Goal: Task Accomplishment & Management: Manage account settings

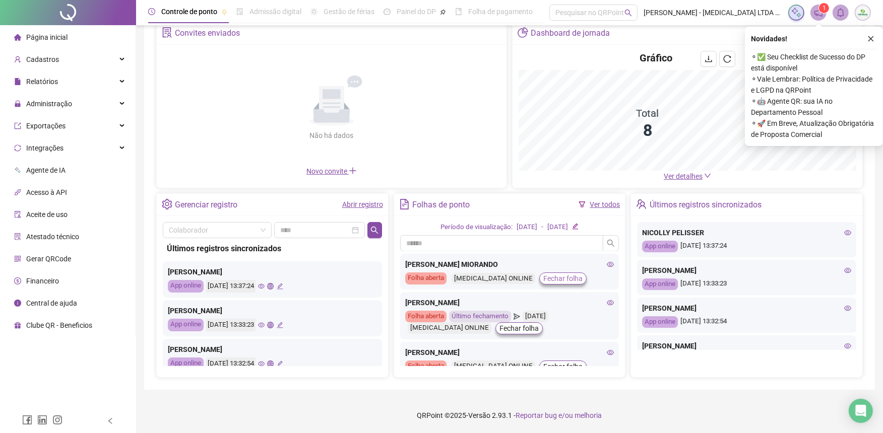
scroll to position [56, 0]
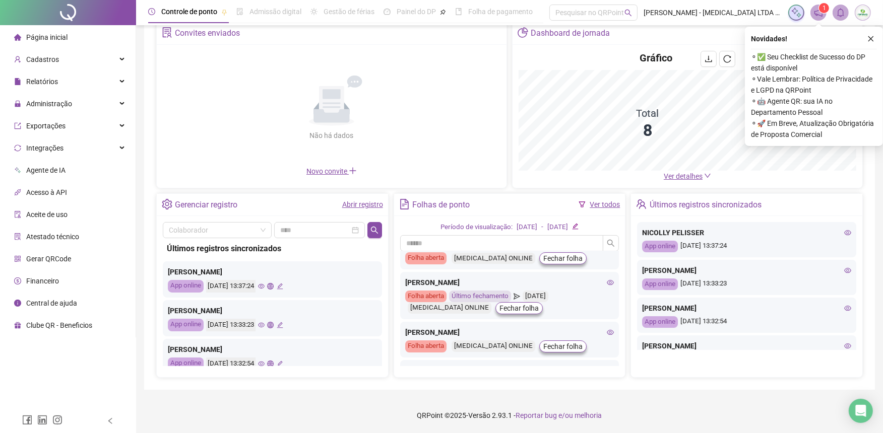
click at [525, 225] on div "[DATE]" at bounding box center [527, 227] width 21 height 11
click at [579, 229] on icon "edit" at bounding box center [575, 226] width 7 height 7
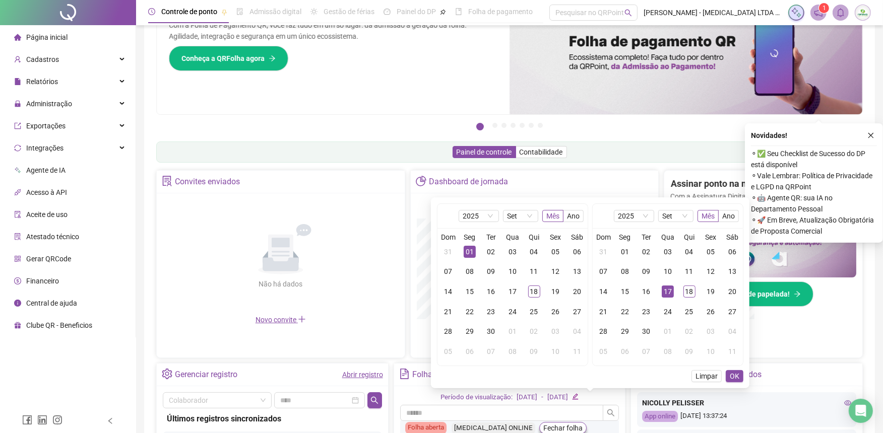
scroll to position [149, 0]
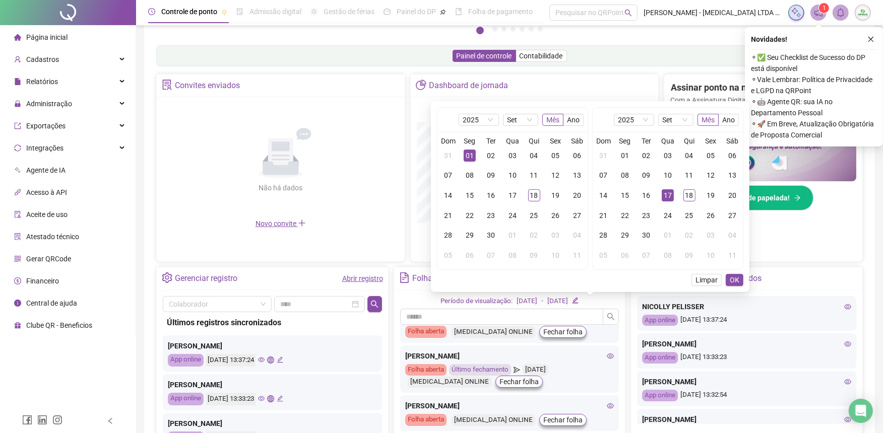
click at [538, 121] on div "2025 Set Mês Ano" at bounding box center [512, 120] width 150 height 24
click at [531, 122] on span "Set" at bounding box center [520, 119] width 27 height 11
click at [515, 236] on div "Ago" at bounding box center [520, 234] width 19 height 11
click at [551, 154] on div "01" at bounding box center [555, 156] width 12 height 12
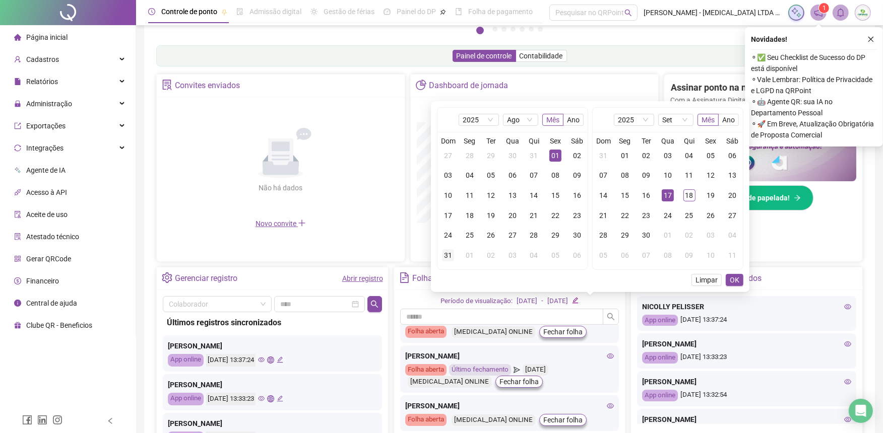
click at [451, 254] on div "31" at bounding box center [448, 255] width 12 height 12
click at [736, 280] on span "OK" at bounding box center [735, 280] width 10 height 11
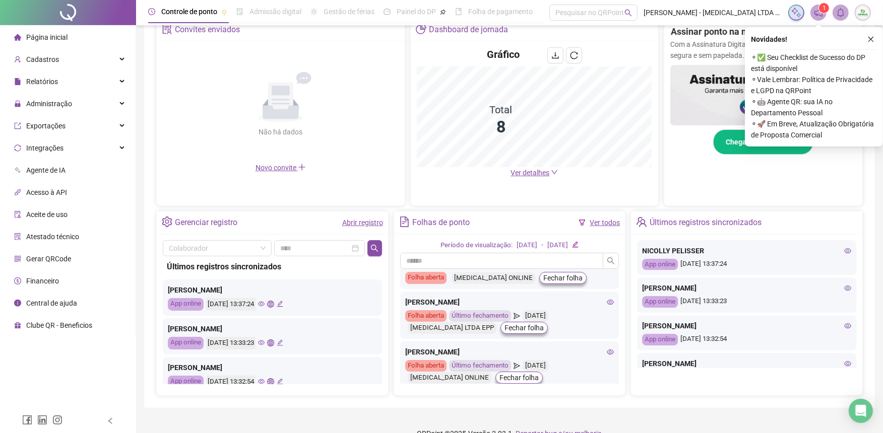
scroll to position [168, 0]
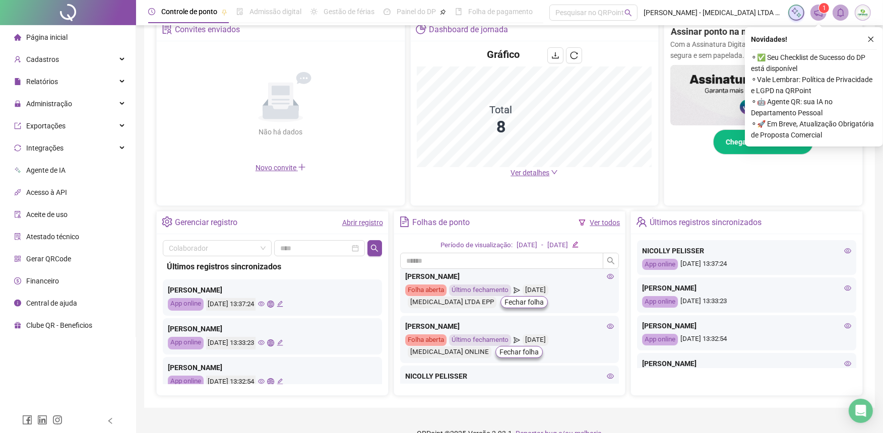
click at [607, 326] on icon "eye" at bounding box center [610, 326] width 7 height 7
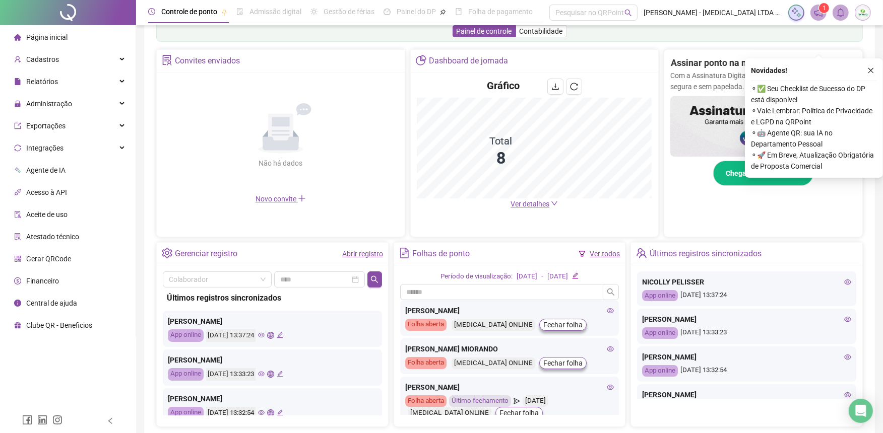
scroll to position [149, 0]
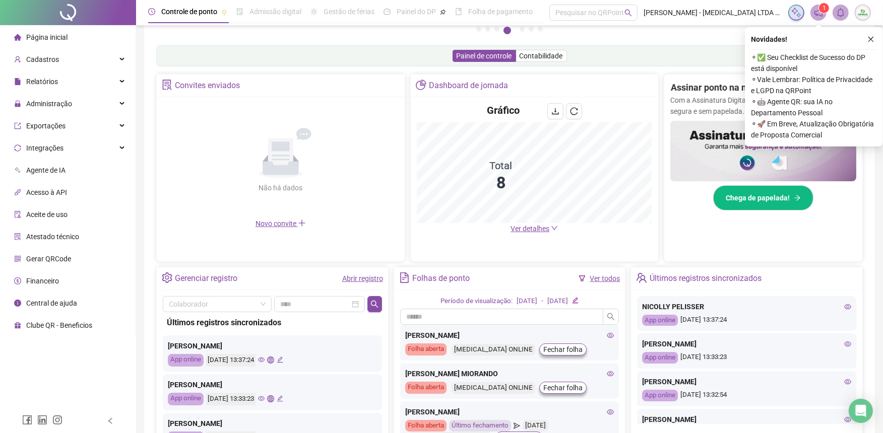
click at [603, 278] on link "Ver todos" at bounding box center [605, 279] width 30 height 8
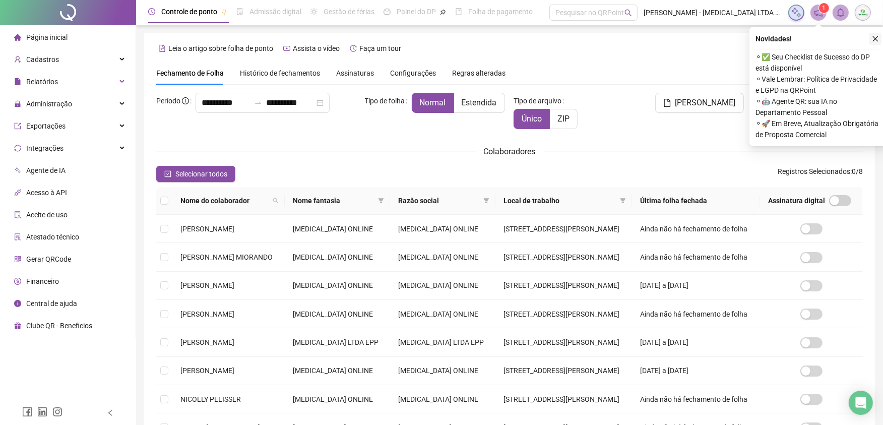
click at [875, 39] on icon "close" at bounding box center [875, 38] width 7 height 7
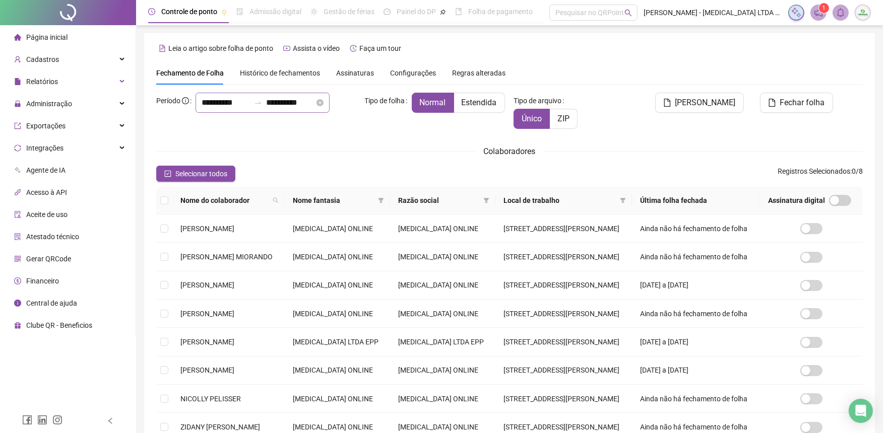
click at [250, 107] on div at bounding box center [258, 103] width 16 height 8
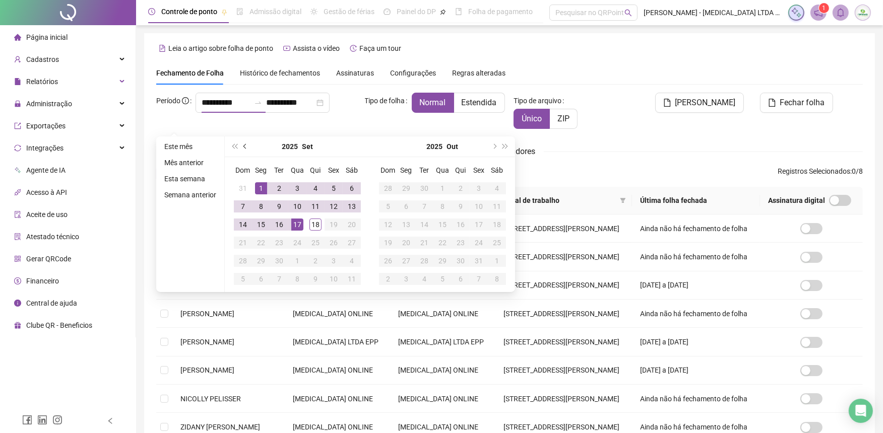
click at [241, 145] on button "prev-year" at bounding box center [245, 147] width 11 height 20
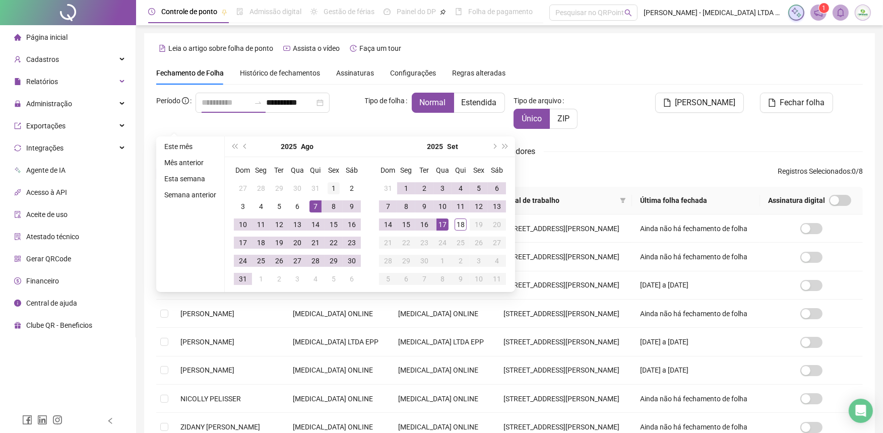
type input "**********"
click at [330, 190] on div "1" at bounding box center [334, 188] width 12 height 12
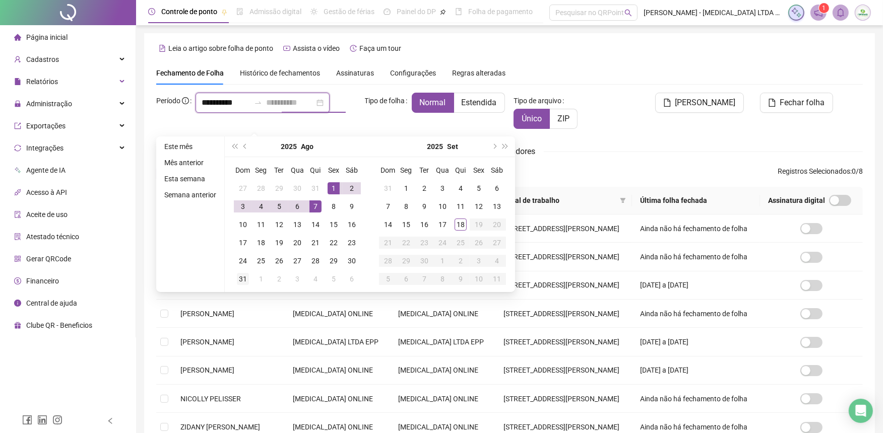
type input "**********"
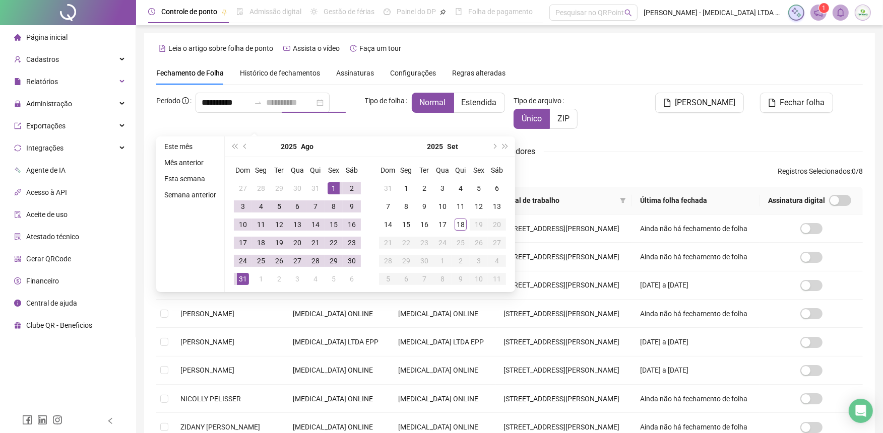
click at [241, 284] on div "31" at bounding box center [243, 279] width 12 height 12
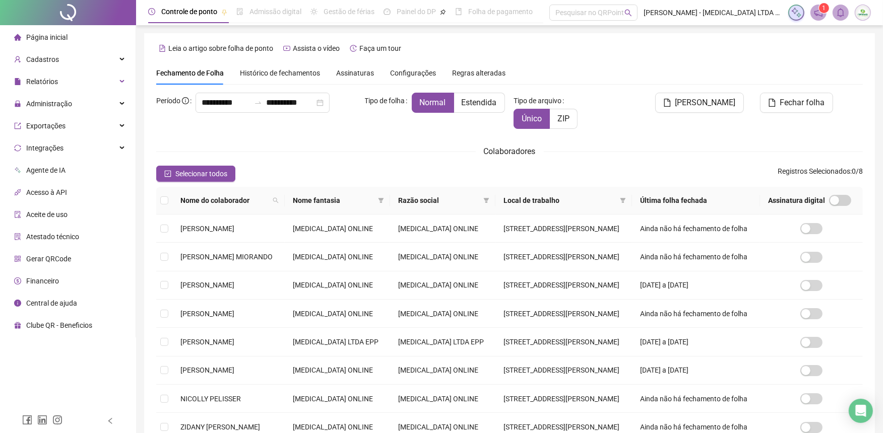
click at [272, 148] on div "Colaboradores" at bounding box center [509, 151] width 707 height 13
click at [727, 108] on span "[PERSON_NAME]" at bounding box center [705, 103] width 60 height 12
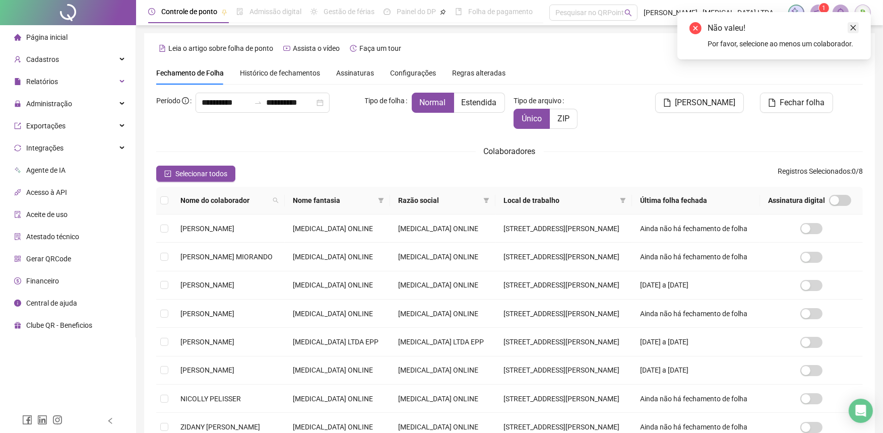
click at [856, 26] on icon "close" at bounding box center [853, 27] width 7 height 7
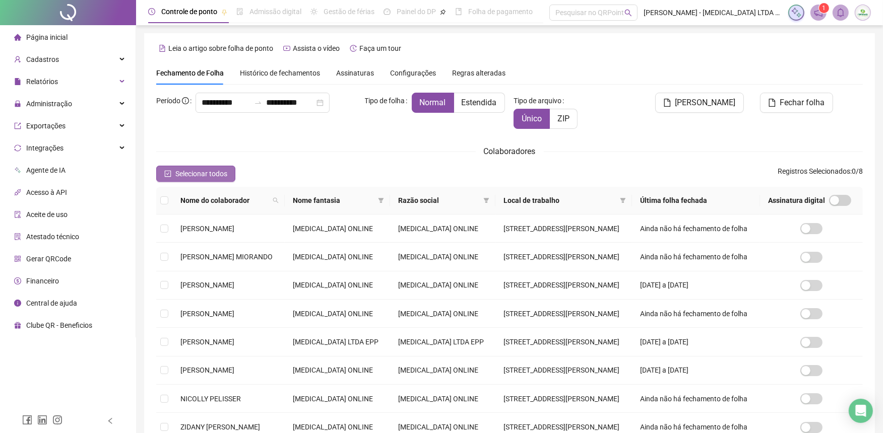
click at [224, 172] on span "Selecionar todos" at bounding box center [201, 173] width 52 height 11
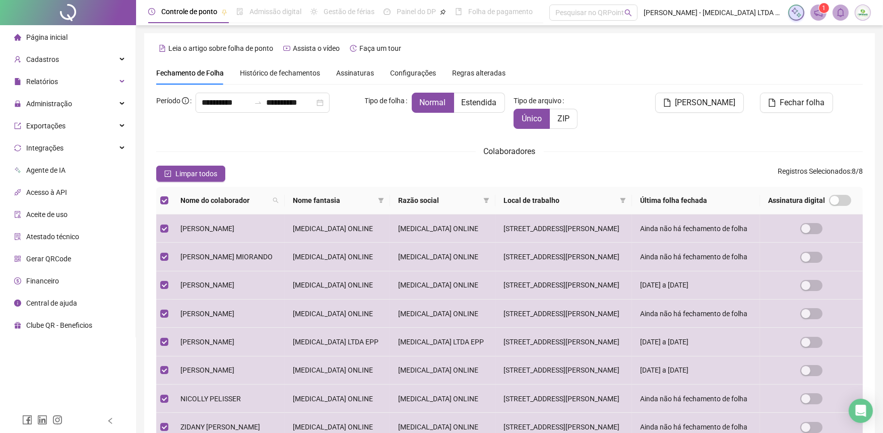
click at [338, 149] on div "Colaboradores" at bounding box center [509, 151] width 707 height 13
click at [279, 76] on span "Histórico de fechamentos" at bounding box center [280, 73] width 80 height 8
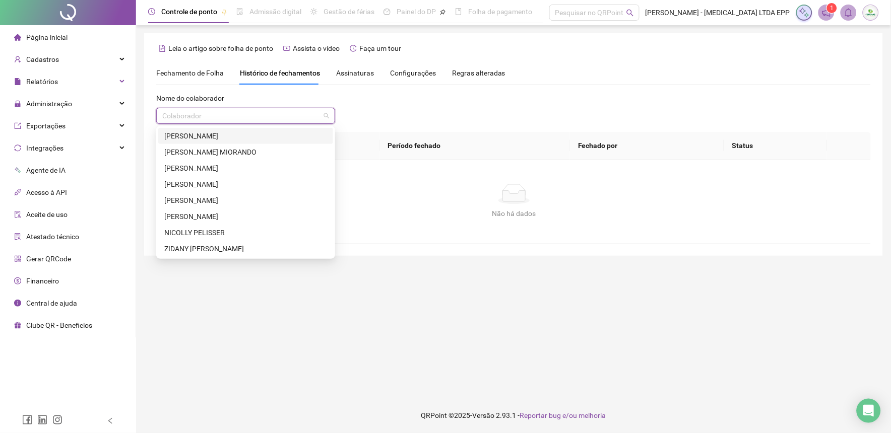
click at [267, 110] on input "search" at bounding box center [241, 115] width 158 height 15
click at [239, 138] on div "[PERSON_NAME]" at bounding box center [245, 136] width 163 height 11
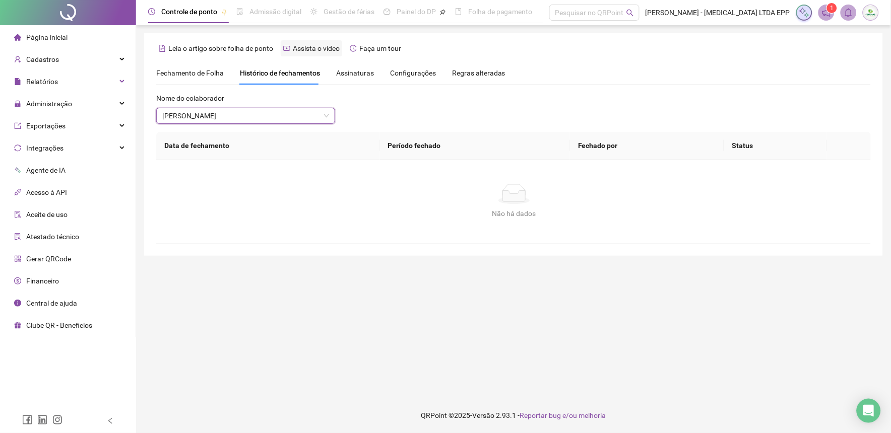
click at [318, 51] on span "Assista o vídeo" at bounding box center [316, 48] width 47 height 8
click at [187, 74] on span "Fechamento de Folha" at bounding box center [190, 73] width 68 height 8
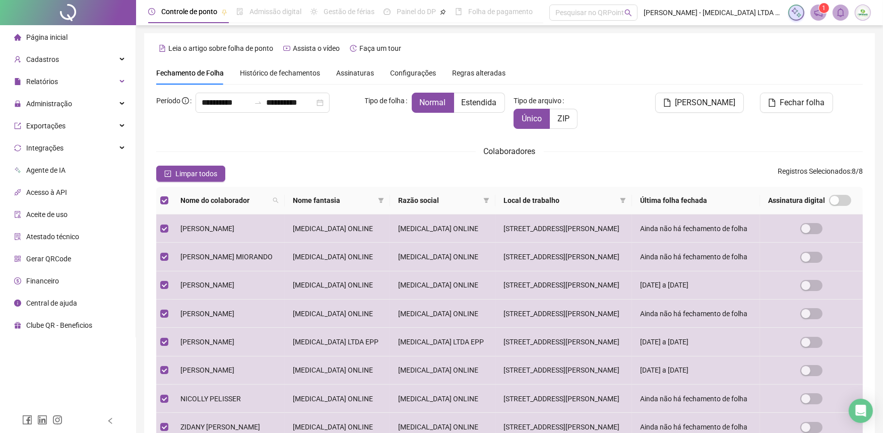
type input "**********"
click at [367, 72] on span "Assinaturas" at bounding box center [355, 73] width 38 height 7
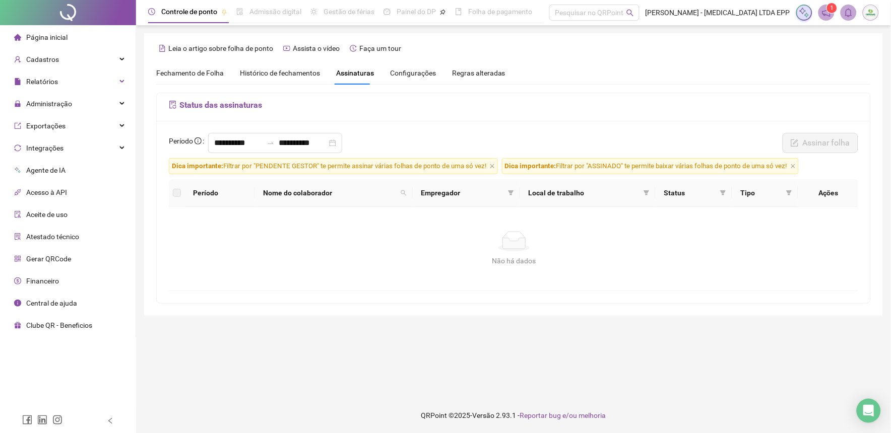
click at [194, 77] on span "Fechamento de Folha" at bounding box center [190, 73] width 68 height 8
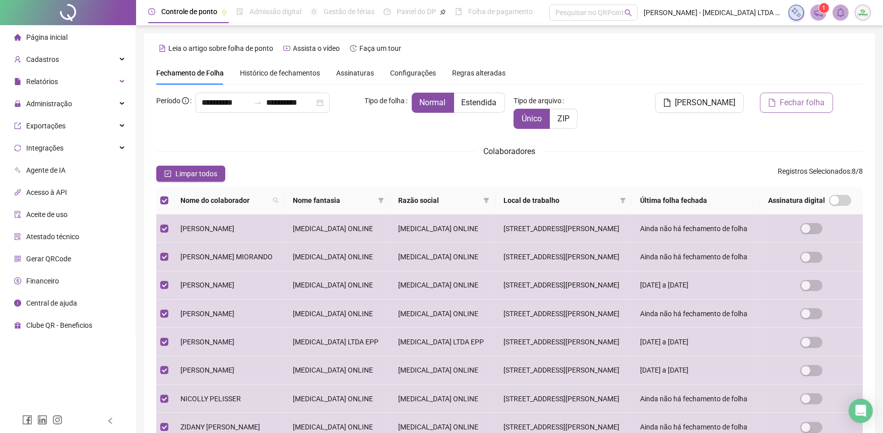
click at [821, 103] on span "Fechar folha" at bounding box center [802, 103] width 45 height 12
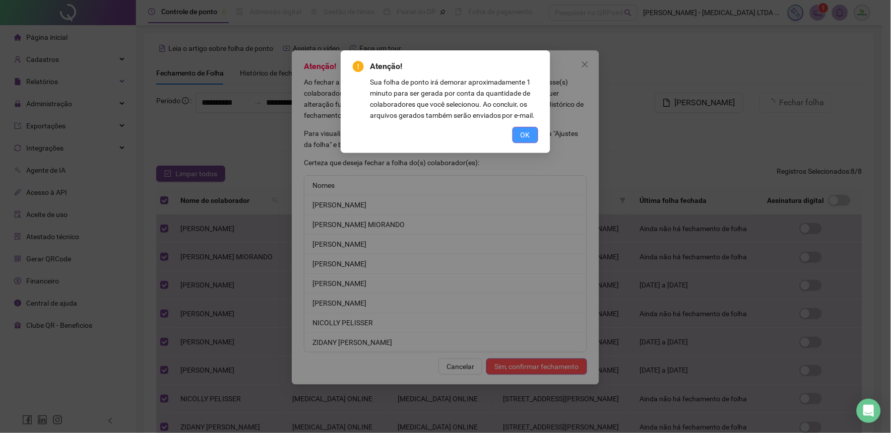
click at [529, 137] on span "OK" at bounding box center [526, 135] width 10 height 11
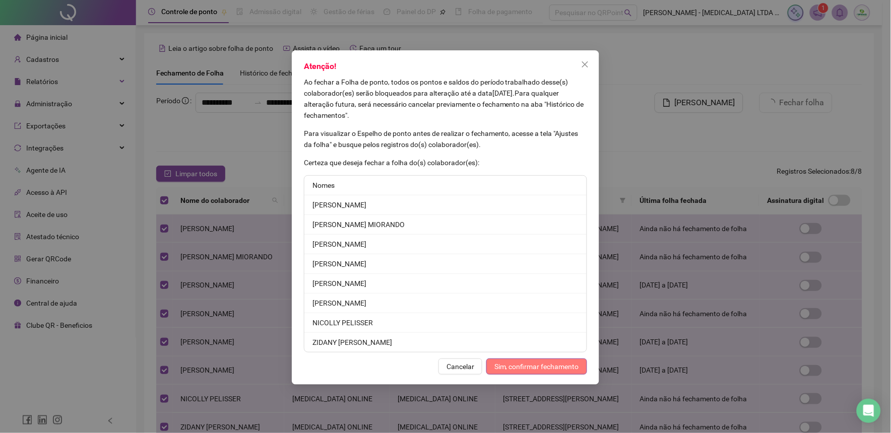
click at [528, 365] on span "Sim, confirmar fechamento" at bounding box center [536, 366] width 85 height 11
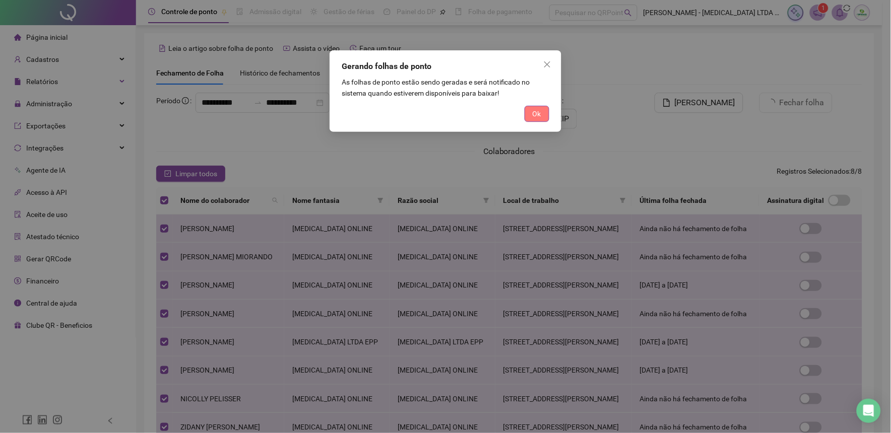
click at [535, 113] on span "Ok" at bounding box center [537, 113] width 9 height 11
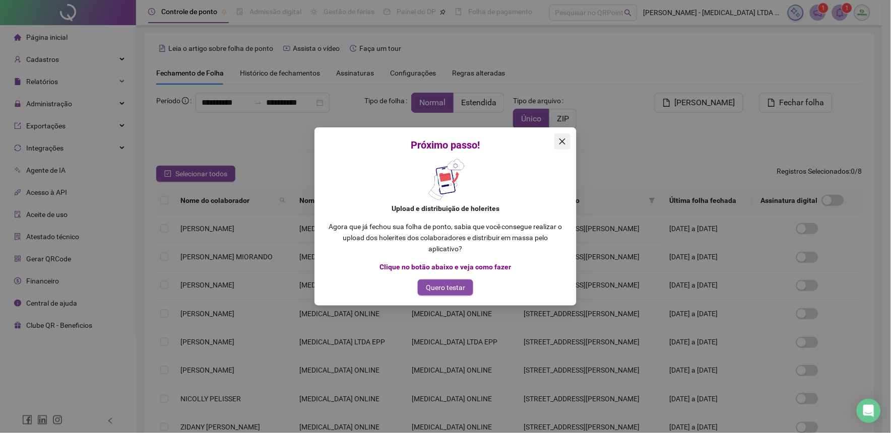
click at [562, 142] on icon "close" at bounding box center [562, 142] width 6 height 6
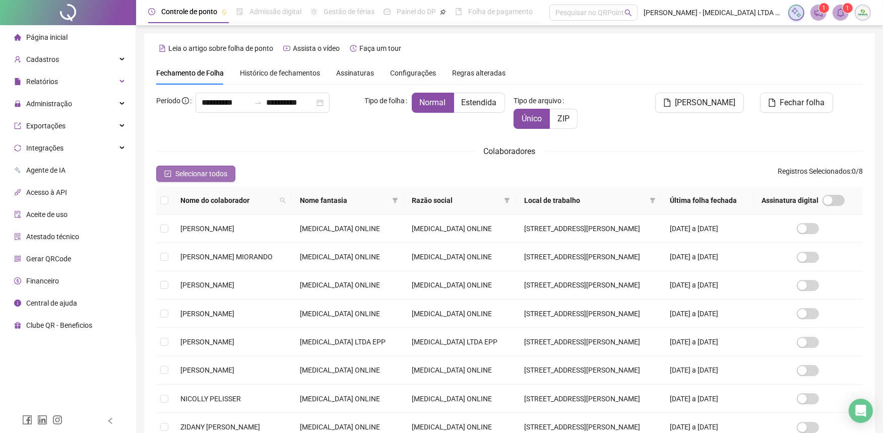
click at [223, 174] on span "Selecionar todos" at bounding box center [201, 173] width 52 height 11
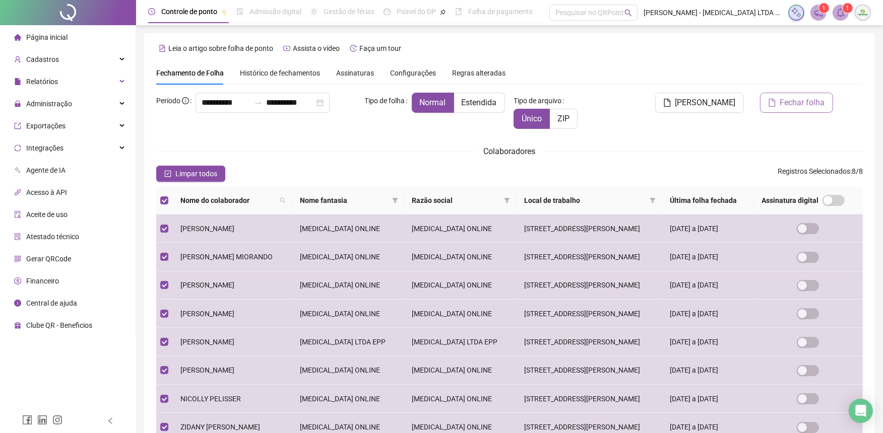
click at [813, 102] on span "Fechar folha" at bounding box center [802, 103] width 45 height 12
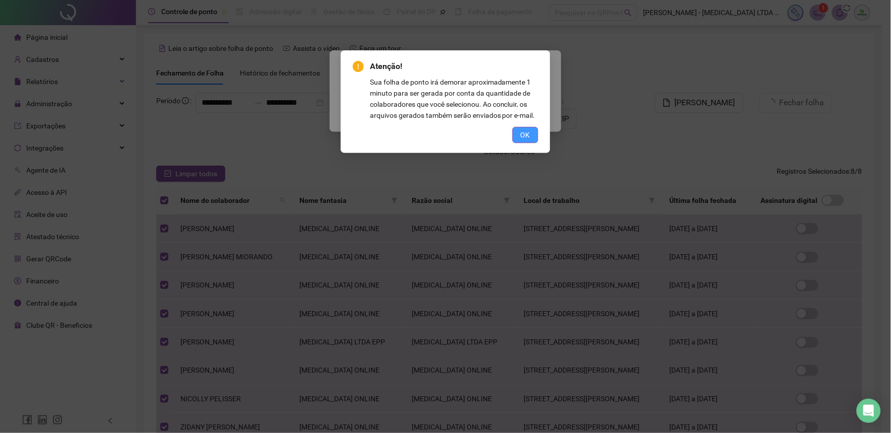
click at [531, 134] on button "OK" at bounding box center [526, 135] width 26 height 16
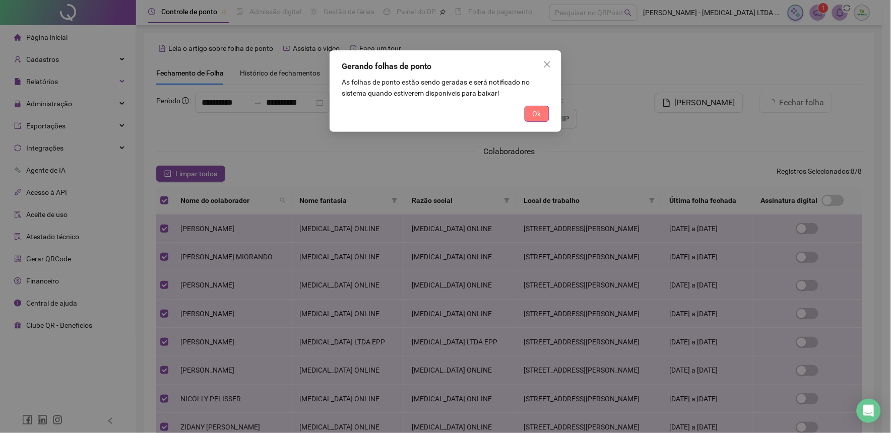
click at [533, 112] on span "Ok" at bounding box center [537, 113] width 9 height 11
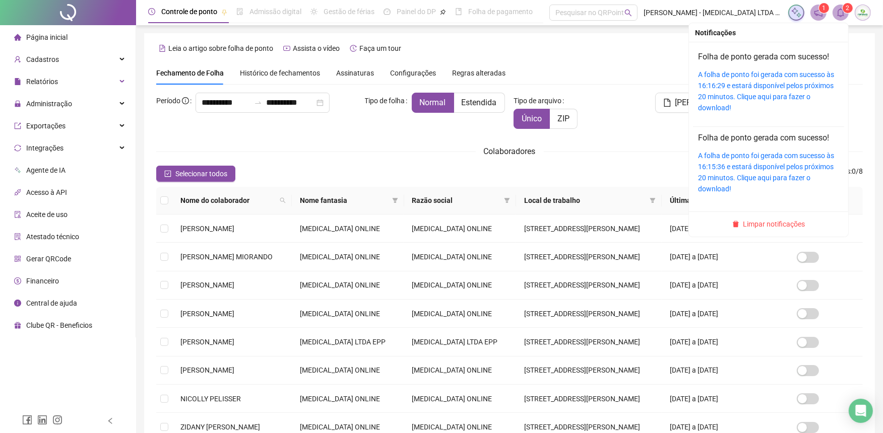
click at [843, 15] on icon "bell" at bounding box center [840, 12] width 7 height 9
click at [772, 94] on link "A folha de ponto foi gerada com sucesso às 16:16:29 e estará disponível pelos p…" at bounding box center [766, 91] width 136 height 41
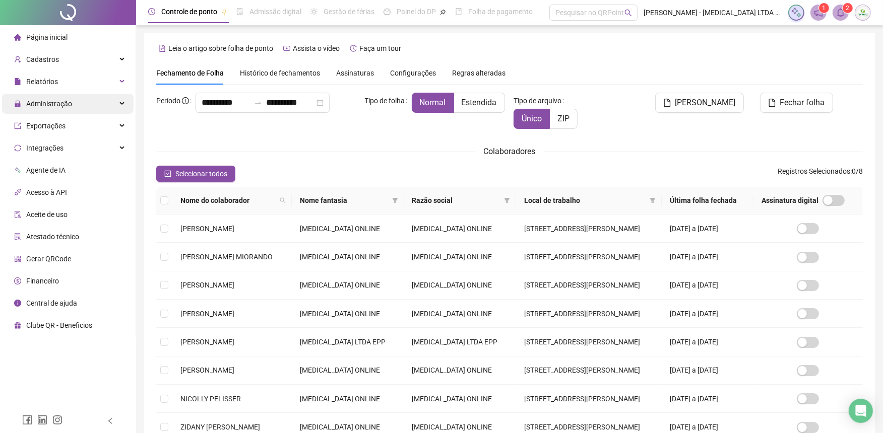
click at [47, 103] on span "Administração" at bounding box center [49, 104] width 46 height 8
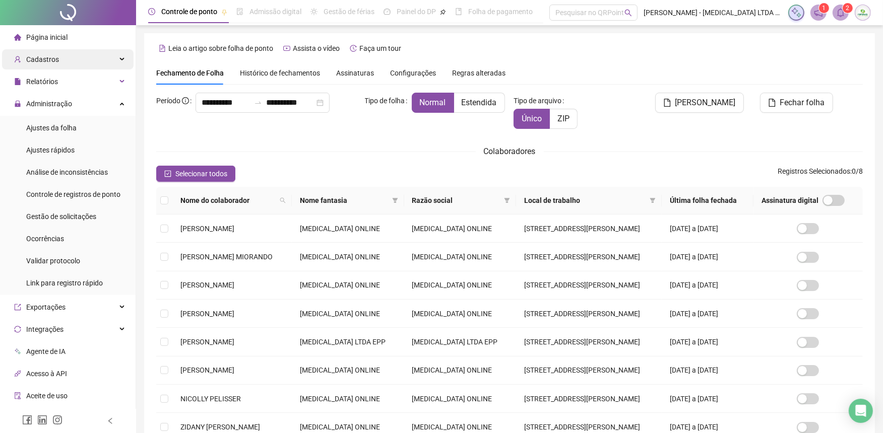
click at [68, 58] on div "Cadastros" at bounding box center [68, 59] width 132 height 20
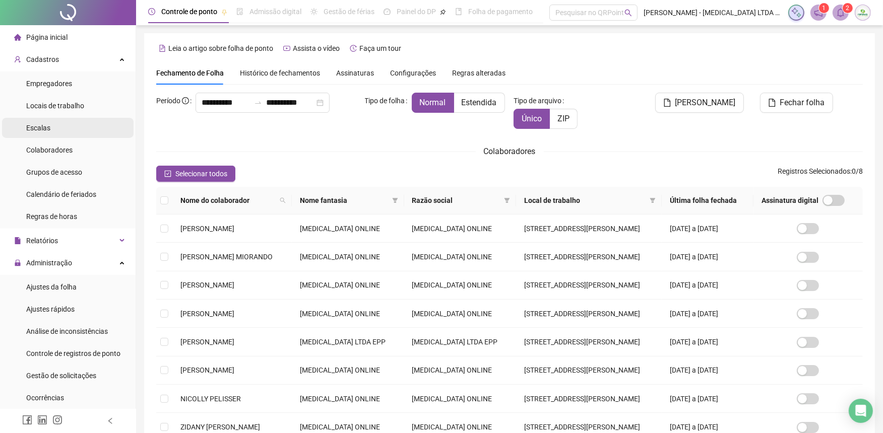
click at [46, 130] on span "Escalas" at bounding box center [38, 128] width 24 height 8
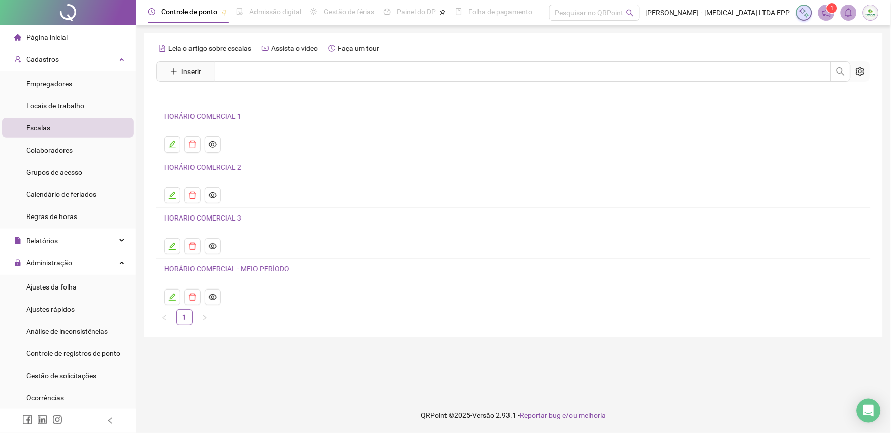
click at [223, 118] on link "HORÁRIO COMERCIAL 1" at bounding box center [202, 116] width 77 height 8
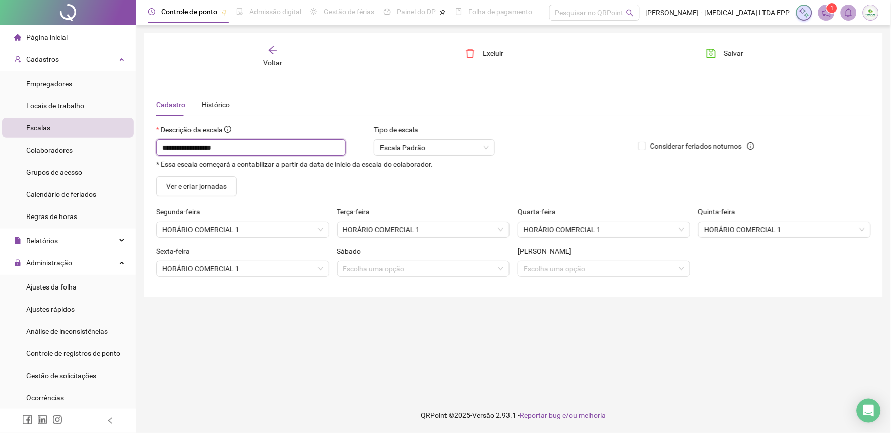
drag, startPoint x: 237, startPoint y: 147, endPoint x: 238, endPoint y: 161, distance: 14.1
click at [238, 148] on input "**********" at bounding box center [250, 148] width 189 height 16
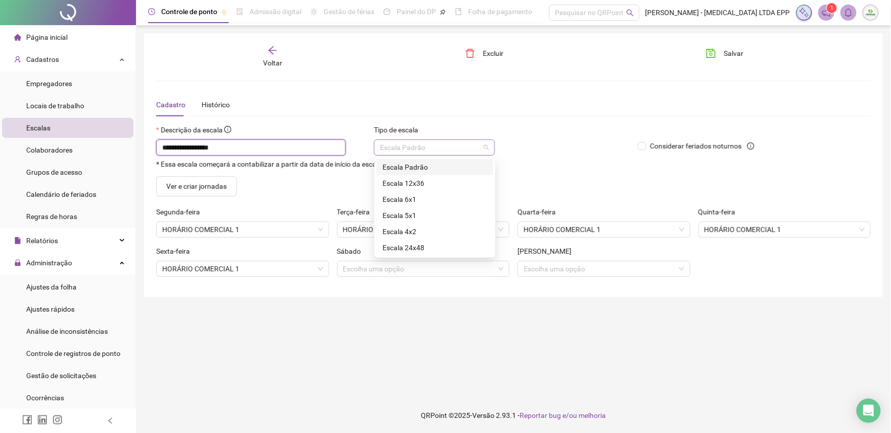
click at [445, 151] on span "Escala Padrão" at bounding box center [434, 147] width 109 height 15
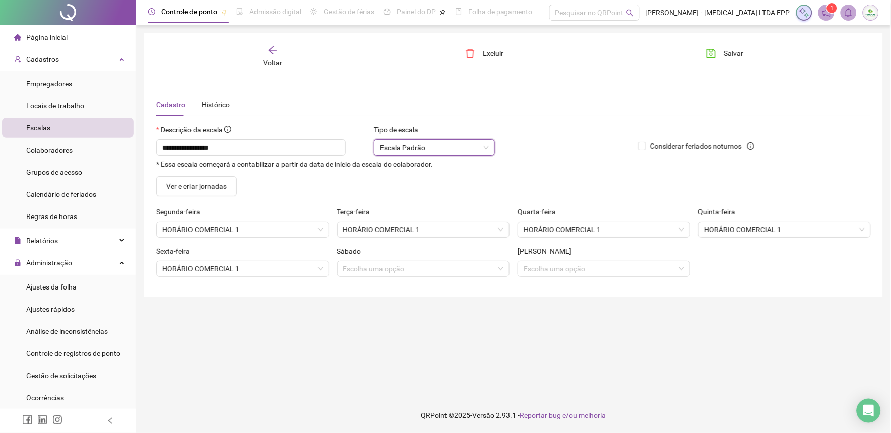
click at [441, 151] on span "Escala Padrão" at bounding box center [434, 147] width 109 height 15
click at [311, 143] on input "**********" at bounding box center [250, 148] width 189 height 16
type input "**********"
click at [740, 55] on span "Salvar" at bounding box center [734, 53] width 20 height 11
click at [218, 229] on span "HORÁRIO COMERCIAL 1" at bounding box center [242, 229] width 161 height 15
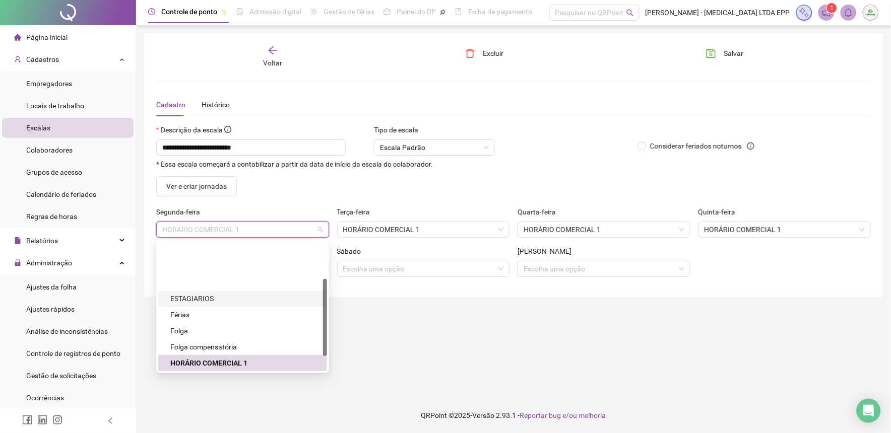
scroll to position [86, 0]
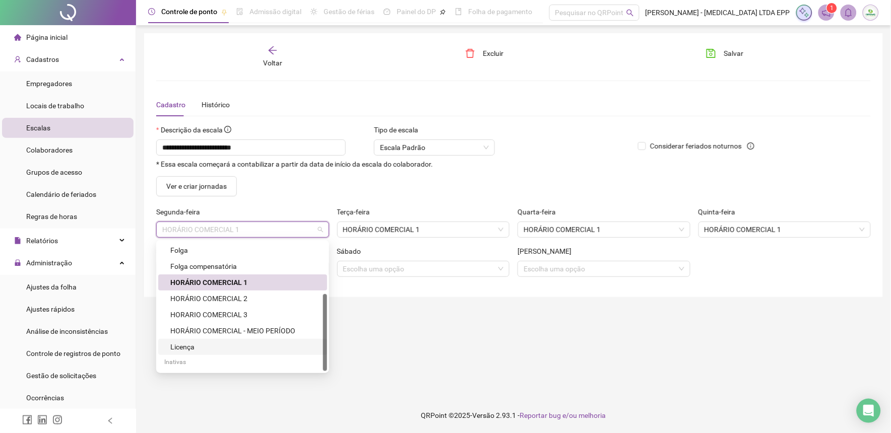
click at [425, 391] on div "**********" at bounding box center [513, 216] width 755 height 433
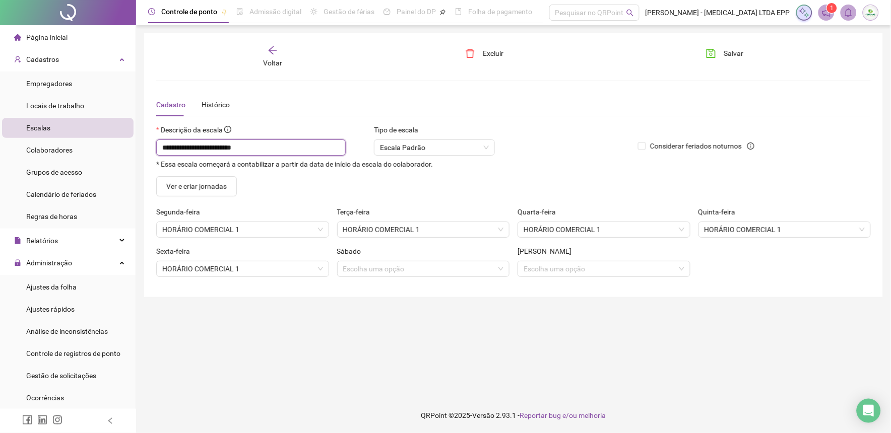
click at [285, 147] on input "**********" at bounding box center [250, 148] width 189 height 16
click at [712, 52] on icon "save" at bounding box center [711, 53] width 10 height 10
click at [274, 52] on icon "arrow-left" at bounding box center [273, 50] width 10 height 10
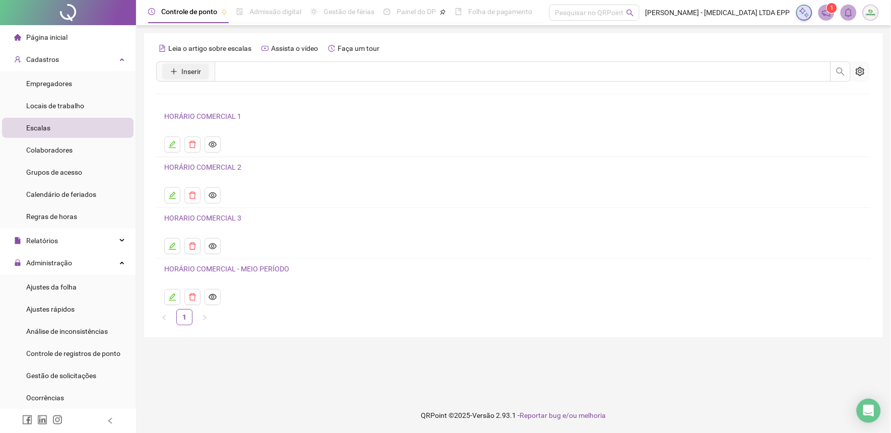
click at [175, 74] on icon "plus" at bounding box center [173, 71] width 7 height 7
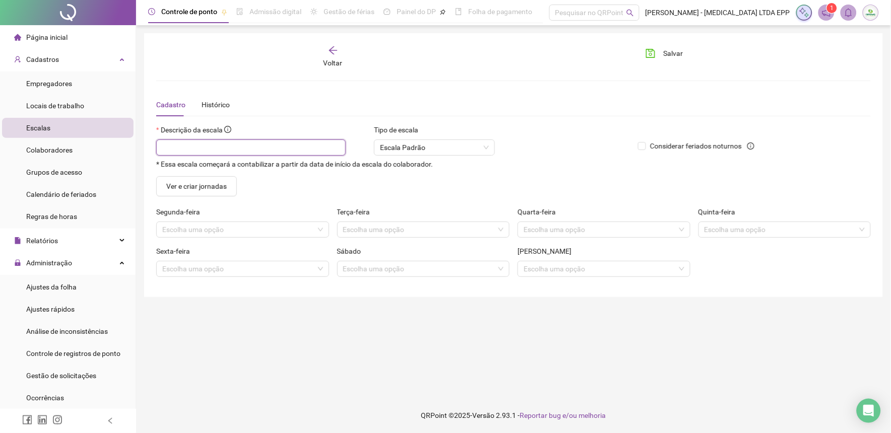
click at [272, 148] on input "text" at bounding box center [250, 148] width 189 height 16
click at [419, 147] on span "Escala Padrão" at bounding box center [434, 147] width 109 height 15
type input "**********"
click at [469, 90] on div "**********" at bounding box center [513, 165] width 715 height 240
click at [466, 142] on span "Escala Padrão" at bounding box center [434, 147] width 109 height 15
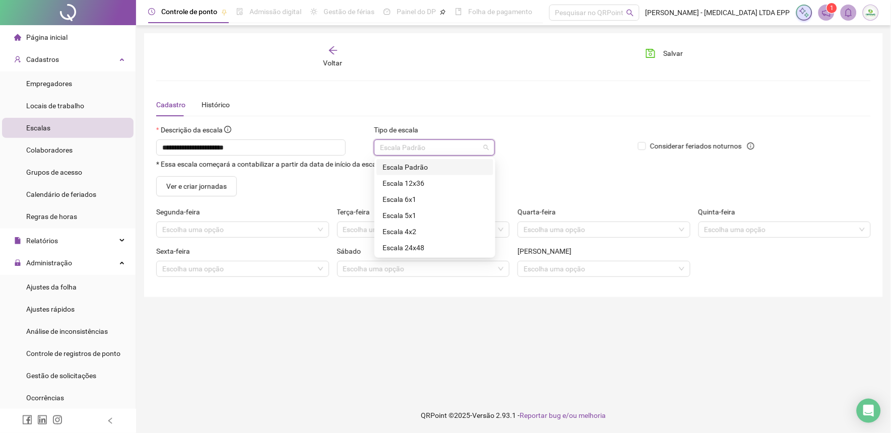
click at [463, 98] on div "Cadastro Histórico" at bounding box center [513, 104] width 715 height 23
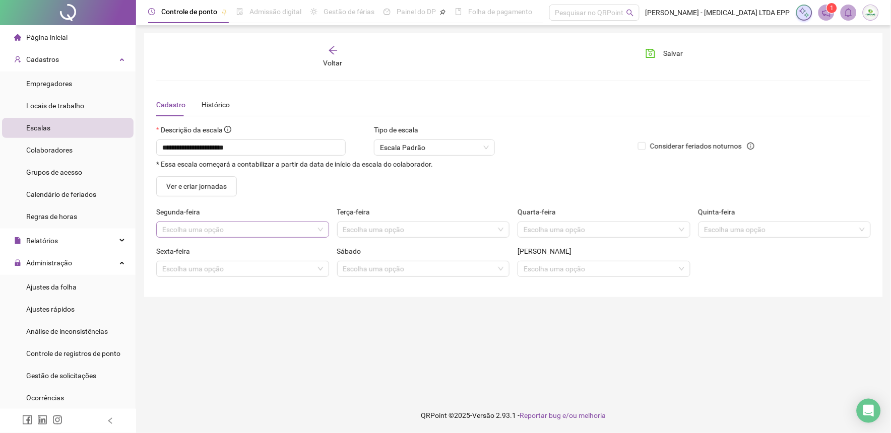
click at [193, 228] on input "search" at bounding box center [238, 229] width 152 height 15
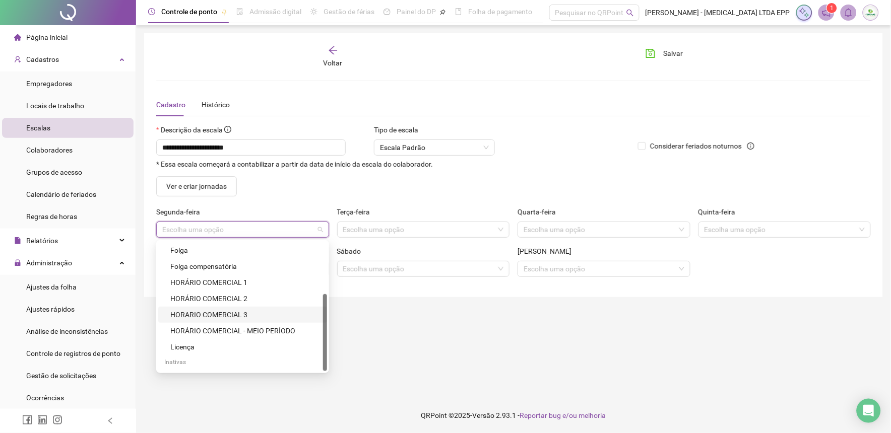
scroll to position [0, 0]
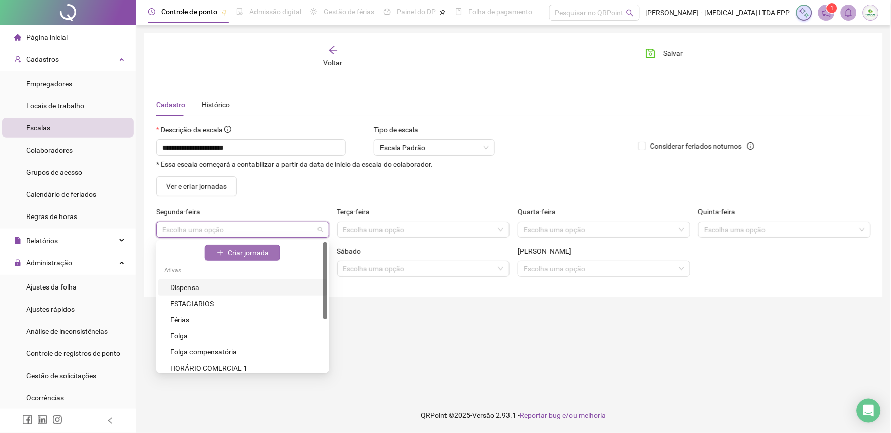
click at [245, 253] on span "Criar jornada" at bounding box center [248, 252] width 41 height 11
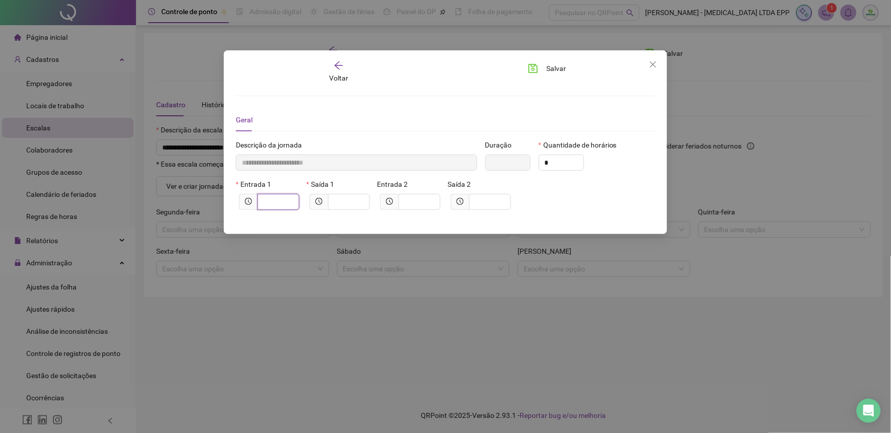
click at [285, 204] on input "text" at bounding box center [278, 202] width 28 height 11
type input "******"
type input "*****"
type input "**"
type input "********"
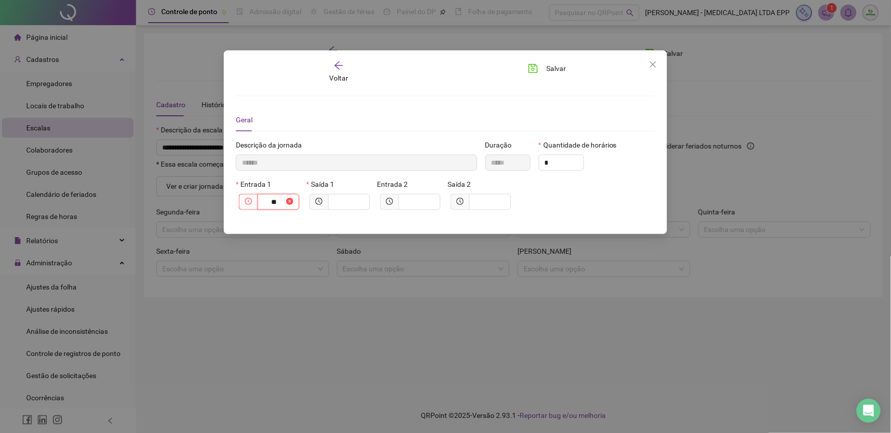
type input "****"
type input "*********"
type input "*****"
type input "*********"
type input "*"
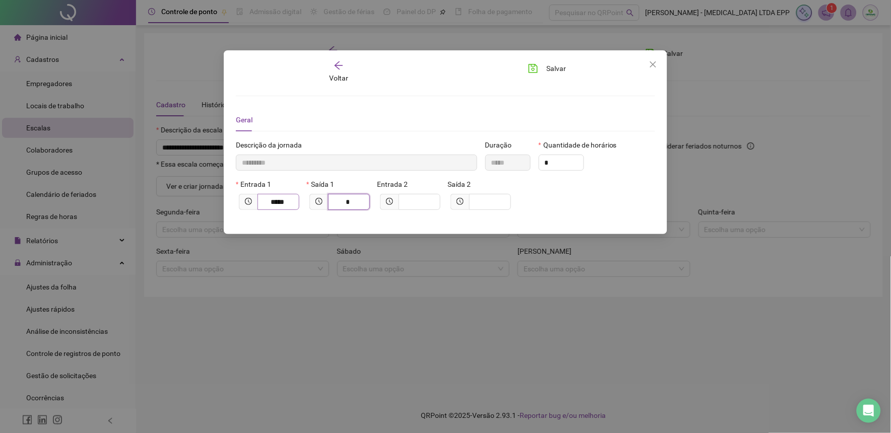
type input "**********"
type input "**"
type input "**********"
type input "*****"
type input "****"
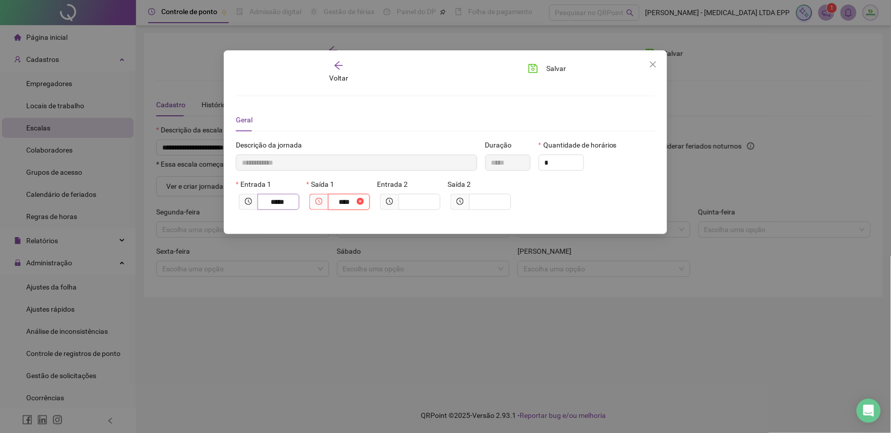
type input "**********"
type input "*****"
type input "**********"
type input "*"
type input "**********"
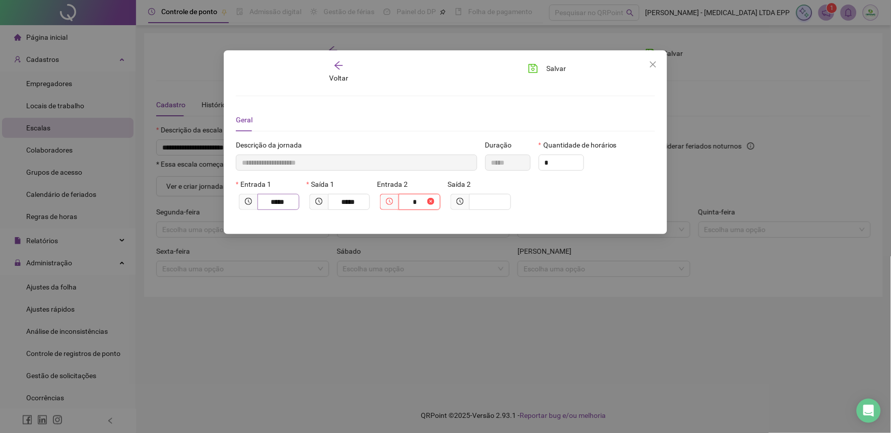
type input "**"
type input "**********"
type input "****"
type input "**********"
type input "*****"
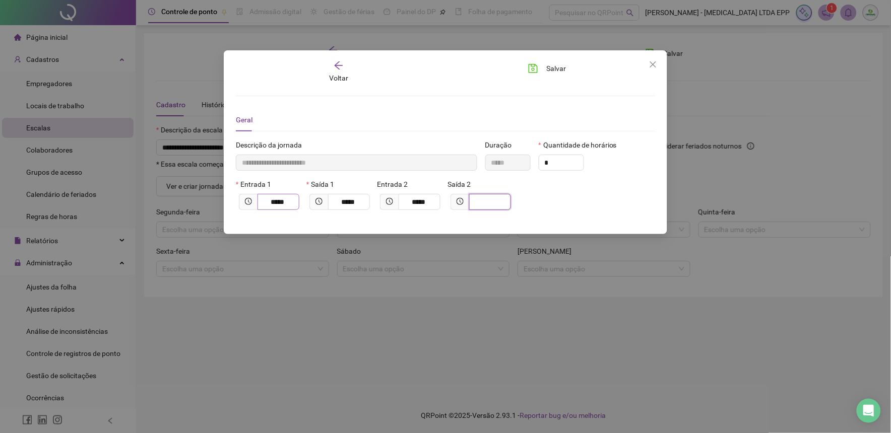
type input "**********"
type input "*"
type input "**********"
type input "**"
type input "**********"
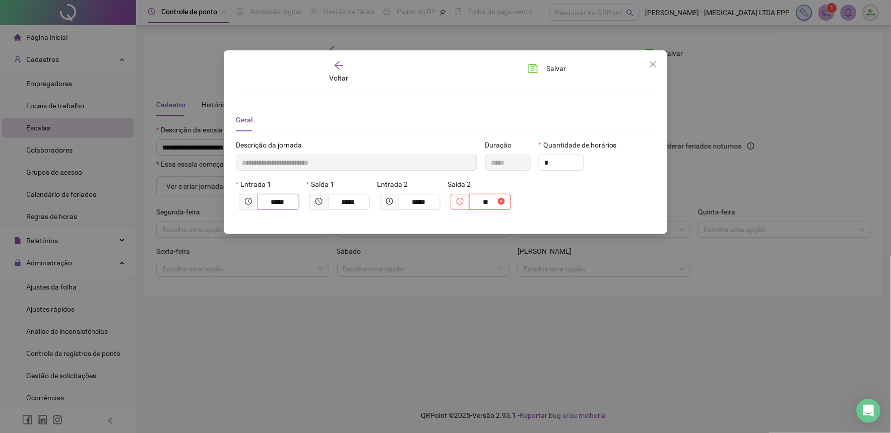
type input "*****"
type input "****"
type input "**********"
type input "*****"
click at [547, 66] on span "Salvar" at bounding box center [556, 68] width 20 height 11
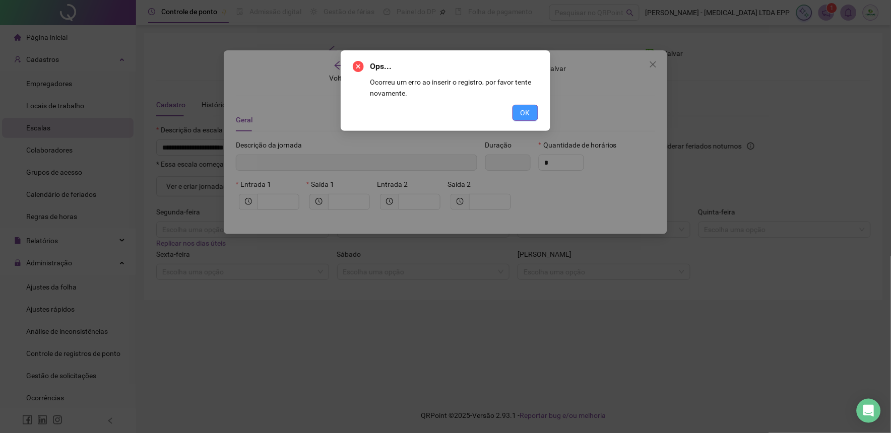
click at [534, 116] on button "OK" at bounding box center [526, 113] width 26 height 16
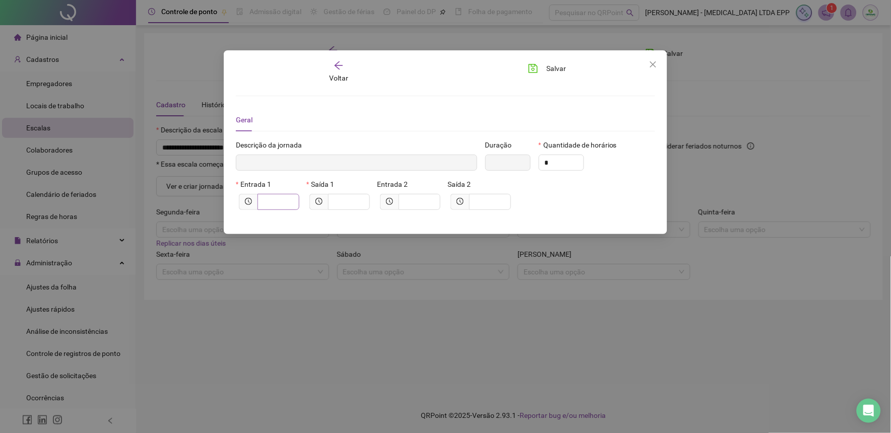
click at [275, 197] on span at bounding box center [279, 202] width 42 height 16
click at [274, 205] on input "text" at bounding box center [278, 202] width 28 height 11
click at [285, 197] on span at bounding box center [279, 202] width 42 height 16
type input "******"
type input "*****"
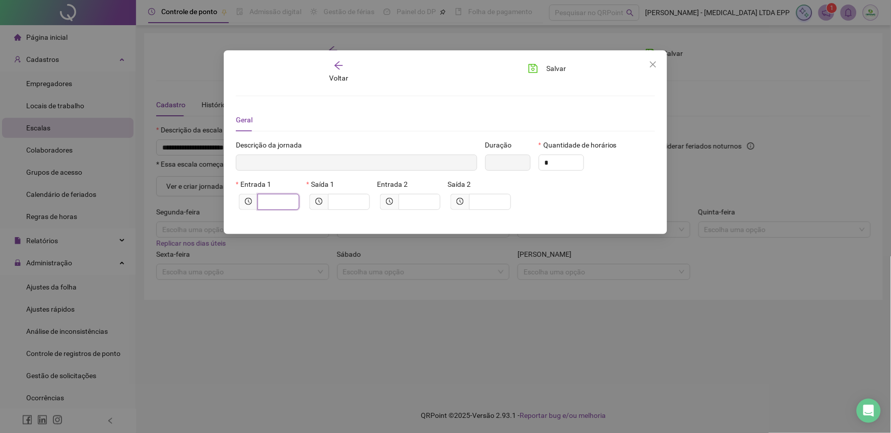
type input "**"
type input "********"
type input "****"
type input "*********"
type input "*****"
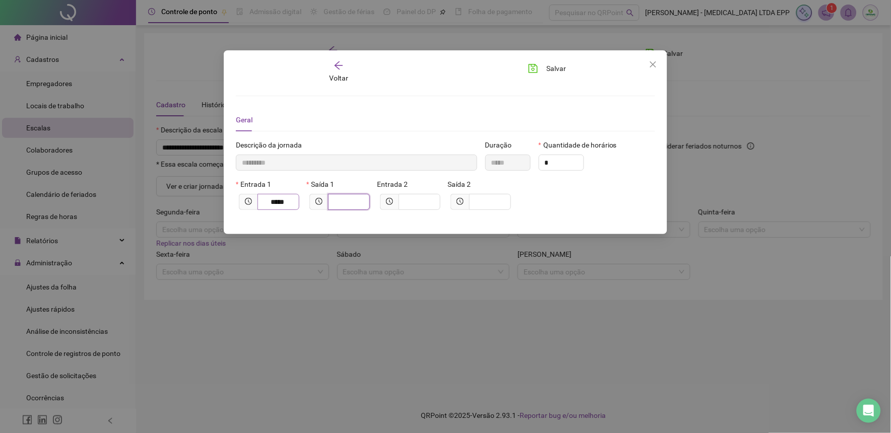
type input "*********"
type input "*"
type input "**********"
type input "**"
type input "**********"
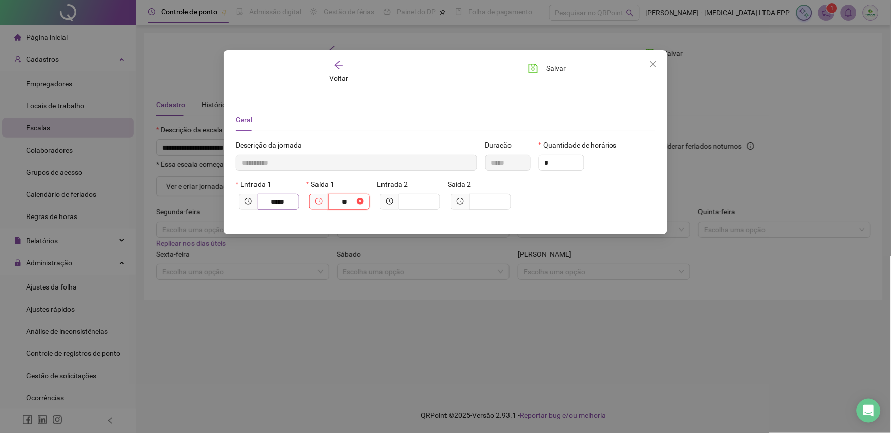
type input "*****"
type input "****"
type input "**********"
type input "*****"
type input "**********"
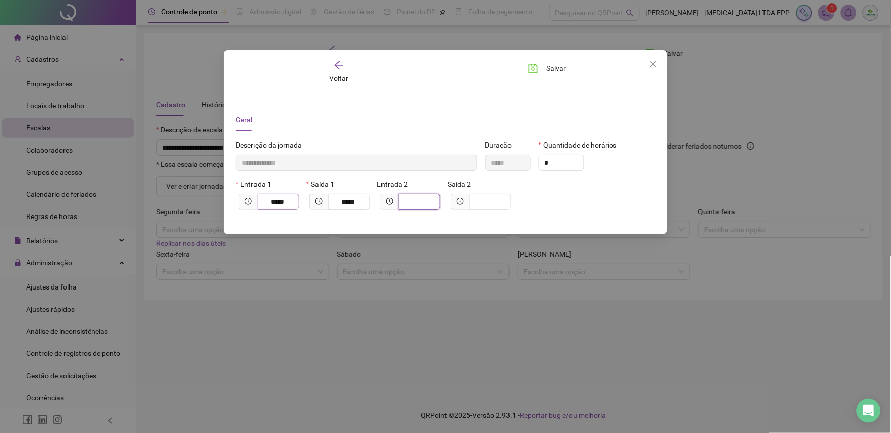
type input "*"
type input "**********"
type input "**"
type input "**********"
type input "****"
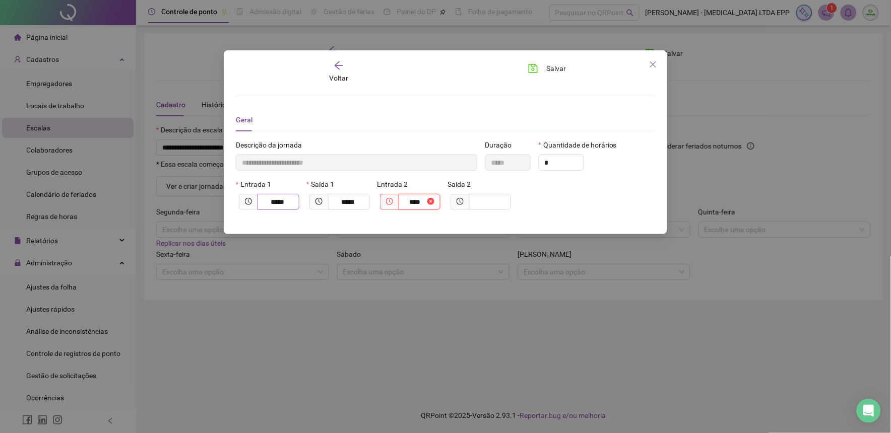
type input "**********"
type input "*****"
type input "**********"
type input "*"
type input "**********"
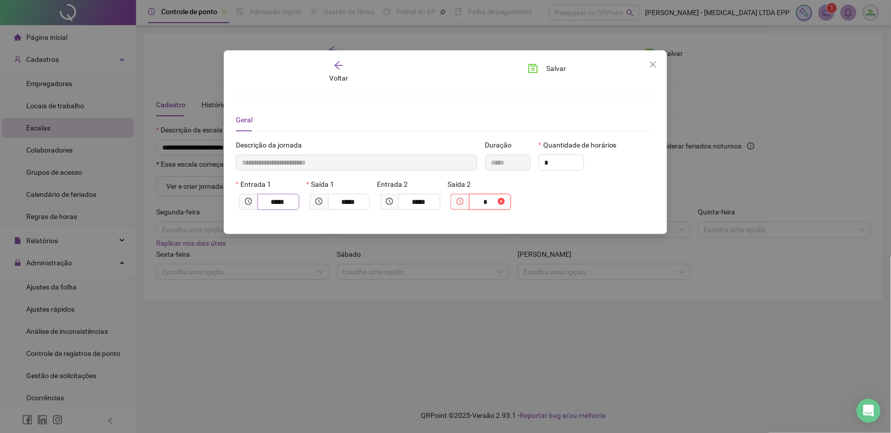
type input "**"
type input "**********"
type input "*****"
type input "****"
type input "**********"
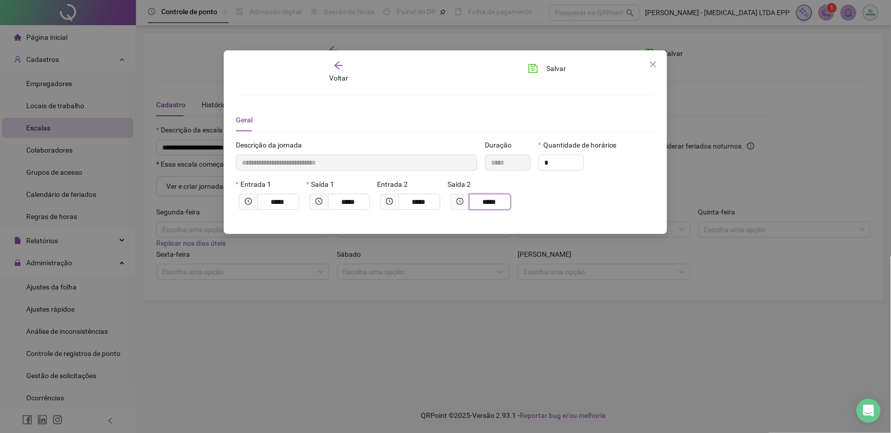
type input "*****"
type input "**********"
type input "*"
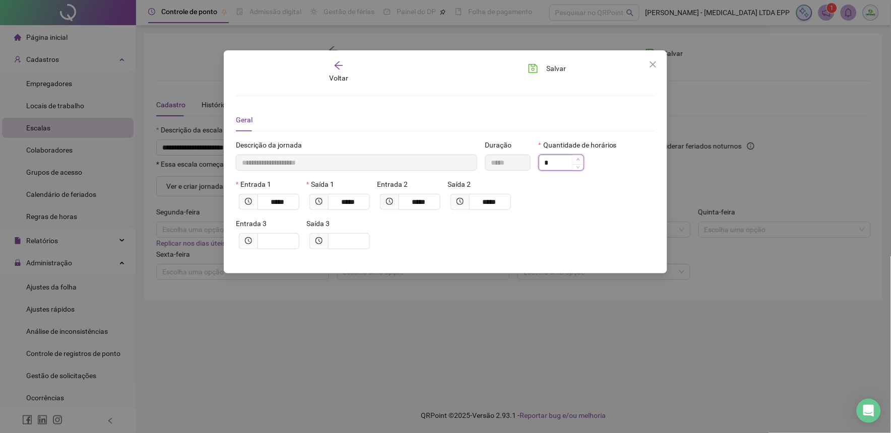
click at [577, 158] on icon "up" at bounding box center [579, 160] width 4 height 4
type input "**********"
type input "*"
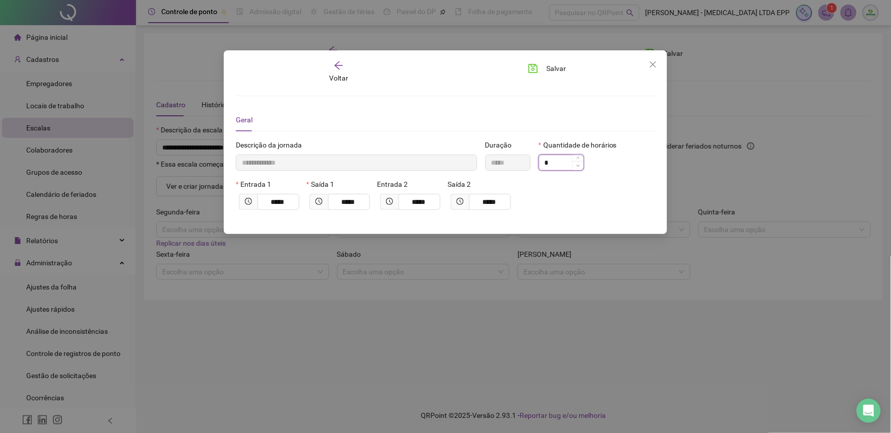
click at [580, 167] on span "Decrease Value" at bounding box center [577, 165] width 11 height 9
click at [565, 63] on span "Salvar" at bounding box center [556, 68] width 20 height 11
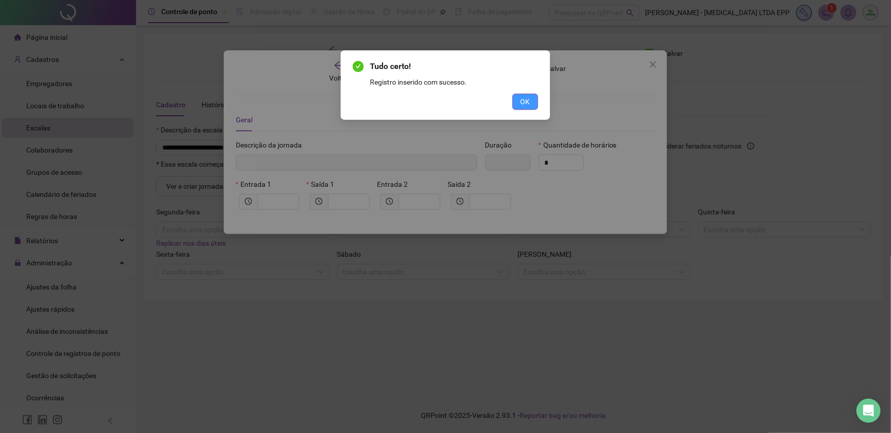
click at [532, 103] on button "OK" at bounding box center [526, 102] width 26 height 16
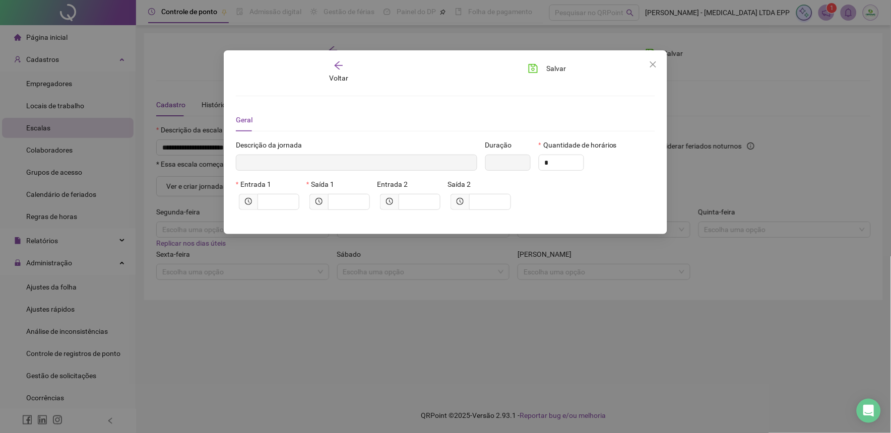
click at [343, 72] on div "Voltar" at bounding box center [338, 71] width 63 height 23
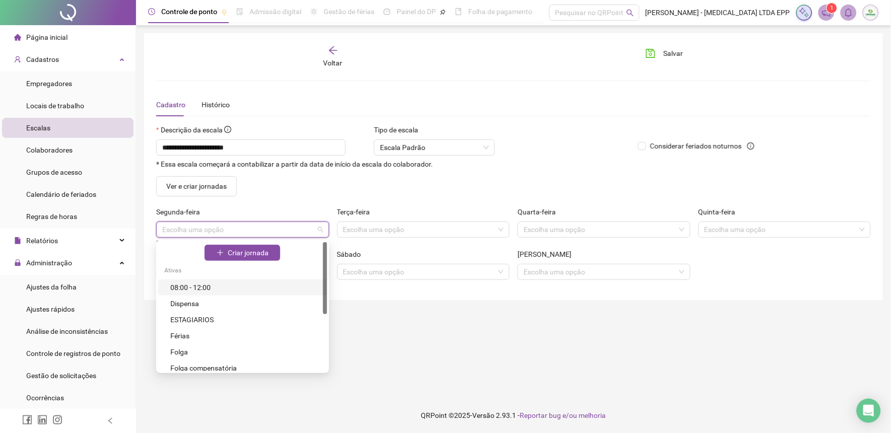
click at [278, 230] on input "search" at bounding box center [238, 229] width 152 height 15
click at [258, 290] on div "08:00 - 12:00" at bounding box center [245, 287] width 151 height 11
click at [258, 227] on span "08:00 - 12:00" at bounding box center [242, 229] width 161 height 15
click at [224, 285] on div "08:00 - 12:00" at bounding box center [245, 287] width 151 height 11
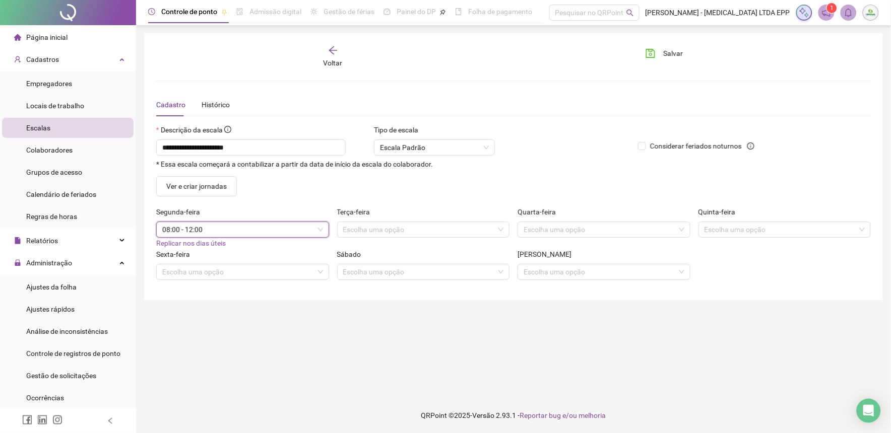
click at [248, 233] on span "08:00 - 12:00" at bounding box center [242, 229] width 161 height 15
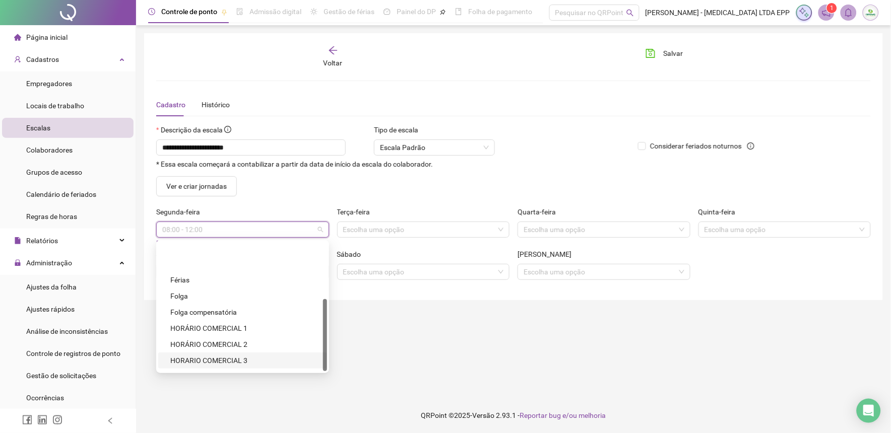
scroll to position [102, 0]
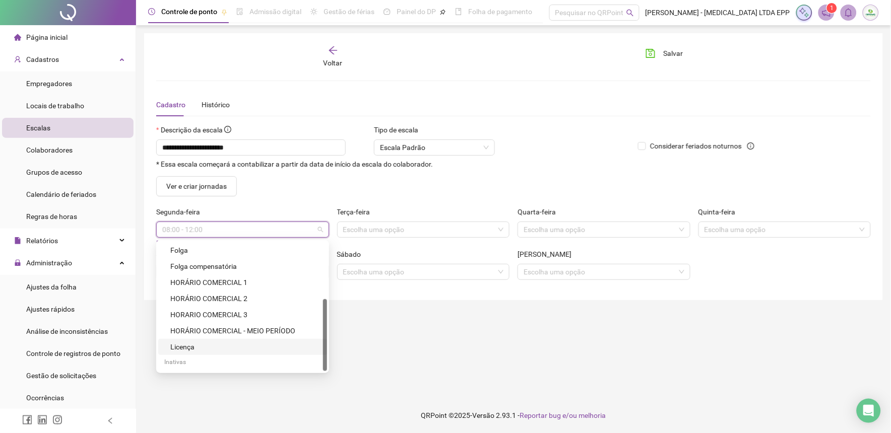
click at [383, 349] on main "**********" at bounding box center [513, 211] width 739 height 357
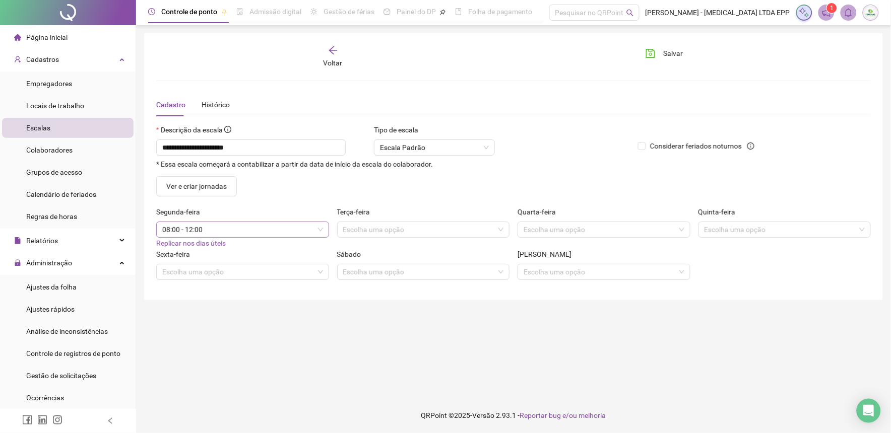
scroll to position [37, 0]
click at [226, 231] on span "08:00 - 12:00" at bounding box center [242, 229] width 161 height 15
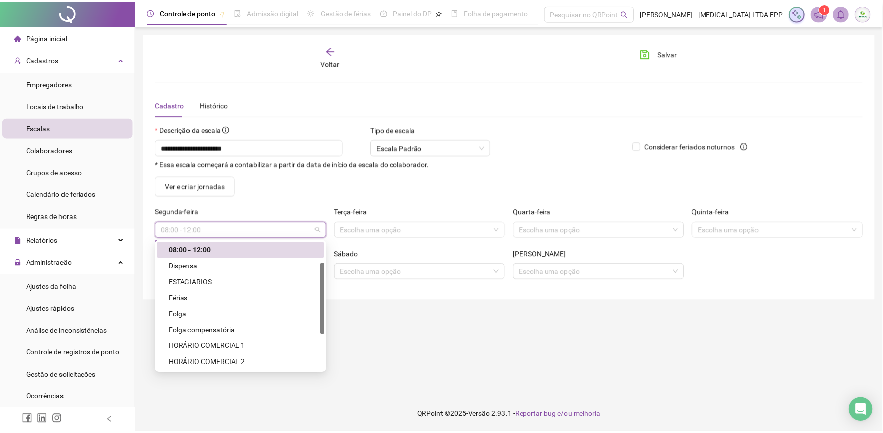
scroll to position [0, 0]
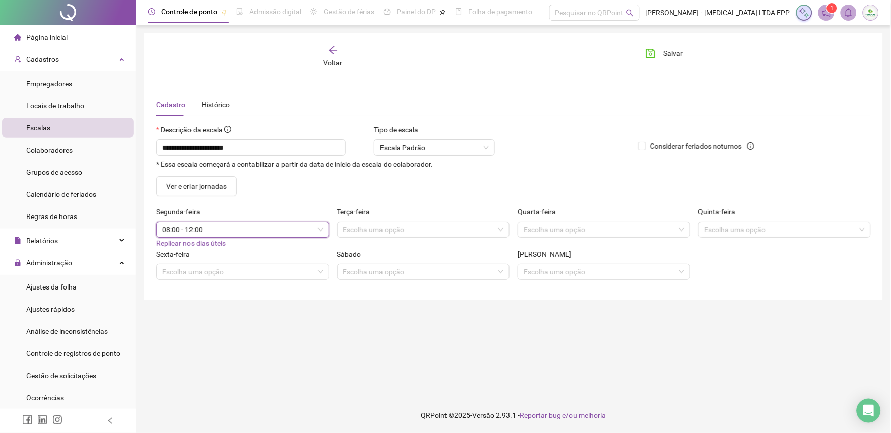
click at [310, 229] on span "08:00 - 12:00" at bounding box center [242, 229] width 161 height 15
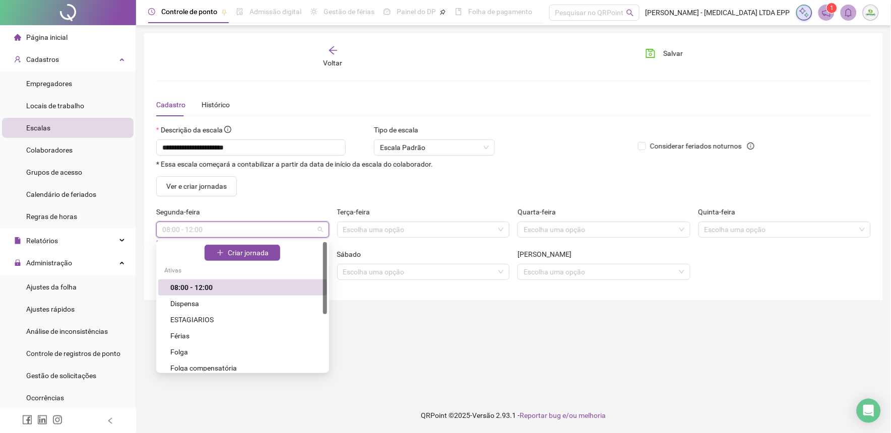
click at [234, 229] on span "08:00 - 12:00" at bounding box center [242, 229] width 161 height 15
click at [230, 250] on span "Criar jornada" at bounding box center [248, 252] width 41 height 11
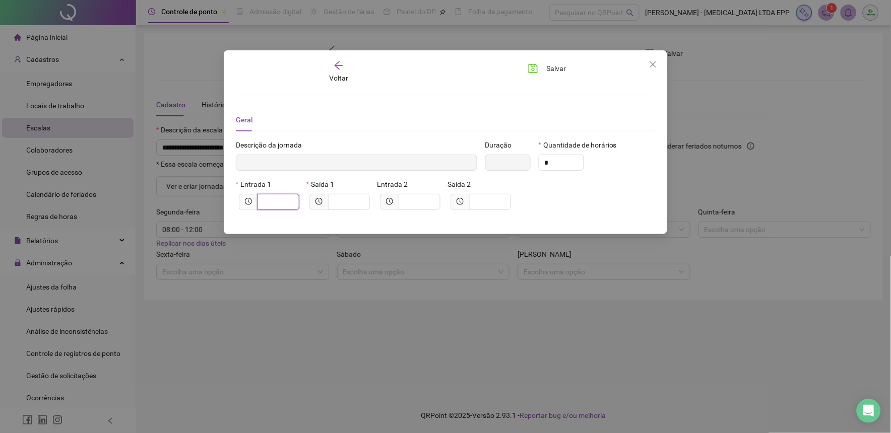
click at [278, 202] on input "text" at bounding box center [278, 202] width 28 height 11
type input "*****"
type input "*"
type input "******"
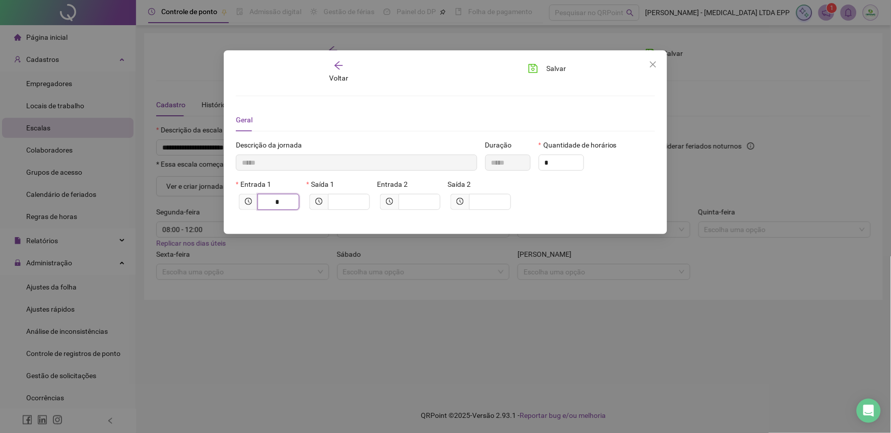
type input "**"
type input "********"
type input "****"
type input "*********"
type input "*****"
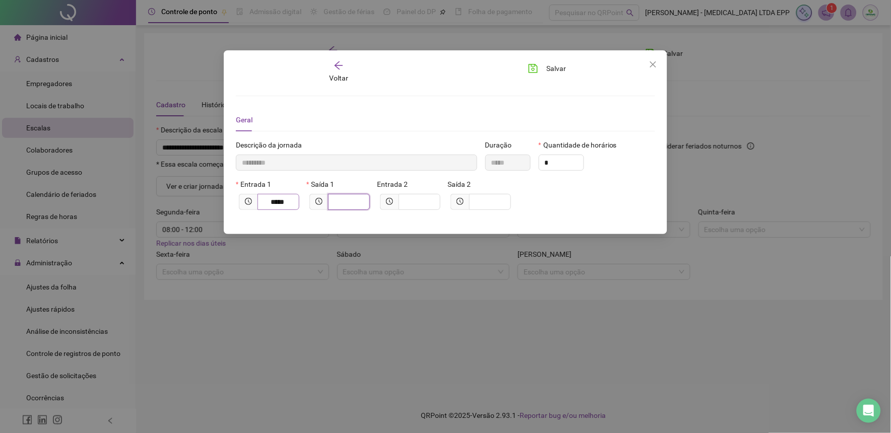
type input "*********"
type input "*"
type input "**********"
type input "**"
type input "**********"
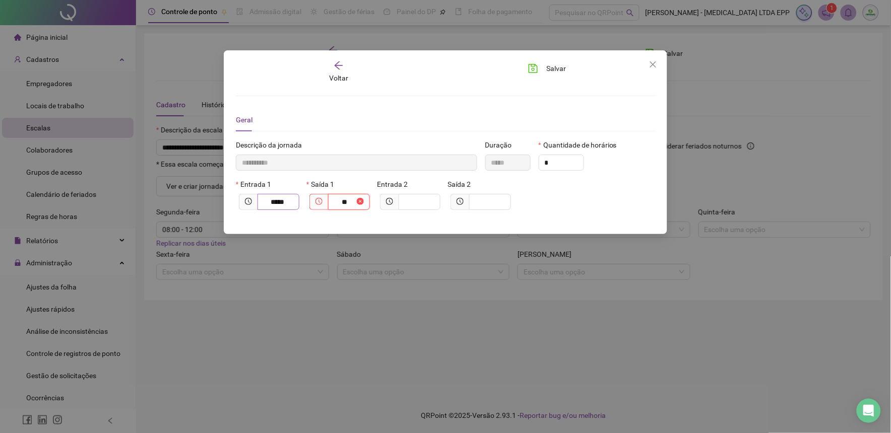
type input "*****"
type input "****"
type input "**********"
type input "*****"
type input "**********"
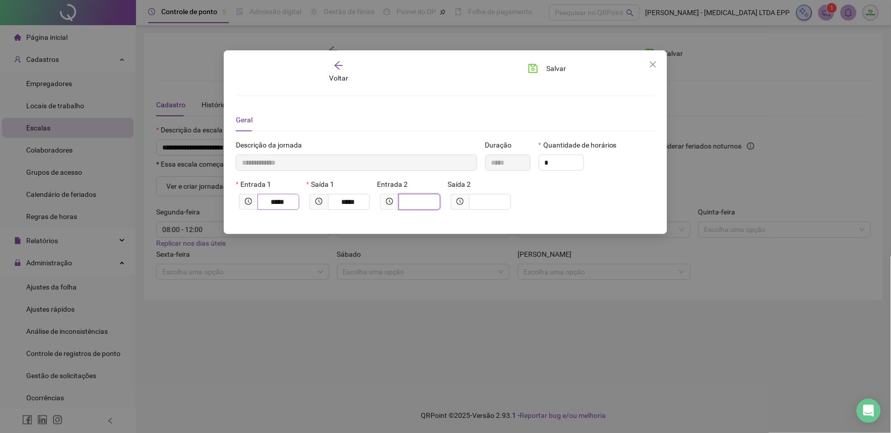
type input "*"
type input "**********"
type input "**"
type input "**********"
type input "****"
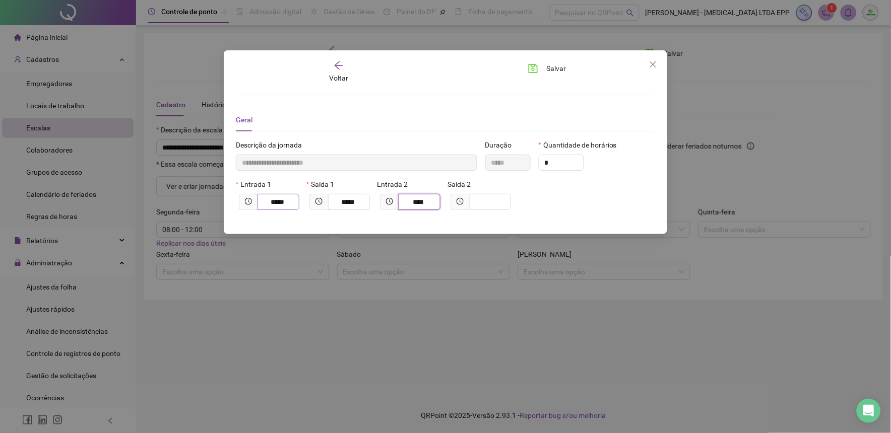
type input "**********"
type input "*****"
type input "**********"
type input "*"
type input "**********"
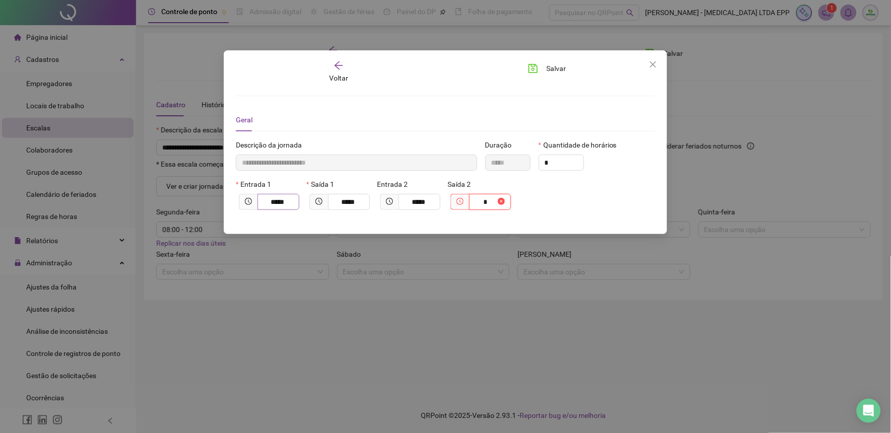
type input "**"
type input "**********"
type input "*****"
type input "****"
type input "**********"
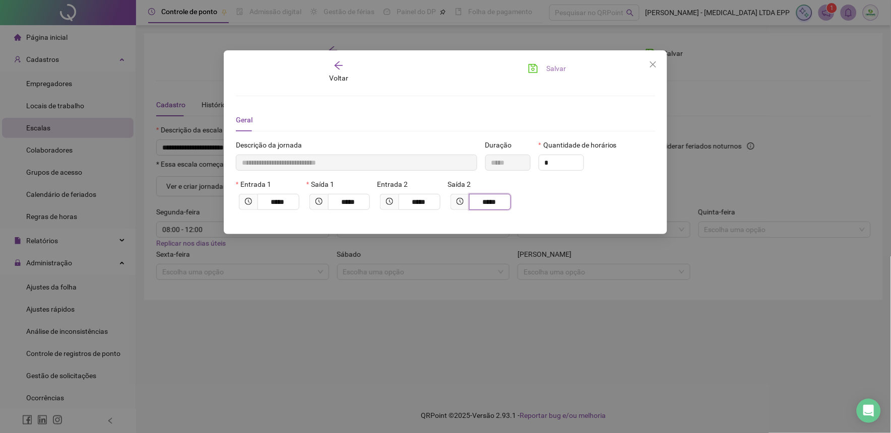
type input "*****"
click at [563, 69] on span "Salvar" at bounding box center [556, 68] width 20 height 11
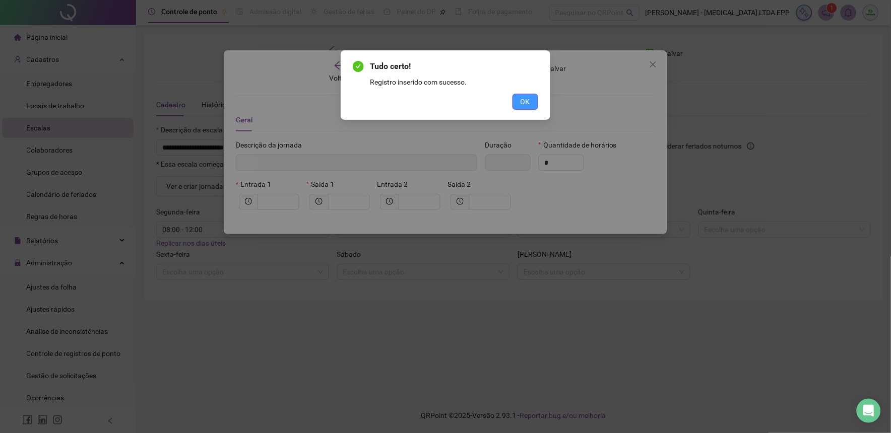
click at [531, 97] on button "OK" at bounding box center [526, 102] width 26 height 16
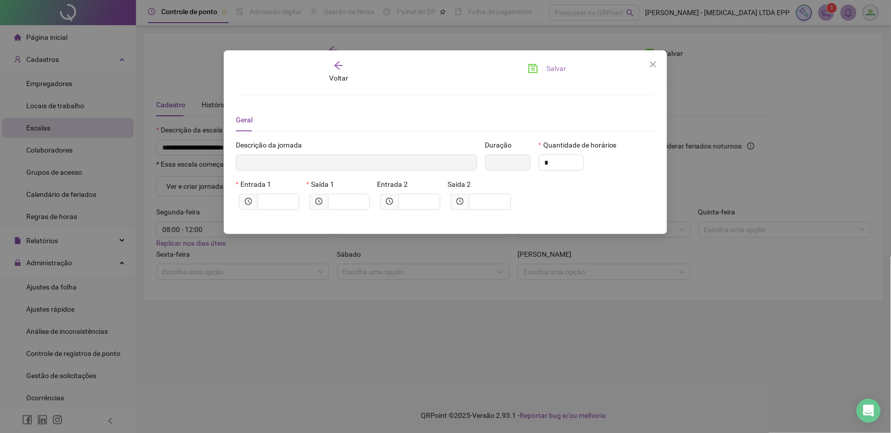
click at [545, 71] on button "Salvar" at bounding box center [547, 68] width 53 height 16
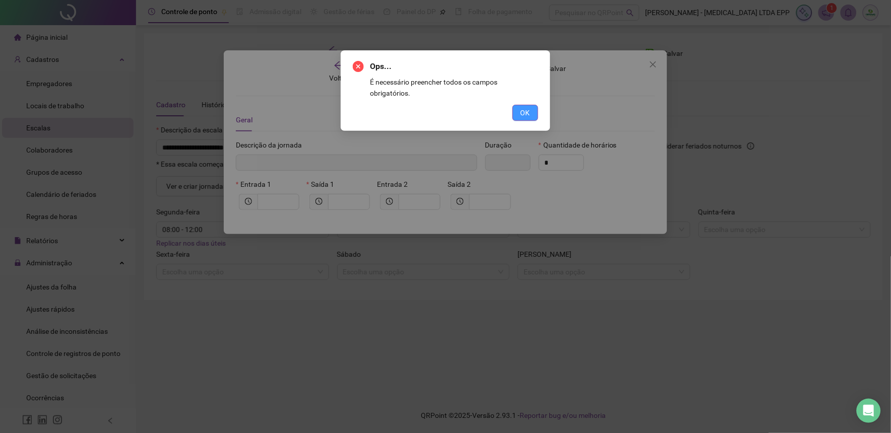
drag, startPoint x: 514, startPoint y: 103, endPoint x: 530, endPoint y: 99, distance: 16.3
click at [525, 105] on button "OK" at bounding box center [526, 113] width 26 height 16
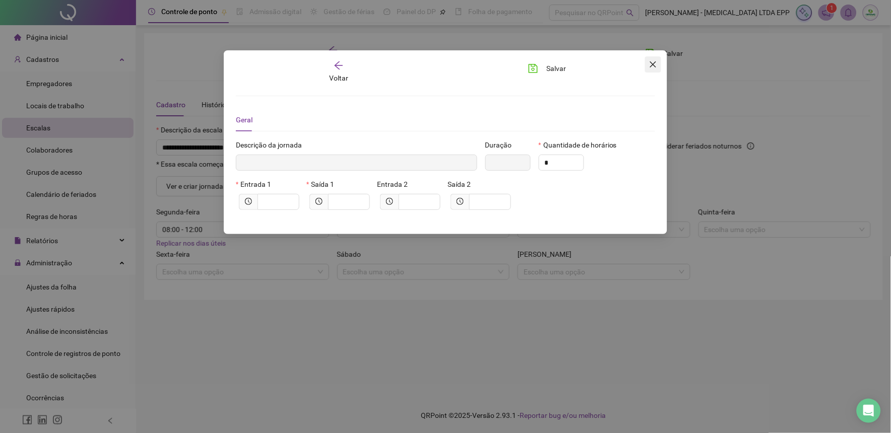
click at [653, 64] on icon "close" at bounding box center [653, 64] width 6 height 6
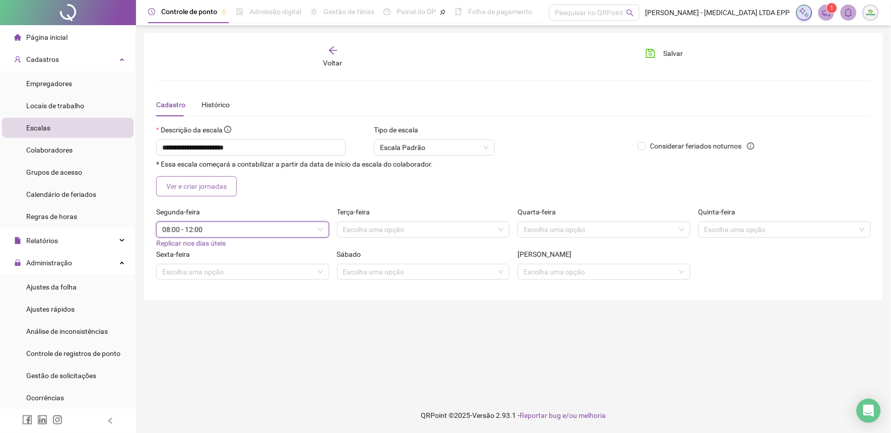
click at [197, 186] on span "Ver e criar jornadas" at bounding box center [196, 186] width 60 height 11
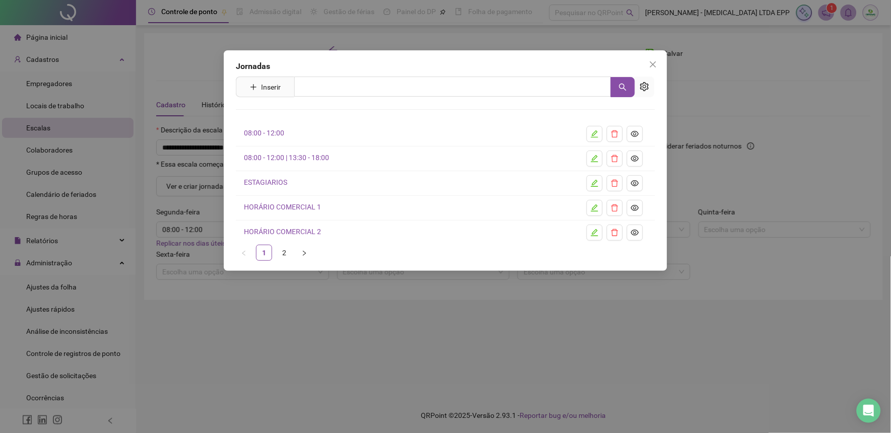
click at [315, 158] on link "08:00 - 12:00 | 13:30 - 18:00" at bounding box center [286, 158] width 85 height 8
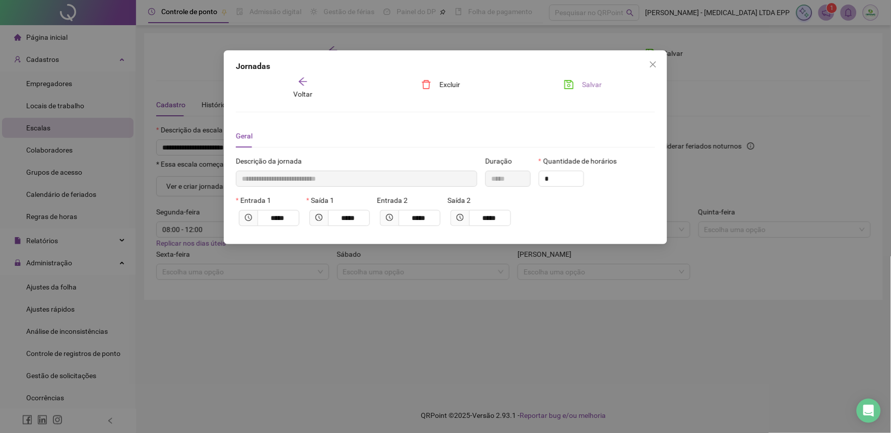
click at [577, 82] on button "Salvar" at bounding box center [582, 85] width 53 height 16
click at [304, 92] on span "Voltar" at bounding box center [302, 94] width 19 height 8
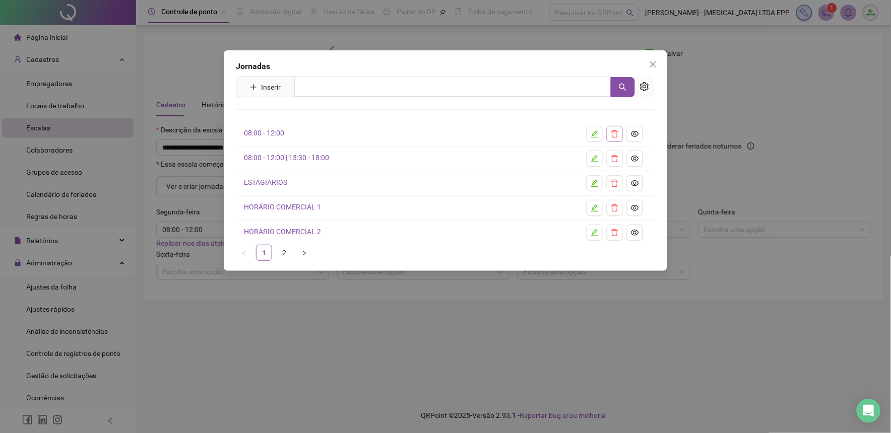
click at [612, 133] on icon "delete" at bounding box center [614, 134] width 7 height 7
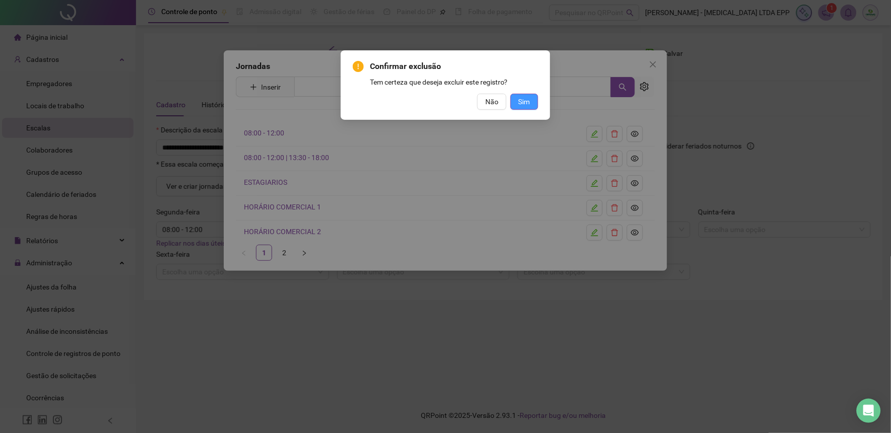
click at [521, 98] on span "Sim" at bounding box center [525, 101] width 12 height 11
click at [526, 103] on span "OK" at bounding box center [526, 101] width 10 height 11
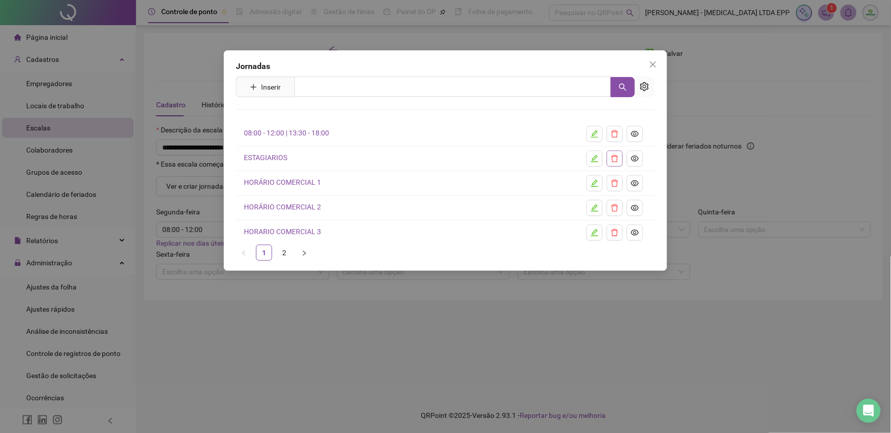
click at [616, 156] on icon "delete" at bounding box center [615, 159] width 8 height 8
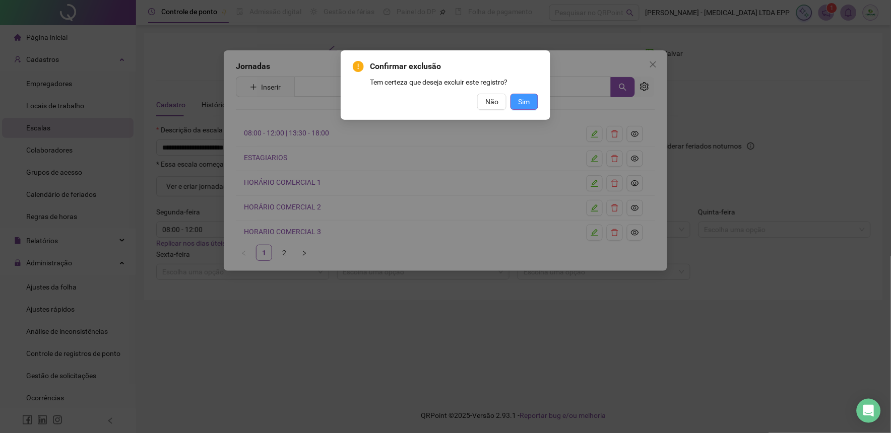
click at [513, 102] on button "Sim" at bounding box center [525, 102] width 28 height 16
click at [528, 107] on button "OK" at bounding box center [526, 102] width 26 height 16
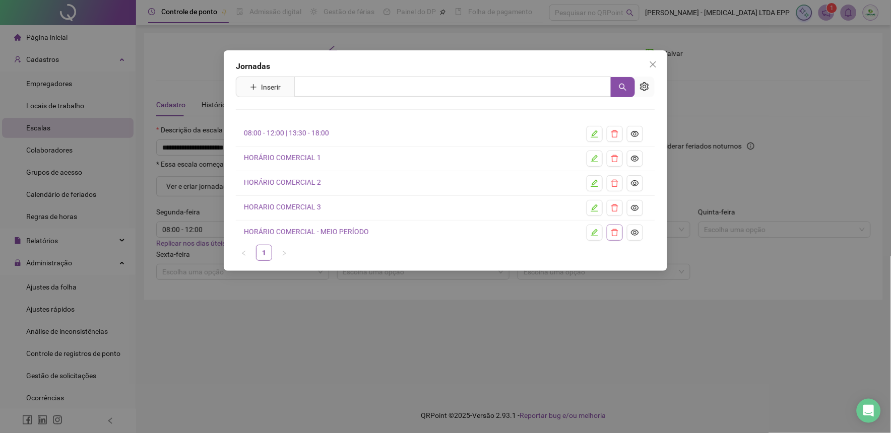
click at [612, 233] on icon "delete" at bounding box center [615, 233] width 8 height 8
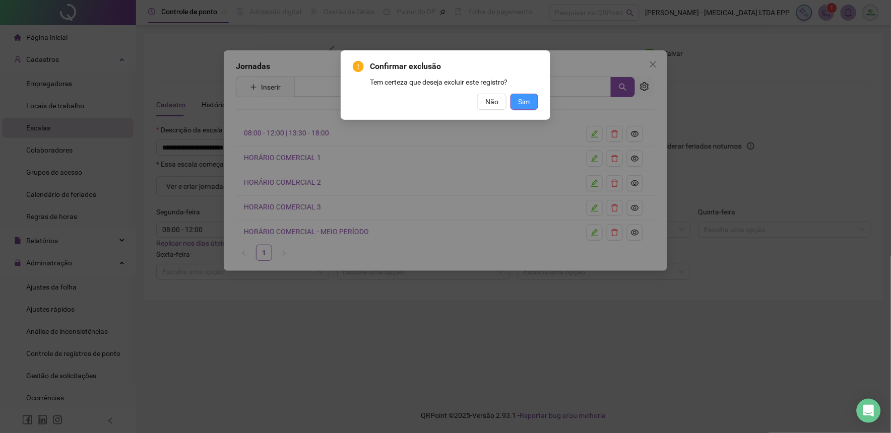
click at [517, 103] on button "Sim" at bounding box center [525, 102] width 28 height 16
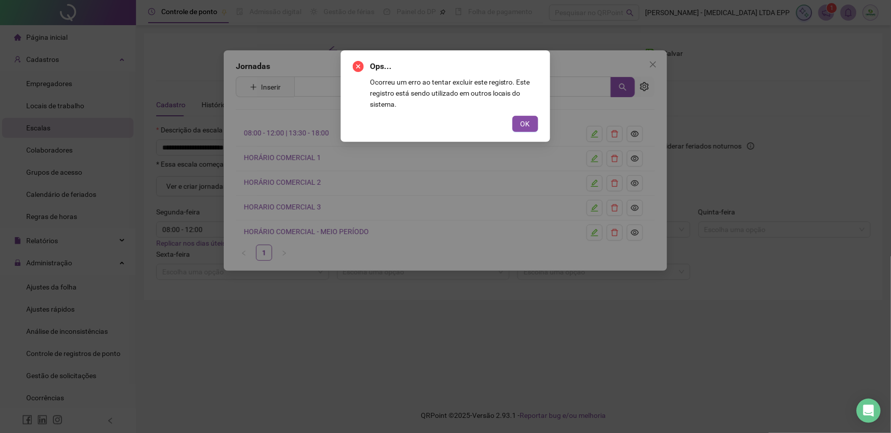
click at [522, 111] on div "Ops... Ocorreu um erro ao tentar excluir este registro. Este registro está send…" at bounding box center [445, 96] width 185 height 72
click at [526, 119] on span "OK" at bounding box center [526, 123] width 10 height 11
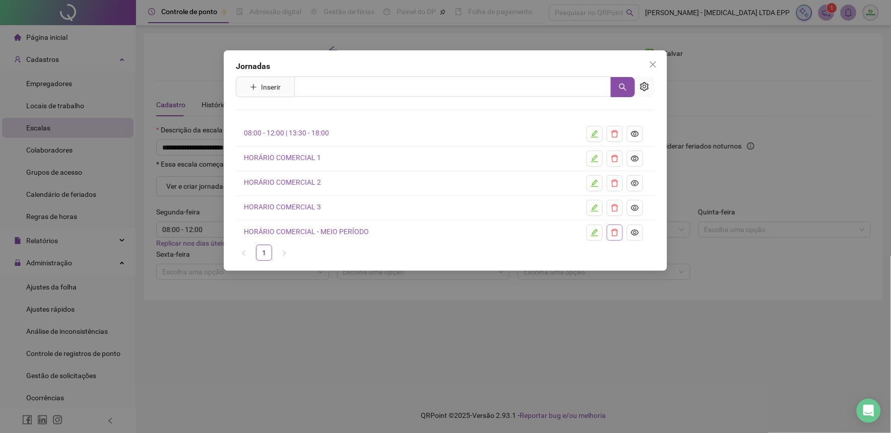
click at [611, 233] on icon "delete" at bounding box center [615, 233] width 8 height 8
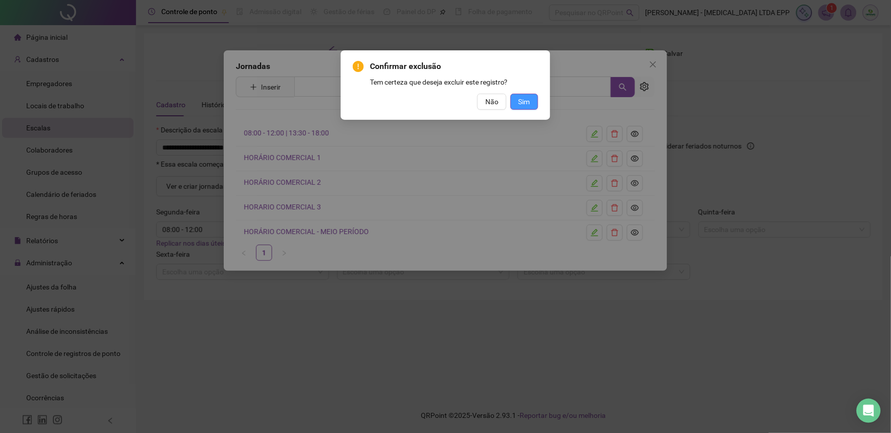
click at [517, 104] on button "Sim" at bounding box center [525, 102] width 28 height 16
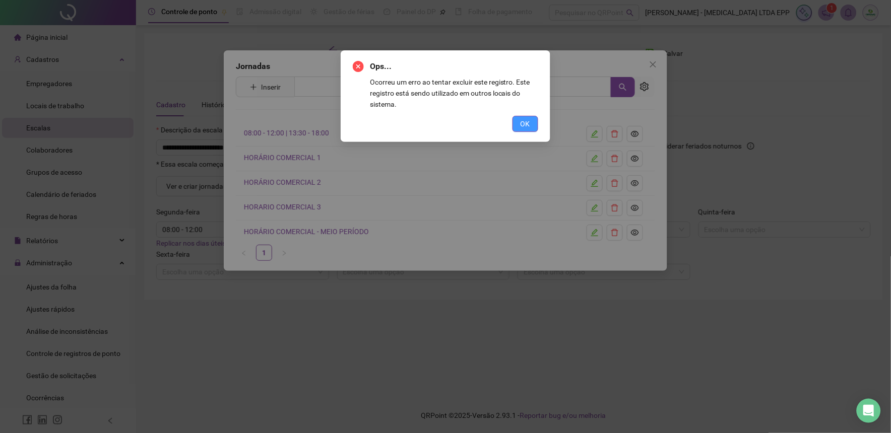
click at [528, 127] on span "OK" at bounding box center [526, 123] width 10 height 11
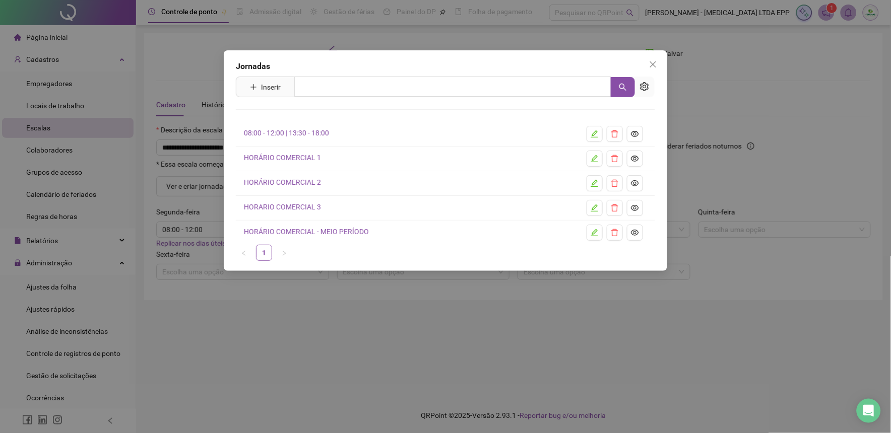
click at [657, 62] on span "Close" at bounding box center [653, 64] width 16 height 8
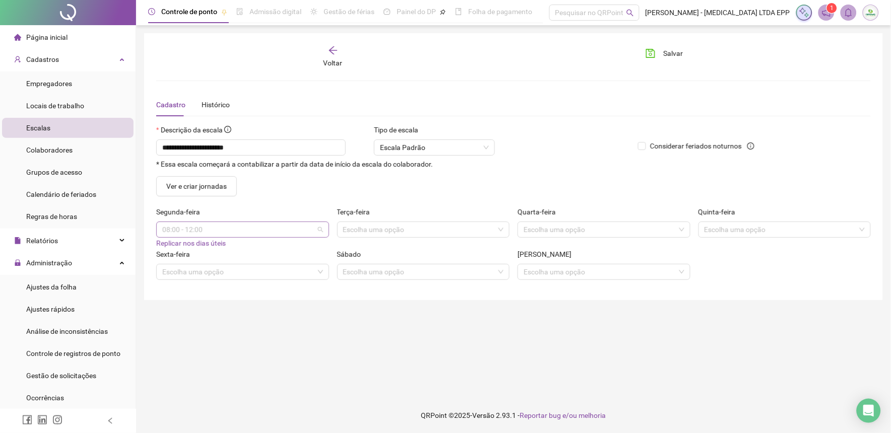
click at [282, 225] on span "08:00 - 12:00" at bounding box center [242, 229] width 161 height 15
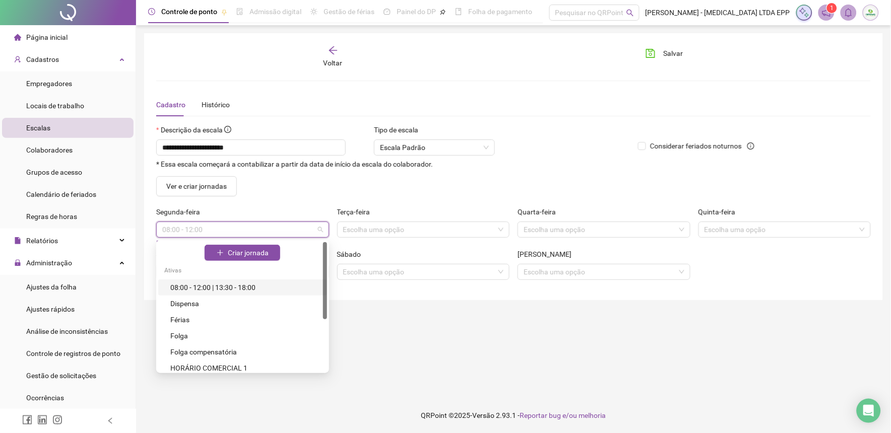
click at [253, 284] on div "08:00 - 12:00 | 13:30 - 18:00" at bounding box center [245, 287] width 151 height 11
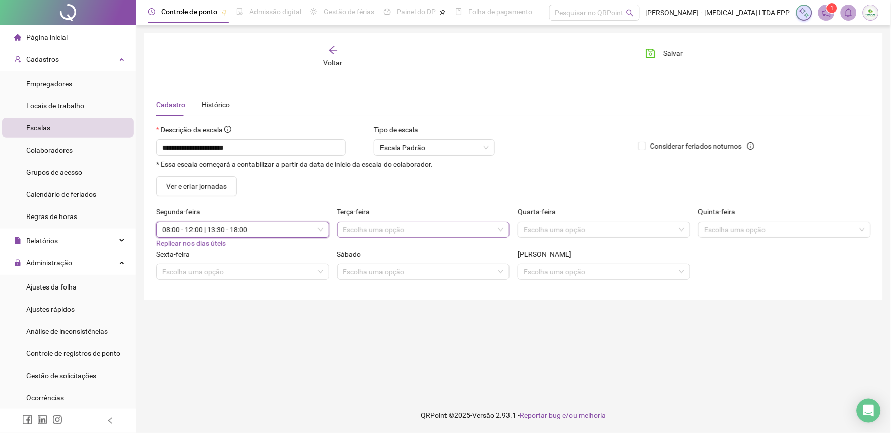
click at [360, 225] on input "search" at bounding box center [419, 229] width 152 height 15
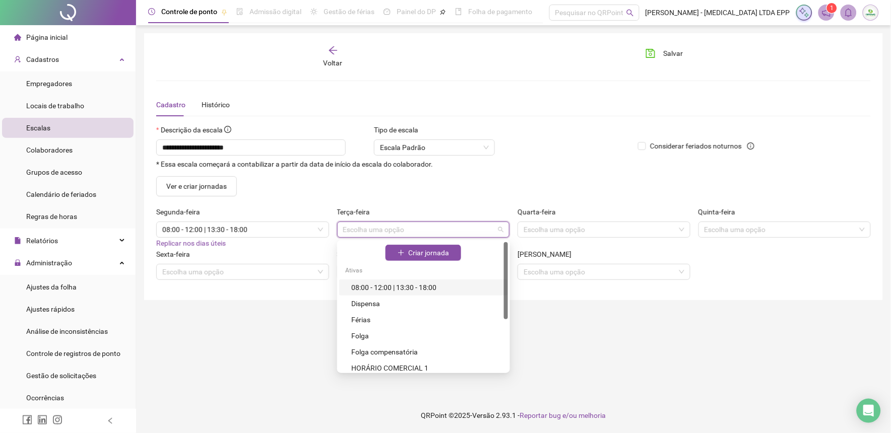
click at [380, 291] on div "08:00 - 12:00 | 13:30 - 18:00" at bounding box center [426, 287] width 151 height 11
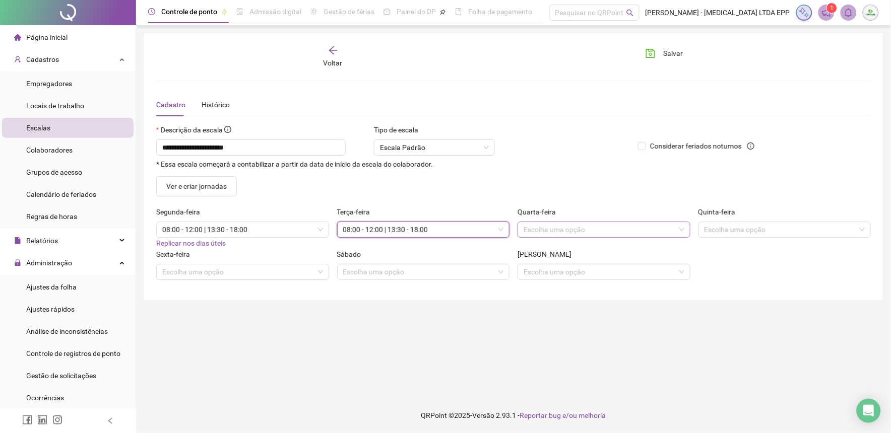
click at [539, 233] on input "search" at bounding box center [600, 229] width 152 height 15
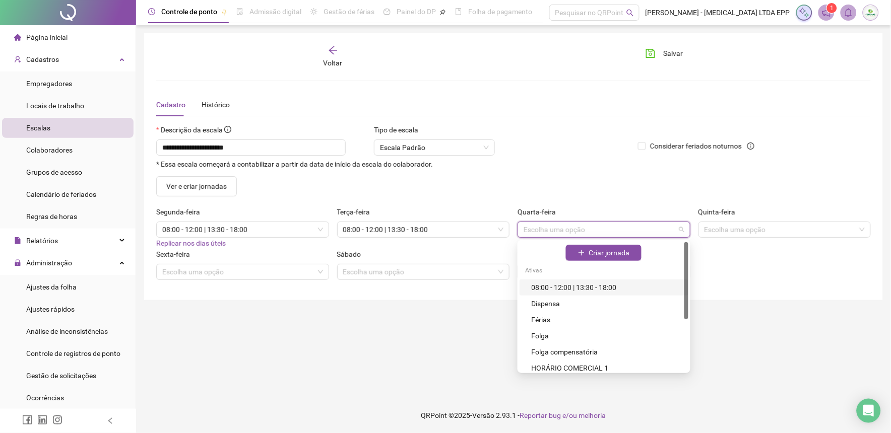
click at [565, 286] on div "08:00 - 12:00 | 13:30 - 18:00" at bounding box center [607, 287] width 151 height 11
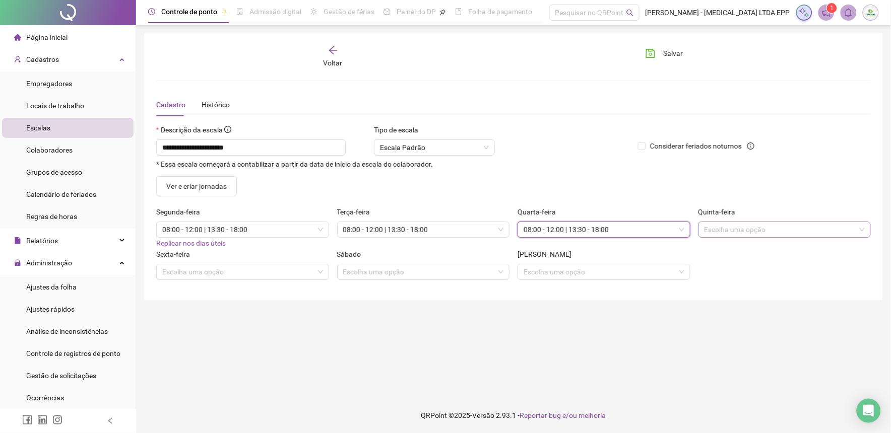
click at [711, 231] on input "search" at bounding box center [781, 229] width 152 height 15
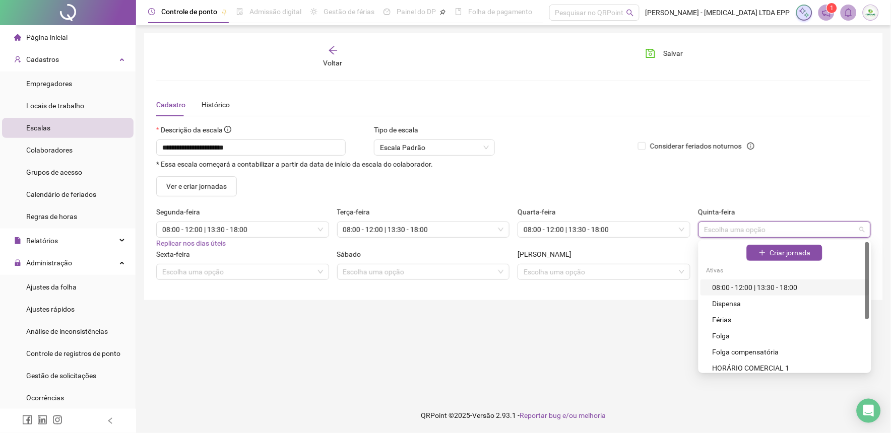
click at [724, 288] on div "08:00 - 12:00 | 13:30 - 18:00" at bounding box center [788, 287] width 151 height 11
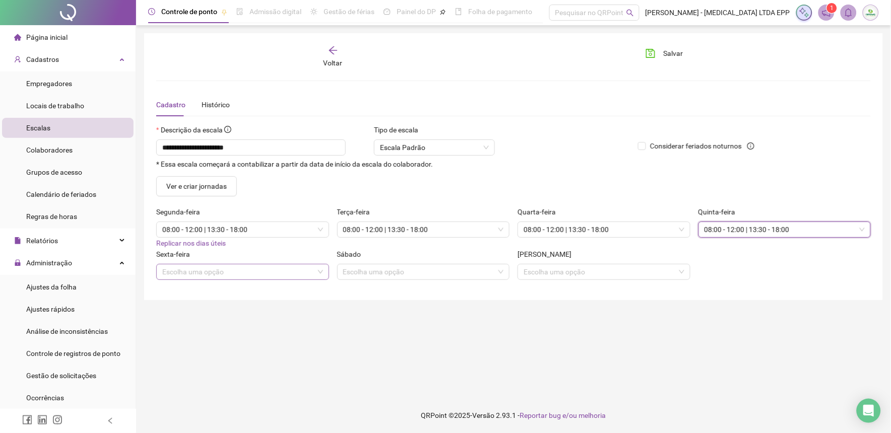
click at [278, 275] on input "search" at bounding box center [238, 272] width 152 height 15
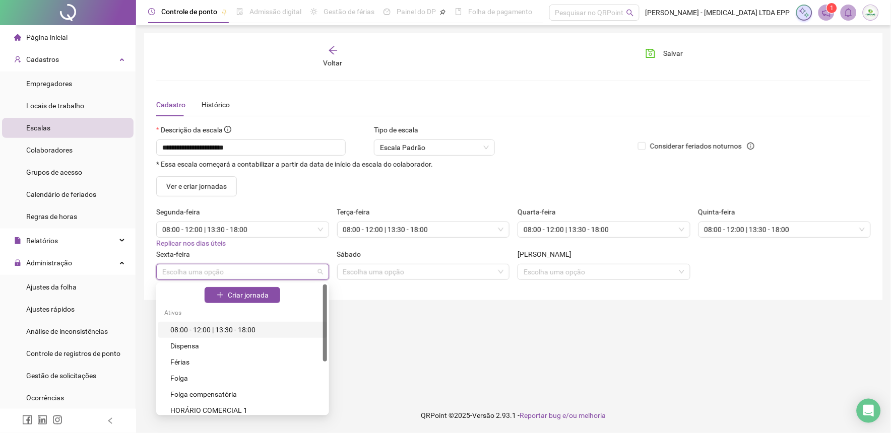
click at [260, 336] on div "08:00 - 12:00 | 13:30 - 18:00" at bounding box center [242, 330] width 169 height 16
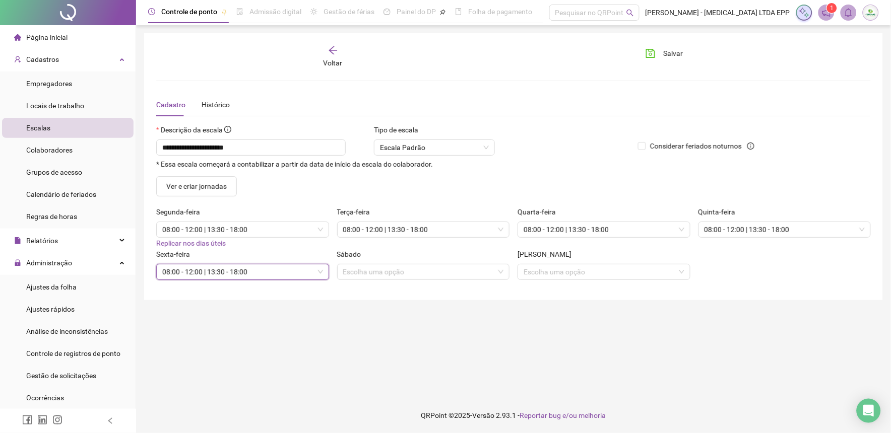
click at [421, 264] on div "Sábado" at bounding box center [423, 256] width 173 height 15
click at [677, 54] on span "Salvar" at bounding box center [674, 53] width 20 height 11
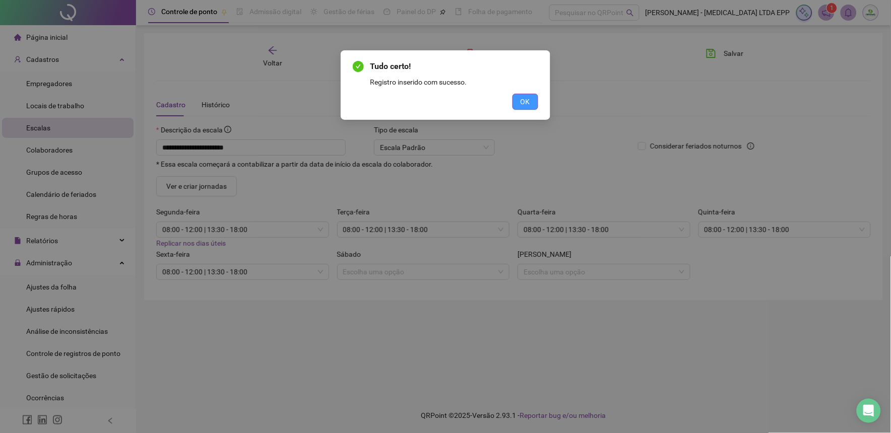
click at [524, 99] on span "OK" at bounding box center [526, 101] width 10 height 11
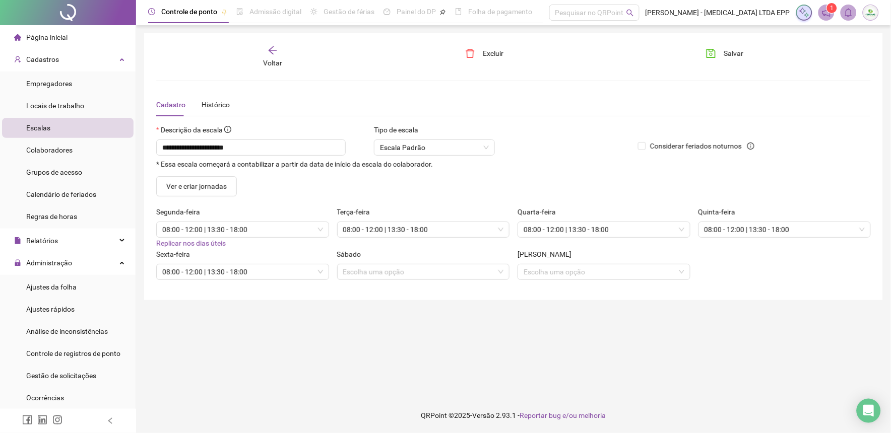
click at [578, 99] on div "Cadastro Histórico" at bounding box center [513, 104] width 715 height 23
click at [713, 57] on icon "save" at bounding box center [711, 53] width 9 height 9
click at [53, 157] on div "Colaboradores" at bounding box center [49, 150] width 46 height 20
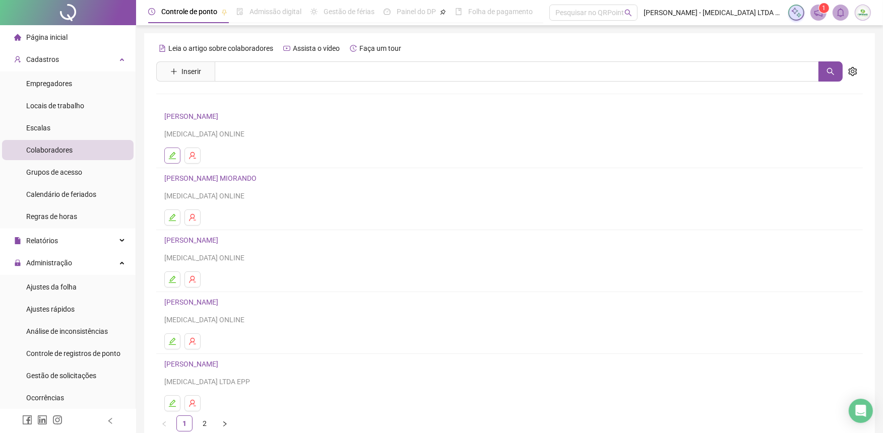
click at [169, 154] on icon "edit" at bounding box center [172, 156] width 8 height 8
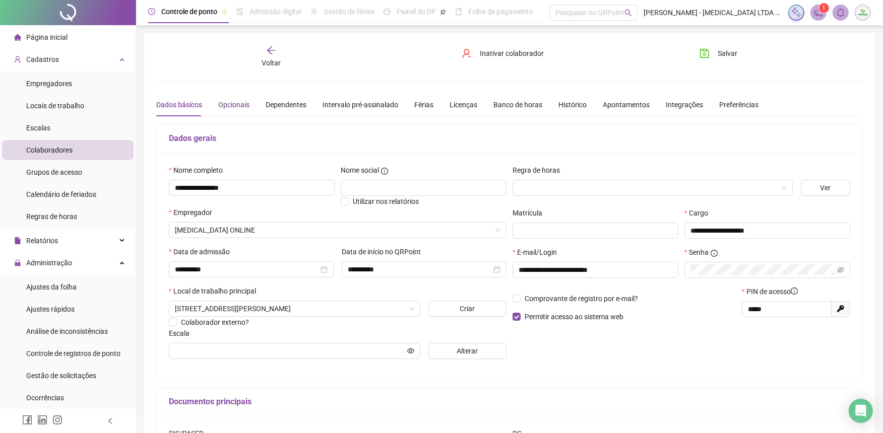
drag, startPoint x: 233, startPoint y: 102, endPoint x: 255, endPoint y: 103, distance: 21.7
click at [233, 102] on div "Opcionais" at bounding box center [233, 104] width 31 height 11
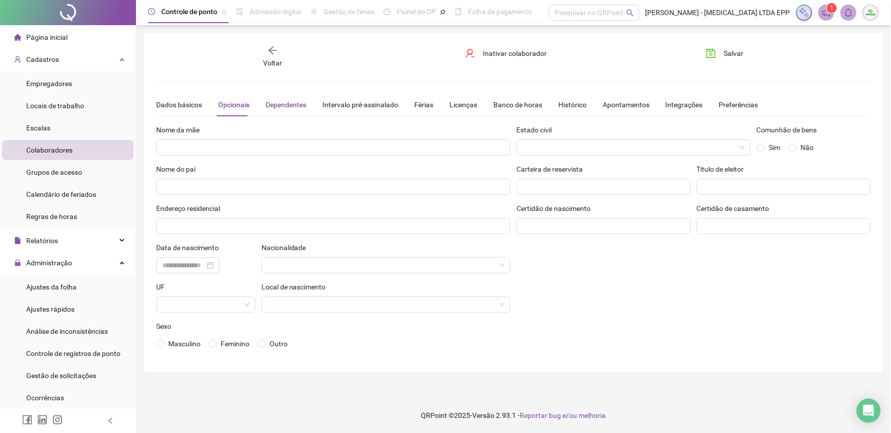
drag, startPoint x: 255, startPoint y: 103, endPoint x: 295, endPoint y: 106, distance: 40.4
click at [295, 106] on div "Dependentes" at bounding box center [286, 104] width 41 height 11
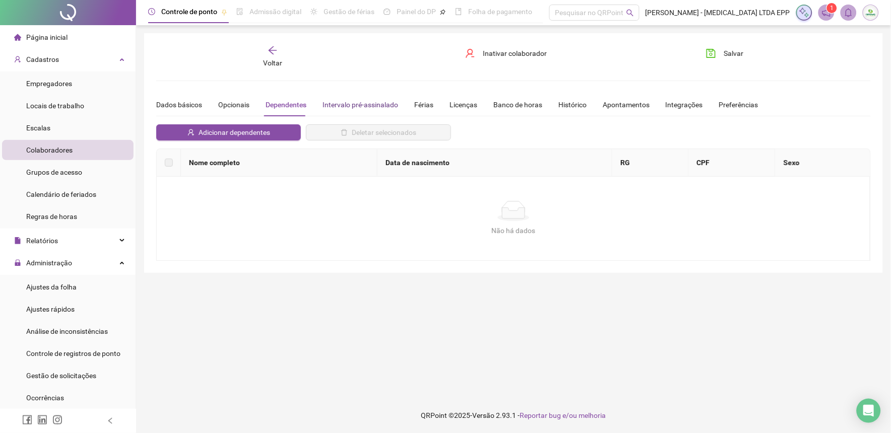
click at [365, 106] on div "Intervalo pré-assinalado" at bounding box center [361, 104] width 76 height 11
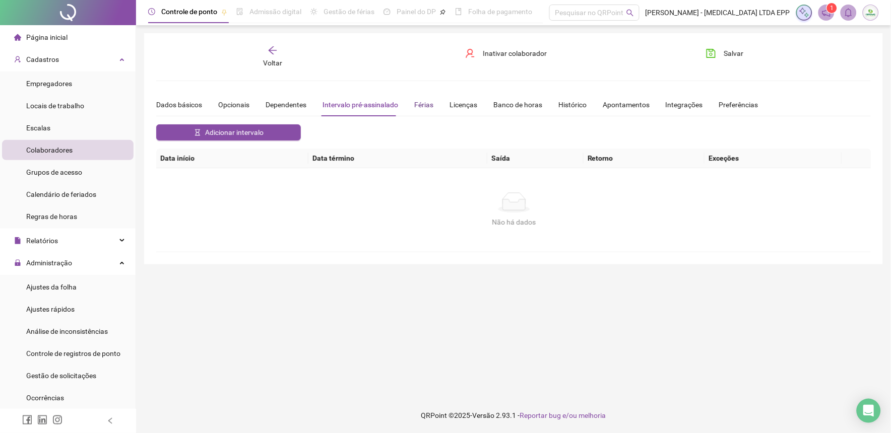
click at [420, 102] on div "Férias" at bounding box center [423, 104] width 19 height 11
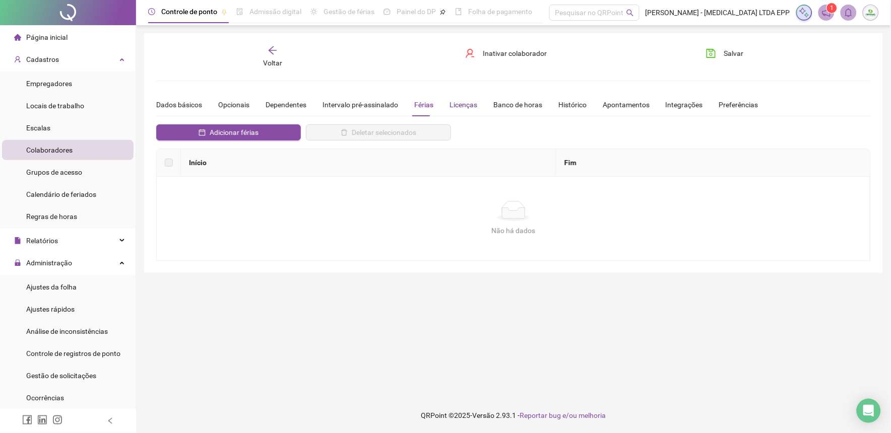
click at [458, 101] on div "Licenças" at bounding box center [464, 104] width 28 height 11
click at [512, 102] on div "Banco de horas" at bounding box center [517, 104] width 49 height 11
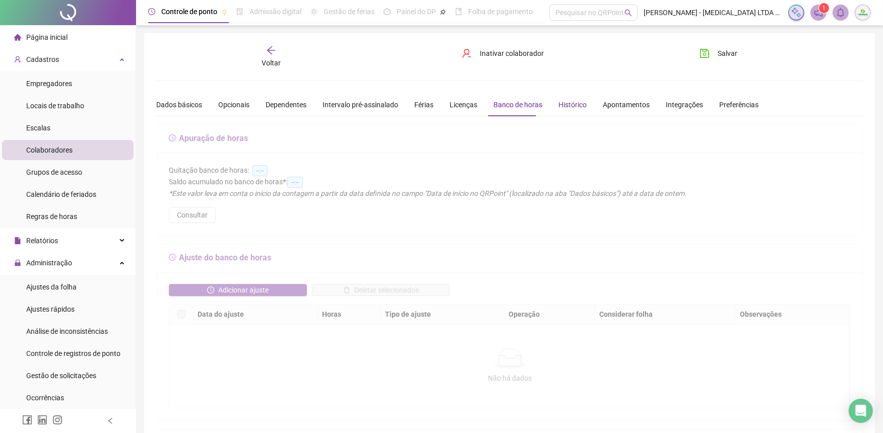
click at [558, 107] on div "Histórico" at bounding box center [572, 104] width 28 height 11
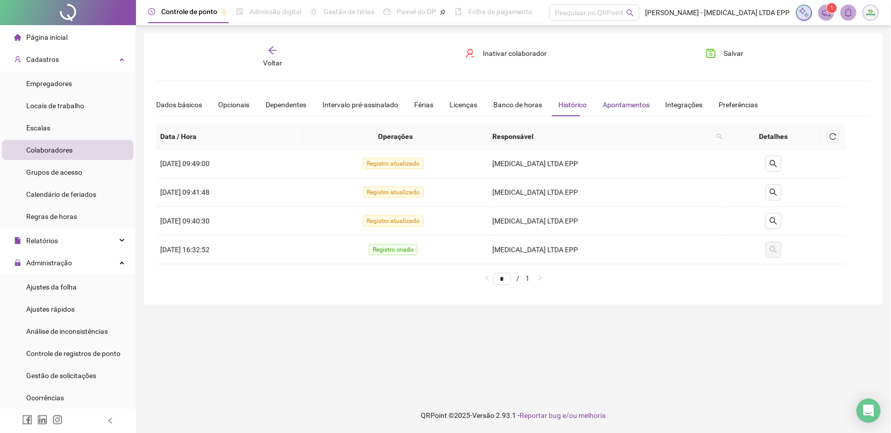
click at [613, 107] on div "Apontamentos" at bounding box center [626, 104] width 47 height 11
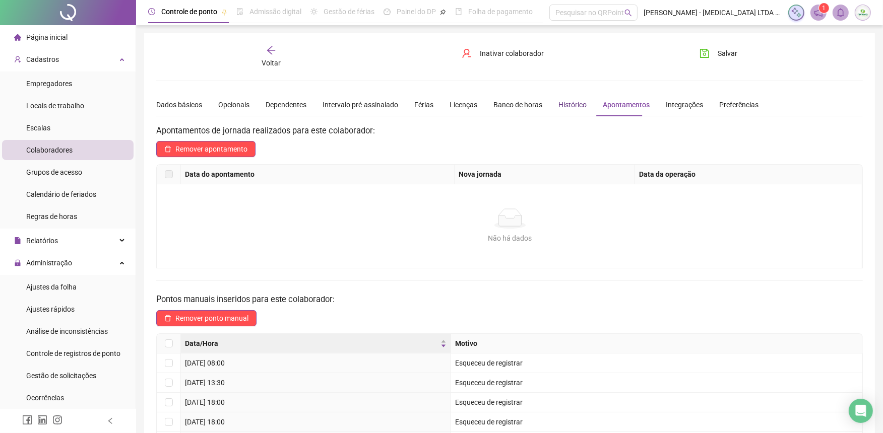
click at [567, 105] on div "Histórico" at bounding box center [572, 104] width 28 height 11
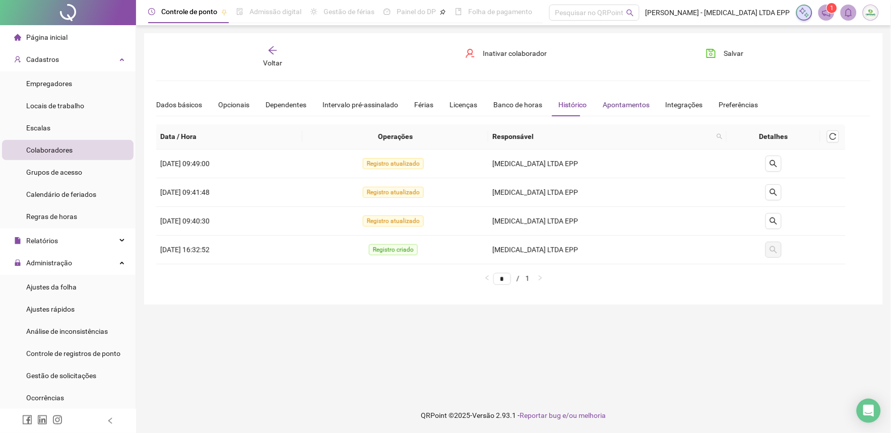
click at [603, 102] on div "Apontamentos" at bounding box center [626, 104] width 47 height 11
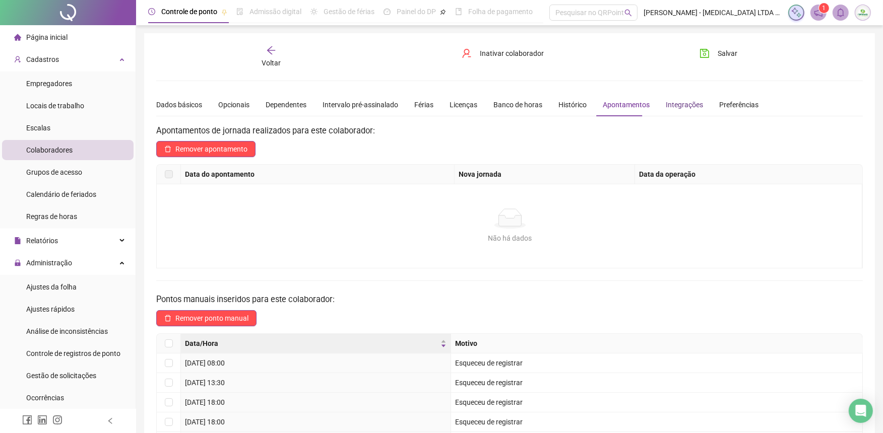
click at [681, 106] on div "Integrações" at bounding box center [684, 104] width 37 height 11
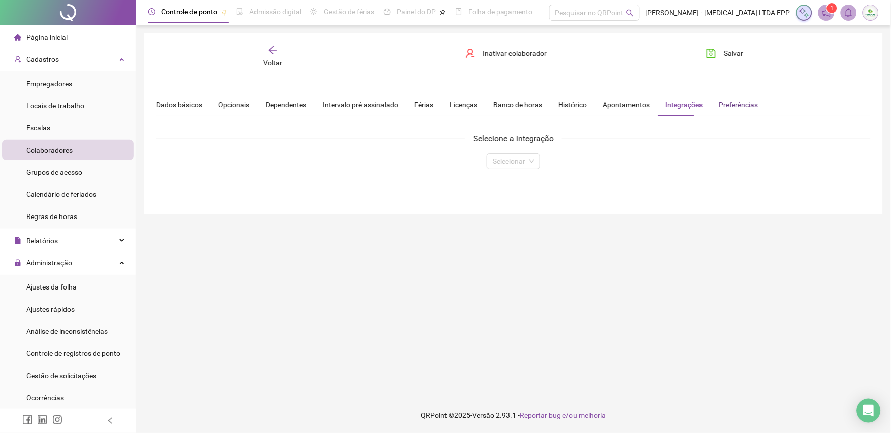
click at [737, 106] on div "Preferências" at bounding box center [738, 104] width 39 height 11
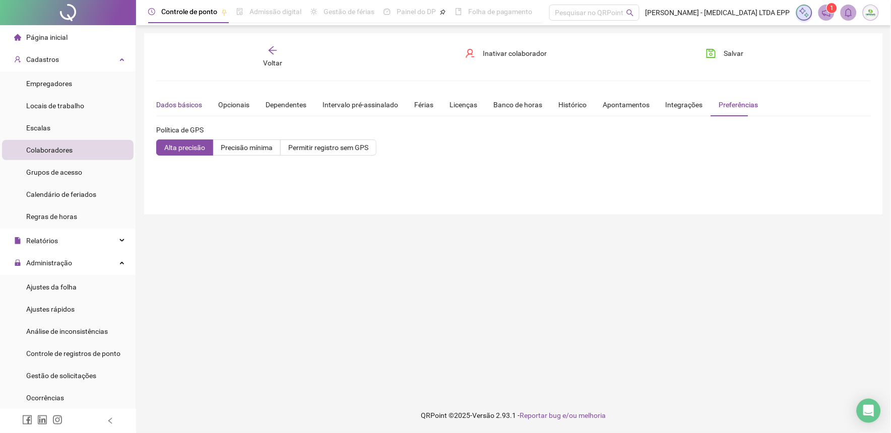
click at [173, 108] on div "Dados básicos" at bounding box center [179, 104] width 46 height 11
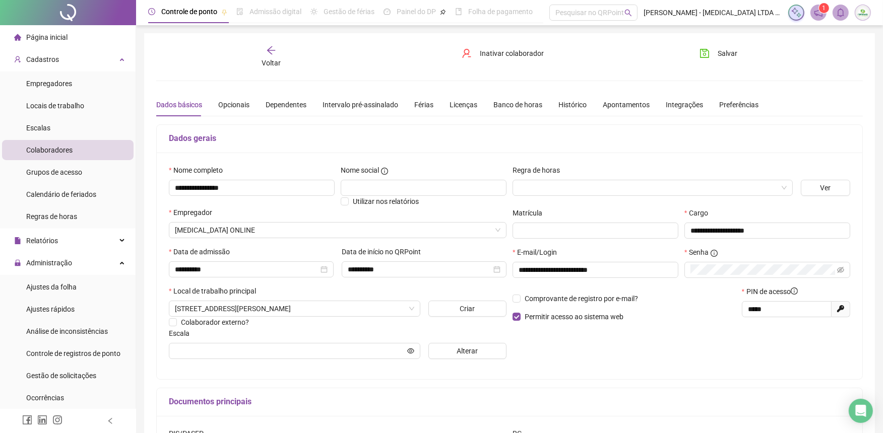
click at [273, 52] on icon "arrow-left" at bounding box center [271, 50] width 10 height 10
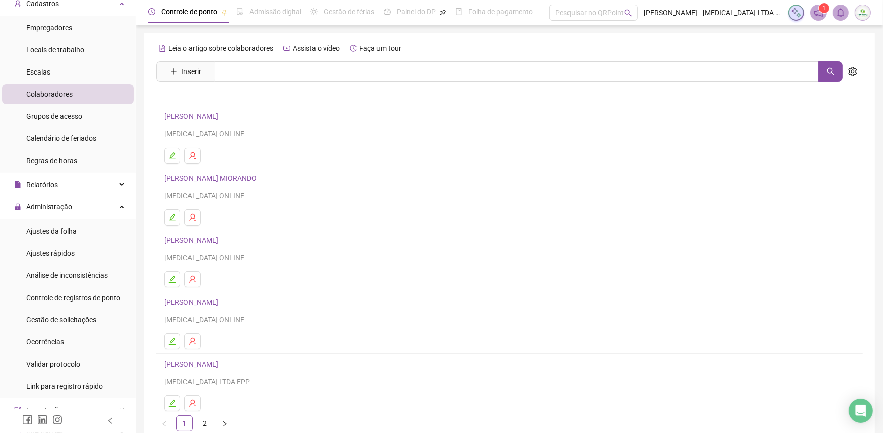
scroll to position [112, 0]
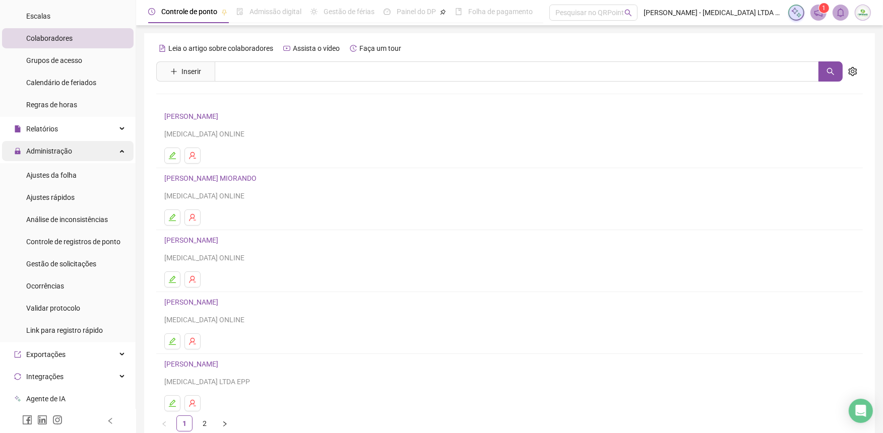
click at [71, 147] on span "Administração" at bounding box center [49, 151] width 46 height 8
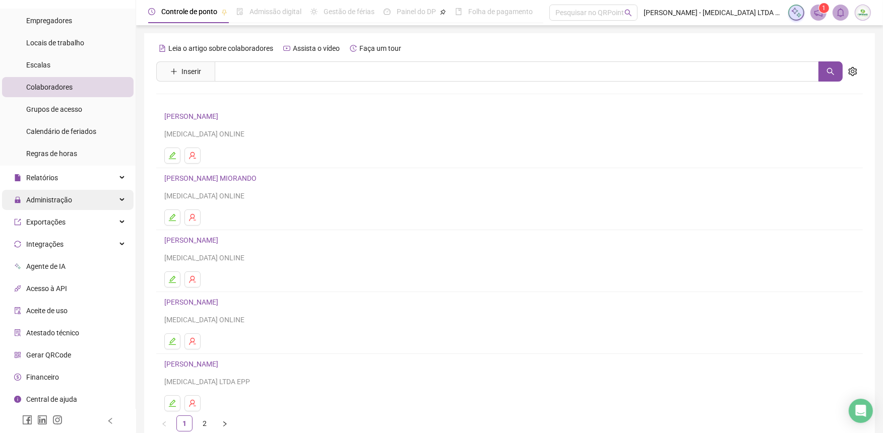
click at [52, 199] on span "Administração" at bounding box center [49, 200] width 46 height 8
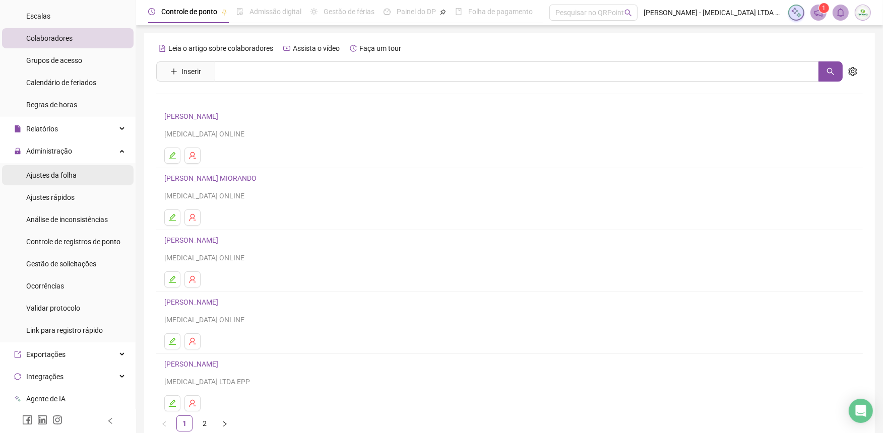
click at [52, 174] on span "Ajustes da folha" at bounding box center [51, 175] width 50 height 8
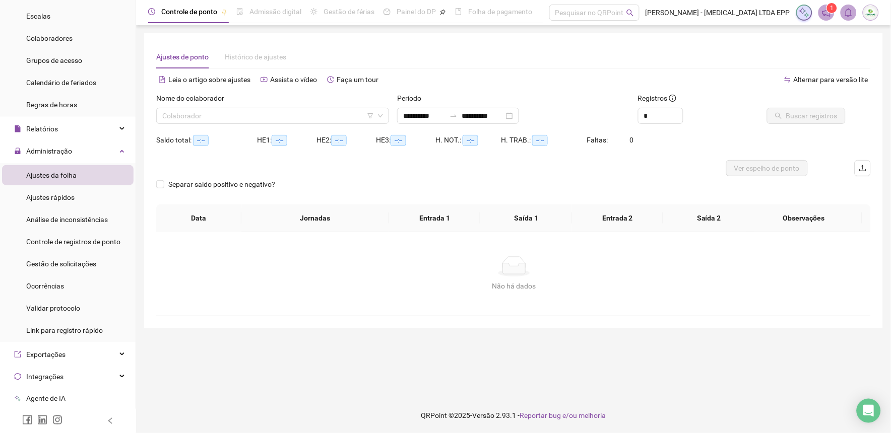
type input "**********"
click at [274, 123] on div "Colaborador" at bounding box center [272, 116] width 233 height 16
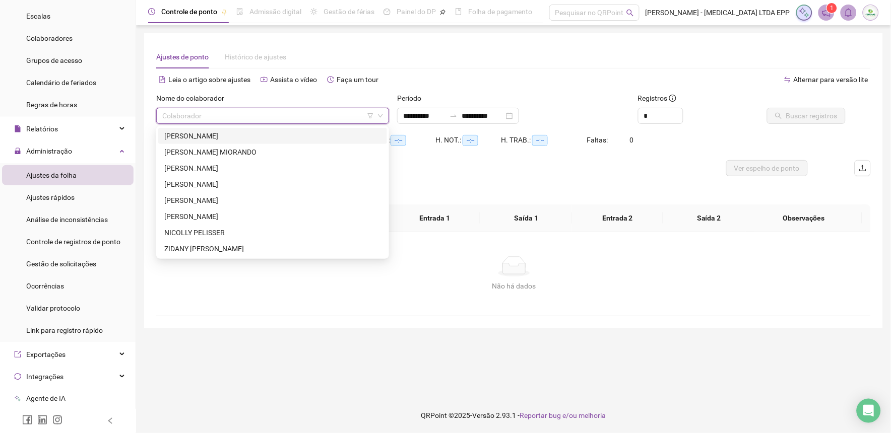
click at [213, 134] on div "[PERSON_NAME]" at bounding box center [272, 136] width 217 height 11
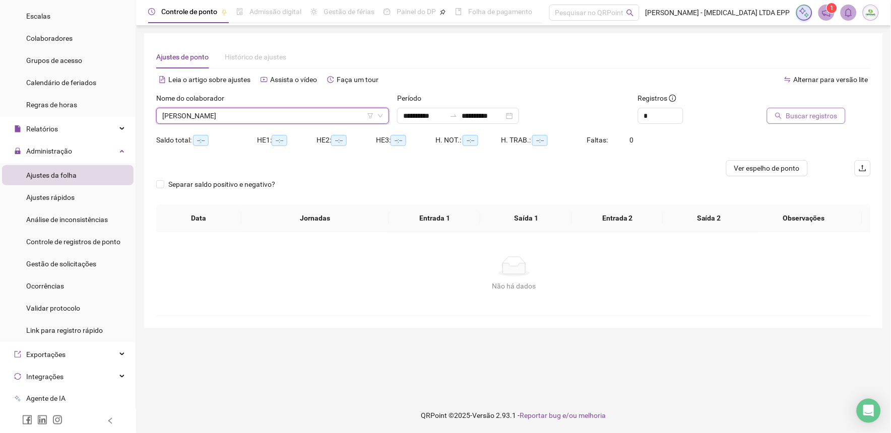
click at [820, 113] on span "Buscar registros" at bounding box center [811, 115] width 51 height 11
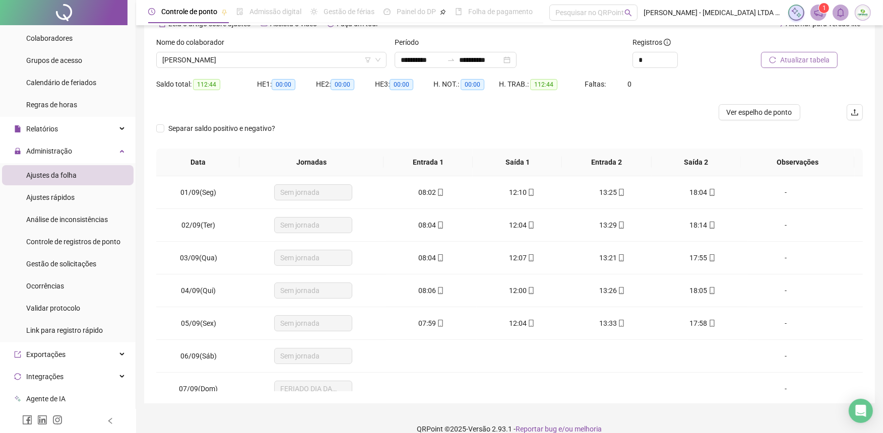
scroll to position [69, 0]
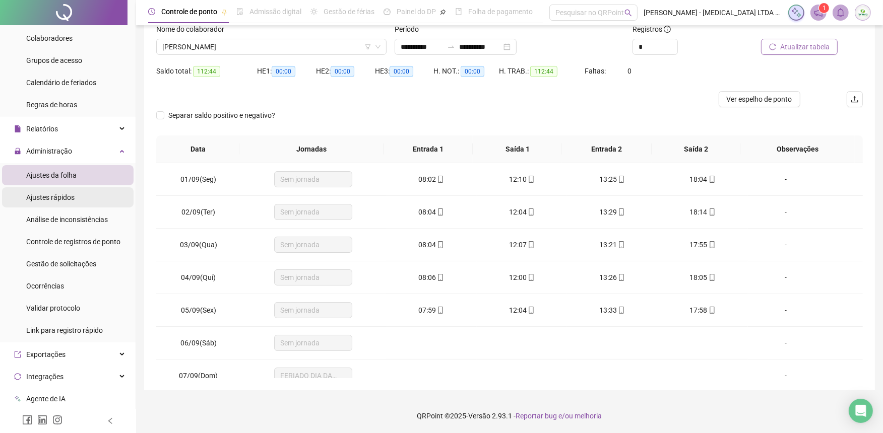
click at [73, 201] on span "Ajustes rápidos" at bounding box center [50, 198] width 48 height 8
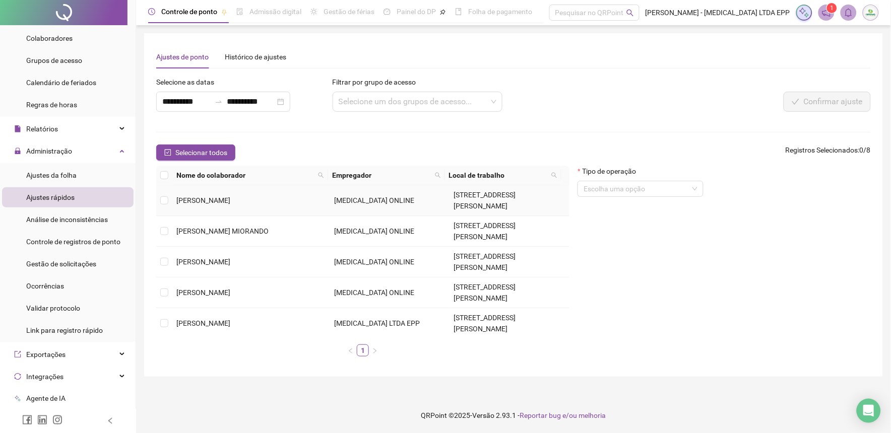
click at [197, 197] on span "[PERSON_NAME]" at bounding box center [203, 201] width 54 height 8
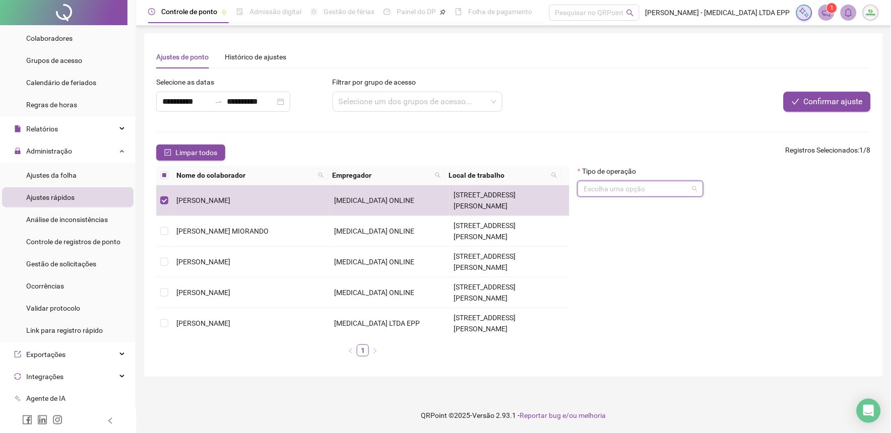
click at [641, 184] on input "search" at bounding box center [636, 188] width 105 height 15
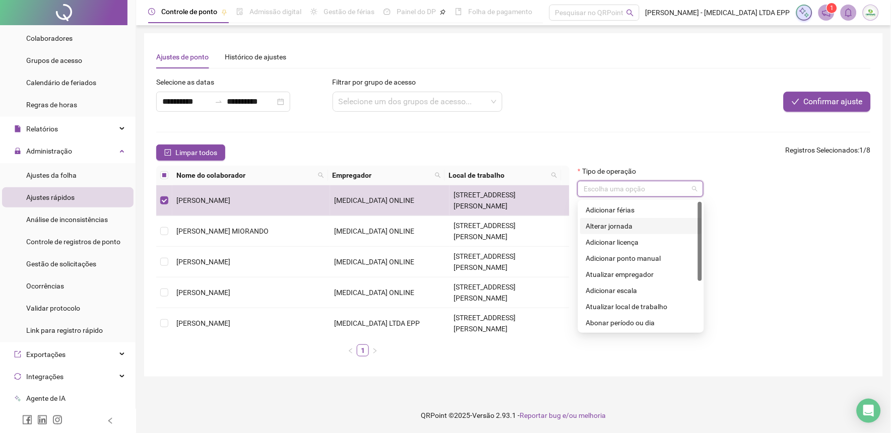
click at [644, 227] on div "Alterar jornada" at bounding box center [641, 226] width 110 height 11
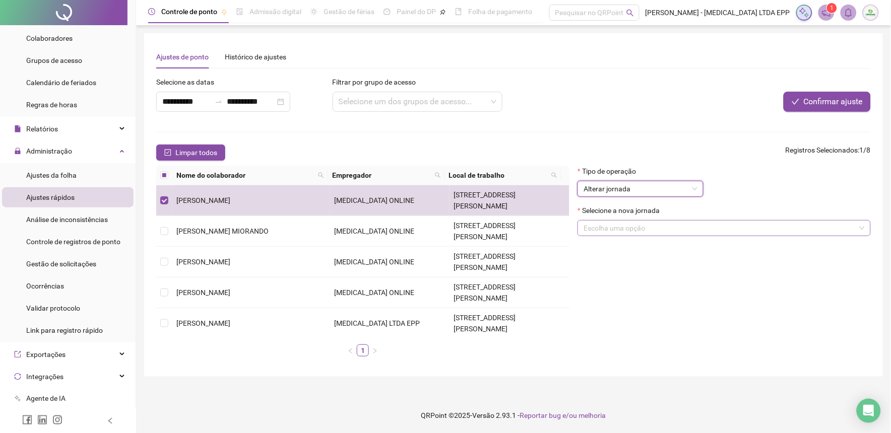
click at [642, 229] on input "search" at bounding box center [720, 228] width 272 height 15
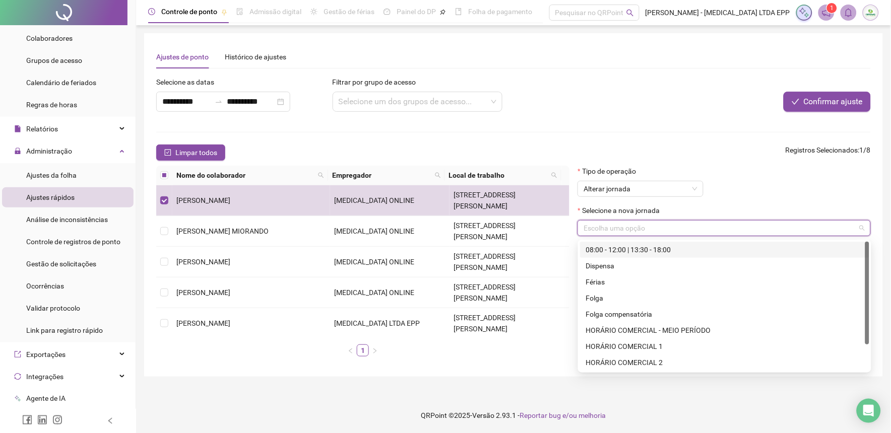
click at [640, 251] on div "08:00 - 12:00 | 13:30 - 18:00" at bounding box center [724, 249] width 277 height 11
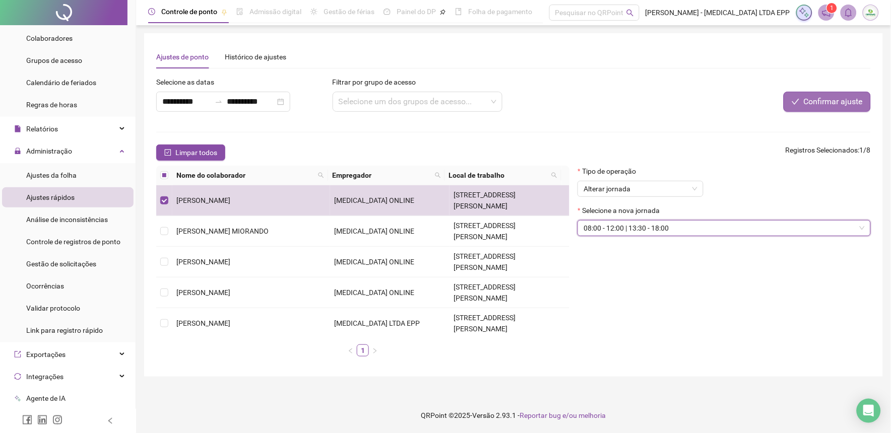
click at [827, 106] on span "Confirmar ajuste" at bounding box center [833, 102] width 59 height 12
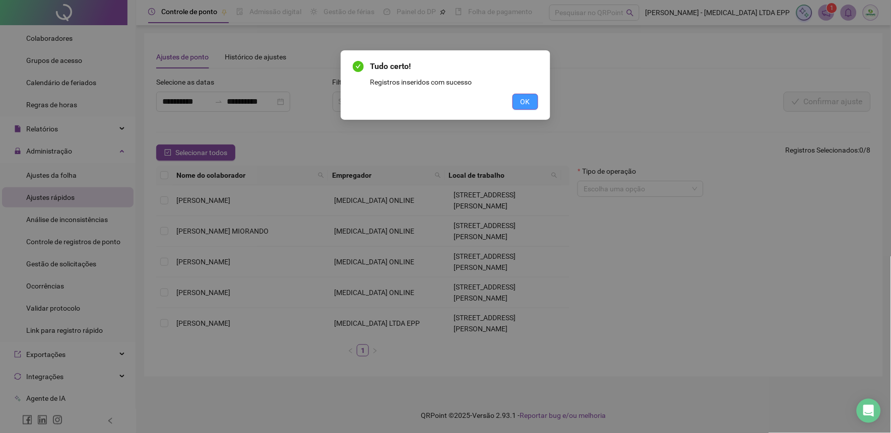
click at [527, 97] on span "OK" at bounding box center [526, 101] width 10 height 11
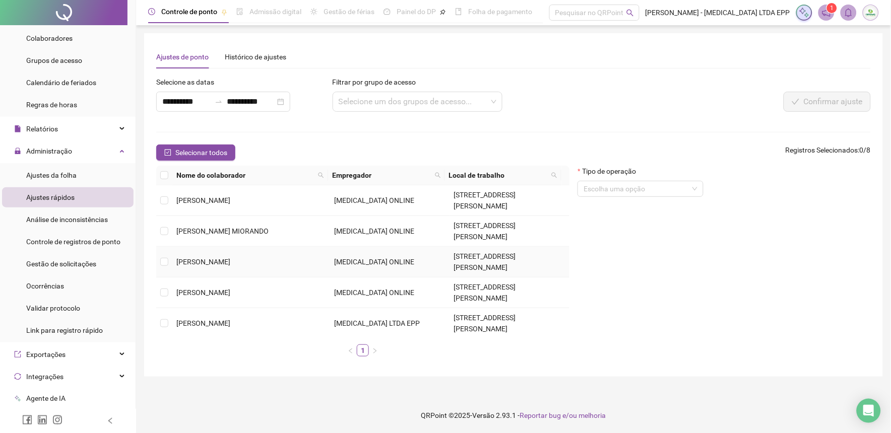
click at [230, 258] on span "[PERSON_NAME]" at bounding box center [203, 262] width 54 height 8
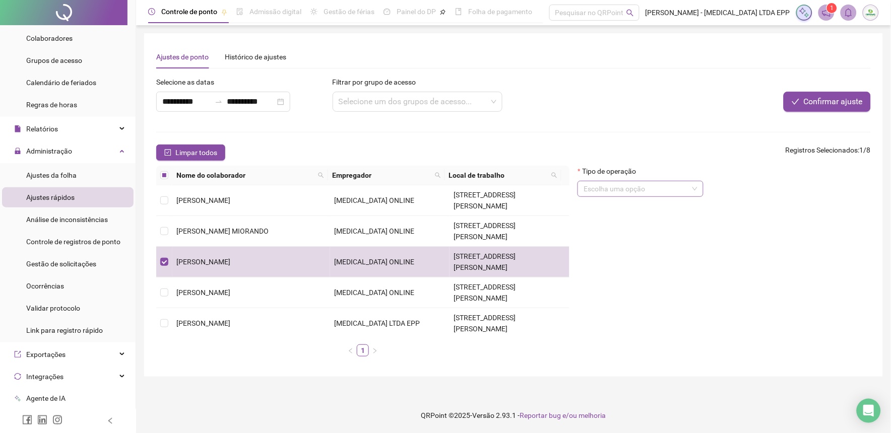
click at [634, 197] on div "Escolha uma opção" at bounding box center [641, 189] width 126 height 16
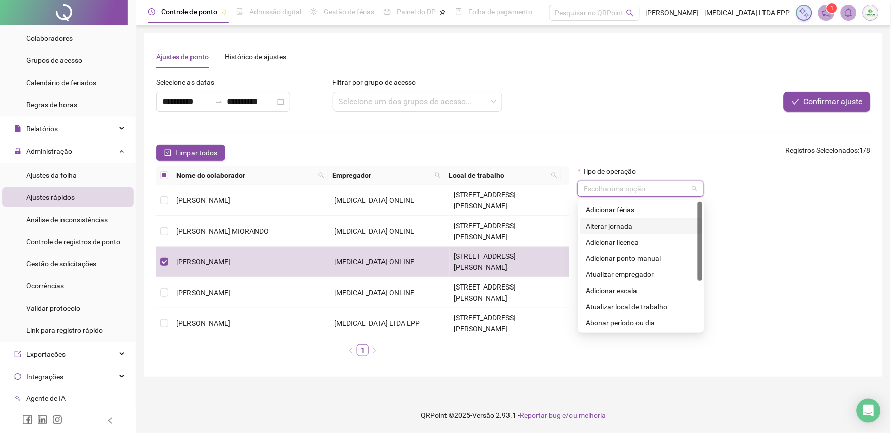
click at [637, 229] on div "Alterar jornada" at bounding box center [641, 226] width 110 height 11
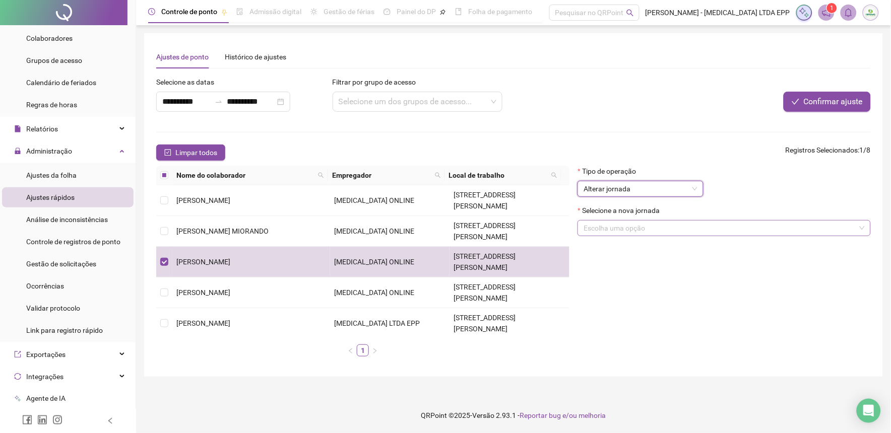
click at [637, 228] on input "search" at bounding box center [720, 228] width 272 height 15
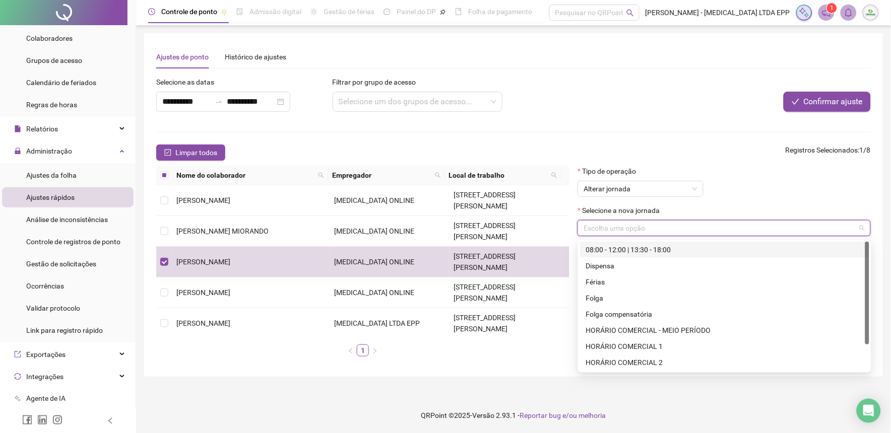
click at [637, 247] on div "08:00 - 12:00 | 13:30 - 18:00" at bounding box center [724, 249] width 277 height 11
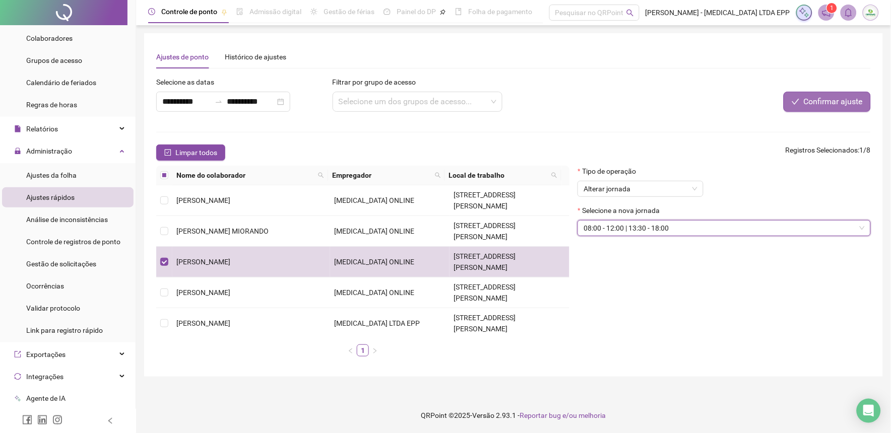
click at [839, 106] on span "Confirmar ajuste" at bounding box center [833, 102] width 59 height 12
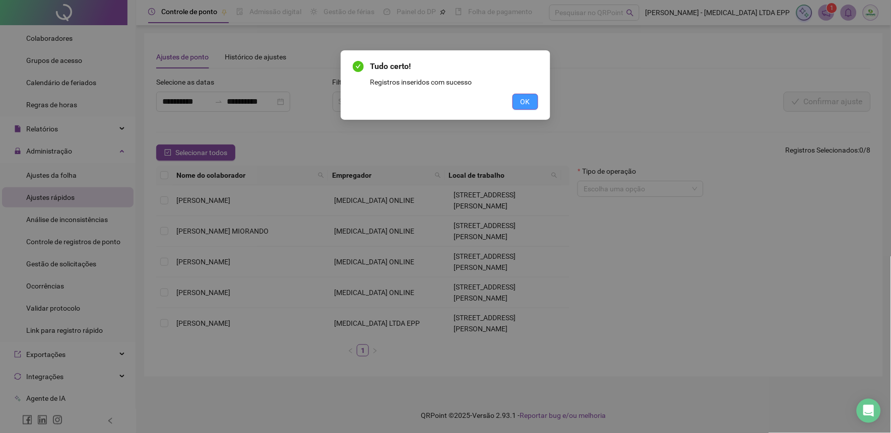
click at [535, 98] on button "OK" at bounding box center [526, 102] width 26 height 16
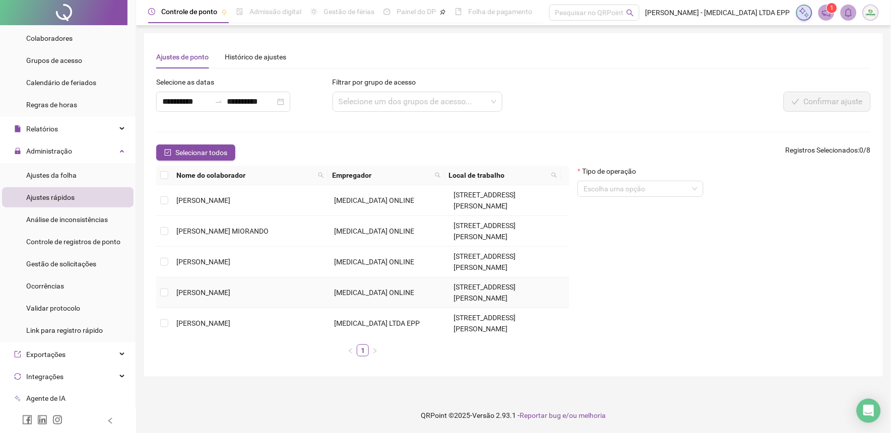
click at [215, 289] on span "[PERSON_NAME]" at bounding box center [203, 293] width 54 height 8
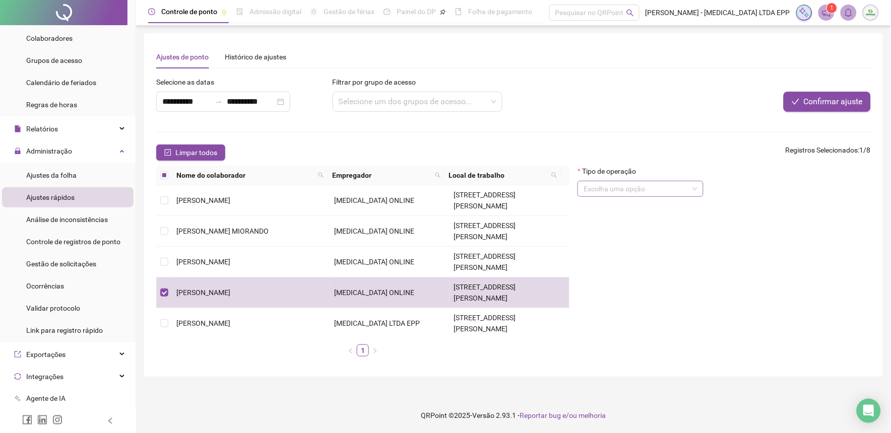
click at [613, 197] on div "Escolha uma opção" at bounding box center [641, 189] width 126 height 16
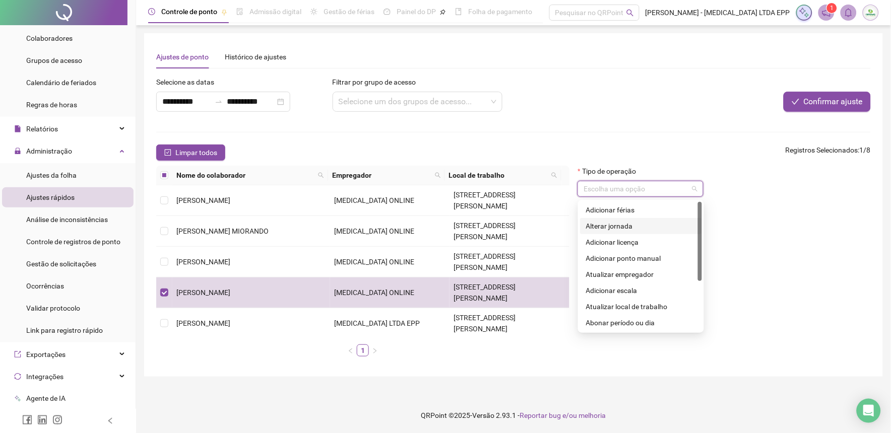
click at [615, 227] on div "Alterar jornada" at bounding box center [641, 226] width 110 height 11
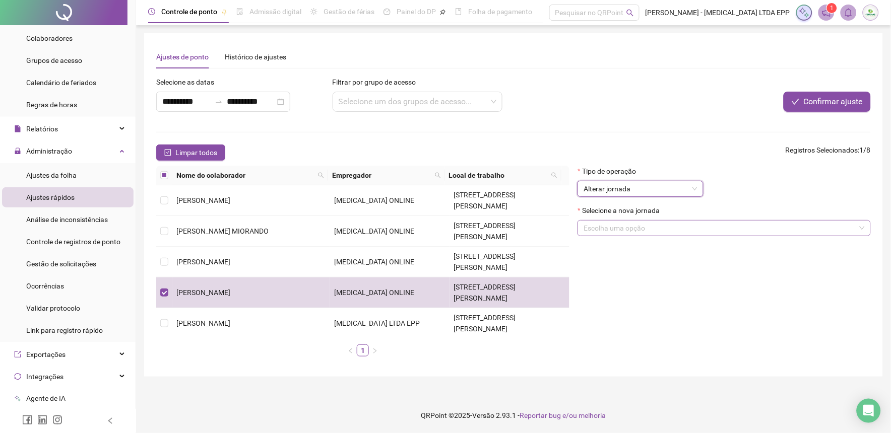
click at [616, 227] on input "search" at bounding box center [720, 228] width 272 height 15
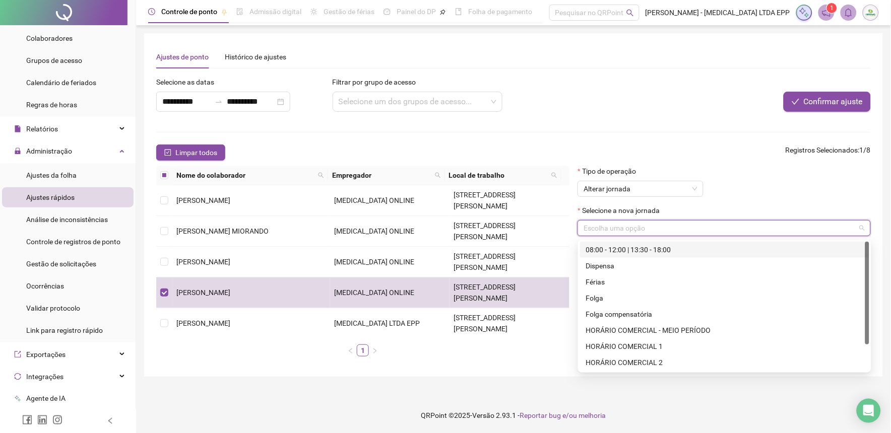
click at [616, 256] on div "08:00 - 12:00 | 13:30 - 18:00" at bounding box center [724, 250] width 289 height 16
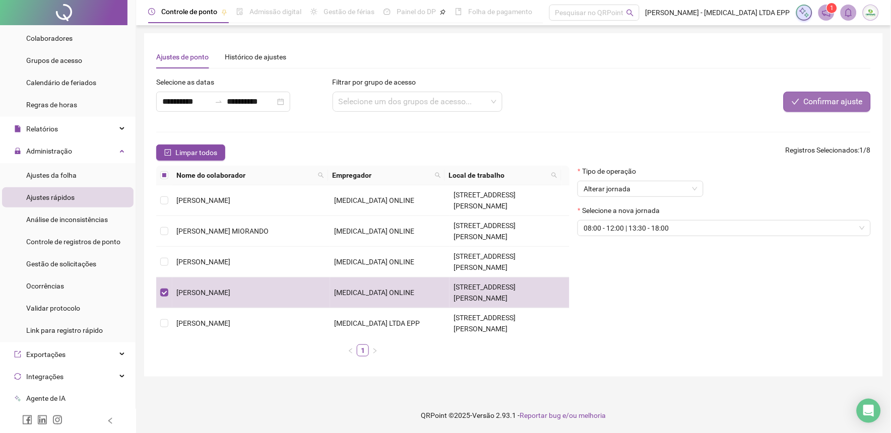
click at [829, 109] on button "Confirmar ajuste" at bounding box center [827, 102] width 87 height 20
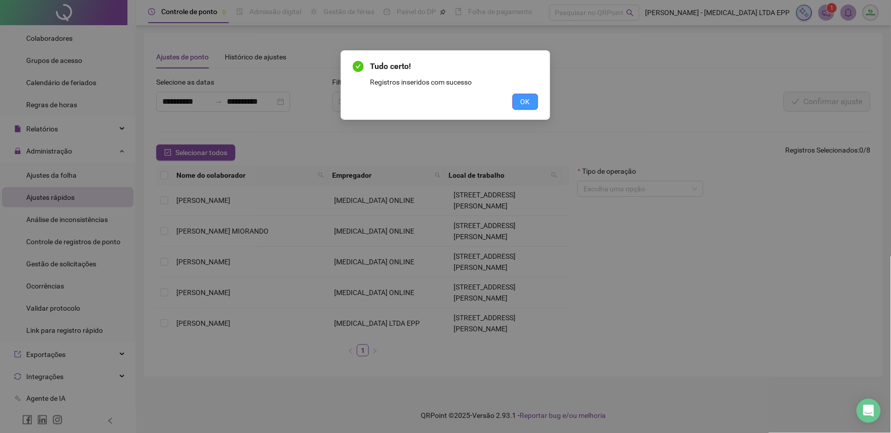
click at [527, 106] on span "OK" at bounding box center [526, 101] width 10 height 11
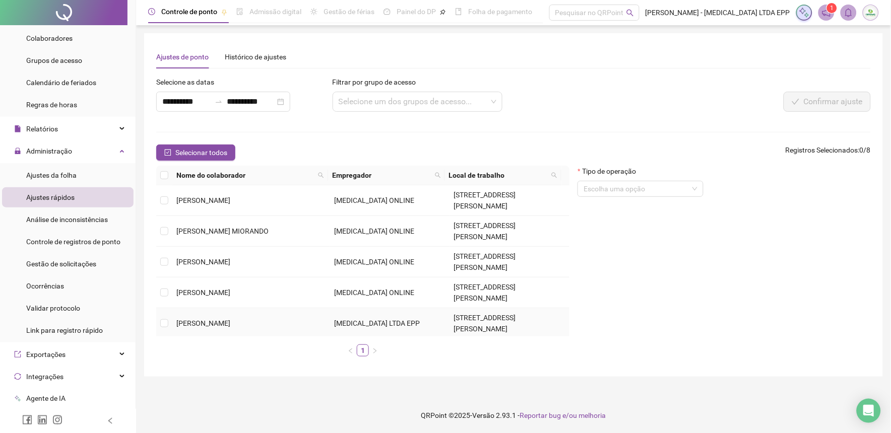
click at [206, 320] on span "[PERSON_NAME]" at bounding box center [203, 324] width 54 height 8
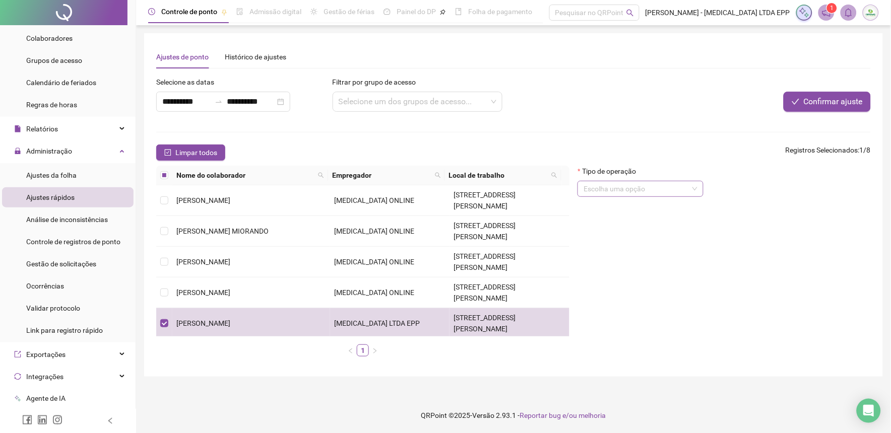
click at [598, 193] on input "search" at bounding box center [636, 188] width 105 height 15
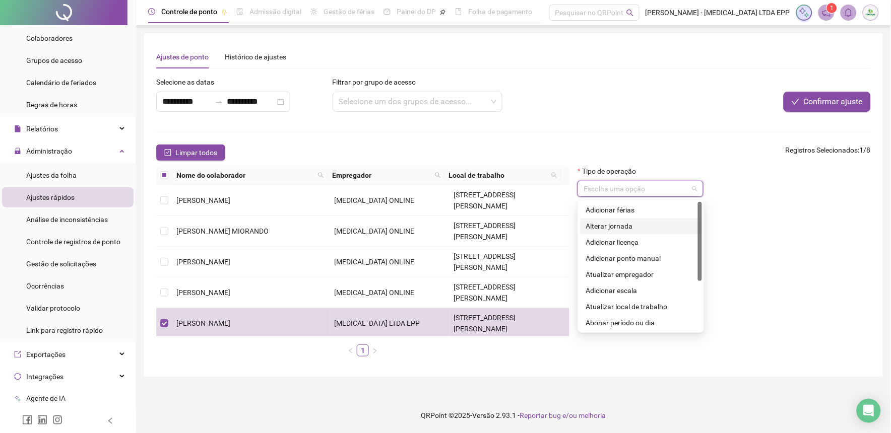
click at [601, 230] on div "Alterar jornada" at bounding box center [641, 226] width 110 height 11
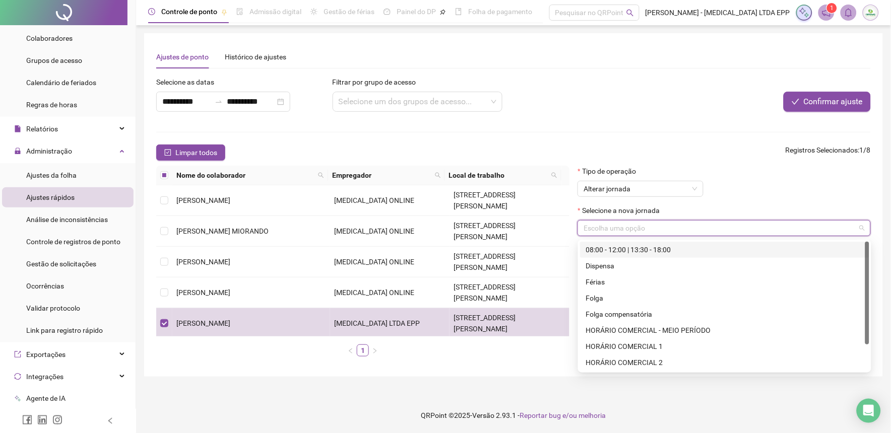
click at [601, 230] on input "search" at bounding box center [720, 228] width 272 height 15
click at [607, 249] on div "08:00 - 12:00 | 13:30 - 18:00" at bounding box center [724, 249] width 277 height 11
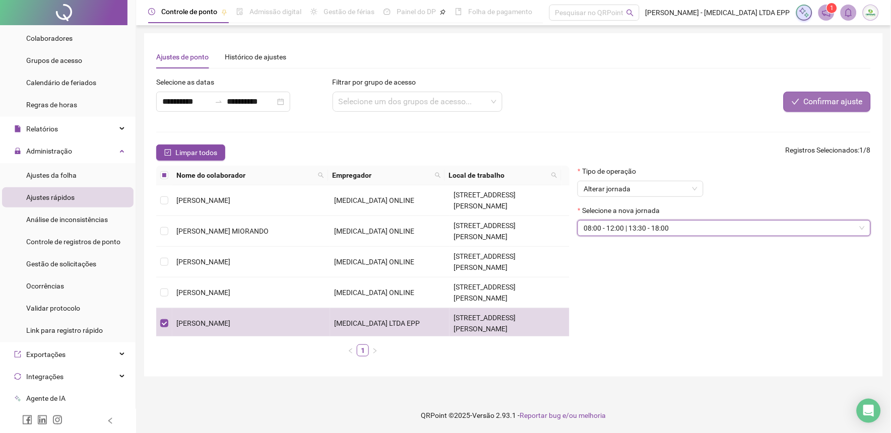
click at [811, 103] on span "Confirmar ajuste" at bounding box center [833, 102] width 59 height 12
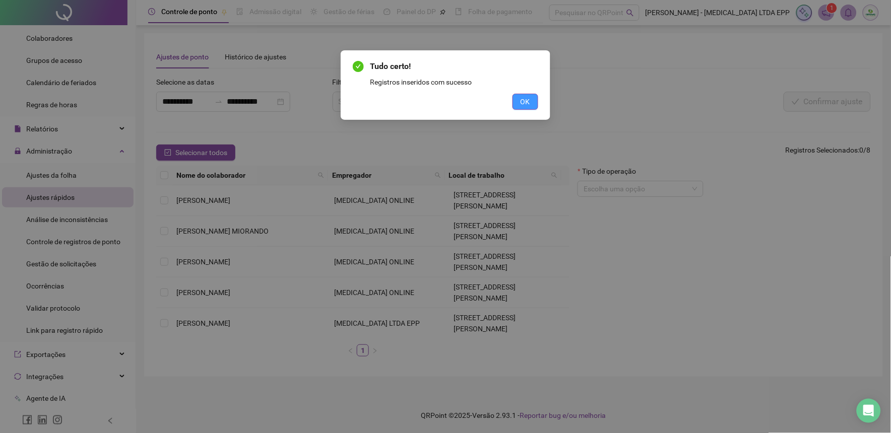
click at [532, 98] on button "OK" at bounding box center [526, 102] width 26 height 16
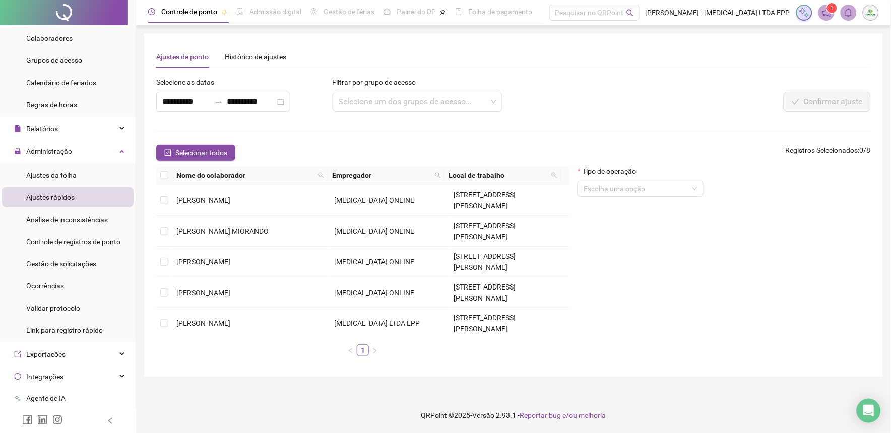
click at [208, 350] on span "[PERSON_NAME]" at bounding box center [203, 354] width 54 height 8
click at [634, 193] on input "search" at bounding box center [636, 188] width 105 height 15
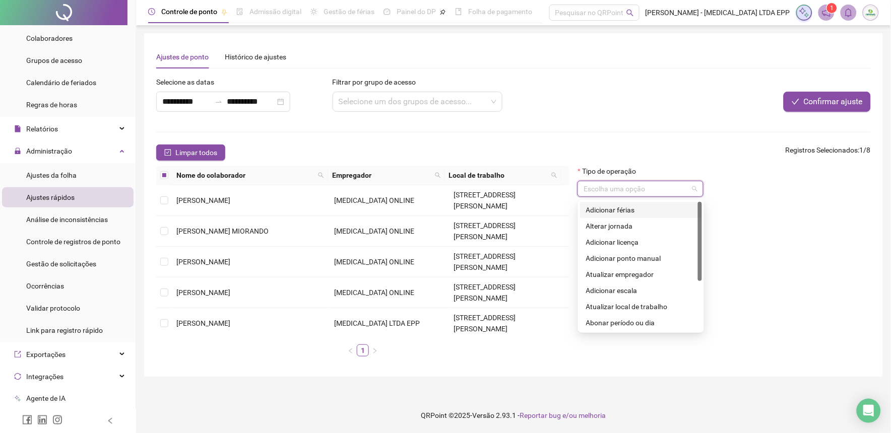
click at [627, 205] on div "Adicionar férias" at bounding box center [641, 210] width 110 height 11
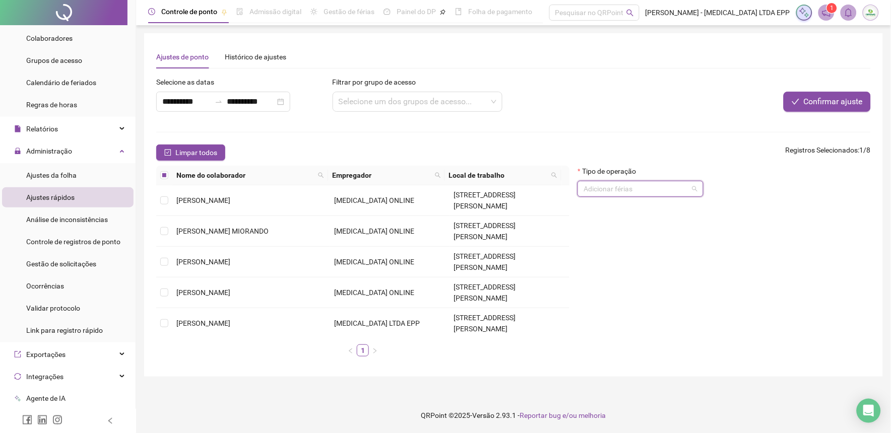
click at [632, 193] on span "Adicionar férias" at bounding box center [641, 188] width 114 height 15
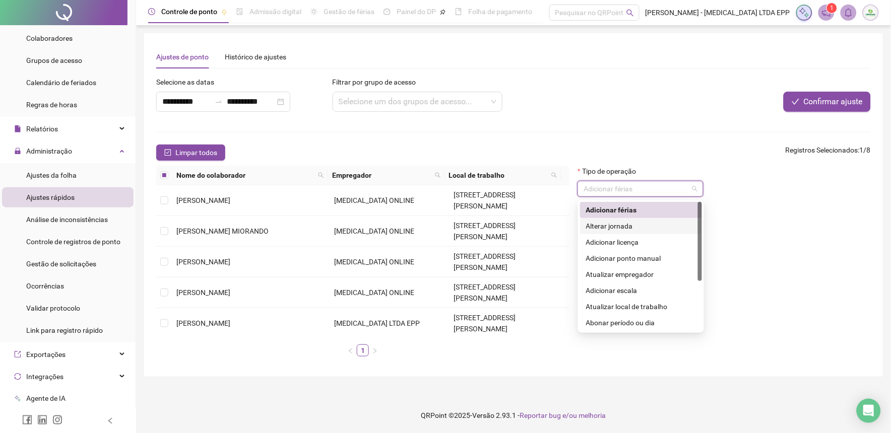
click at [630, 225] on div "Alterar jornada" at bounding box center [641, 226] width 110 height 11
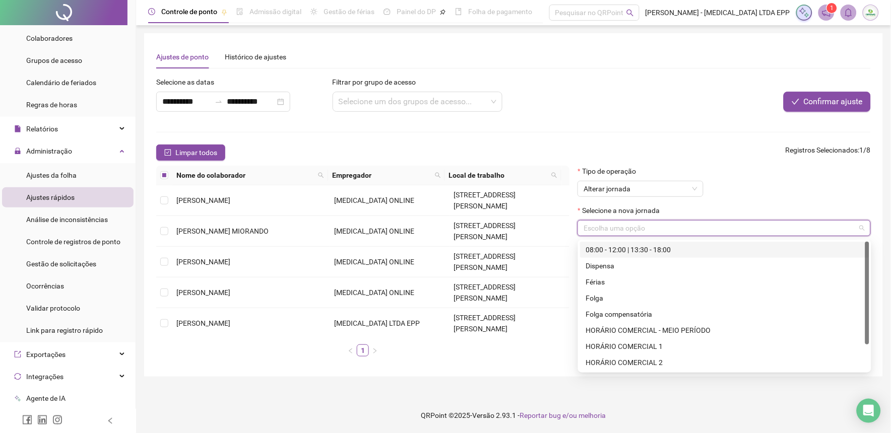
click at [630, 226] on input "search" at bounding box center [720, 228] width 272 height 15
click at [624, 249] on div "08:00 - 12:00 | 13:30 - 18:00" at bounding box center [724, 249] width 277 height 11
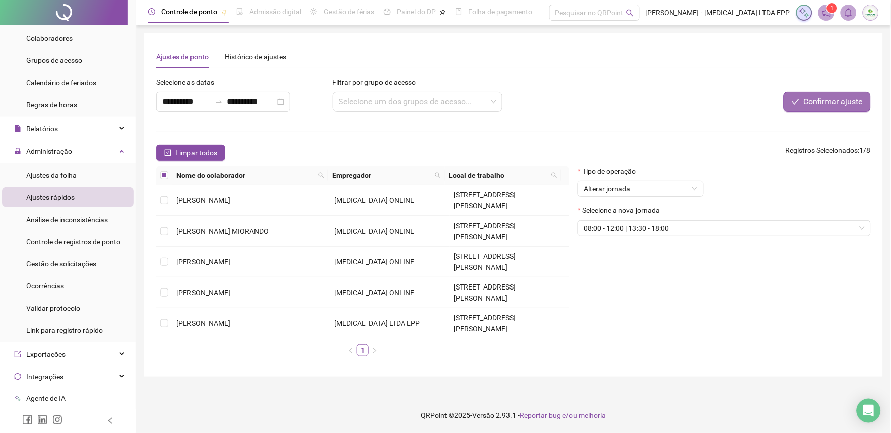
click at [803, 105] on button "Confirmar ajuste" at bounding box center [827, 102] width 87 height 20
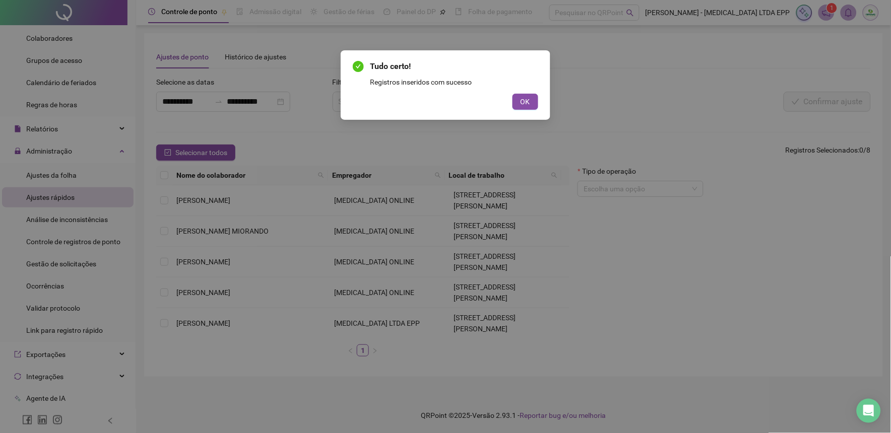
click at [530, 101] on span "OK" at bounding box center [526, 101] width 10 height 11
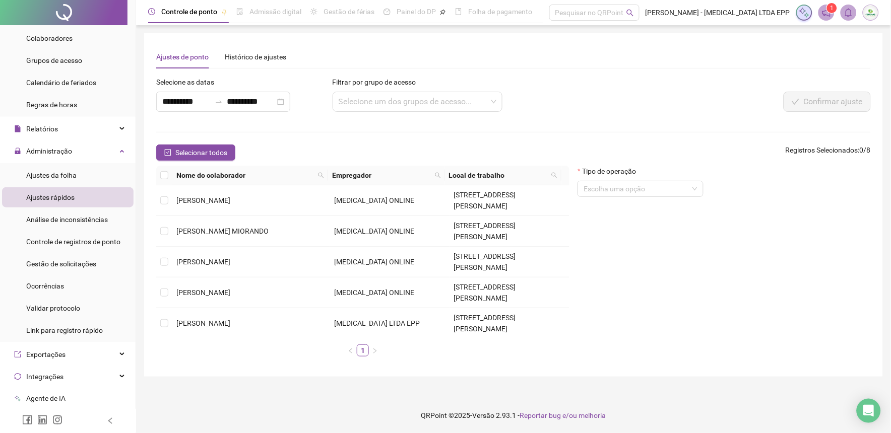
click at [230, 339] on td "[PERSON_NAME]" at bounding box center [251, 354] width 158 height 31
click at [657, 188] on input "search" at bounding box center [636, 188] width 105 height 15
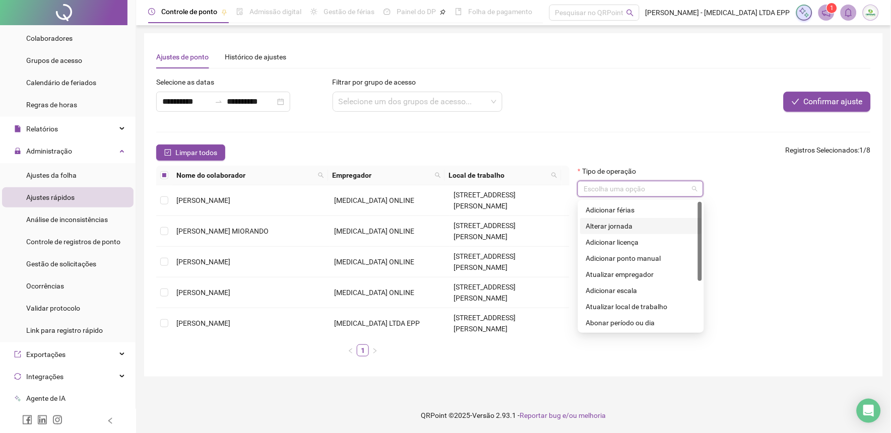
click at [637, 222] on div "Alterar jornada" at bounding box center [641, 226] width 110 height 11
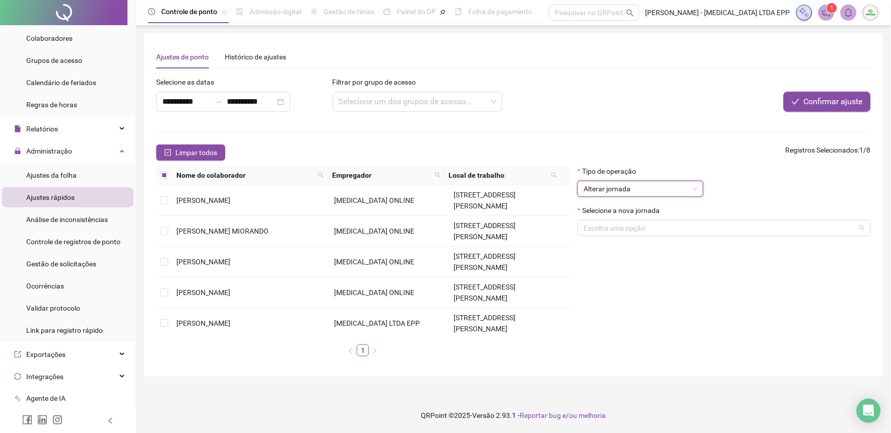
click at [637, 222] on div "Escolha uma opção" at bounding box center [724, 228] width 293 height 16
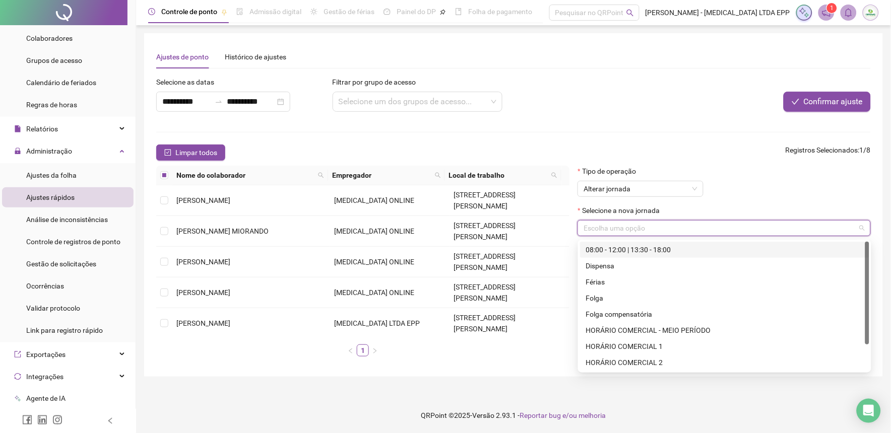
click at [636, 247] on div "08:00 - 12:00 | 13:30 - 18:00" at bounding box center [724, 249] width 277 height 11
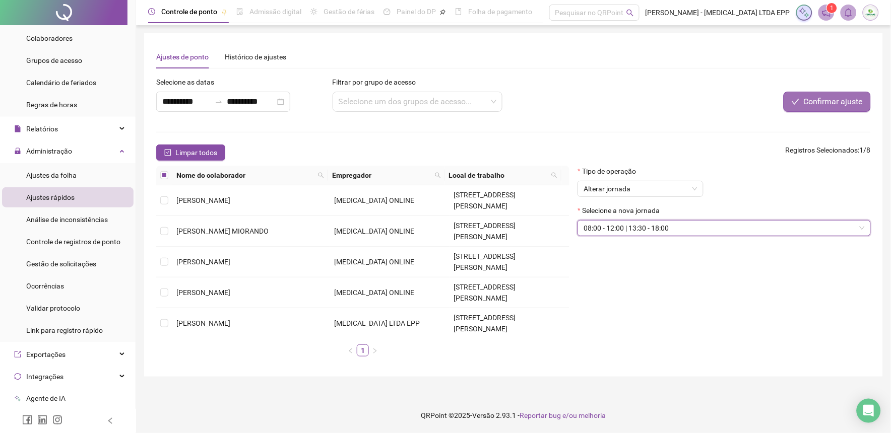
click at [819, 94] on button "Confirmar ajuste" at bounding box center [827, 102] width 87 height 20
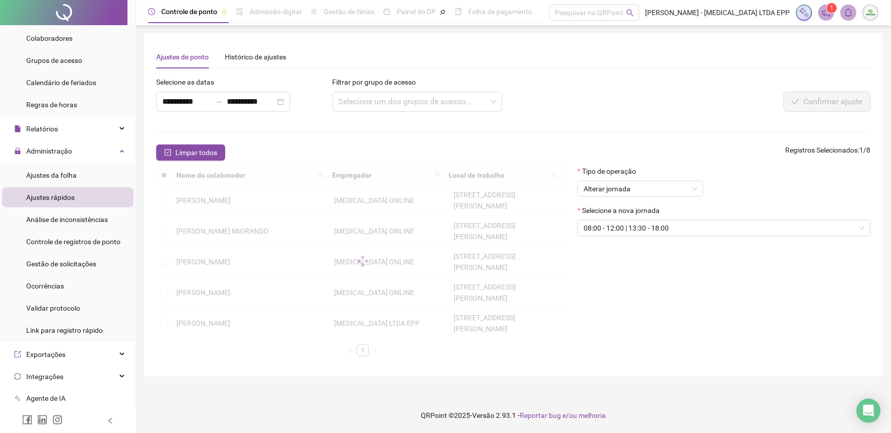
click at [677, 294] on div "Tipo de operação Alterar jornada Selecione a nova jornada 08:00 - 12:00 | 13:30…" at bounding box center [723, 265] width 301 height 199
click at [221, 315] on div at bounding box center [362, 261] width 413 height 191
click at [174, 5] on div "Controle de ponto" at bounding box center [187, 11] width 79 height 23
click at [174, 14] on span "Controle de ponto" at bounding box center [189, 12] width 56 height 8
click at [463, 69] on div "**********" at bounding box center [513, 205] width 715 height 320
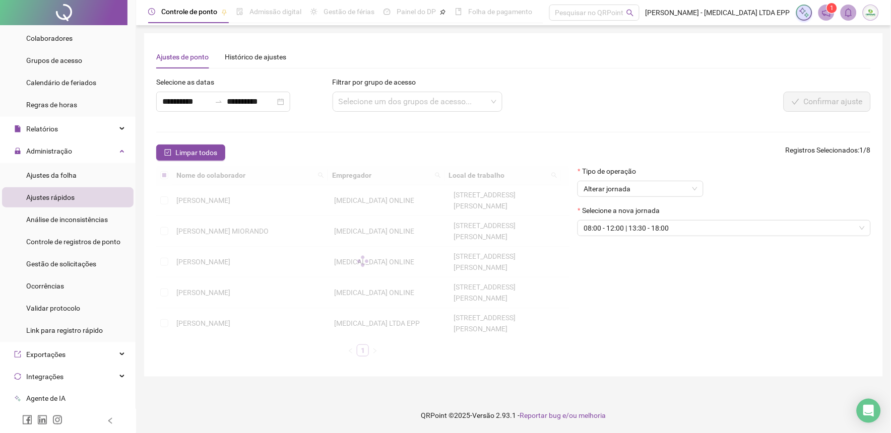
click at [625, 89] on div at bounding box center [722, 84] width 298 height 15
click at [615, 94] on div "Confirmar ajuste" at bounding box center [722, 102] width 298 height 20
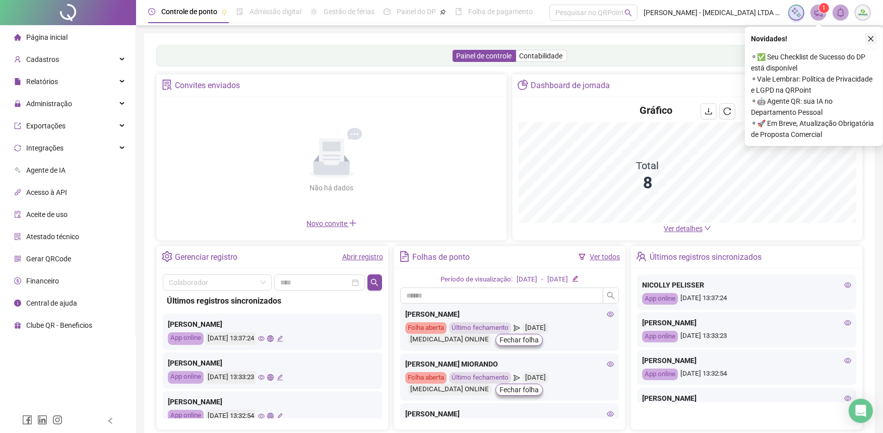
click at [872, 38] on icon "close" at bounding box center [871, 39] width 6 height 6
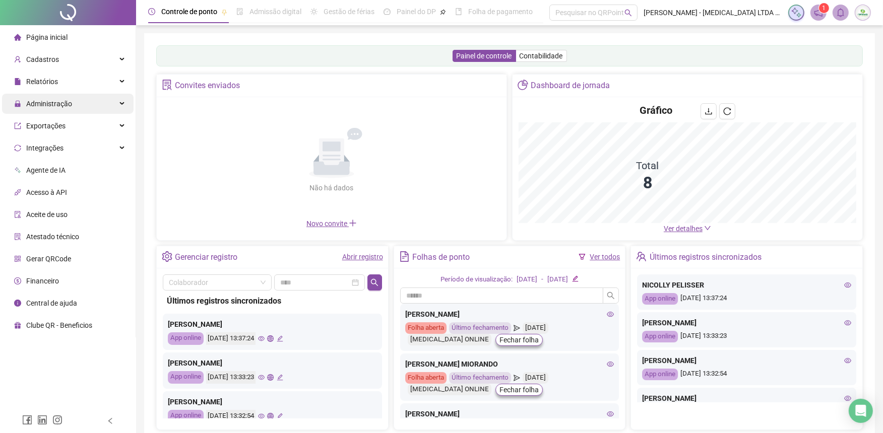
click at [61, 100] on span "Administração" at bounding box center [49, 104] width 46 height 8
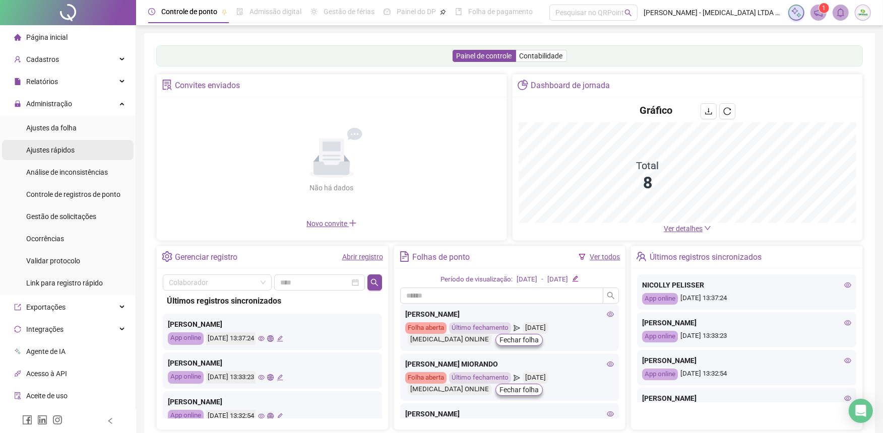
click at [46, 146] on span "Ajustes rápidos" at bounding box center [50, 150] width 48 height 8
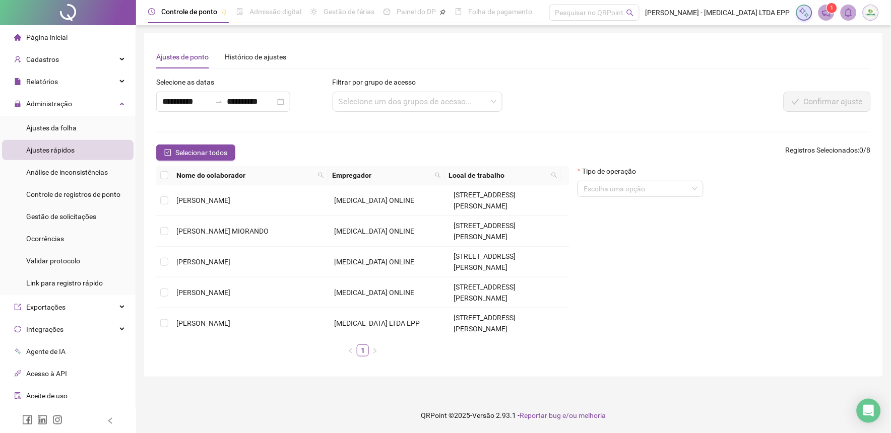
click at [229, 401] on td "ZIDANY [PERSON_NAME]" at bounding box center [251, 416] width 158 height 31
click at [229, 381] on span "NICOLLY PELISSER" at bounding box center [206, 385] width 60 height 8
click at [206, 412] on span "ZIDANY [PERSON_NAME]" at bounding box center [216, 416] width 80 height 8
click at [210, 370] on td "NICOLLY PELISSER" at bounding box center [251, 385] width 158 height 31
click at [209, 412] on span "ZIDANY [PERSON_NAME]" at bounding box center [216, 416] width 80 height 8
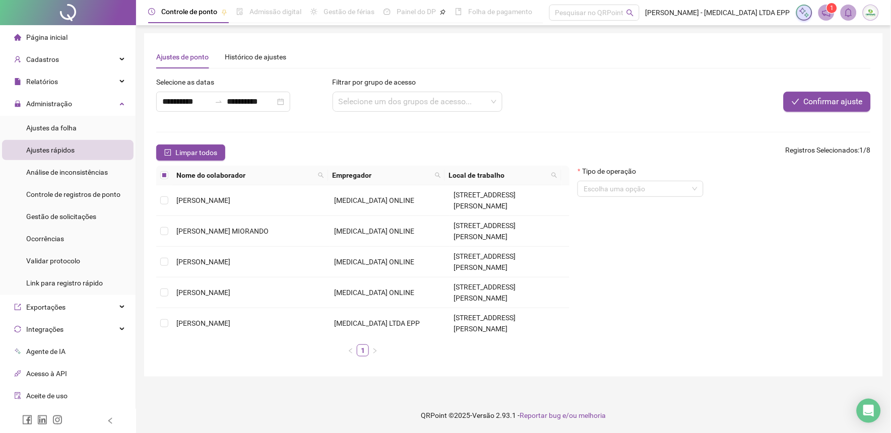
click at [214, 381] on span "NICOLLY PELISSER" at bounding box center [206, 385] width 60 height 8
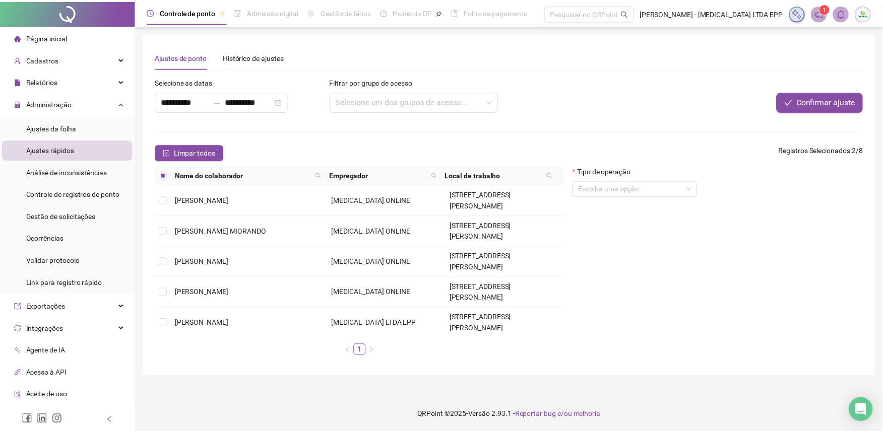
scroll to position [6, 0]
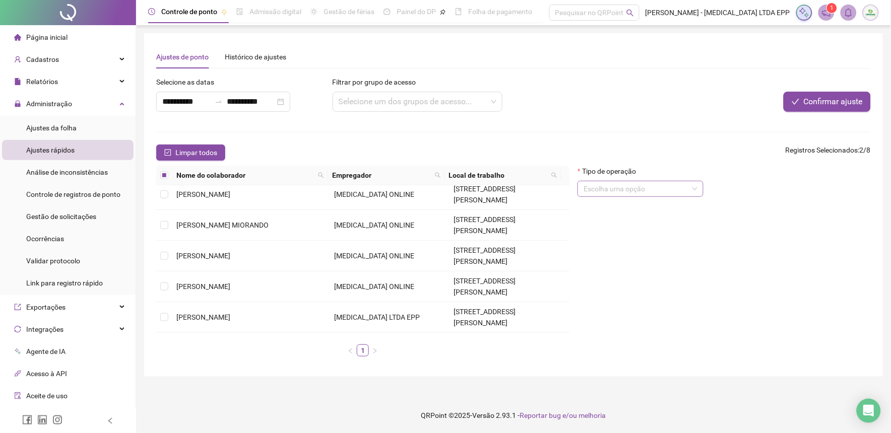
click at [656, 193] on input "search" at bounding box center [636, 188] width 105 height 15
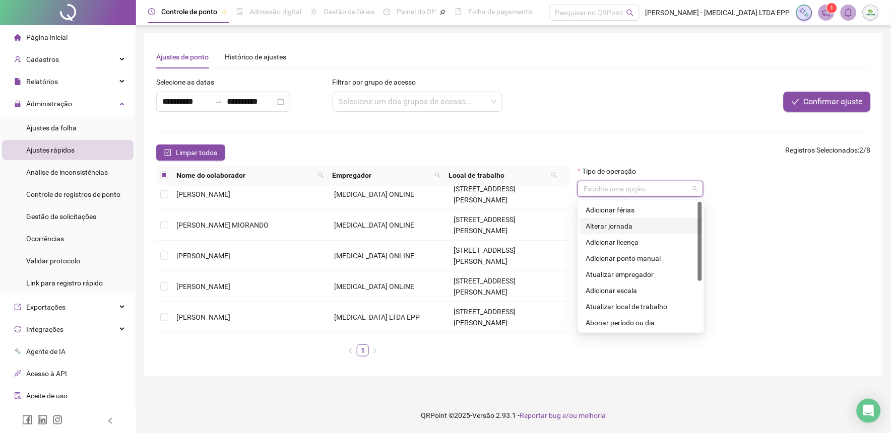
click at [631, 228] on div "Alterar jornada" at bounding box center [641, 226] width 110 height 11
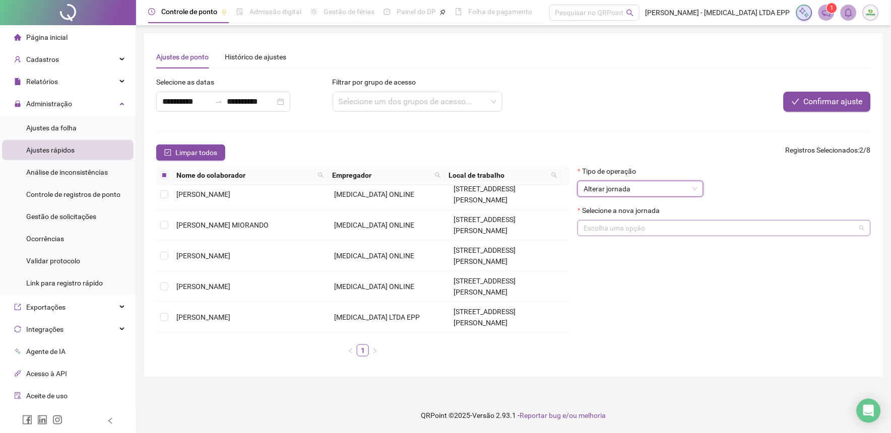
click at [631, 225] on input "search" at bounding box center [720, 228] width 272 height 15
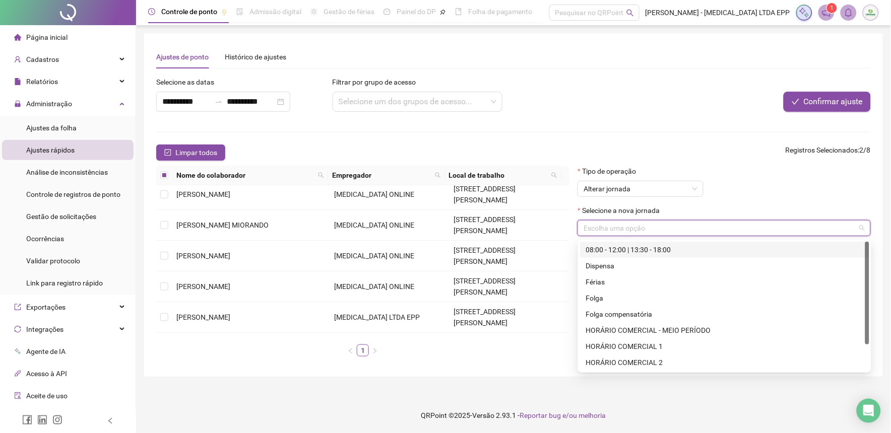
click at [627, 250] on div "08:00 - 12:00 | 13:30 - 18:00" at bounding box center [724, 249] width 277 height 11
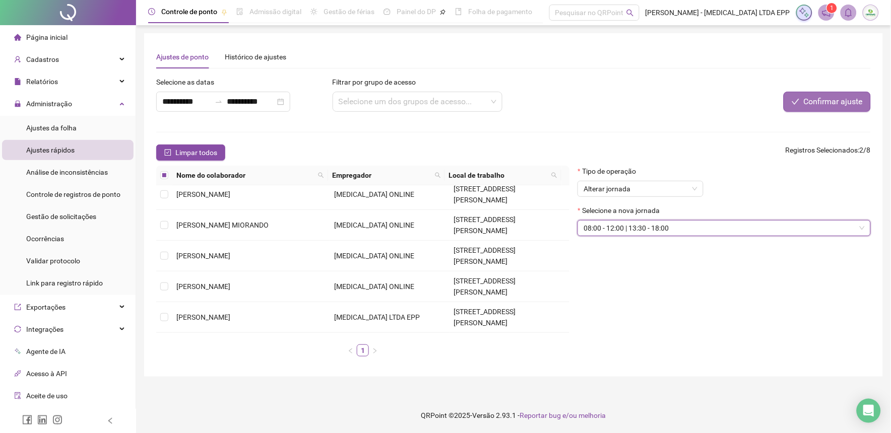
click at [810, 98] on span "Confirmar ajuste" at bounding box center [833, 102] width 59 height 12
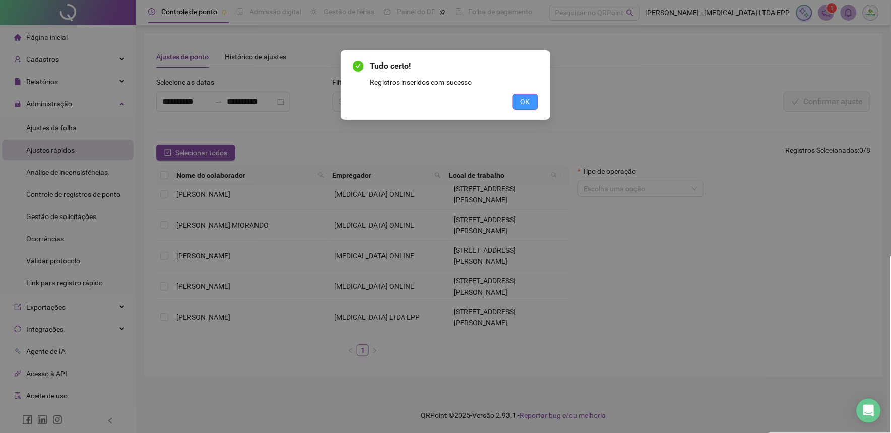
click at [517, 98] on button "OK" at bounding box center [526, 102] width 26 height 16
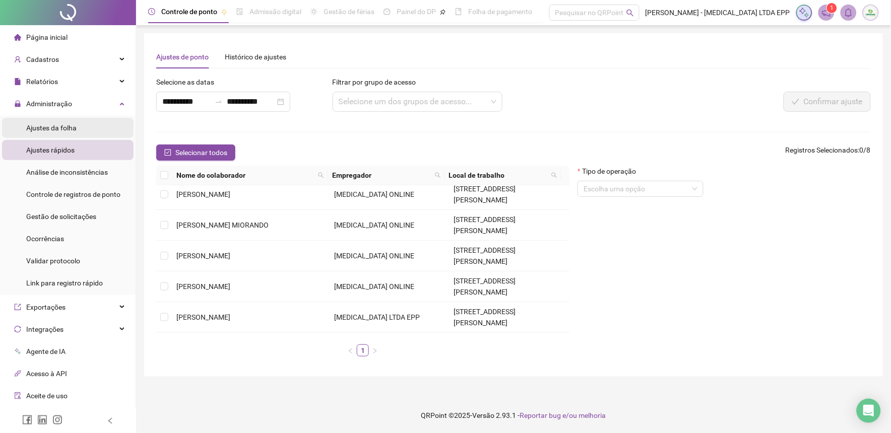
click at [55, 132] on span "Ajustes da folha" at bounding box center [51, 128] width 50 height 8
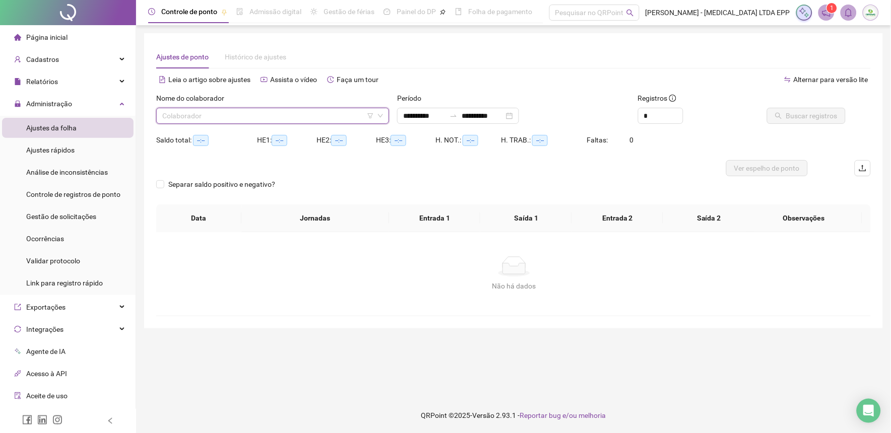
click at [274, 119] on input "search" at bounding box center [268, 115] width 212 height 15
type input "**********"
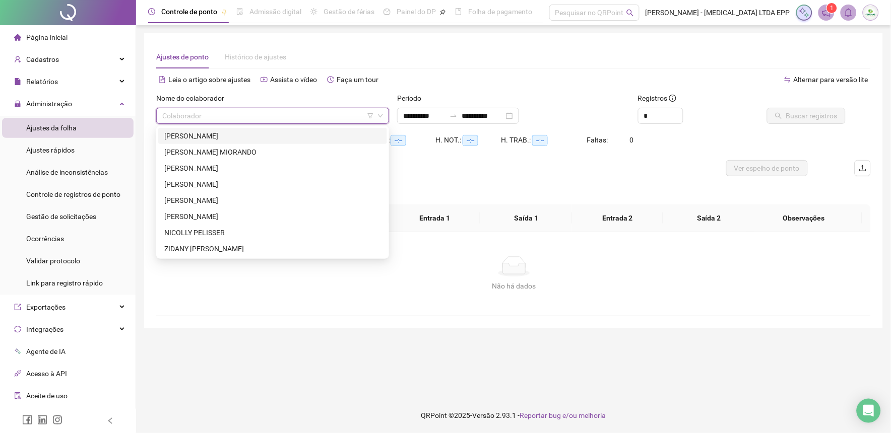
click at [192, 137] on div "[PERSON_NAME]" at bounding box center [272, 136] width 217 height 11
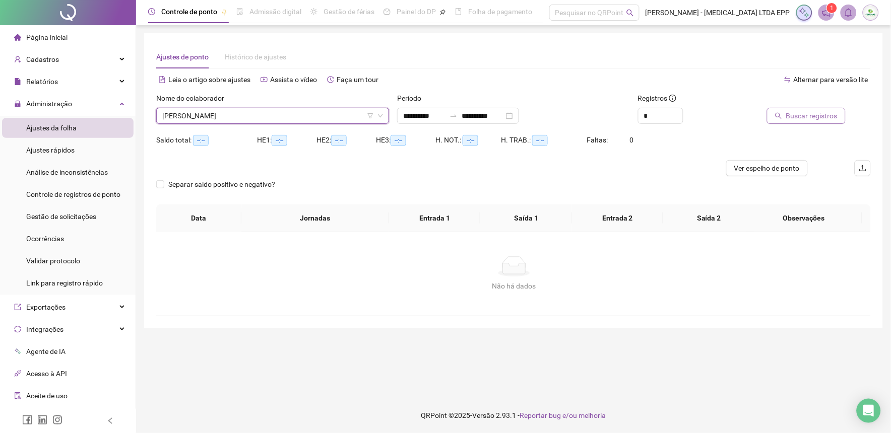
click at [832, 117] on span "Buscar registros" at bounding box center [811, 115] width 51 height 11
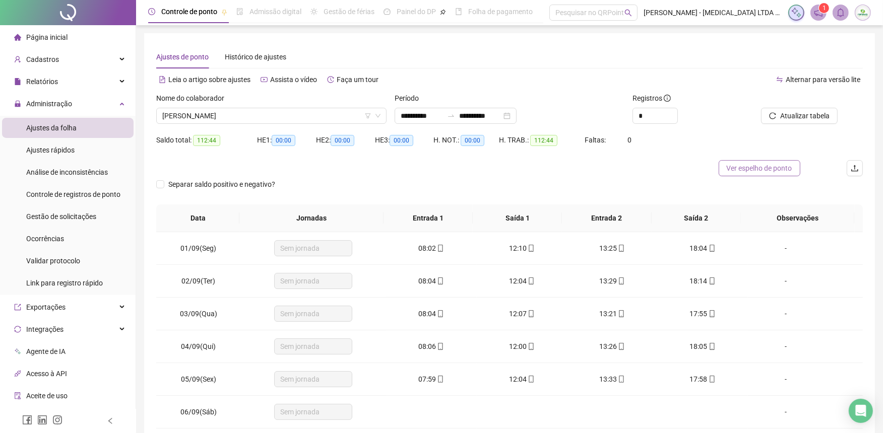
scroll to position [56, 0]
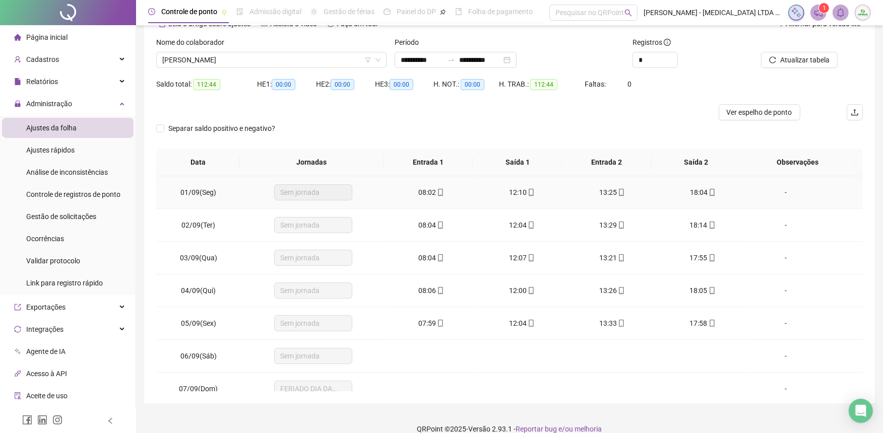
click at [315, 197] on span "Sem jornada" at bounding box center [313, 192] width 66 height 15
click at [316, 194] on span "Sem jornada" at bounding box center [313, 192] width 66 height 15
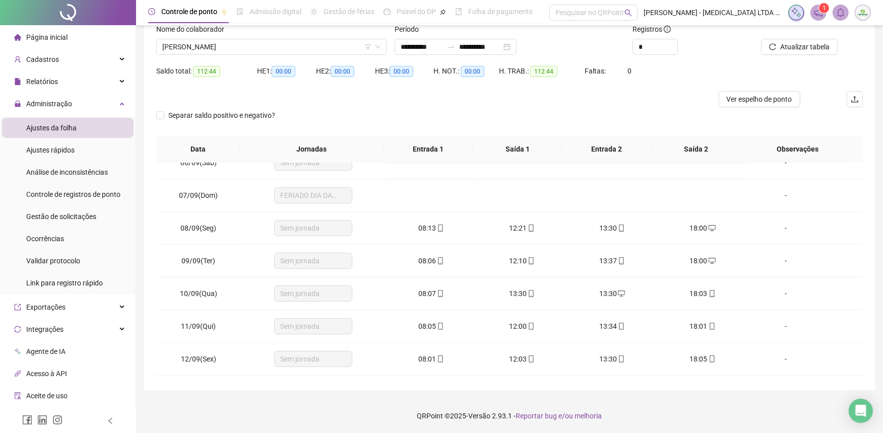
scroll to position [0, 0]
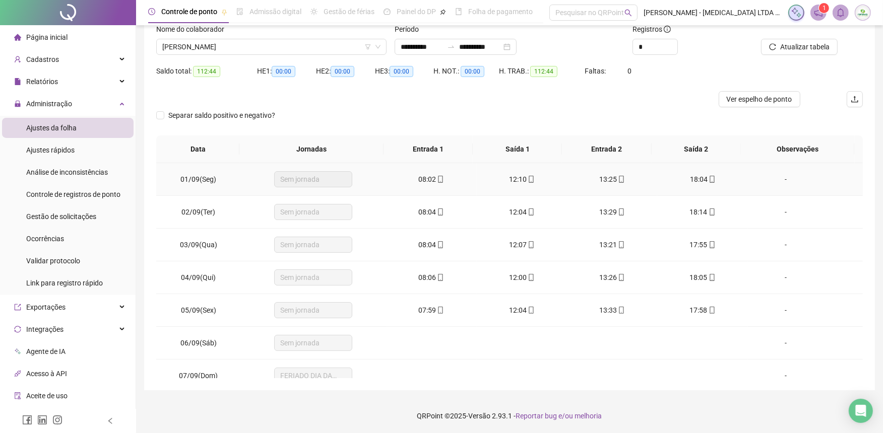
click at [327, 176] on span "Sem jornada" at bounding box center [313, 179] width 66 height 15
click at [102, 194] on span "Controle de registros de ponto" at bounding box center [73, 194] width 94 height 8
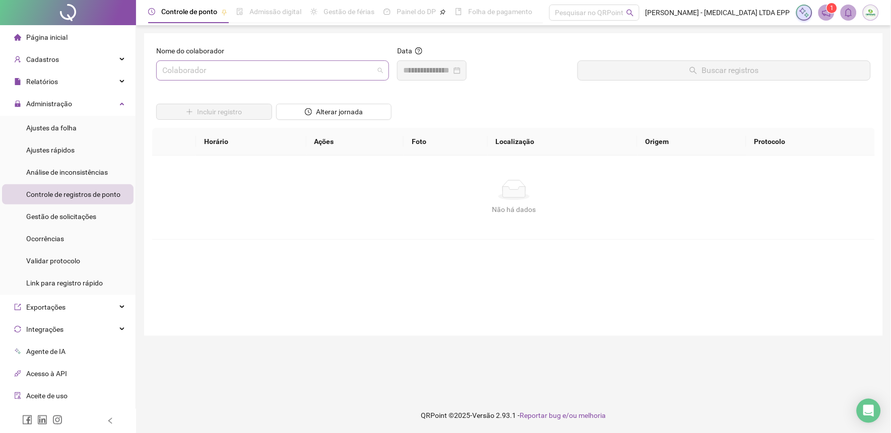
click at [235, 68] on input "search" at bounding box center [268, 70] width 212 height 19
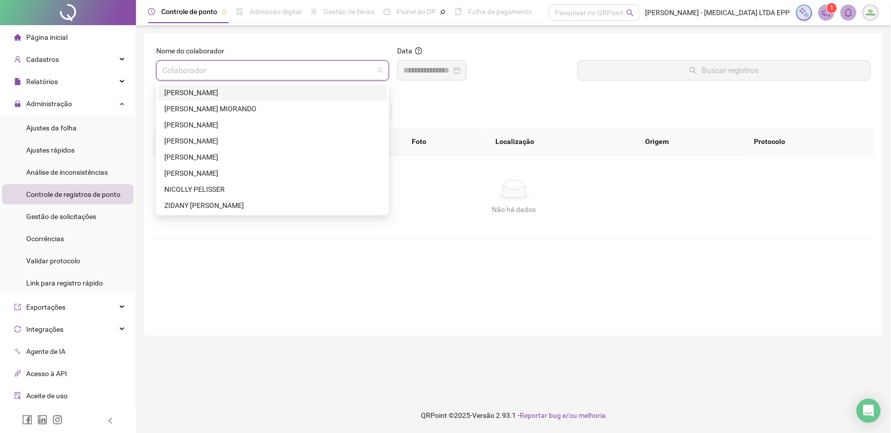
click at [222, 93] on div "[PERSON_NAME]" at bounding box center [272, 92] width 217 height 11
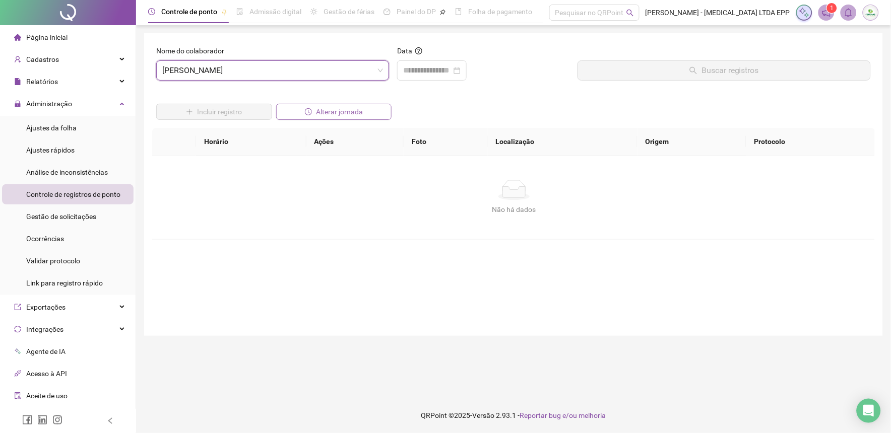
click at [344, 111] on span "Alterar jornada" at bounding box center [339, 111] width 47 height 11
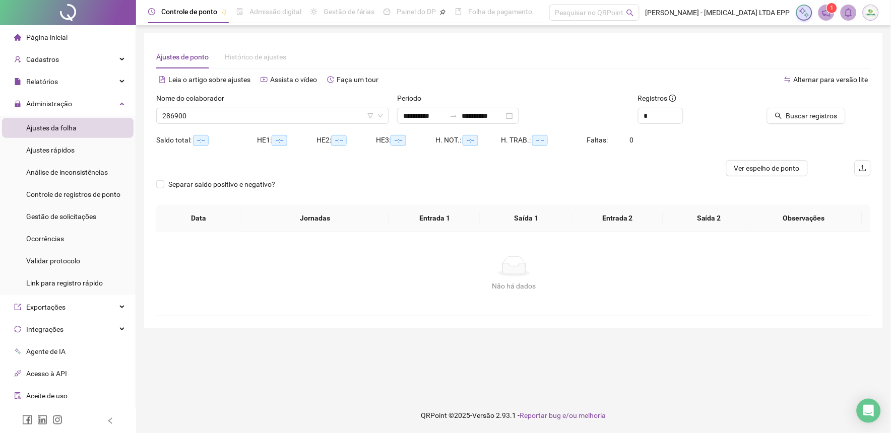
type input "**********"
click at [805, 120] on span "Buscar registros" at bounding box center [811, 115] width 51 height 11
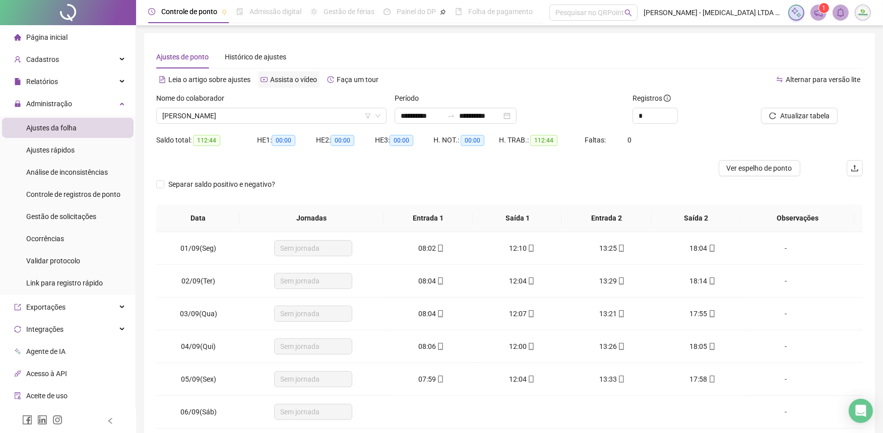
click at [295, 77] on span "Assista o vídeo" at bounding box center [293, 80] width 47 height 8
click at [77, 151] on li "Ajustes rápidos" at bounding box center [68, 150] width 132 height 20
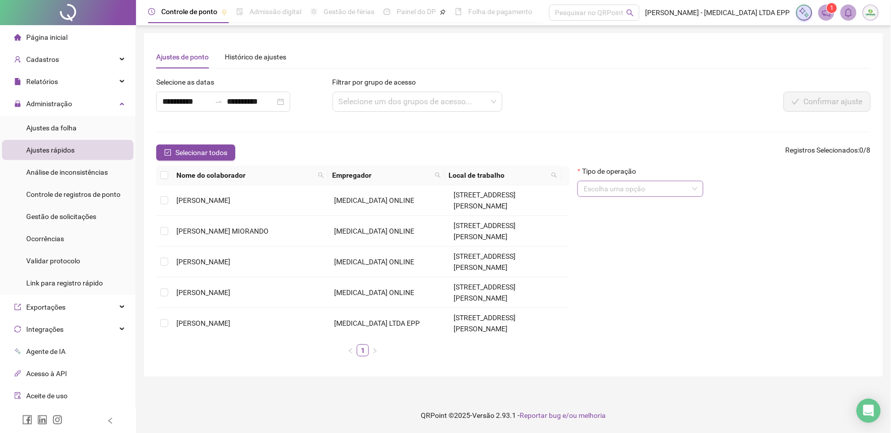
click at [658, 188] on input "search" at bounding box center [636, 188] width 105 height 15
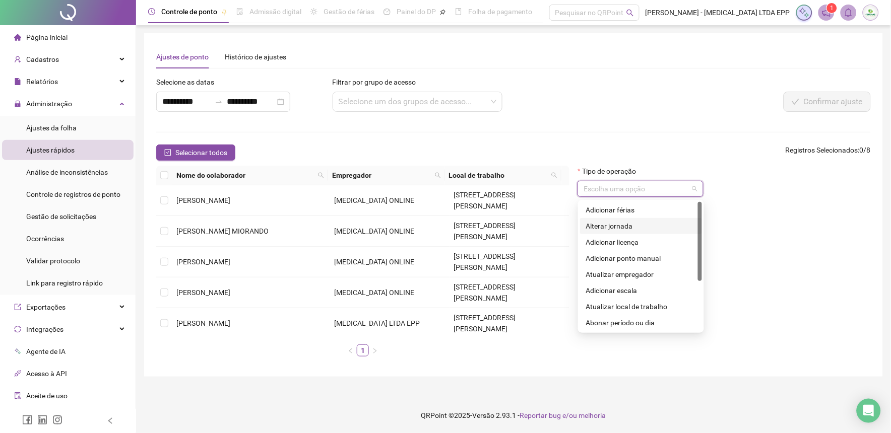
click at [646, 225] on div "Alterar jornada" at bounding box center [641, 226] width 110 height 11
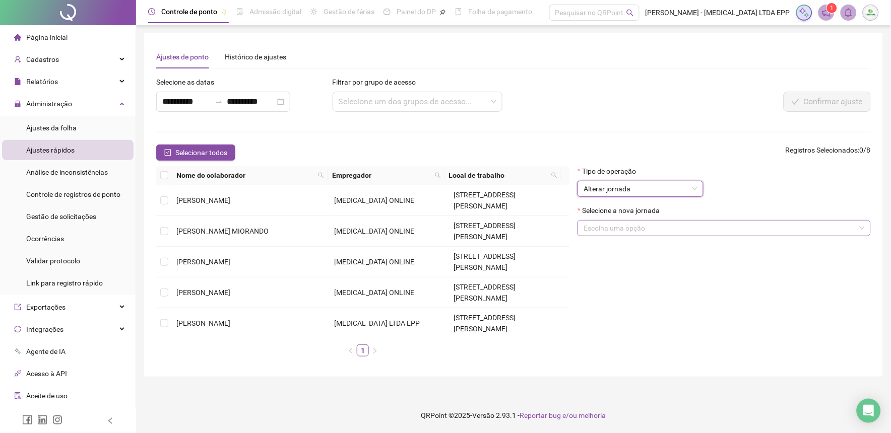
click at [620, 233] on input "search" at bounding box center [720, 228] width 272 height 15
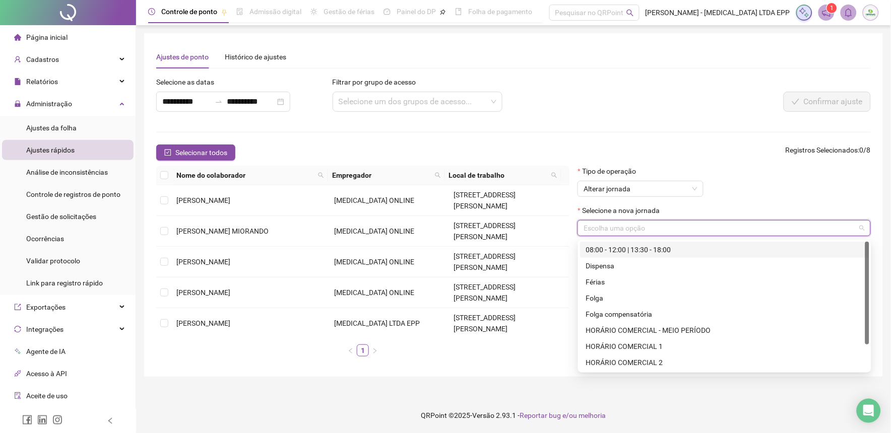
click at [620, 250] on div "08:00 - 12:00 | 13:30 - 18:00" at bounding box center [724, 249] width 277 height 11
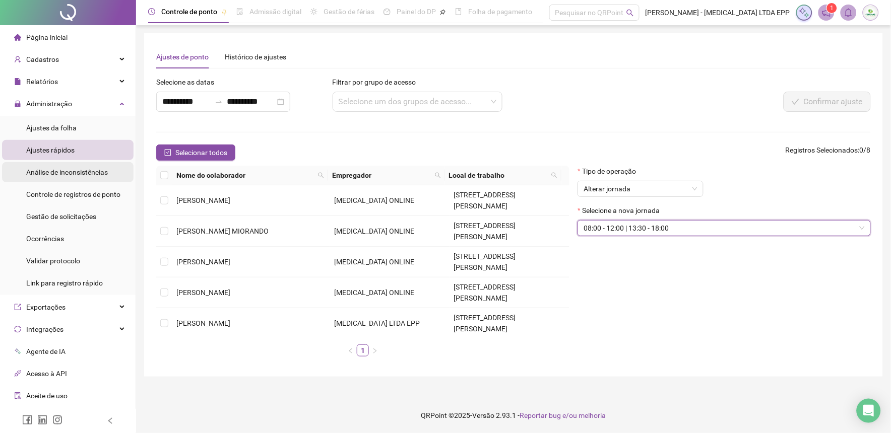
click at [80, 170] on span "Análise de inconsistências" at bounding box center [67, 172] width 82 height 8
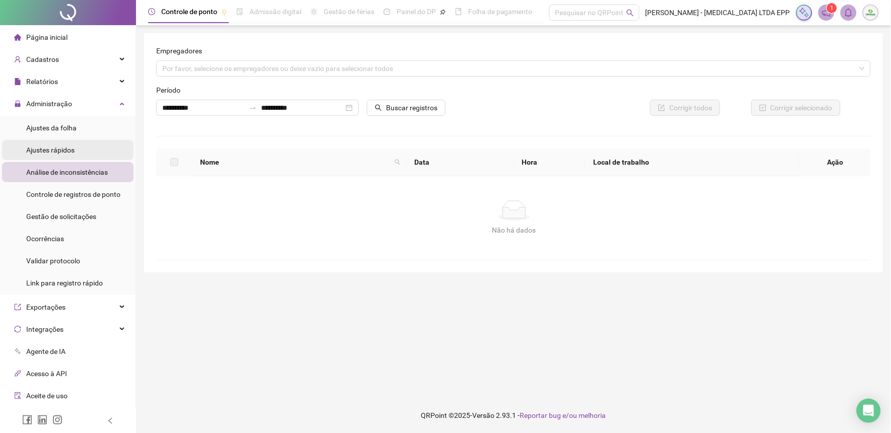
click at [78, 149] on li "Ajustes rápidos" at bounding box center [68, 150] width 132 height 20
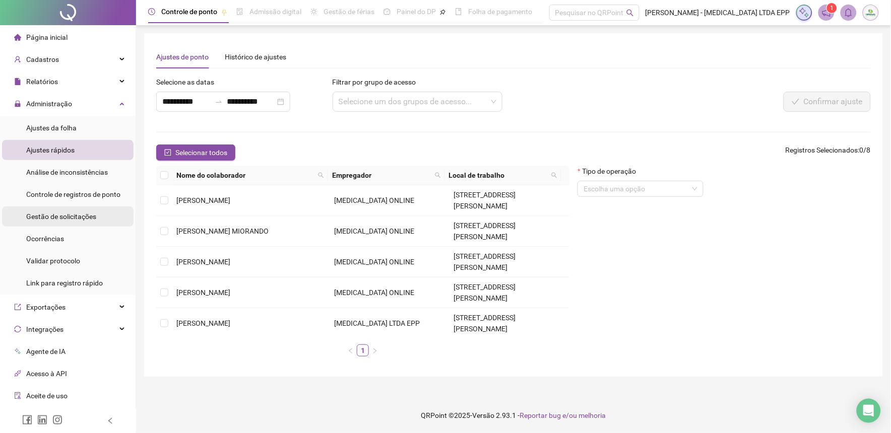
click at [61, 218] on span "Gestão de solicitações" at bounding box center [61, 217] width 70 height 8
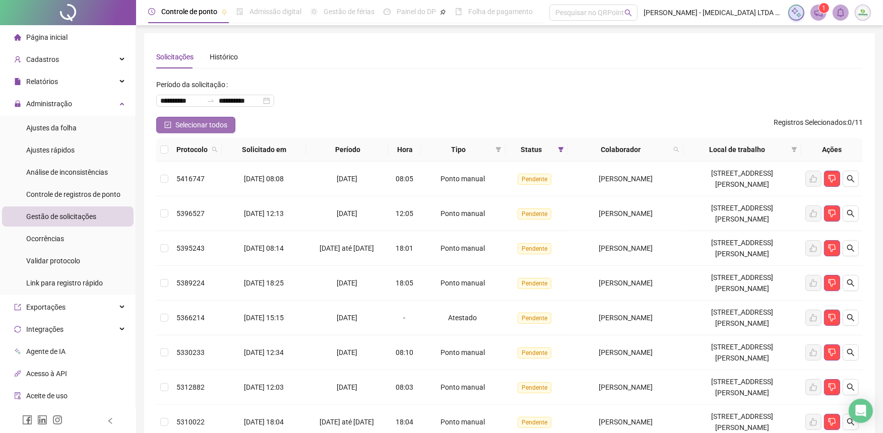
click at [185, 126] on span "Selecionar todos" at bounding box center [201, 124] width 52 height 11
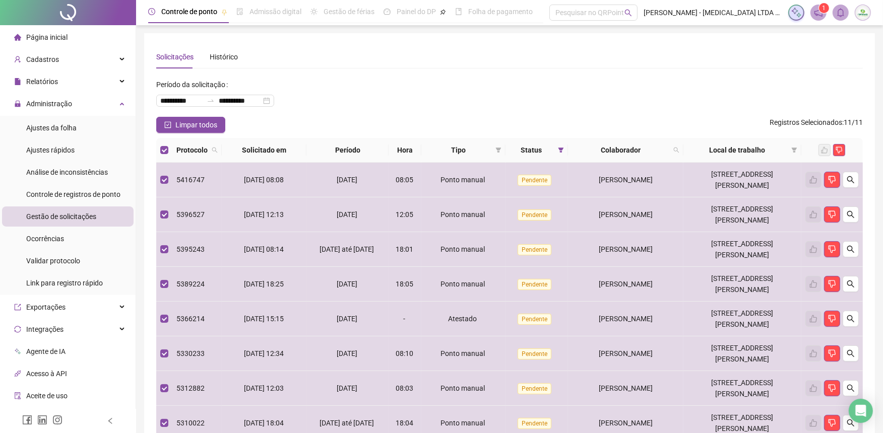
click at [339, 108] on div "**********" at bounding box center [509, 97] width 707 height 40
click at [195, 121] on span "Limpar todos" at bounding box center [196, 124] width 42 height 11
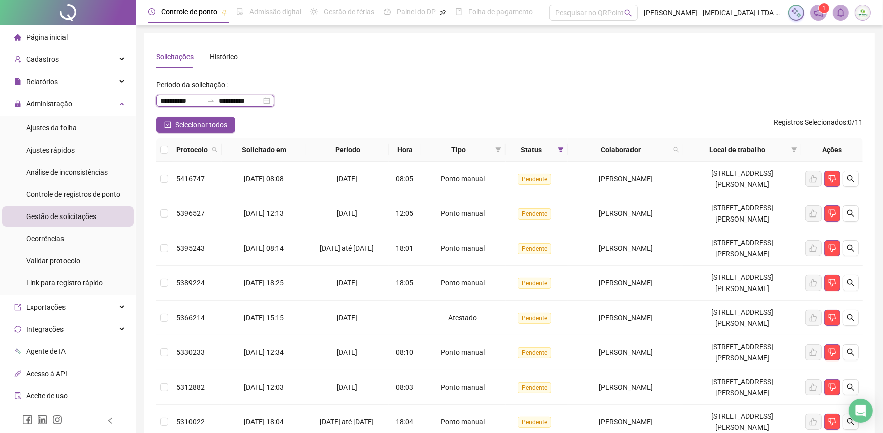
click at [256, 104] on input "**********" at bounding box center [240, 100] width 42 height 11
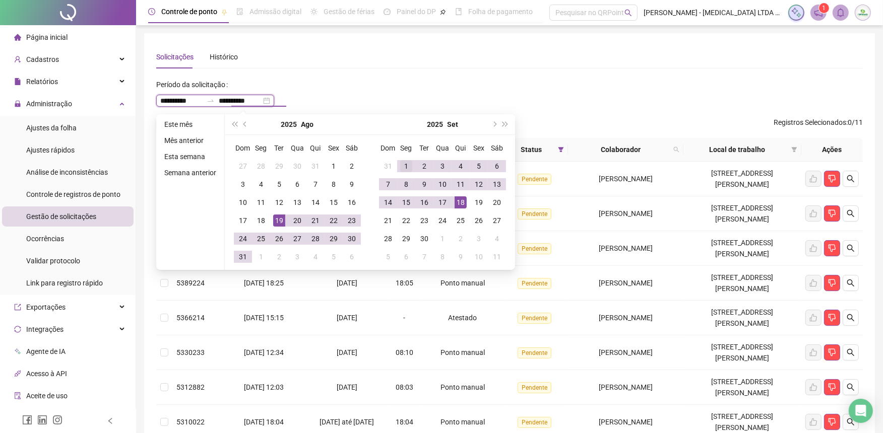
type input "**********"
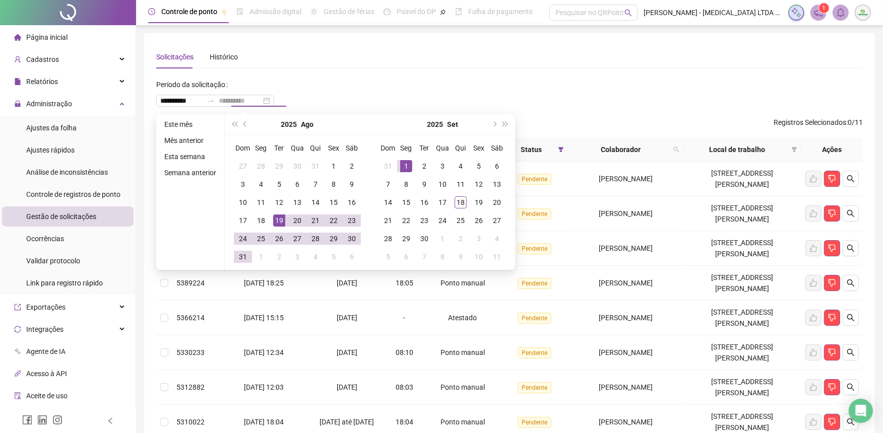
click at [404, 160] on div "1" at bounding box center [406, 166] width 12 height 12
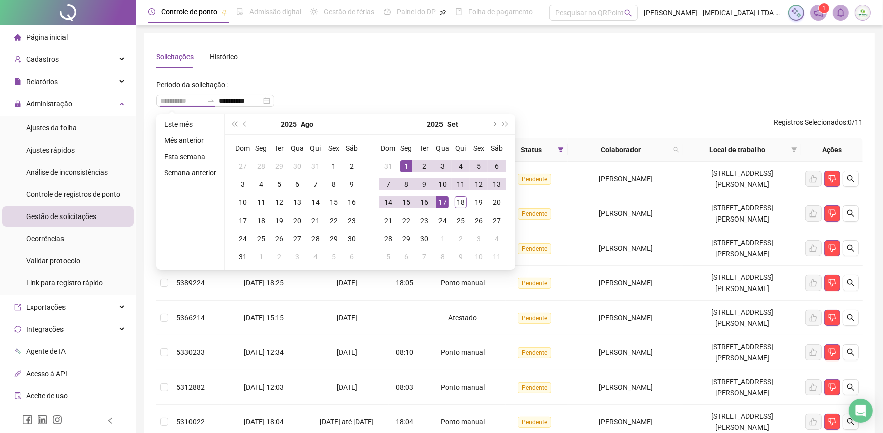
click at [439, 201] on div "17" at bounding box center [442, 203] width 12 height 12
type input "**********"
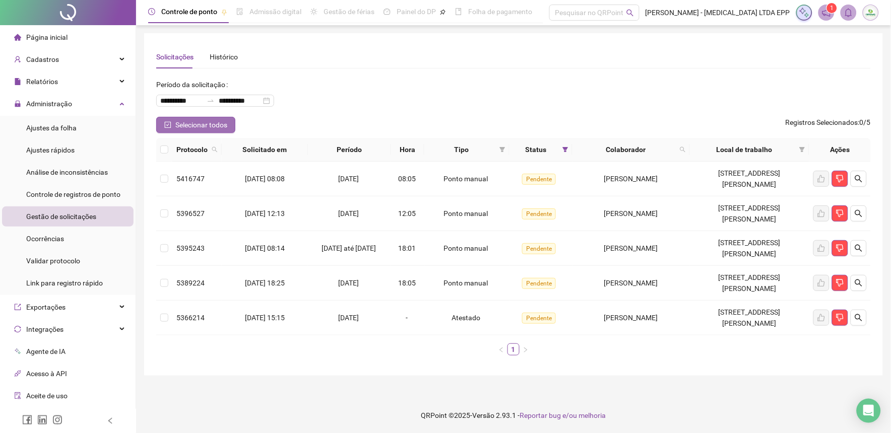
click at [200, 126] on span "Selecionar todos" at bounding box center [201, 124] width 52 height 11
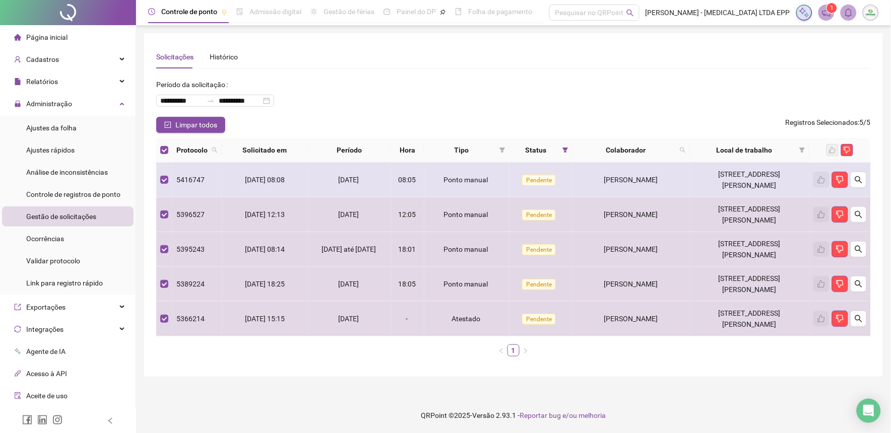
click at [529, 175] on span "Pendente" at bounding box center [539, 180] width 34 height 11
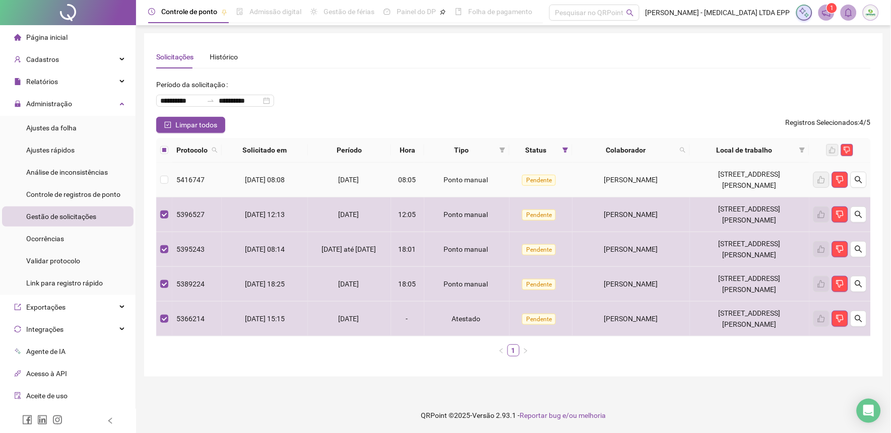
click at [529, 175] on span "Pendente" at bounding box center [539, 180] width 34 height 11
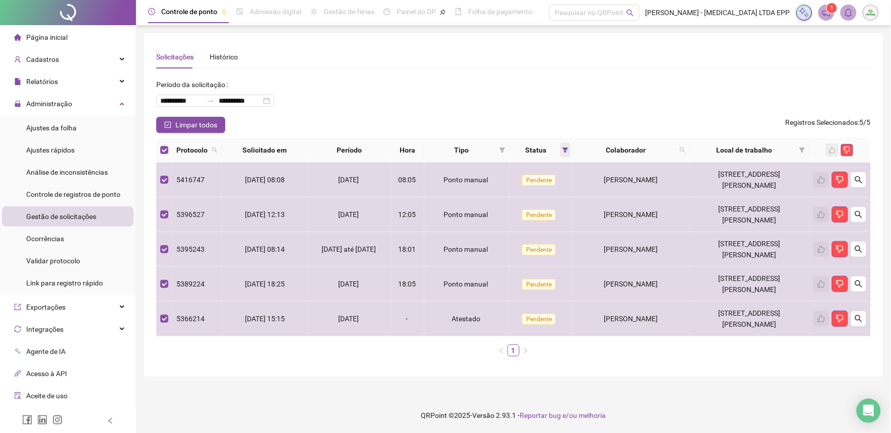
click at [562, 147] on icon "filter" at bounding box center [565, 150] width 6 height 6
click at [532, 202] on span "Aceita" at bounding box center [530, 203] width 25 height 11
click at [556, 220] on span "OK" at bounding box center [552, 223] width 10 height 11
click at [562, 150] on icon "filter" at bounding box center [565, 150] width 6 height 6
click at [568, 123] on div "Limpar todos Registros Selecionados : 5 / 5" at bounding box center [513, 125] width 715 height 16
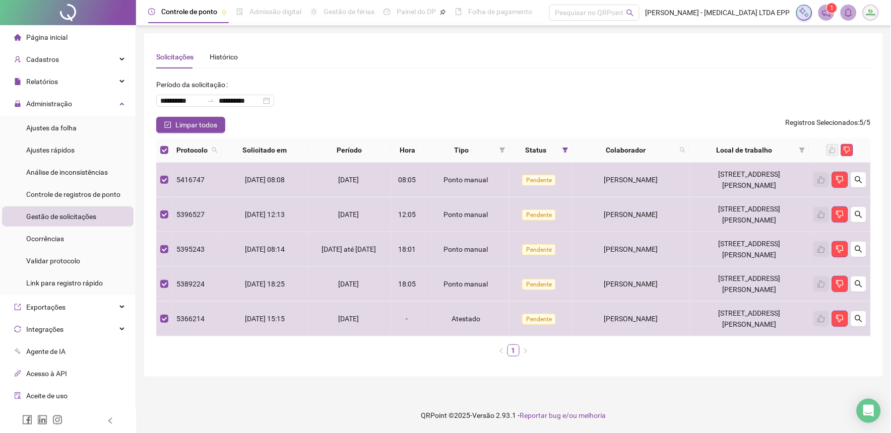
click at [526, 108] on div "**********" at bounding box center [513, 97] width 715 height 40
click at [180, 124] on span "Limpar todos" at bounding box center [196, 124] width 42 height 11
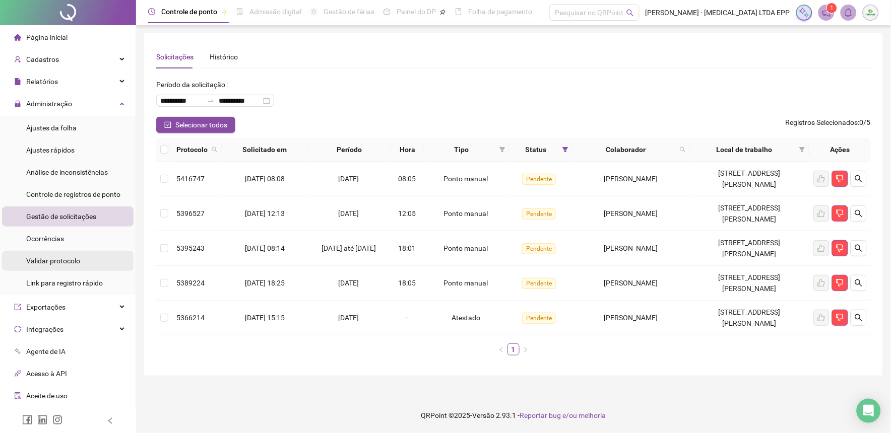
click at [67, 257] on span "Validar protocolo" at bounding box center [53, 261] width 54 height 8
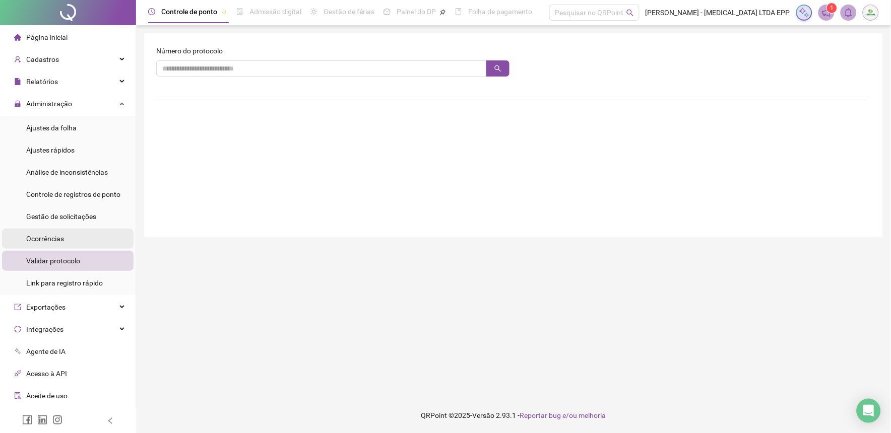
click at [68, 234] on li "Ocorrências" at bounding box center [68, 239] width 132 height 20
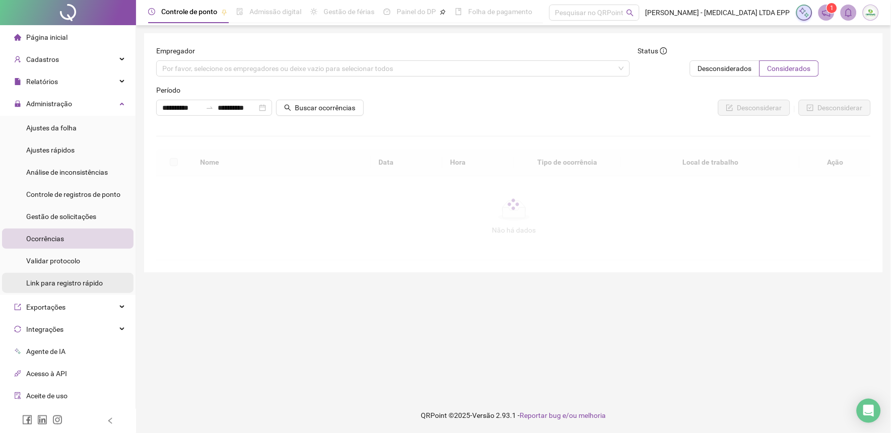
drag, startPoint x: 68, startPoint y: 285, endPoint x: 54, endPoint y: 290, distance: 14.3
click at [60, 287] on span "Link para registro rápido" at bounding box center [64, 283] width 77 height 8
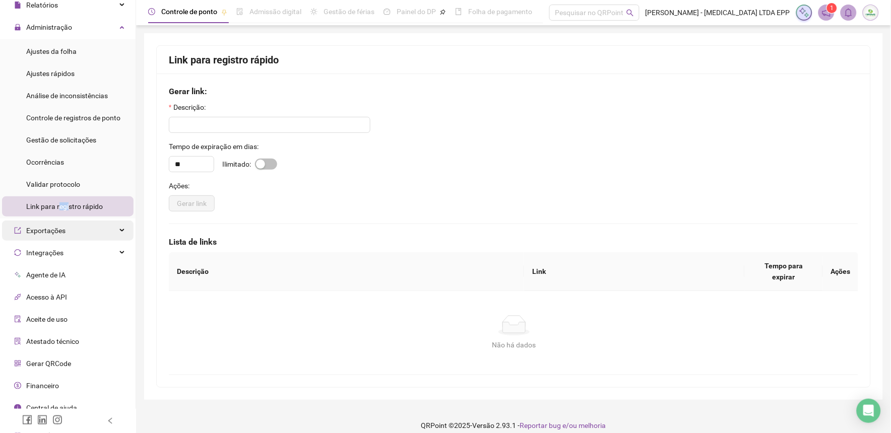
scroll to position [86, 0]
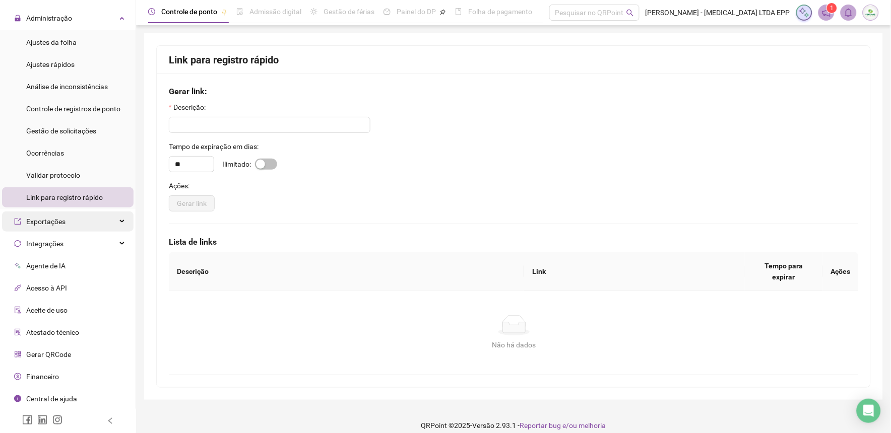
click at [53, 222] on span "Exportações" at bounding box center [45, 222] width 39 height 8
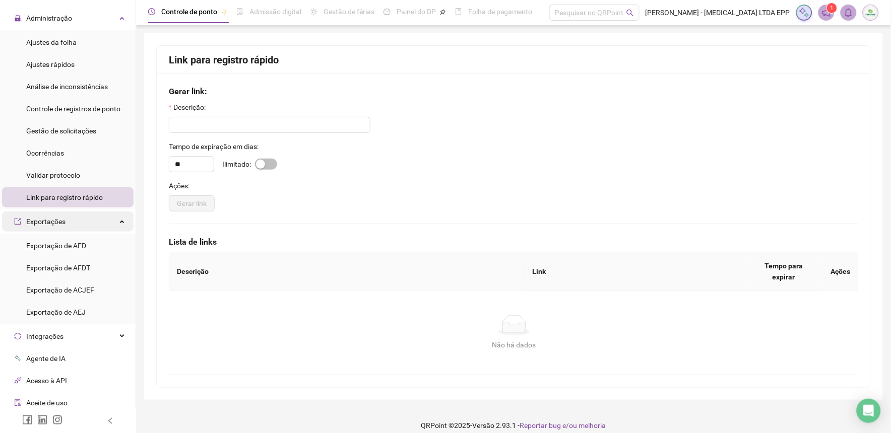
click at [53, 222] on span "Exportações" at bounding box center [45, 222] width 39 height 8
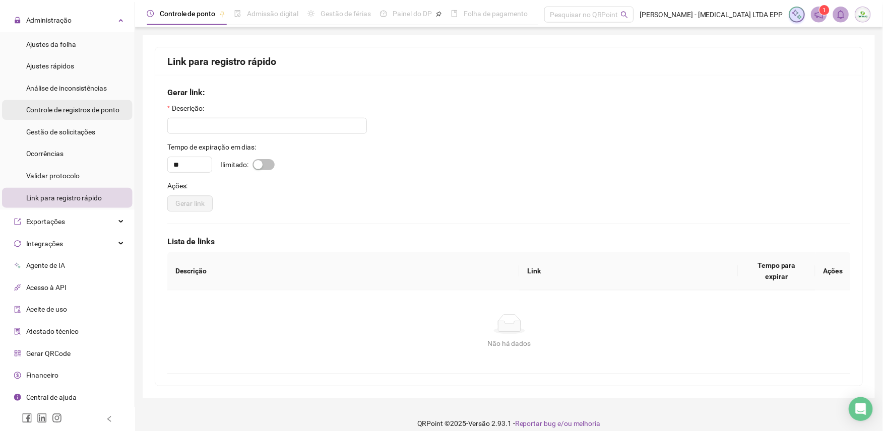
scroll to position [0, 0]
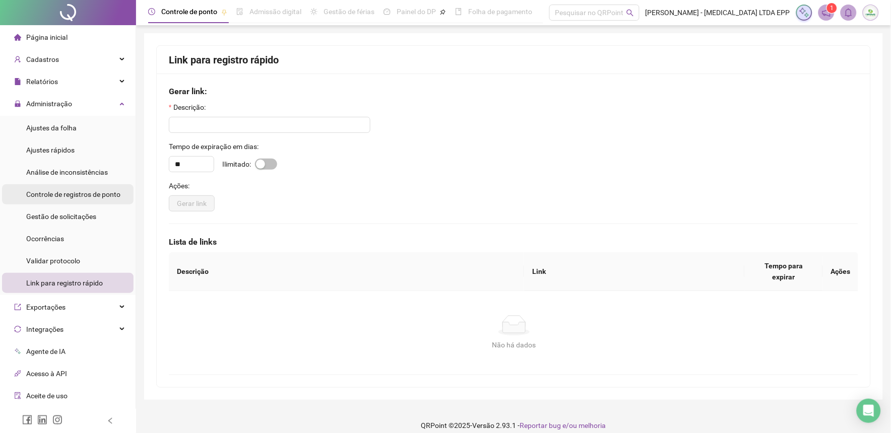
click at [60, 107] on span "Administração" at bounding box center [49, 104] width 46 height 8
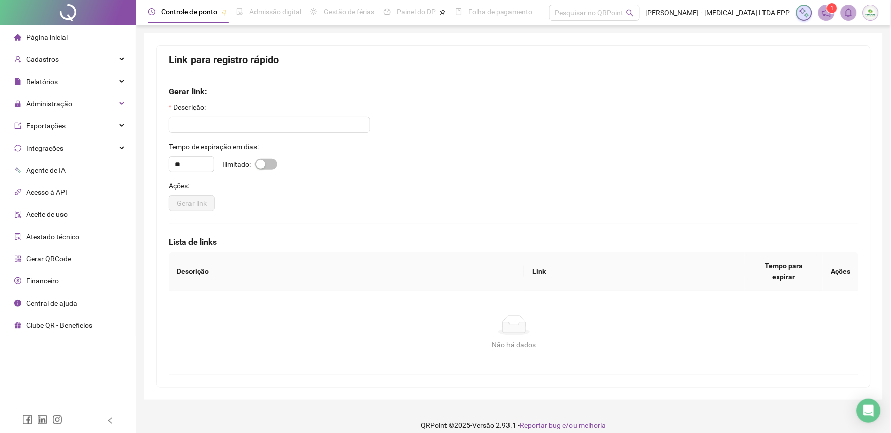
click at [60, 107] on span "Administração" at bounding box center [49, 104] width 46 height 8
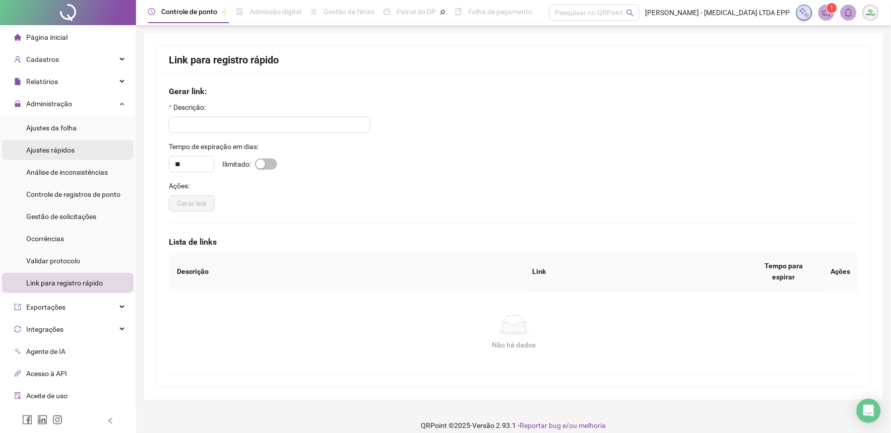
click at [55, 142] on div "Ajustes rápidos" at bounding box center [50, 150] width 48 height 20
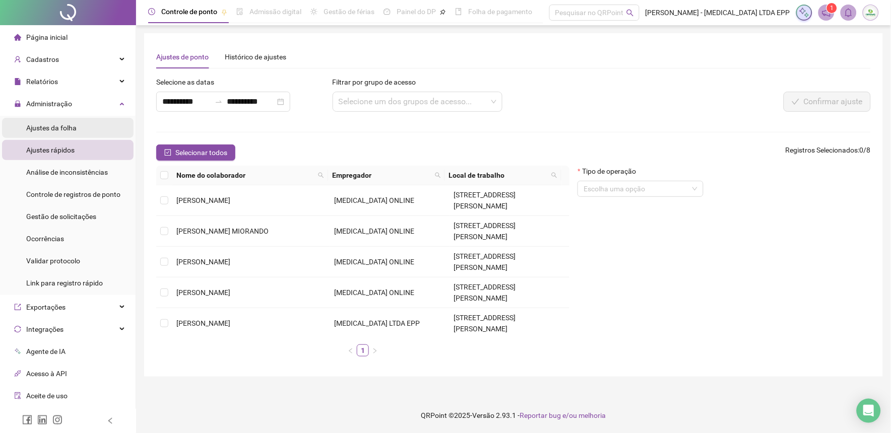
click at [89, 133] on li "Ajustes da folha" at bounding box center [68, 128] width 132 height 20
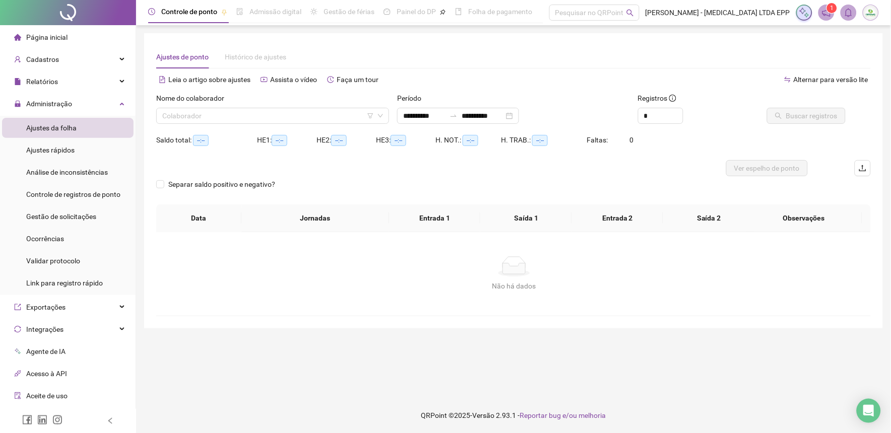
type input "**********"
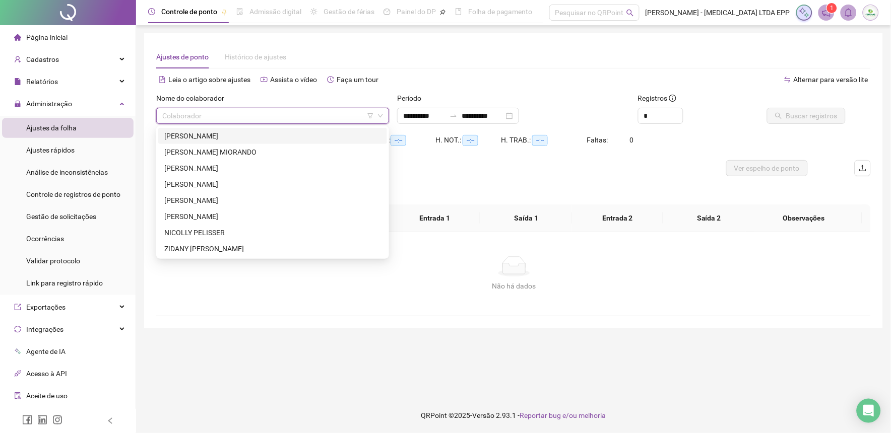
click at [232, 120] on input "search" at bounding box center [268, 115] width 212 height 15
click at [219, 134] on div "[PERSON_NAME]" at bounding box center [272, 136] width 217 height 11
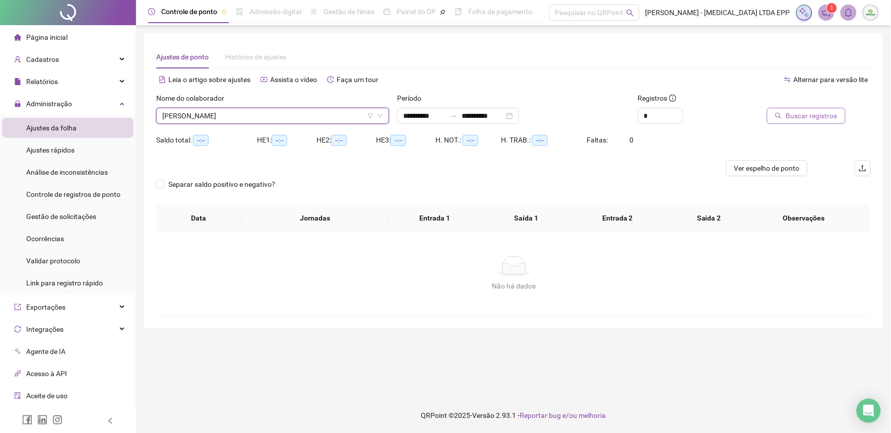
click at [812, 120] on span "Buscar registros" at bounding box center [811, 115] width 51 height 11
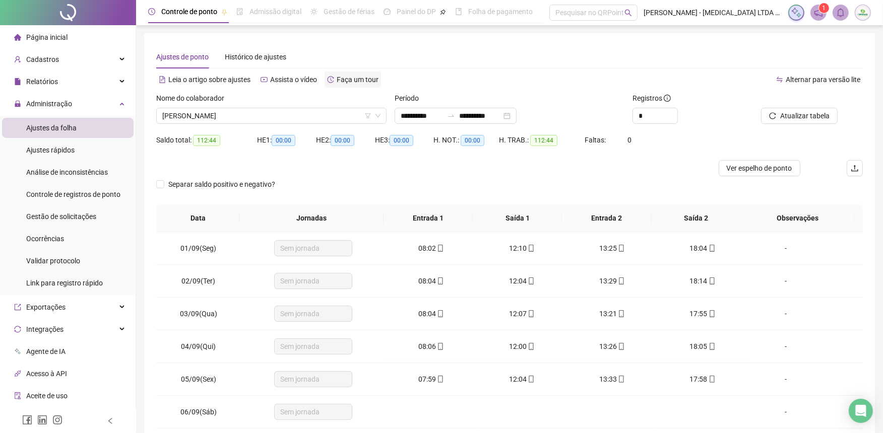
click at [347, 81] on span "Faça um tour" at bounding box center [358, 80] width 42 height 8
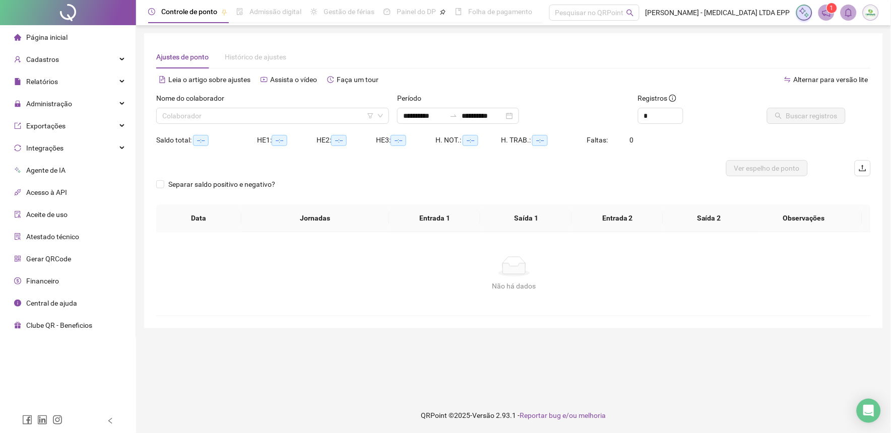
type input "**********"
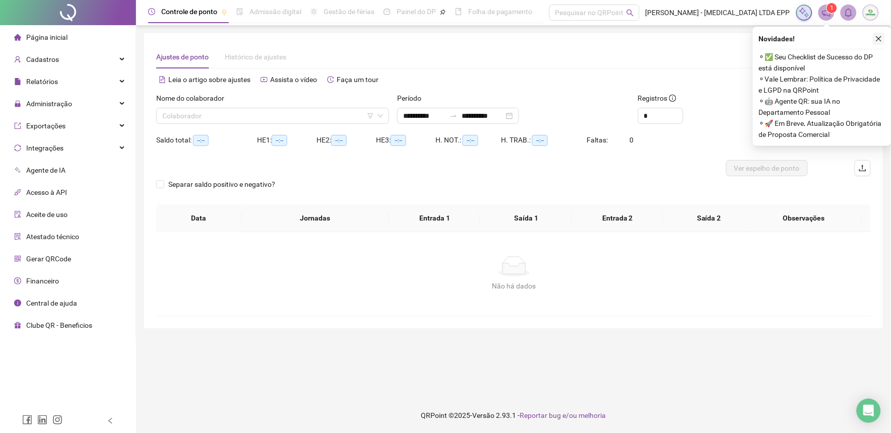
click at [879, 42] on icon "close" at bounding box center [878, 38] width 7 height 7
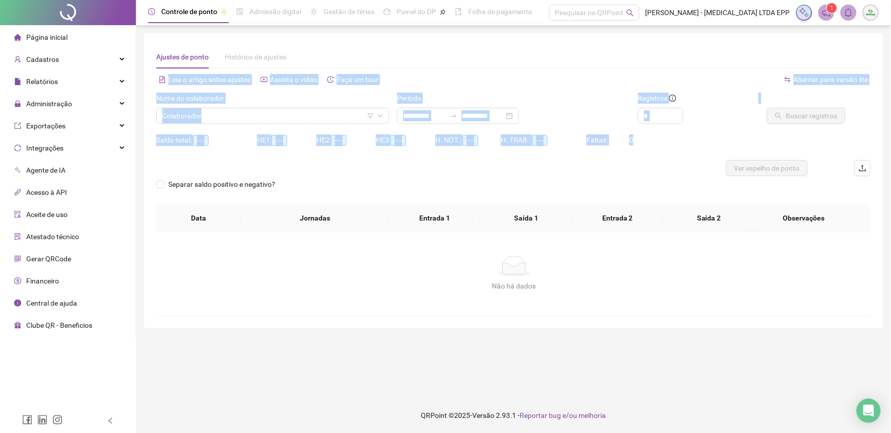
drag, startPoint x: 720, startPoint y: 56, endPoint x: 746, endPoint y: 135, distance: 82.9
click at [746, 135] on div "**********" at bounding box center [513, 180] width 715 height 271
drag, startPoint x: 746, startPoint y: 135, endPoint x: 739, endPoint y: 137, distance: 7.2
click at [739, 137] on div "Saldo total: --:-- HE 1: --:-- HE 2: --:-- HE 3: --:-- H. NOT.: --:-- H. TRAB.:…" at bounding box center [513, 146] width 715 height 28
click at [356, 42] on div "**********" at bounding box center [513, 180] width 739 height 295
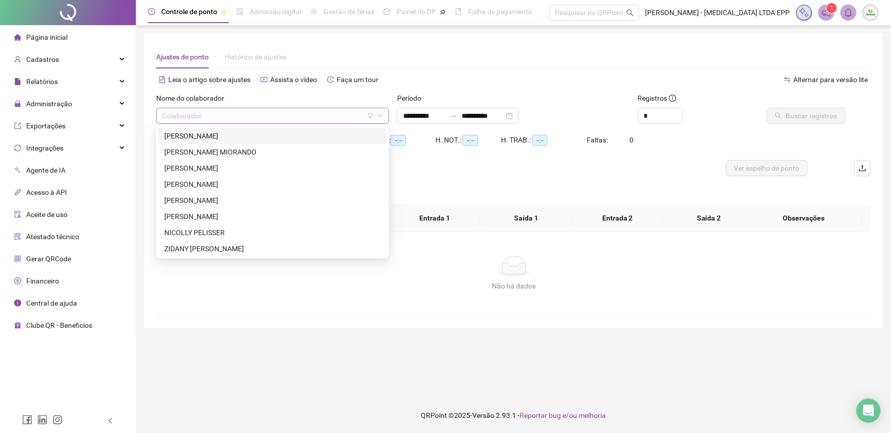
click at [273, 108] on div "Colaborador" at bounding box center [272, 116] width 233 height 16
click at [254, 139] on div "[PERSON_NAME]" at bounding box center [272, 136] width 217 height 11
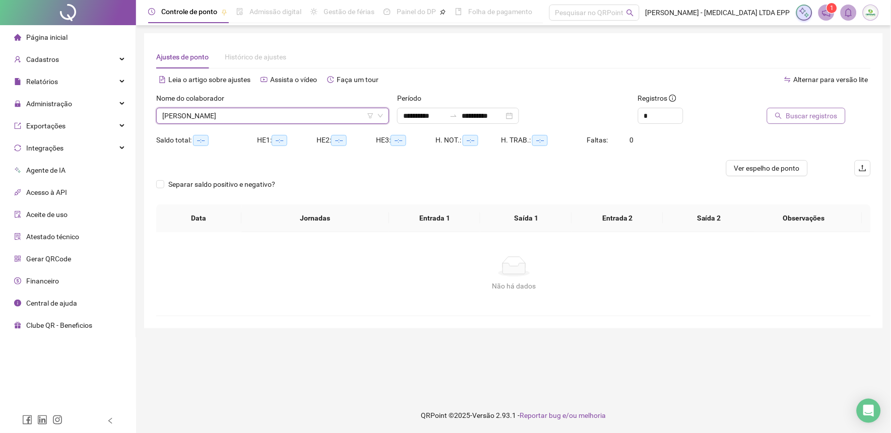
click at [801, 121] on span "Buscar registros" at bounding box center [811, 115] width 51 height 11
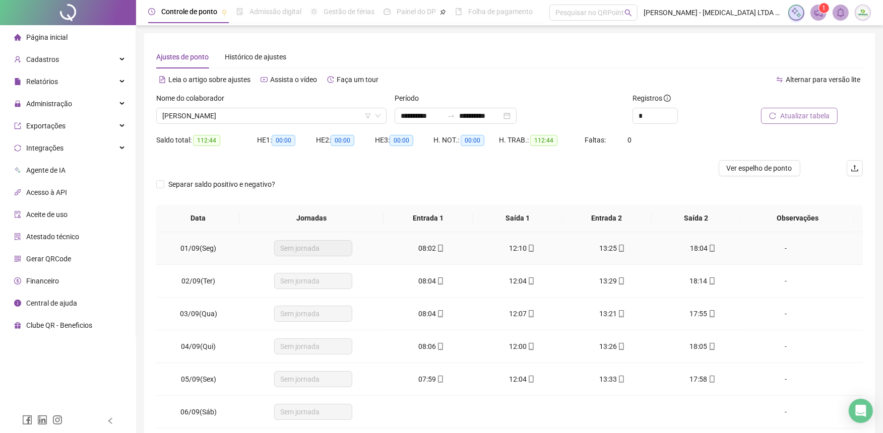
click at [340, 247] on span "Sem jornada" at bounding box center [313, 248] width 66 height 15
click at [331, 249] on span "Sem jornada" at bounding box center [313, 248] width 66 height 15
click at [30, 109] on span "Administração" at bounding box center [43, 104] width 58 height 20
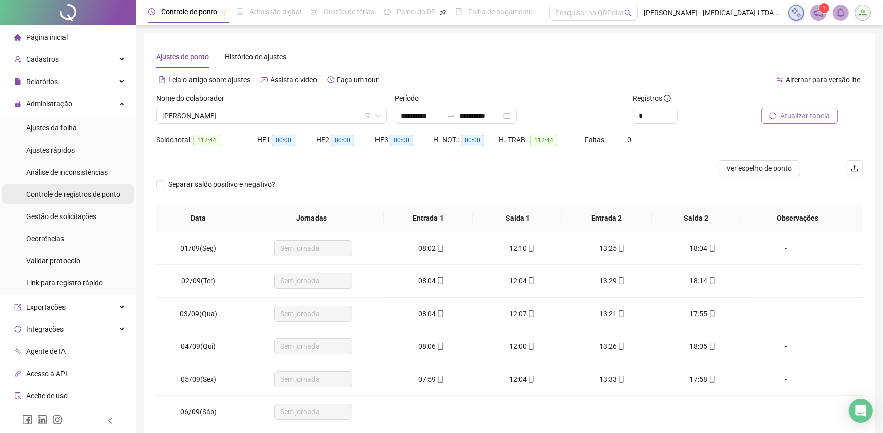
click at [38, 197] on span "Controle de registros de ponto" at bounding box center [73, 194] width 94 height 8
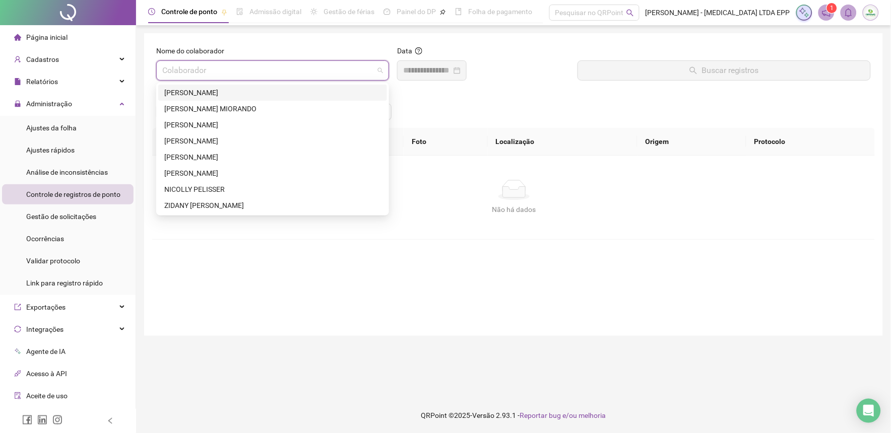
click at [271, 63] on input "search" at bounding box center [268, 70] width 212 height 19
click at [215, 94] on div "[PERSON_NAME]" at bounding box center [272, 92] width 217 height 11
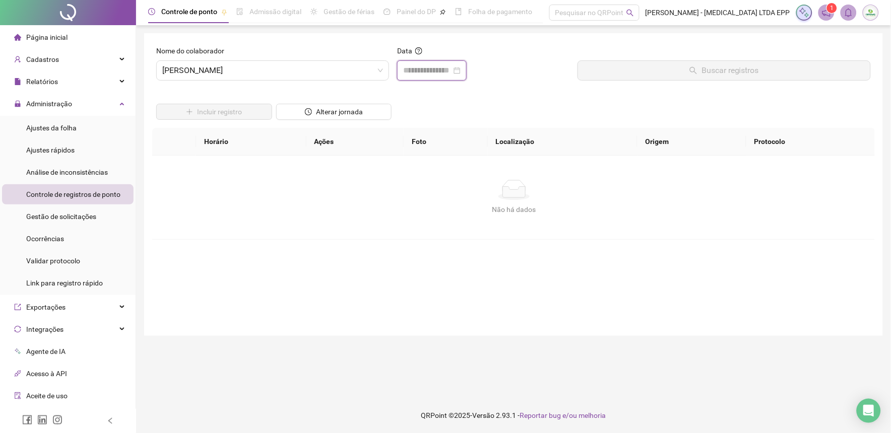
click at [436, 71] on input at bounding box center [427, 71] width 48 height 12
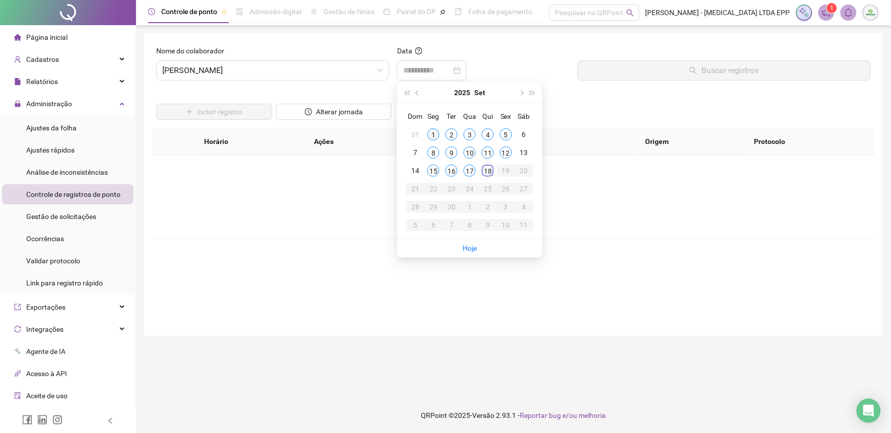
click at [436, 134] on div "1" at bounding box center [433, 135] width 12 height 12
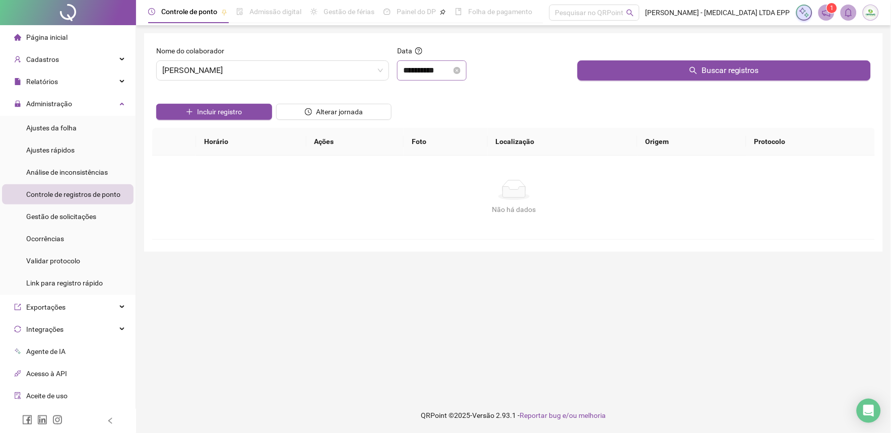
click at [439, 79] on div "**********" at bounding box center [432, 70] width 70 height 20
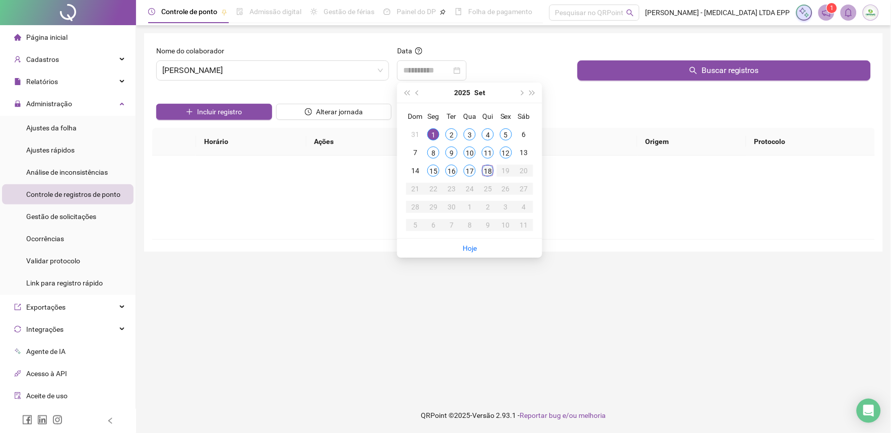
click at [486, 169] on div "18" at bounding box center [488, 171] width 12 height 12
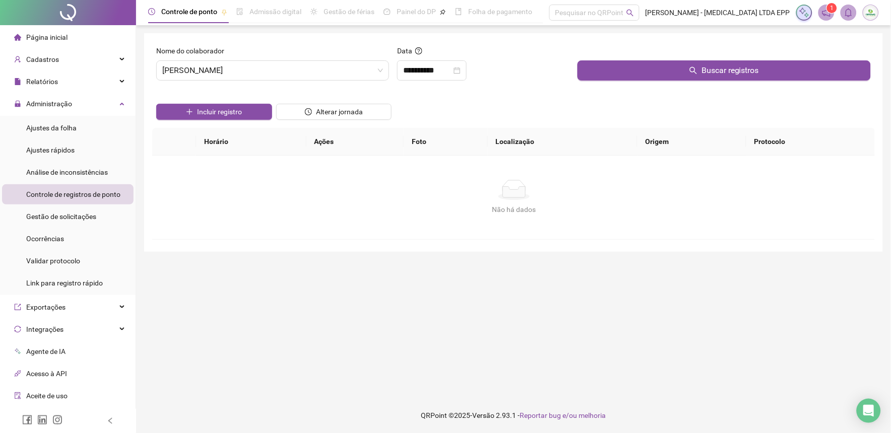
click at [431, 46] on div "Data" at bounding box center [483, 52] width 173 height 15
click at [435, 68] on input "**********" at bounding box center [427, 71] width 48 height 12
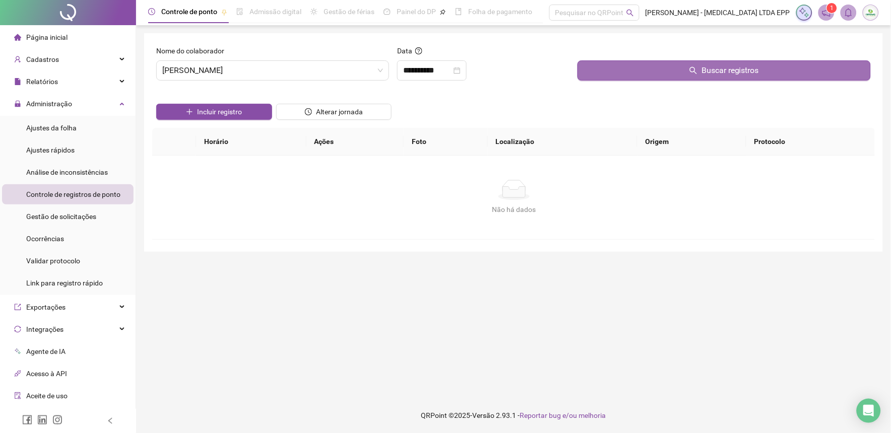
click at [703, 69] on span "Buscar registros" at bounding box center [729, 71] width 57 height 12
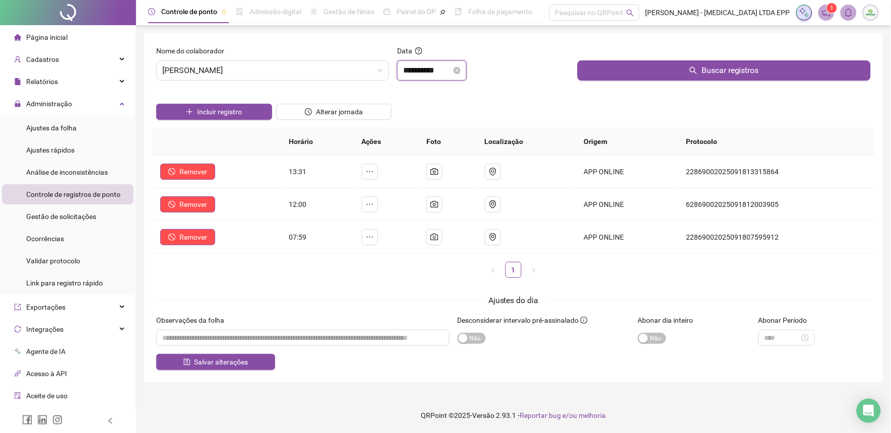
click at [431, 72] on input "**********" at bounding box center [427, 71] width 48 height 12
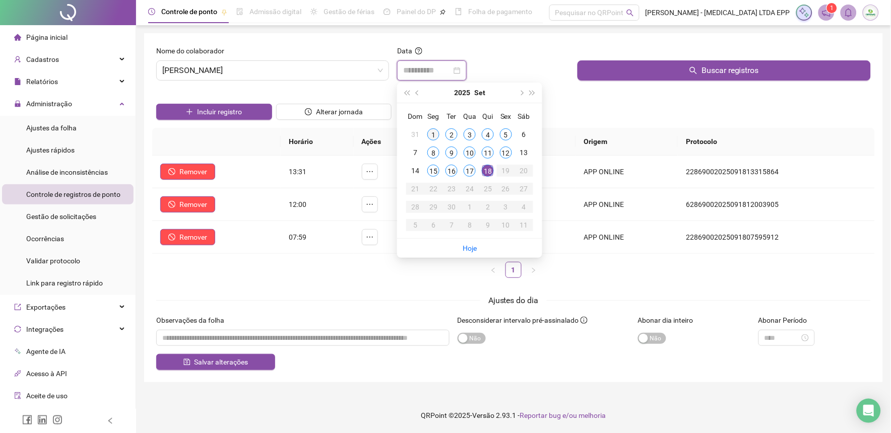
type input "**********"
click at [436, 130] on div "1" at bounding box center [433, 135] width 12 height 12
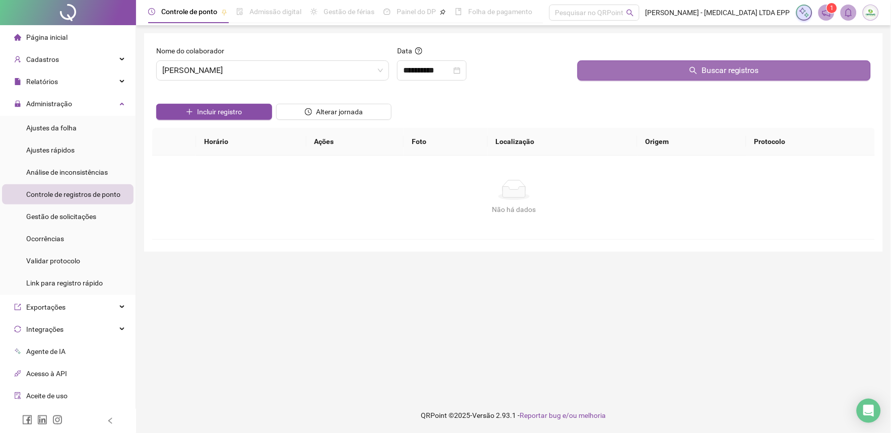
click at [670, 67] on button "Buscar registros" at bounding box center [724, 70] width 293 height 20
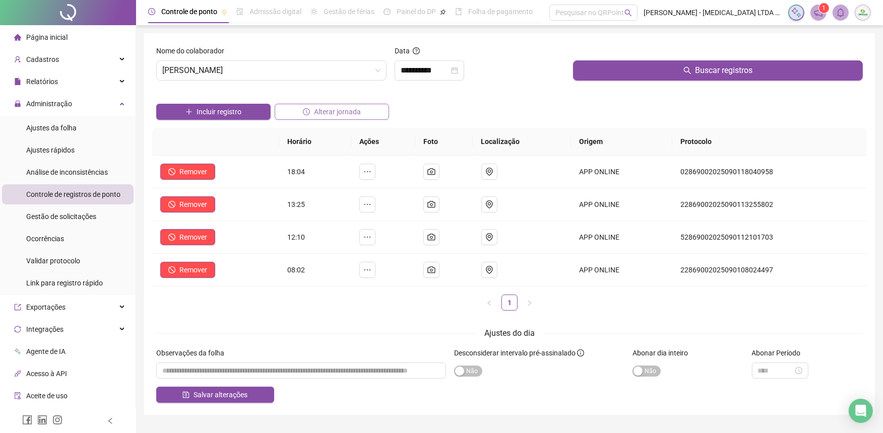
click at [349, 113] on span "Alterar jornada" at bounding box center [337, 111] width 47 height 11
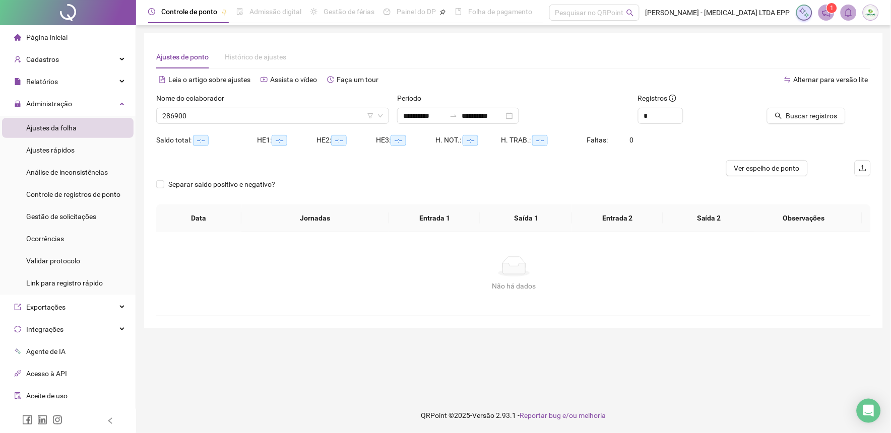
type input "**********"
click at [791, 173] on span "Ver espelho de ponto" at bounding box center [767, 168] width 66 height 11
click at [612, 16] on div "Pesquisar no QRPoint" at bounding box center [594, 13] width 90 height 16
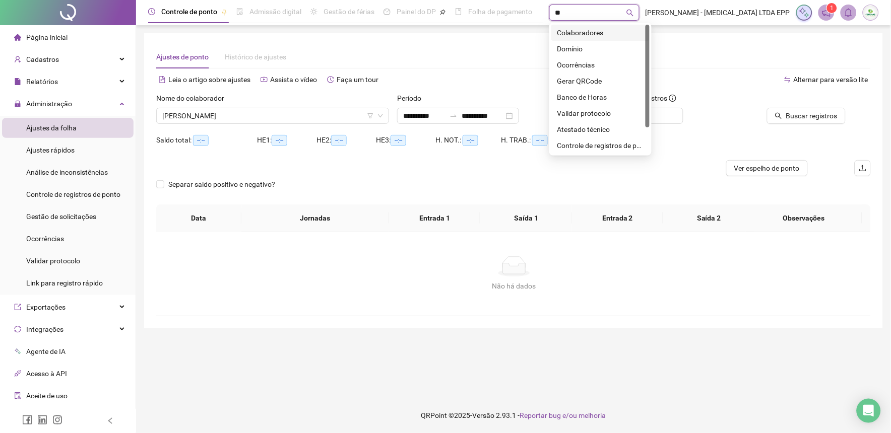
type input "*"
type input "*******"
click at [610, 31] on div "Resumo da jornada" at bounding box center [600, 32] width 86 height 11
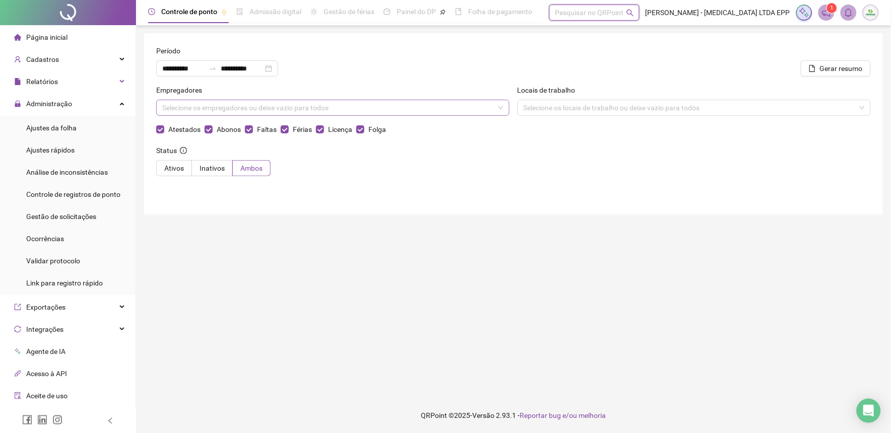
click at [472, 103] on div "Selecione os empregadores ou deixe vazio para todos" at bounding box center [332, 108] width 353 height 16
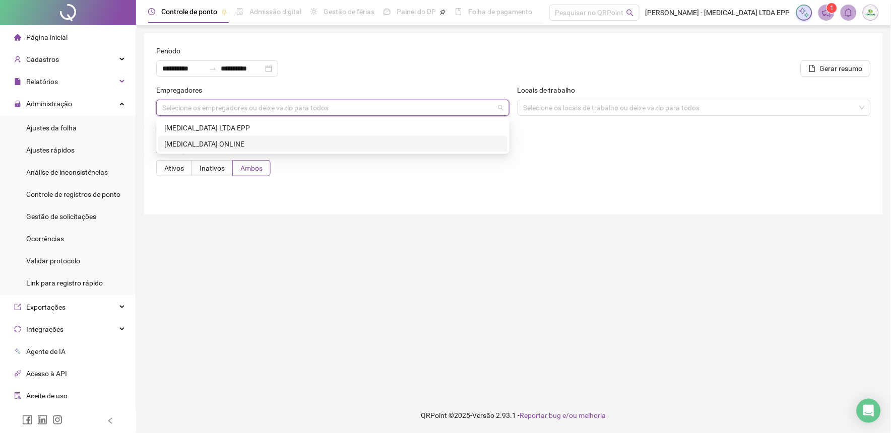
click at [260, 145] on div "[MEDICAL_DATA] ONLINE" at bounding box center [332, 144] width 337 height 11
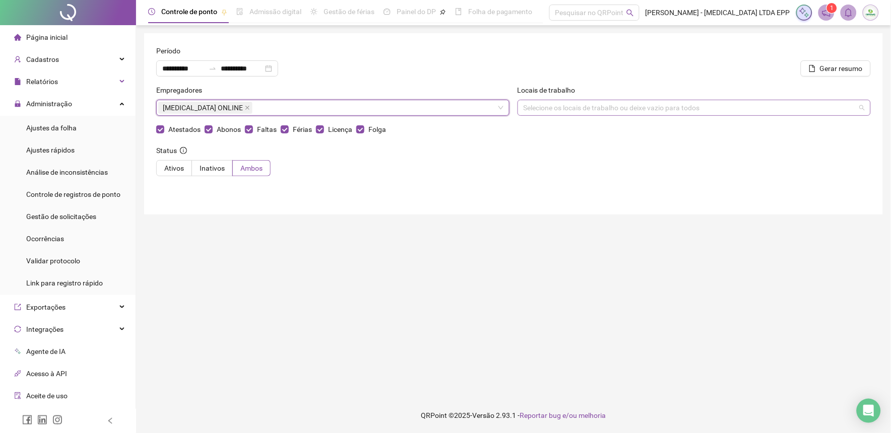
click at [591, 111] on div "Selecione os locais de trabalho ou deixe vazio para todos" at bounding box center [694, 108] width 353 height 16
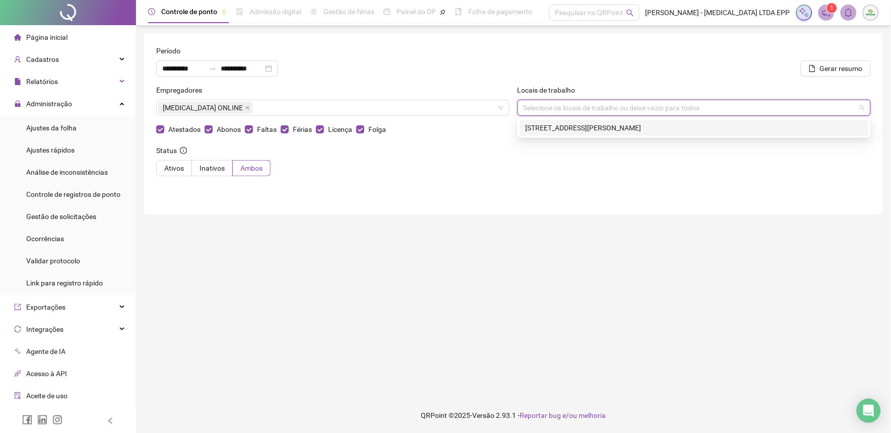
click at [582, 127] on div "[STREET_ADDRESS][PERSON_NAME]" at bounding box center [694, 127] width 337 height 11
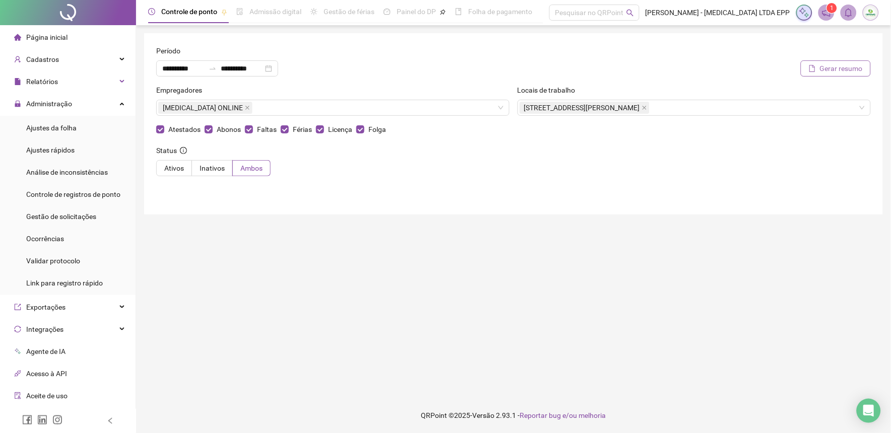
click at [837, 70] on span "Gerar resumo" at bounding box center [841, 68] width 43 height 11
click at [167, 162] on label "Ativos" at bounding box center [174, 168] width 36 height 16
click at [44, 58] on span "Cadastros" at bounding box center [42, 59] width 33 height 8
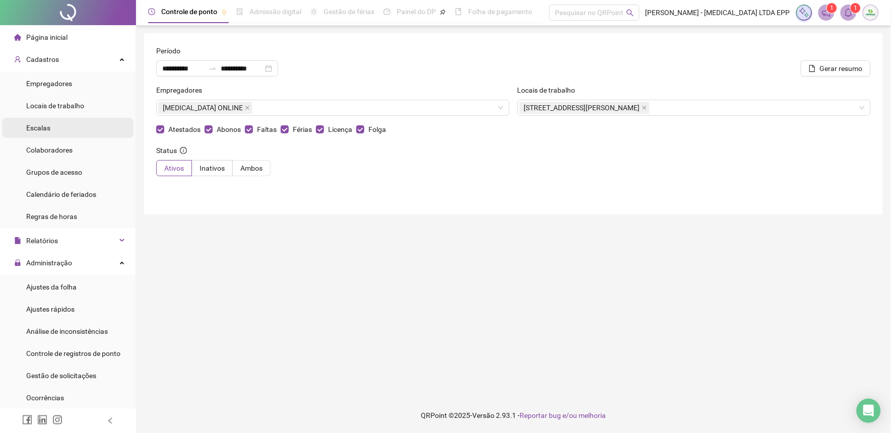
click at [35, 132] on span "Escalas" at bounding box center [38, 128] width 24 height 8
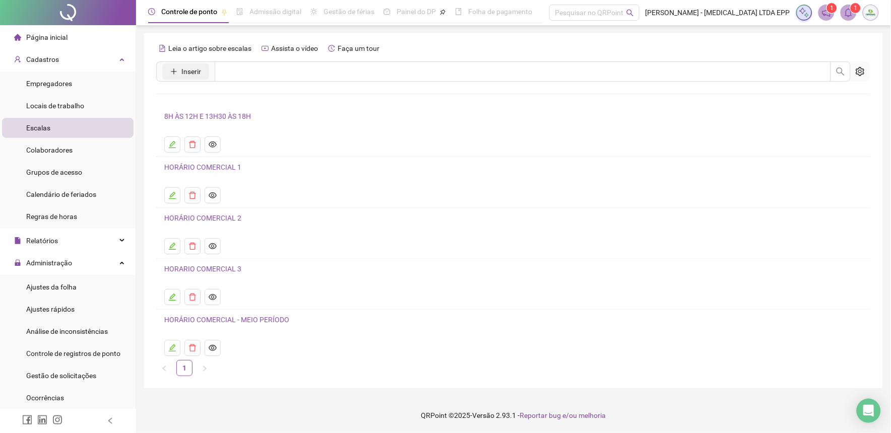
click at [193, 72] on span "Inserir" at bounding box center [191, 71] width 20 height 11
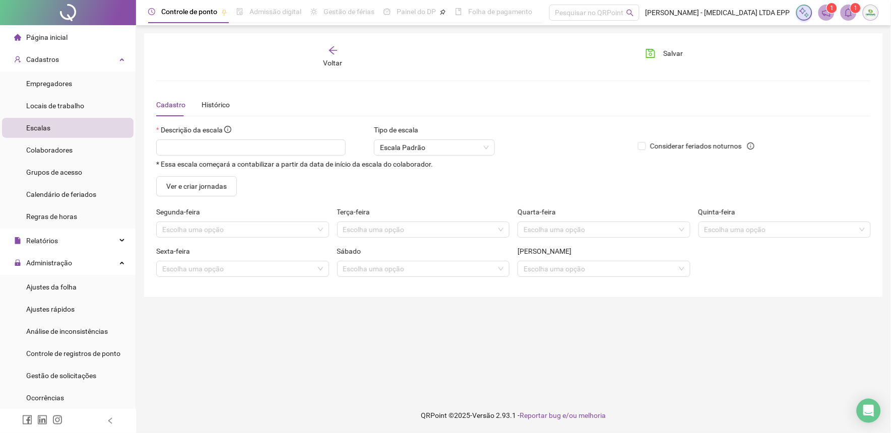
click at [331, 48] on icon "arrow-left" at bounding box center [333, 50] width 10 height 10
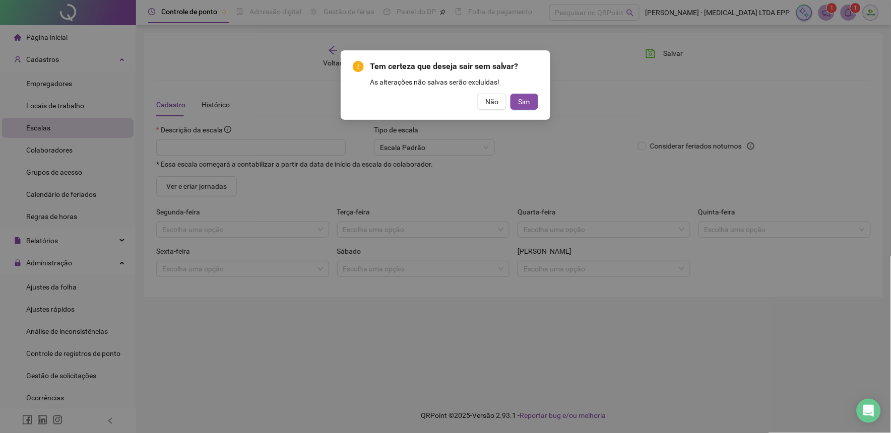
drag, startPoint x: 555, startPoint y: 102, endPoint x: 533, endPoint y: 110, distance: 23.4
click at [553, 104] on div "Tem certeza que deseja sair sem salvar? As alterações não salvas serão excluída…" at bounding box center [445, 216] width 891 height 433
click at [530, 110] on div "Tem certeza que deseja sair sem salvar? As alterações não salvas serão excluída…" at bounding box center [446, 85] width 210 height 70
click at [530, 103] on span "Sim" at bounding box center [525, 101] width 12 height 11
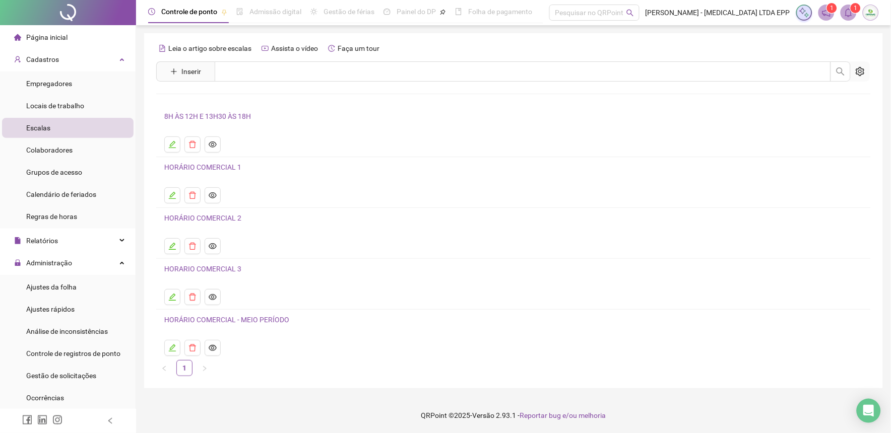
click at [223, 114] on link "8H ÀS 12H E 13H30 ÀS 18H" at bounding box center [207, 116] width 87 height 8
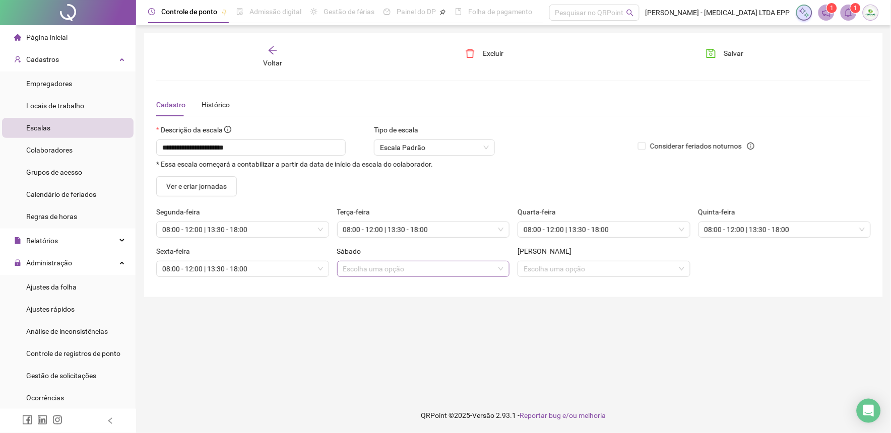
click at [451, 272] on input "search" at bounding box center [419, 269] width 152 height 15
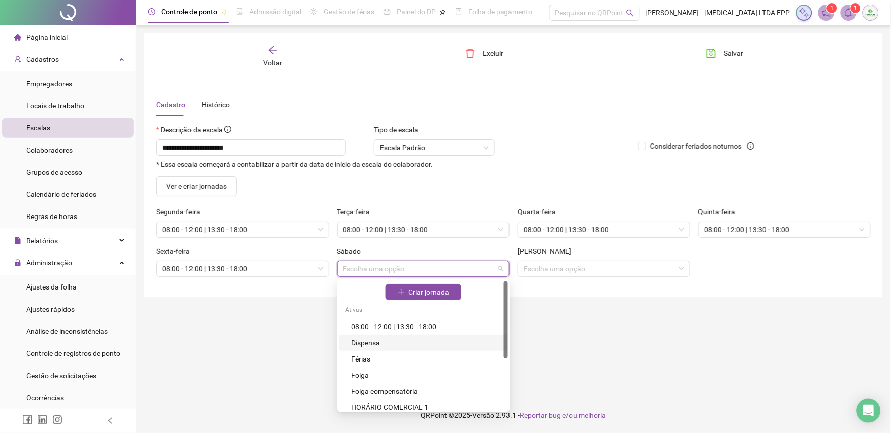
click at [380, 346] on div "Dispensa" at bounding box center [426, 343] width 151 height 11
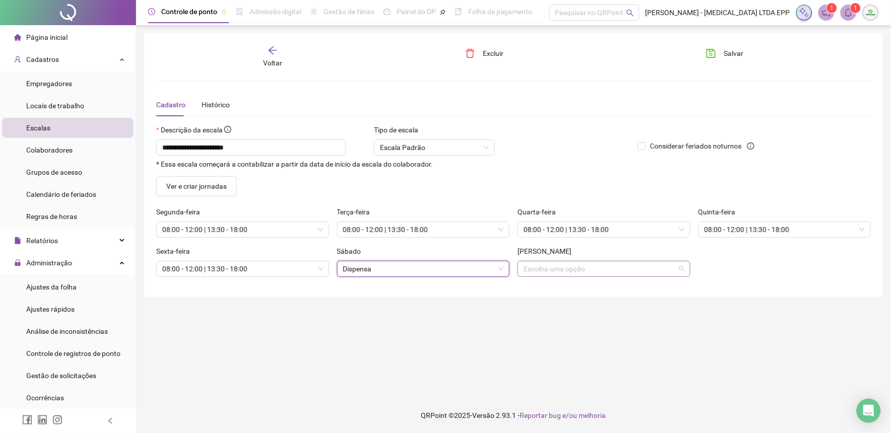
click at [572, 268] on input "search" at bounding box center [600, 269] width 152 height 15
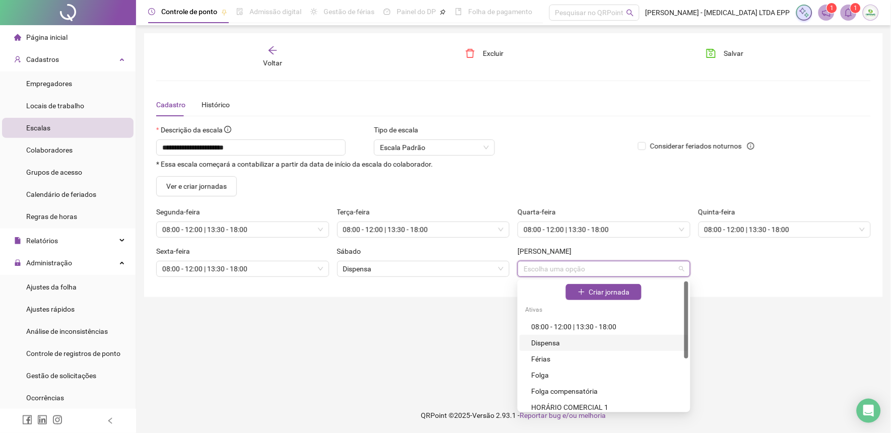
click at [546, 347] on div "Dispensa" at bounding box center [607, 343] width 151 height 11
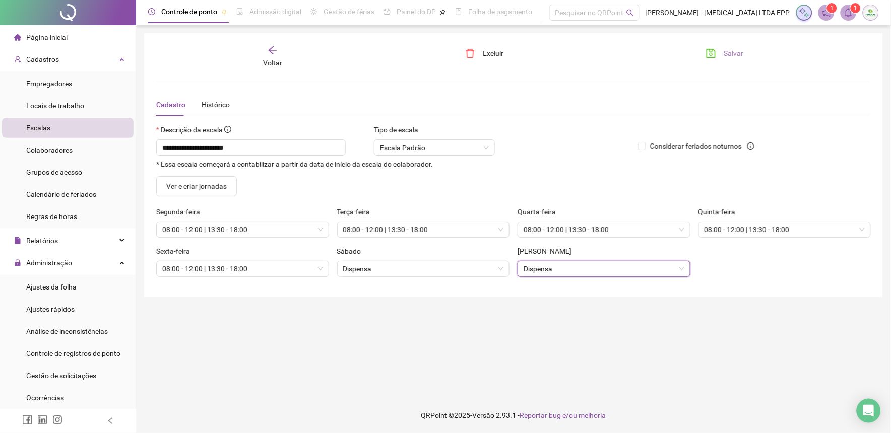
click at [735, 49] on span "Salvar" at bounding box center [734, 53] width 20 height 11
click at [219, 94] on div "Histórico" at bounding box center [216, 104] width 28 height 23
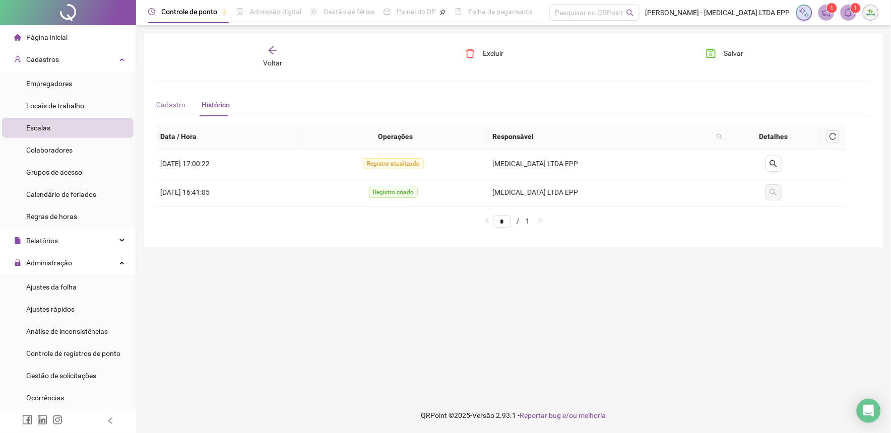
click at [169, 98] on div "Cadastro" at bounding box center [170, 104] width 29 height 23
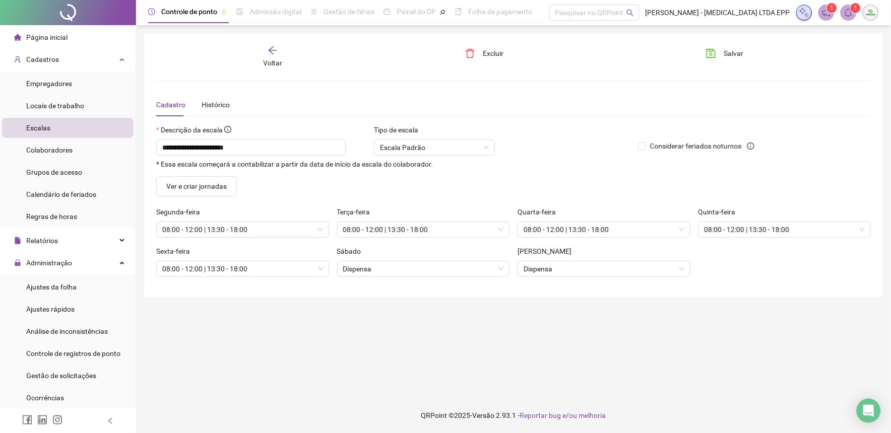
click at [280, 50] on div "Voltar" at bounding box center [273, 56] width 112 height 23
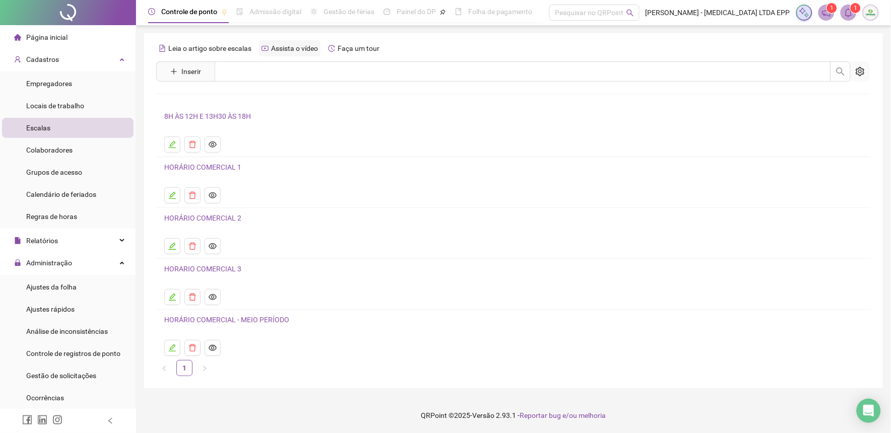
click at [281, 47] on span "Assista o vídeo" at bounding box center [294, 48] width 47 height 8
click at [56, 153] on span "Colaboradores" at bounding box center [49, 150] width 46 height 8
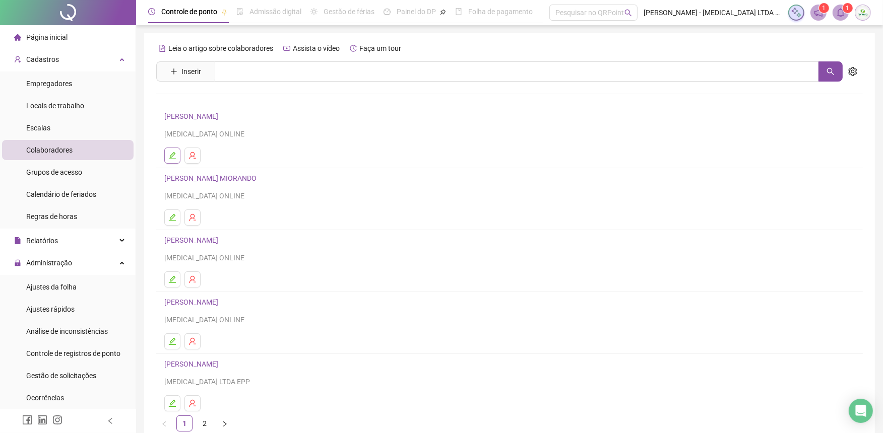
click at [173, 155] on icon "edit" at bounding box center [172, 155] width 7 height 7
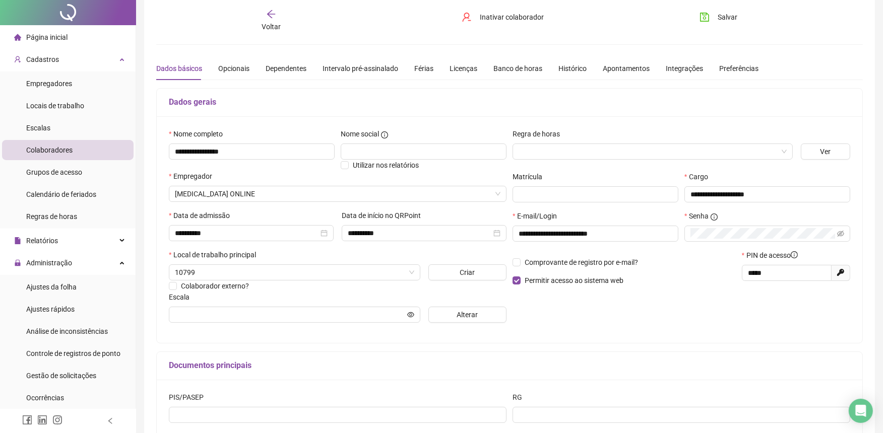
scroll to position [56, 0]
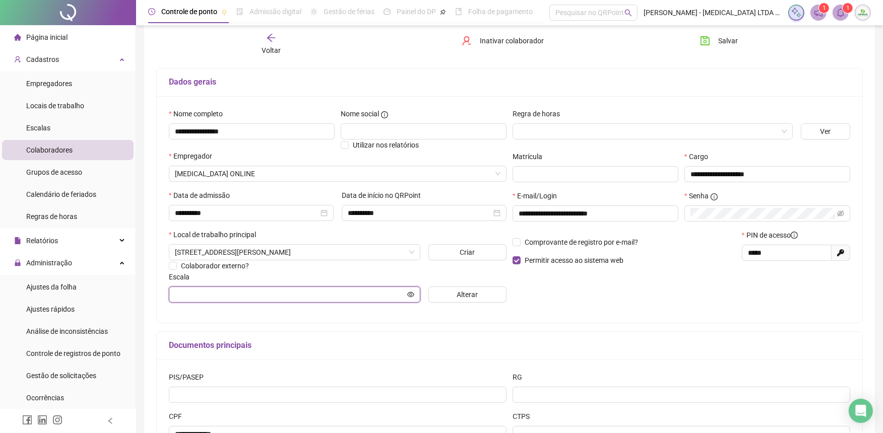
click at [237, 294] on input "text" at bounding box center [290, 294] width 230 height 11
click at [472, 295] on span "Alterar" at bounding box center [467, 294] width 21 height 11
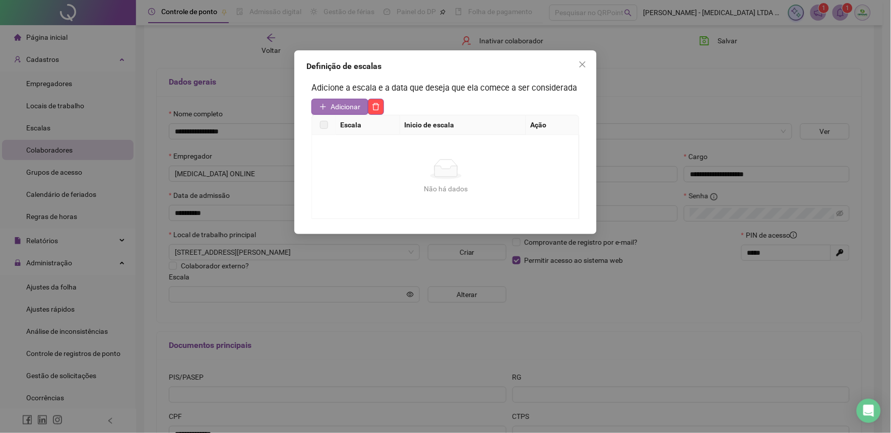
click at [350, 107] on span "Adicionar" at bounding box center [346, 106] width 30 height 11
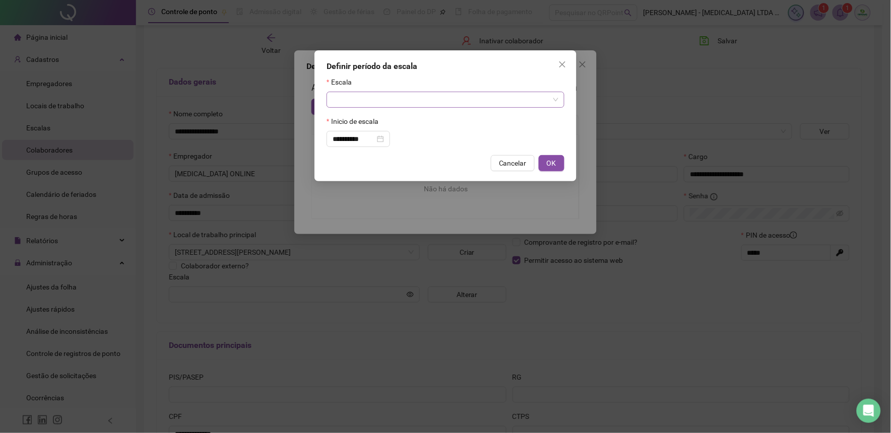
click at [353, 96] on input "search" at bounding box center [441, 99] width 217 height 15
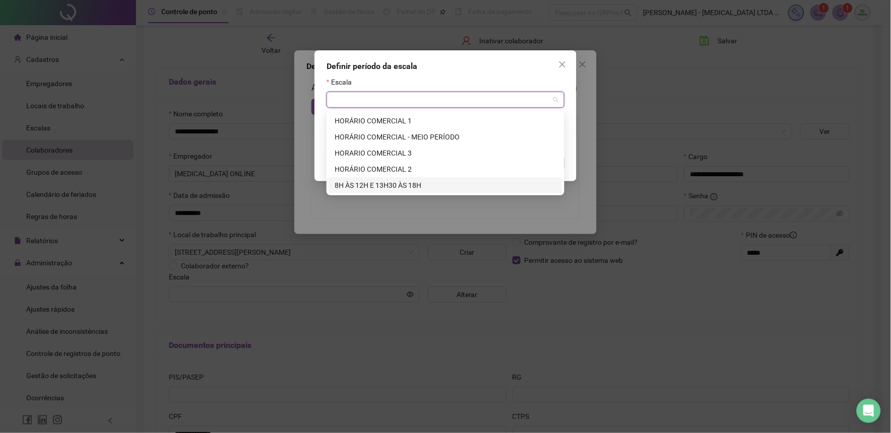
click at [373, 184] on div "8H ÀS 12H E 13H30 ÀS 18H" at bounding box center [446, 185] width 222 height 11
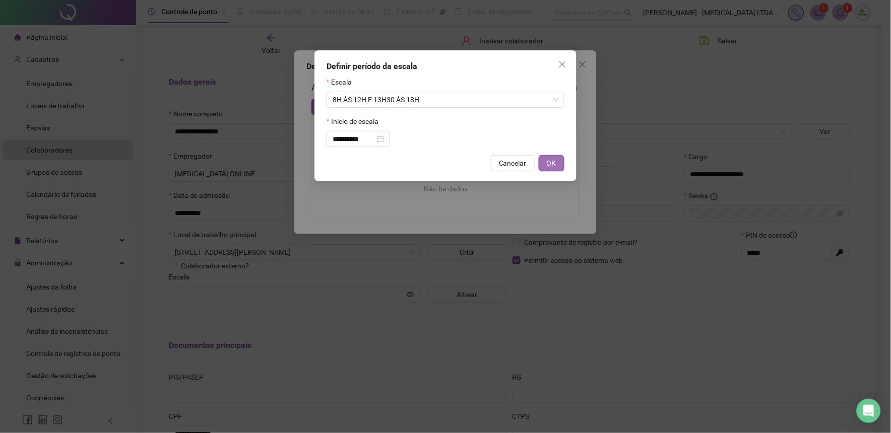
click at [555, 162] on span "OK" at bounding box center [552, 163] width 10 height 11
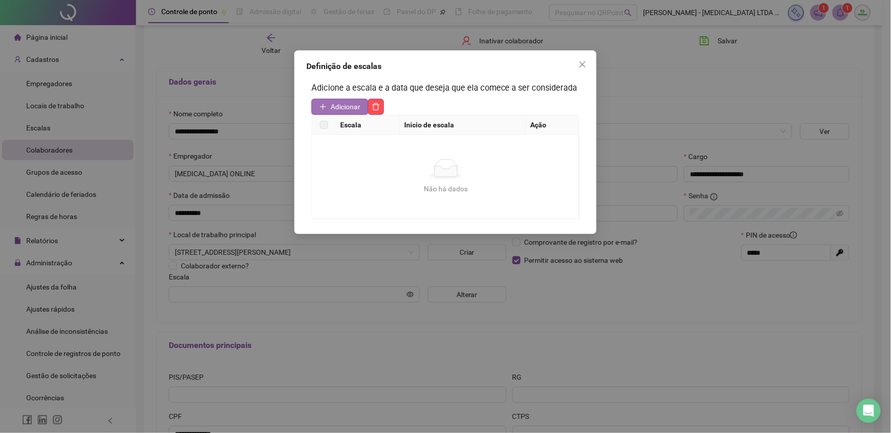
click at [346, 107] on span "Adicionar" at bounding box center [346, 106] width 30 height 11
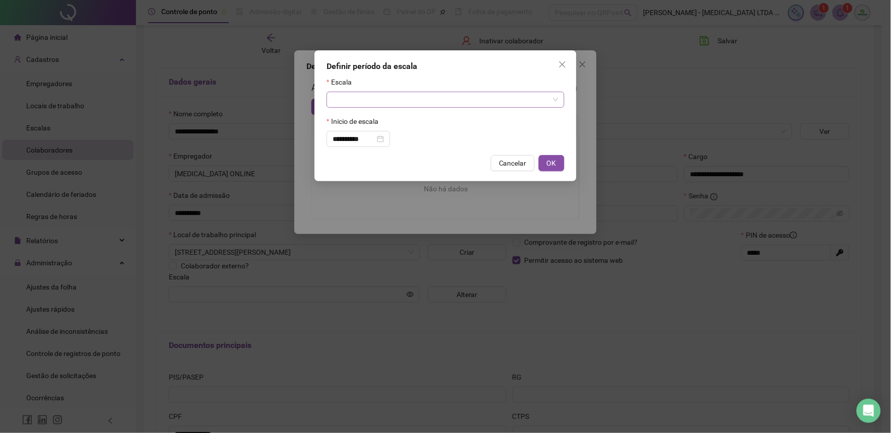
click at [359, 99] on input "search" at bounding box center [441, 99] width 217 height 15
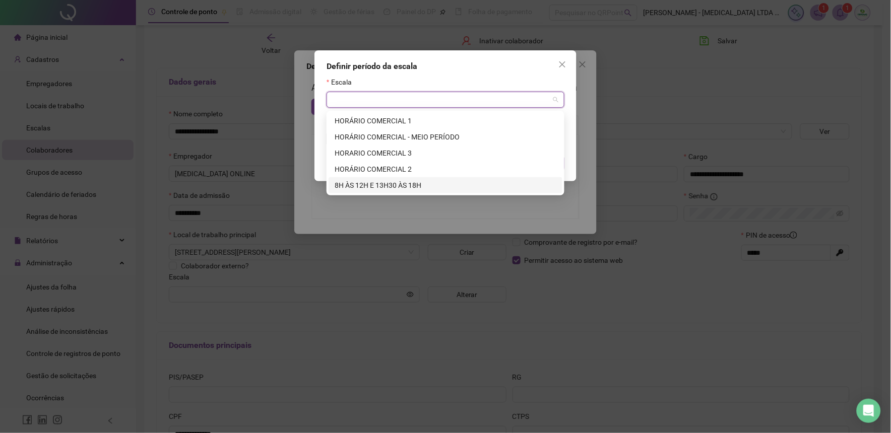
click at [365, 187] on div "8H ÀS 12H E 13H30 ÀS 18H" at bounding box center [446, 185] width 222 height 11
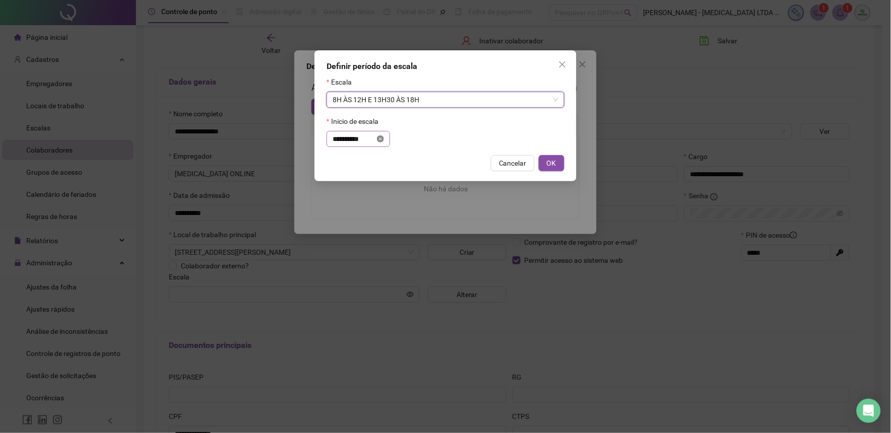
click at [384, 141] on icon "close-circle" at bounding box center [380, 139] width 7 height 7
click at [375, 141] on input at bounding box center [354, 139] width 42 height 11
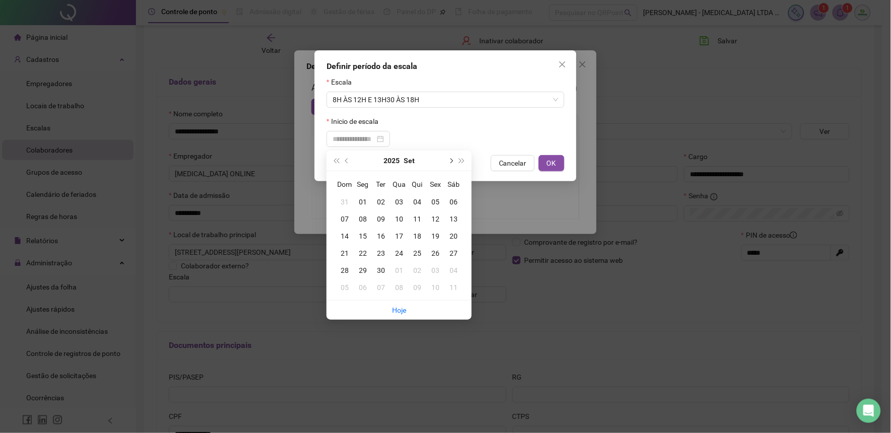
click at [451, 162] on span "next-year" at bounding box center [450, 160] width 5 height 5
click at [346, 158] on span "prev-year" at bounding box center [347, 160] width 5 height 5
type input "**********"
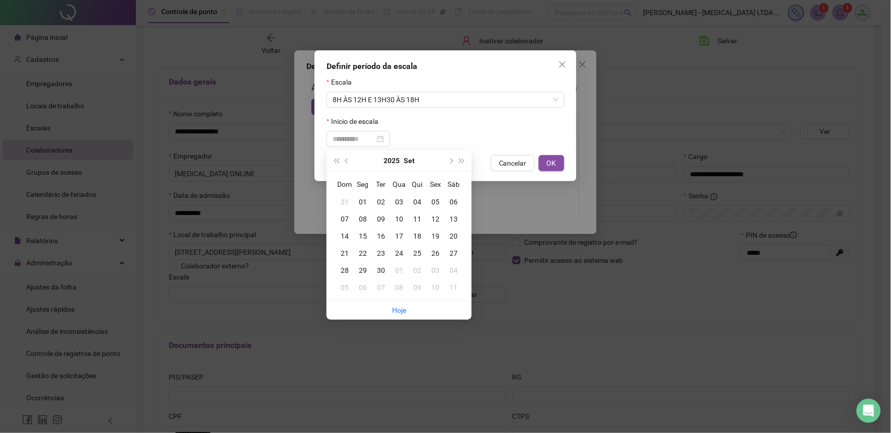
click at [359, 200] on div "01" at bounding box center [363, 202] width 18 height 11
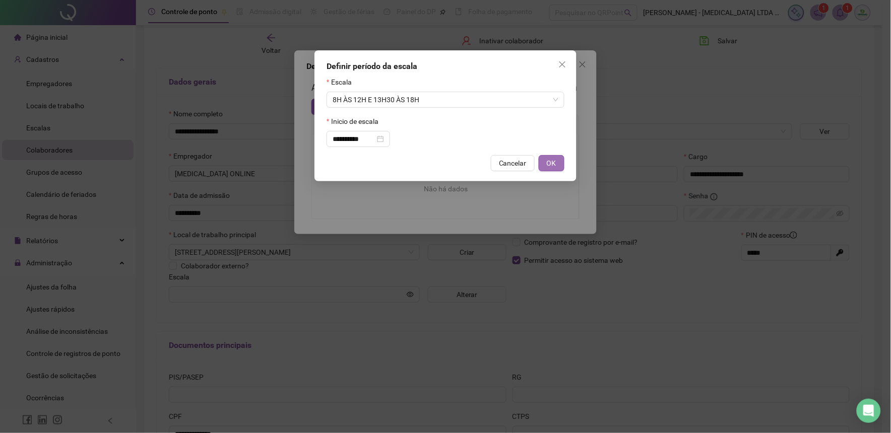
click at [548, 168] on span "OK" at bounding box center [552, 163] width 10 height 11
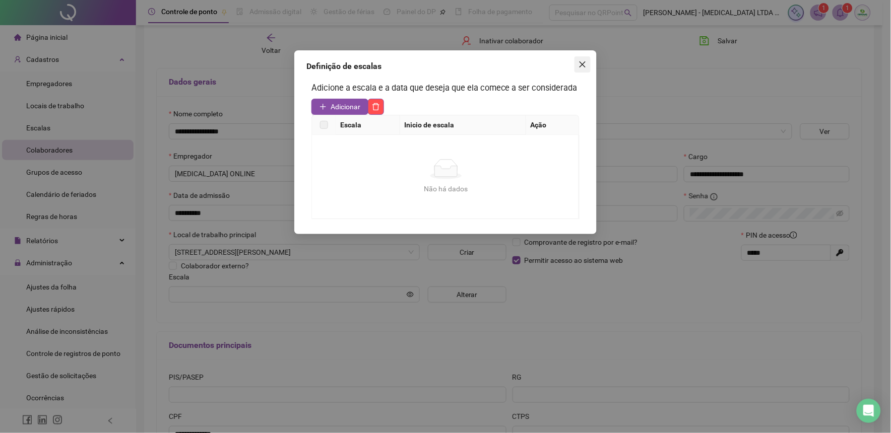
click at [581, 66] on icon "close" at bounding box center [583, 64] width 8 height 8
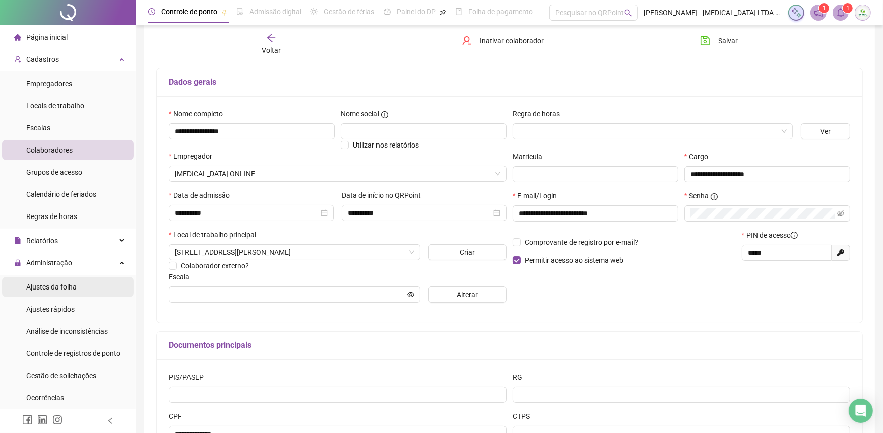
click at [42, 288] on span "Ajustes da folha" at bounding box center [51, 287] width 50 height 8
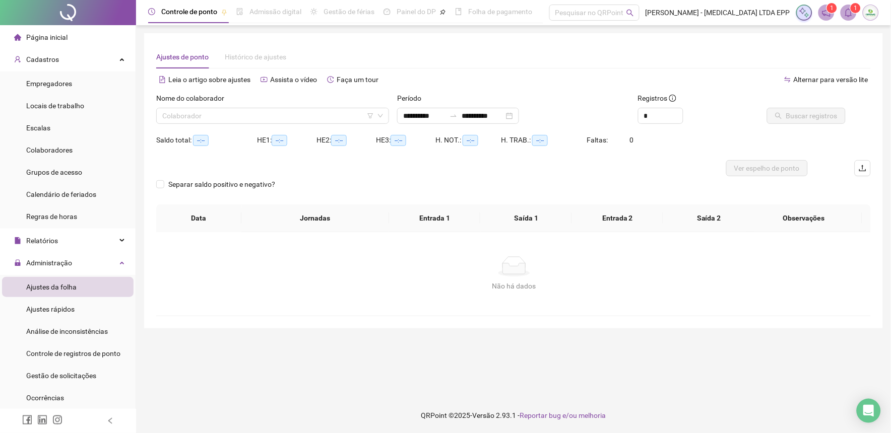
type input "**********"
click at [283, 79] on span "Assista o vídeo" at bounding box center [293, 80] width 47 height 8
click at [58, 260] on span "Administração" at bounding box center [49, 263] width 46 height 8
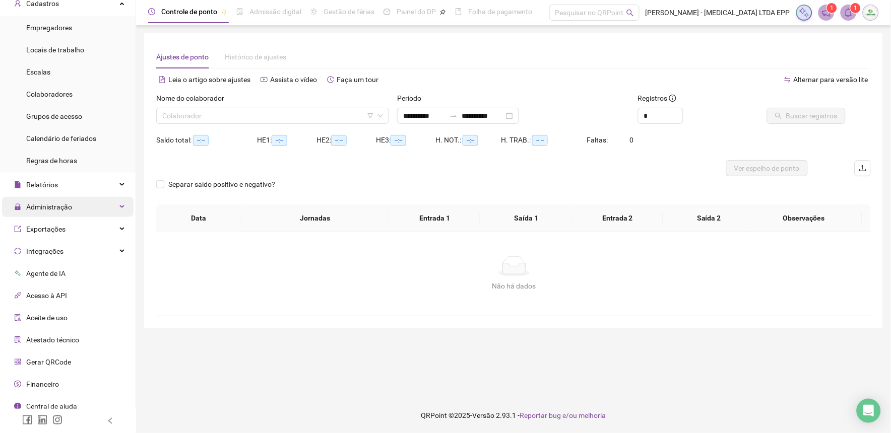
scroll to position [63, 0]
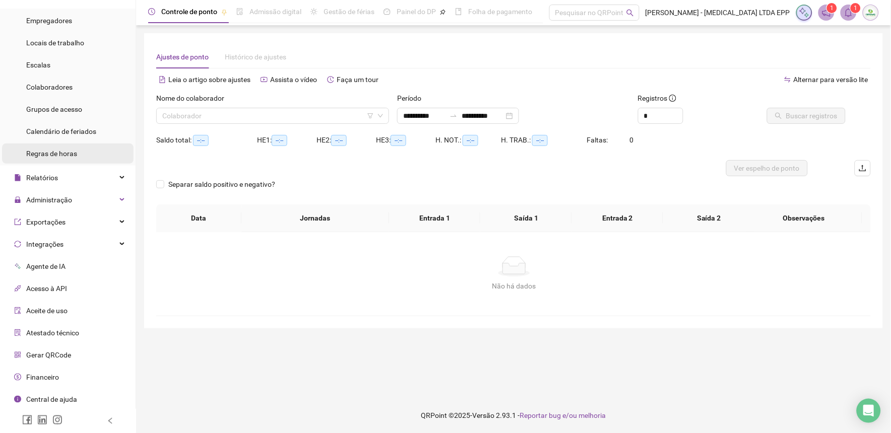
click at [46, 155] on span "Regras de horas" at bounding box center [51, 154] width 51 height 8
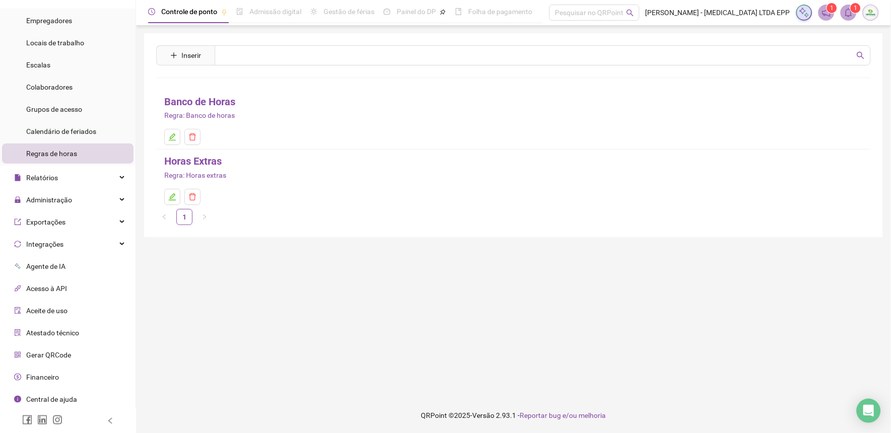
click at [46, 155] on span "Regras de horas" at bounding box center [51, 154] width 51 height 8
click at [50, 199] on span "Administração" at bounding box center [49, 200] width 46 height 8
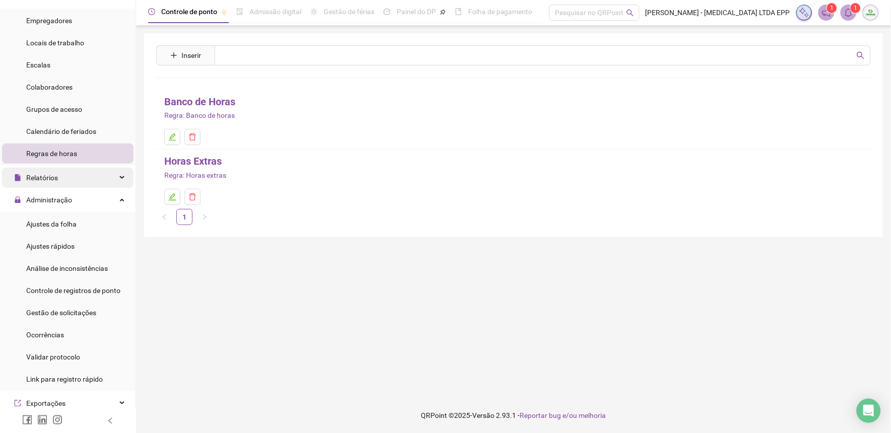
click at [51, 171] on span "Relatórios" at bounding box center [36, 178] width 44 height 20
click at [67, 200] on span "Administração" at bounding box center [49, 200] width 46 height 8
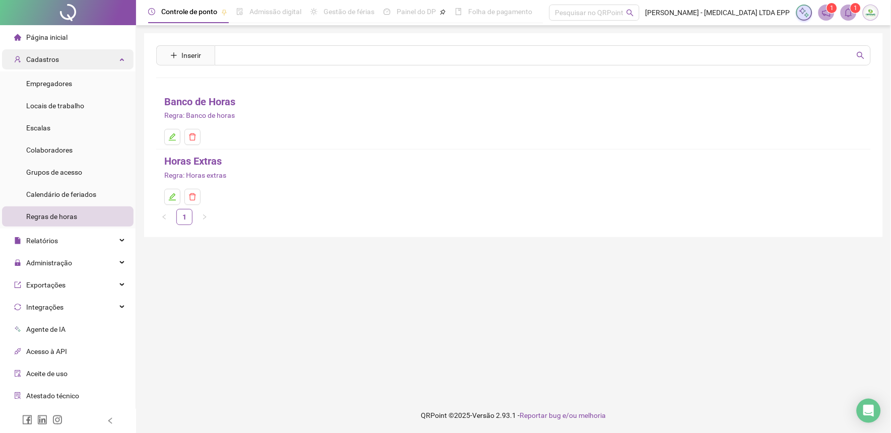
click at [61, 61] on div "Cadastros" at bounding box center [68, 59] width 132 height 20
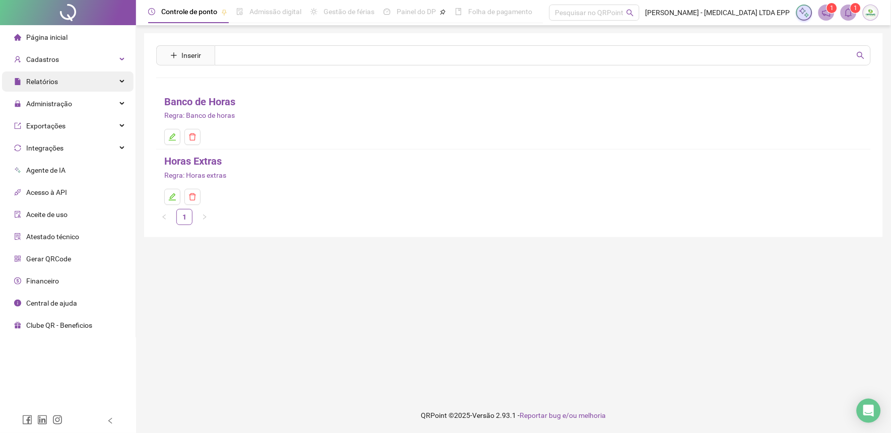
click at [56, 75] on span "Relatórios" at bounding box center [36, 82] width 44 height 20
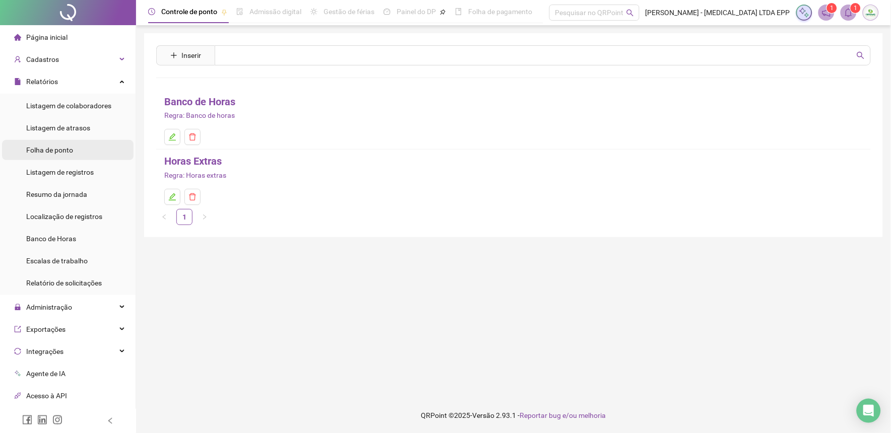
click at [62, 151] on span "Folha de ponto" at bounding box center [49, 150] width 47 height 8
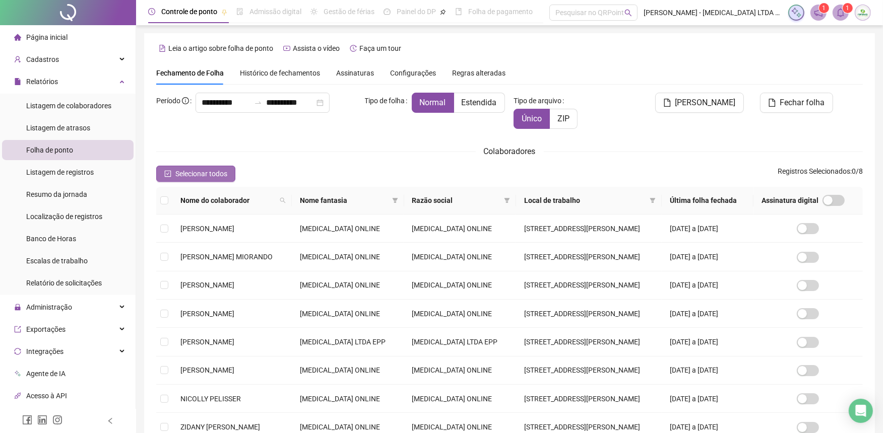
click at [220, 175] on span "Selecionar todos" at bounding box center [201, 173] width 52 height 11
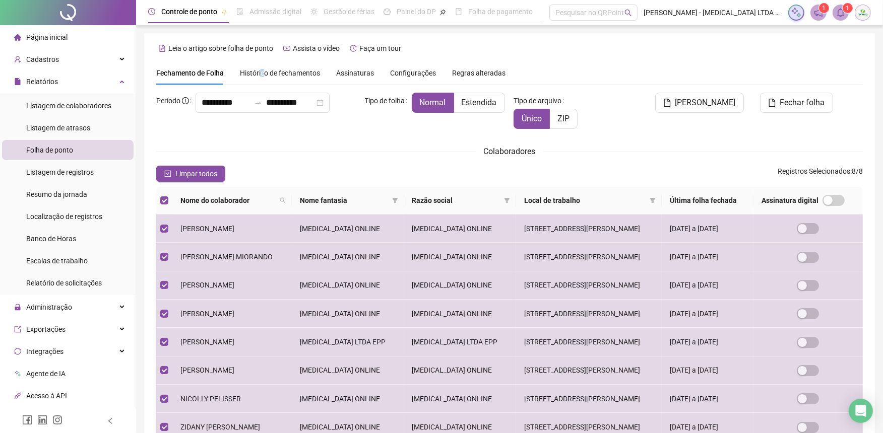
click at [261, 75] on span "Histórico de fechamentos" at bounding box center [280, 73] width 80 height 8
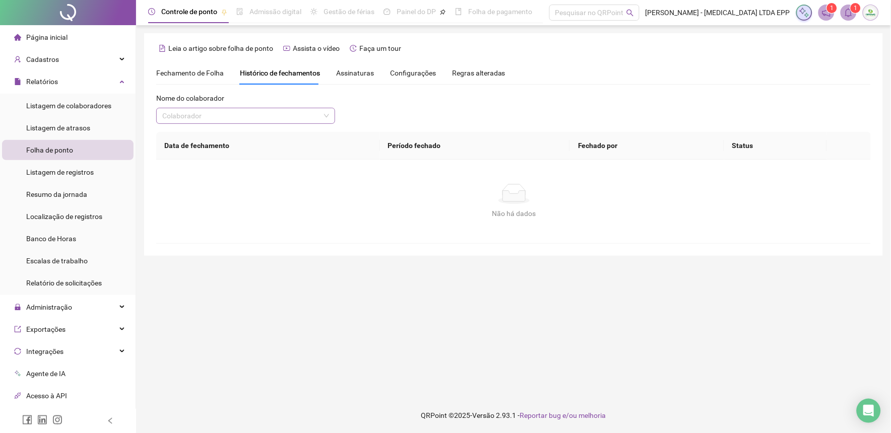
drag, startPoint x: 261, startPoint y: 75, endPoint x: 203, endPoint y: 117, distance: 72.2
click at [203, 117] on input "search" at bounding box center [241, 115] width 158 height 15
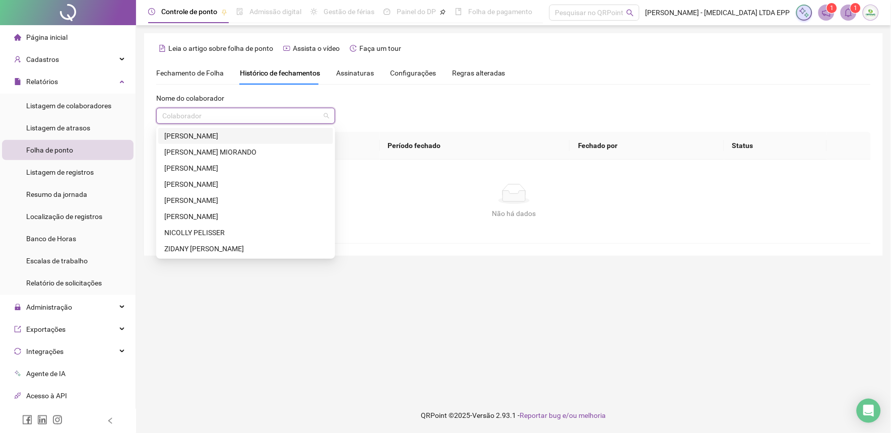
click at [197, 139] on div "[PERSON_NAME]" at bounding box center [245, 136] width 163 height 11
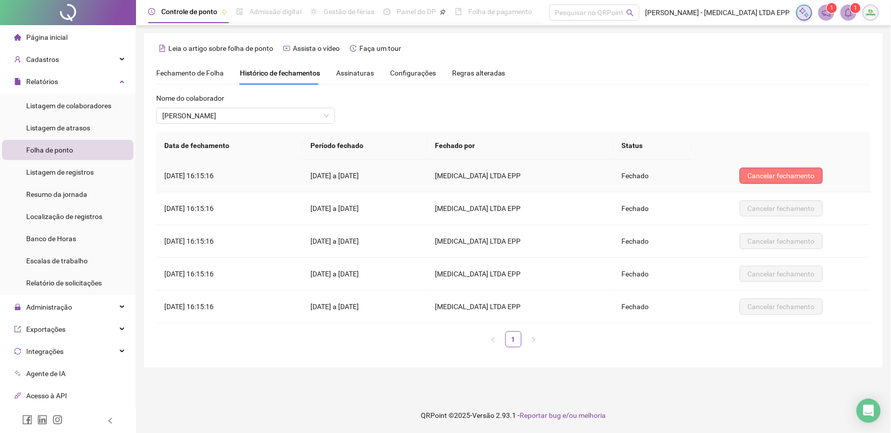
click at [758, 177] on span "Cancelar fechamento" at bounding box center [781, 175] width 67 height 11
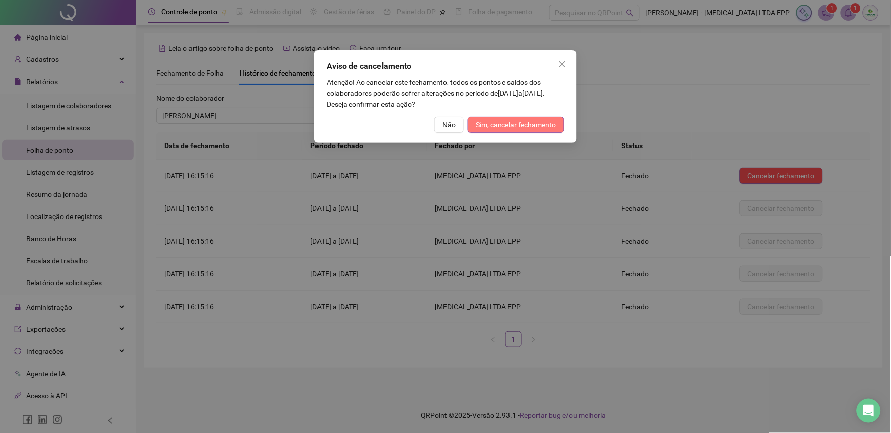
click at [513, 127] on span "Sim, cancelar fechamento" at bounding box center [516, 124] width 81 height 11
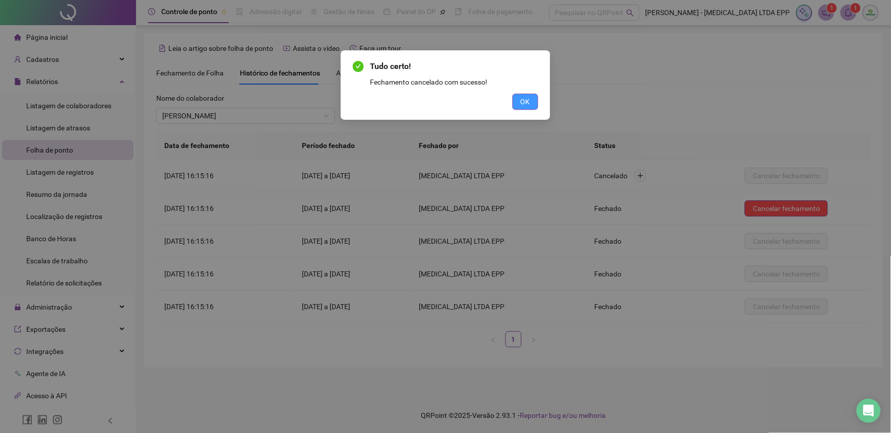
click at [526, 103] on span "OK" at bounding box center [526, 101] width 10 height 11
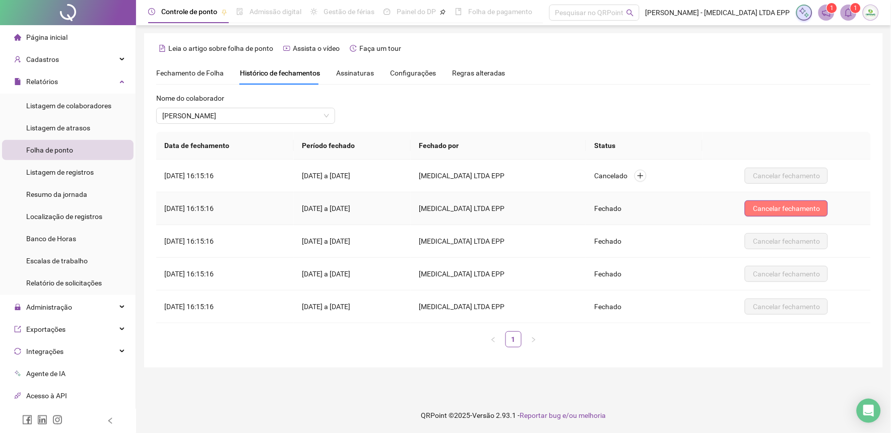
click at [759, 210] on span "Cancelar fechamento" at bounding box center [786, 208] width 67 height 11
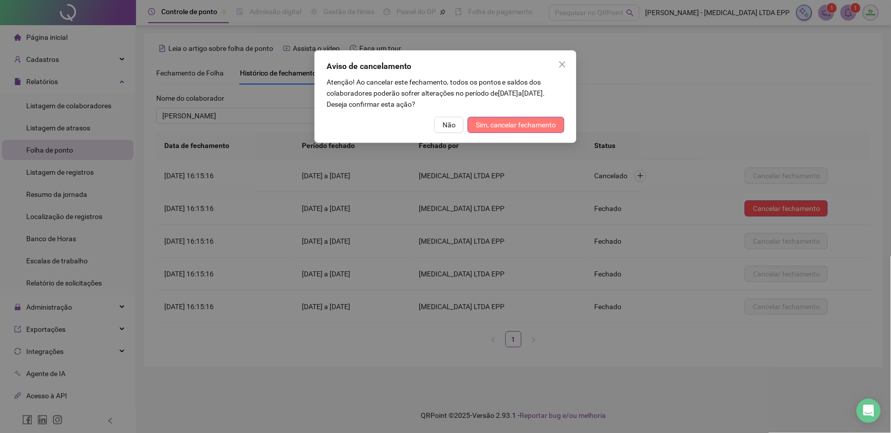
click at [526, 122] on span "Sim, cancelar fechamento" at bounding box center [516, 124] width 81 height 11
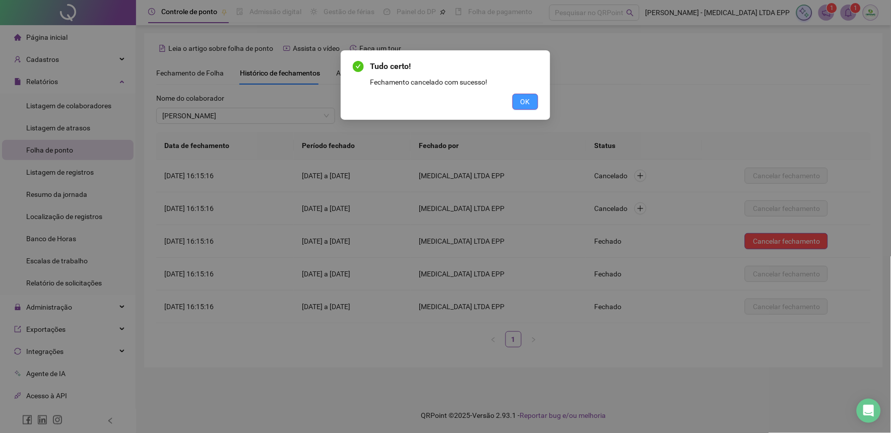
click at [517, 105] on button "OK" at bounding box center [526, 102] width 26 height 16
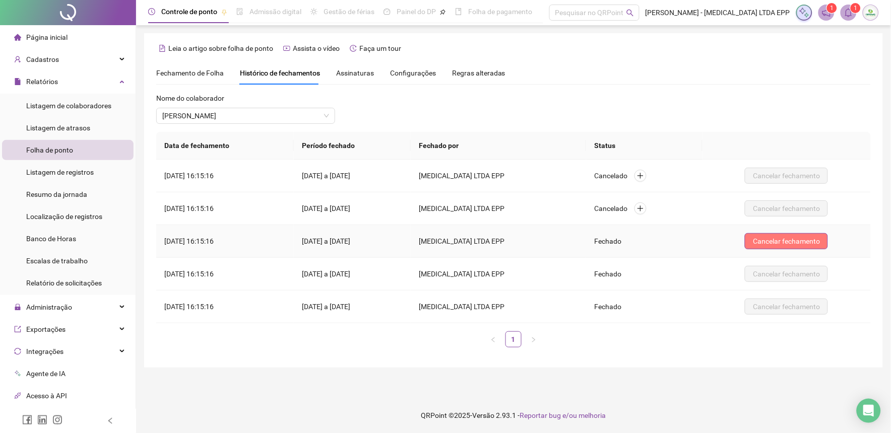
click at [818, 242] on span "Cancelar fechamento" at bounding box center [786, 241] width 67 height 11
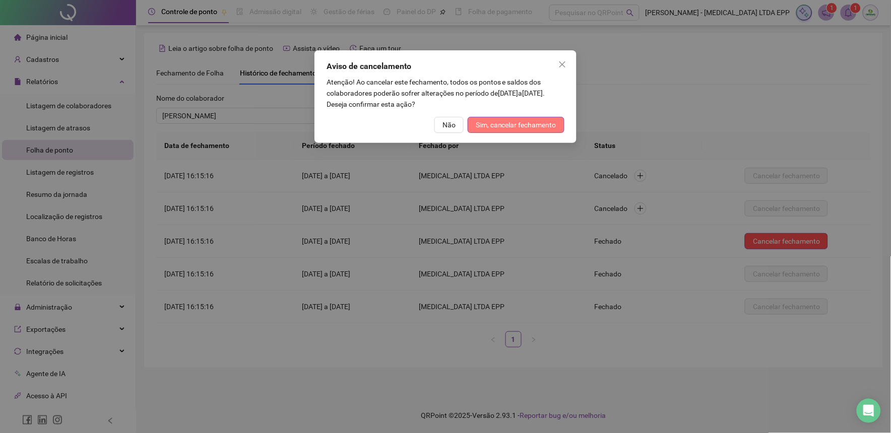
click at [504, 126] on span "Sim, cancelar fechamento" at bounding box center [516, 124] width 81 height 11
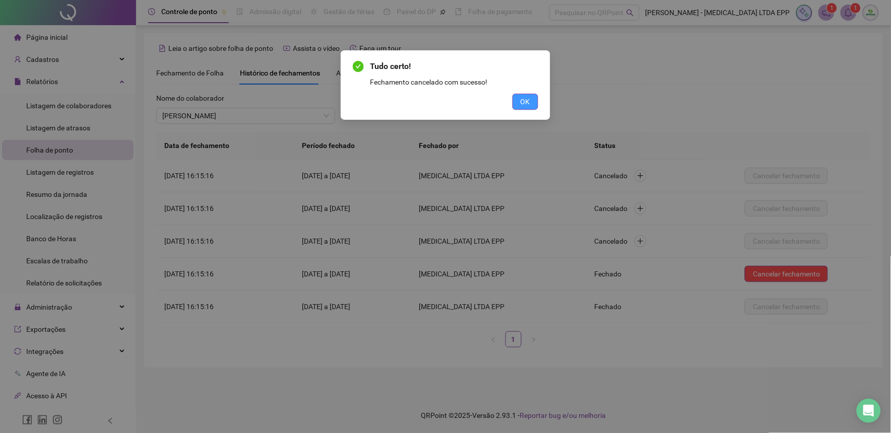
click at [531, 97] on button "OK" at bounding box center [526, 102] width 26 height 16
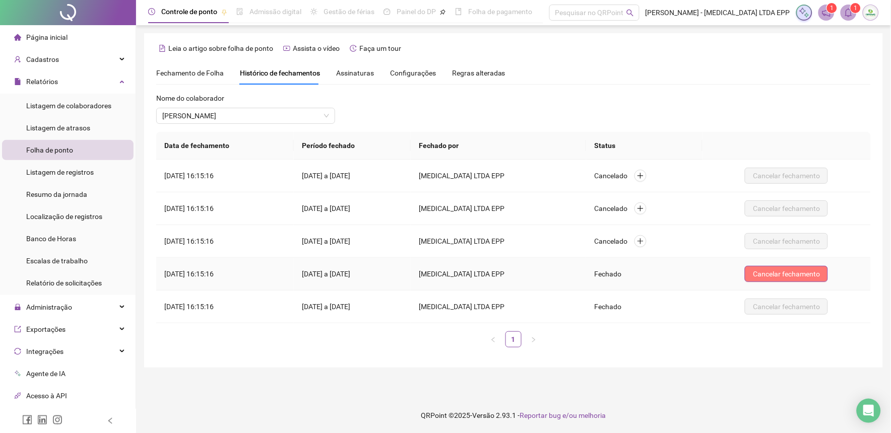
click at [814, 281] on button "Cancelar fechamento" at bounding box center [786, 274] width 83 height 16
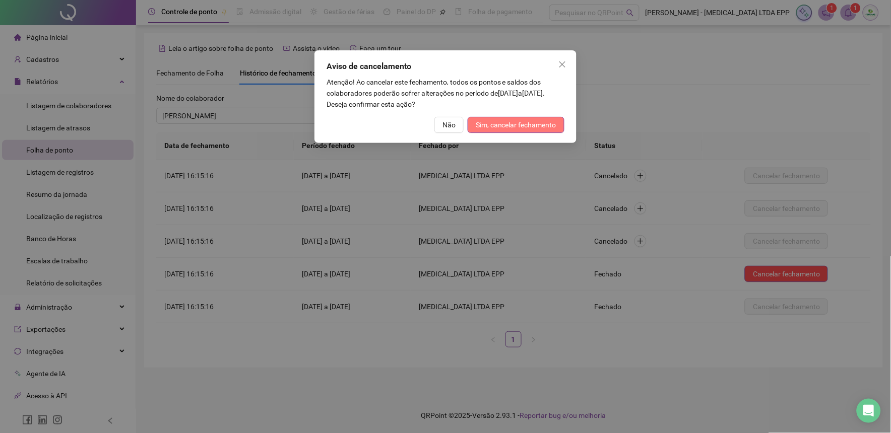
click at [555, 126] on span "Sim, cancelar fechamento" at bounding box center [516, 124] width 81 height 11
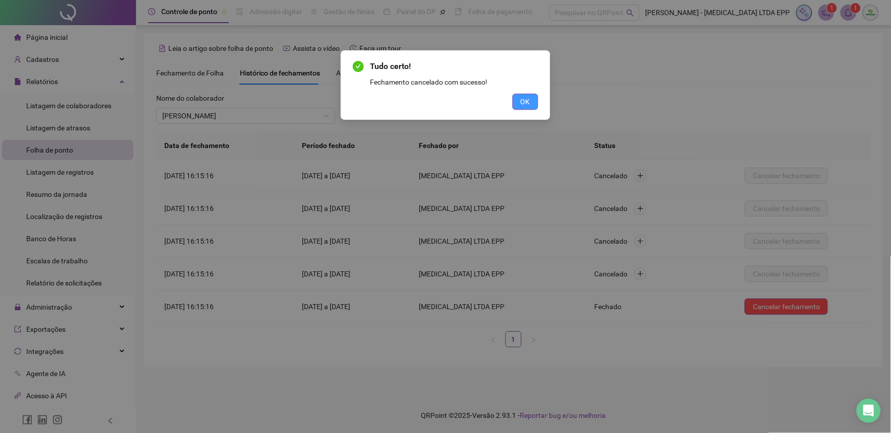
click at [531, 104] on button "OK" at bounding box center [526, 102] width 26 height 16
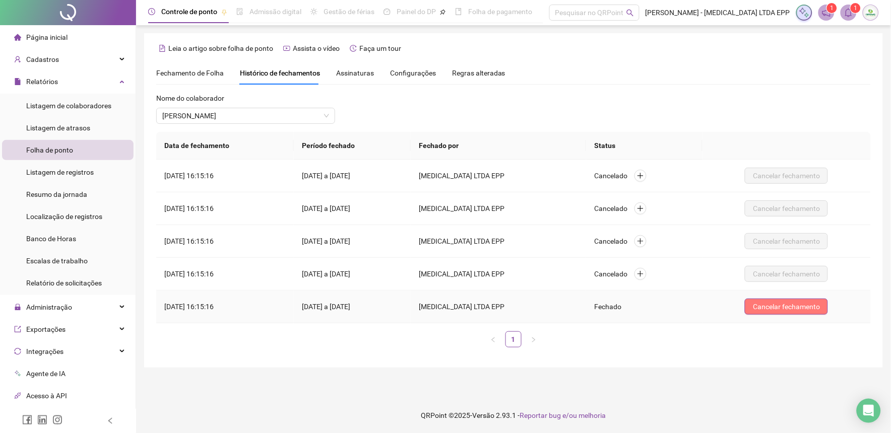
click at [774, 306] on span "Cancelar fechamento" at bounding box center [786, 306] width 67 height 11
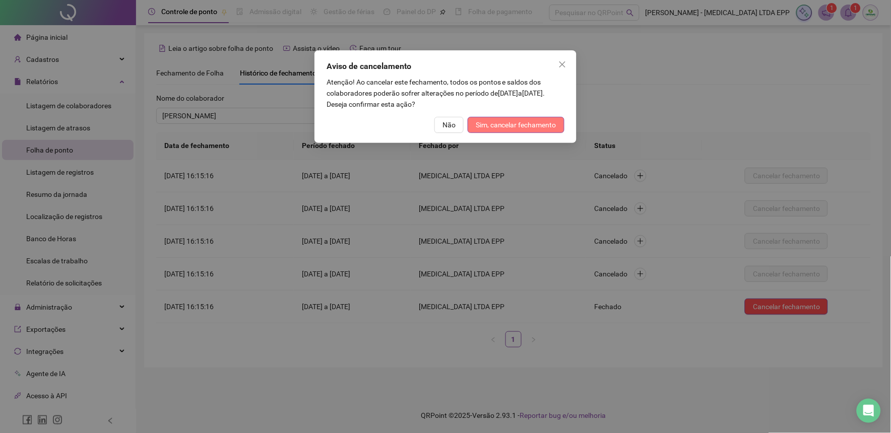
click at [491, 121] on span "Sim, cancelar fechamento" at bounding box center [516, 124] width 81 height 11
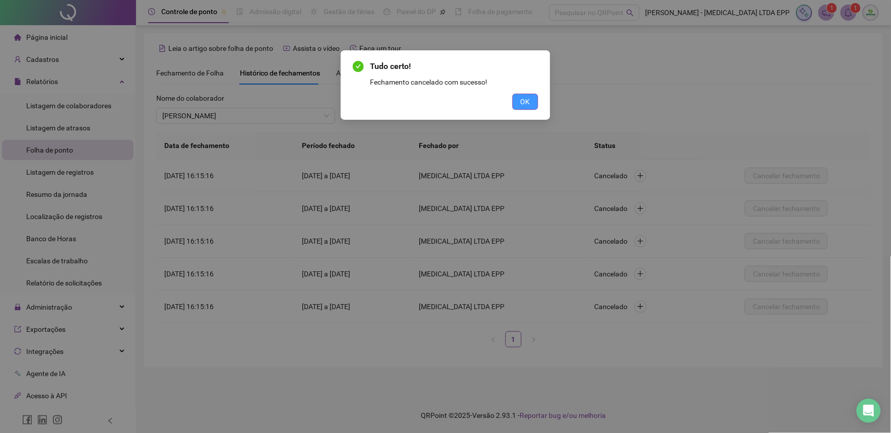
click at [520, 107] on button "OK" at bounding box center [526, 102] width 26 height 16
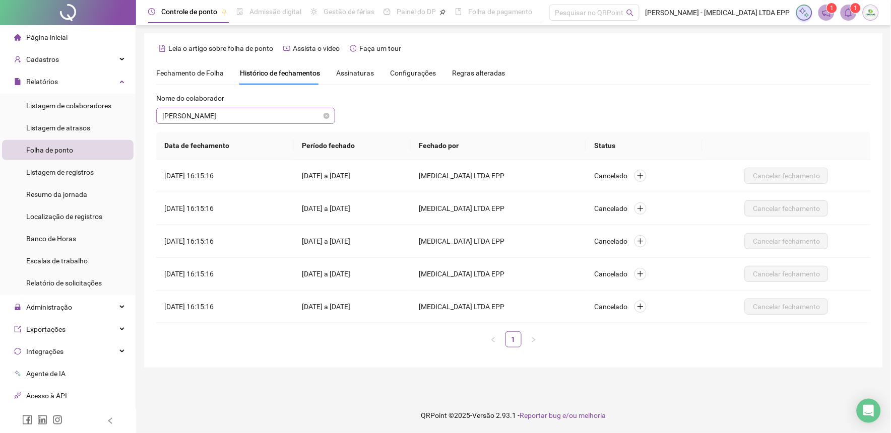
click at [202, 114] on span "[PERSON_NAME]" at bounding box center [245, 115] width 167 height 15
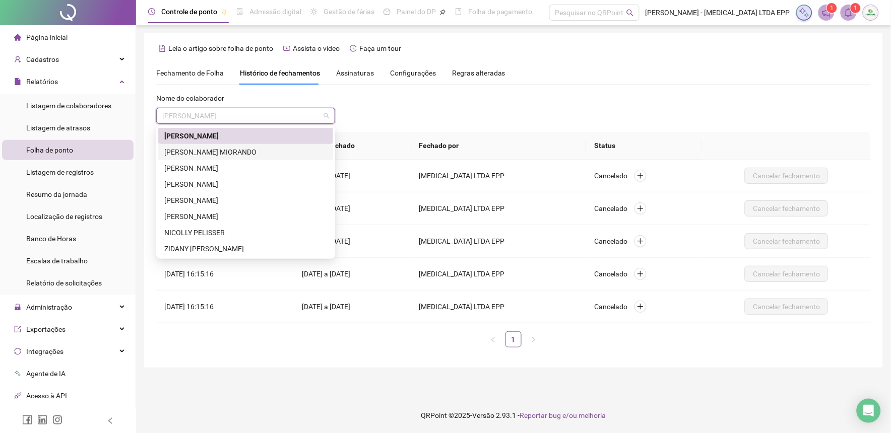
click at [208, 157] on div "[PERSON_NAME] MIORANDO" at bounding box center [245, 152] width 163 height 11
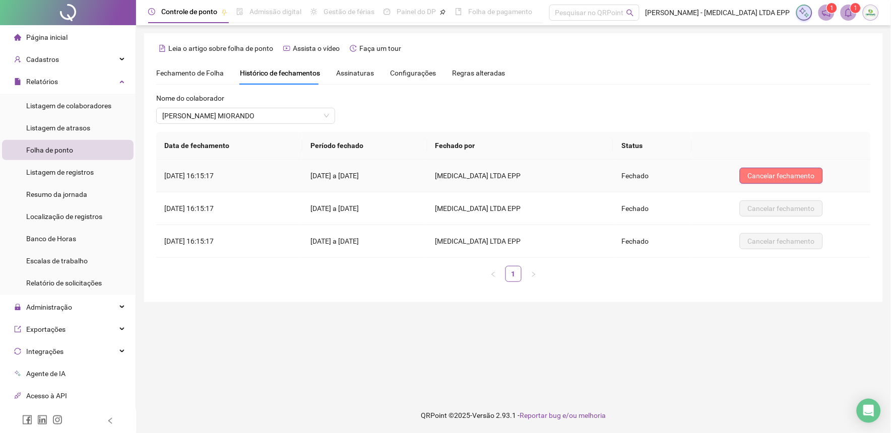
click at [812, 174] on span "Cancelar fechamento" at bounding box center [781, 175] width 67 height 11
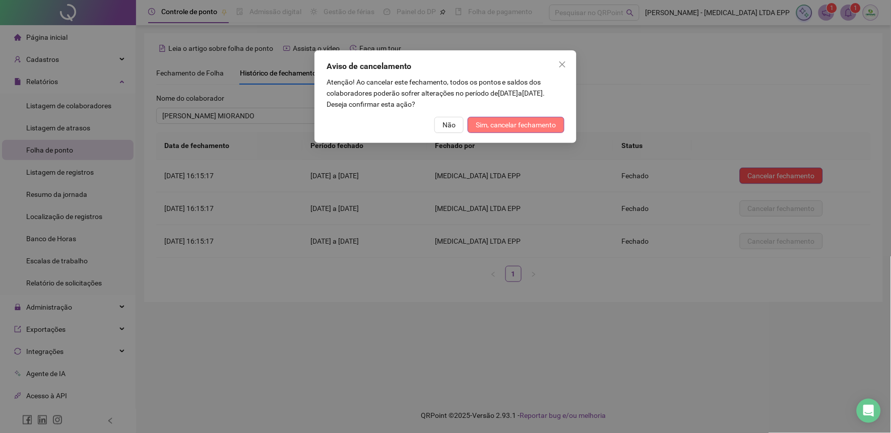
click at [506, 125] on span "Sim, cancelar fechamento" at bounding box center [516, 124] width 81 height 11
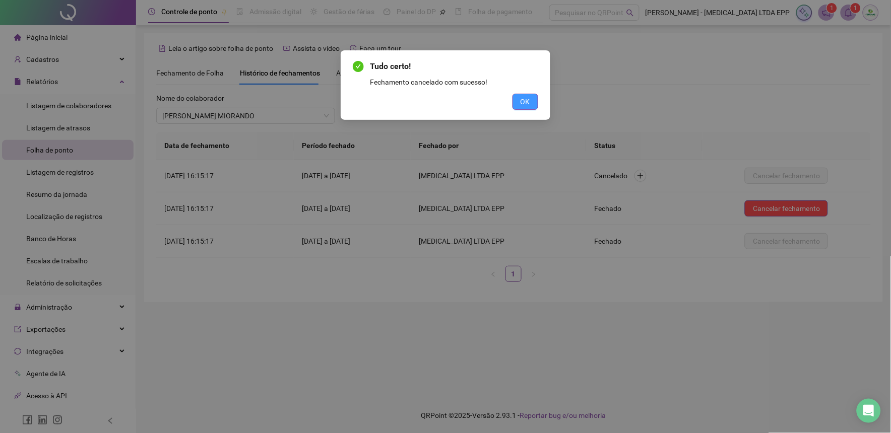
click at [522, 97] on span "OK" at bounding box center [526, 101] width 10 height 11
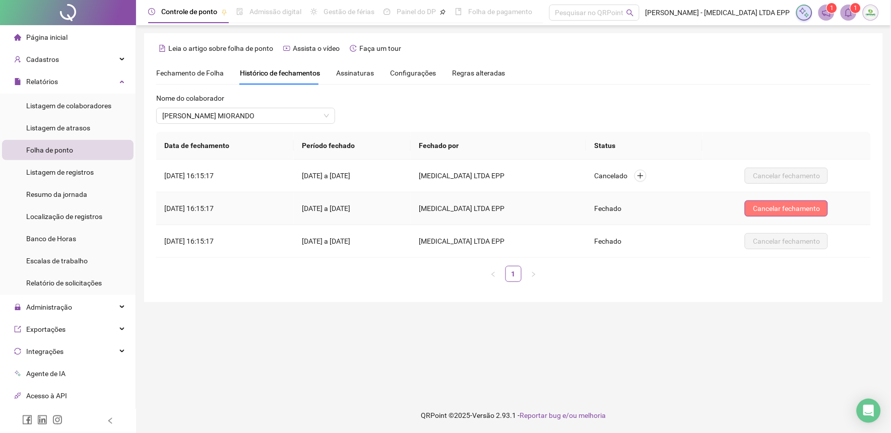
click at [778, 207] on span "Cancelar fechamento" at bounding box center [786, 208] width 67 height 11
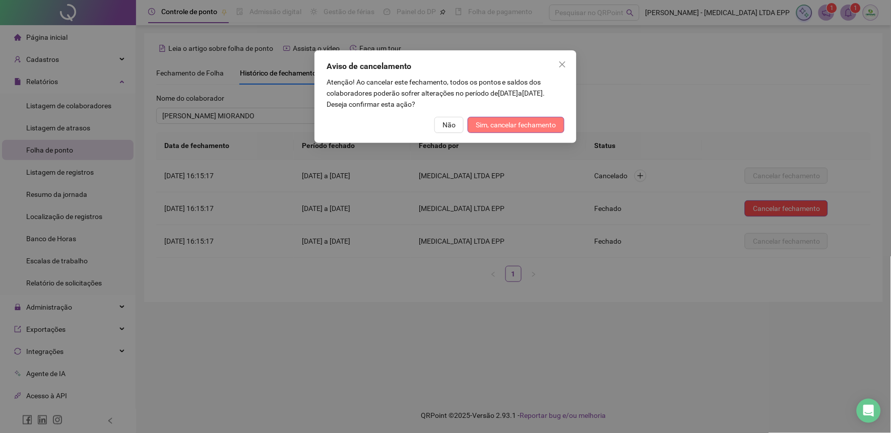
click at [537, 126] on span "Sim, cancelar fechamento" at bounding box center [516, 124] width 81 height 11
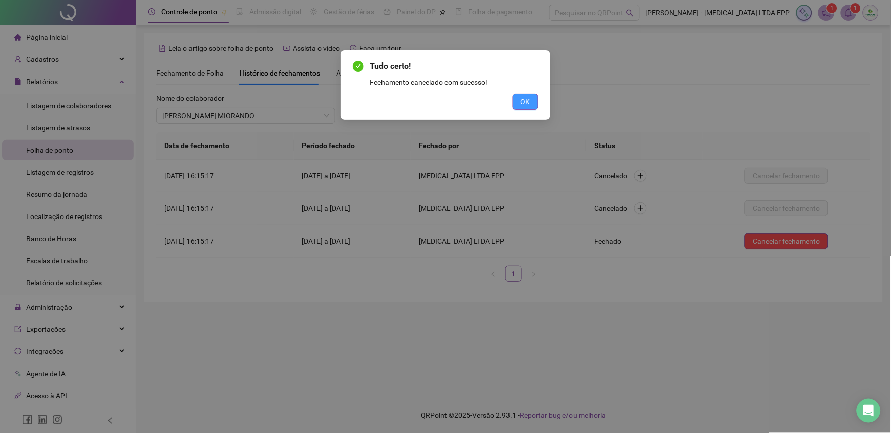
click at [531, 99] on button "OK" at bounding box center [526, 102] width 26 height 16
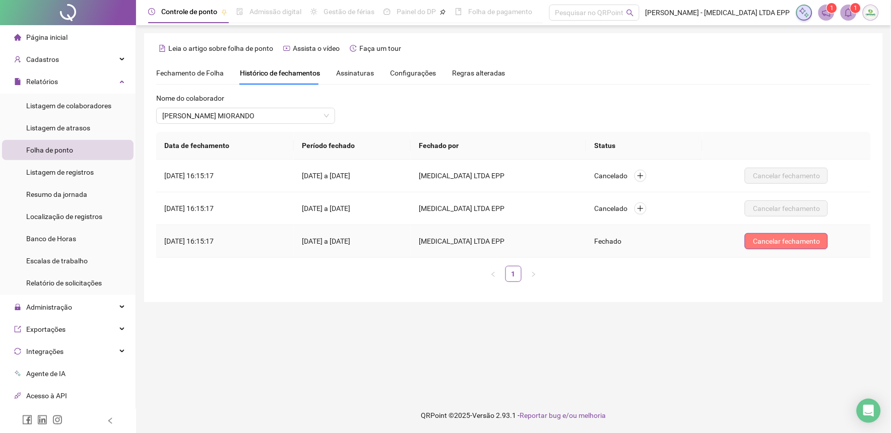
click at [807, 247] on span "Cancelar fechamento" at bounding box center [786, 241] width 67 height 11
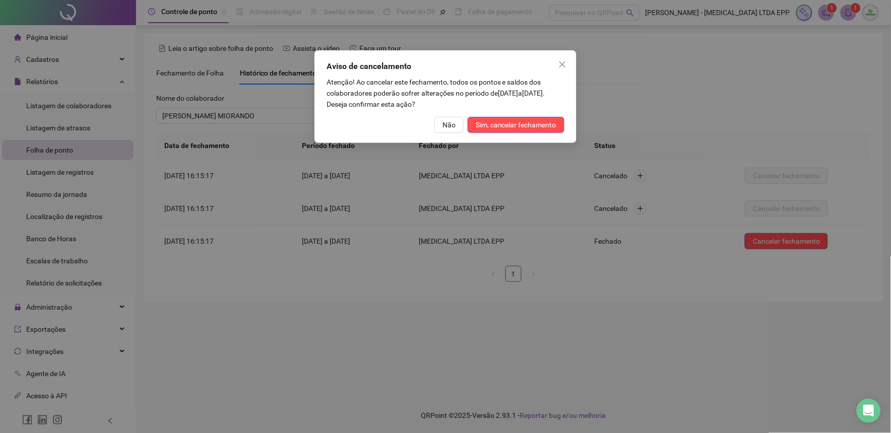
click at [487, 113] on div "Aviso de cancelamento Atenção! Ao cancelar este fechamento, todos os pontos e s…" at bounding box center [445, 96] width 262 height 93
click at [487, 125] on span "Sim, cancelar fechamento" at bounding box center [516, 124] width 81 height 11
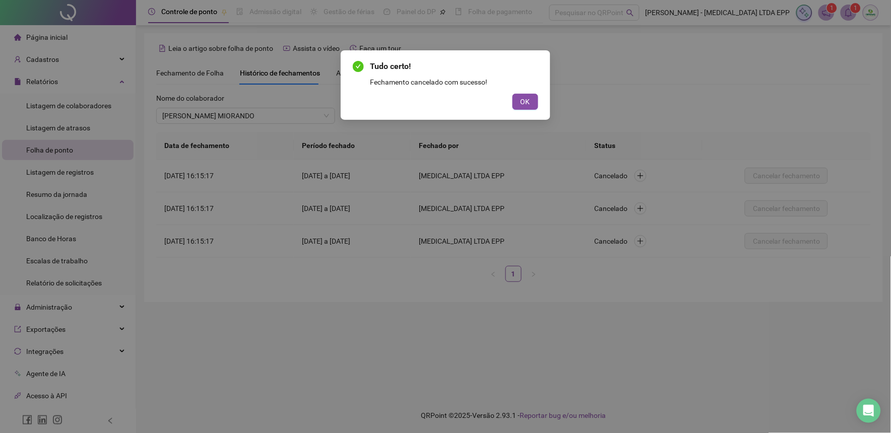
click at [516, 96] on button "OK" at bounding box center [526, 102] width 26 height 16
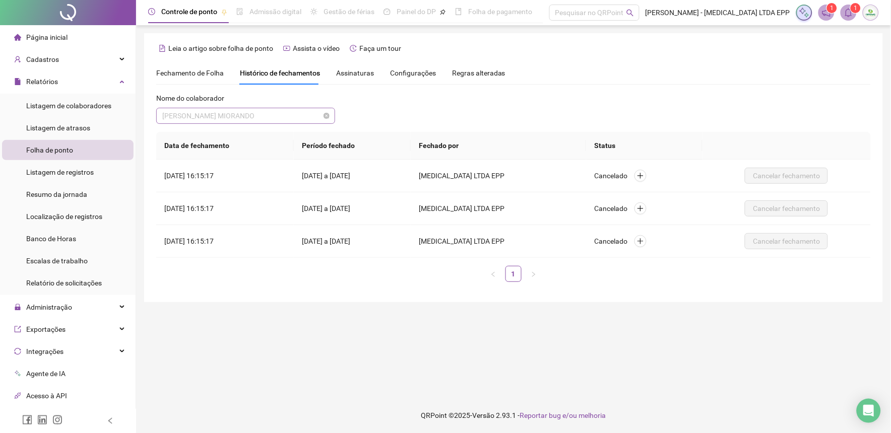
click at [234, 117] on span "[PERSON_NAME] MIORANDO" at bounding box center [245, 115] width 167 height 15
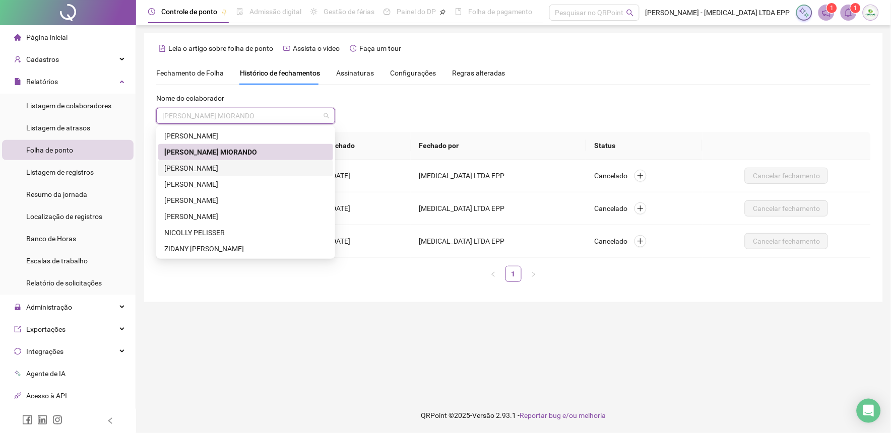
click at [215, 165] on div "[PERSON_NAME]" at bounding box center [245, 168] width 163 height 11
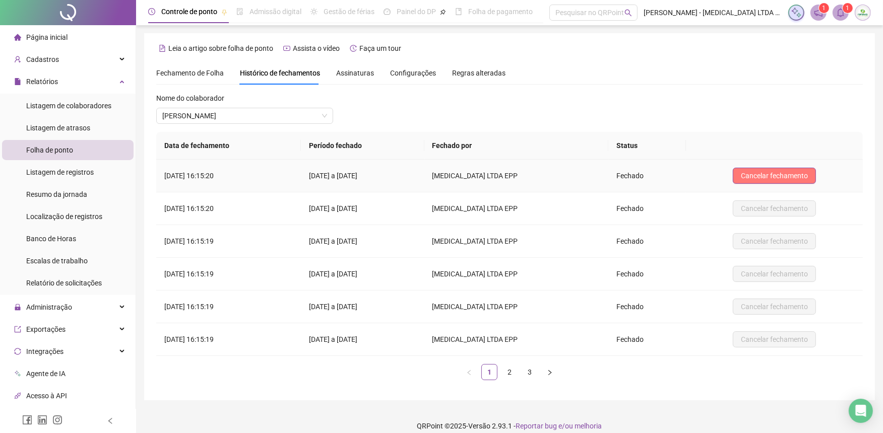
click at [782, 168] on button "Cancelar fechamento" at bounding box center [774, 176] width 83 height 16
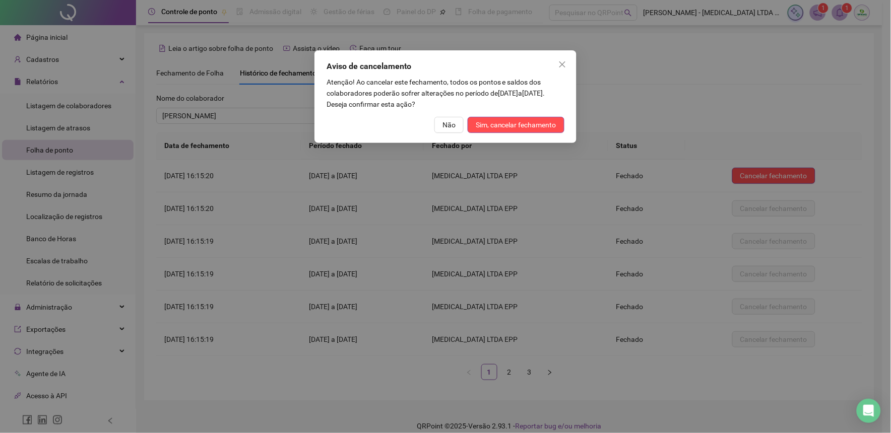
click at [496, 114] on div "Aviso de cancelamento Atenção! Ao cancelar este fechamento, todos os pontos e s…" at bounding box center [445, 96] width 262 height 93
click at [500, 125] on span "Sim, cancelar fechamento" at bounding box center [516, 124] width 81 height 11
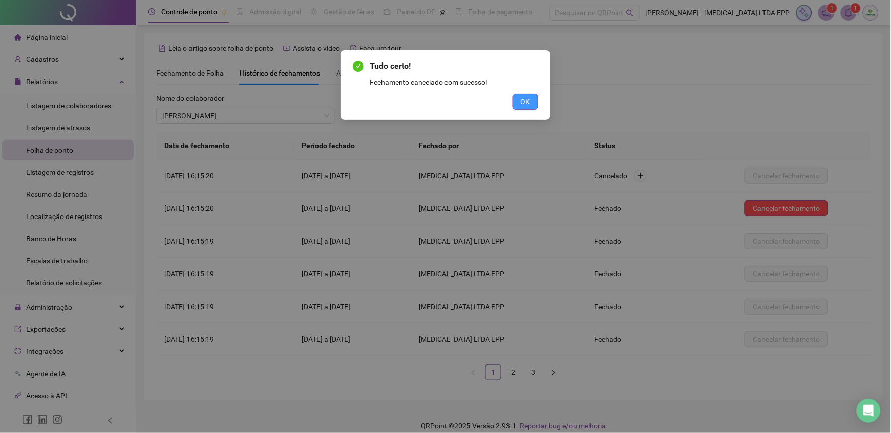
click at [523, 102] on span "OK" at bounding box center [526, 101] width 10 height 11
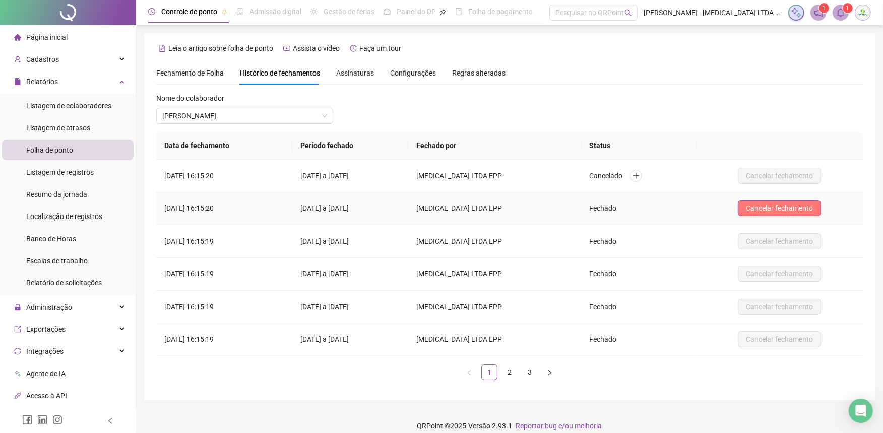
click at [779, 210] on span "Cancelar fechamento" at bounding box center [779, 208] width 67 height 11
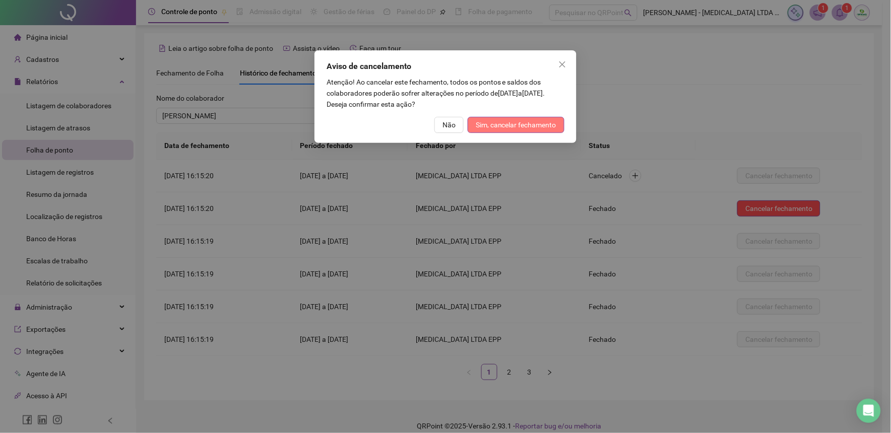
drag, startPoint x: 521, startPoint y: 113, endPoint x: 521, endPoint y: 119, distance: 6.0
click at [521, 114] on div "Aviso de cancelamento Atenção! Ao cancelar este fechamento, todos os pontos e s…" at bounding box center [445, 96] width 262 height 93
click at [522, 127] on span "Sim, cancelar fechamento" at bounding box center [516, 124] width 81 height 11
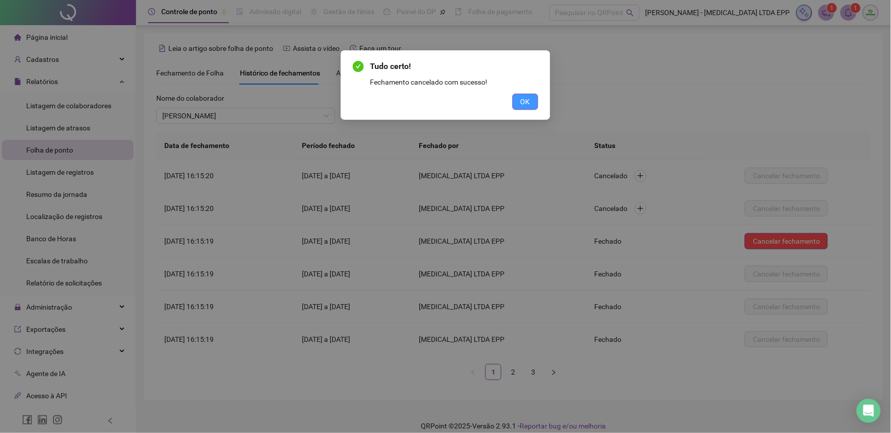
click at [531, 101] on button "OK" at bounding box center [526, 102] width 26 height 16
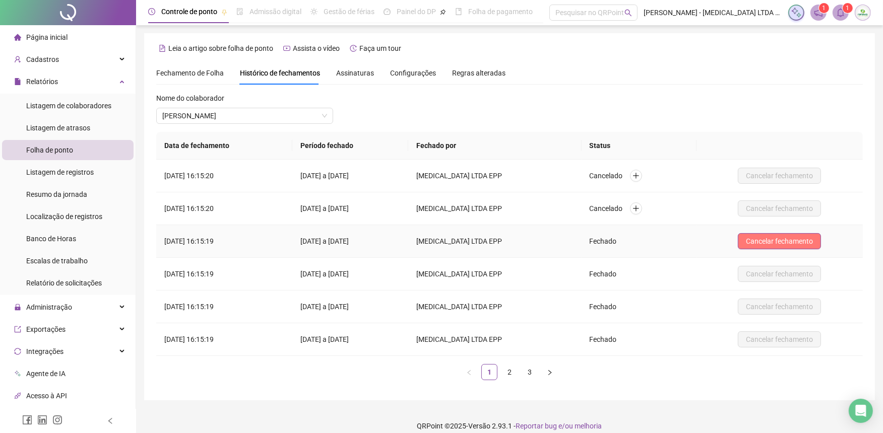
click at [757, 242] on span "Cancelar fechamento" at bounding box center [779, 241] width 67 height 11
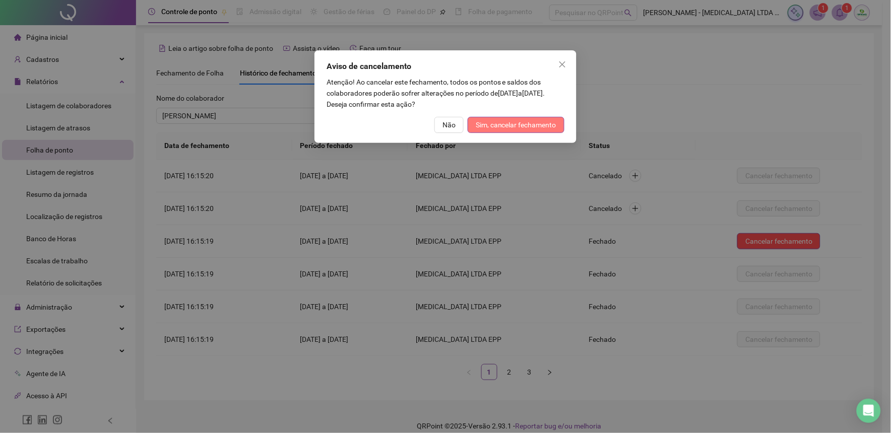
click at [531, 124] on span "Sim, cancelar fechamento" at bounding box center [516, 124] width 81 height 11
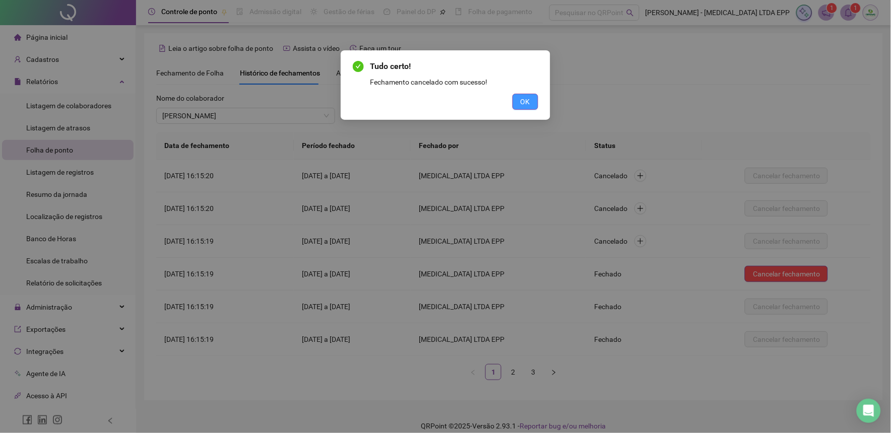
click at [516, 102] on button "OK" at bounding box center [526, 102] width 26 height 16
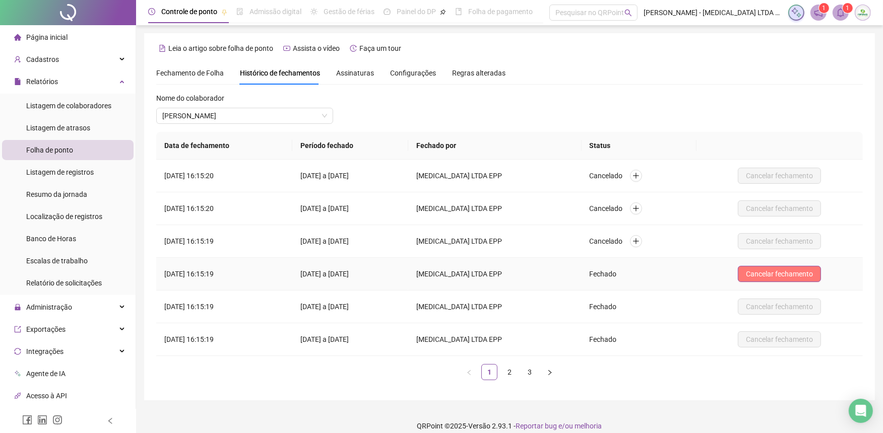
click at [772, 269] on span "Cancelar fechamento" at bounding box center [779, 274] width 67 height 11
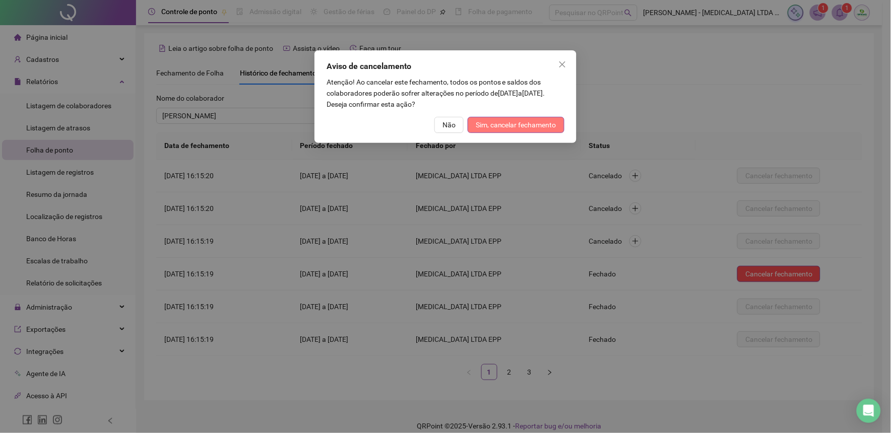
click at [507, 122] on span "Sim, cancelar fechamento" at bounding box center [516, 124] width 81 height 11
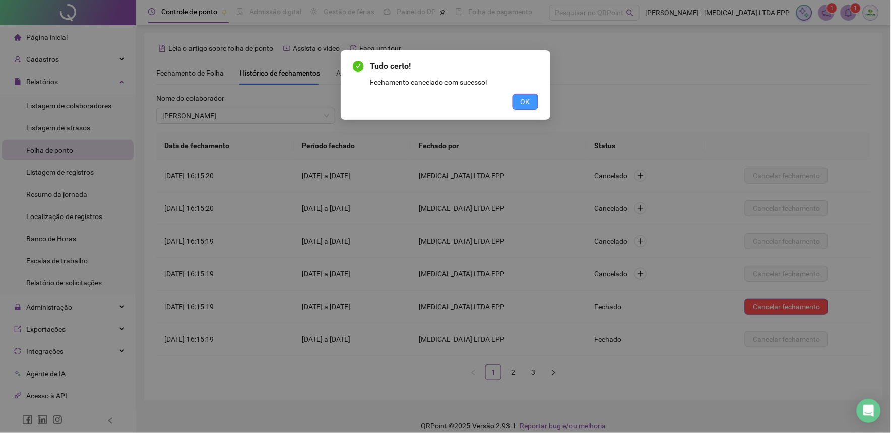
click at [530, 102] on span "OK" at bounding box center [526, 101] width 10 height 11
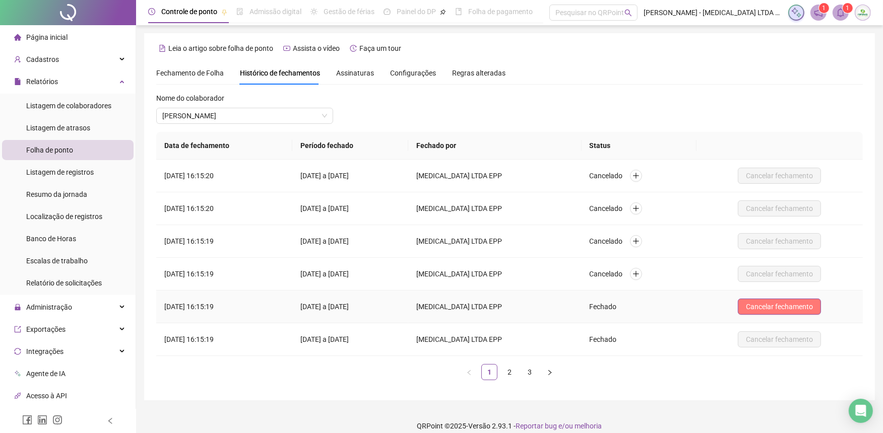
click at [792, 301] on span "Cancelar fechamento" at bounding box center [779, 306] width 67 height 11
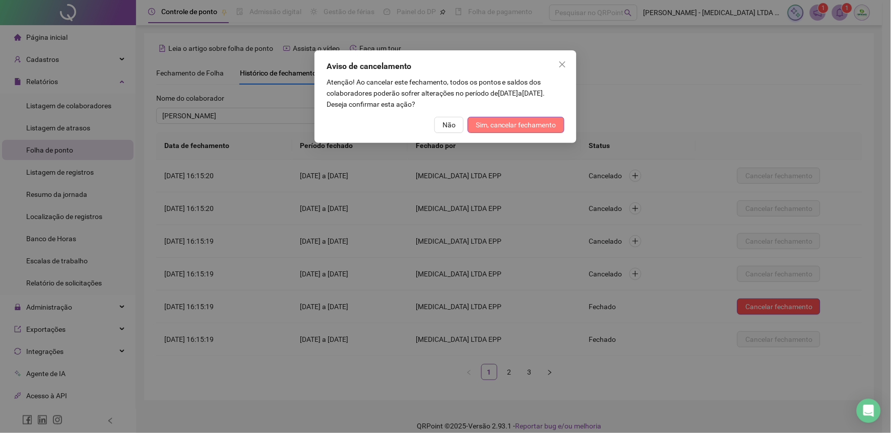
click at [543, 124] on span "Sim, cancelar fechamento" at bounding box center [516, 124] width 81 height 11
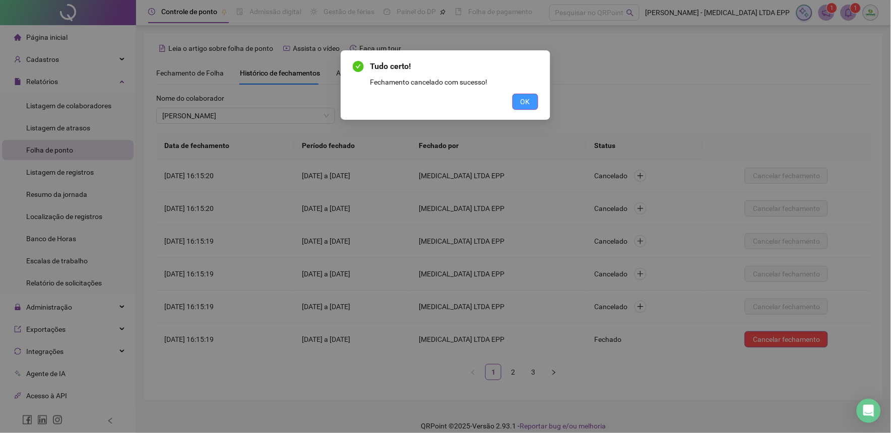
click at [527, 104] on span "OK" at bounding box center [526, 101] width 10 height 11
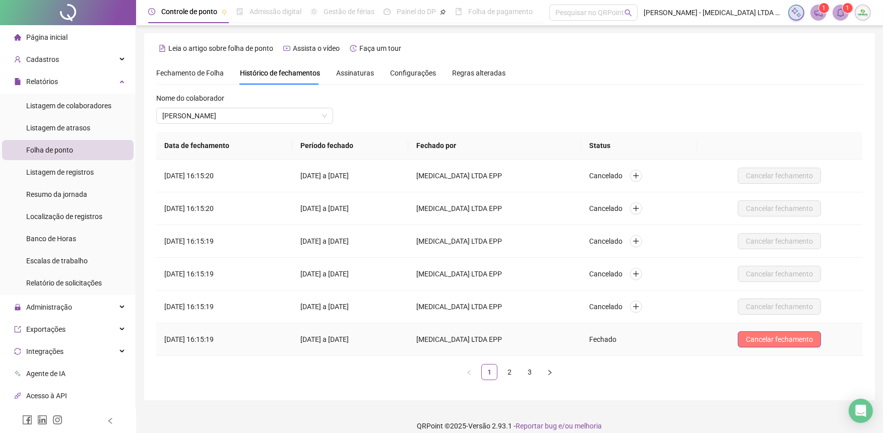
click at [752, 338] on span "Cancelar fechamento" at bounding box center [779, 339] width 67 height 11
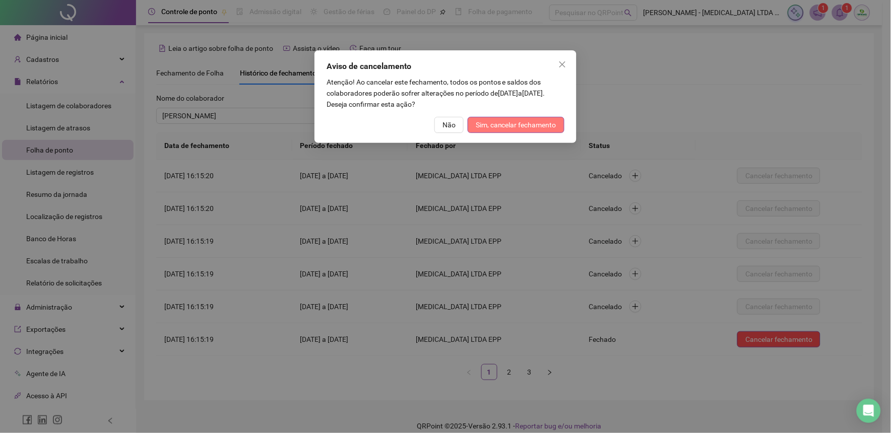
click at [537, 125] on span "Sim, cancelar fechamento" at bounding box center [516, 124] width 81 height 11
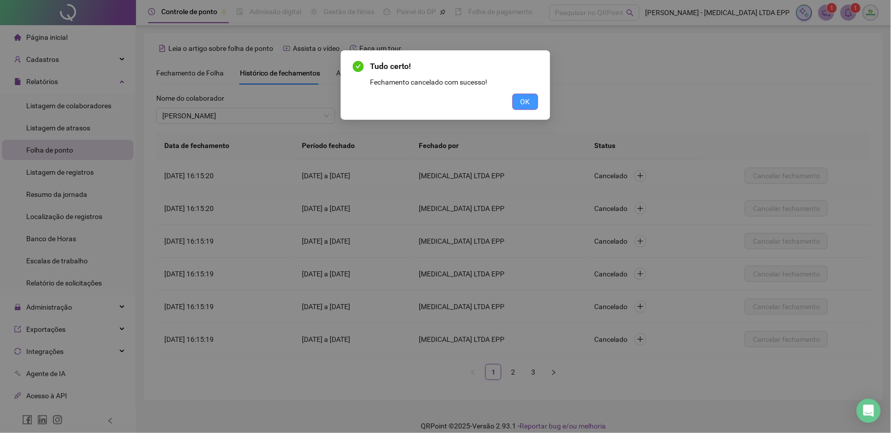
click at [528, 104] on span "OK" at bounding box center [526, 101] width 10 height 11
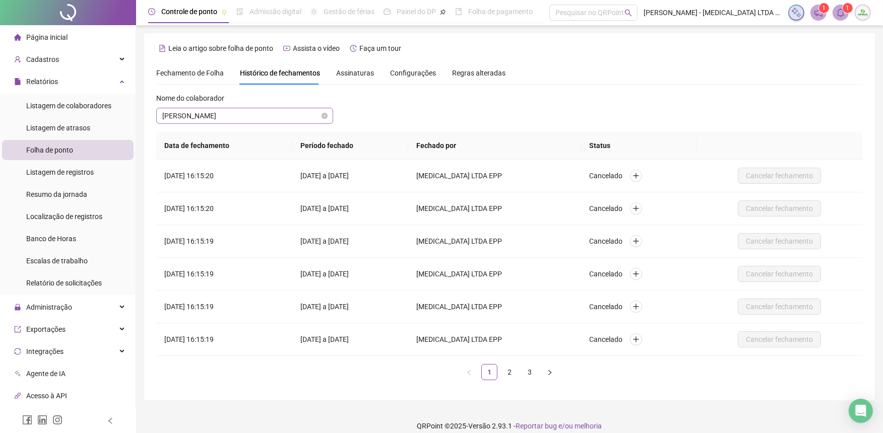
click at [256, 121] on span "[PERSON_NAME]" at bounding box center [244, 115] width 165 height 15
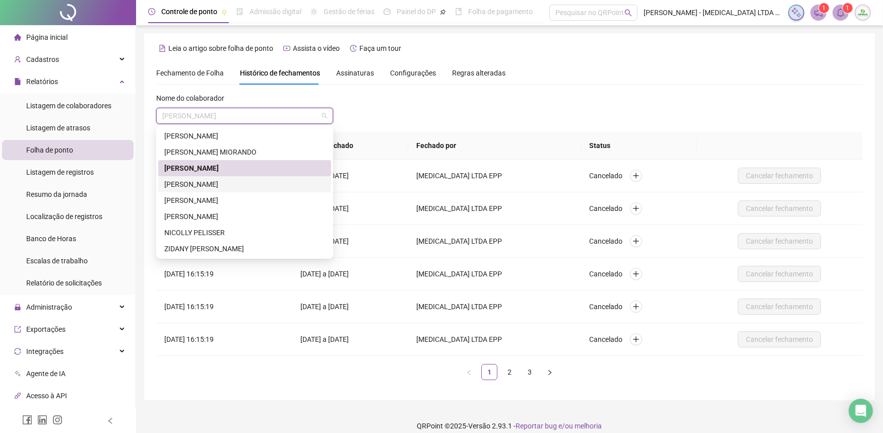
click at [233, 183] on div "[PERSON_NAME]" at bounding box center [244, 184] width 161 height 11
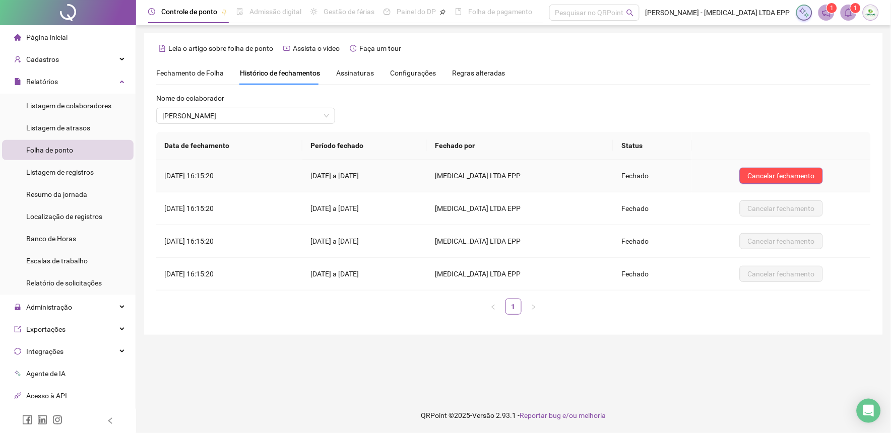
drag, startPoint x: 752, startPoint y: 176, endPoint x: 728, endPoint y: 182, distance: 24.8
click at [752, 177] on span "Cancelar fechamento" at bounding box center [781, 175] width 67 height 11
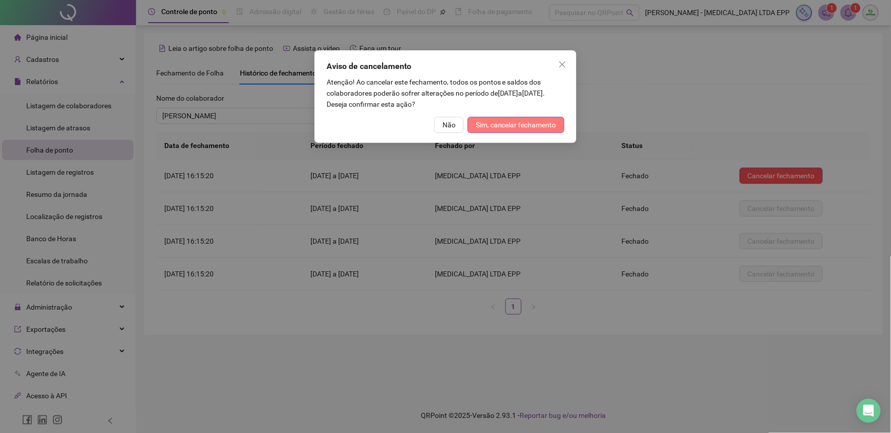
click at [516, 127] on span "Sim, cancelar fechamento" at bounding box center [516, 124] width 81 height 11
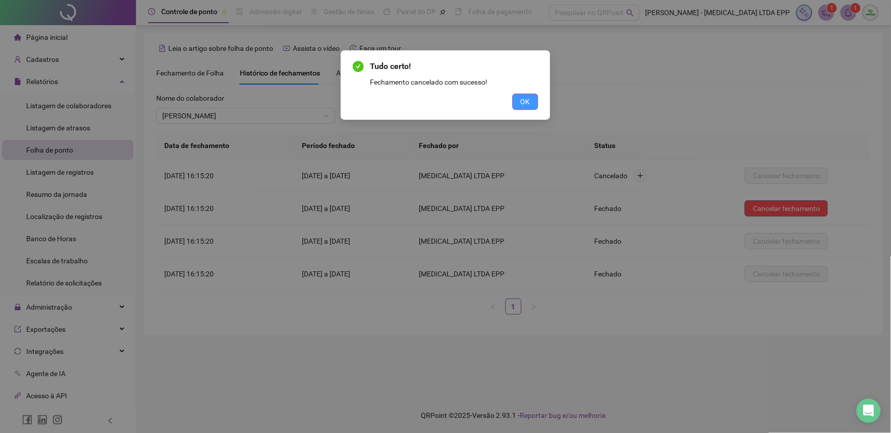
click at [531, 106] on button "OK" at bounding box center [526, 102] width 26 height 16
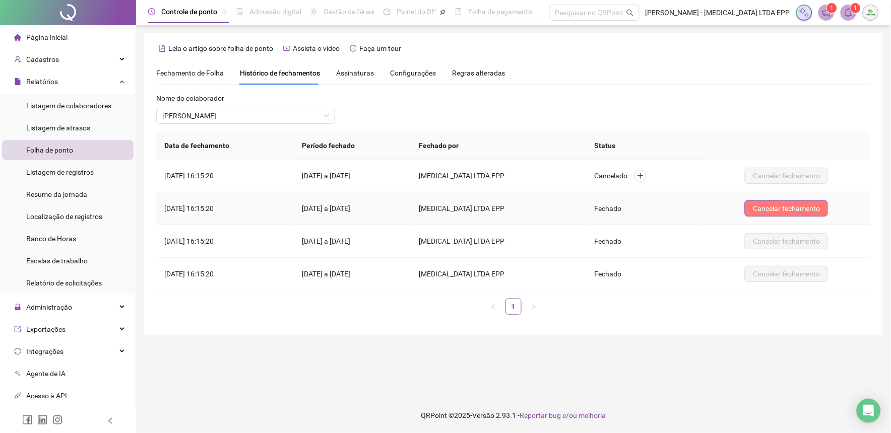
click at [772, 204] on span "Cancelar fechamento" at bounding box center [786, 208] width 67 height 11
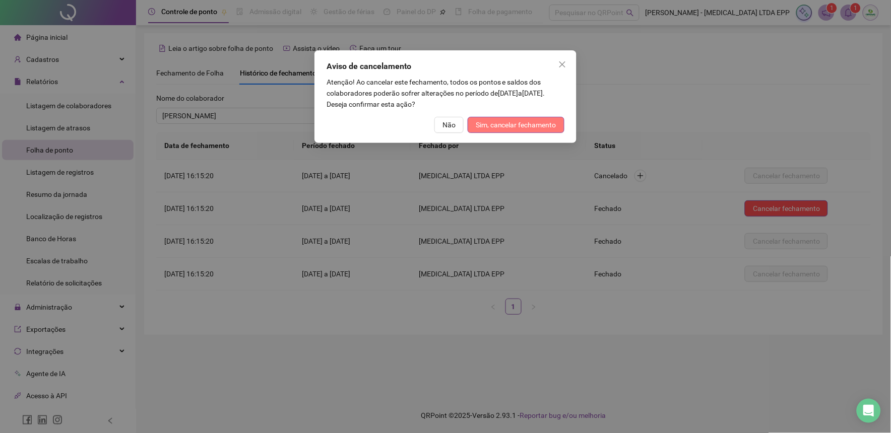
click at [513, 133] on button "Sim, cancelar fechamento" at bounding box center [516, 125] width 97 height 16
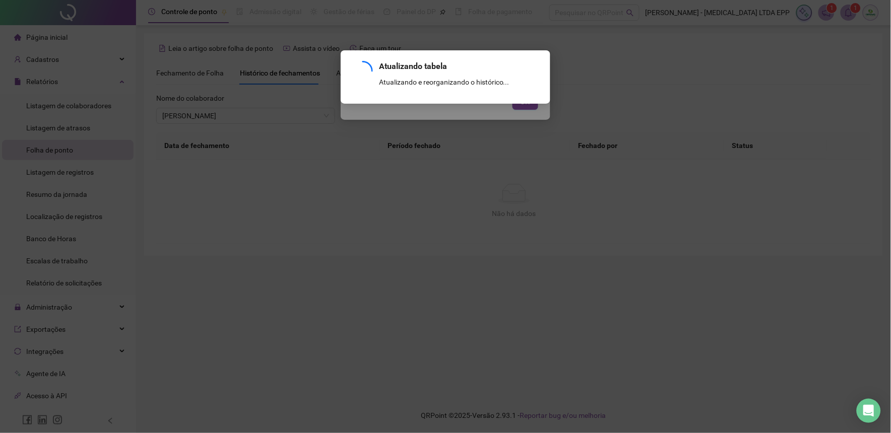
click at [515, 124] on div "Atualizando tabela Atualizando e reorganizando o histórico... OK" at bounding box center [445, 216] width 891 height 433
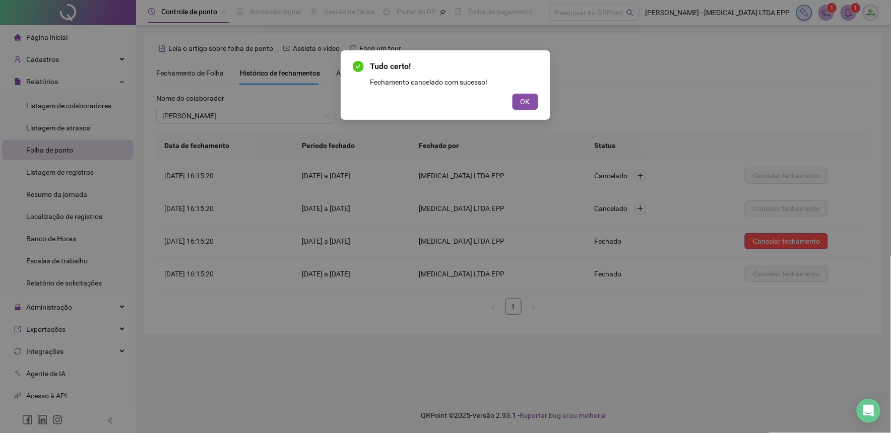
click at [513, 94] on button "OK" at bounding box center [526, 102] width 26 height 16
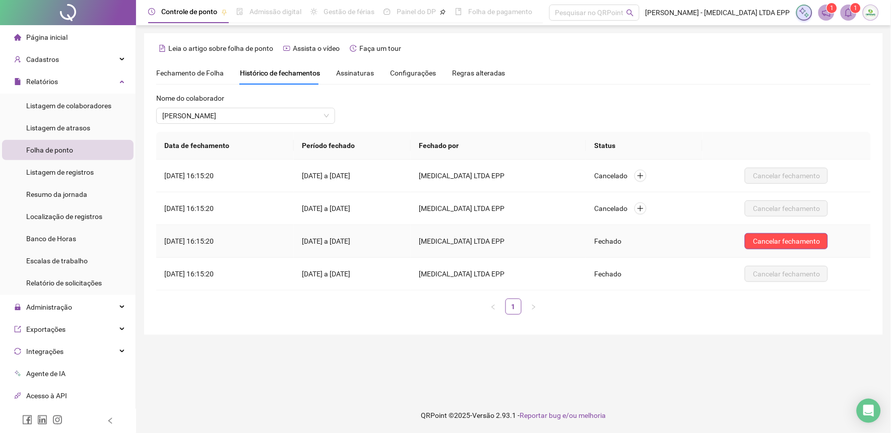
click at [795, 250] on td "Cancelar fechamento" at bounding box center [787, 241] width 168 height 33
click at [797, 245] on span "Cancelar fechamento" at bounding box center [786, 241] width 67 height 11
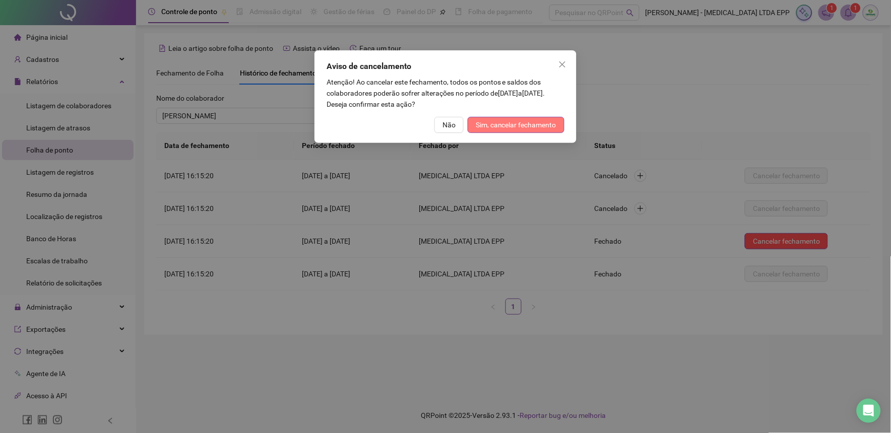
click at [533, 131] on button "Sim, cancelar fechamento" at bounding box center [516, 125] width 97 height 16
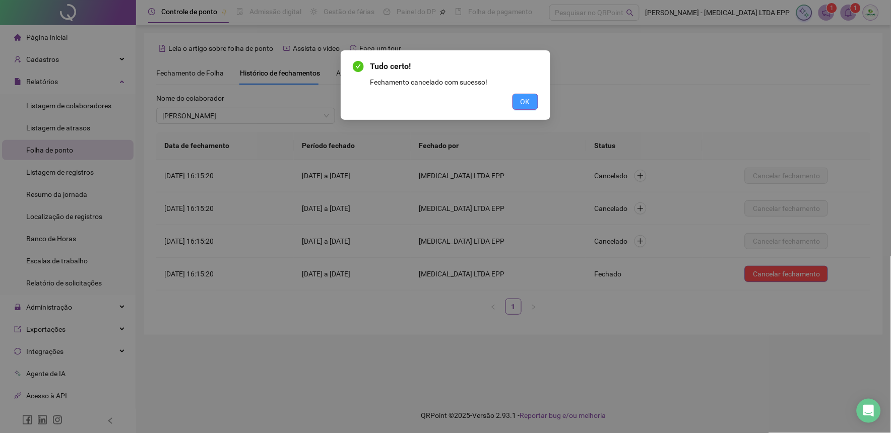
click at [530, 105] on span "OK" at bounding box center [526, 101] width 10 height 11
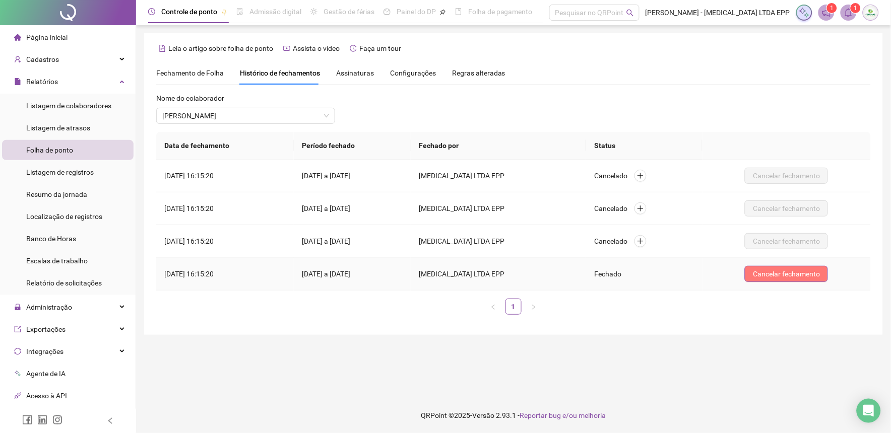
click at [794, 278] on span "Cancelar fechamento" at bounding box center [786, 274] width 67 height 11
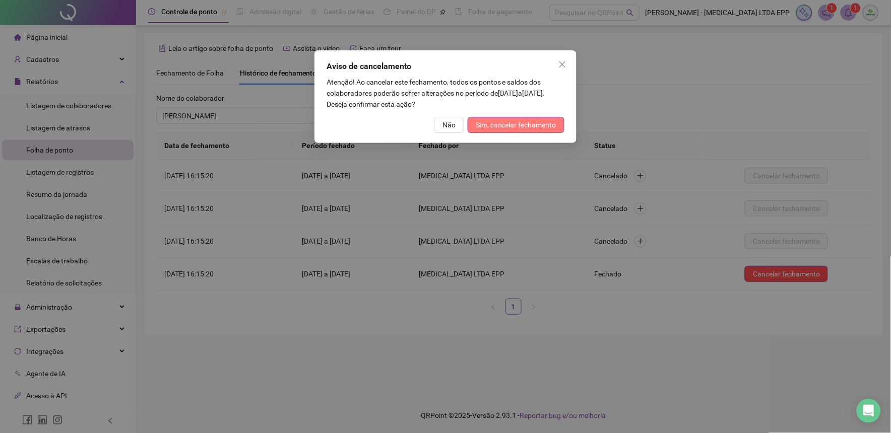
drag, startPoint x: 518, startPoint y: 112, endPoint x: 518, endPoint y: 122, distance: 10.1
click at [517, 118] on div "Aviso de cancelamento Atenção! Ao cancelar este fechamento, todos os pontos e s…" at bounding box center [445, 96] width 262 height 93
click at [518, 122] on span "Sim, cancelar fechamento" at bounding box center [516, 124] width 81 height 11
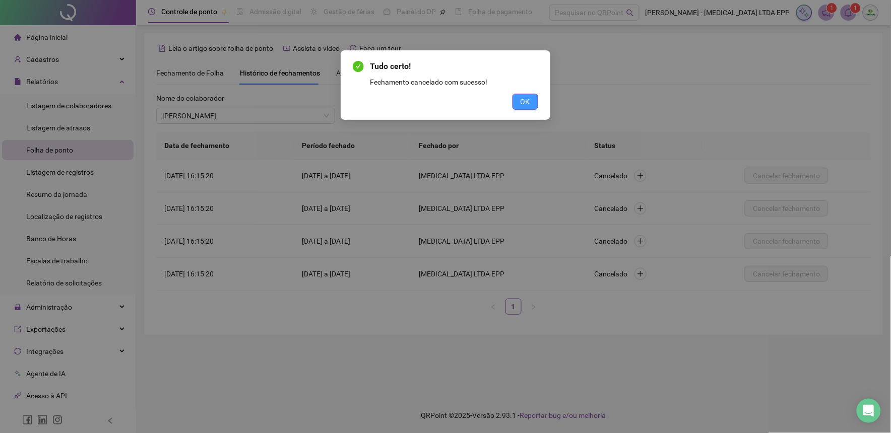
click at [525, 109] on button "OK" at bounding box center [526, 102] width 26 height 16
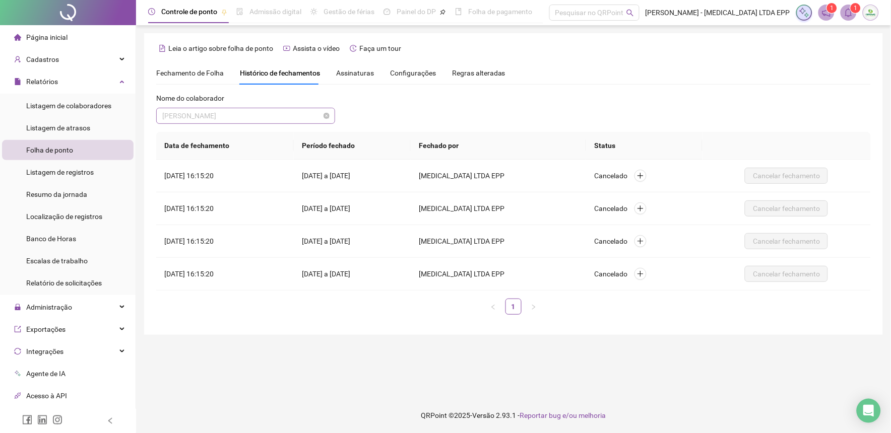
click at [246, 114] on span "[PERSON_NAME]" at bounding box center [245, 115] width 167 height 15
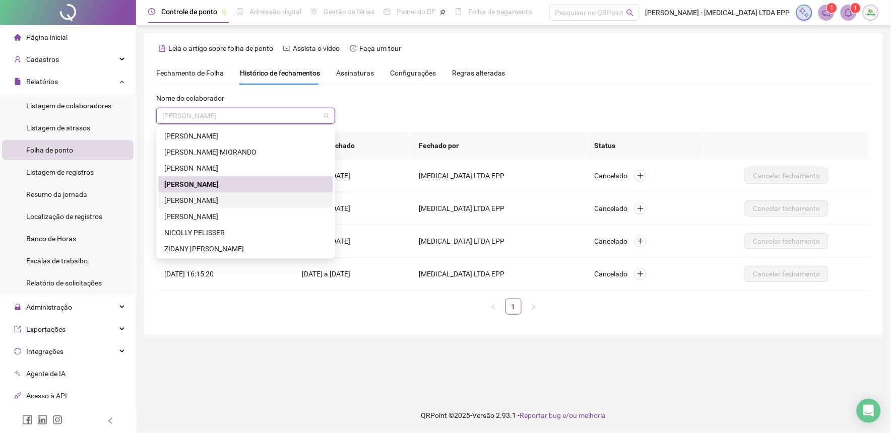
click at [213, 200] on div "[PERSON_NAME]" at bounding box center [245, 200] width 163 height 11
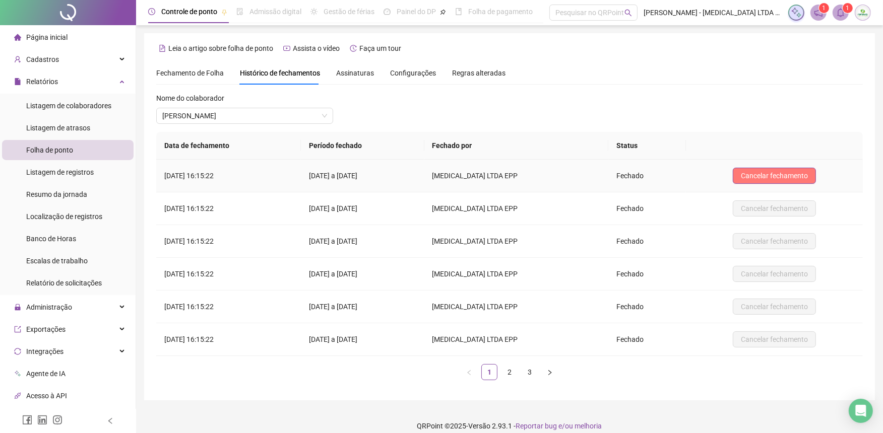
click at [751, 174] on span "Cancelar fechamento" at bounding box center [774, 175] width 67 height 11
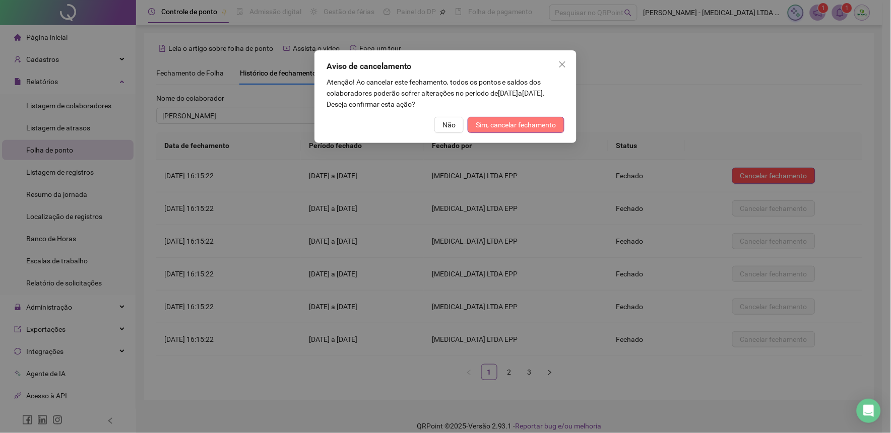
click at [492, 117] on button "Sim, cancelar fechamento" at bounding box center [516, 125] width 97 height 16
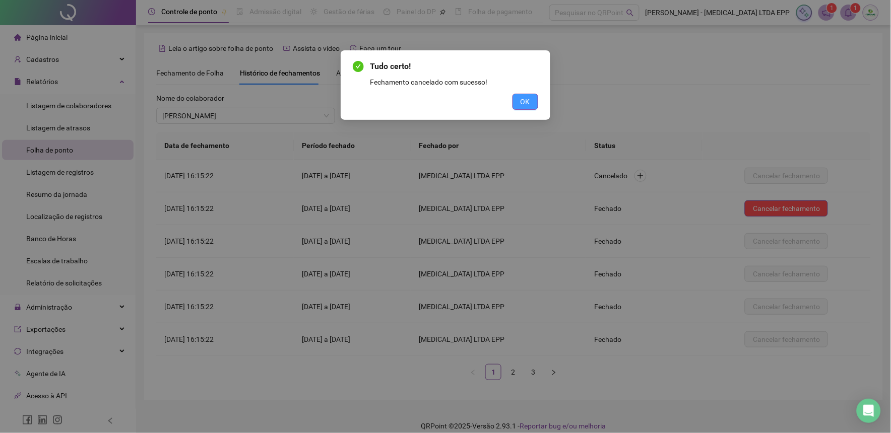
click at [513, 94] on button "OK" at bounding box center [526, 102] width 26 height 16
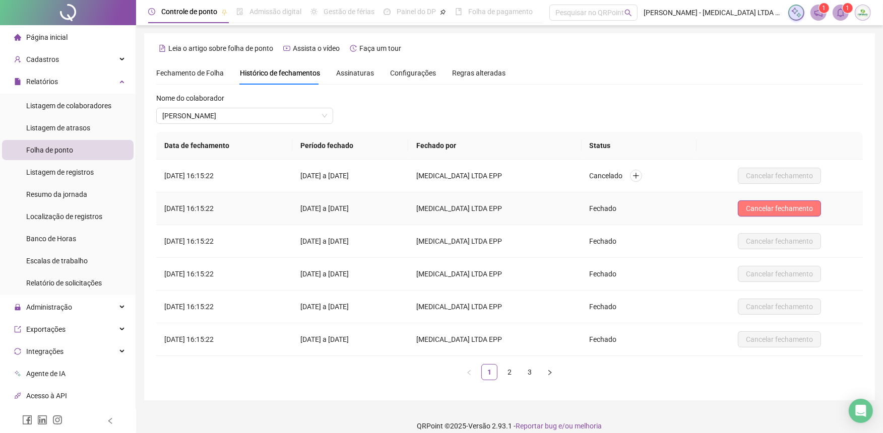
click at [764, 209] on span "Cancelar fechamento" at bounding box center [779, 208] width 67 height 11
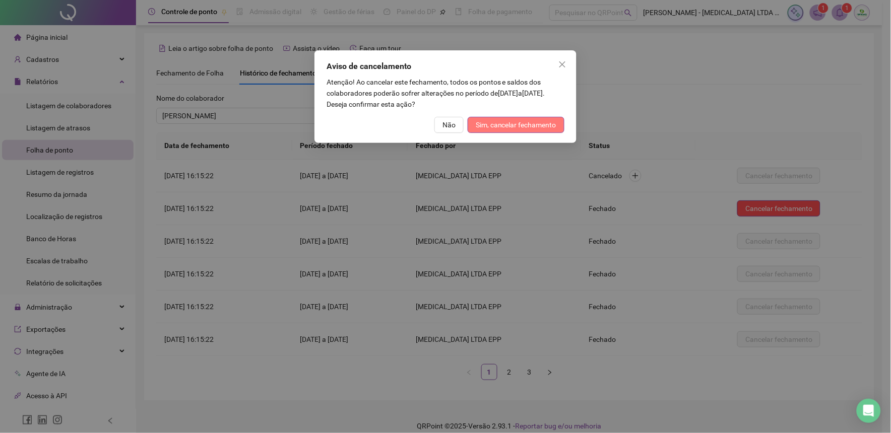
click at [533, 130] on span "Sim, cancelar fechamento" at bounding box center [516, 124] width 81 height 11
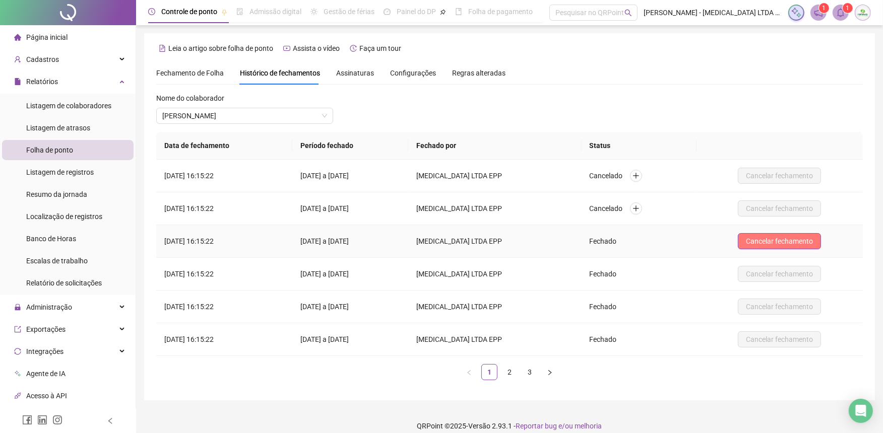
click at [804, 244] on span "Cancelar fechamento" at bounding box center [779, 241] width 67 height 11
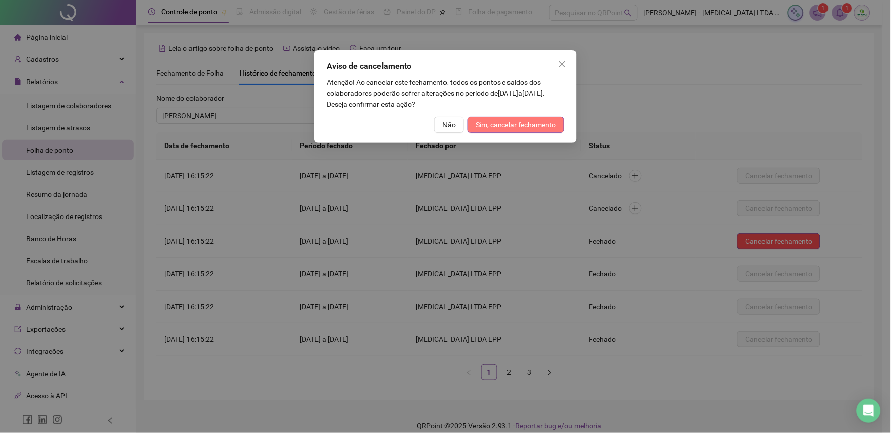
click at [542, 130] on button "Sim, cancelar fechamento" at bounding box center [516, 125] width 97 height 16
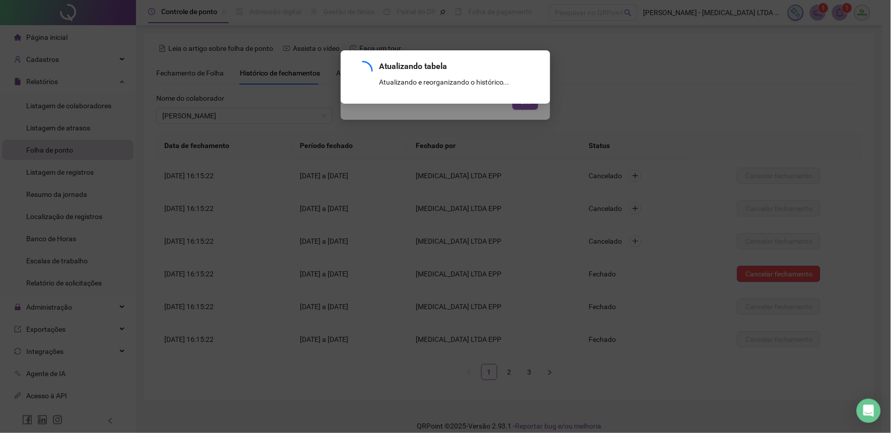
click at [513, 94] on button "OK" at bounding box center [526, 102] width 26 height 16
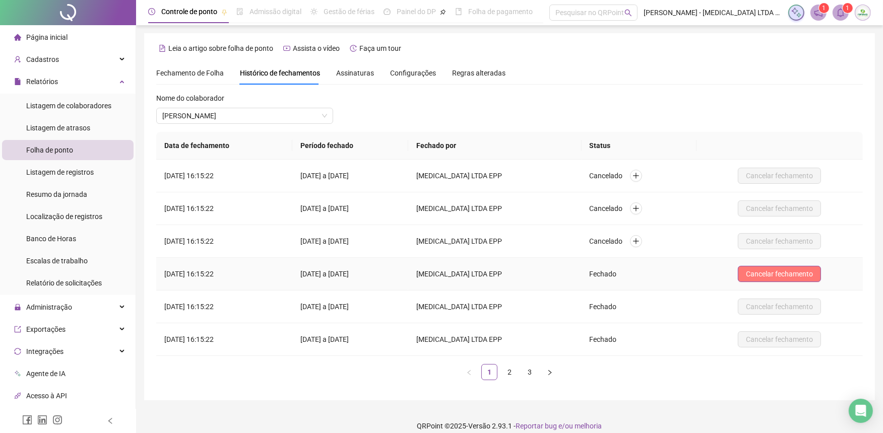
click at [810, 278] on span "Cancelar fechamento" at bounding box center [779, 274] width 67 height 11
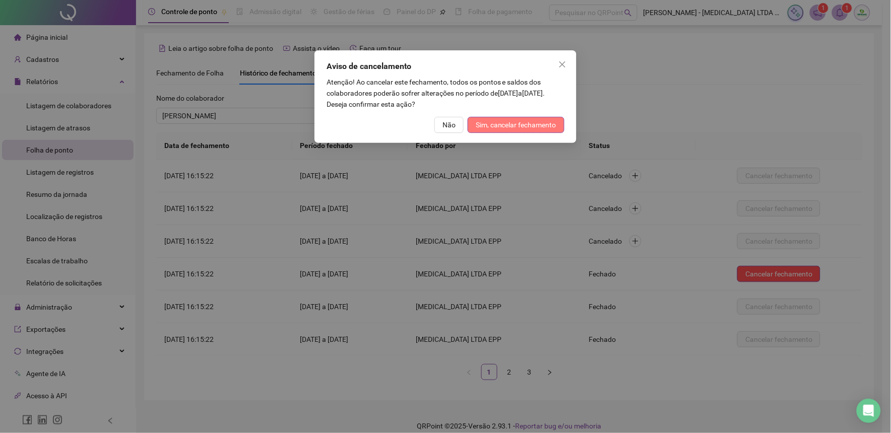
click at [547, 126] on span "Sim, cancelar fechamento" at bounding box center [516, 124] width 81 height 11
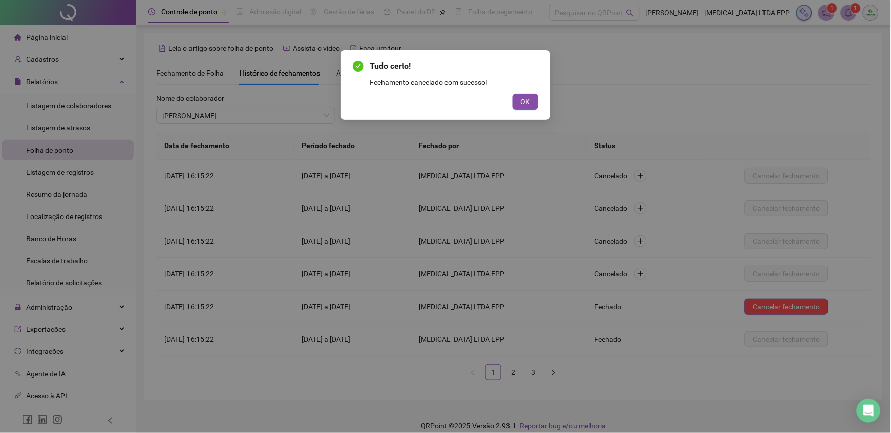
click at [513, 94] on button "OK" at bounding box center [526, 102] width 26 height 16
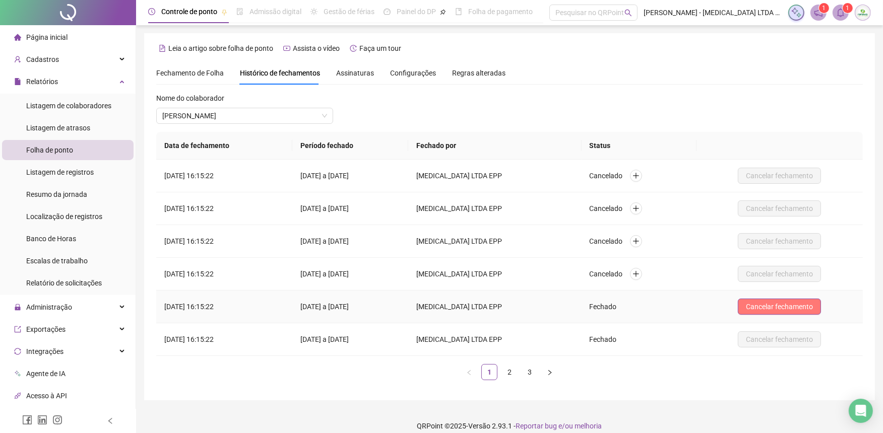
click at [787, 304] on span "Cancelar fechamento" at bounding box center [779, 306] width 67 height 11
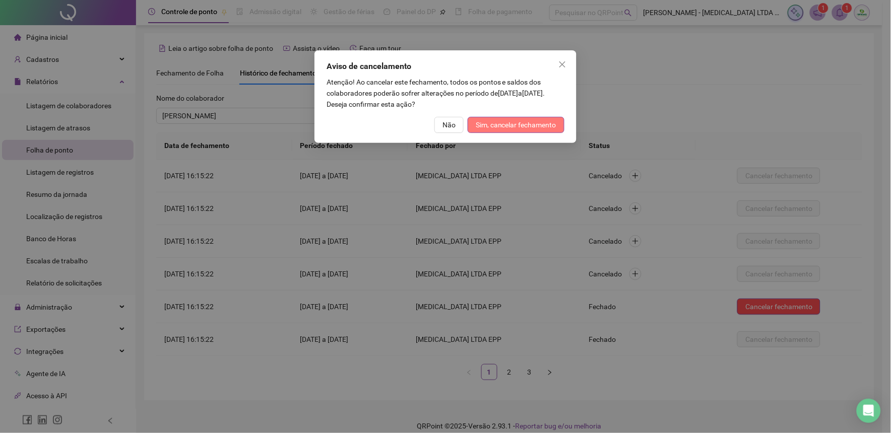
click at [528, 125] on span "Sim, cancelar fechamento" at bounding box center [516, 124] width 81 height 11
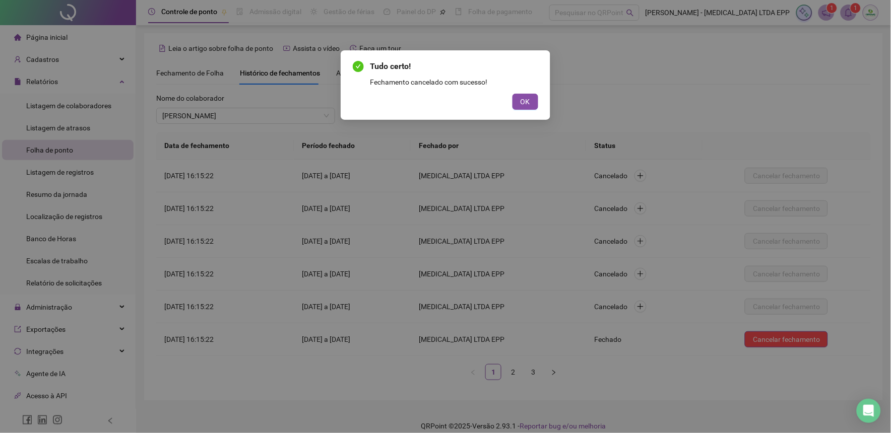
click at [513, 94] on button "OK" at bounding box center [526, 102] width 26 height 16
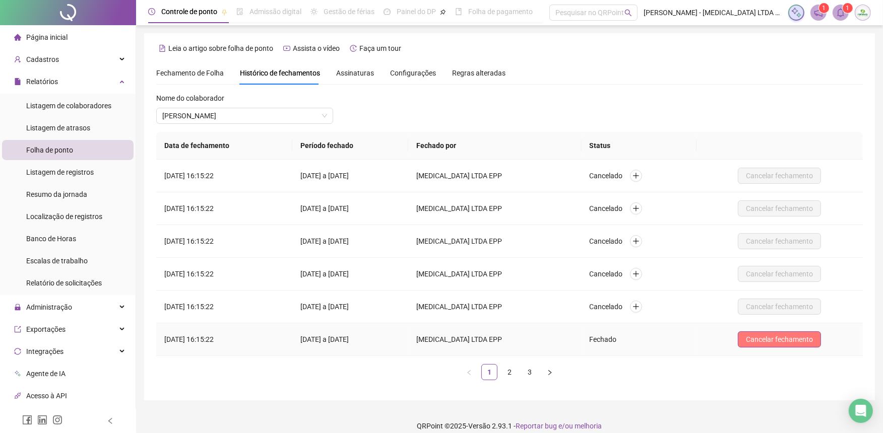
click at [809, 332] on button "Cancelar fechamento" at bounding box center [779, 340] width 83 height 16
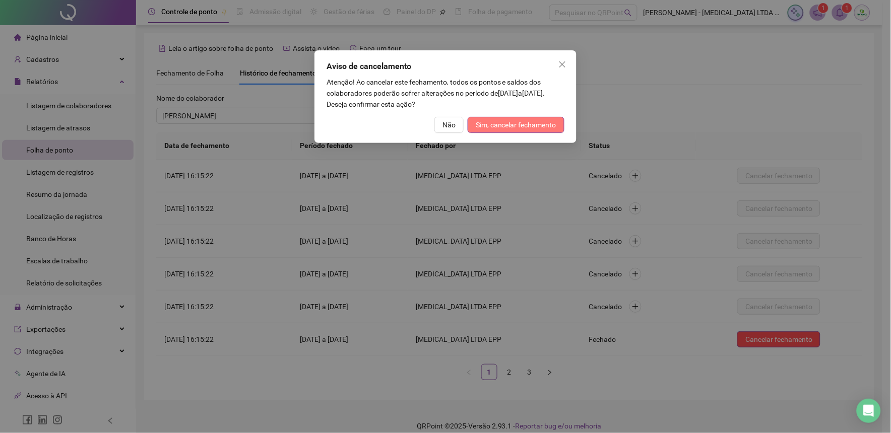
click at [533, 131] on button "Sim, cancelar fechamento" at bounding box center [516, 125] width 97 height 16
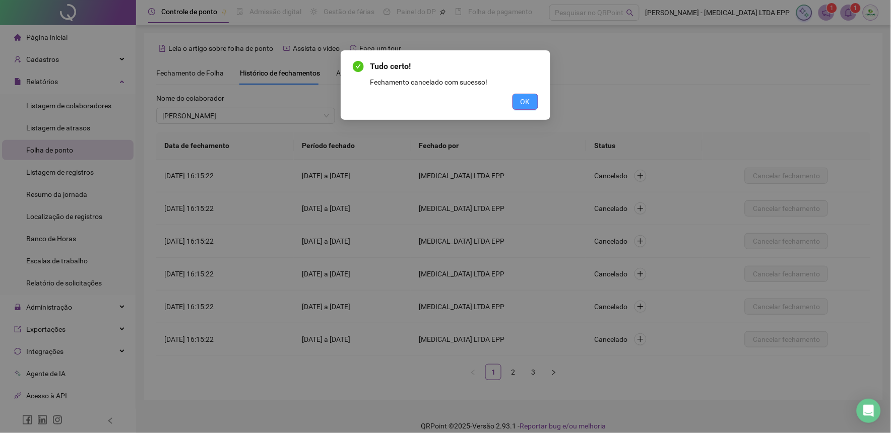
click at [527, 104] on span "OK" at bounding box center [526, 101] width 10 height 11
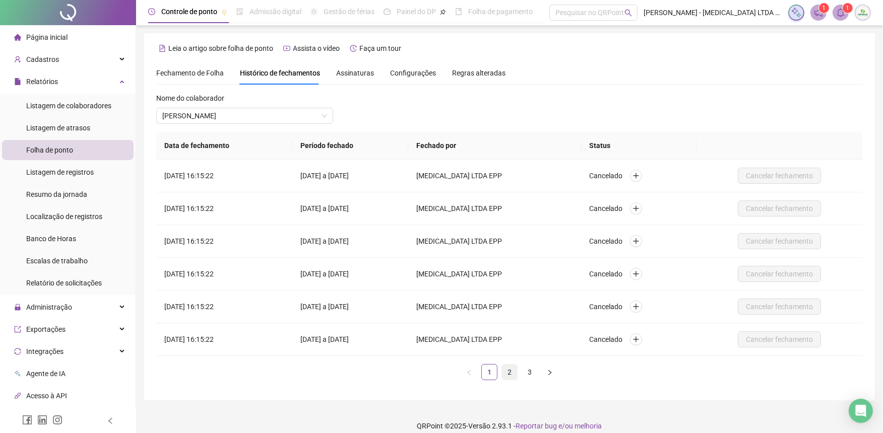
click at [511, 371] on link "2" at bounding box center [509, 372] width 15 height 15
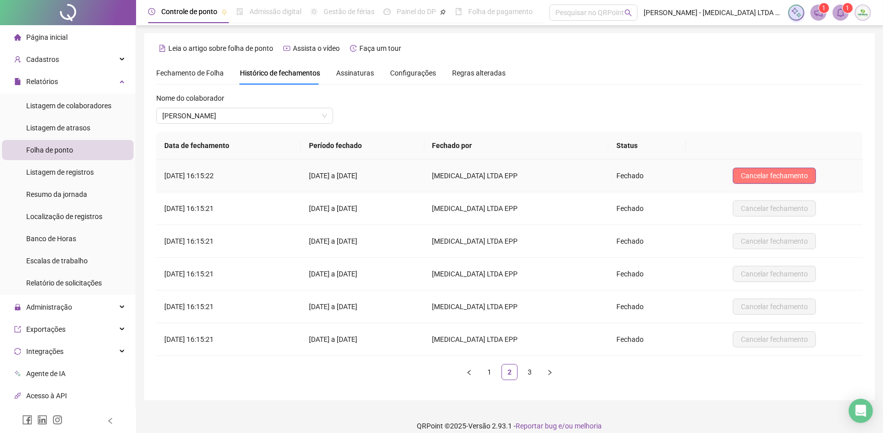
click at [757, 172] on span "Cancelar fechamento" at bounding box center [774, 175] width 67 height 11
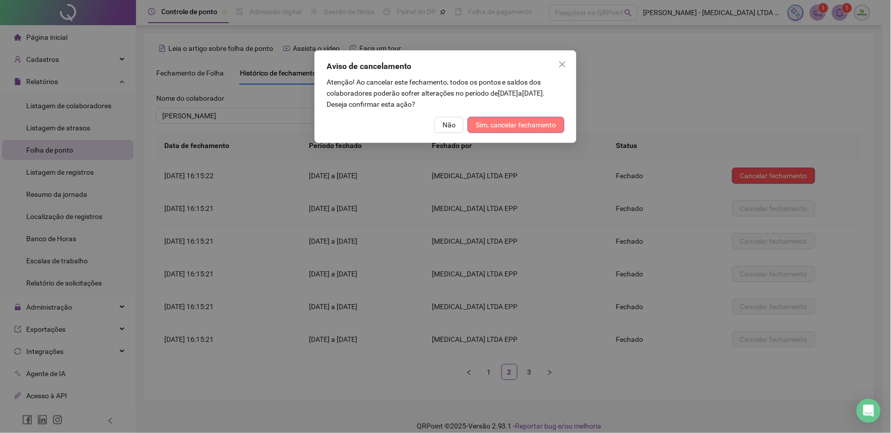
click at [535, 128] on span "Sim, cancelar fechamento" at bounding box center [516, 124] width 81 height 11
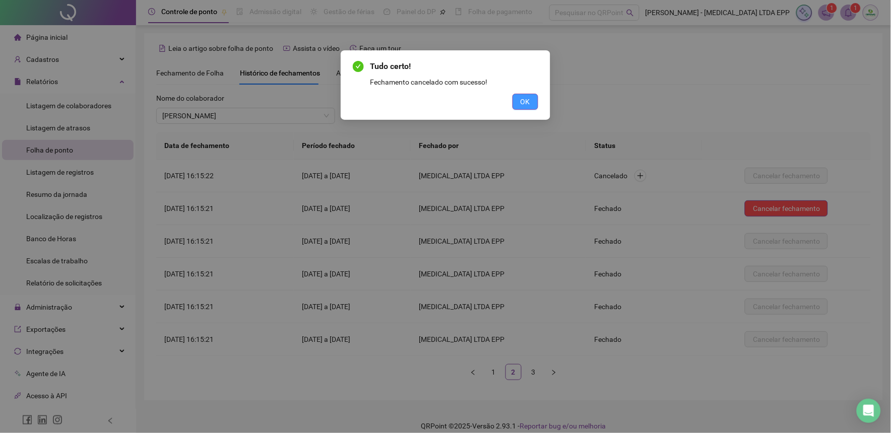
click at [533, 105] on button "OK" at bounding box center [526, 102] width 26 height 16
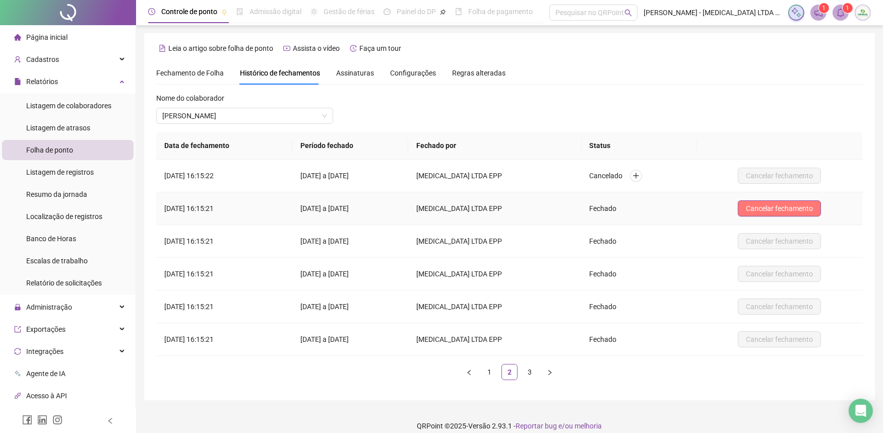
click at [798, 202] on button "Cancelar fechamento" at bounding box center [779, 209] width 83 height 16
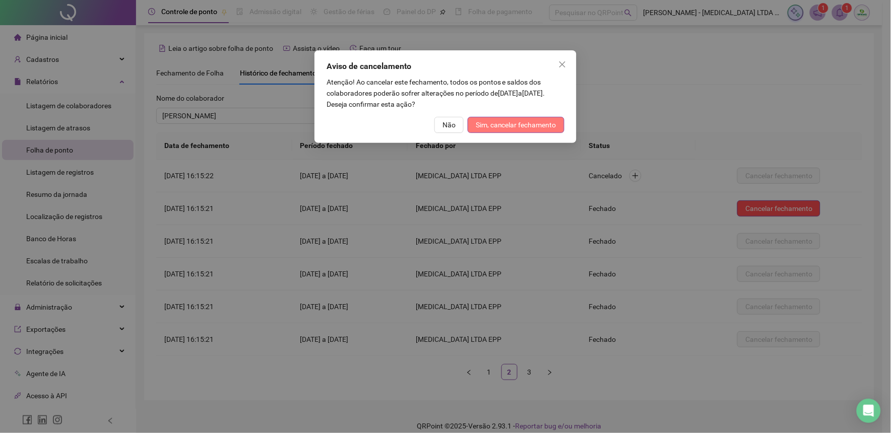
click at [526, 126] on span "Sim, cancelar fechamento" at bounding box center [516, 124] width 81 height 11
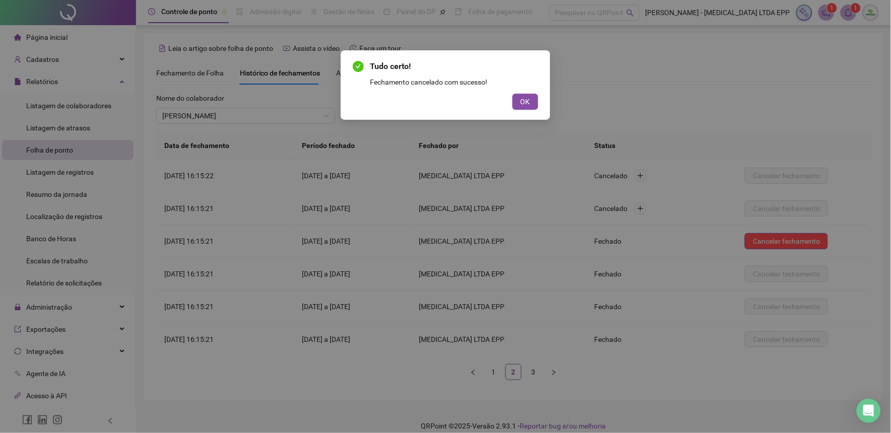
click at [528, 111] on div "Tudo certo! Fechamento cancelado com sucesso! OK" at bounding box center [446, 85] width 210 height 70
click at [532, 107] on button "OK" at bounding box center [526, 102] width 26 height 16
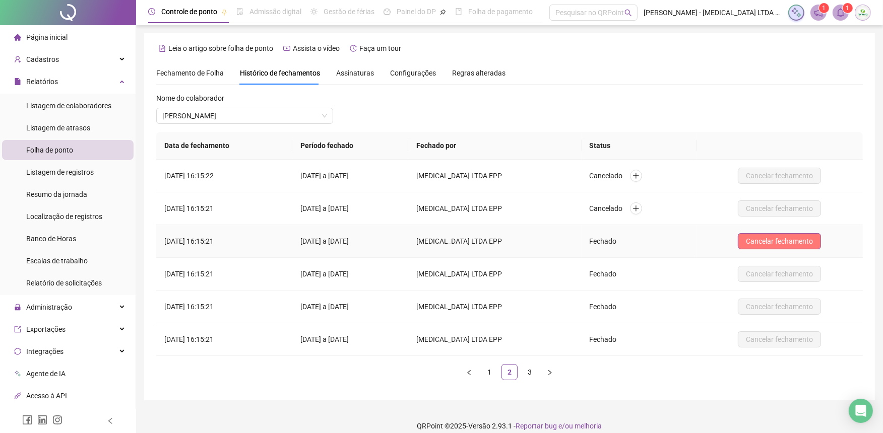
click at [786, 241] on span "Cancelar fechamento" at bounding box center [779, 241] width 67 height 11
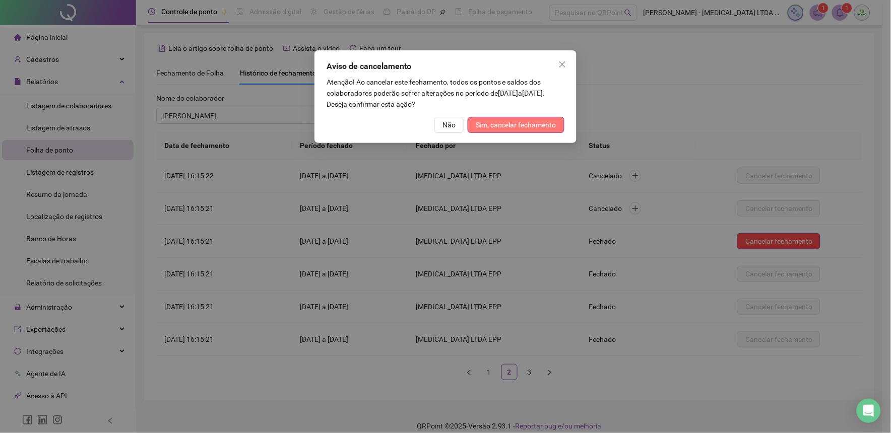
click at [539, 131] on button "Sim, cancelar fechamento" at bounding box center [516, 125] width 97 height 16
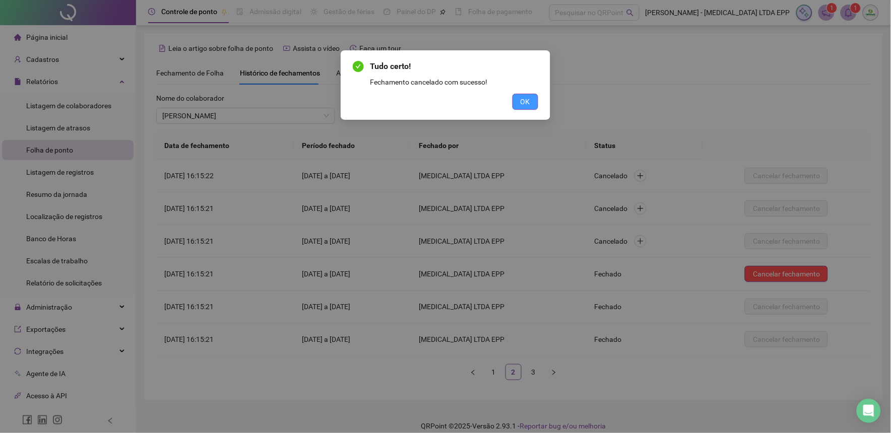
click at [517, 97] on button "OK" at bounding box center [526, 102] width 26 height 16
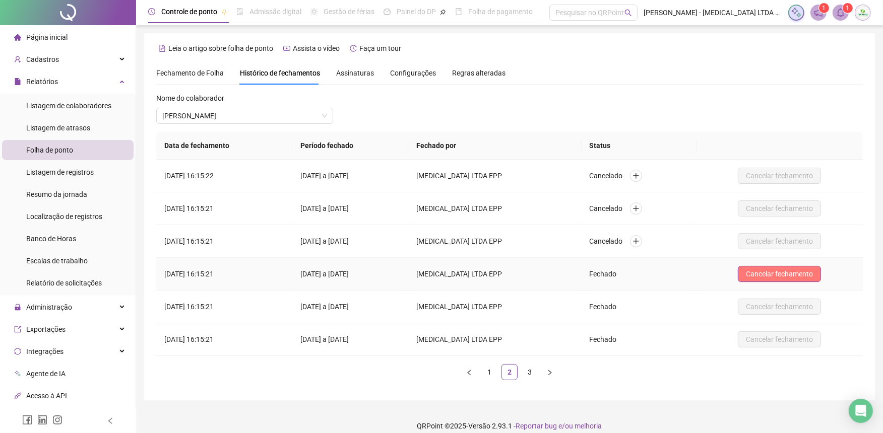
click at [788, 269] on span "Cancelar fechamento" at bounding box center [779, 274] width 67 height 11
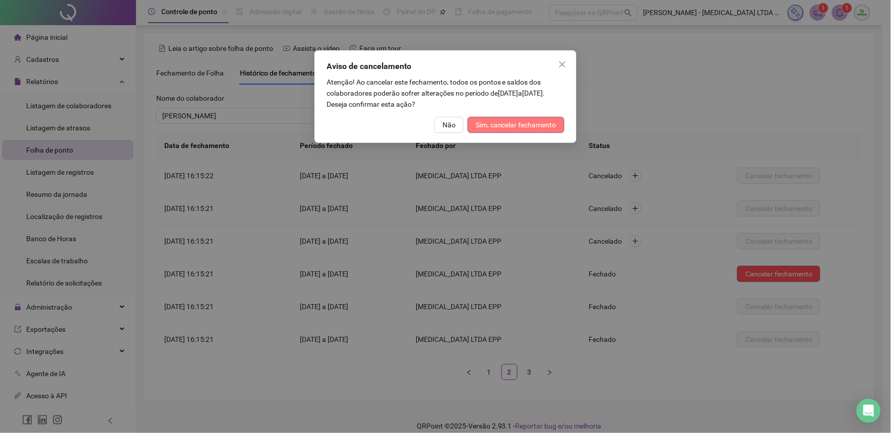
click at [552, 123] on span "Sim, cancelar fechamento" at bounding box center [516, 124] width 81 height 11
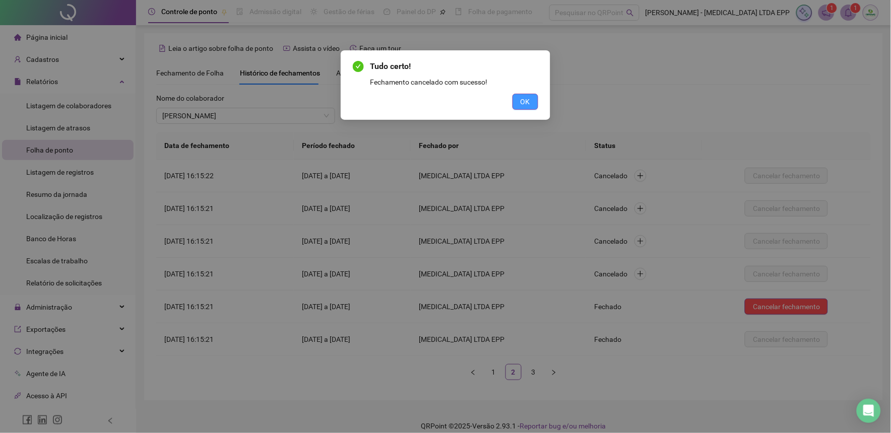
click at [530, 102] on span "OK" at bounding box center [526, 101] width 10 height 11
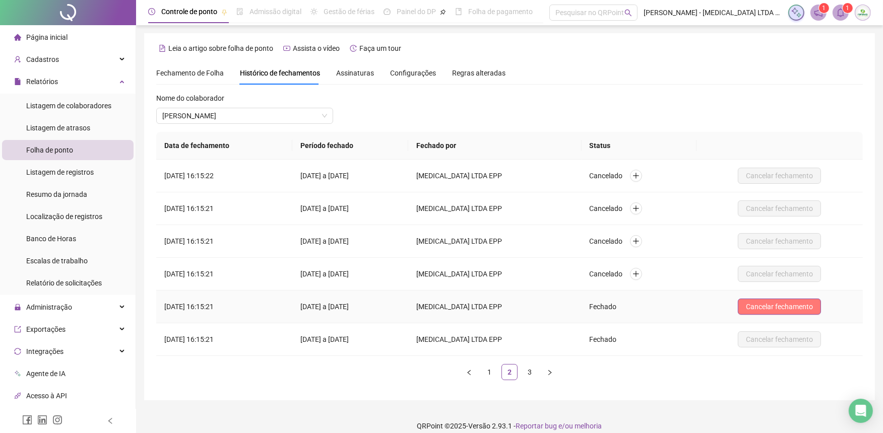
click at [792, 307] on span "Cancelar fechamento" at bounding box center [779, 306] width 67 height 11
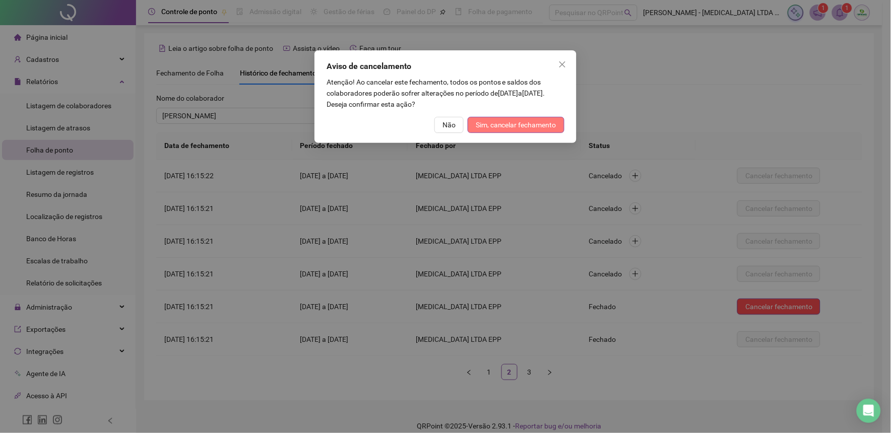
click at [541, 124] on span "Sim, cancelar fechamento" at bounding box center [516, 124] width 81 height 11
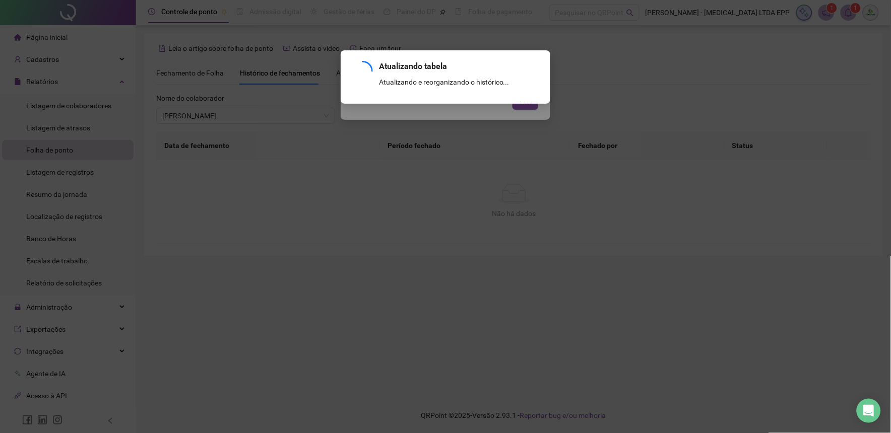
click at [529, 104] on div "Atualizando tabela Atualizando e reorganizando o histórico... OK" at bounding box center [445, 216] width 891 height 433
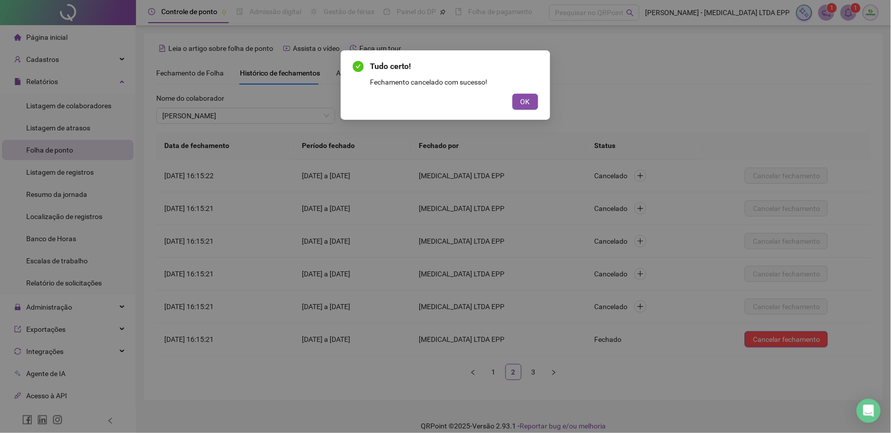
click at [529, 104] on span "OK" at bounding box center [526, 101] width 10 height 11
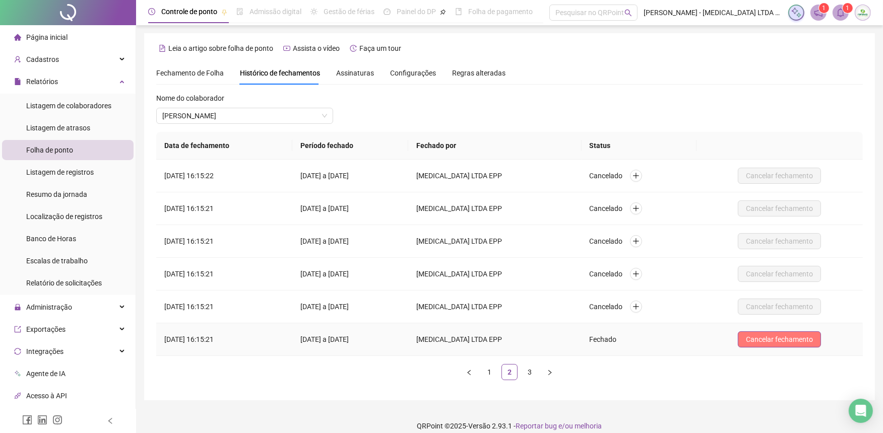
click at [769, 339] on span "Cancelar fechamento" at bounding box center [779, 339] width 67 height 11
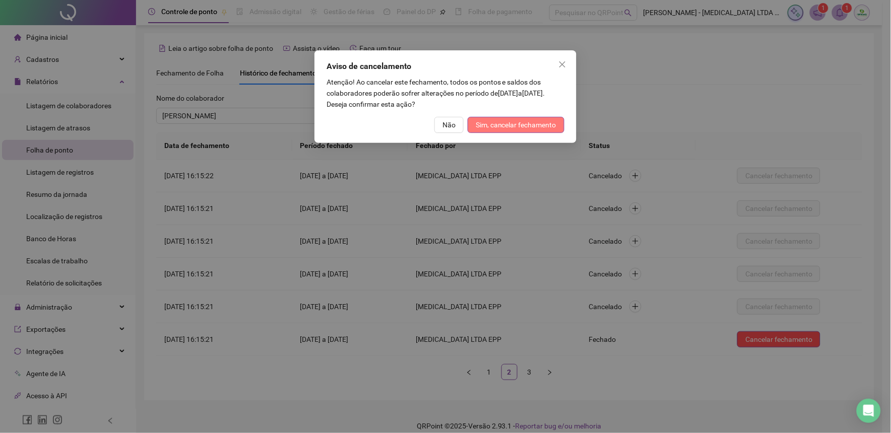
click at [540, 123] on span "Sim, cancelar fechamento" at bounding box center [516, 124] width 81 height 11
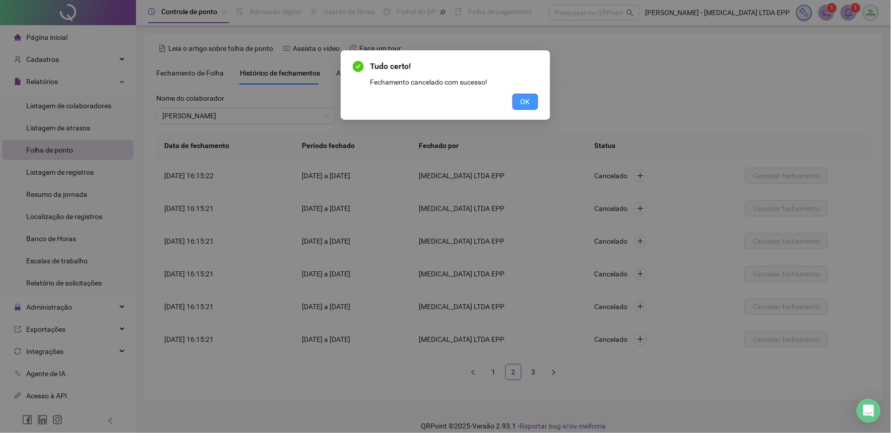
click at [520, 101] on button "OK" at bounding box center [526, 102] width 26 height 16
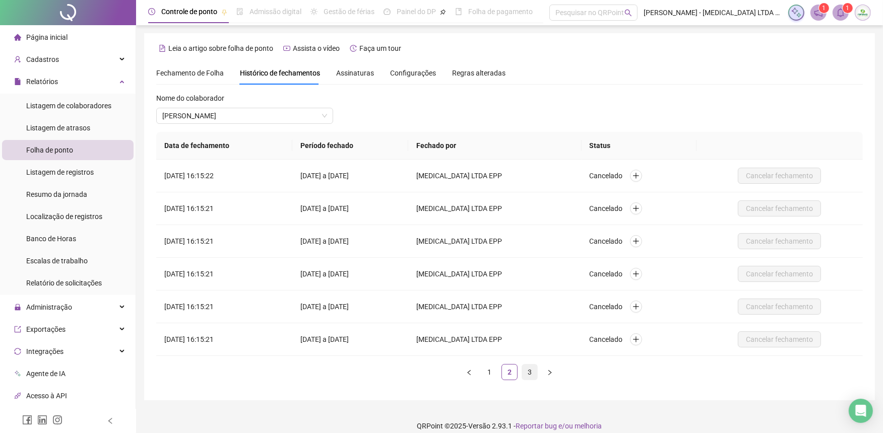
click at [527, 371] on link "3" at bounding box center [529, 372] width 15 height 15
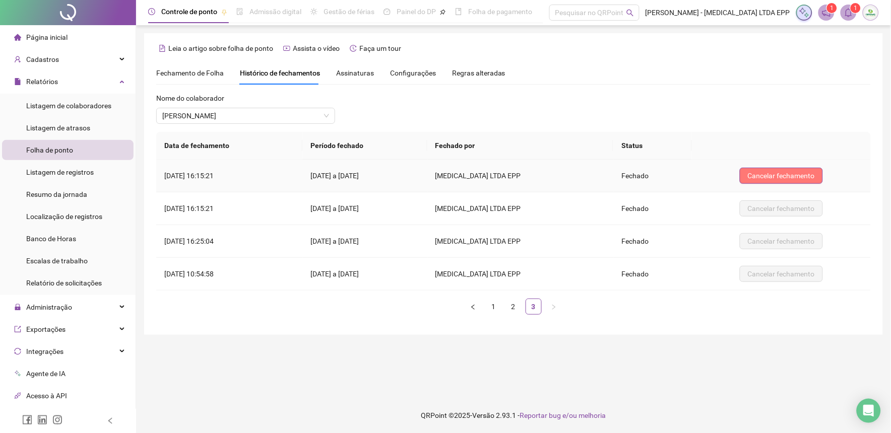
click at [748, 178] on button "Cancelar fechamento" at bounding box center [781, 176] width 83 height 16
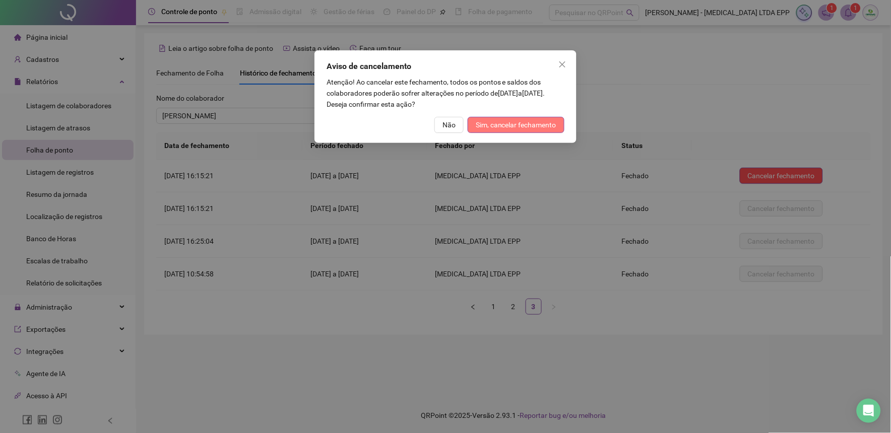
click at [540, 126] on span "Sim, cancelar fechamento" at bounding box center [516, 124] width 81 height 11
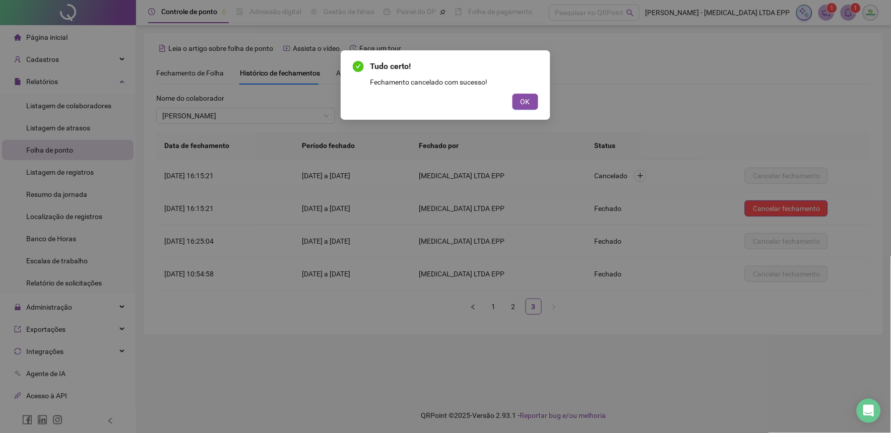
drag, startPoint x: 520, startPoint y: 104, endPoint x: 694, endPoint y: 189, distance: 193.8
click at [522, 105] on button "OK" at bounding box center [526, 102] width 26 height 16
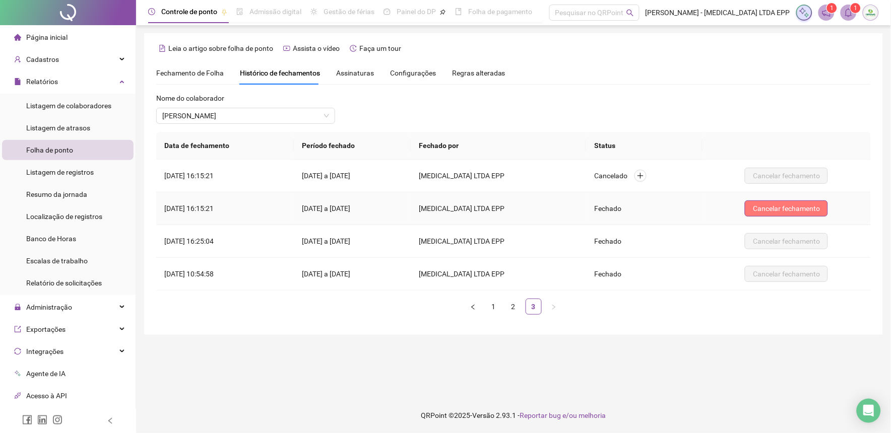
click at [795, 207] on span "Cancelar fechamento" at bounding box center [786, 208] width 67 height 11
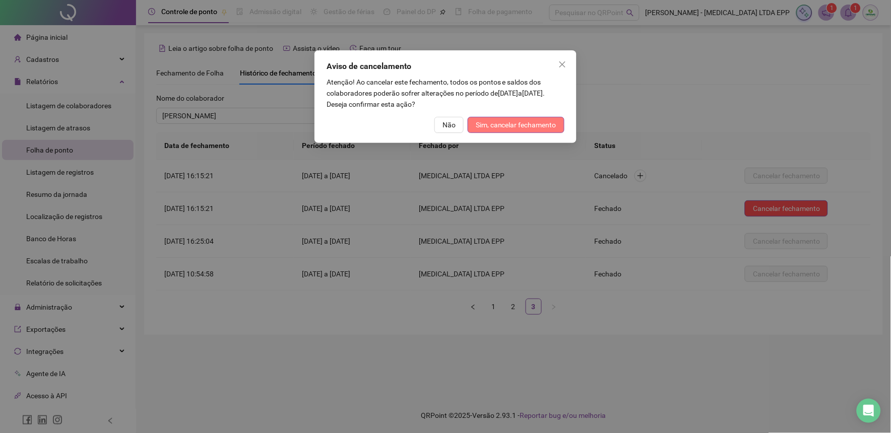
click at [545, 129] on span "Sim, cancelar fechamento" at bounding box center [516, 124] width 81 height 11
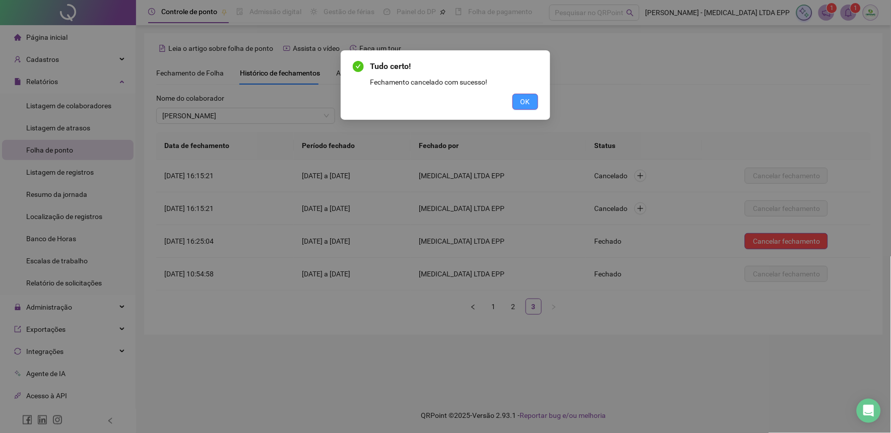
click at [530, 104] on span "OK" at bounding box center [526, 101] width 10 height 11
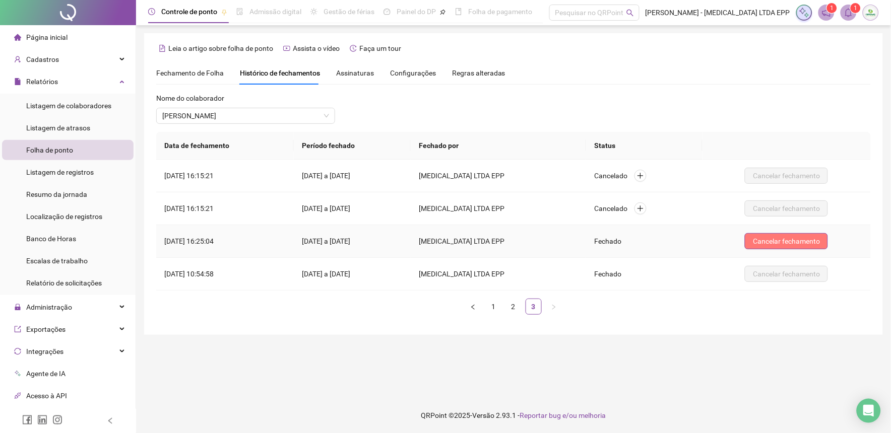
click at [780, 243] on span "Cancelar fechamento" at bounding box center [786, 241] width 67 height 11
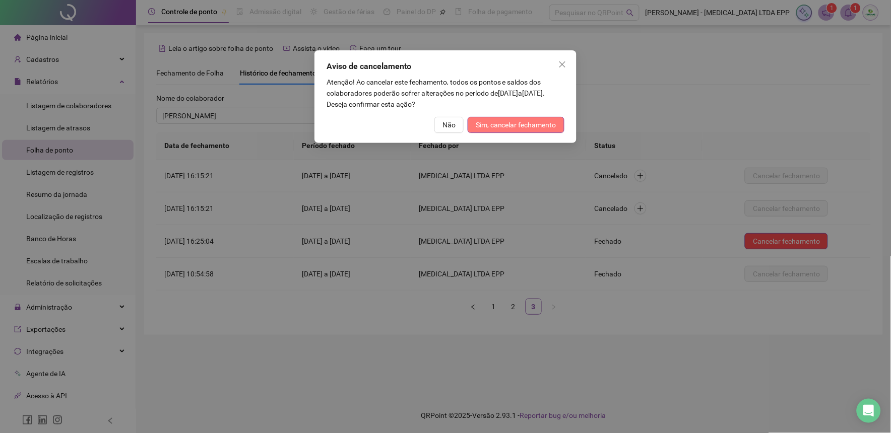
click at [550, 123] on span "Sim, cancelar fechamento" at bounding box center [516, 124] width 81 height 11
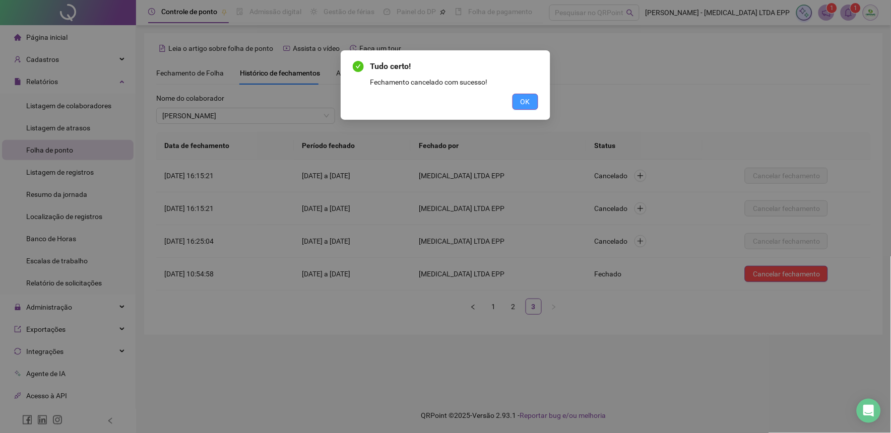
click at [532, 97] on button "OK" at bounding box center [526, 102] width 26 height 16
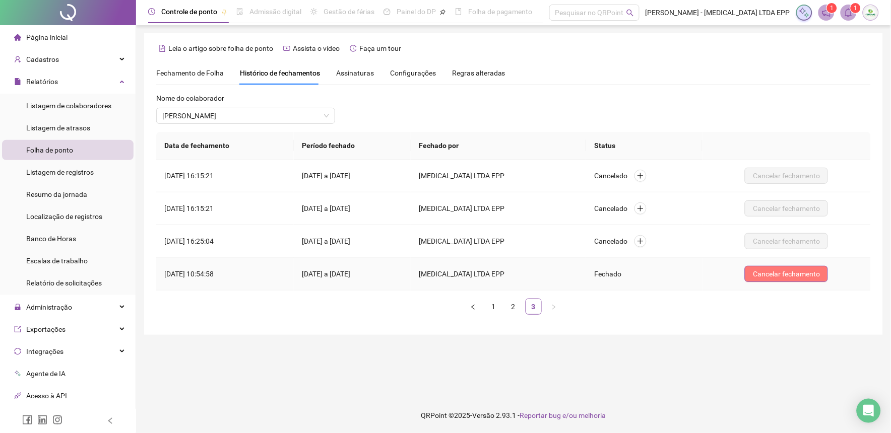
click at [802, 270] on span "Cancelar fechamento" at bounding box center [786, 274] width 67 height 11
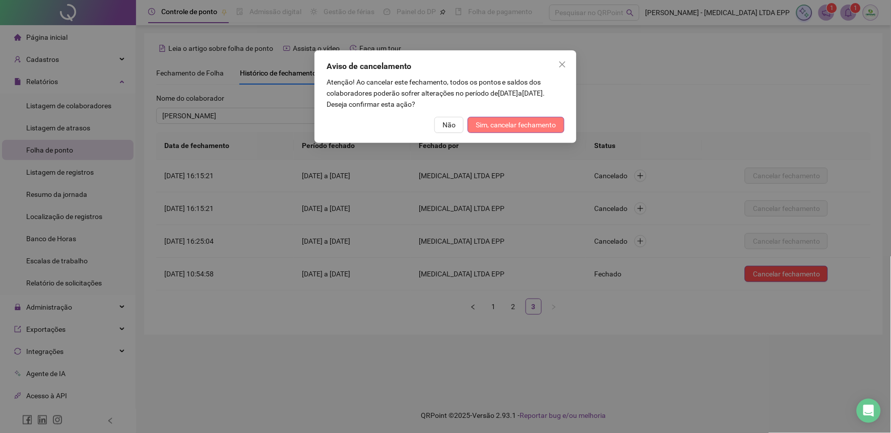
click at [544, 130] on span "Sim, cancelar fechamento" at bounding box center [516, 124] width 81 height 11
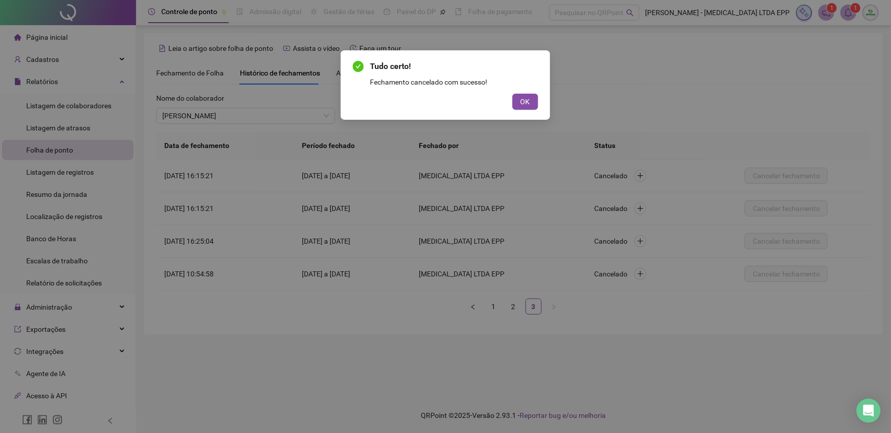
click at [544, 130] on div "Atualizando tabela Atualizando e reorganizando o histórico... OK" at bounding box center [445, 216] width 891 height 433
click at [534, 103] on button "OK" at bounding box center [526, 102] width 26 height 16
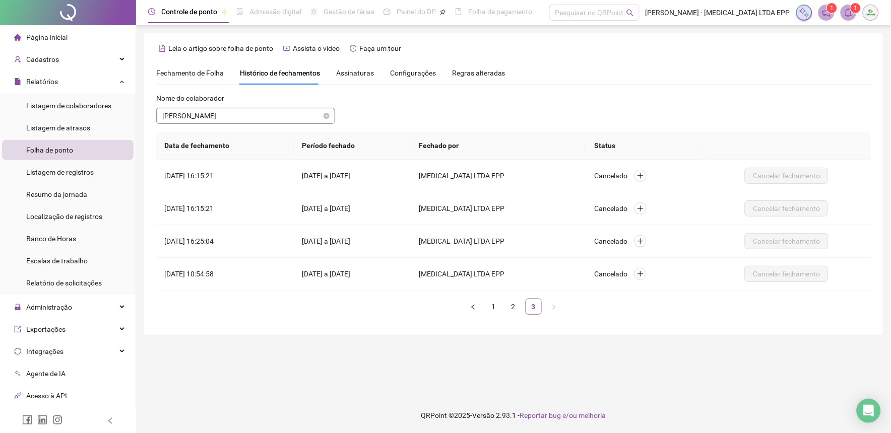
click at [278, 109] on span "[PERSON_NAME]" at bounding box center [245, 115] width 167 height 15
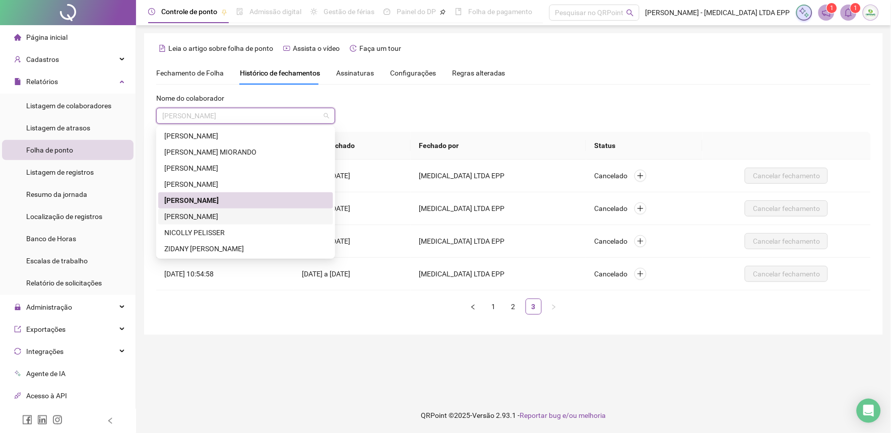
click at [204, 215] on div "[PERSON_NAME]" at bounding box center [245, 216] width 163 height 11
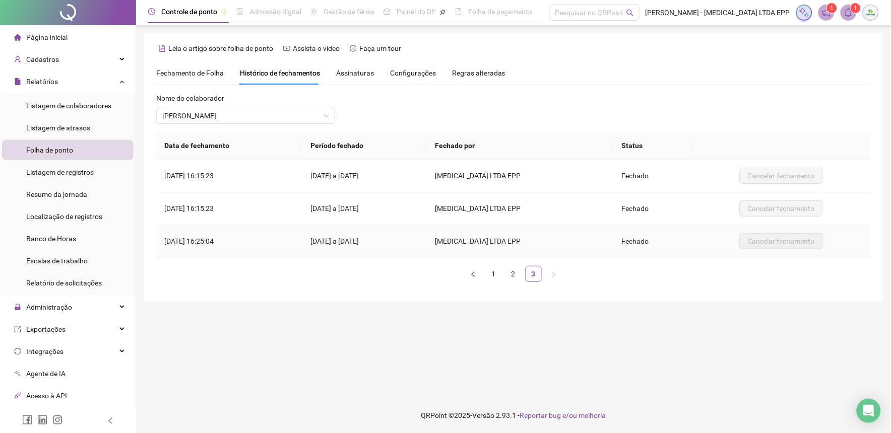
click at [792, 258] on td "Cancelar fechamento" at bounding box center [781, 241] width 179 height 33
click at [494, 270] on link "1" at bounding box center [493, 274] width 15 height 15
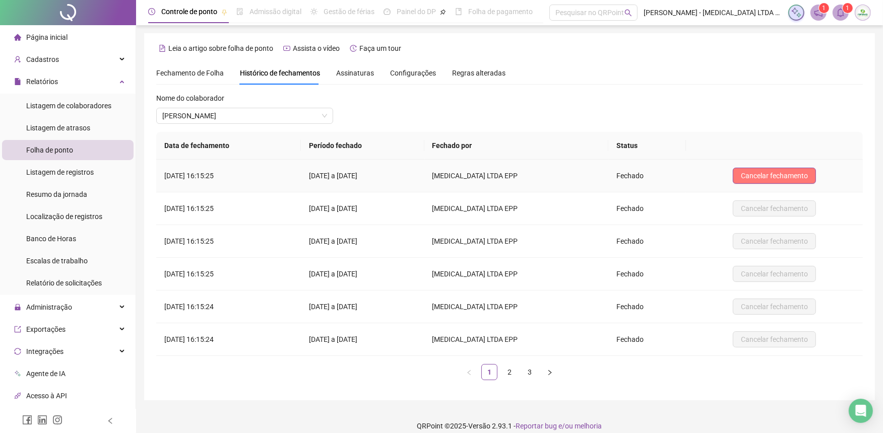
click at [749, 180] on span "Cancelar fechamento" at bounding box center [774, 175] width 67 height 11
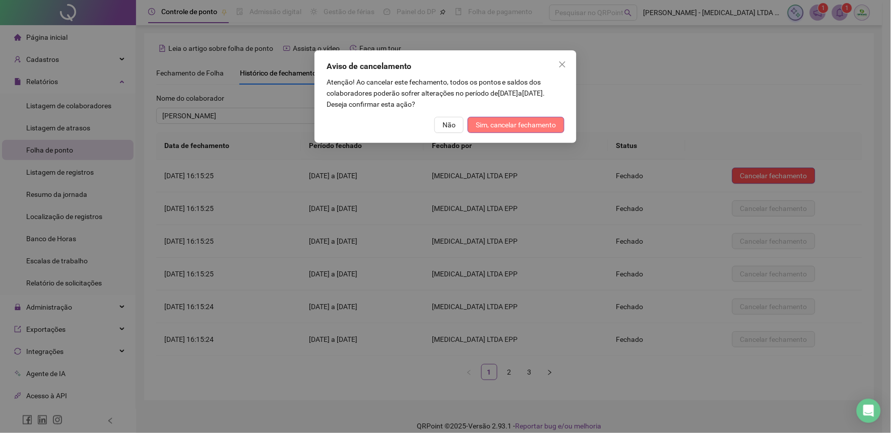
click at [553, 121] on span "Sim, cancelar fechamento" at bounding box center [516, 124] width 81 height 11
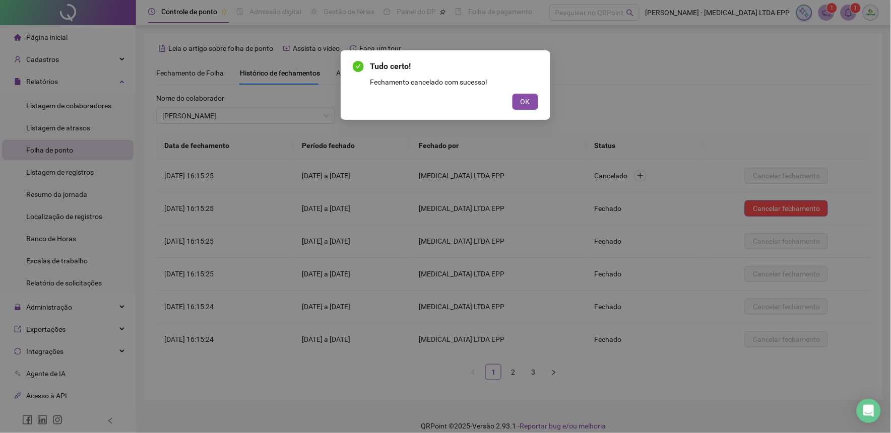
drag, startPoint x: 518, startPoint y: 101, endPoint x: 580, endPoint y: 131, distance: 68.3
click at [519, 101] on button "OK" at bounding box center [526, 102] width 26 height 16
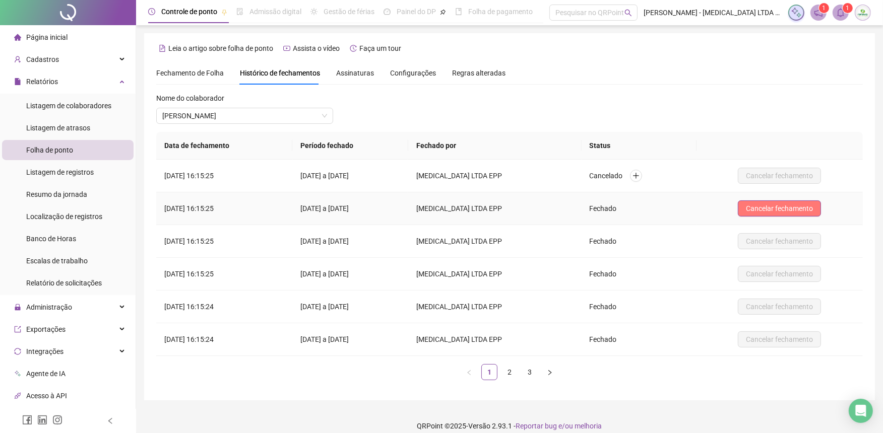
click at [764, 209] on span "Cancelar fechamento" at bounding box center [779, 208] width 67 height 11
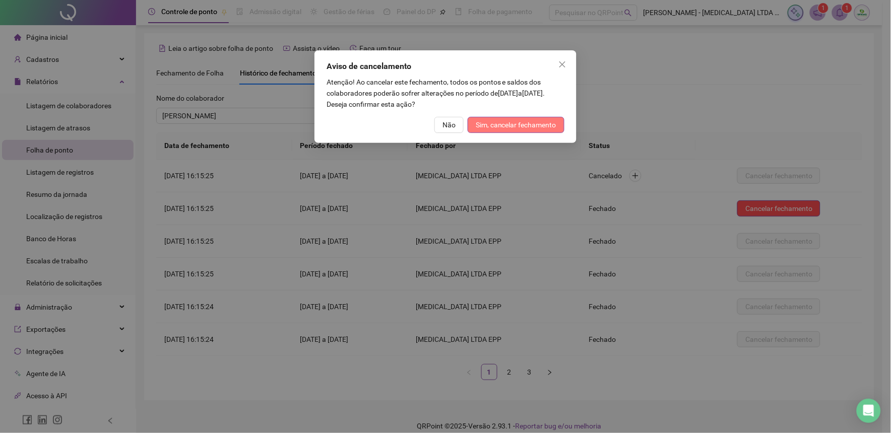
click at [540, 117] on button "Sim, cancelar fechamento" at bounding box center [516, 125] width 97 height 16
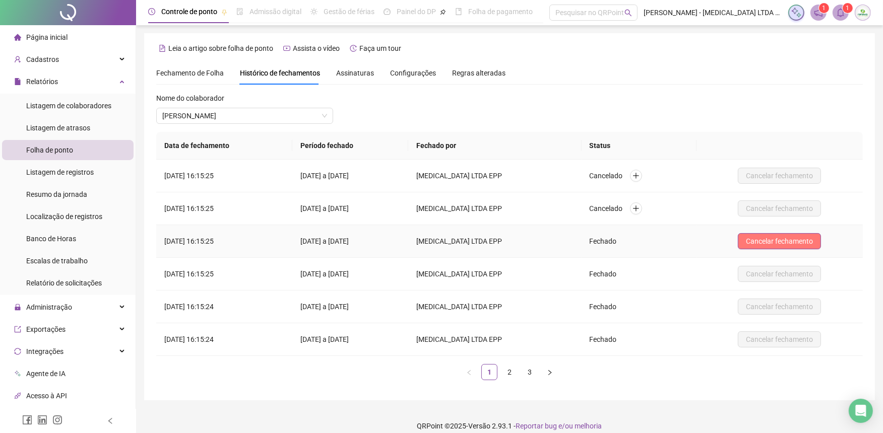
click at [767, 236] on span "Cancelar fechamento" at bounding box center [779, 241] width 67 height 11
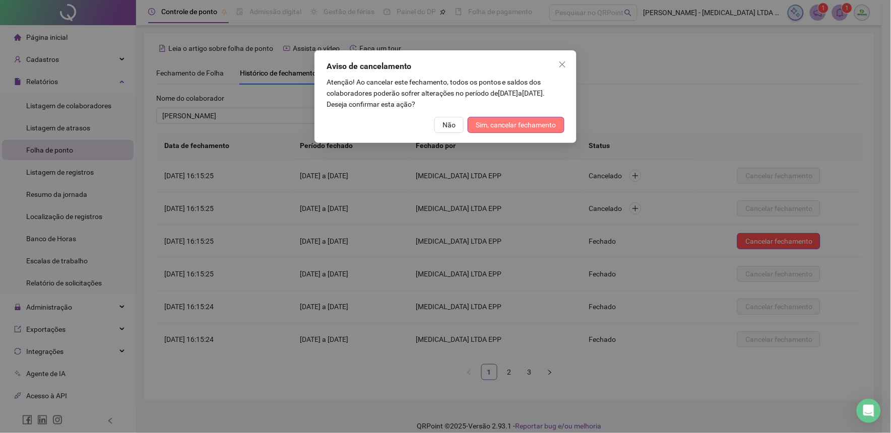
click at [507, 121] on span "Sim, cancelar fechamento" at bounding box center [516, 124] width 81 height 11
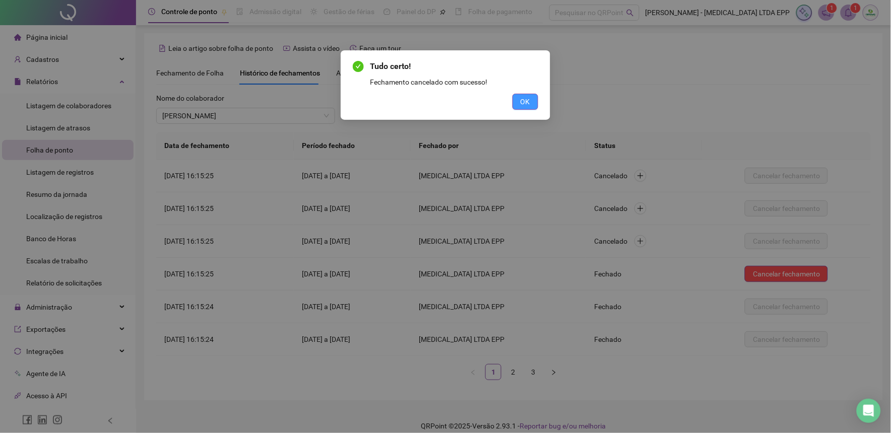
click at [533, 103] on button "OK" at bounding box center [526, 102] width 26 height 16
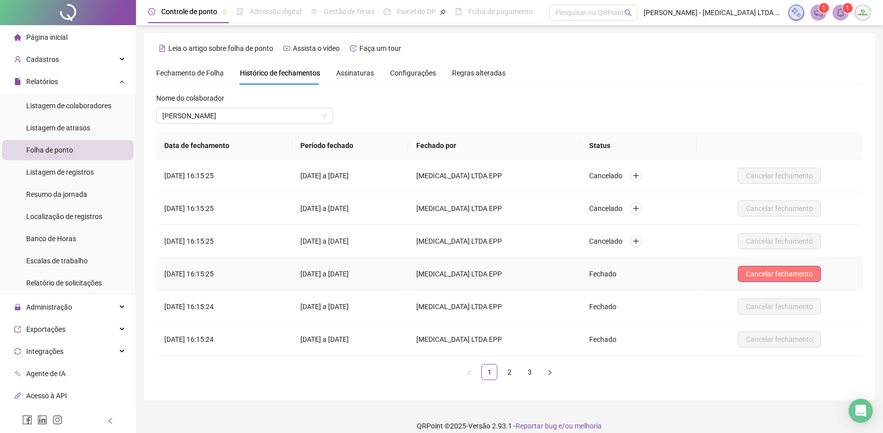
click at [780, 271] on span "Cancelar fechamento" at bounding box center [779, 274] width 67 height 11
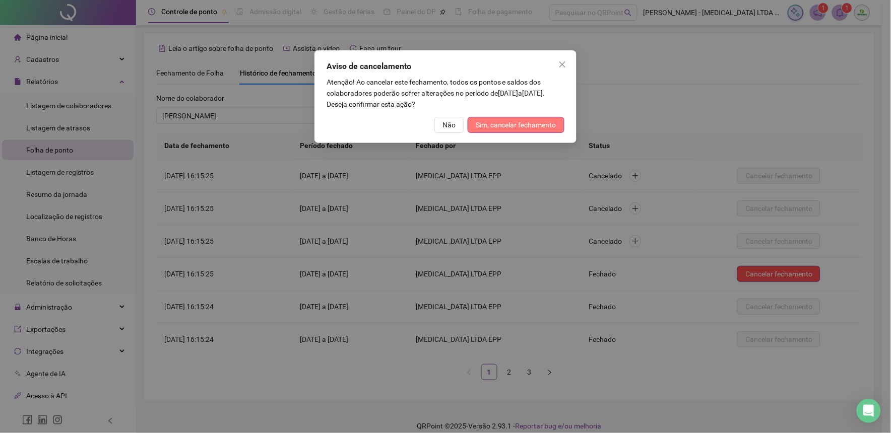
click at [541, 120] on span "Sim, cancelar fechamento" at bounding box center [516, 124] width 81 height 11
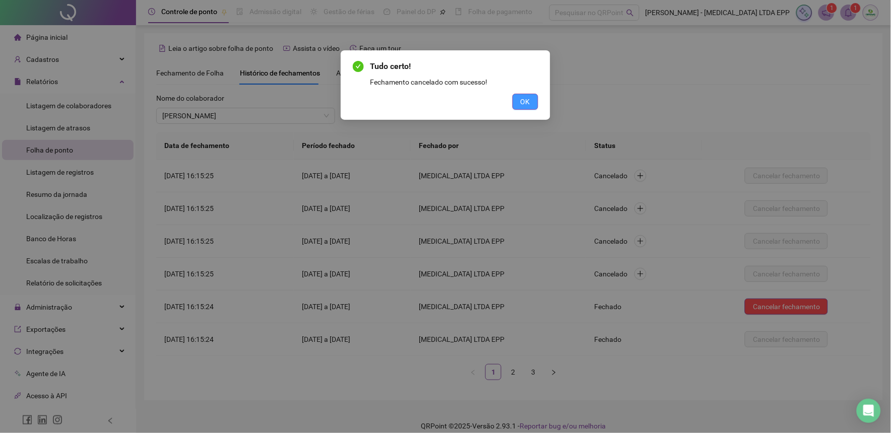
click at [537, 104] on div "Tudo certo! Fechamento cancelado com sucesso! OK" at bounding box center [446, 85] width 210 height 70
click at [532, 105] on button "OK" at bounding box center [526, 102] width 26 height 16
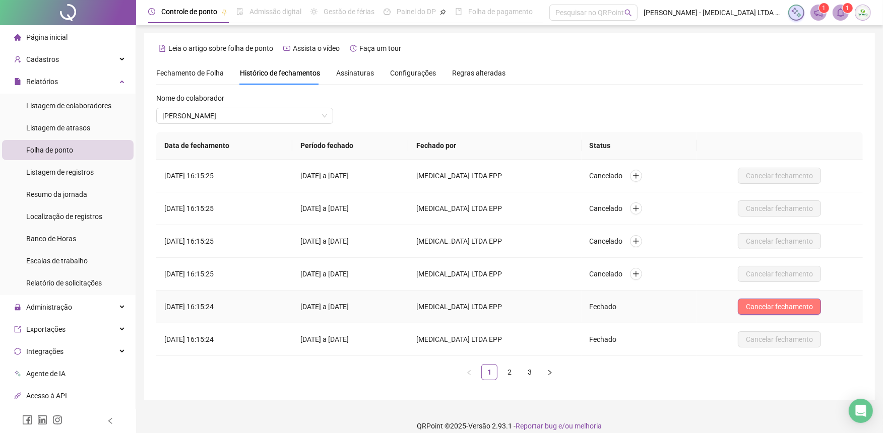
click at [764, 310] on span "Cancelar fechamento" at bounding box center [779, 306] width 67 height 11
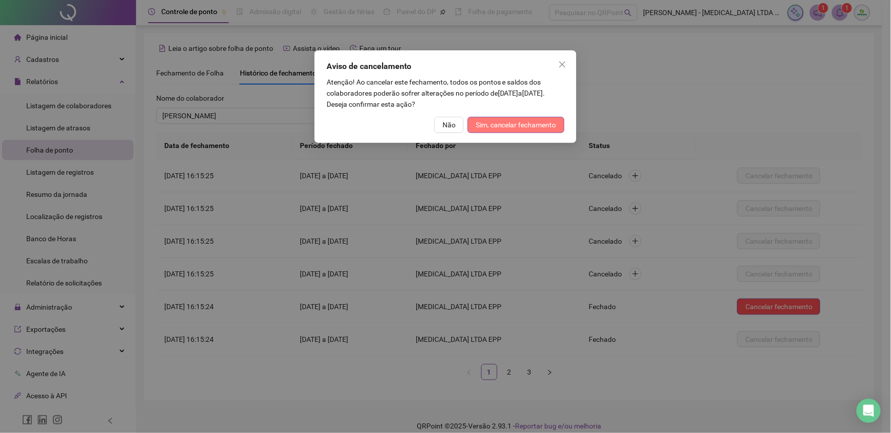
click at [546, 121] on span "Sim, cancelar fechamento" at bounding box center [516, 124] width 81 height 11
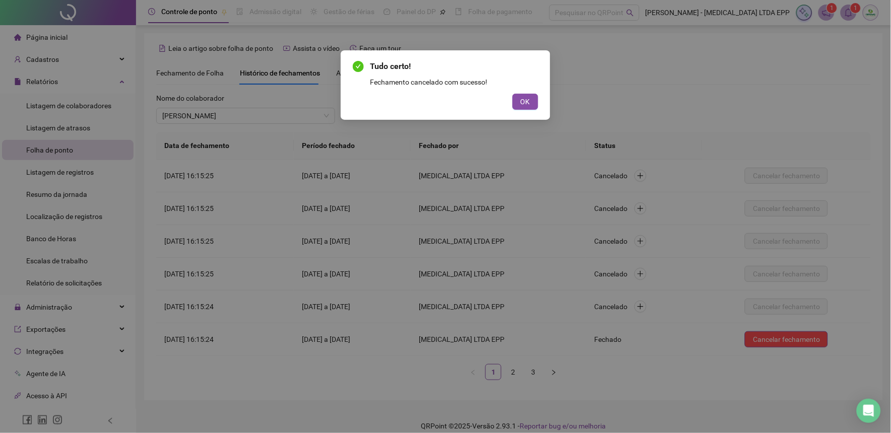
drag, startPoint x: 517, startPoint y: 106, endPoint x: 554, endPoint y: 117, distance: 38.9
click at [518, 107] on button "OK" at bounding box center [526, 102] width 26 height 16
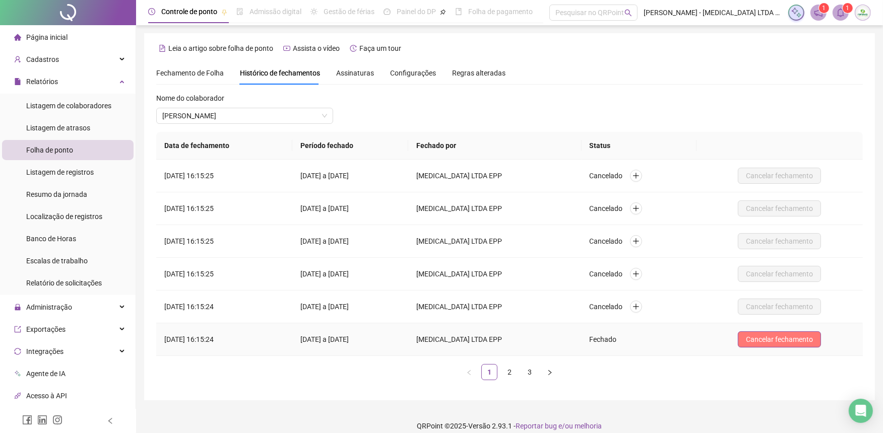
click at [754, 335] on span "Cancelar fechamento" at bounding box center [779, 339] width 67 height 11
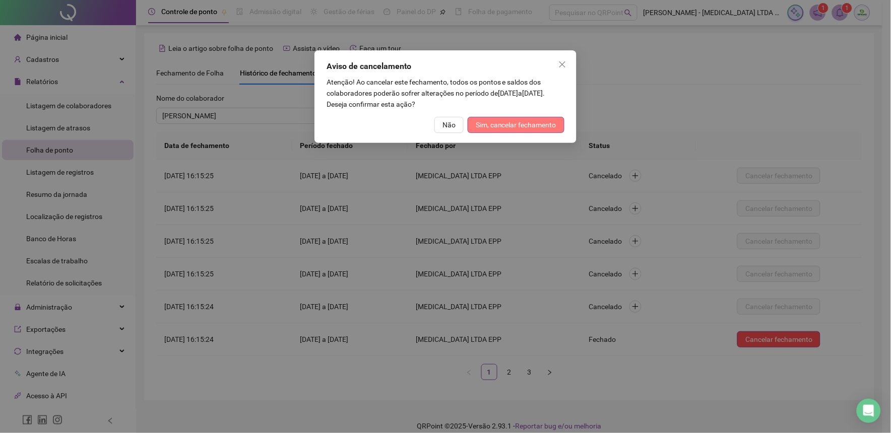
click at [533, 119] on span "Sim, cancelar fechamento" at bounding box center [516, 124] width 81 height 11
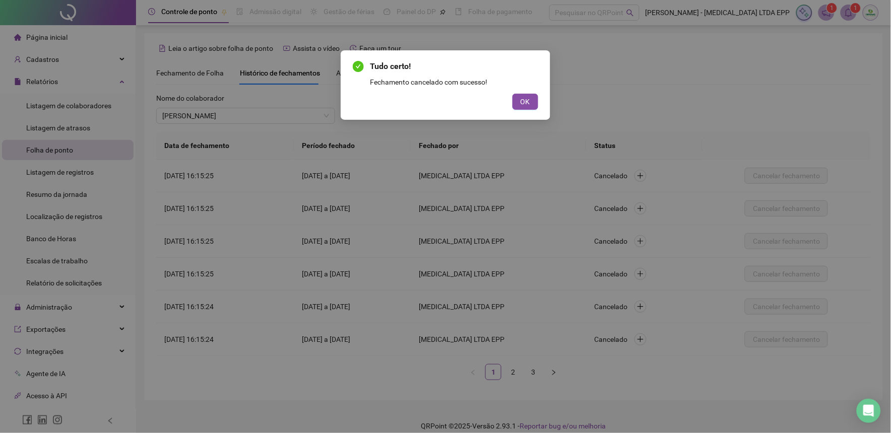
click at [533, 123] on div "Tudo certo! Fechamento cancelado com sucesso! OK" at bounding box center [445, 216] width 891 height 433
drag, startPoint x: 530, startPoint y: 104, endPoint x: 571, endPoint y: 132, distance: 50.0
click at [530, 105] on span "OK" at bounding box center [526, 101] width 10 height 11
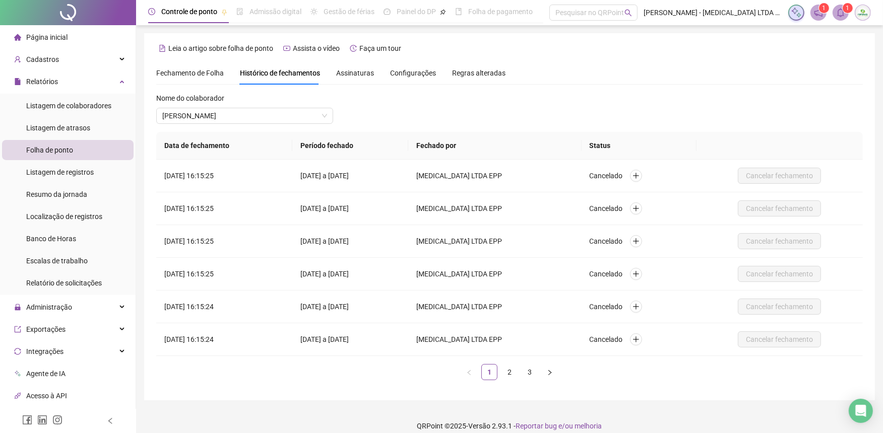
drag, startPoint x: 509, startPoint y: 371, endPoint x: 576, endPoint y: 374, distance: 66.6
click at [509, 372] on link "2" at bounding box center [509, 372] width 15 height 15
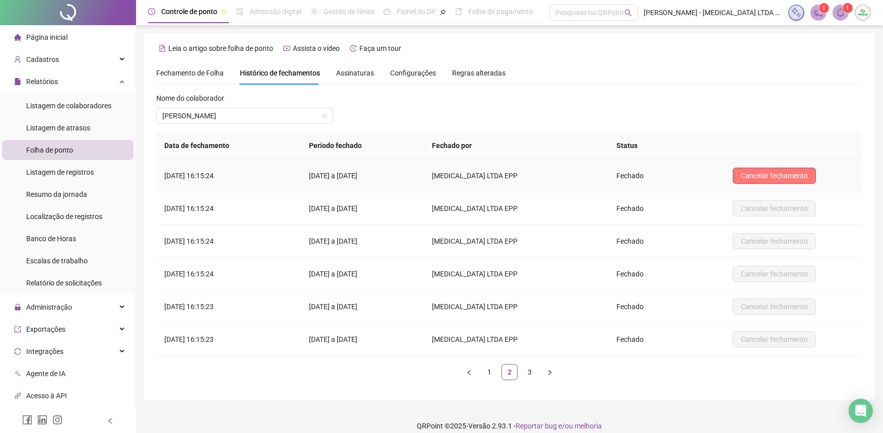
click at [792, 173] on span "Cancelar fechamento" at bounding box center [774, 175] width 67 height 11
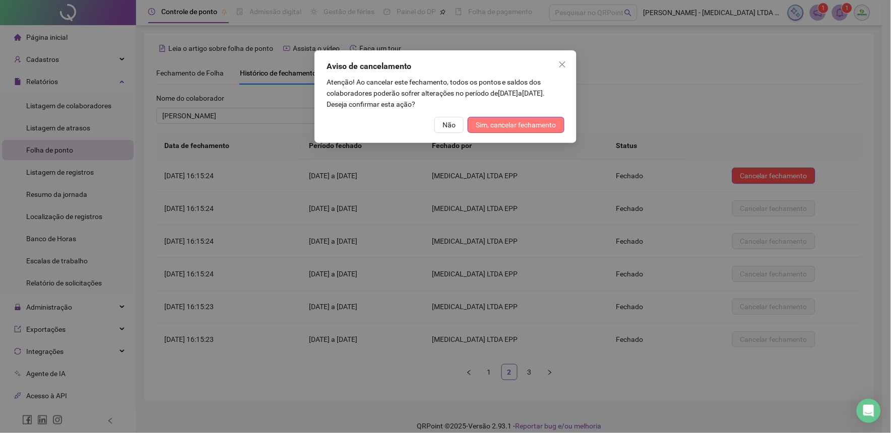
click at [543, 132] on button "Sim, cancelar fechamento" at bounding box center [516, 125] width 97 height 16
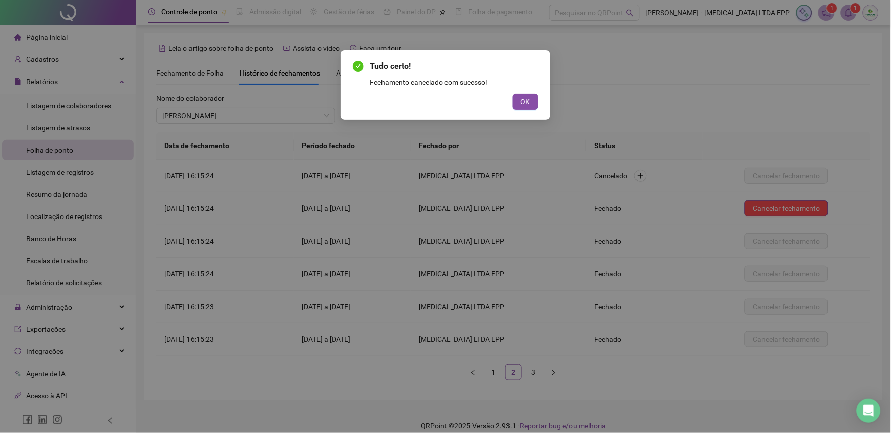
click at [540, 105] on div "Tudo certo! Fechamento cancelado com sucesso! OK" at bounding box center [446, 85] width 210 height 70
click at [540, 103] on div "Tudo certo! Fechamento cancelado com sucesso! OK" at bounding box center [446, 85] width 210 height 70
click at [531, 99] on button "OK" at bounding box center [526, 102] width 26 height 16
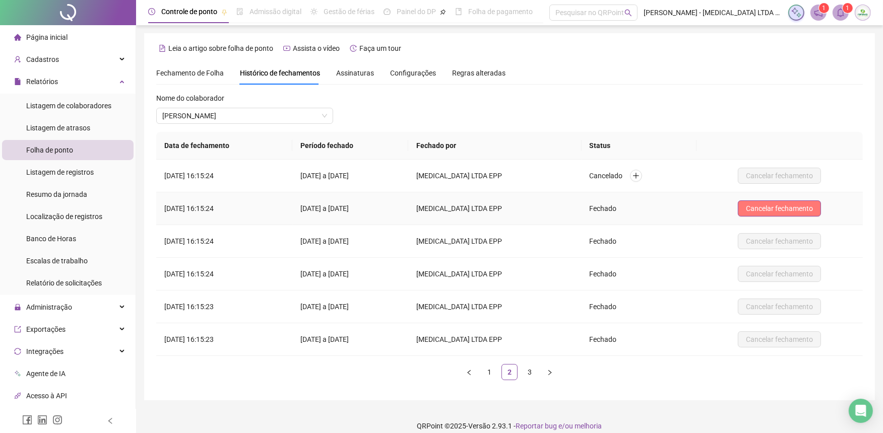
click at [790, 201] on button "Cancelar fechamento" at bounding box center [779, 209] width 83 height 16
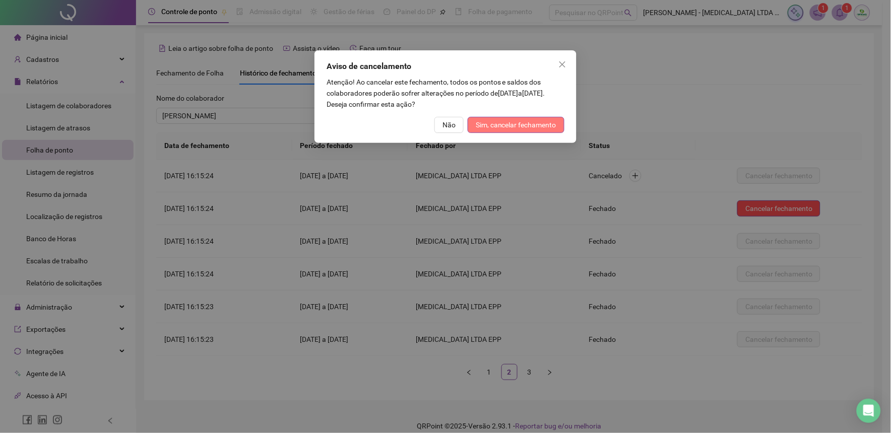
click at [558, 128] on button "Sim, cancelar fechamento" at bounding box center [516, 125] width 97 height 16
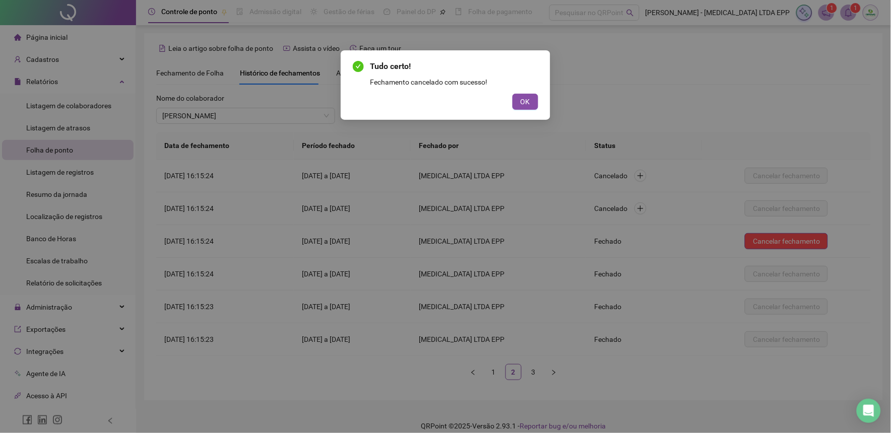
drag, startPoint x: 523, startPoint y: 106, endPoint x: 566, endPoint y: 133, distance: 51.2
click at [526, 108] on button "OK" at bounding box center [526, 102] width 26 height 16
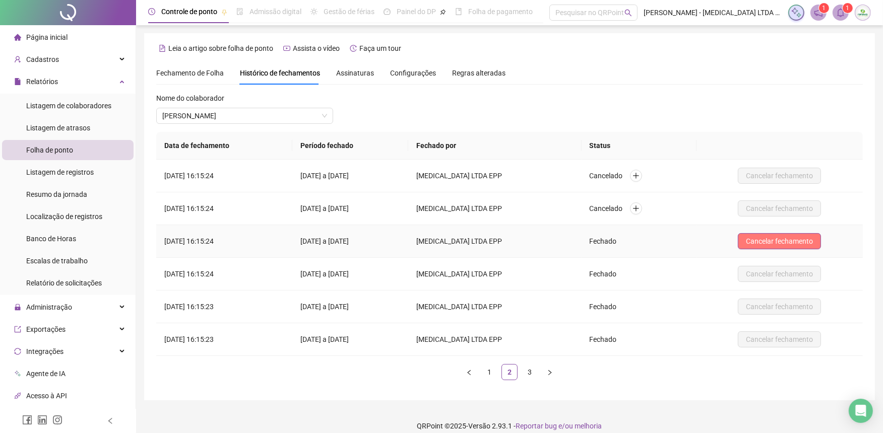
click at [767, 239] on span "Cancelar fechamento" at bounding box center [779, 241] width 67 height 11
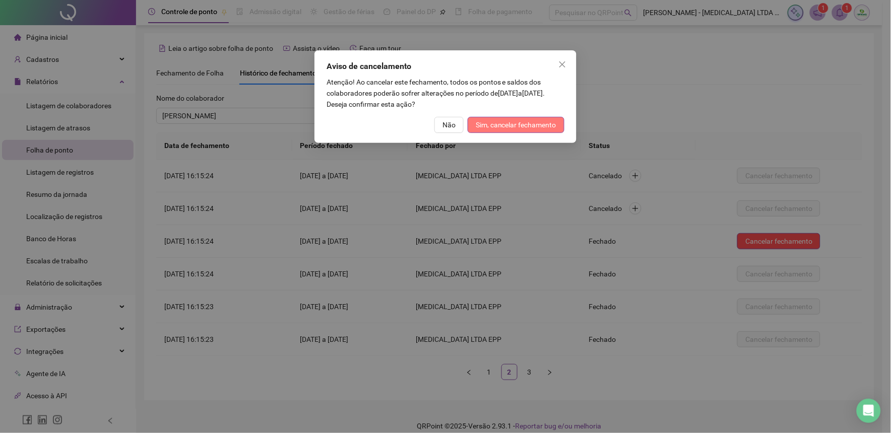
click at [557, 132] on button "Sim, cancelar fechamento" at bounding box center [516, 125] width 97 height 16
click at [553, 119] on span "Sim, cancelar fechamento" at bounding box center [516, 124] width 81 height 11
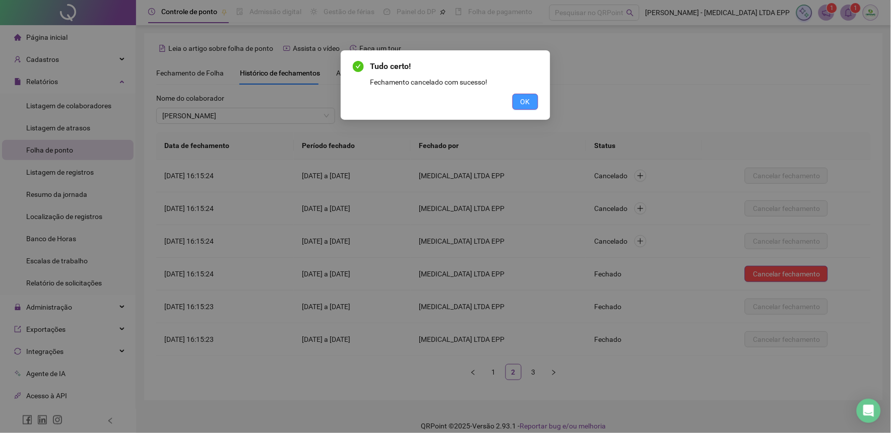
click at [530, 96] on span "OK" at bounding box center [526, 101] width 10 height 11
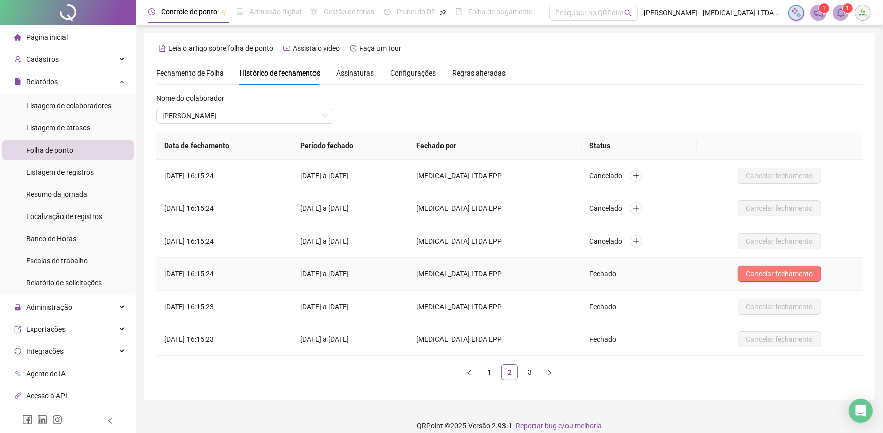
click at [796, 275] on span "Cancelar fechamento" at bounding box center [779, 274] width 67 height 11
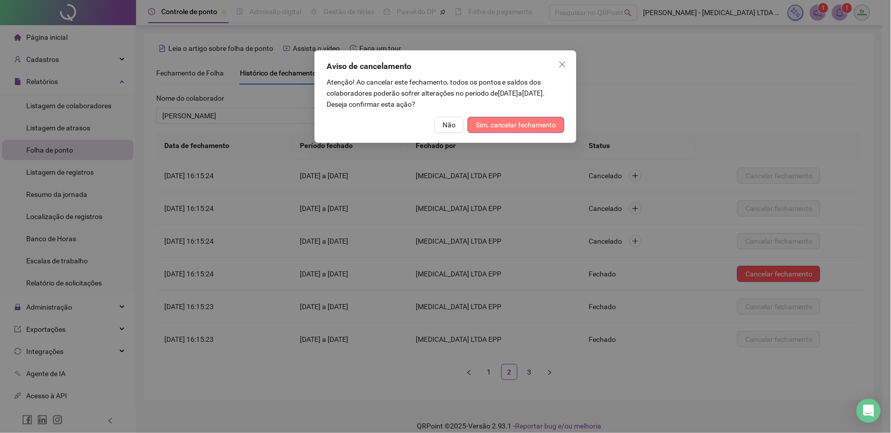
click at [533, 123] on span "Sim, cancelar fechamento" at bounding box center [516, 124] width 81 height 11
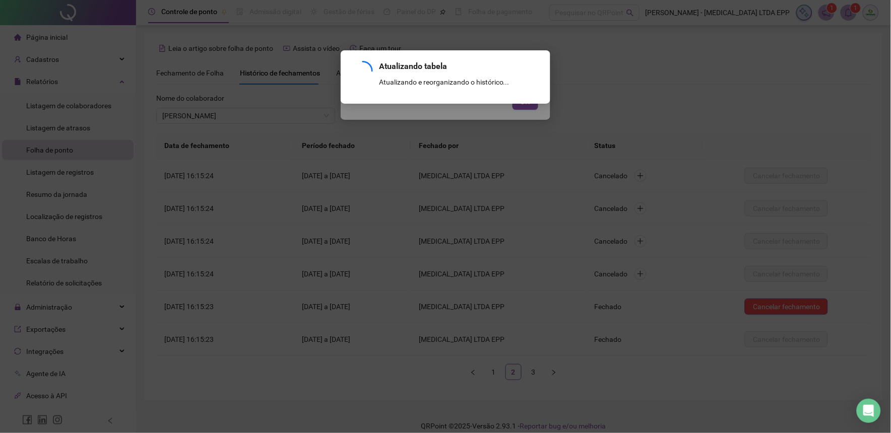
click at [532, 123] on div "Atualizando tabela Atualizando e reorganizando o histórico... OK" at bounding box center [445, 216] width 891 height 433
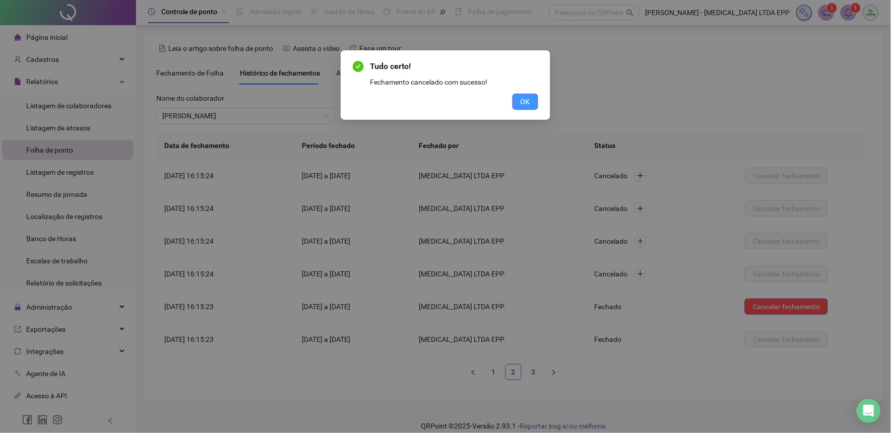
click at [531, 103] on button "OK" at bounding box center [526, 102] width 26 height 16
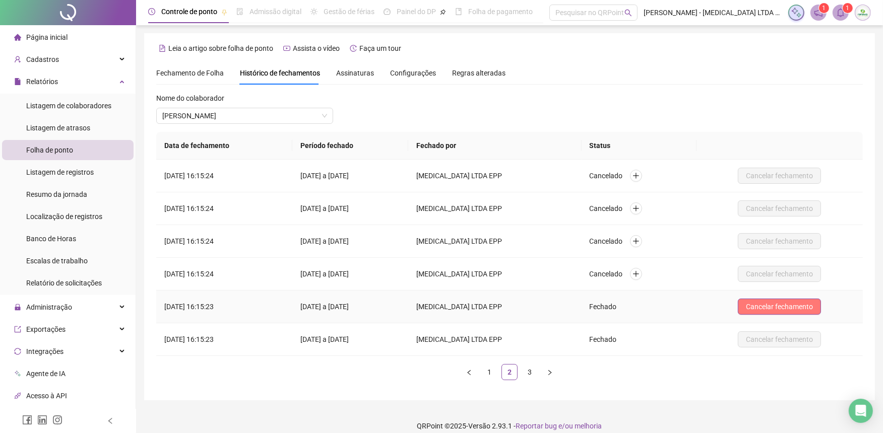
click at [789, 302] on span "Cancelar fechamento" at bounding box center [779, 306] width 67 height 11
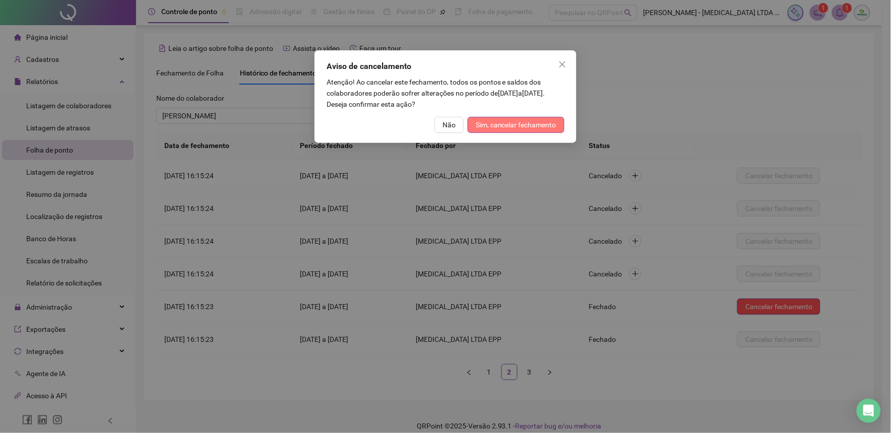
click at [528, 122] on span "Sim, cancelar fechamento" at bounding box center [516, 124] width 81 height 11
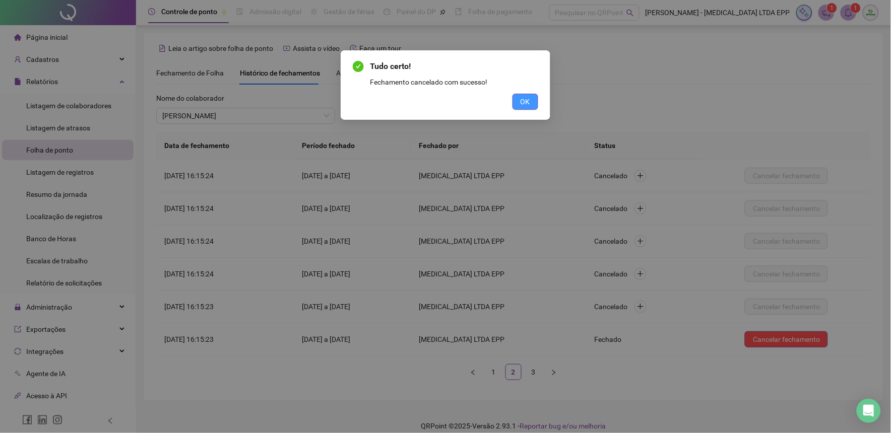
click at [526, 104] on span "OK" at bounding box center [526, 101] width 10 height 11
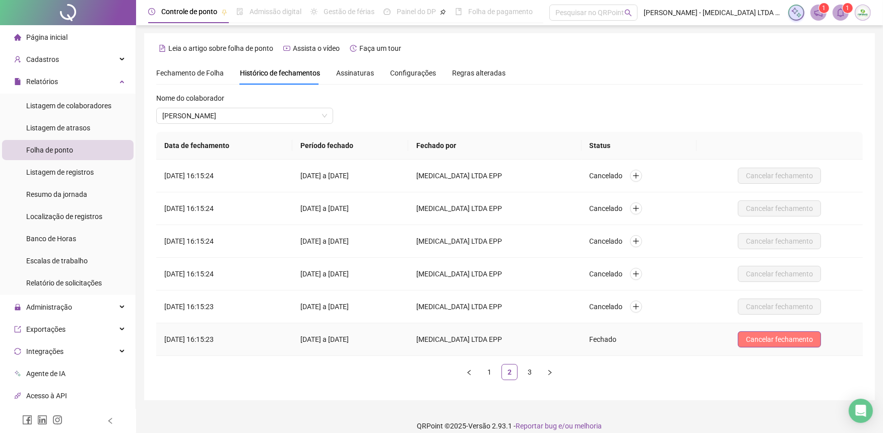
click at [798, 336] on span "Cancelar fechamento" at bounding box center [779, 339] width 67 height 11
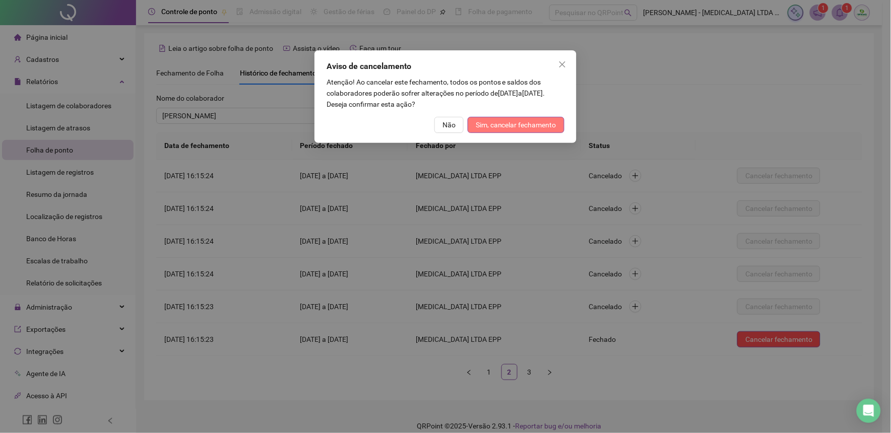
click at [534, 117] on button "Sim, cancelar fechamento" at bounding box center [516, 125] width 97 height 16
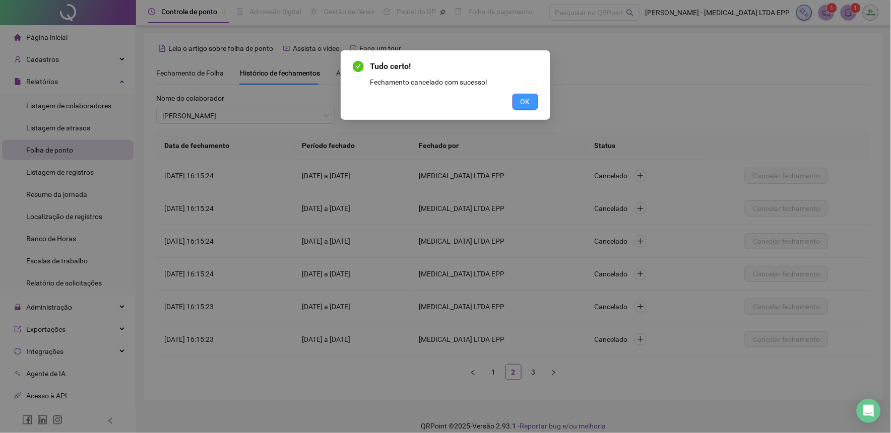
click at [533, 107] on button "OK" at bounding box center [526, 102] width 26 height 16
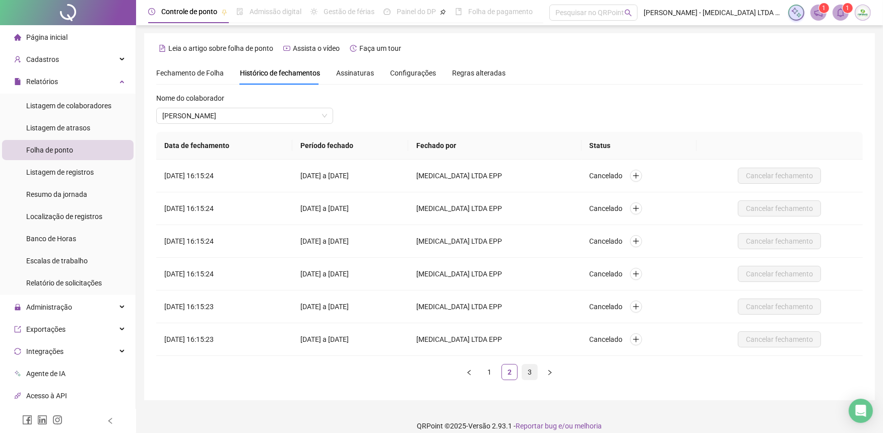
click at [531, 372] on link "3" at bounding box center [529, 372] width 15 height 15
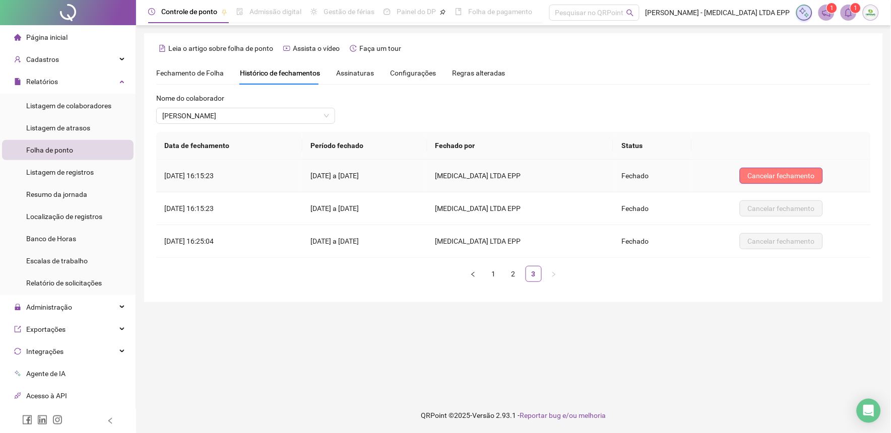
click at [770, 169] on button "Cancelar fechamento" at bounding box center [781, 176] width 83 height 16
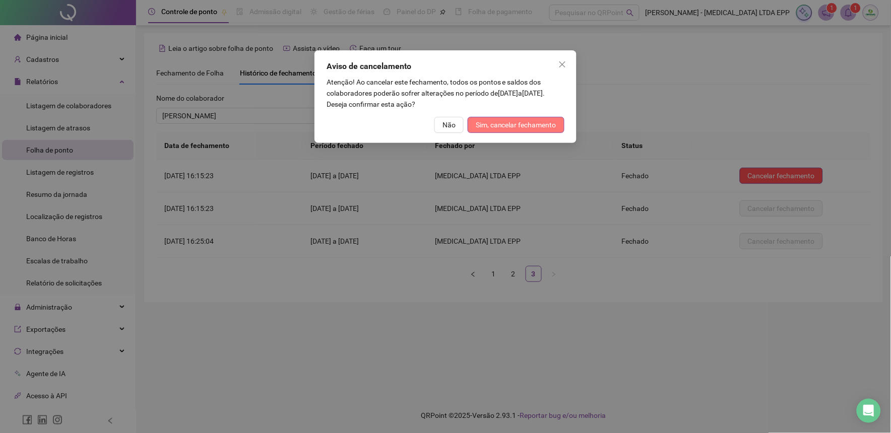
click at [540, 123] on span "Sim, cancelar fechamento" at bounding box center [516, 124] width 81 height 11
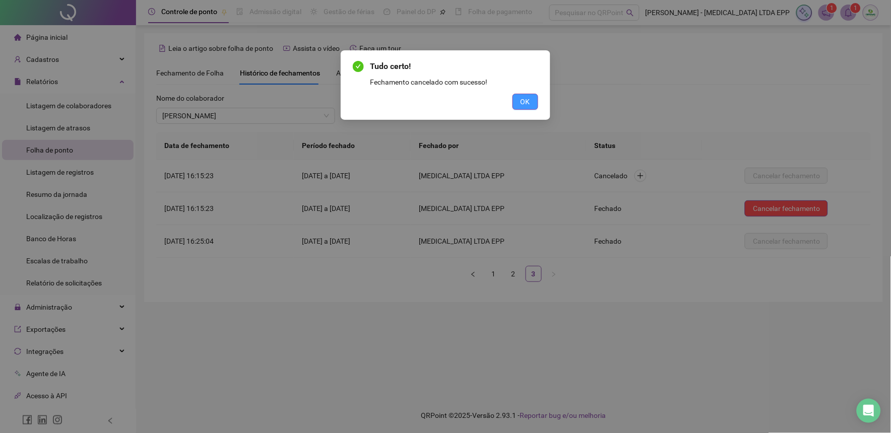
click at [537, 100] on button "OK" at bounding box center [526, 102] width 26 height 16
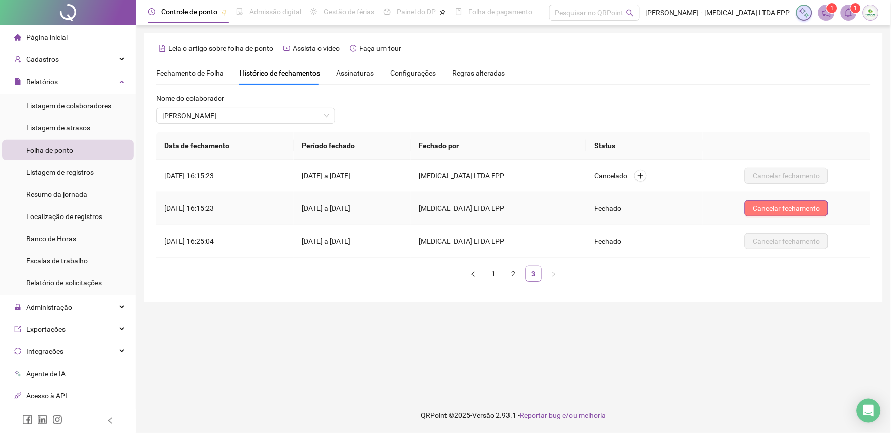
click at [783, 212] on span "Cancelar fechamento" at bounding box center [786, 208] width 67 height 11
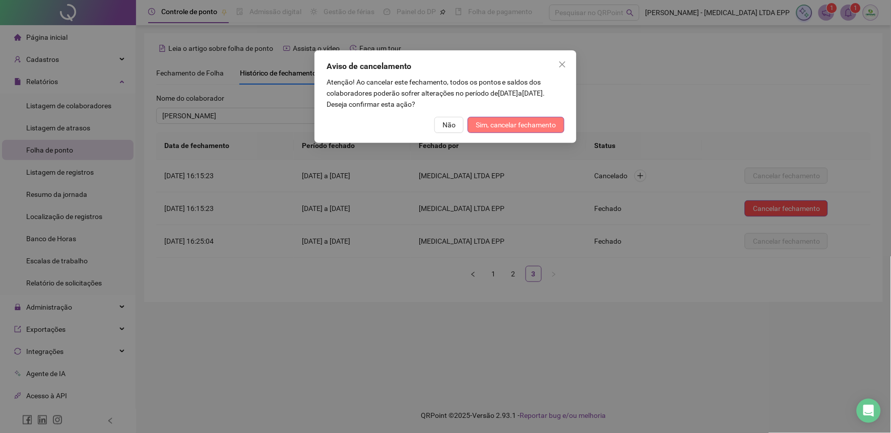
click at [518, 129] on span "Sim, cancelar fechamento" at bounding box center [516, 124] width 81 height 11
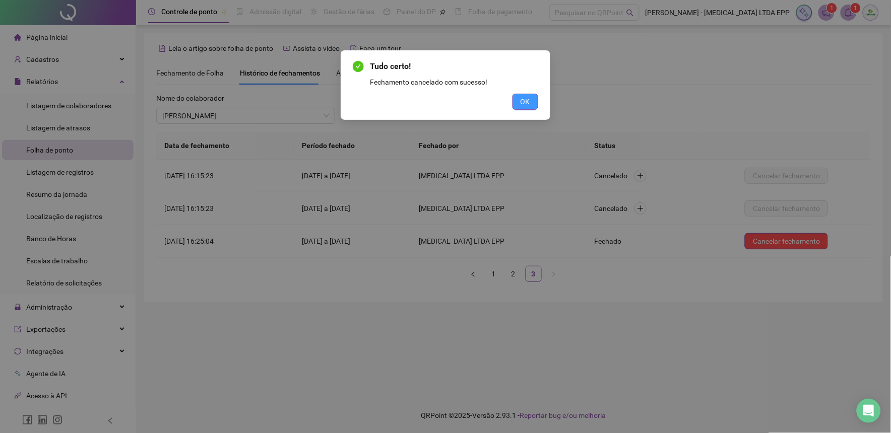
click at [519, 102] on button "OK" at bounding box center [526, 102] width 26 height 16
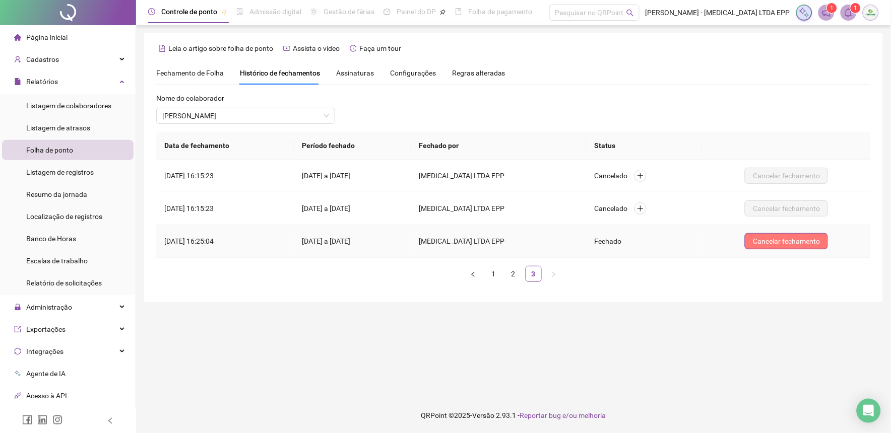
click at [759, 242] on span "Cancelar fechamento" at bounding box center [786, 241] width 67 height 11
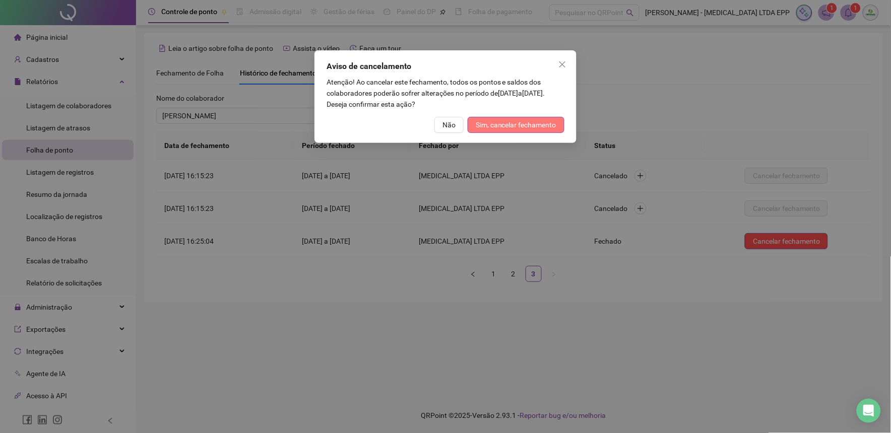
click at [541, 126] on span "Sim, cancelar fechamento" at bounding box center [516, 124] width 81 height 11
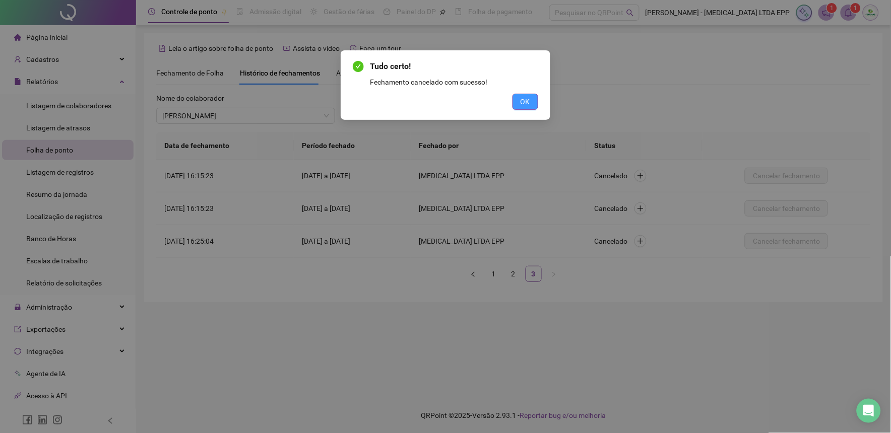
click at [529, 104] on span "OK" at bounding box center [526, 101] width 10 height 11
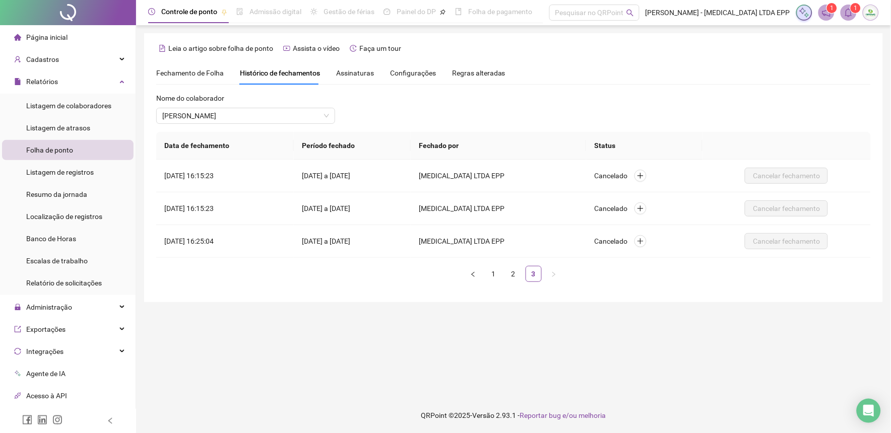
click at [239, 130] on div "Nome do colaborador [PERSON_NAME]" at bounding box center [245, 112] width 179 height 39
click at [239, 114] on span "[PERSON_NAME]" at bounding box center [245, 115] width 167 height 15
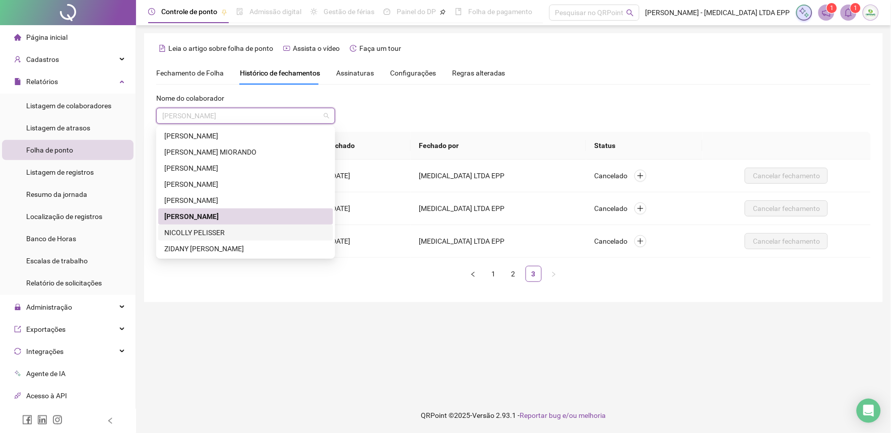
click at [198, 238] on div "NICOLLY PELISSER" at bounding box center [245, 233] width 175 height 16
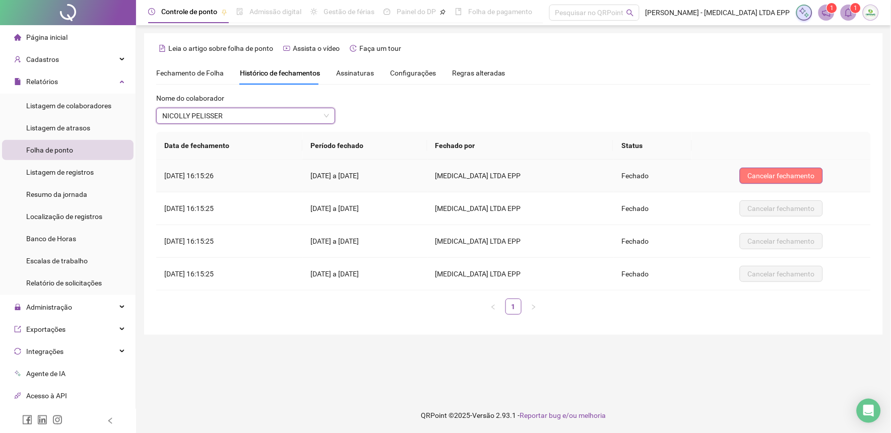
click at [804, 177] on span "Cancelar fechamento" at bounding box center [781, 175] width 67 height 11
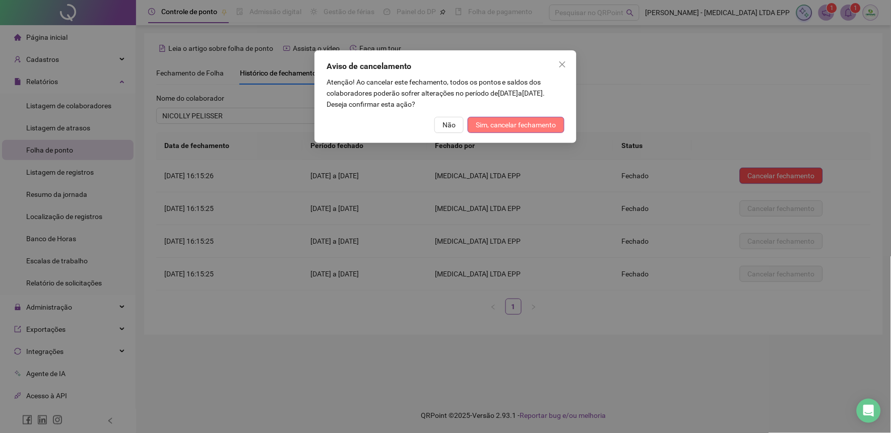
click at [500, 129] on span "Sim, cancelar fechamento" at bounding box center [516, 124] width 81 height 11
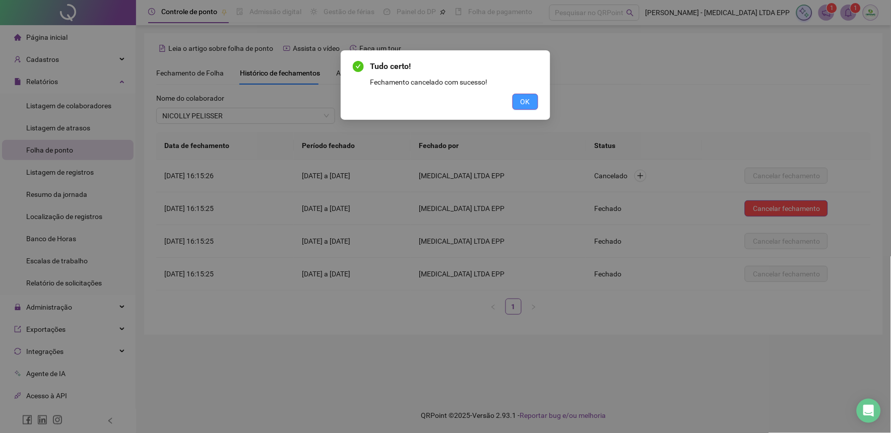
drag, startPoint x: 521, startPoint y: 109, endPoint x: 542, endPoint y: 108, distance: 21.2
click at [522, 109] on button "OK" at bounding box center [526, 102] width 26 height 16
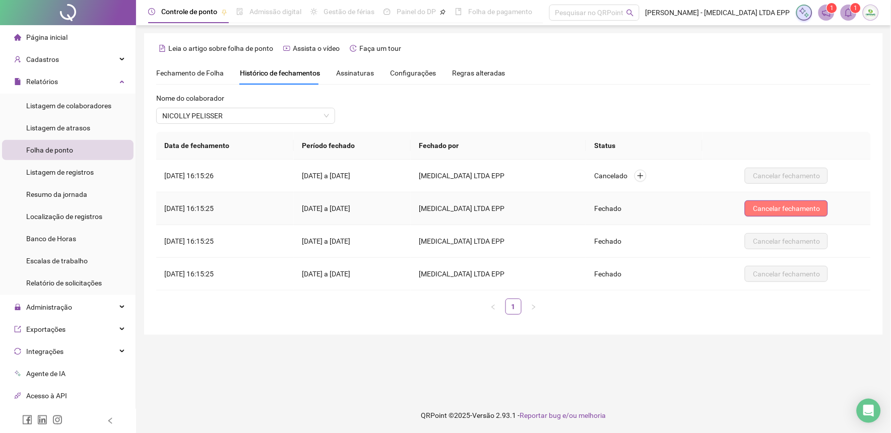
click at [792, 201] on button "Cancelar fechamento" at bounding box center [786, 209] width 83 height 16
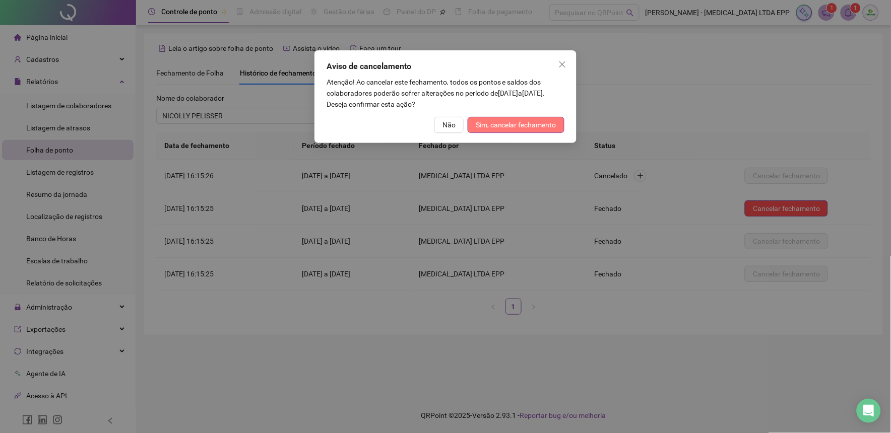
click at [540, 130] on span "Sim, cancelar fechamento" at bounding box center [516, 124] width 81 height 11
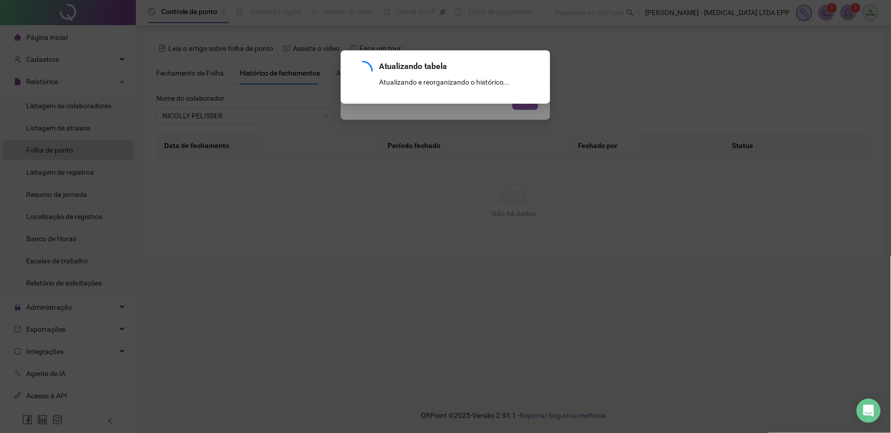
click at [529, 107] on div "Atualizando tabela Atualizando e reorganizando o histórico... OK" at bounding box center [445, 216] width 891 height 433
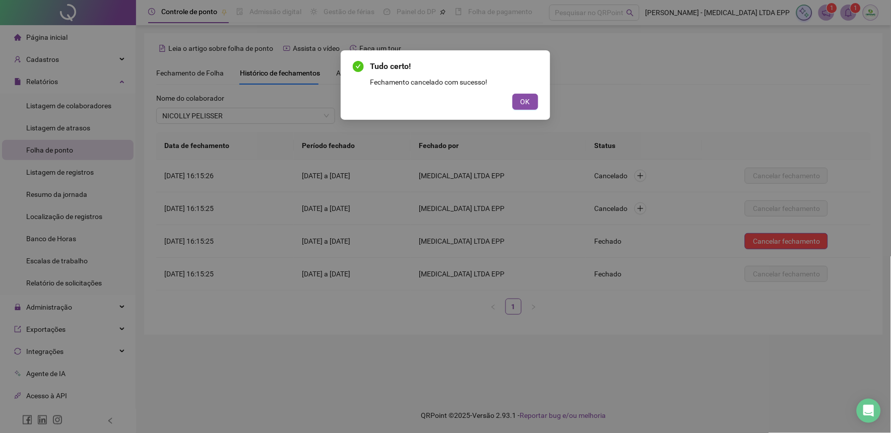
click at [527, 104] on span "OK" at bounding box center [526, 101] width 10 height 11
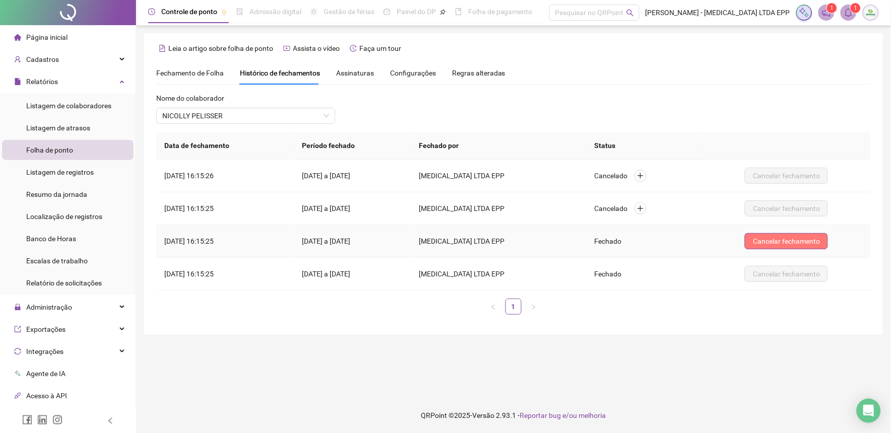
click at [772, 242] on span "Cancelar fechamento" at bounding box center [786, 241] width 67 height 11
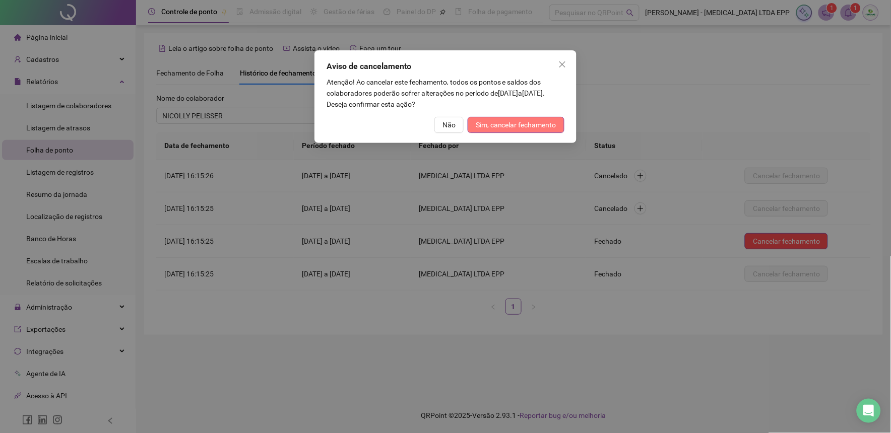
click at [527, 121] on span "Sim, cancelar fechamento" at bounding box center [516, 124] width 81 height 11
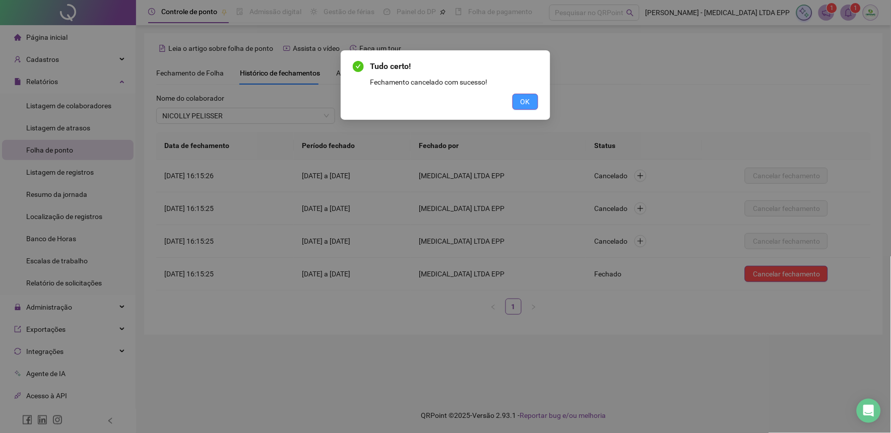
click at [530, 101] on span "OK" at bounding box center [526, 101] width 10 height 11
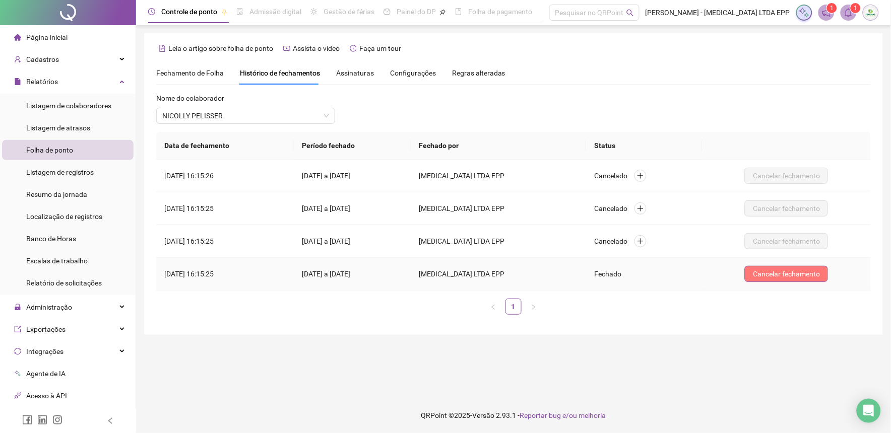
click at [798, 269] on span "Cancelar fechamento" at bounding box center [786, 274] width 67 height 11
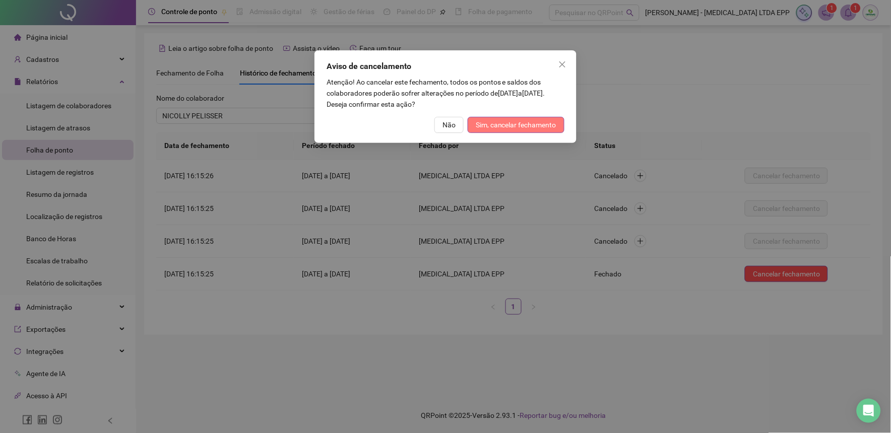
click at [495, 123] on span "Sim, cancelar fechamento" at bounding box center [516, 124] width 81 height 11
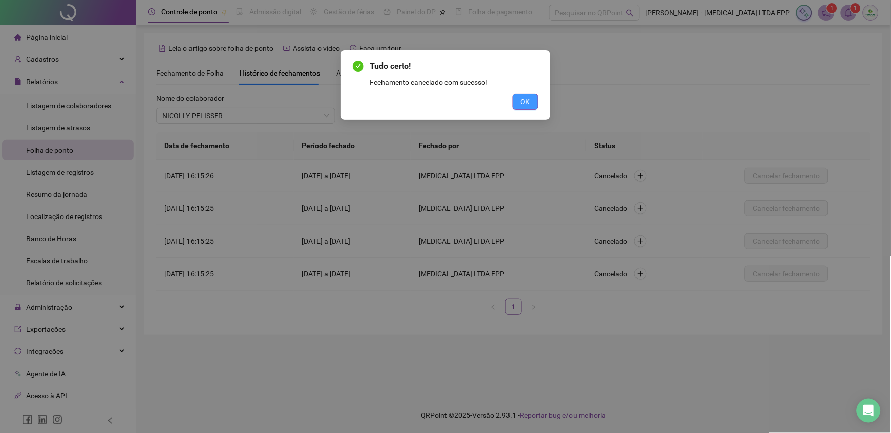
click at [527, 102] on span "OK" at bounding box center [526, 101] width 10 height 11
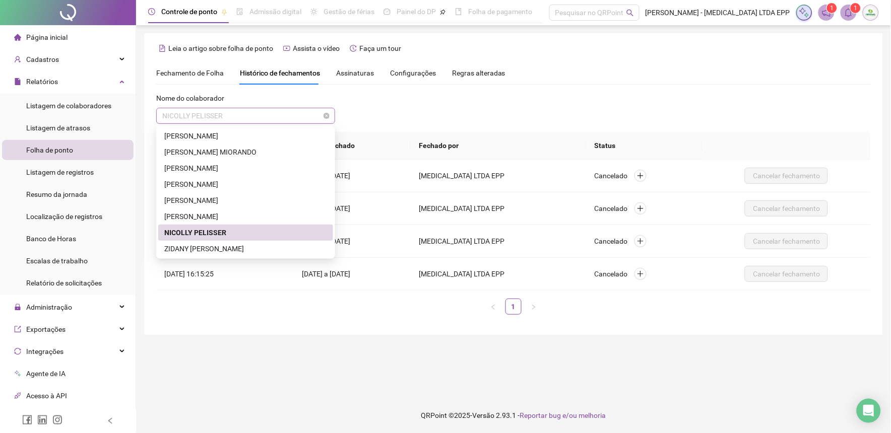
click at [229, 115] on span "NICOLLY PELISSER" at bounding box center [245, 115] width 167 height 15
click at [198, 246] on div "ZIDANY [PERSON_NAME]" at bounding box center [245, 248] width 163 height 11
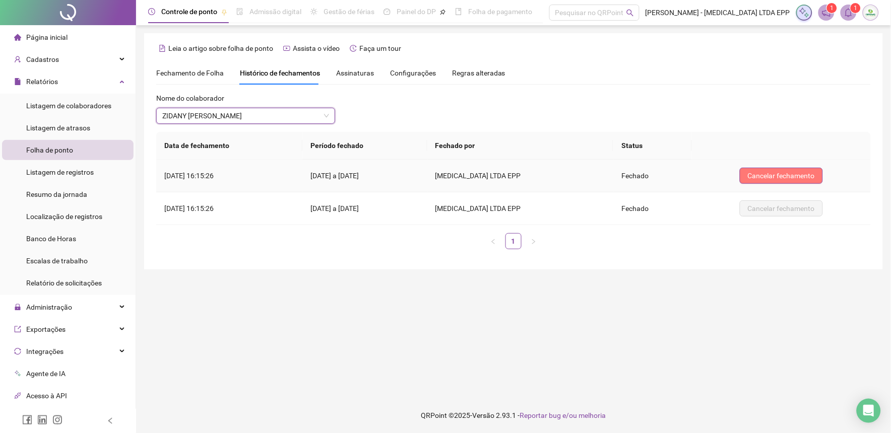
drag, startPoint x: 792, startPoint y: 161, endPoint x: 785, endPoint y: 177, distance: 17.6
click at [785, 177] on td "Cancelar fechamento" at bounding box center [781, 176] width 179 height 33
click at [785, 177] on span "Cancelar fechamento" at bounding box center [781, 175] width 67 height 11
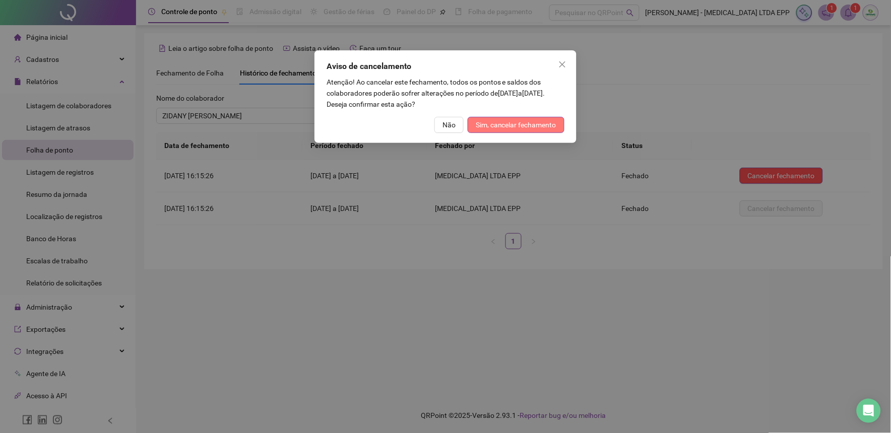
click at [517, 121] on span "Sim, cancelar fechamento" at bounding box center [516, 124] width 81 height 11
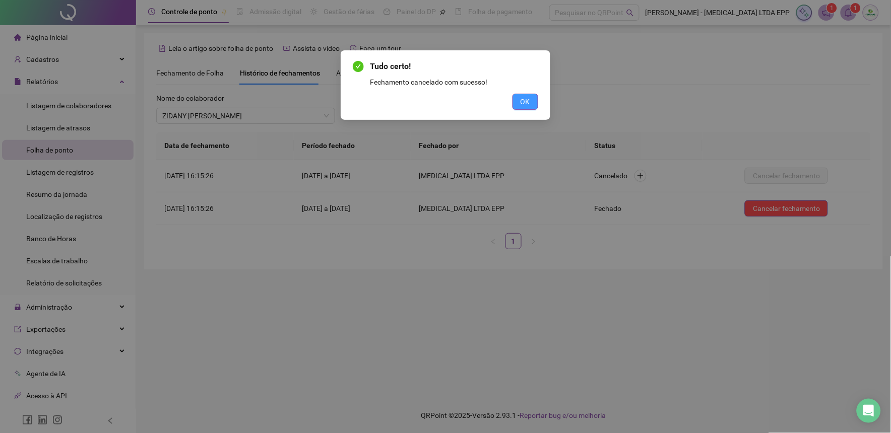
click at [518, 107] on button "OK" at bounding box center [526, 102] width 26 height 16
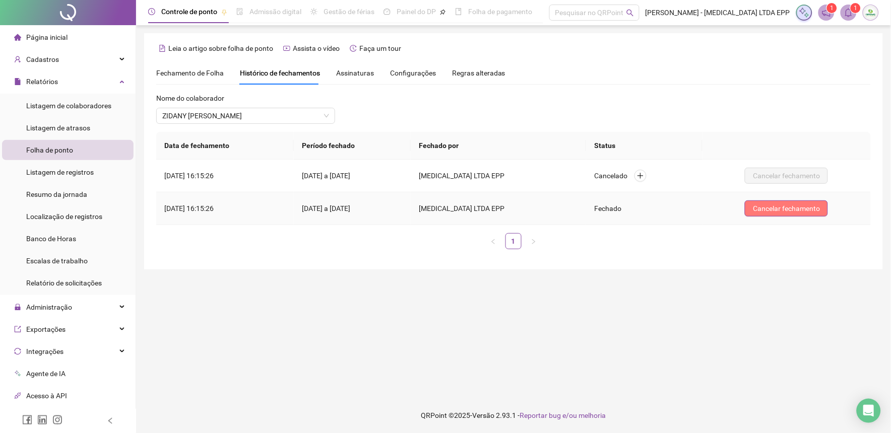
click at [809, 202] on button "Cancelar fechamento" at bounding box center [786, 209] width 83 height 16
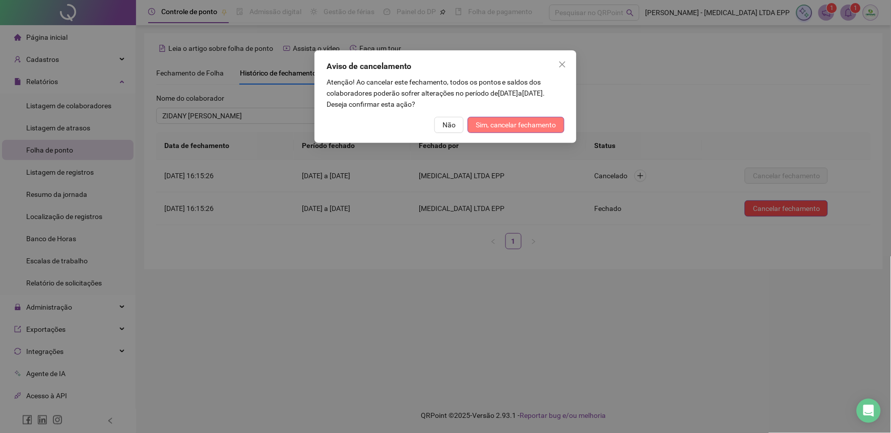
click at [526, 124] on span "Sim, cancelar fechamento" at bounding box center [516, 124] width 81 height 11
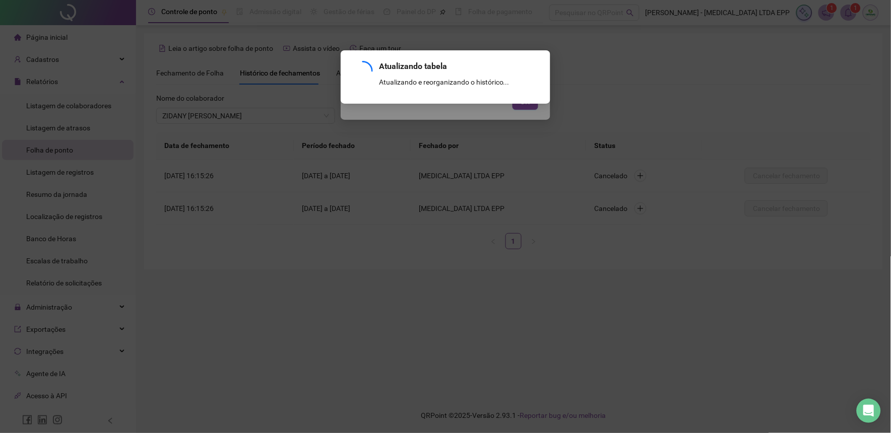
drag, startPoint x: 525, startPoint y: 124, endPoint x: 523, endPoint y: 116, distance: 8.9
click at [525, 122] on div "Atualizando tabela Atualizando e reorganizando o histórico... OK" at bounding box center [445, 216] width 891 height 433
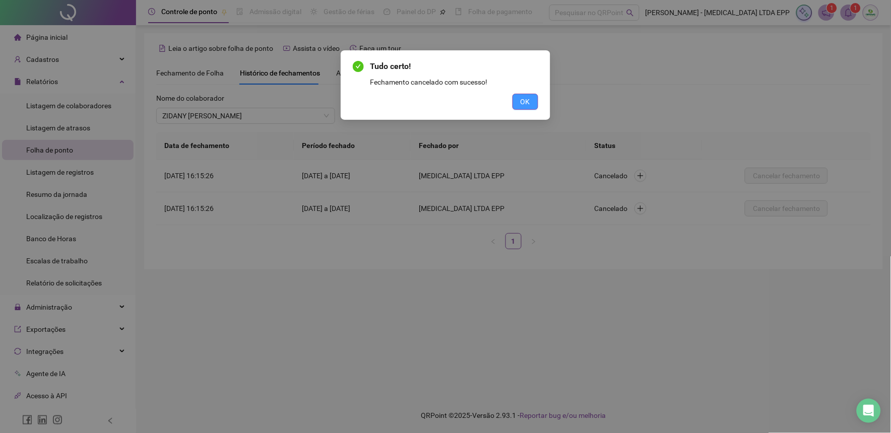
click at [520, 108] on button "OK" at bounding box center [526, 102] width 26 height 16
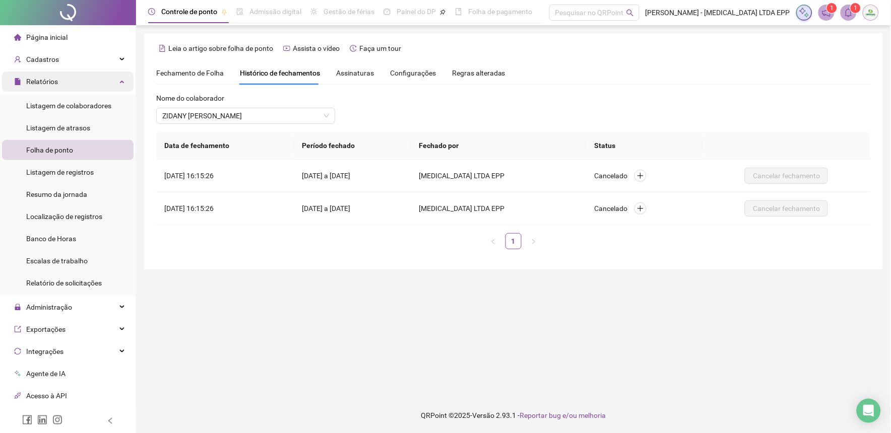
click at [72, 84] on div "Relatórios" at bounding box center [68, 82] width 132 height 20
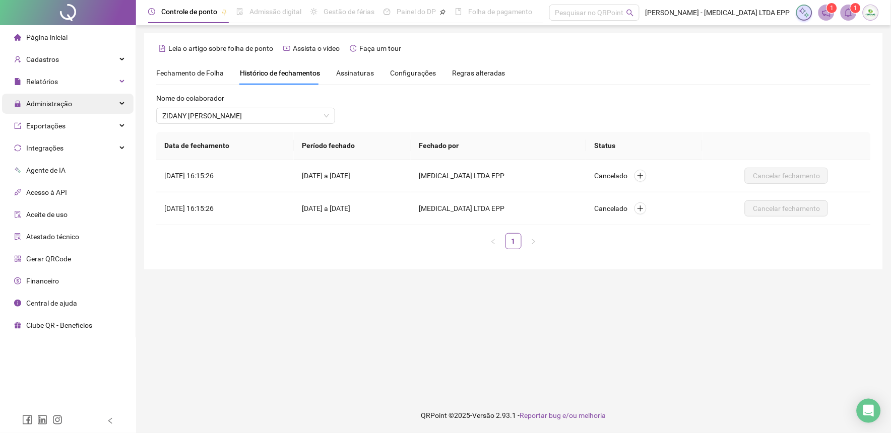
click at [65, 105] on span "Administração" at bounding box center [49, 104] width 46 height 8
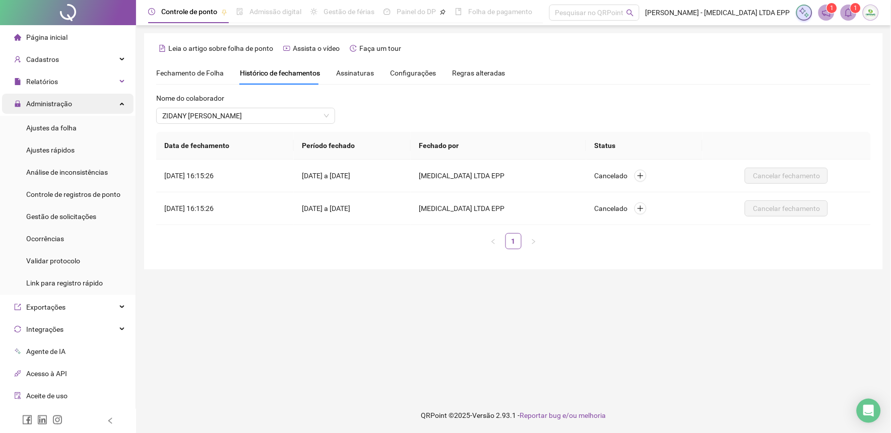
click at [65, 105] on span "Administração" at bounding box center [49, 104] width 46 height 8
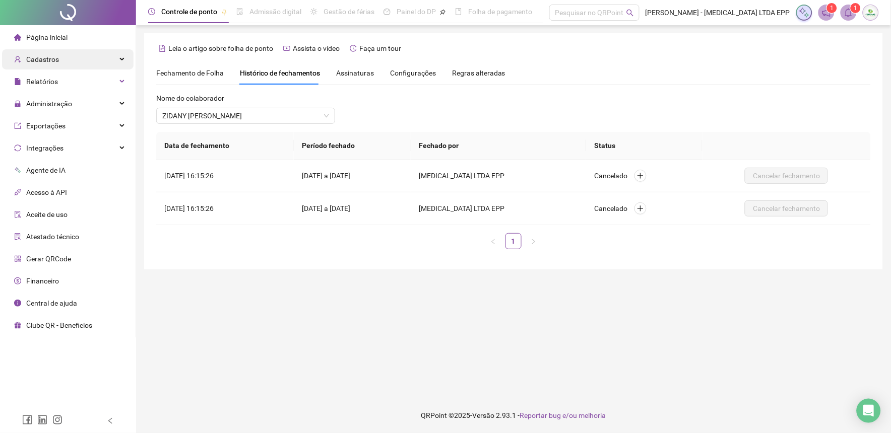
click at [54, 58] on span "Cadastros" at bounding box center [42, 59] width 33 height 8
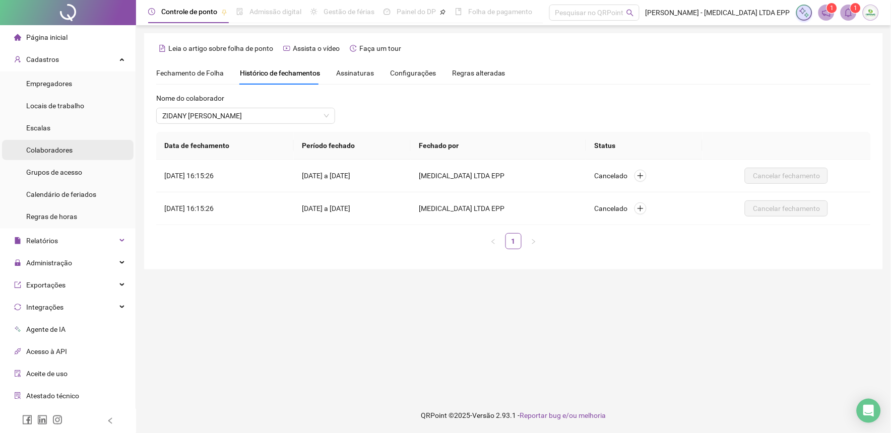
click at [56, 147] on span "Colaboradores" at bounding box center [49, 150] width 46 height 8
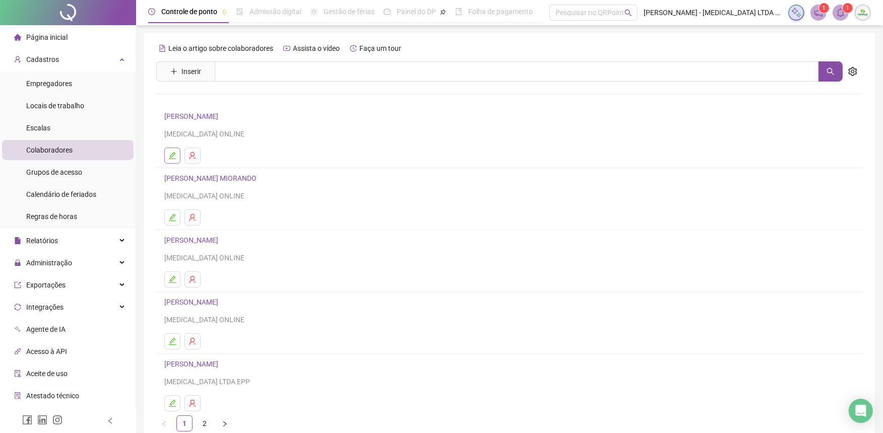
click at [173, 156] on icon "edit" at bounding box center [172, 156] width 8 height 8
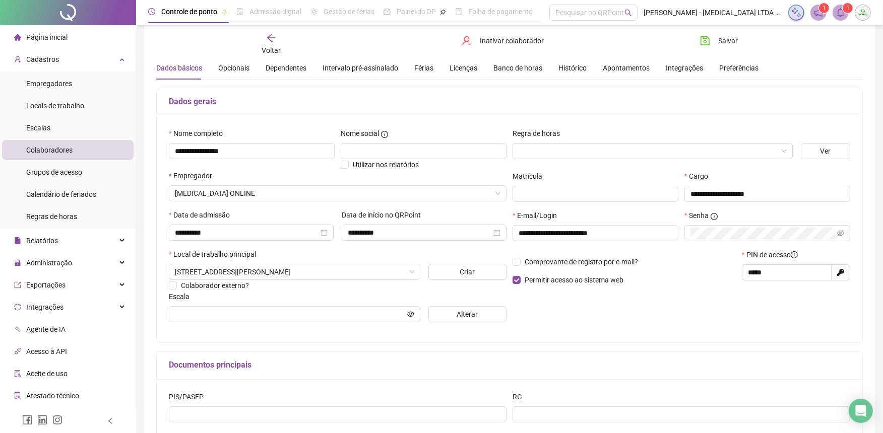
scroll to position [56, 0]
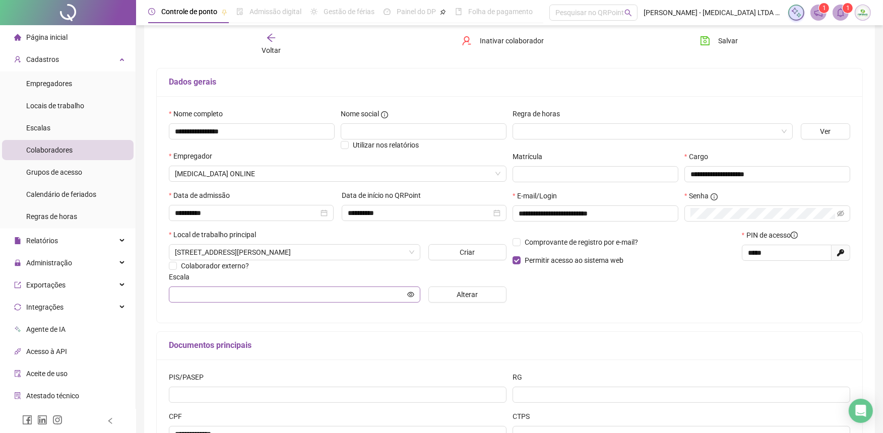
click at [321, 303] on span at bounding box center [294, 295] width 251 height 16
click at [320, 298] on input "text" at bounding box center [290, 294] width 230 height 11
click at [457, 298] on span "Alterar" at bounding box center [467, 294] width 21 height 11
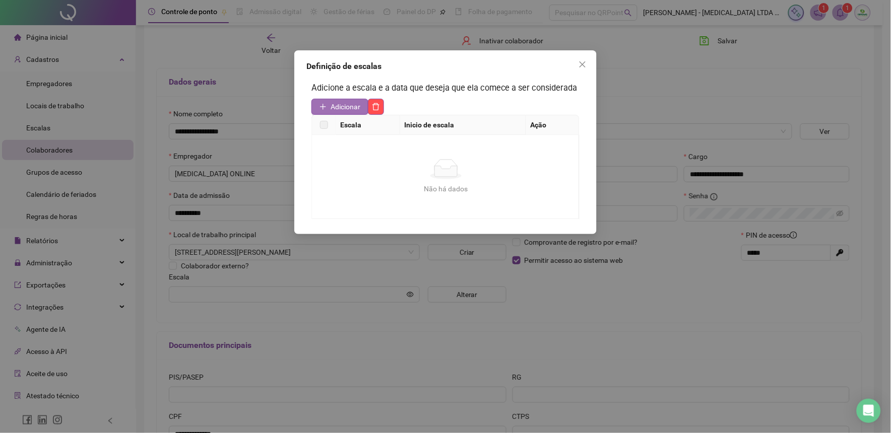
click at [340, 107] on span "Adicionar" at bounding box center [346, 106] width 30 height 11
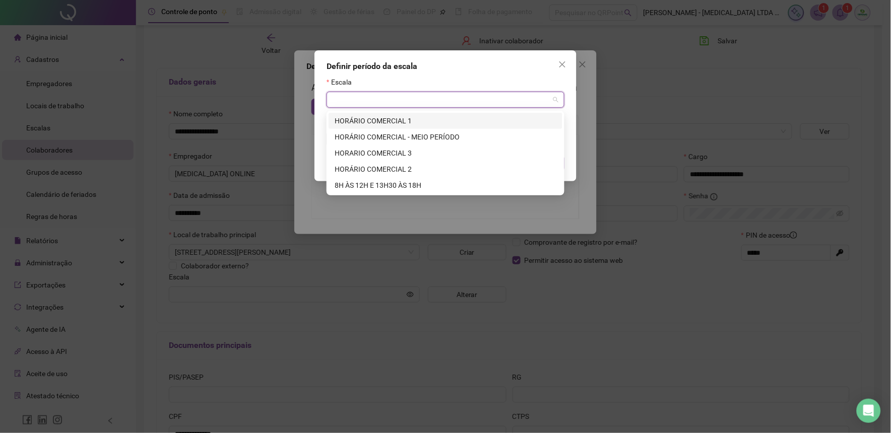
click at [366, 100] on input "search" at bounding box center [441, 99] width 217 height 15
click at [365, 184] on div "8H ÀS 12H E 13H30 ÀS 18H" at bounding box center [446, 185] width 222 height 11
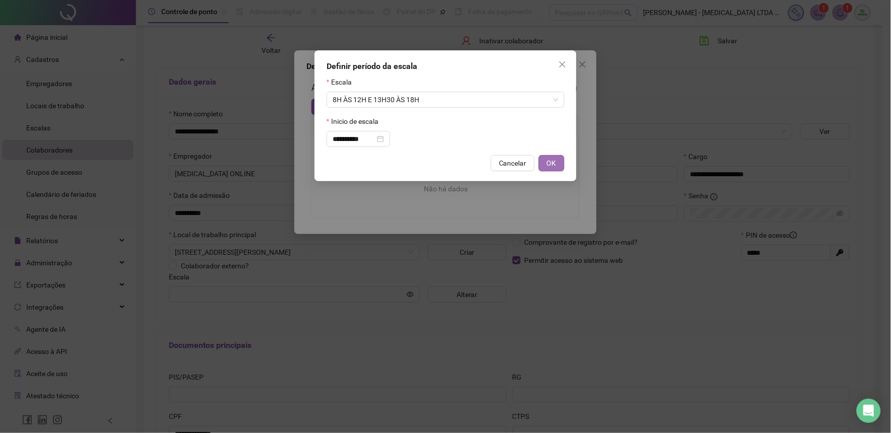
click at [555, 168] on span "OK" at bounding box center [552, 163] width 10 height 11
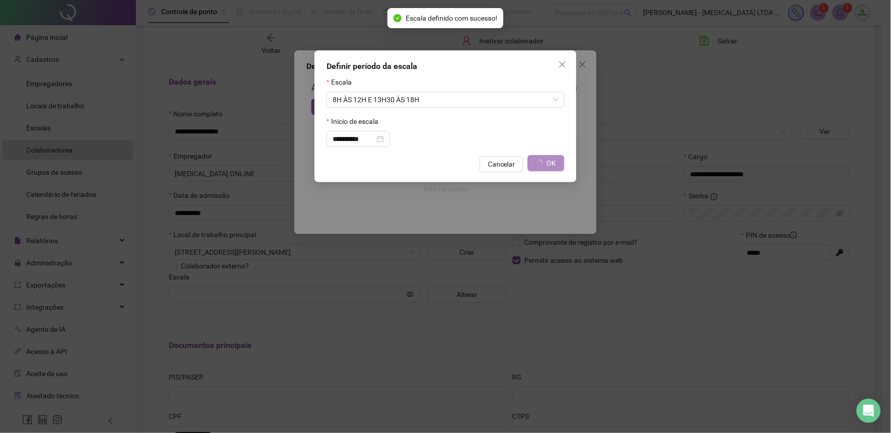
type input "**********"
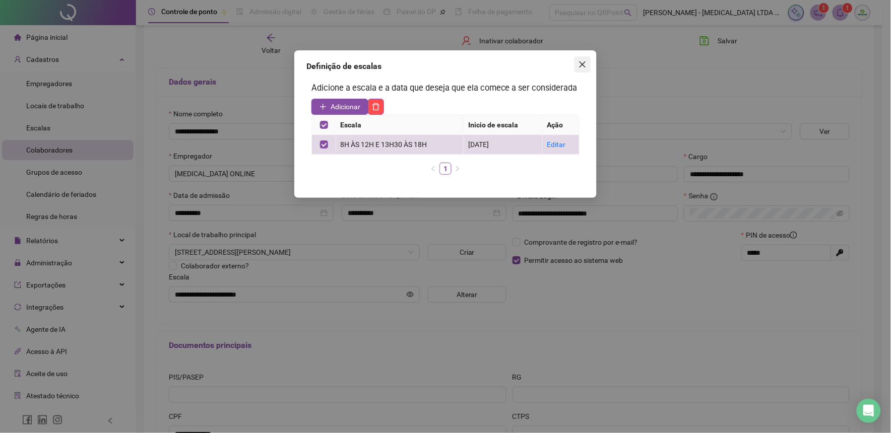
click at [590, 68] on span "Close" at bounding box center [583, 64] width 16 height 8
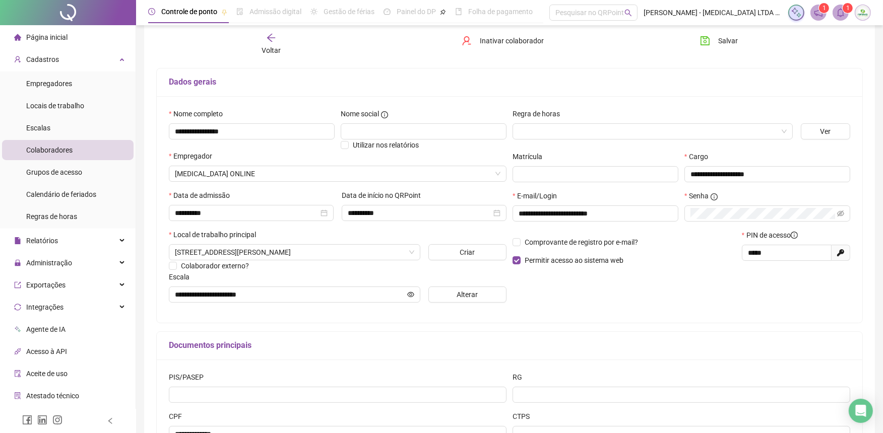
scroll to position [0, 0]
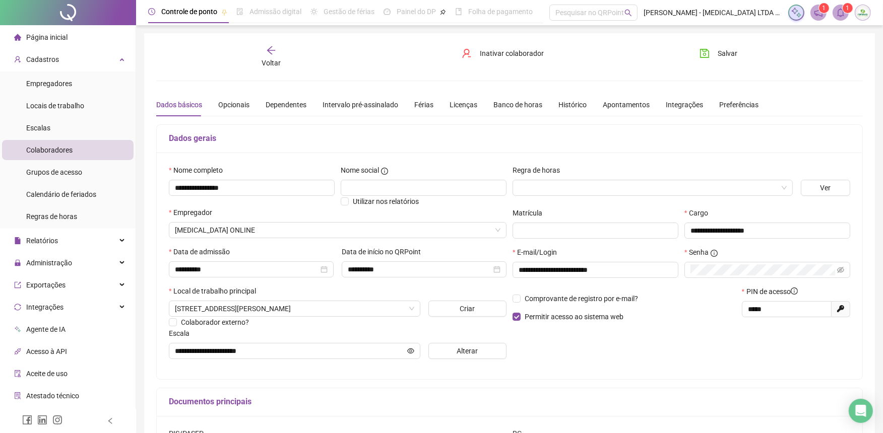
click at [276, 53] on div "Voltar" at bounding box center [271, 56] width 111 height 23
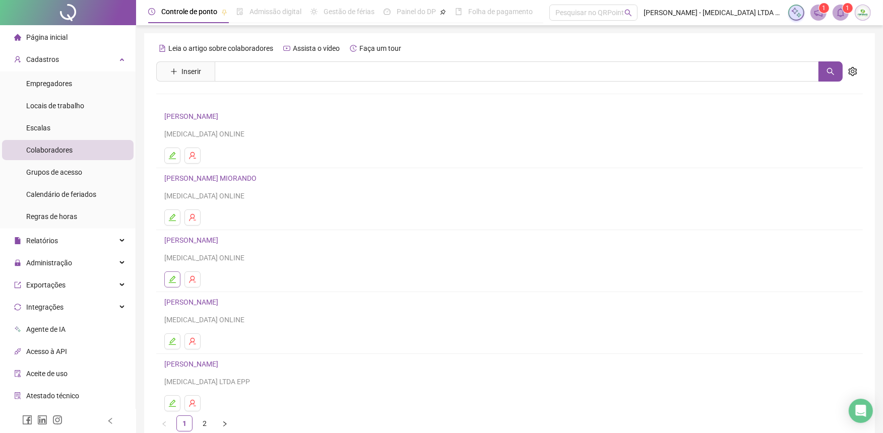
click at [170, 274] on button "button" at bounding box center [172, 280] width 16 height 16
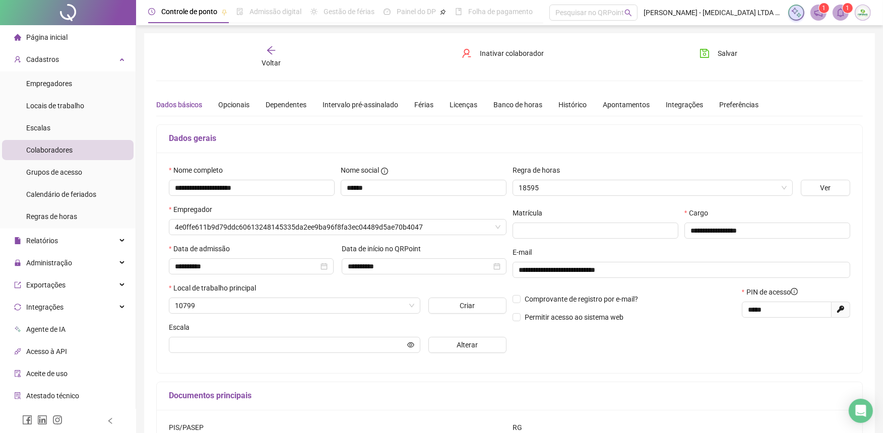
type input "**********"
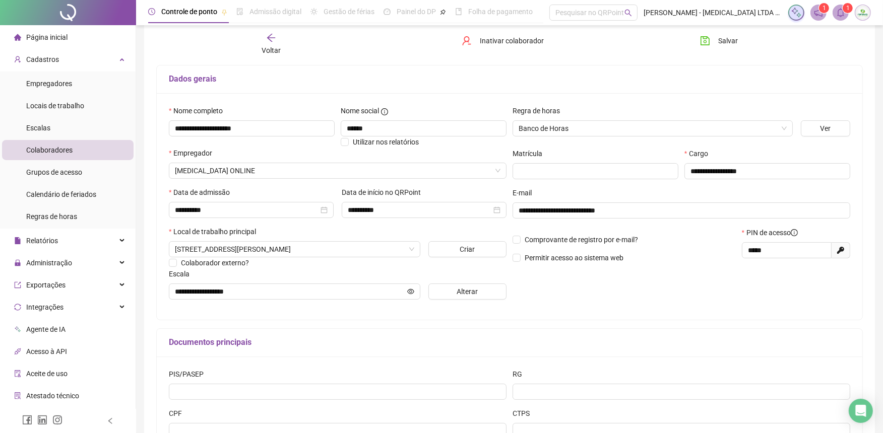
scroll to position [112, 0]
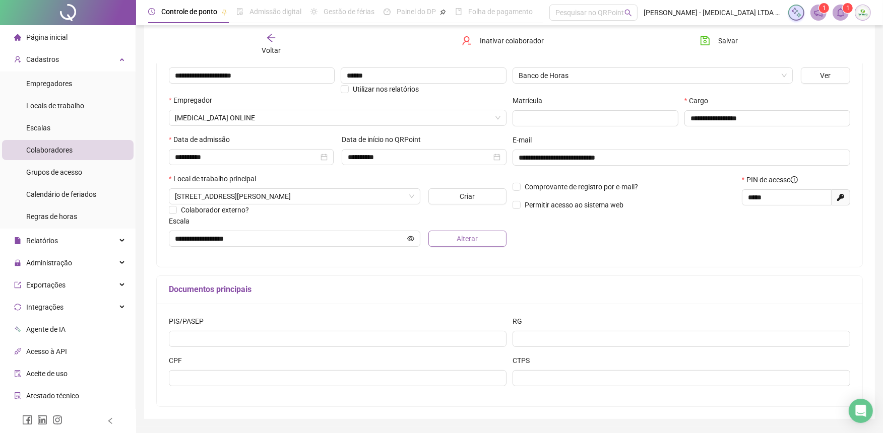
click at [471, 243] on span "Alterar" at bounding box center [467, 238] width 21 height 11
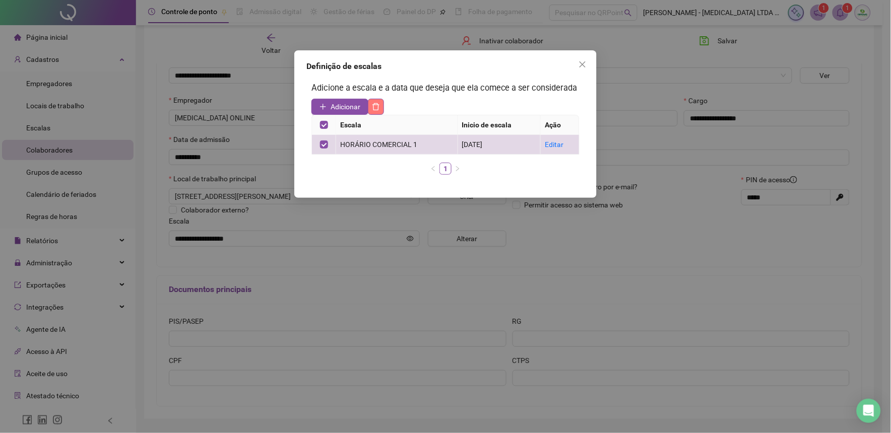
click at [383, 105] on button "button" at bounding box center [376, 107] width 16 height 16
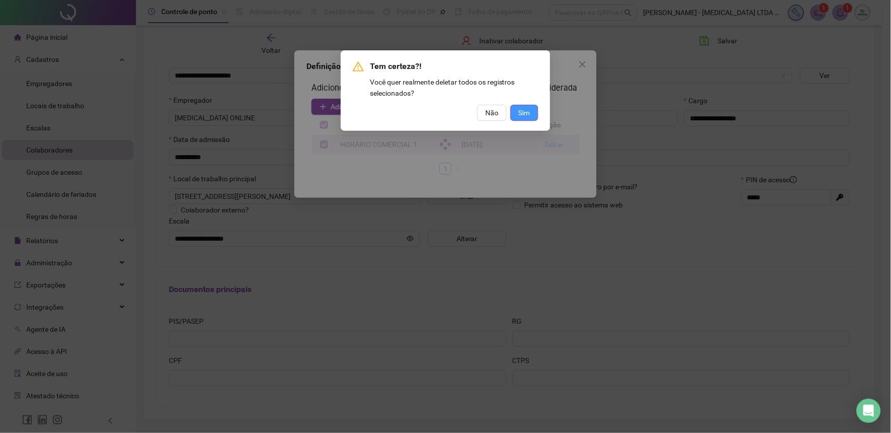
click at [516, 112] on button "Sim" at bounding box center [525, 113] width 28 height 16
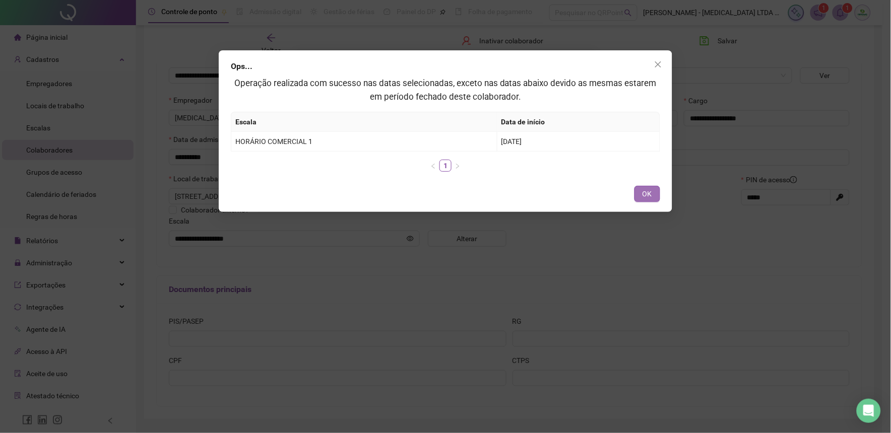
click at [642, 193] on button "OK" at bounding box center [647, 194] width 26 height 16
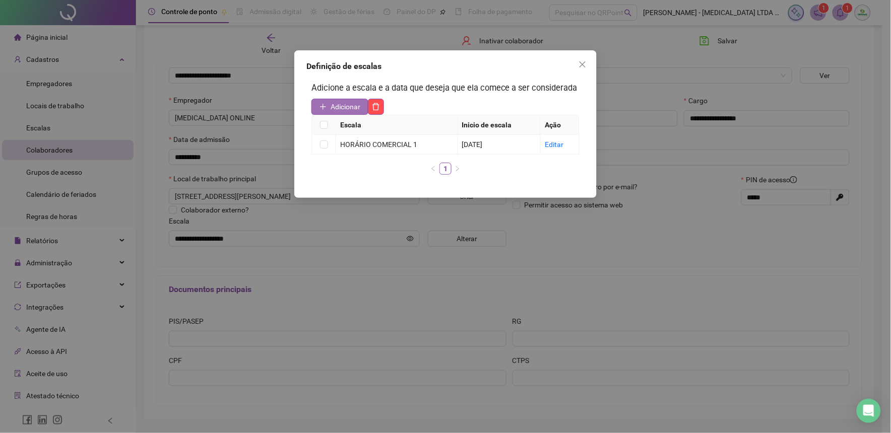
click at [345, 112] on span "Adicionar" at bounding box center [346, 106] width 30 height 11
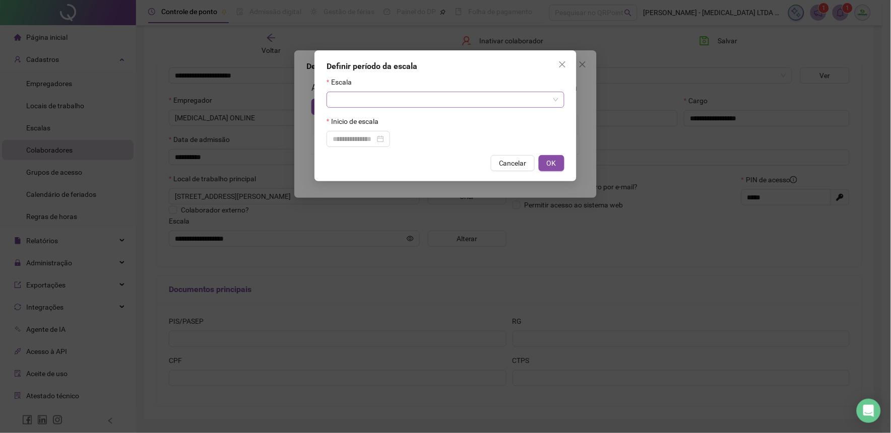
click at [361, 102] on input "search" at bounding box center [441, 99] width 217 height 15
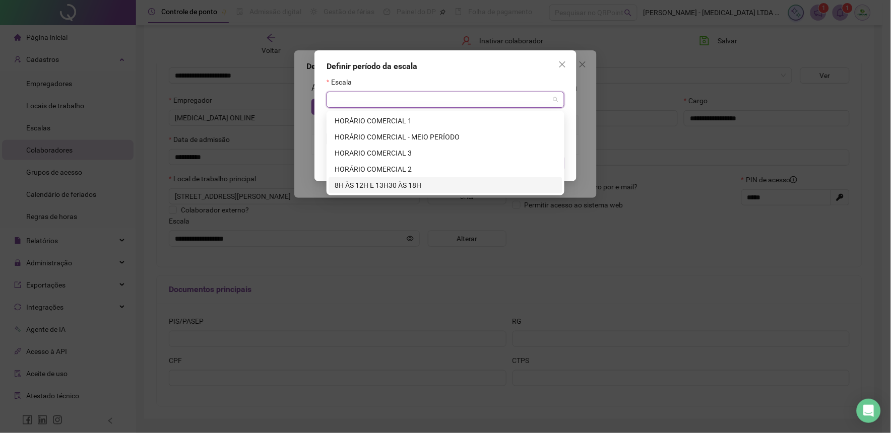
click at [363, 182] on div "8H ÀS 12H E 13H30 ÀS 18H" at bounding box center [446, 185] width 222 height 11
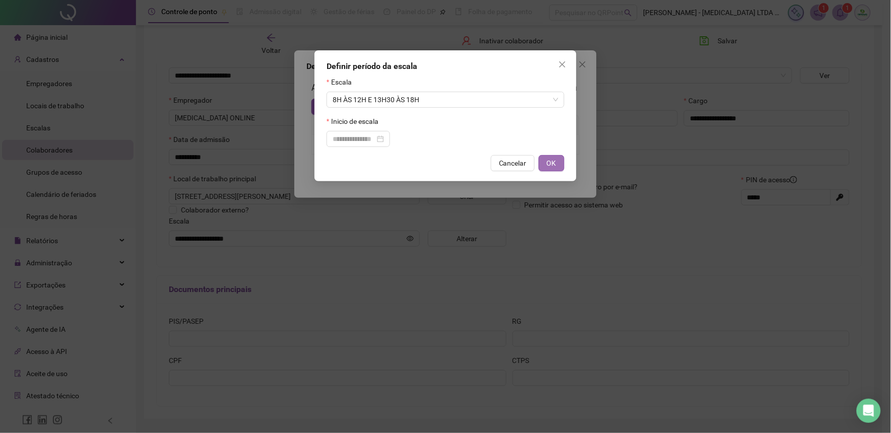
click at [555, 165] on span "OK" at bounding box center [552, 163] width 10 height 11
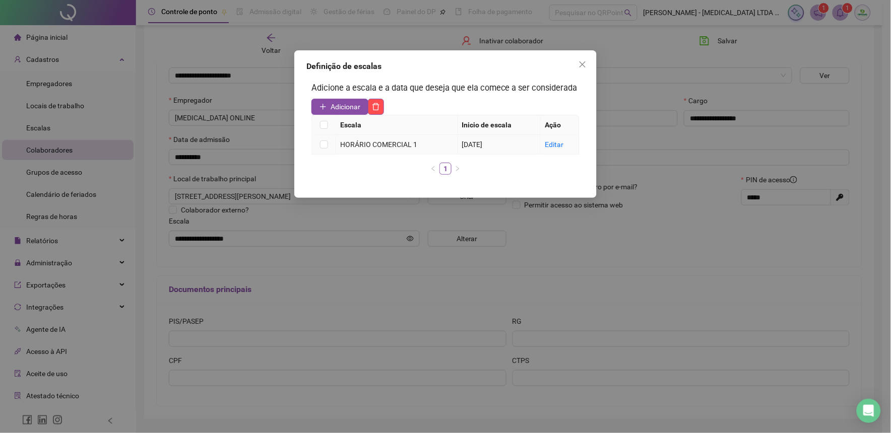
click at [576, 143] on td "Editar" at bounding box center [560, 145] width 39 height 20
click at [558, 145] on link "Editar" at bounding box center [554, 145] width 19 height 8
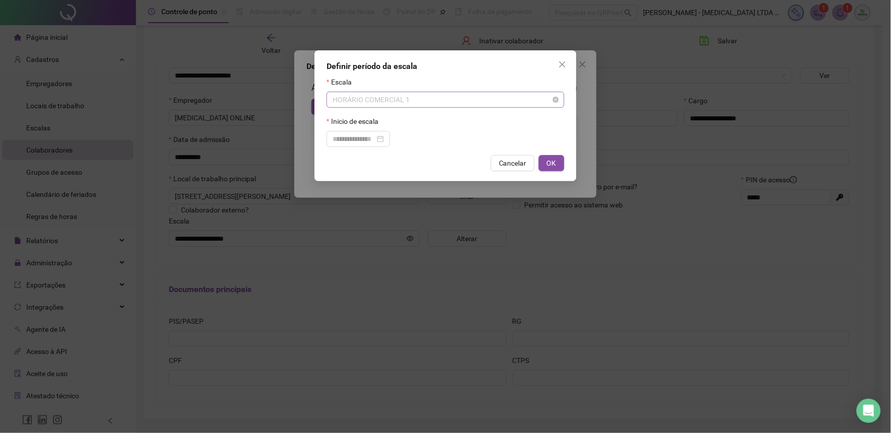
click at [388, 104] on span "HORÁRIO COMERCIAL 1" at bounding box center [446, 99] width 226 height 15
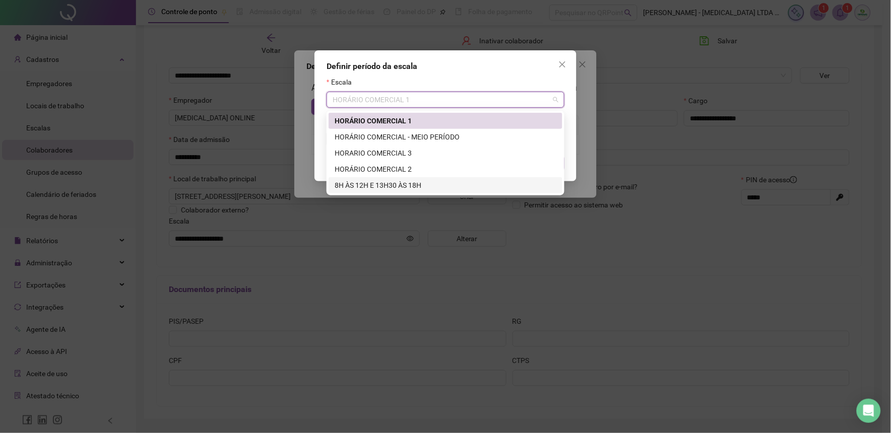
click at [354, 183] on div "8H ÀS 12H E 13H30 ÀS 18H" at bounding box center [446, 185] width 222 height 11
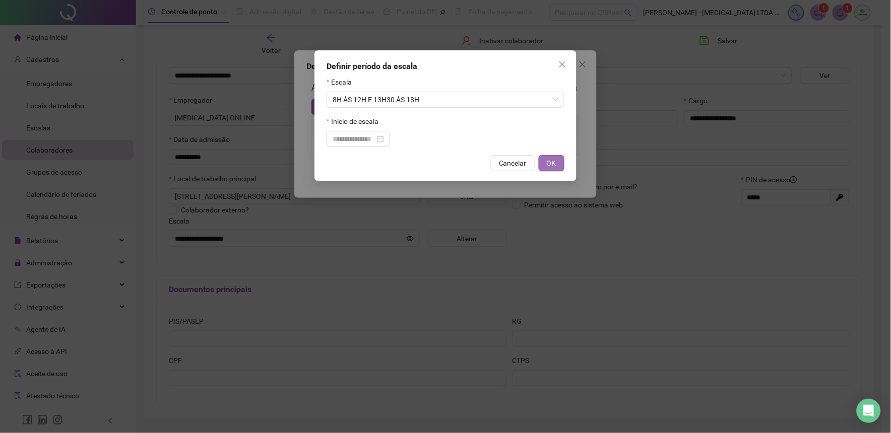
click at [555, 163] on span "OK" at bounding box center [552, 163] width 10 height 11
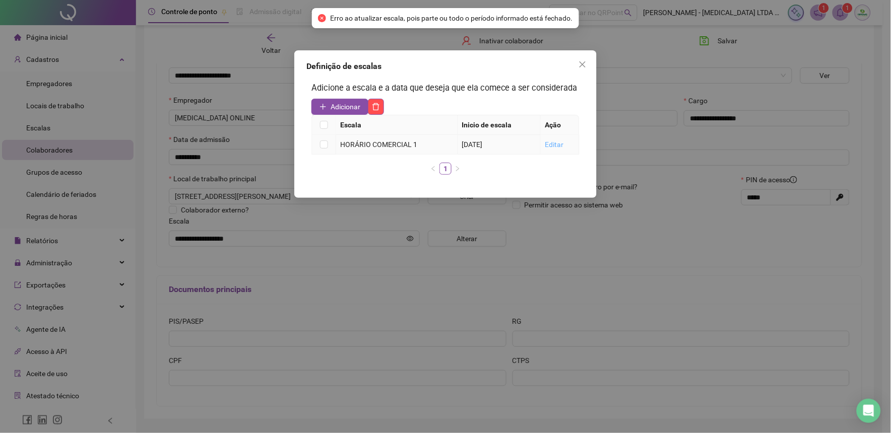
click at [558, 142] on link "Editar" at bounding box center [554, 145] width 19 height 8
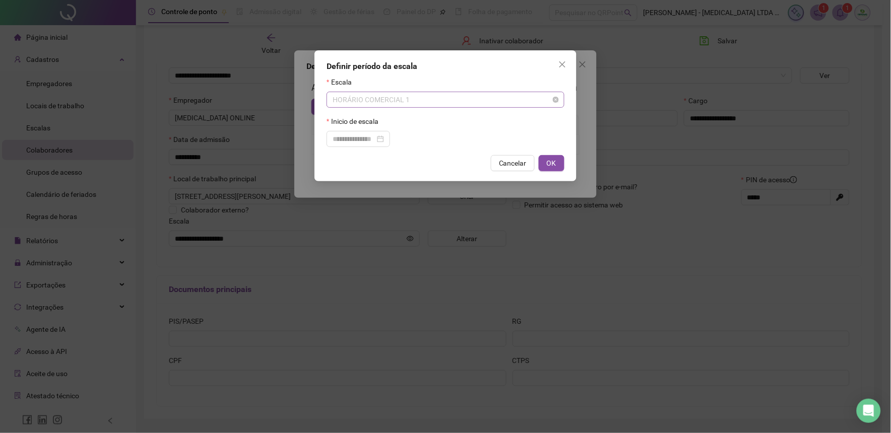
click at [397, 101] on span "HORÁRIO COMERCIAL 1" at bounding box center [446, 99] width 226 height 15
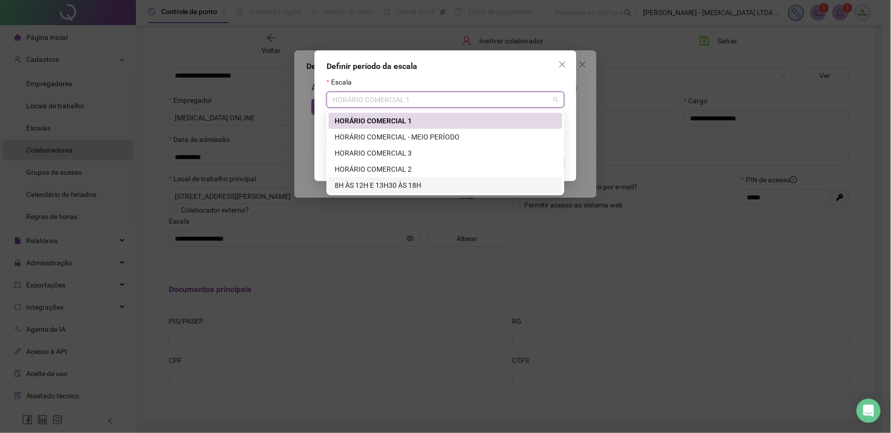
click at [371, 182] on div "8H ÀS 12H E 13H30 ÀS 18H" at bounding box center [446, 185] width 222 height 11
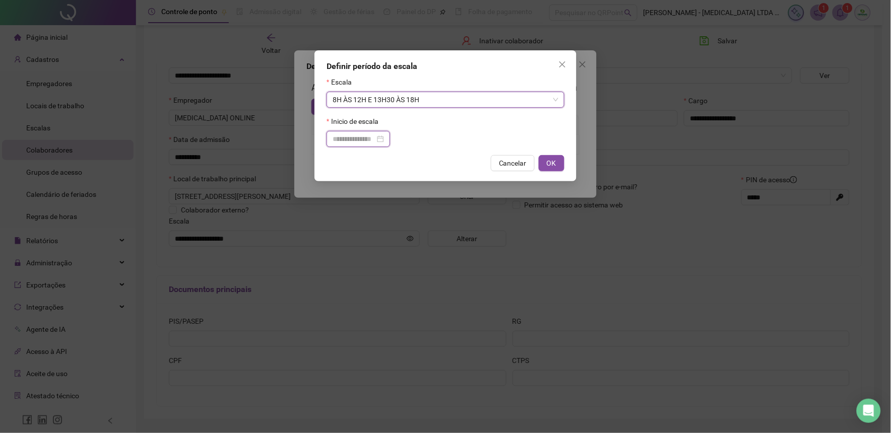
click at [372, 142] on input at bounding box center [354, 139] width 42 height 11
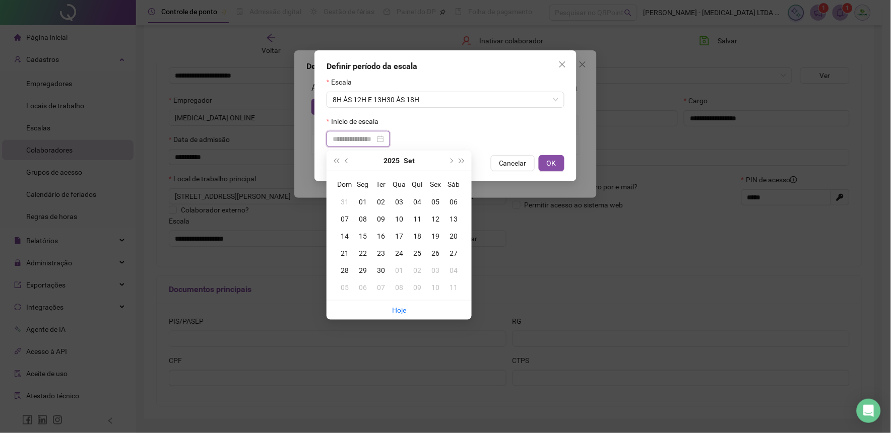
type input "**********"
click at [366, 202] on div "01" at bounding box center [363, 202] width 18 height 11
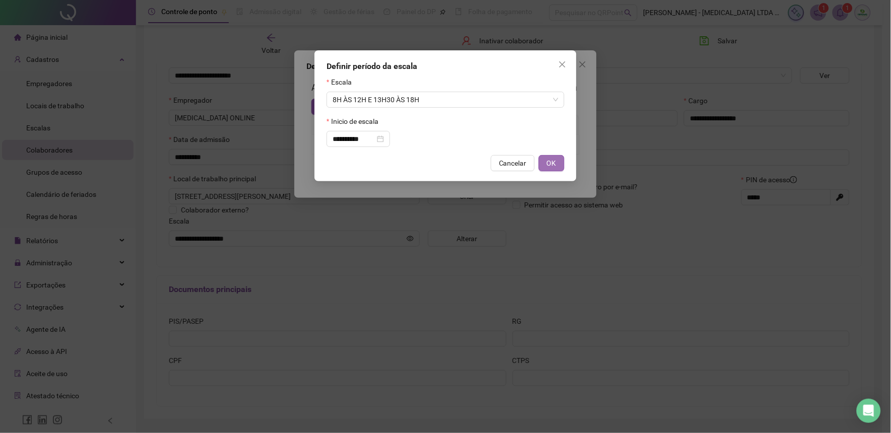
click at [548, 163] on span "OK" at bounding box center [552, 163] width 10 height 11
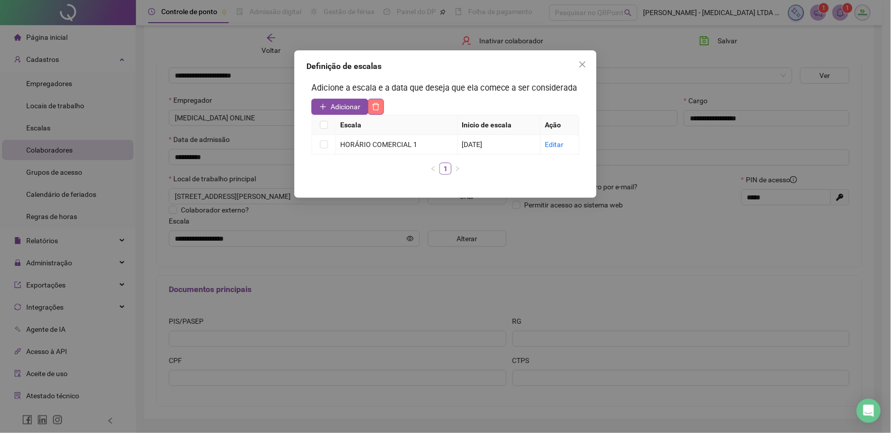
click at [375, 104] on icon "delete" at bounding box center [376, 107] width 8 height 8
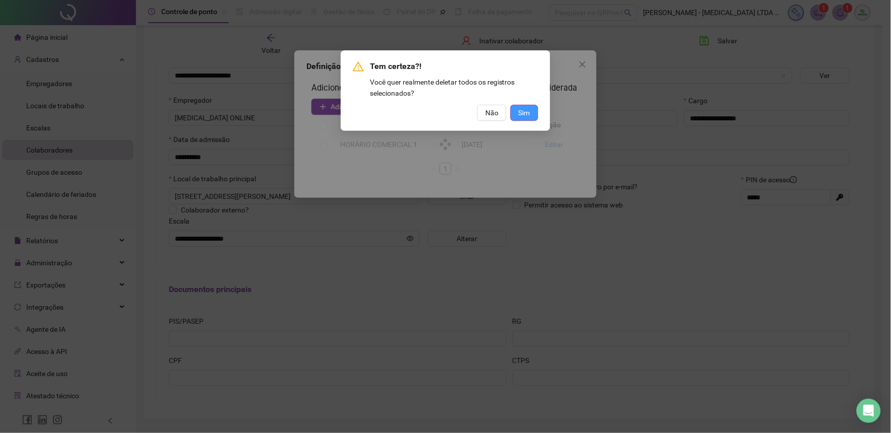
click at [524, 109] on span "Sim" at bounding box center [525, 112] width 12 height 11
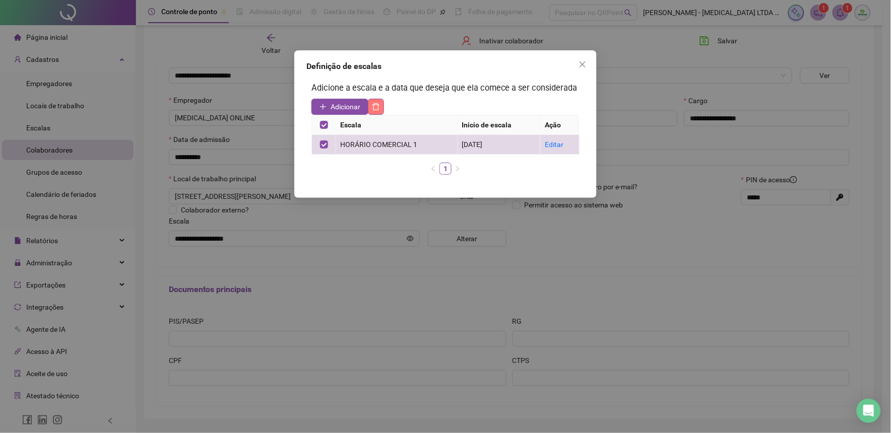
click at [382, 107] on button "button" at bounding box center [376, 107] width 16 height 16
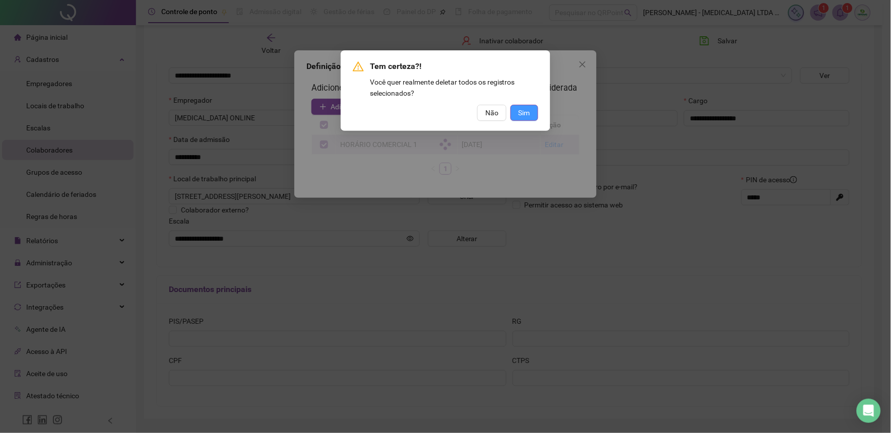
click at [521, 112] on span "Sim" at bounding box center [525, 112] width 12 height 11
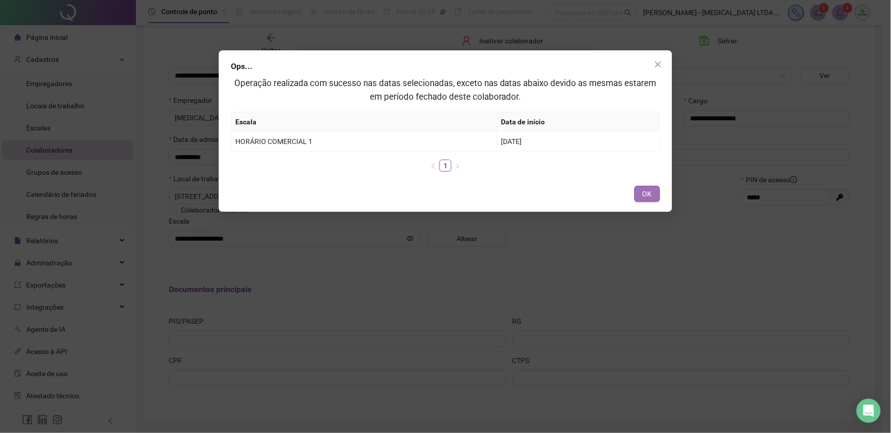
click at [642, 193] on button "OK" at bounding box center [647, 194] width 26 height 16
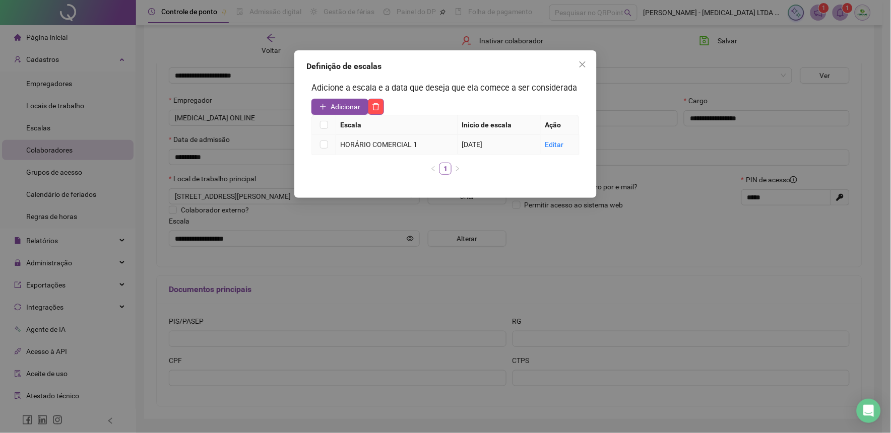
click at [399, 149] on div "HORÁRIO COMERCIAL 1" at bounding box center [396, 144] width 113 height 11
click at [397, 145] on div "HORÁRIO COMERCIAL 1" at bounding box center [396, 144] width 113 height 11
click at [556, 148] on link "Editar" at bounding box center [554, 145] width 19 height 8
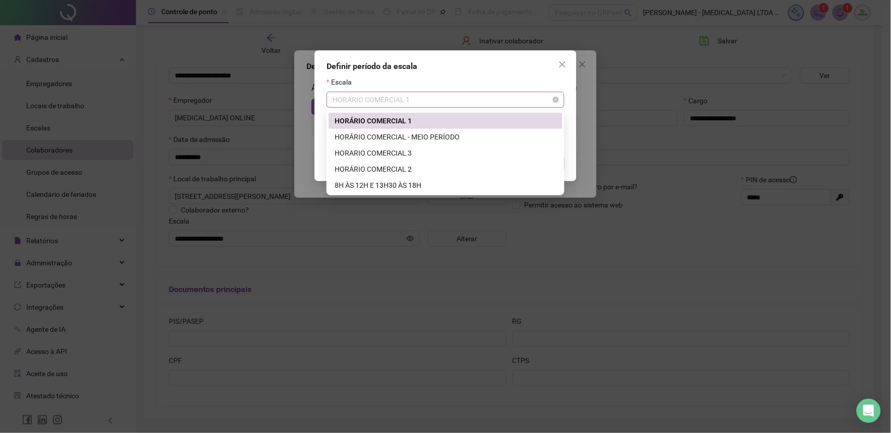
click at [434, 104] on span "HORÁRIO COMERCIAL 1" at bounding box center [446, 99] width 226 height 15
click at [394, 182] on div "8H ÀS 12H E 13H30 ÀS 18H" at bounding box center [446, 185] width 222 height 11
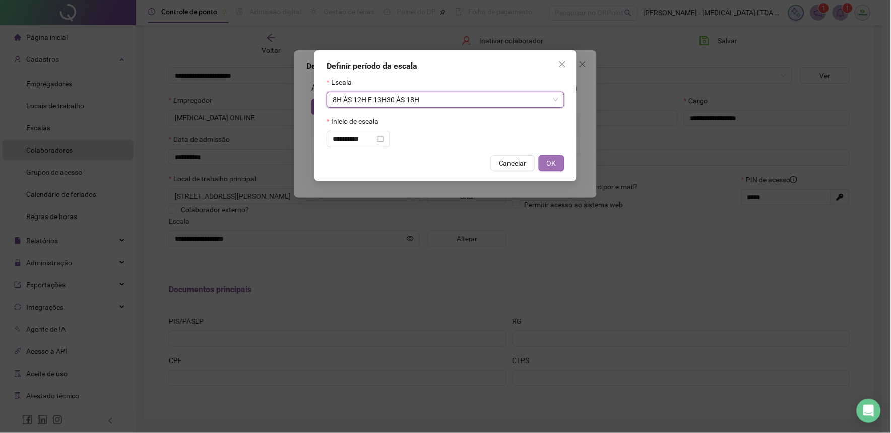
click at [557, 165] on button "OK" at bounding box center [552, 163] width 26 height 16
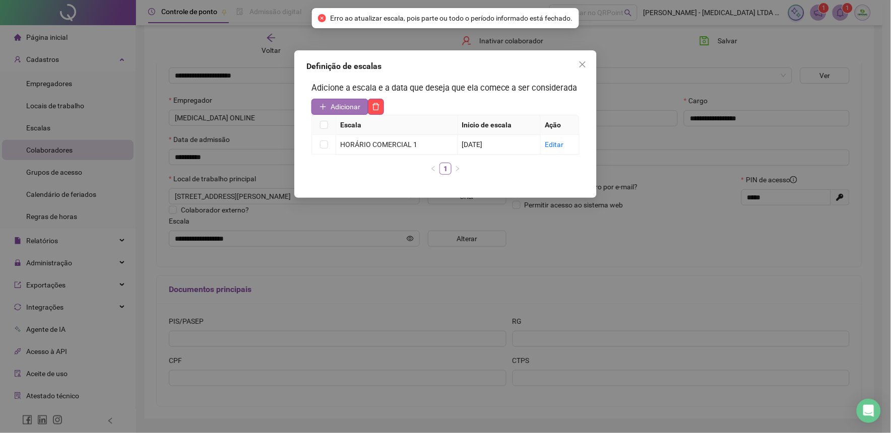
click at [330, 109] on button "Adicionar" at bounding box center [339, 107] width 57 height 16
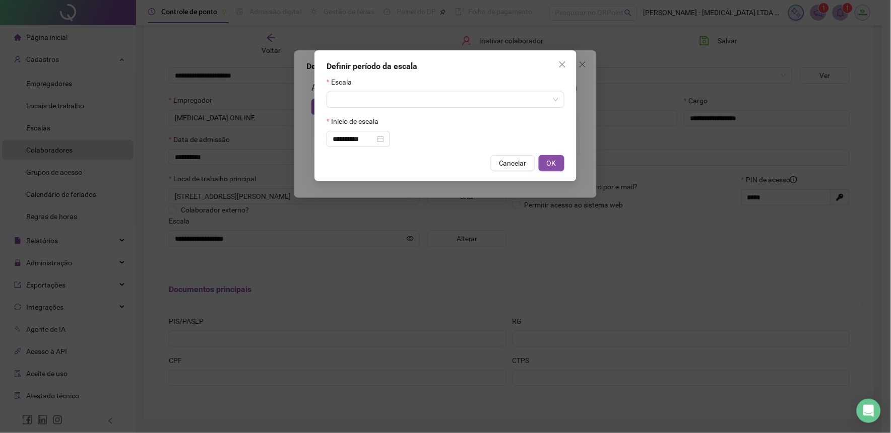
click at [366, 114] on form "**********" at bounding box center [446, 112] width 238 height 71
click at [366, 107] on input "search" at bounding box center [441, 99] width 217 height 15
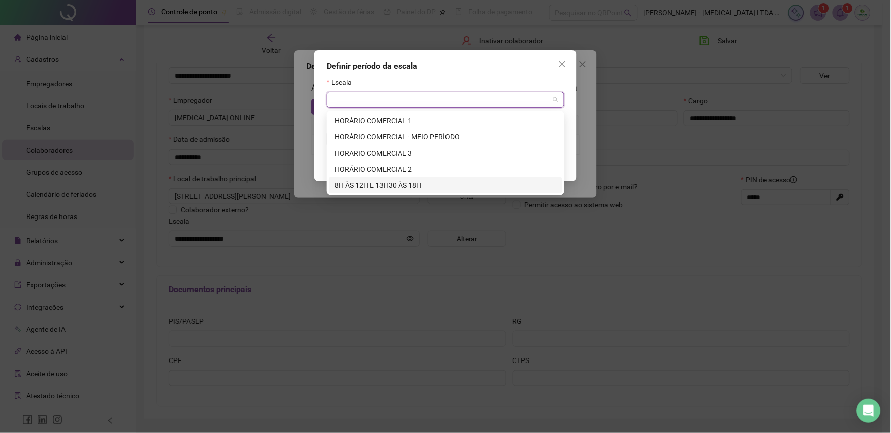
click at [360, 186] on div "8H ÀS 12H E 13H30 ÀS 18H" at bounding box center [446, 185] width 222 height 11
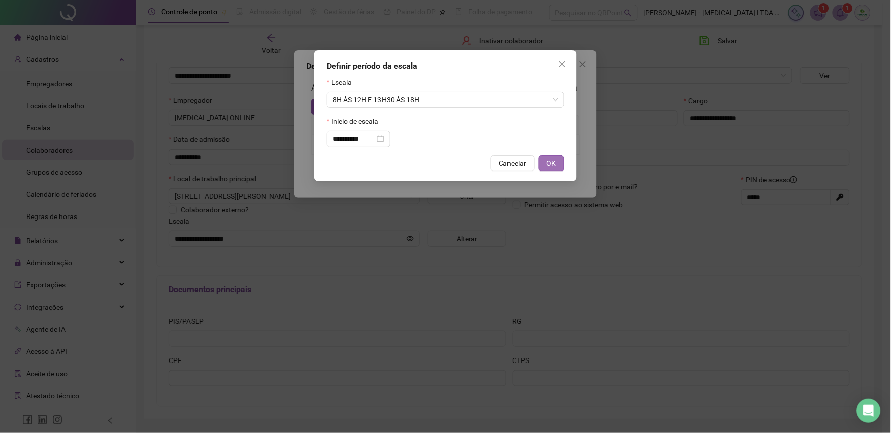
click at [553, 168] on span "OK" at bounding box center [552, 163] width 10 height 11
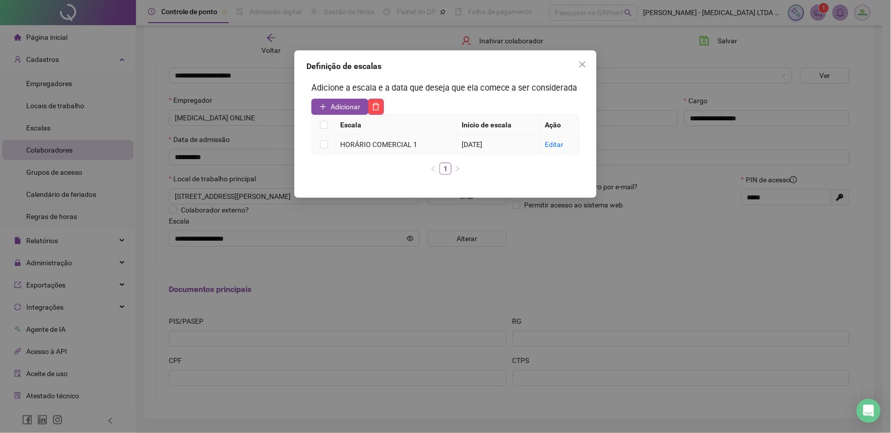
click at [391, 145] on div "HORÁRIO COMERCIAL 1" at bounding box center [396, 144] width 113 height 11
click at [586, 63] on icon "close" at bounding box center [583, 64] width 8 height 8
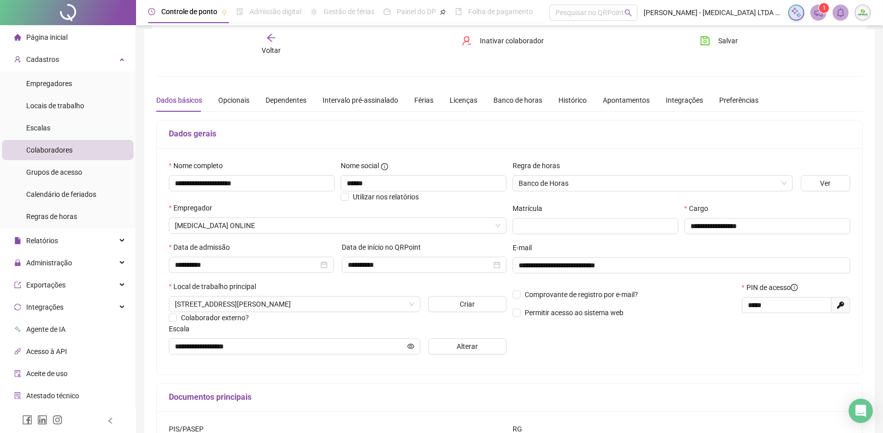
scroll to position [0, 0]
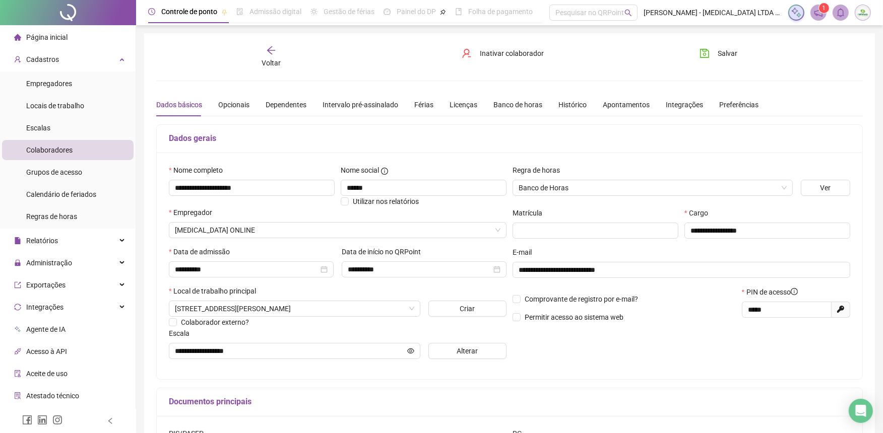
click at [275, 54] on icon "arrow-left" at bounding box center [271, 50] width 10 height 10
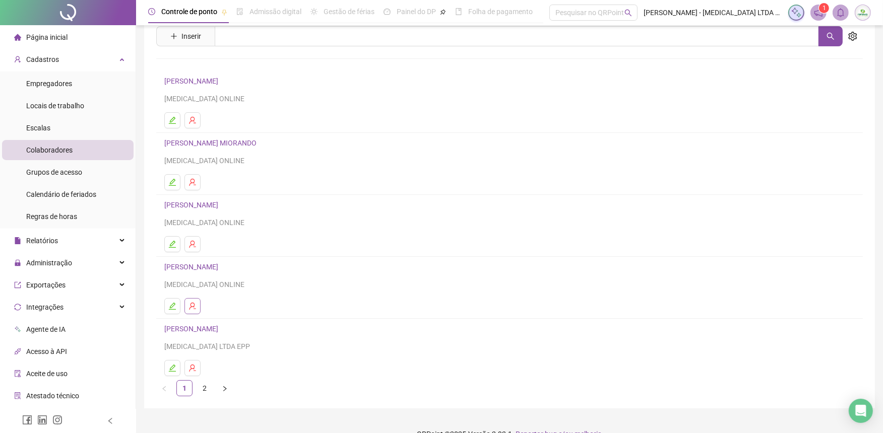
scroll to position [54, 0]
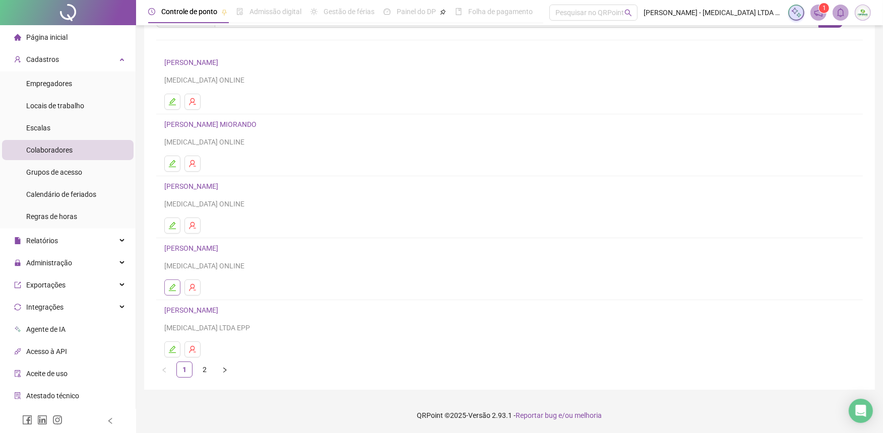
click at [172, 284] on icon "edit" at bounding box center [172, 288] width 8 height 8
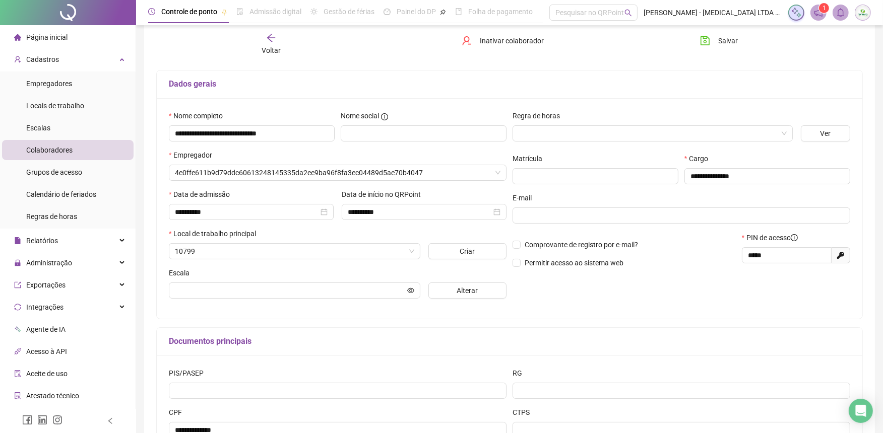
scroll to position [59, 0]
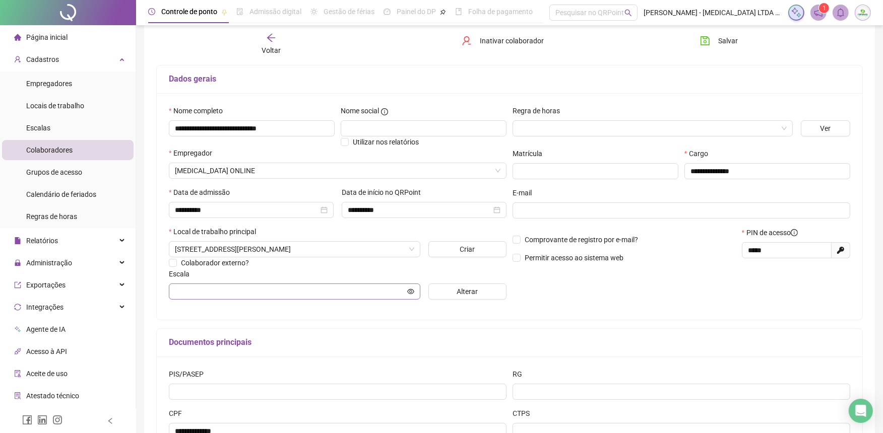
click at [225, 300] on span at bounding box center [294, 292] width 251 height 16
click at [484, 296] on button "Alterar" at bounding box center [467, 292] width 79 height 16
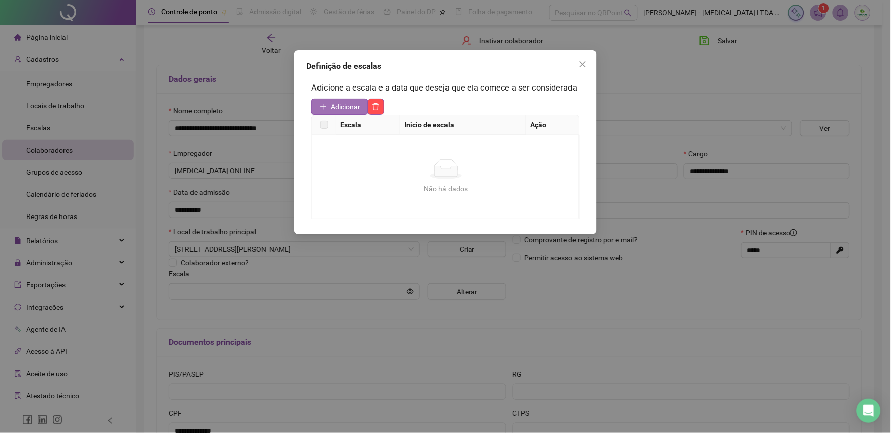
click at [339, 104] on span "Adicionar" at bounding box center [346, 106] width 30 height 11
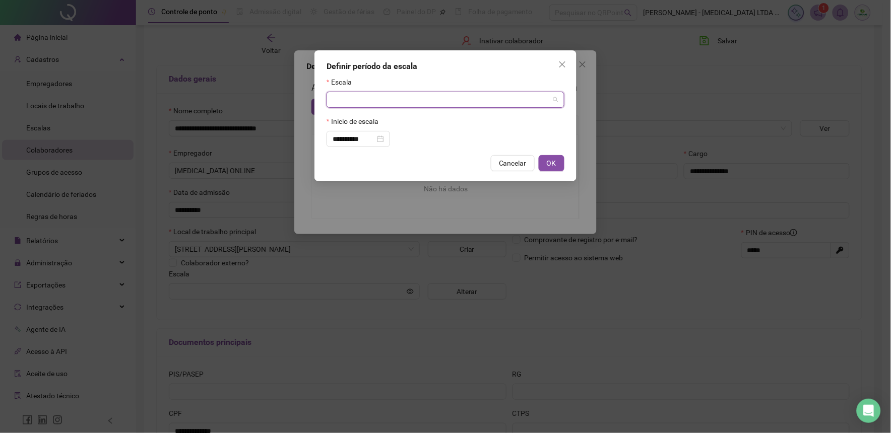
click at [365, 99] on input "search" at bounding box center [441, 99] width 217 height 15
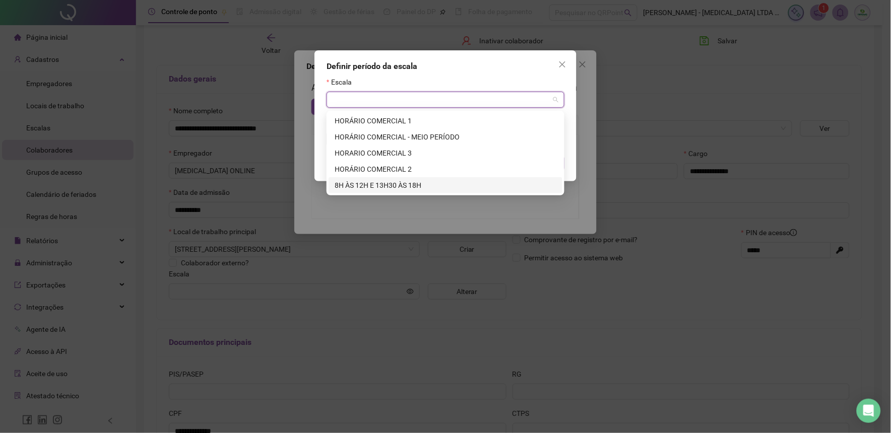
click at [368, 183] on div "8H ÀS 12H E 13H30 ÀS 18H" at bounding box center [446, 185] width 222 height 11
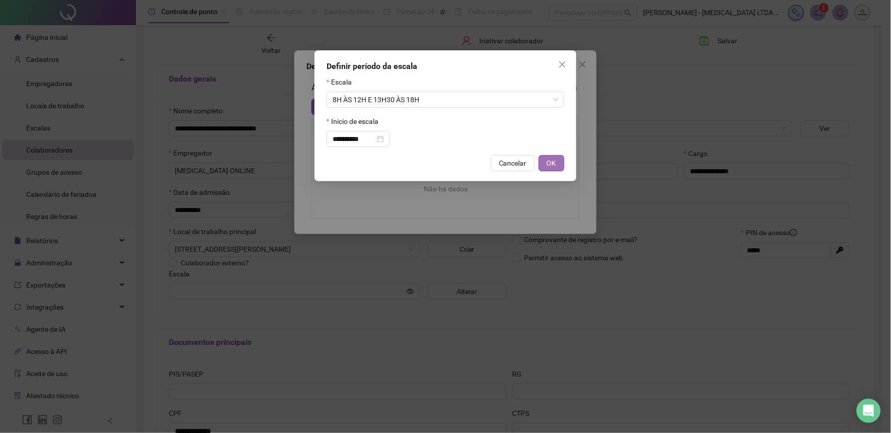
click at [556, 165] on span "OK" at bounding box center [552, 163] width 10 height 11
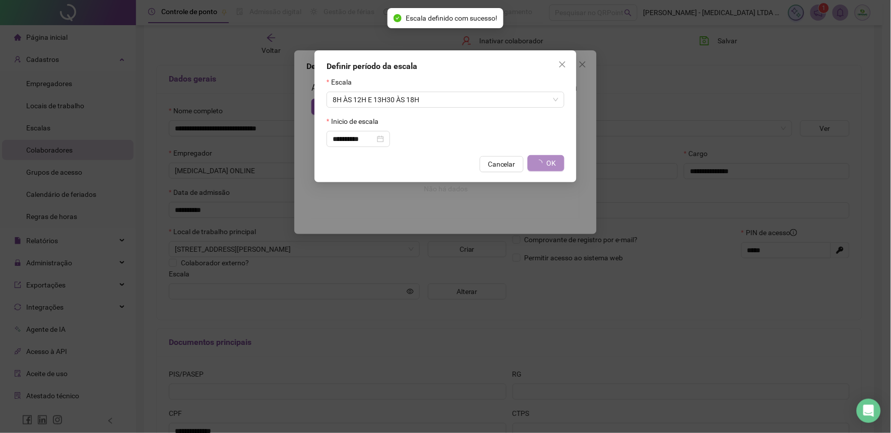
type input "**********"
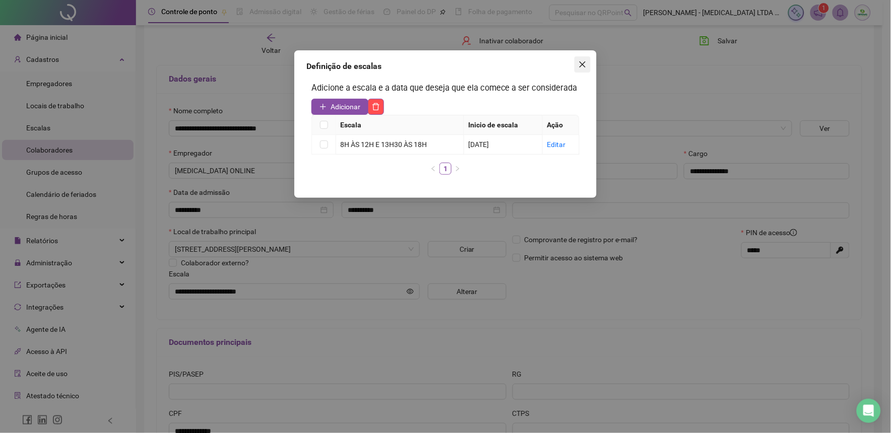
click at [587, 61] on span "Close" at bounding box center [583, 64] width 16 height 8
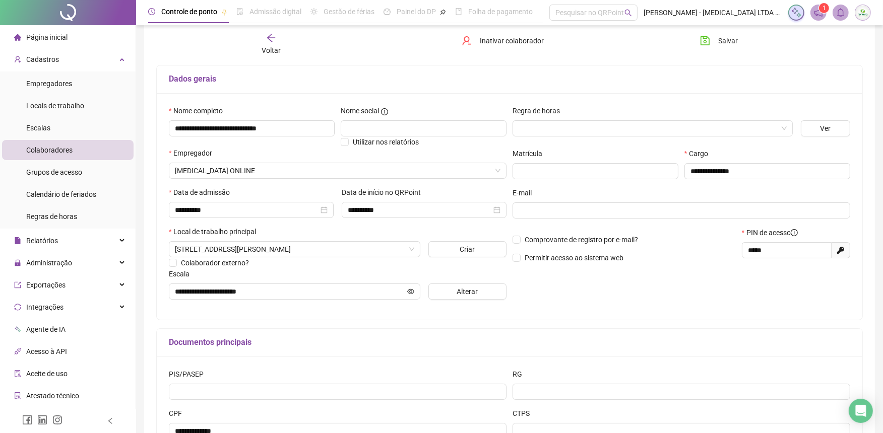
click at [272, 37] on icon "arrow-left" at bounding box center [271, 38] width 10 height 10
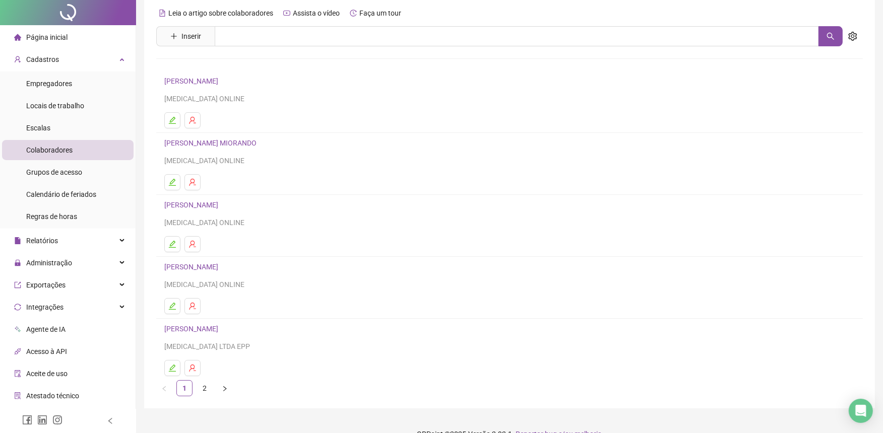
scroll to position [54, 0]
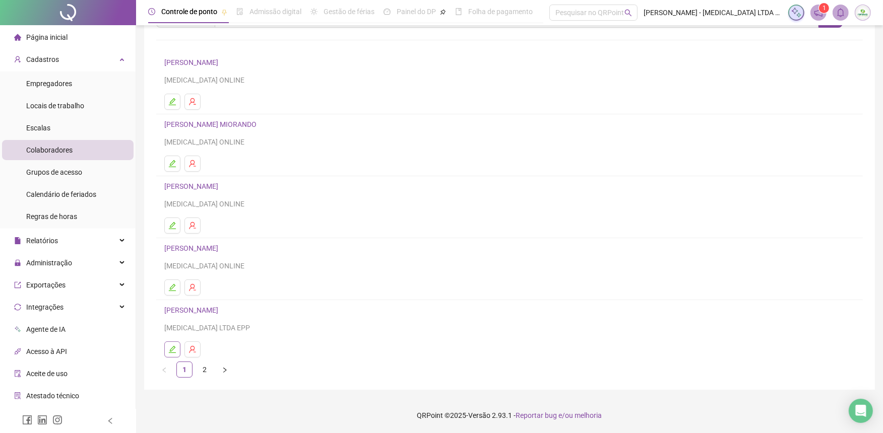
click at [170, 346] on icon "edit" at bounding box center [172, 350] width 8 height 8
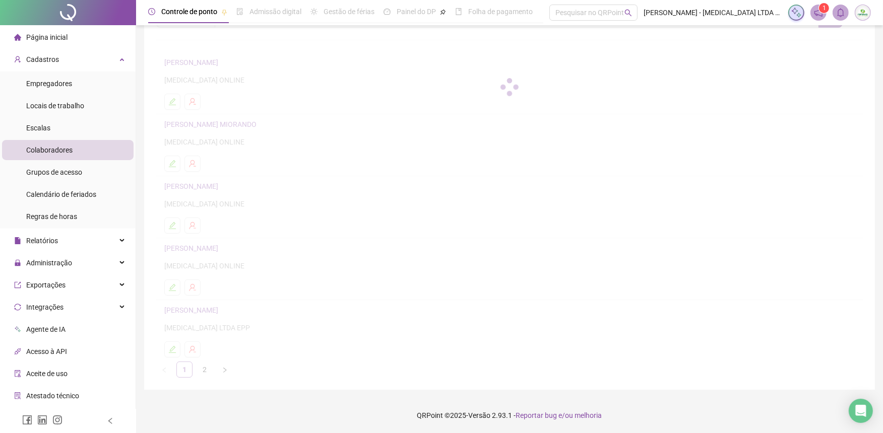
scroll to position [59, 0]
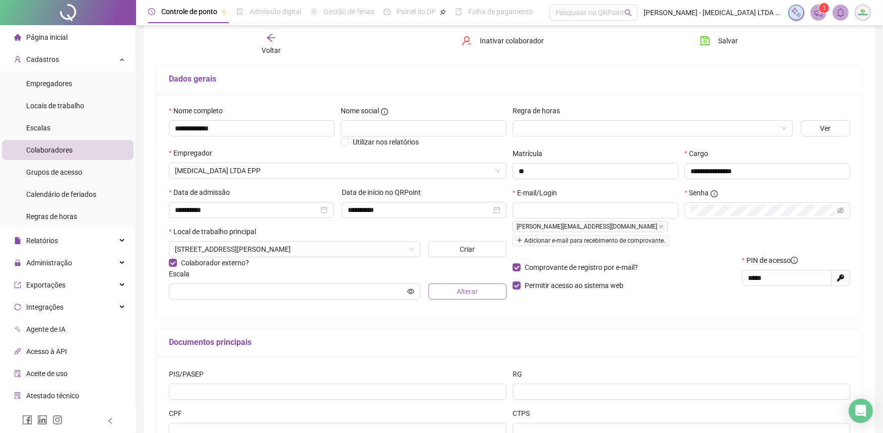
click at [465, 297] on span "Alterar" at bounding box center [467, 291] width 21 height 11
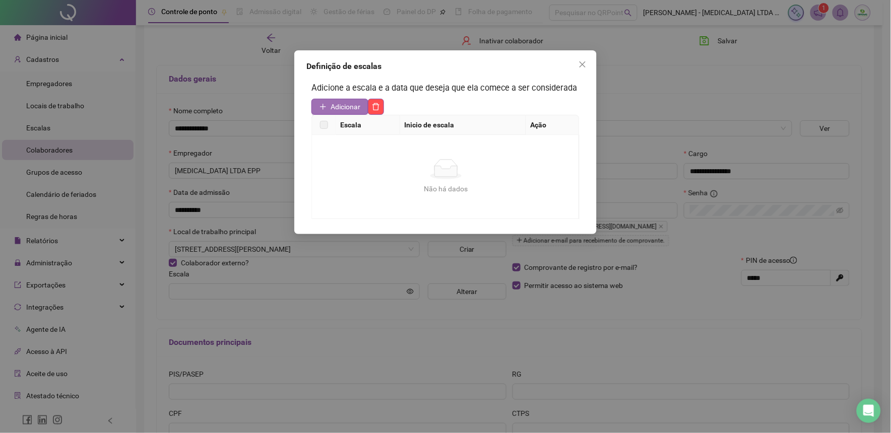
click at [358, 107] on span "Adicionar" at bounding box center [346, 106] width 30 height 11
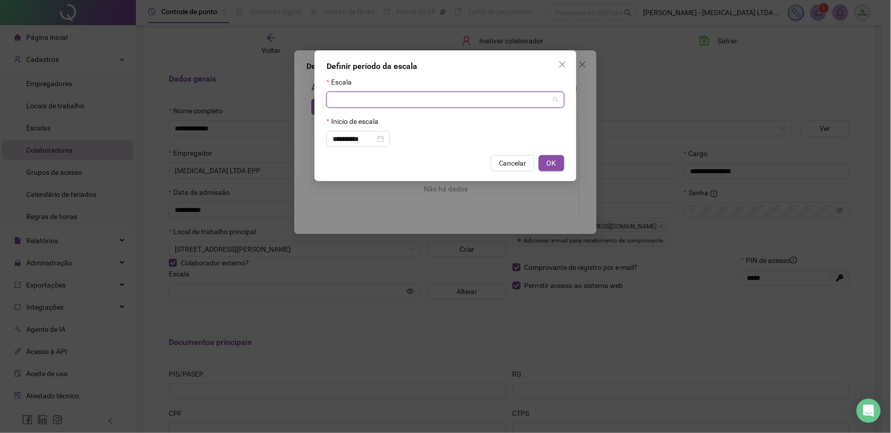
click at [374, 100] on input "search" at bounding box center [441, 99] width 217 height 15
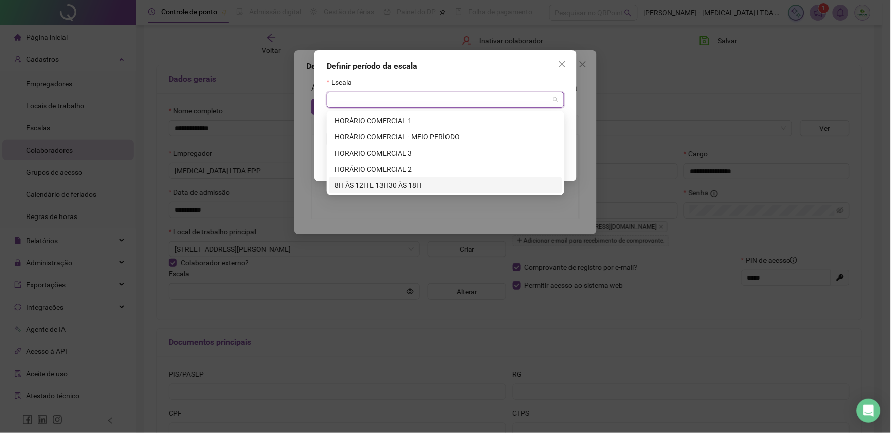
click at [373, 188] on div "8H ÀS 12H E 13H30 ÀS 18H" at bounding box center [446, 185] width 222 height 11
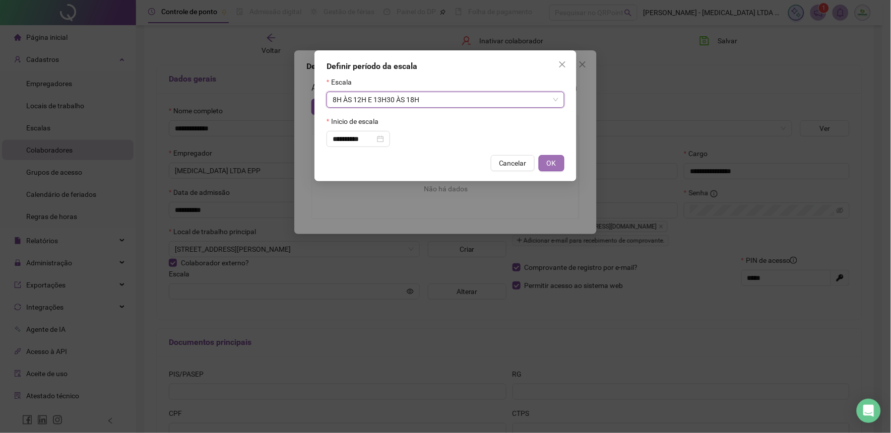
click at [552, 163] on span "OK" at bounding box center [552, 163] width 10 height 11
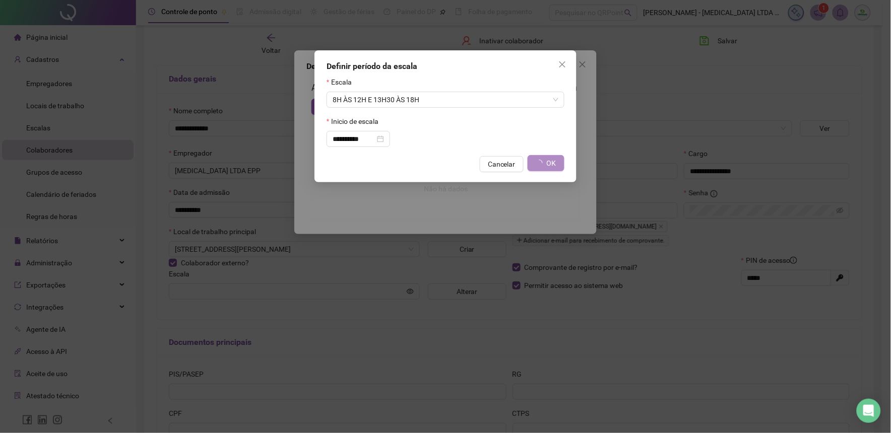
type input "**********"
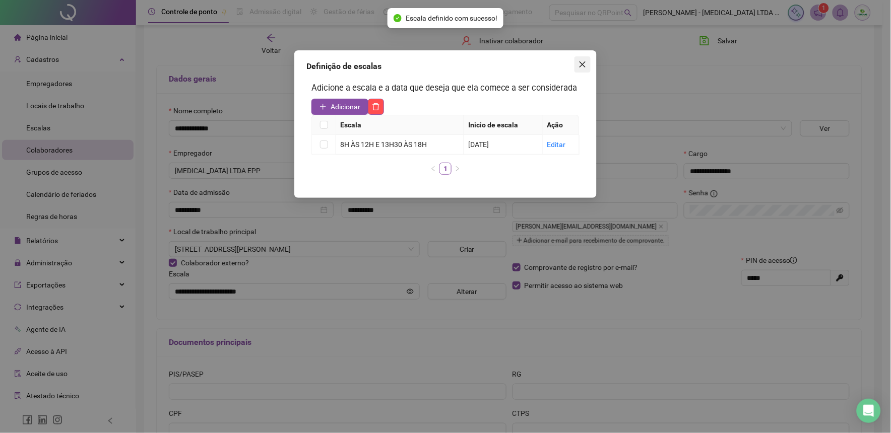
click at [581, 64] on icon "close" at bounding box center [583, 64] width 8 height 8
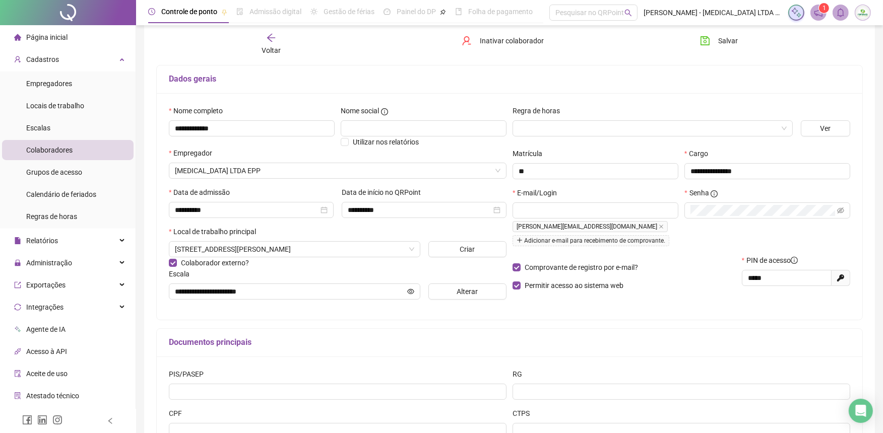
click at [273, 37] on icon "arrow-left" at bounding box center [271, 38] width 10 height 10
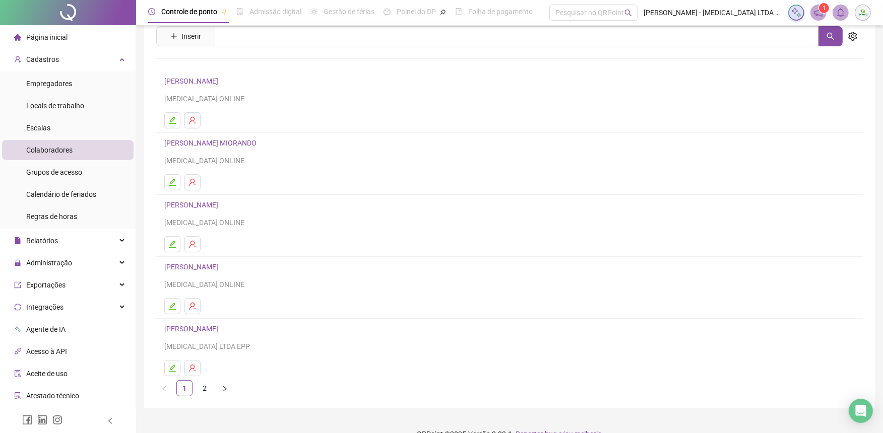
scroll to position [54, 0]
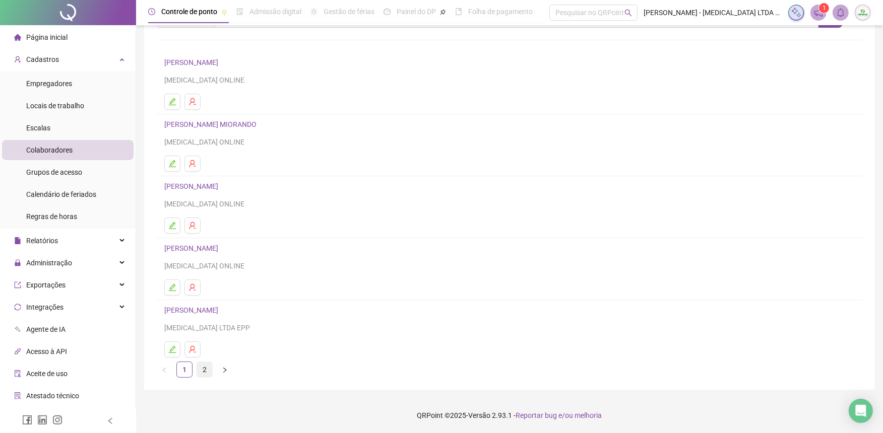
click at [207, 370] on link "2" at bounding box center [204, 369] width 15 height 15
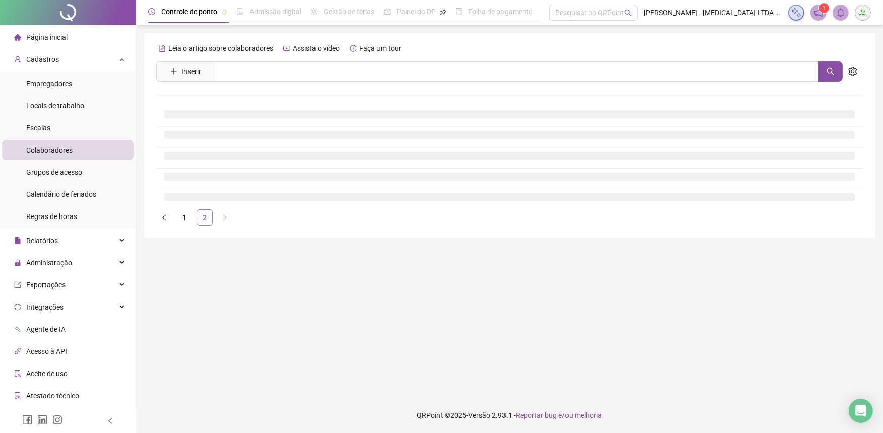
scroll to position [0, 0]
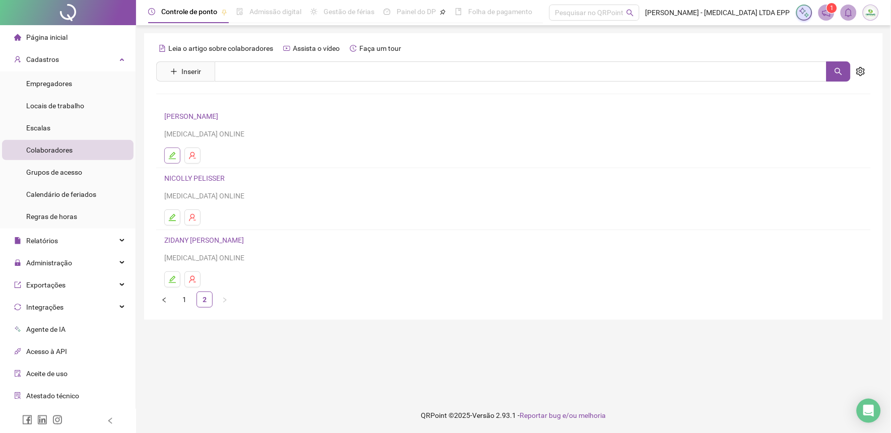
click at [173, 155] on icon "edit" at bounding box center [172, 155] width 7 height 7
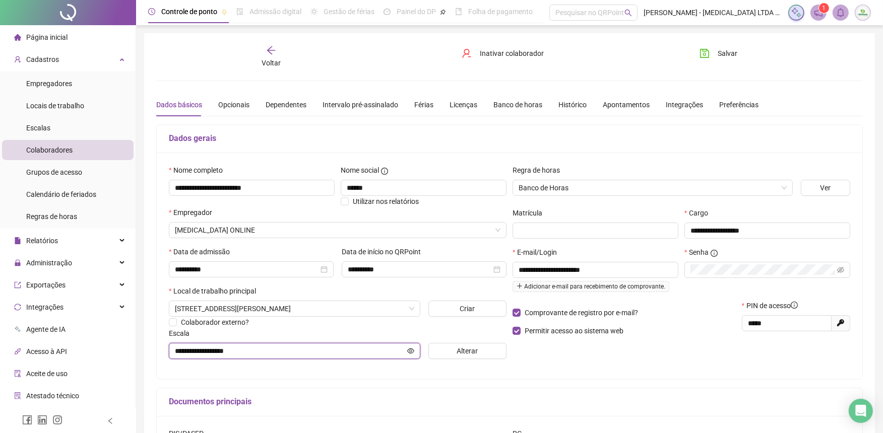
click at [273, 351] on input "**********" at bounding box center [290, 351] width 230 height 11
click at [409, 350] on icon "eye" at bounding box center [410, 351] width 7 height 7
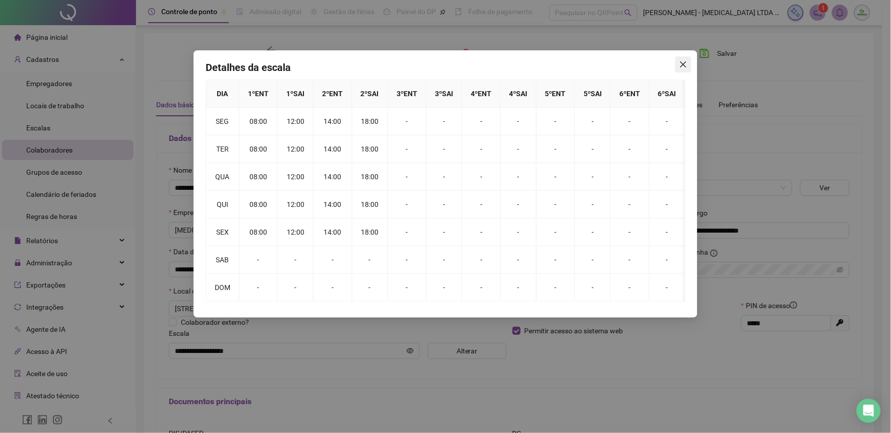
click at [687, 69] on button "Close" at bounding box center [683, 64] width 16 height 16
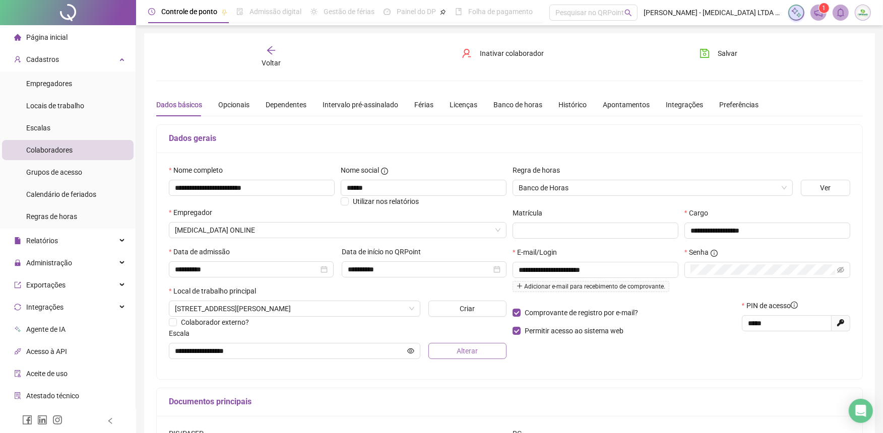
click at [486, 355] on button "Alterar" at bounding box center [467, 351] width 79 height 16
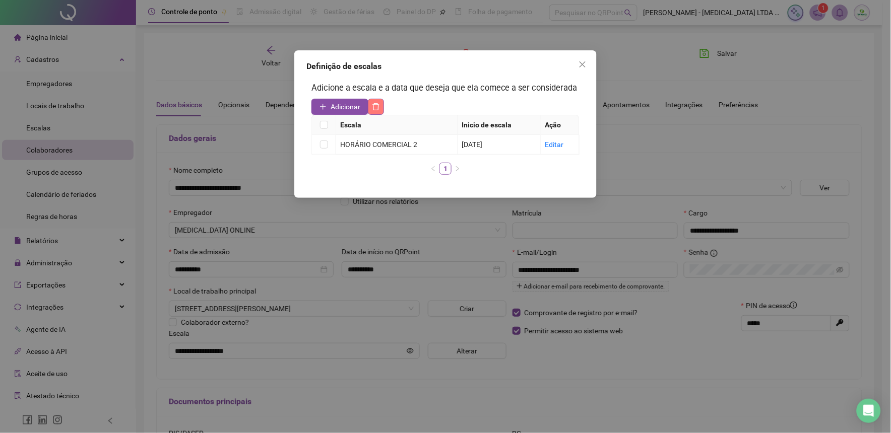
click at [381, 105] on button "button" at bounding box center [376, 107] width 16 height 16
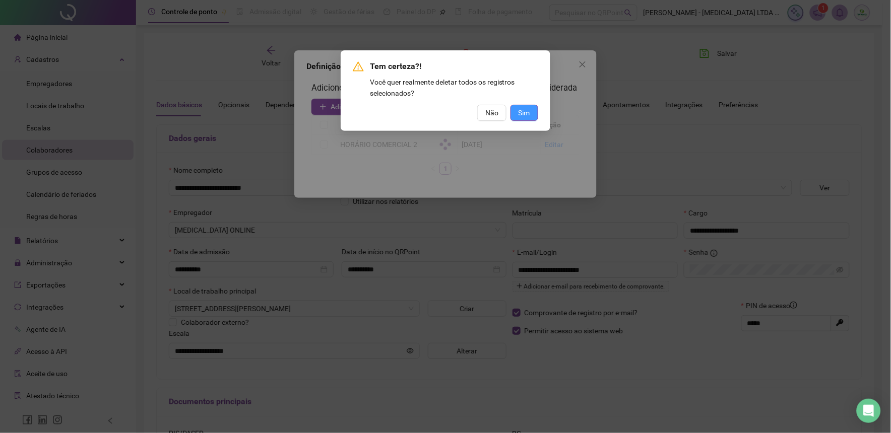
click at [524, 108] on span "Sim" at bounding box center [525, 112] width 12 height 11
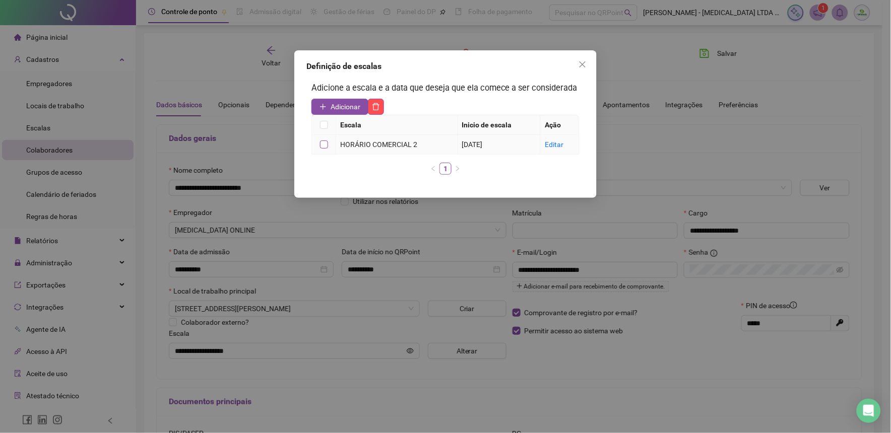
click at [323, 149] on label at bounding box center [324, 144] width 8 height 11
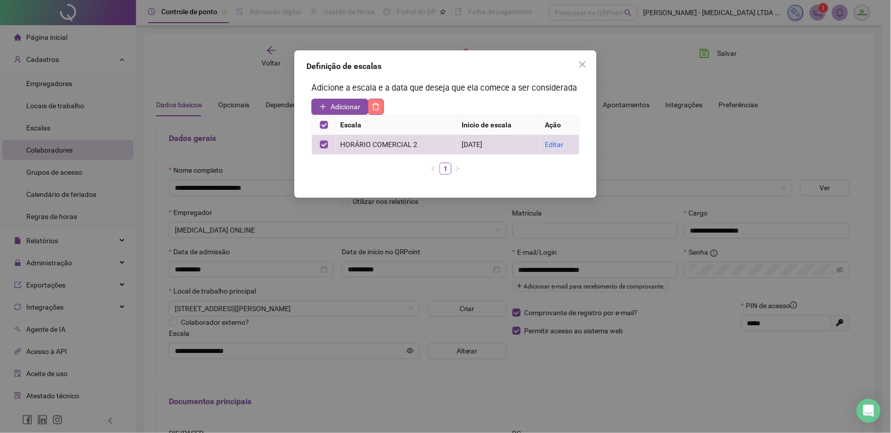
click at [381, 111] on button "button" at bounding box center [376, 107] width 16 height 16
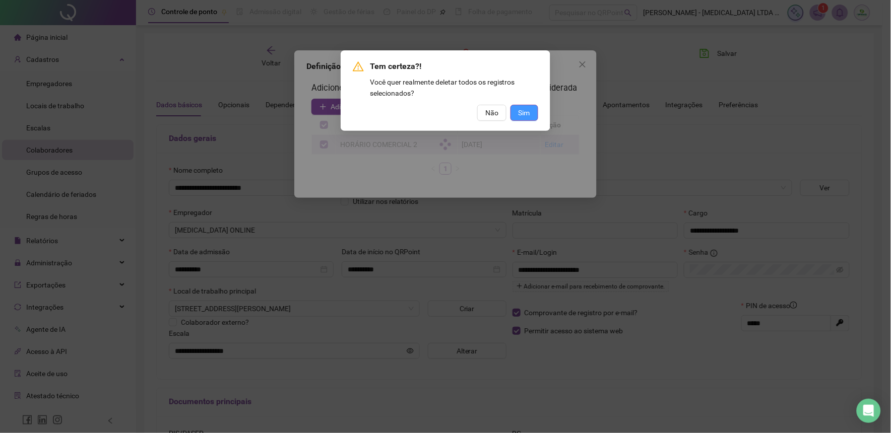
click at [515, 110] on button "Sim" at bounding box center [525, 113] width 28 height 16
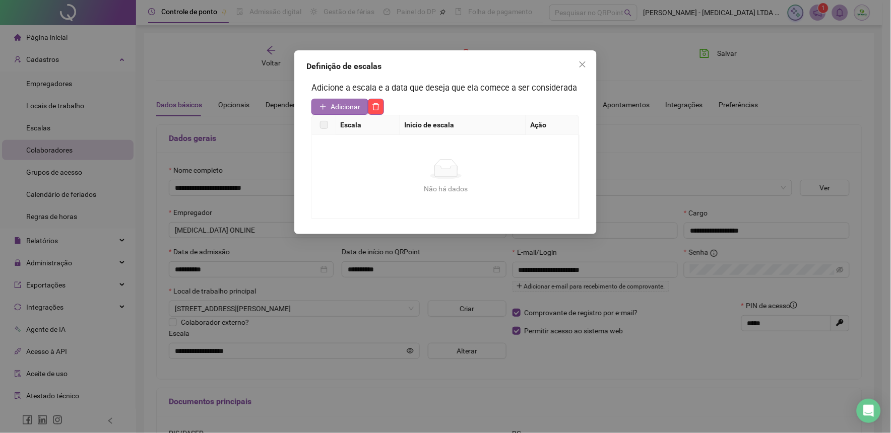
click at [347, 107] on span "Adicionar" at bounding box center [346, 106] width 30 height 11
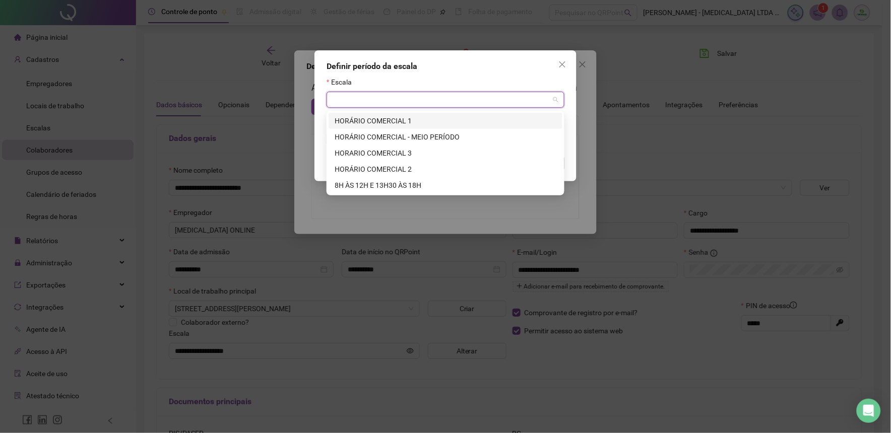
click at [348, 102] on input "search" at bounding box center [441, 99] width 217 height 15
click at [353, 180] on div "8H ÀS 12H E 13H30 ÀS 18H" at bounding box center [446, 185] width 222 height 11
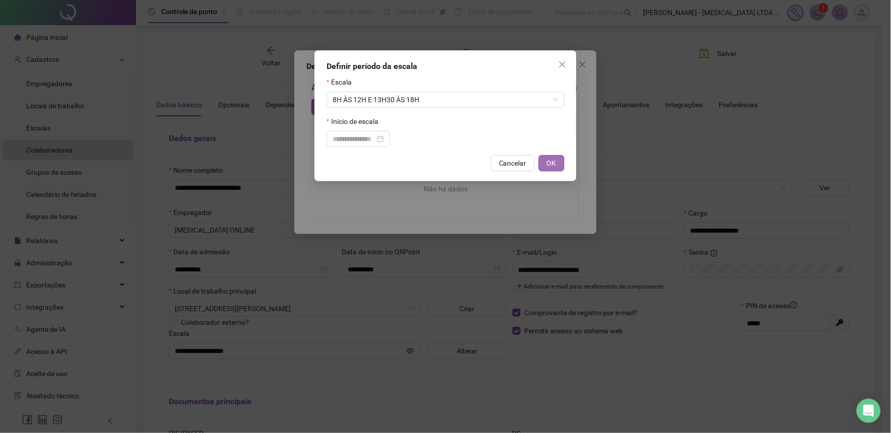
click at [547, 165] on span "OK" at bounding box center [552, 163] width 10 height 11
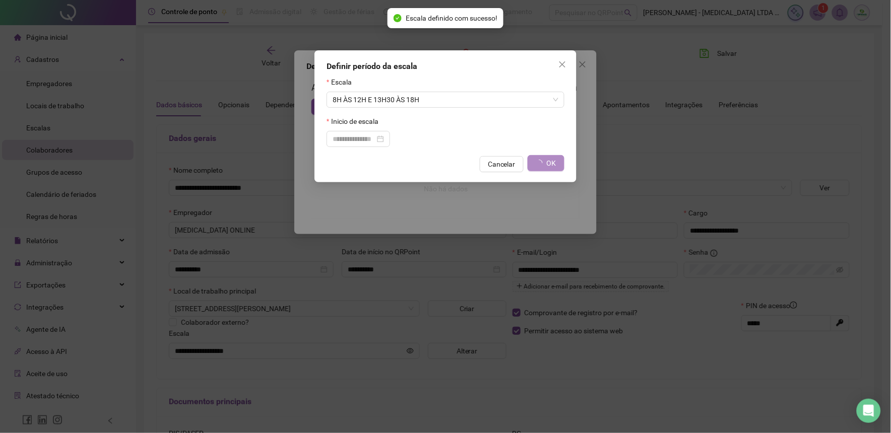
type input "**********"
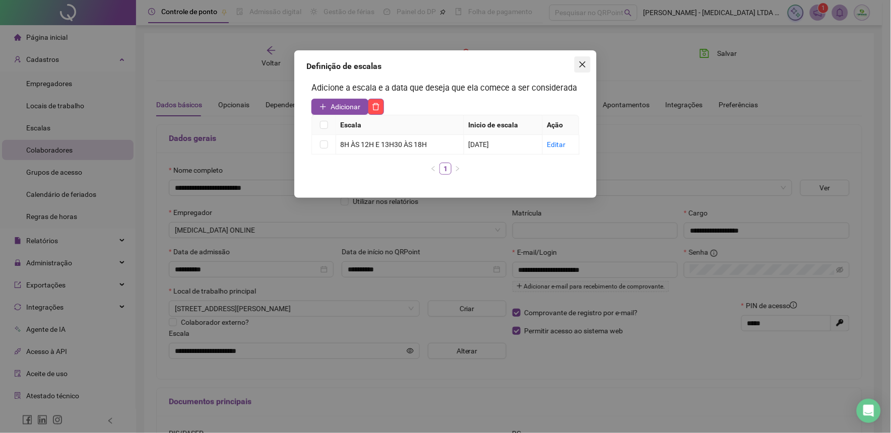
click at [580, 63] on icon "close" at bounding box center [583, 64] width 8 height 8
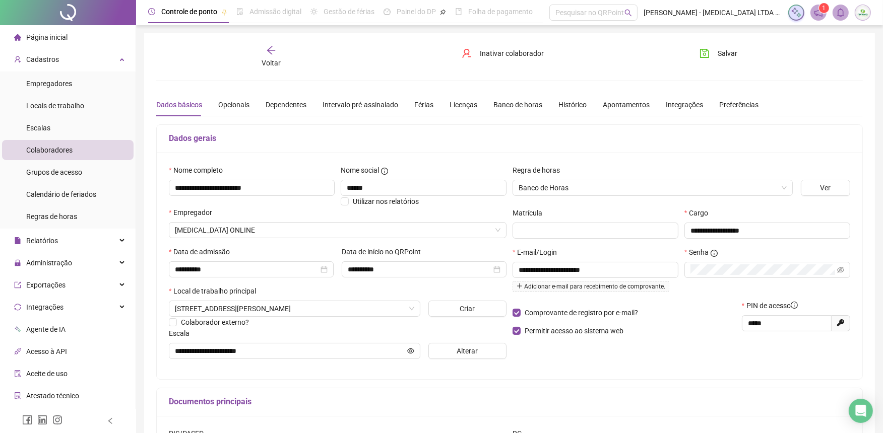
click at [272, 59] on span "Voltar" at bounding box center [271, 63] width 19 height 8
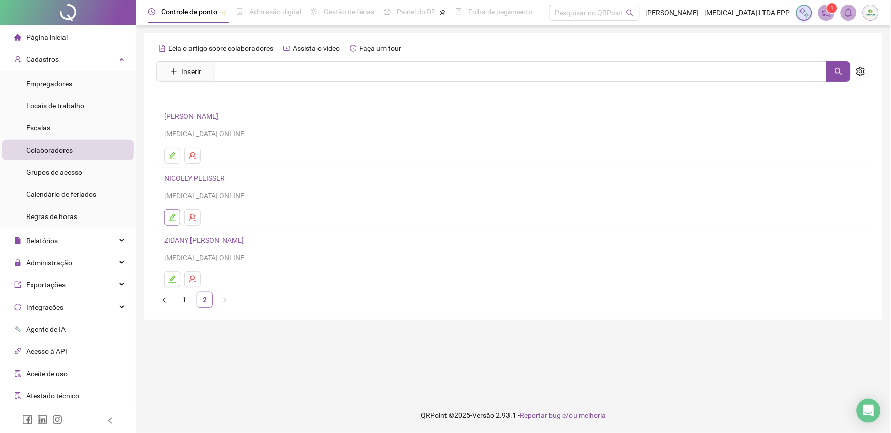
click at [178, 215] on button "button" at bounding box center [172, 218] width 16 height 16
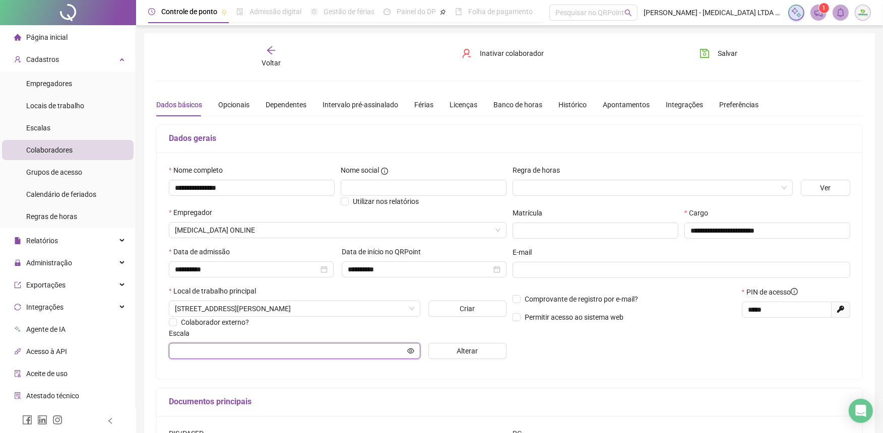
click at [250, 356] on input "text" at bounding box center [290, 351] width 230 height 11
click at [475, 357] on span "Alterar" at bounding box center [467, 351] width 21 height 11
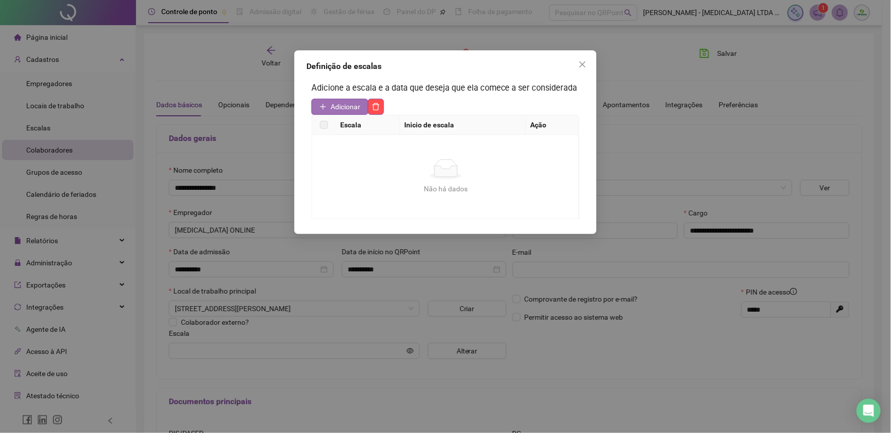
click at [339, 106] on span "Adicionar" at bounding box center [346, 106] width 30 height 11
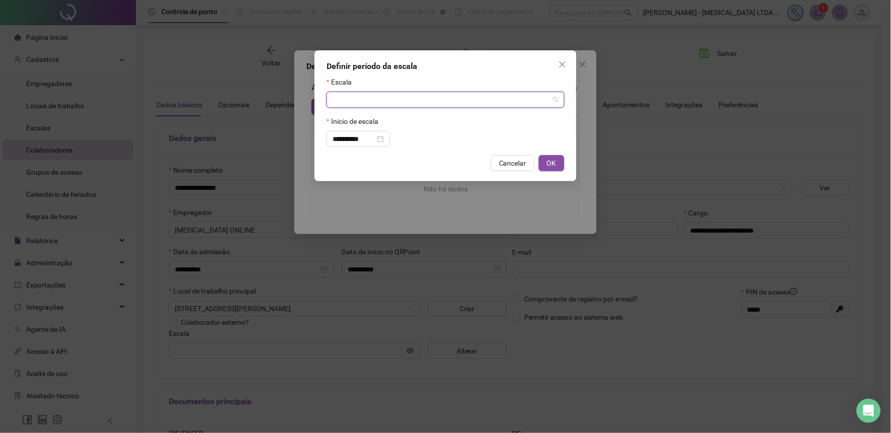
click at [351, 101] on input "search" at bounding box center [441, 99] width 217 height 15
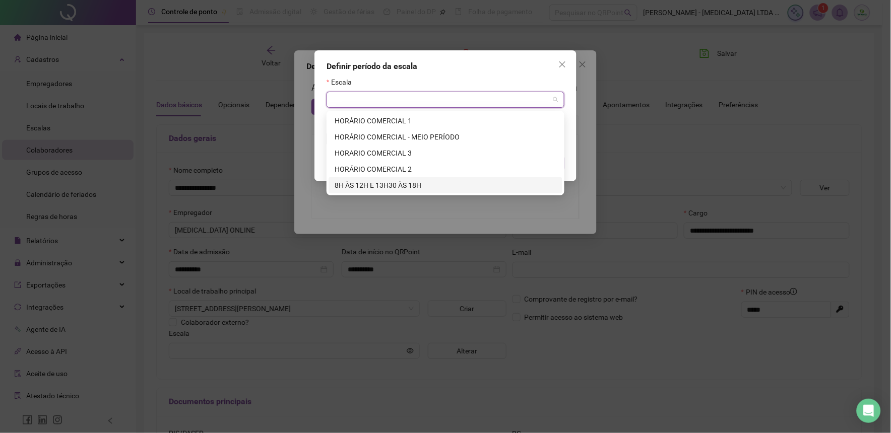
click at [357, 187] on div "8H ÀS 12H E 13H30 ÀS 18H" at bounding box center [446, 185] width 222 height 11
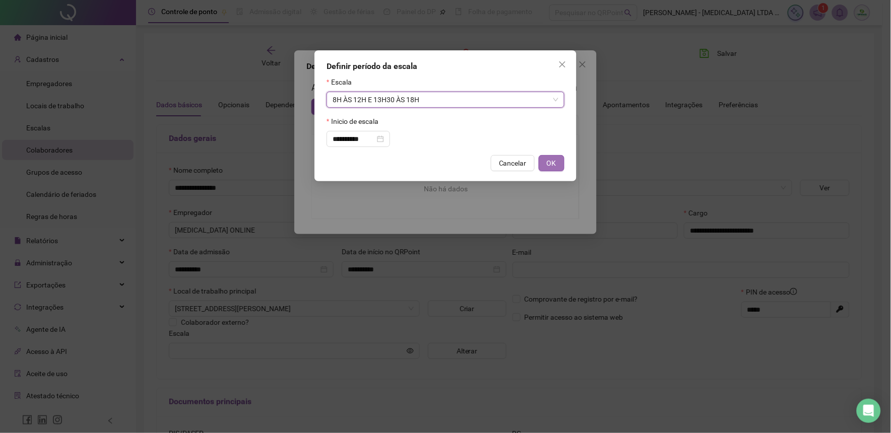
click at [556, 163] on button "OK" at bounding box center [552, 163] width 26 height 16
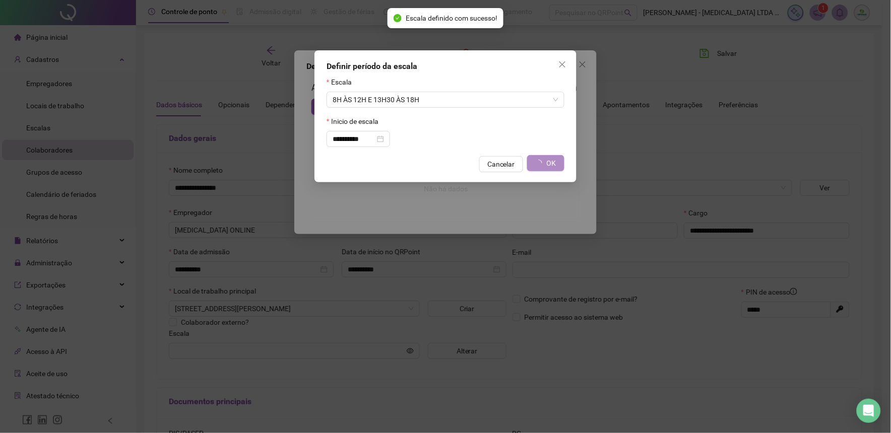
type input "**********"
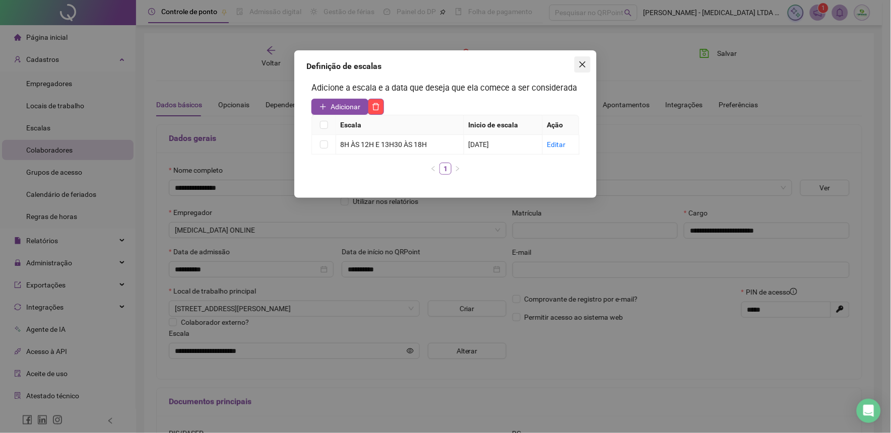
click at [583, 66] on icon "close" at bounding box center [583, 64] width 6 height 6
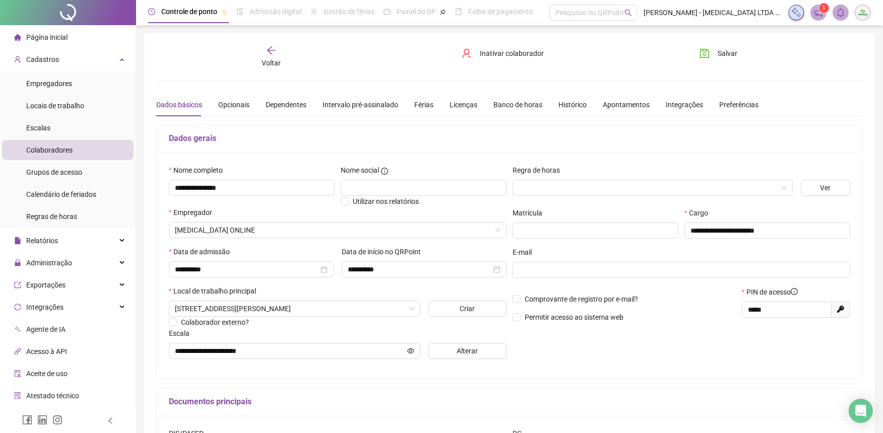
click at [277, 61] on span "Voltar" at bounding box center [271, 63] width 19 height 8
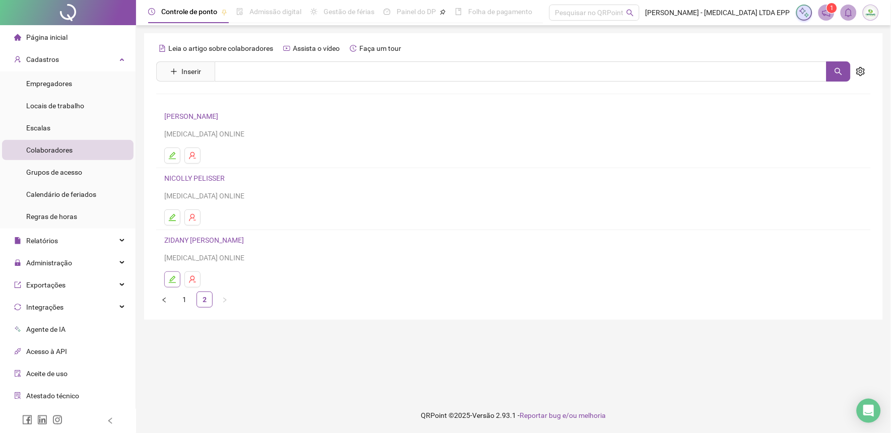
click at [170, 280] on icon "edit" at bounding box center [172, 280] width 8 height 8
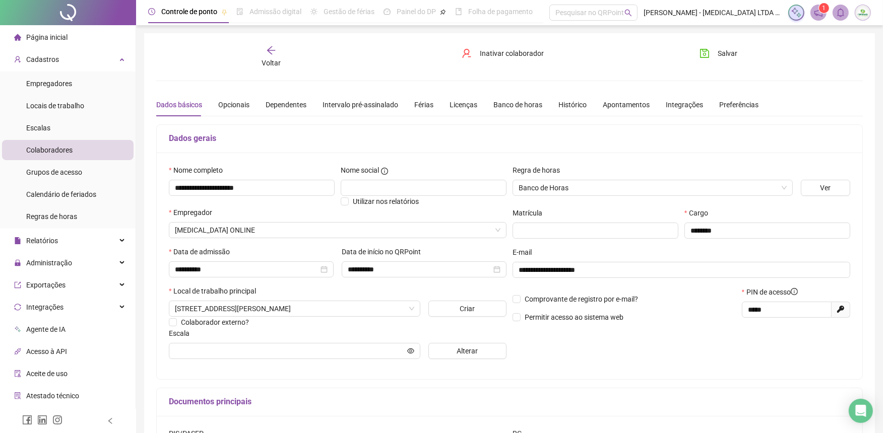
click at [328, 343] on div "Escala" at bounding box center [338, 335] width 338 height 15
click at [328, 350] on input "text" at bounding box center [290, 351] width 230 height 11
click at [449, 356] on button "Alterar" at bounding box center [467, 351] width 79 height 16
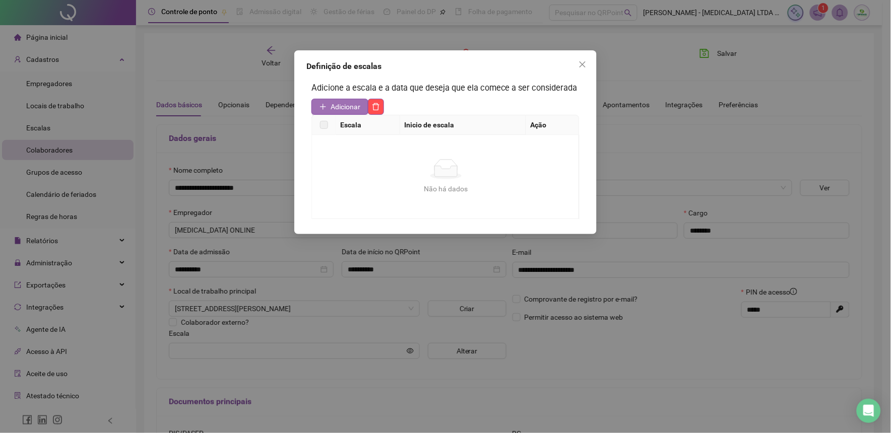
click at [339, 112] on span "Adicionar" at bounding box center [346, 106] width 30 height 11
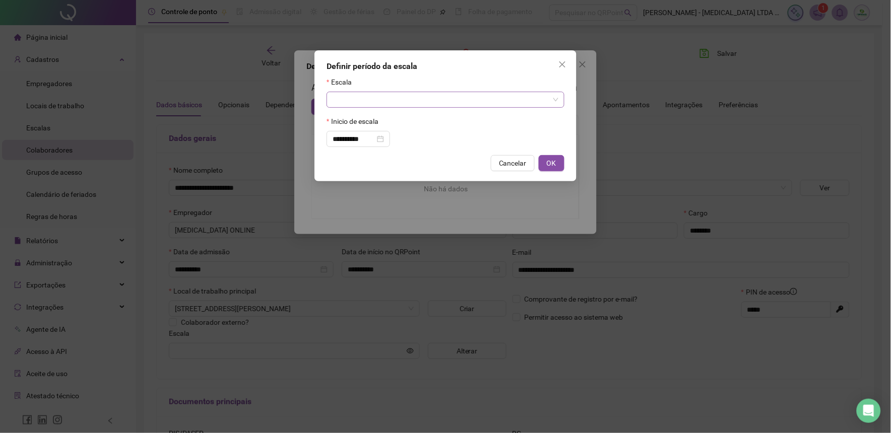
click at [354, 103] on input "search" at bounding box center [441, 99] width 217 height 15
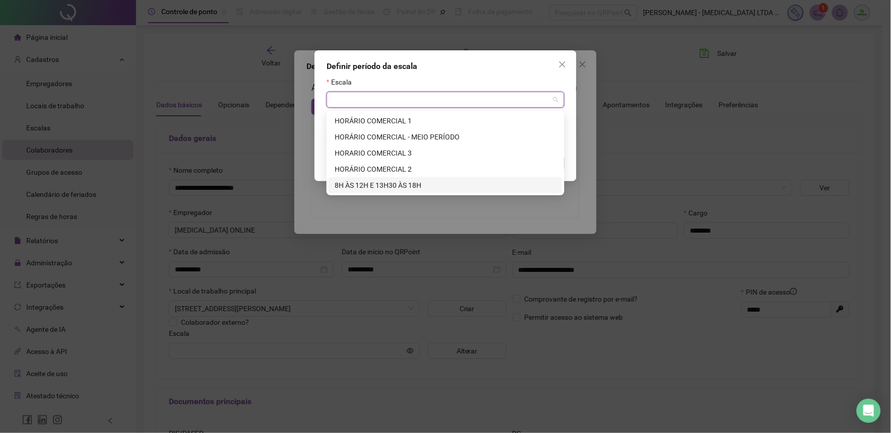
click at [347, 182] on div "8H ÀS 12H E 13H30 ÀS 18H" at bounding box center [446, 185] width 222 height 11
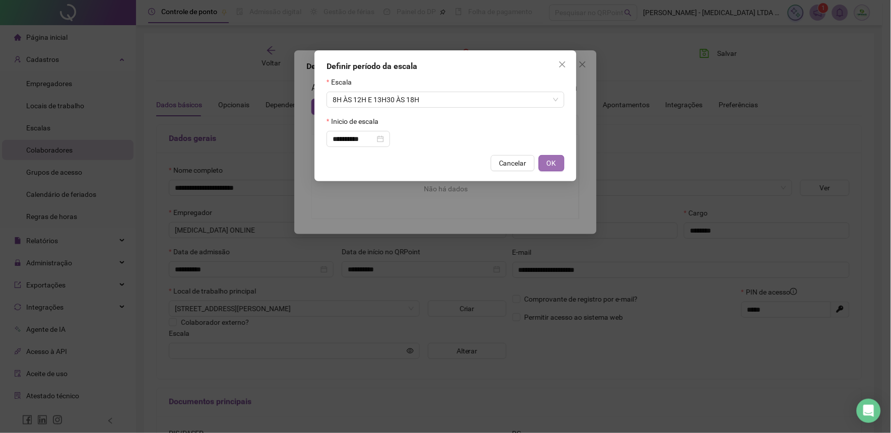
drag, startPoint x: 547, startPoint y: 166, endPoint x: 531, endPoint y: 229, distance: 64.7
click at [547, 165] on span "OK" at bounding box center [552, 163] width 10 height 11
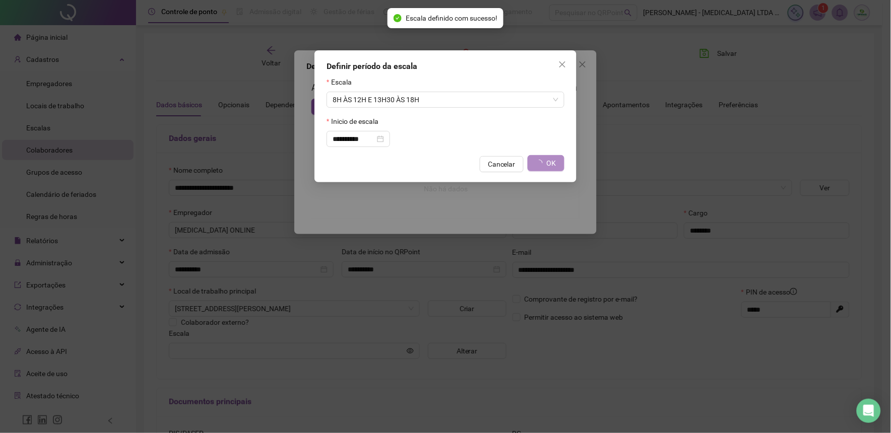
type input "**********"
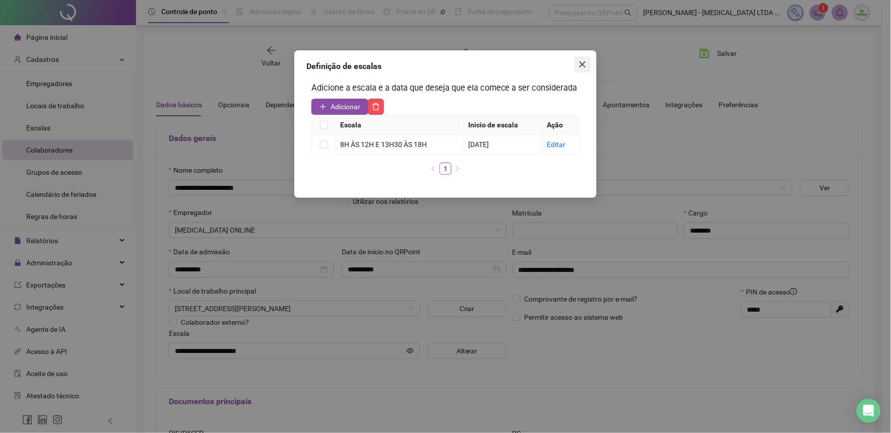
click at [579, 61] on icon "close" at bounding box center [583, 64] width 8 height 8
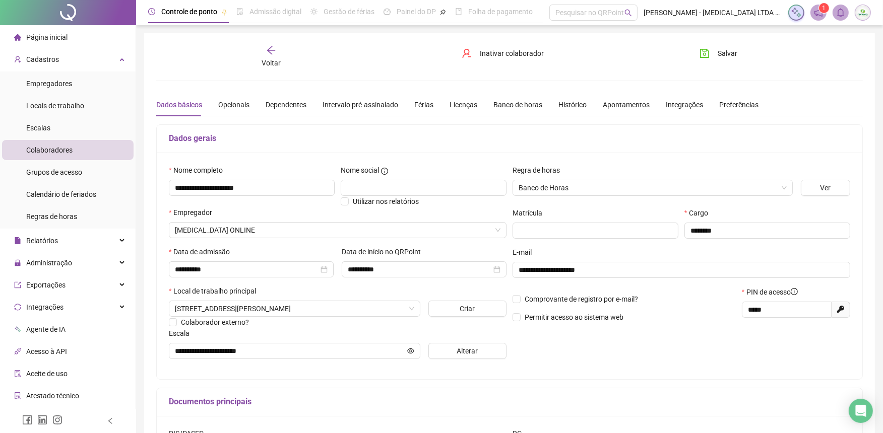
click at [271, 64] on span "Voltar" at bounding box center [271, 63] width 19 height 8
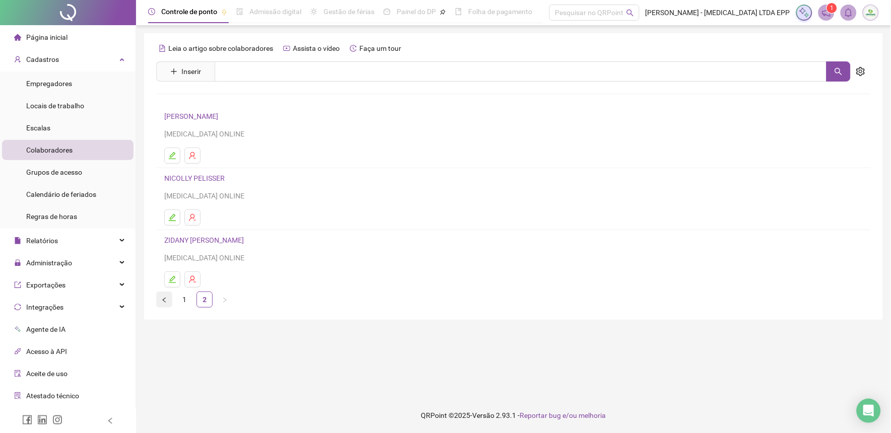
click at [160, 301] on button "button" at bounding box center [164, 300] width 16 height 16
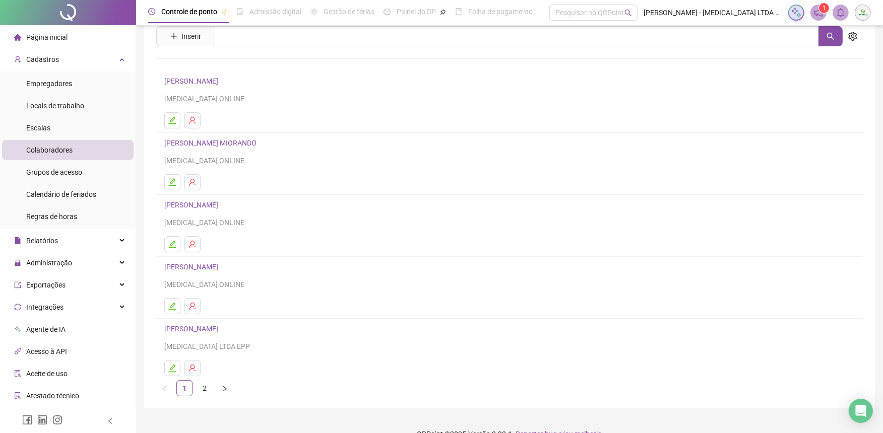
scroll to position [54, 0]
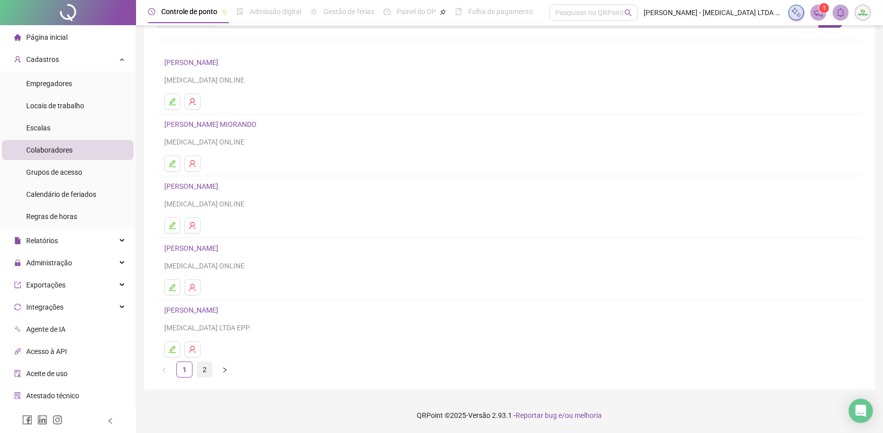
click at [207, 365] on link "2" at bounding box center [204, 369] width 15 height 15
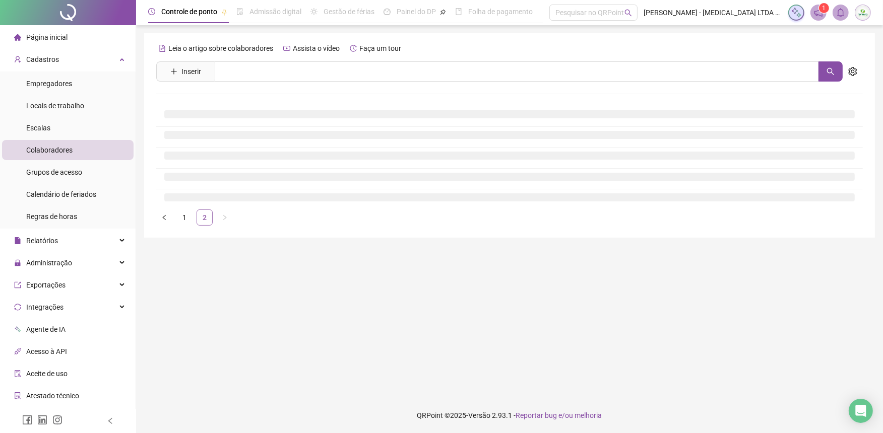
scroll to position [0, 0]
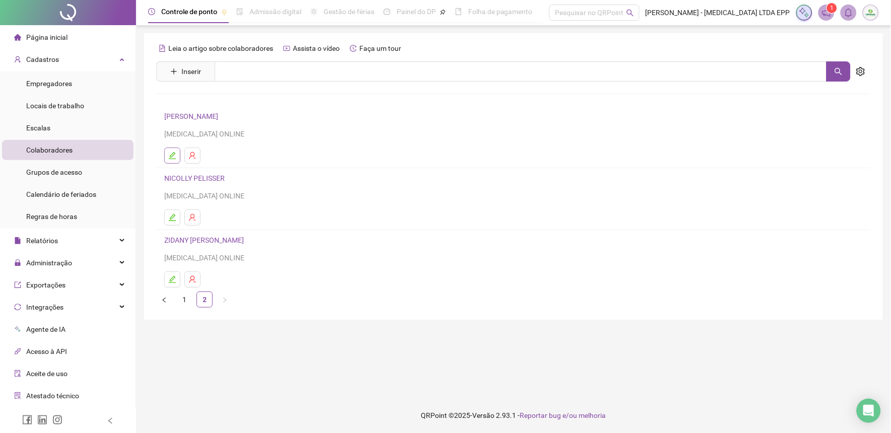
click at [178, 153] on button "button" at bounding box center [172, 156] width 16 height 16
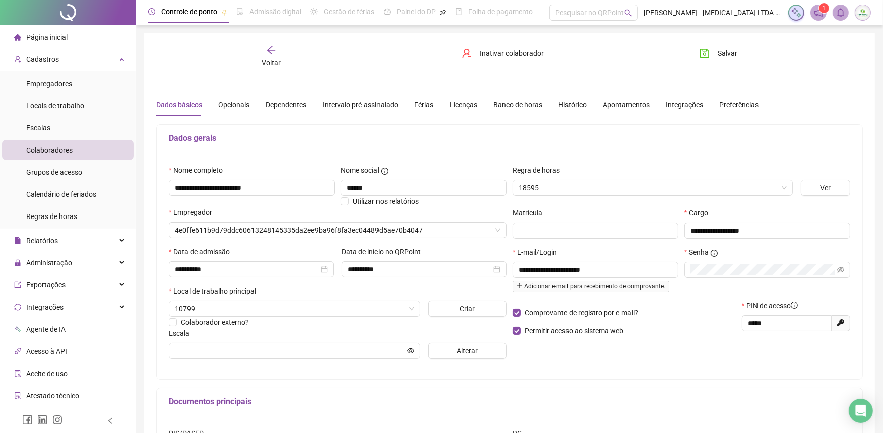
type input "**********"
click at [273, 56] on div "Voltar" at bounding box center [271, 56] width 111 height 23
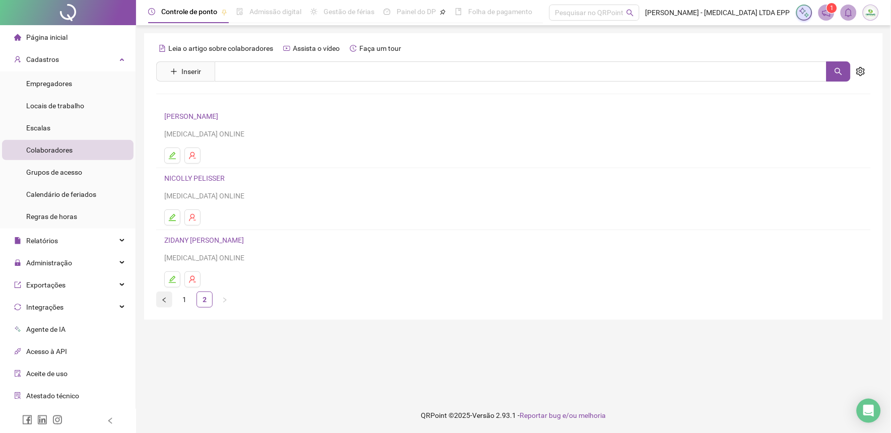
click at [167, 299] on icon "left" at bounding box center [164, 300] width 6 height 6
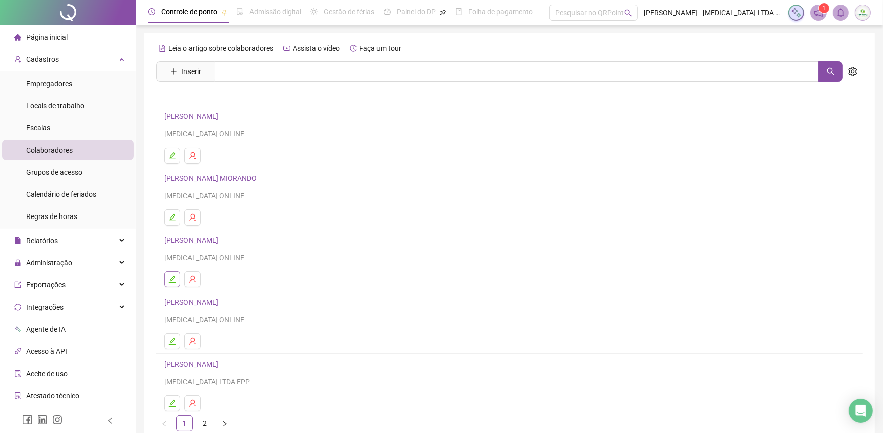
click at [173, 277] on icon "edit" at bounding box center [172, 279] width 7 height 7
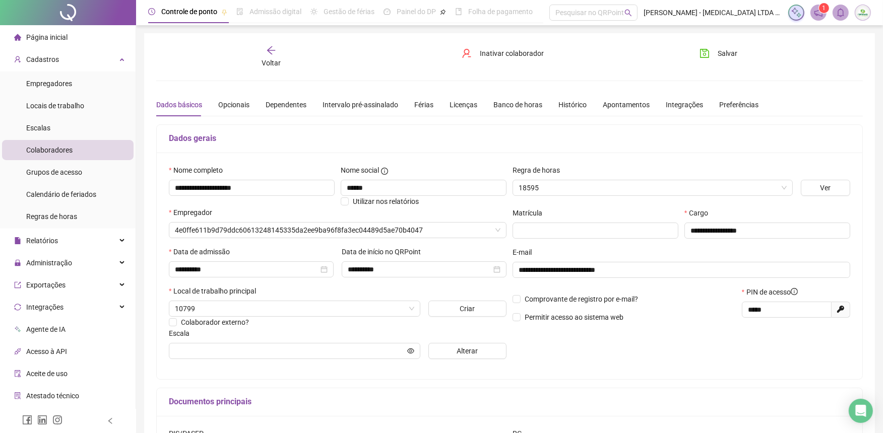
type input "**********"
click at [363, 354] on input "**********" at bounding box center [290, 351] width 230 height 11
click at [447, 361] on div "**********" at bounding box center [338, 266] width 344 height 203
click at [449, 355] on button "Alterar" at bounding box center [467, 351] width 79 height 16
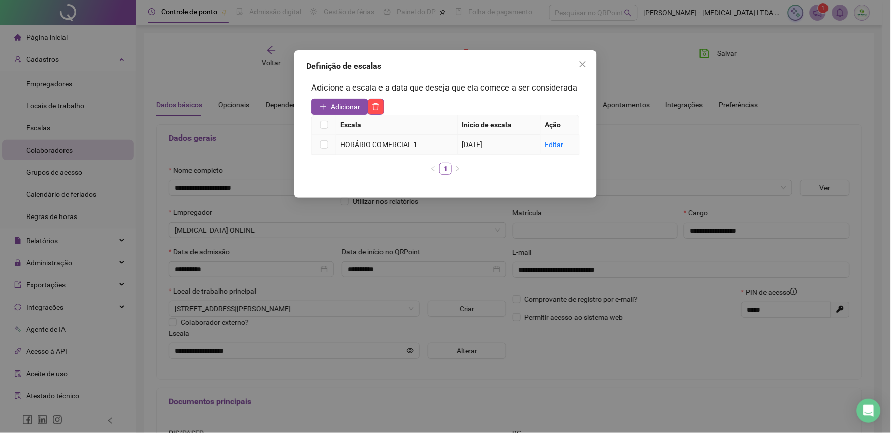
click at [328, 146] on td at bounding box center [324, 145] width 24 height 20
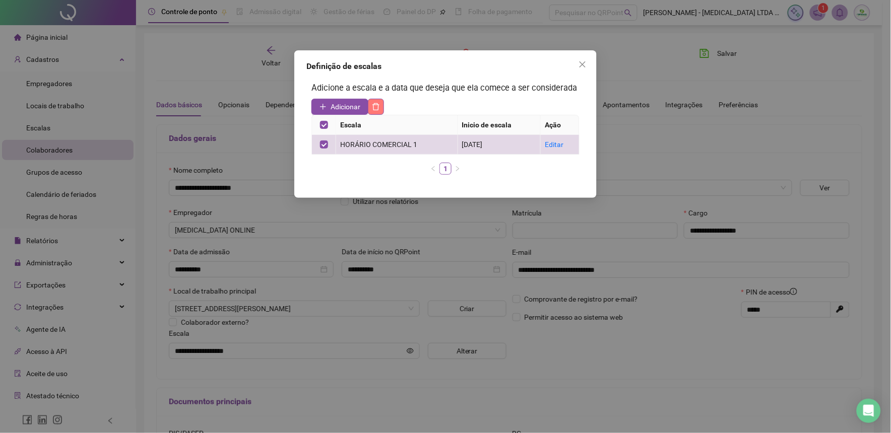
click at [379, 103] on icon "delete" at bounding box center [376, 107] width 8 height 8
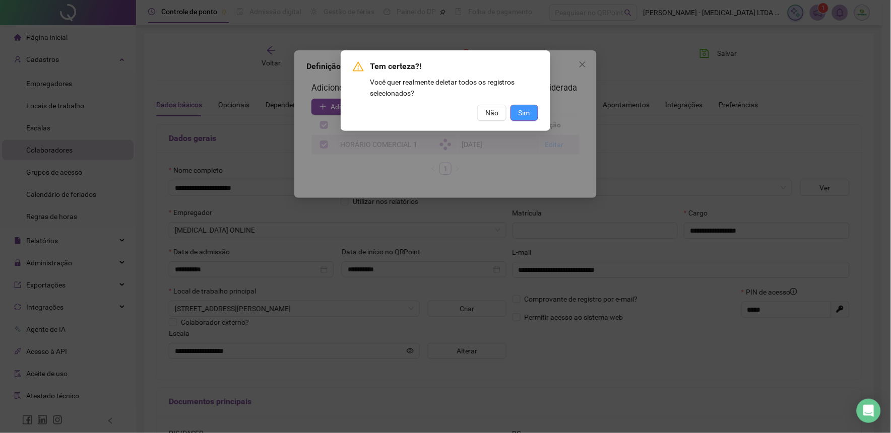
drag, startPoint x: 523, startPoint y: 121, endPoint x: 523, endPoint y: 109, distance: 11.6
click at [523, 121] on div "Tem certeza?! Você quer realmente deletar todos os registros selecionados? Não …" at bounding box center [446, 90] width 210 height 81
click at [523, 109] on span "Sim" at bounding box center [525, 112] width 12 height 11
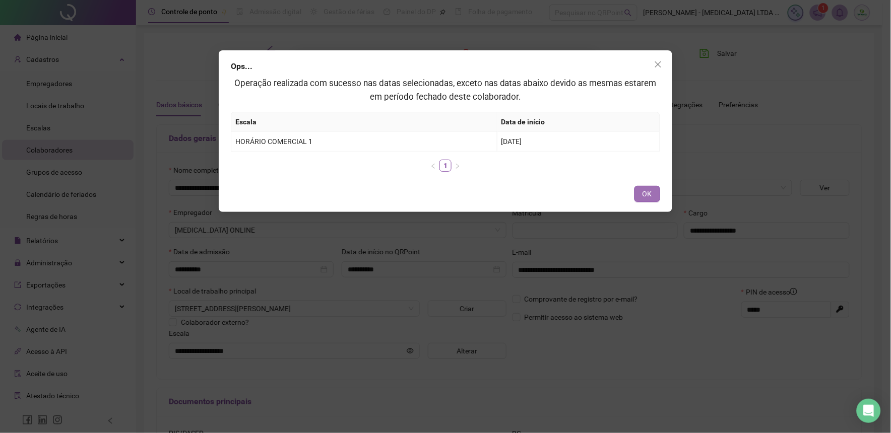
click at [644, 194] on span "OK" at bounding box center [648, 193] width 10 height 11
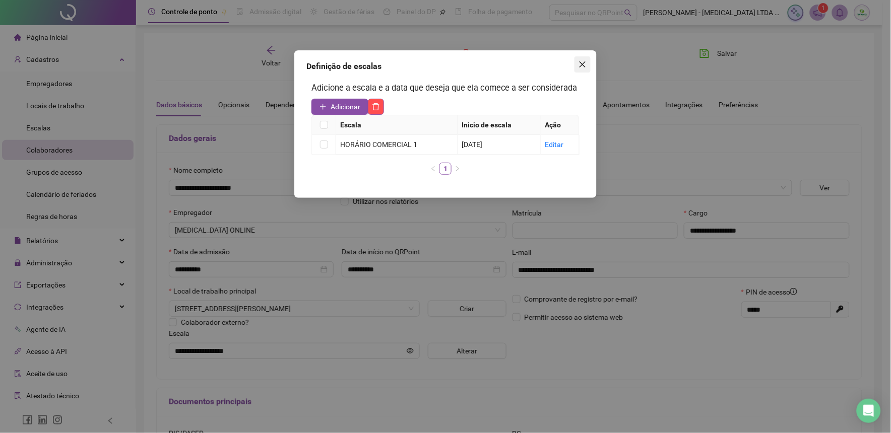
click at [583, 71] on button "Close" at bounding box center [583, 64] width 16 height 16
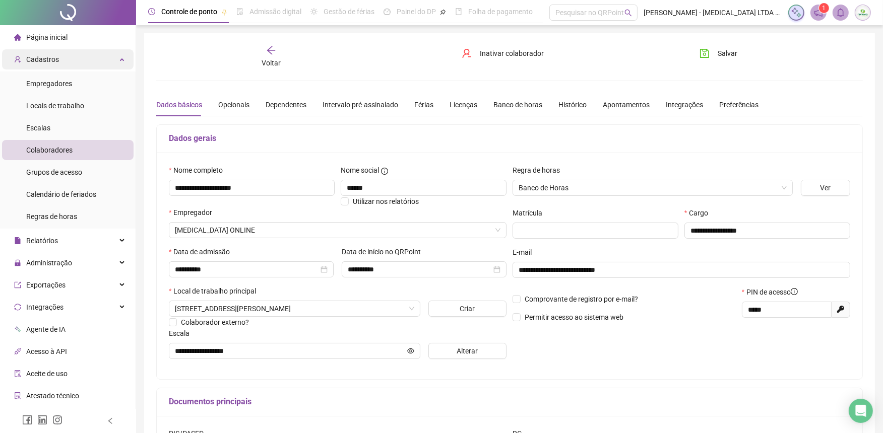
click at [62, 57] on div "Cadastros" at bounding box center [68, 59] width 132 height 20
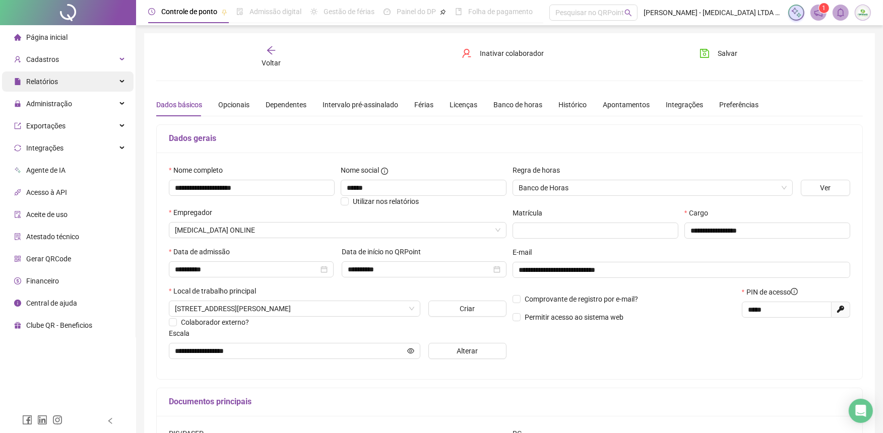
click at [50, 84] on span "Relatórios" at bounding box center [42, 82] width 32 height 8
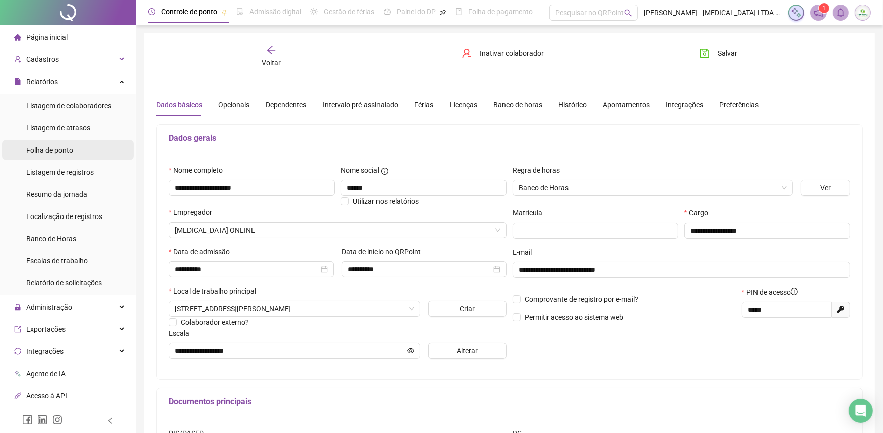
click at [60, 158] on div "Folha de ponto" at bounding box center [49, 150] width 47 height 20
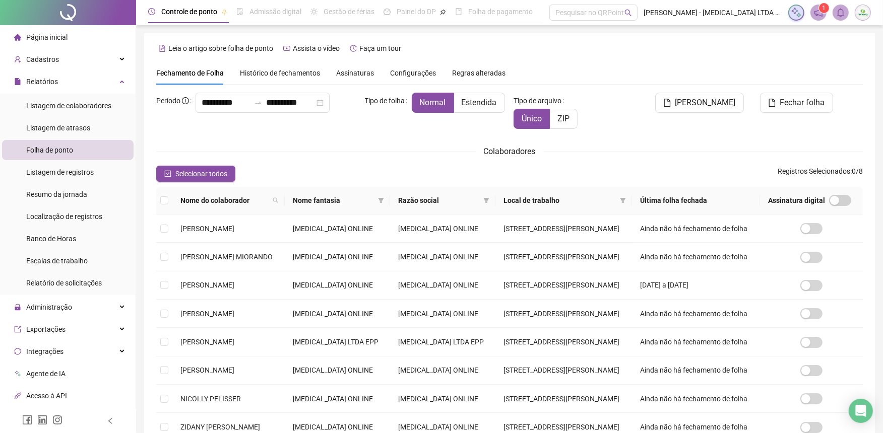
click at [293, 72] on span "Histórico de fechamentos" at bounding box center [280, 73] width 80 height 8
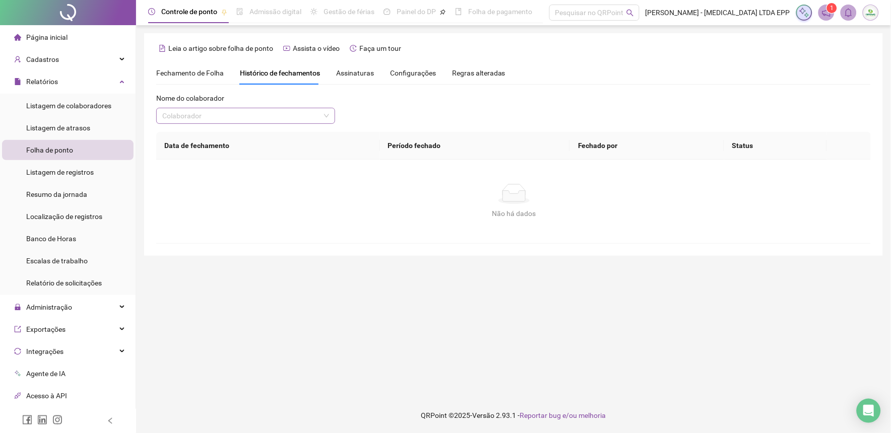
click at [225, 117] on input "search" at bounding box center [241, 115] width 158 height 15
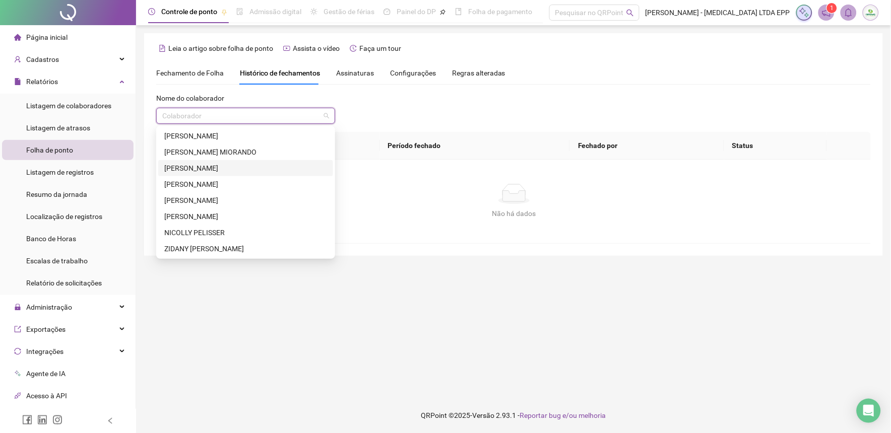
click at [195, 169] on div "[PERSON_NAME]" at bounding box center [245, 168] width 163 height 11
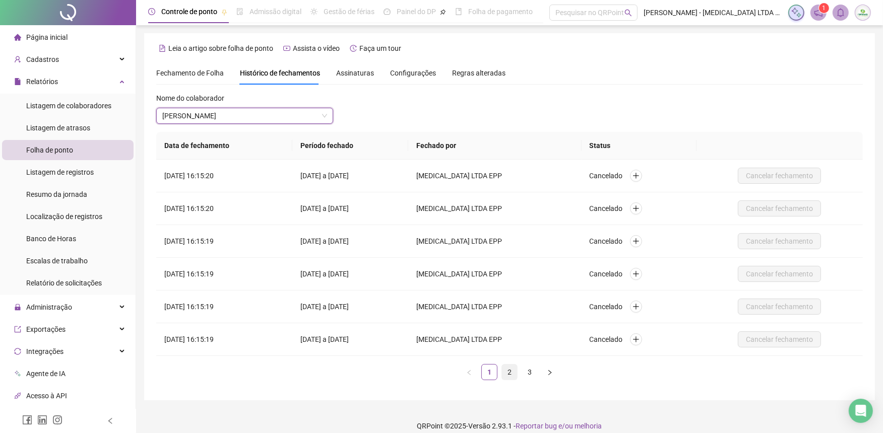
click at [513, 369] on link "2" at bounding box center [509, 372] width 15 height 15
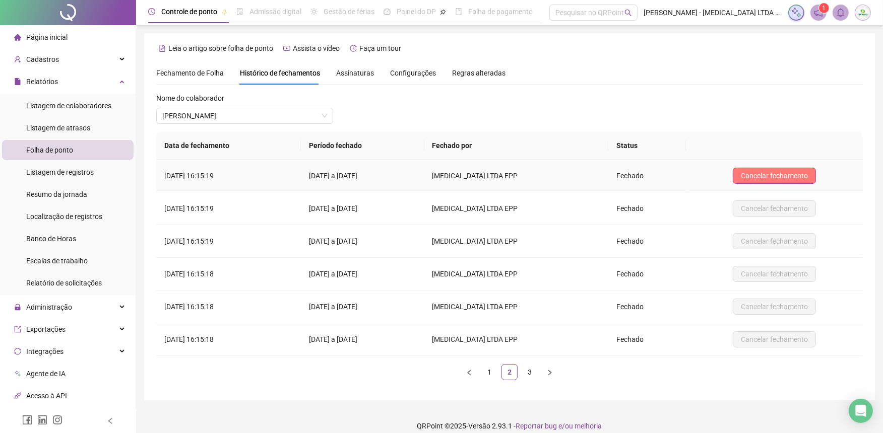
click at [759, 171] on span "Cancelar fechamento" at bounding box center [774, 175] width 67 height 11
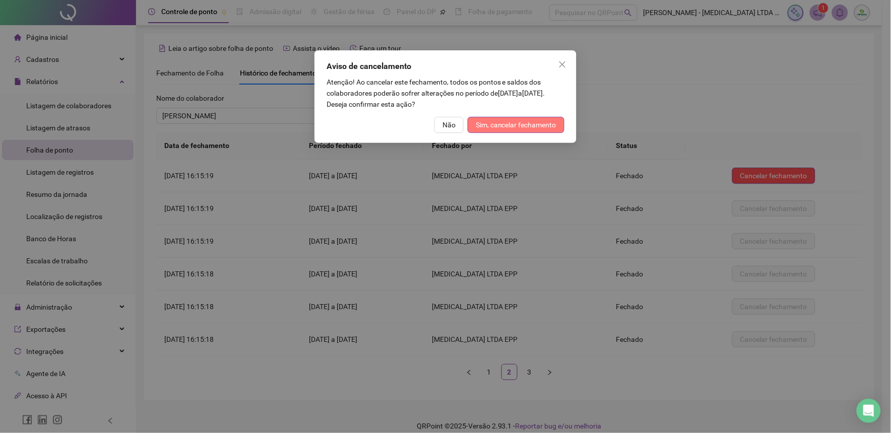
click at [512, 124] on span "Sim, cancelar fechamento" at bounding box center [516, 124] width 81 height 11
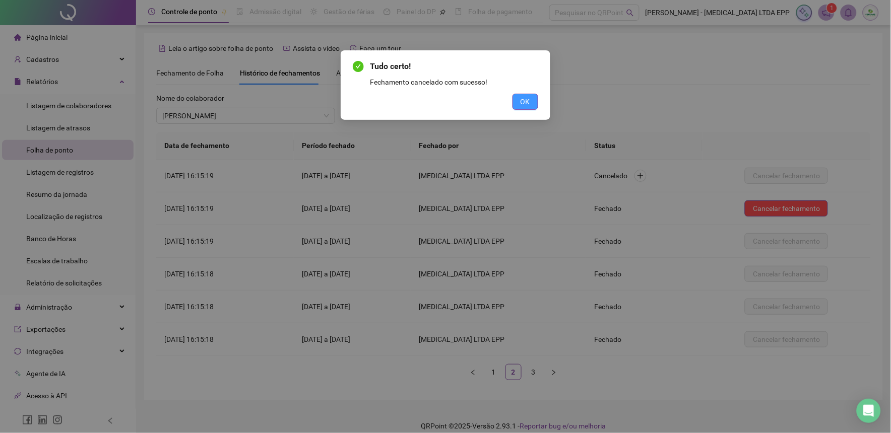
click at [521, 102] on span "OK" at bounding box center [526, 101] width 10 height 11
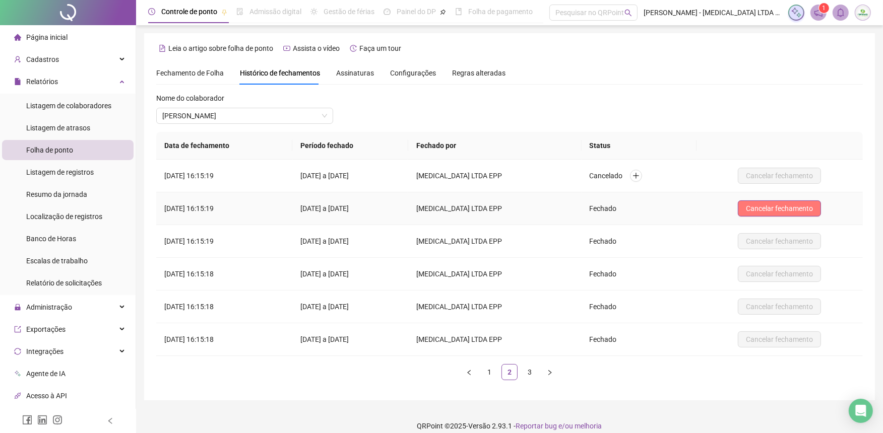
click at [795, 207] on span "Cancelar fechamento" at bounding box center [779, 208] width 67 height 11
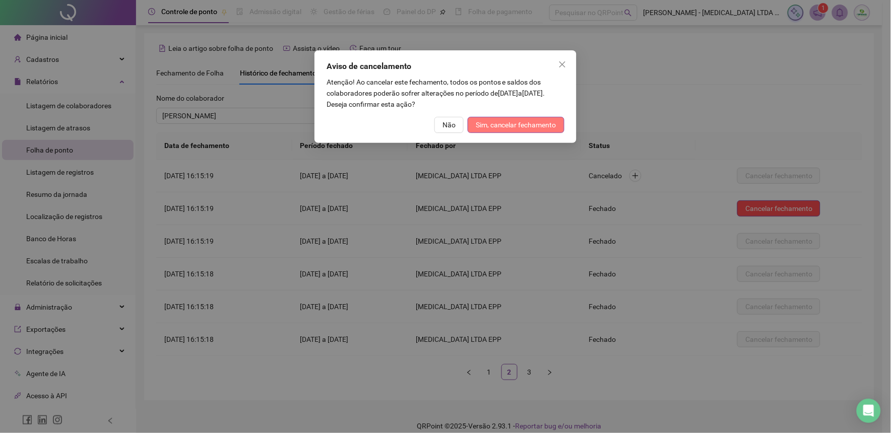
click at [495, 117] on button "Sim, cancelar fechamento" at bounding box center [516, 125] width 97 height 16
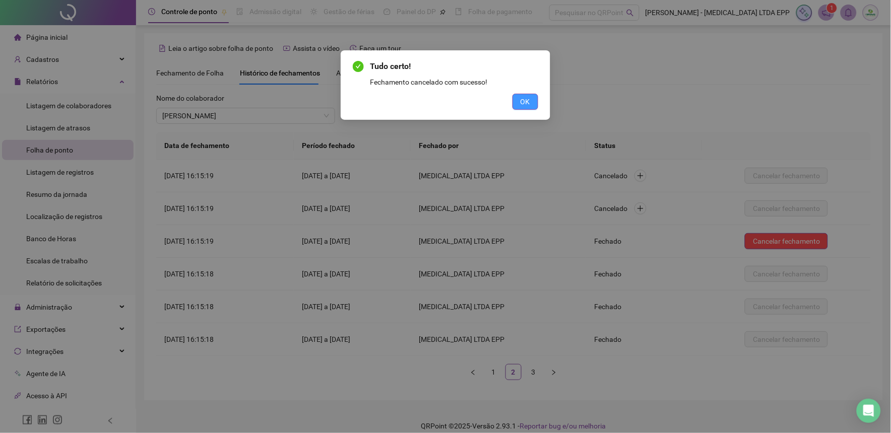
click at [517, 95] on button "OK" at bounding box center [526, 102] width 26 height 16
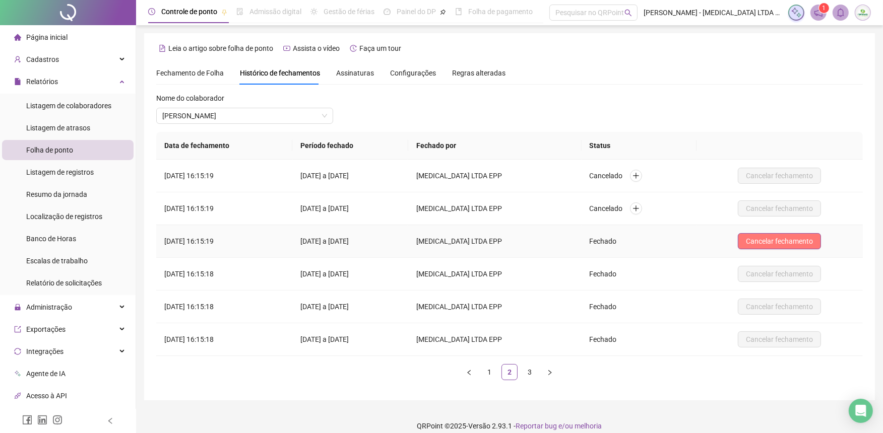
click at [756, 234] on button "Cancelar fechamento" at bounding box center [779, 241] width 83 height 16
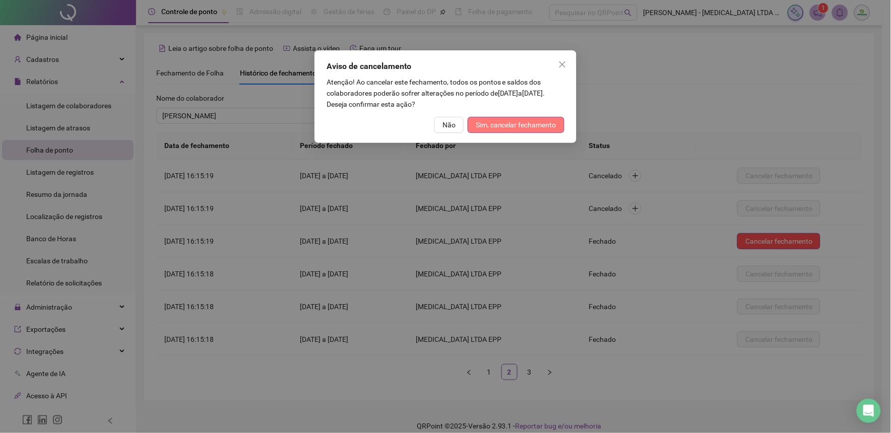
click at [513, 120] on span "Sim, cancelar fechamento" at bounding box center [516, 124] width 81 height 11
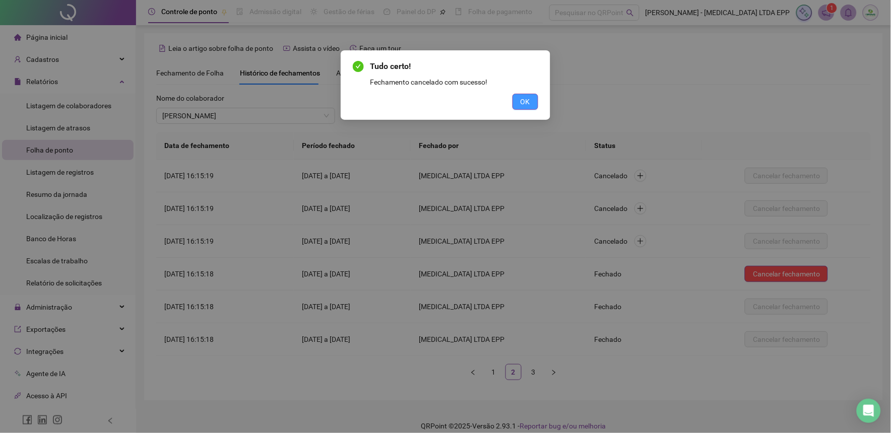
click at [521, 107] on span "OK" at bounding box center [526, 101] width 10 height 11
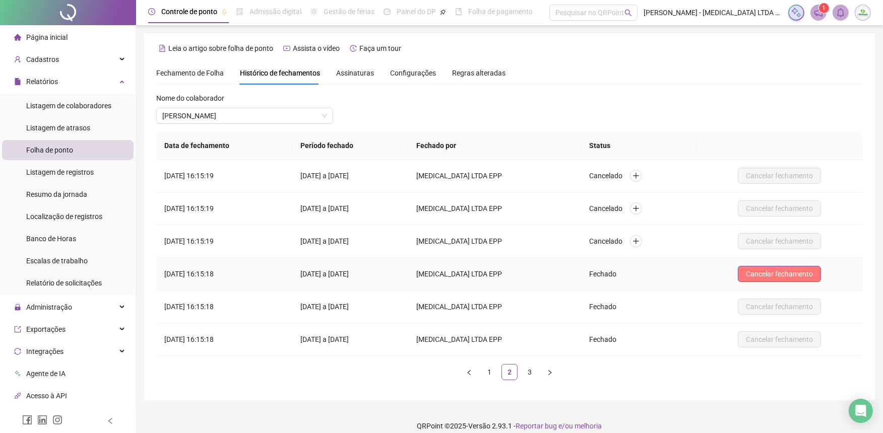
click at [773, 273] on span "Cancelar fechamento" at bounding box center [779, 274] width 67 height 11
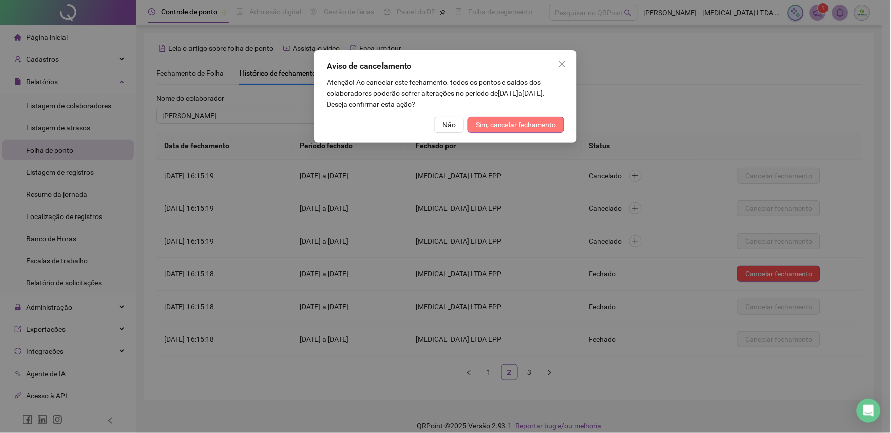
click at [501, 122] on span "Sim, cancelar fechamento" at bounding box center [516, 124] width 81 height 11
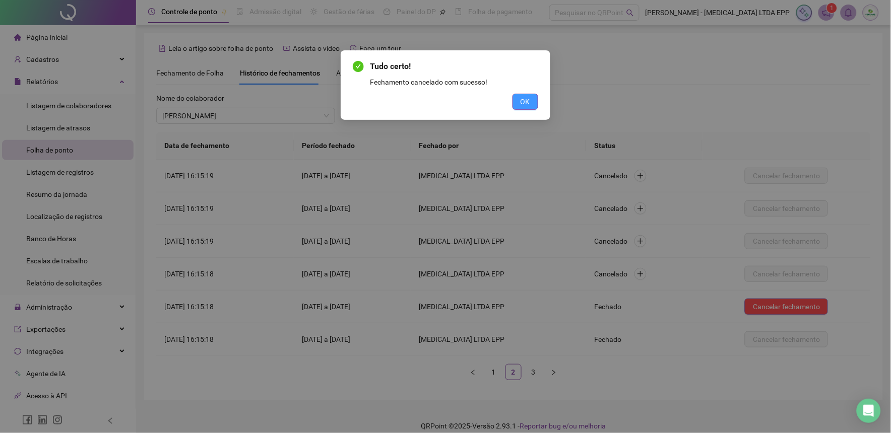
click at [534, 103] on button "OK" at bounding box center [526, 102] width 26 height 16
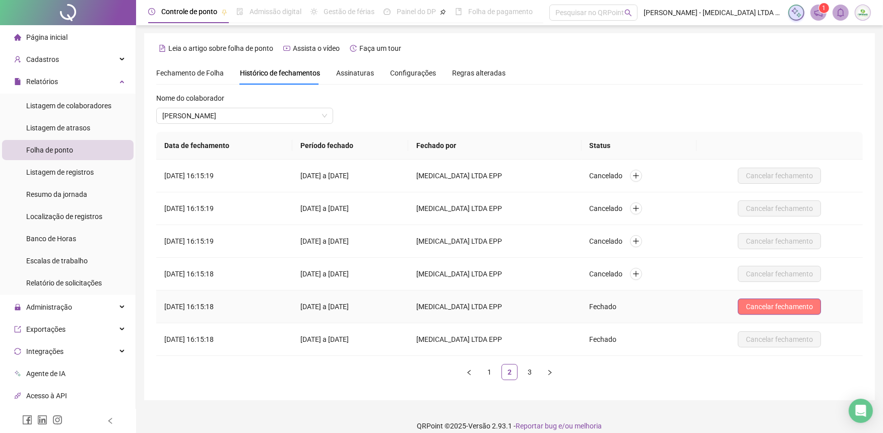
click at [794, 300] on button "Cancelar fechamento" at bounding box center [779, 307] width 83 height 16
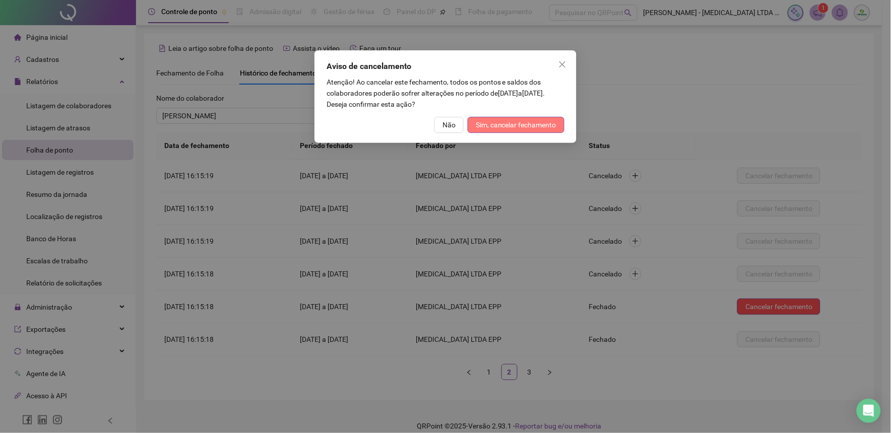
click at [525, 123] on span "Sim, cancelar fechamento" at bounding box center [516, 124] width 81 height 11
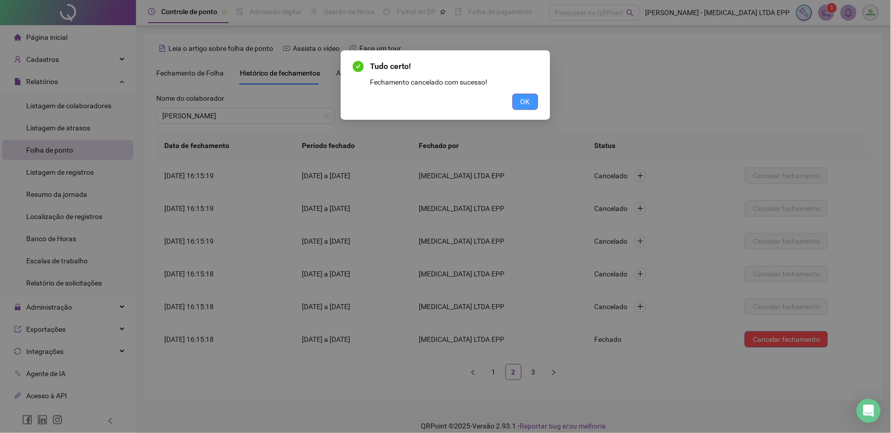
click at [525, 106] on div "Tudo certo! Fechamento cancelado com sucesso! OK" at bounding box center [446, 85] width 210 height 70
click at [525, 106] on span "OK" at bounding box center [526, 101] width 10 height 11
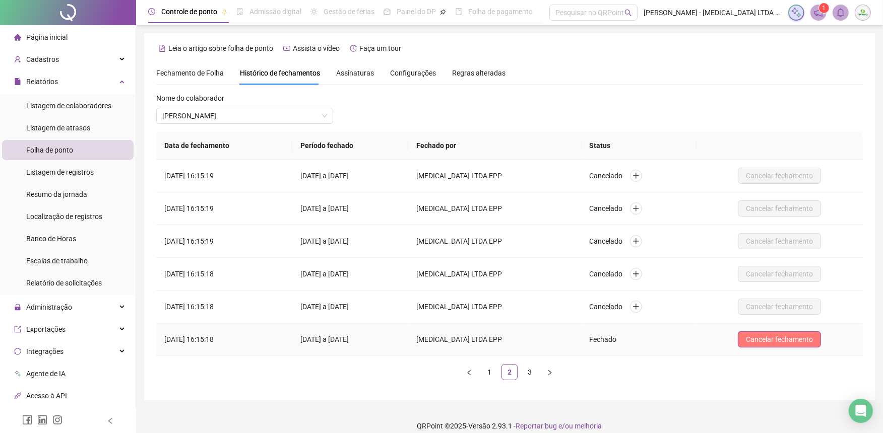
click at [767, 334] on span "Cancelar fechamento" at bounding box center [779, 339] width 67 height 11
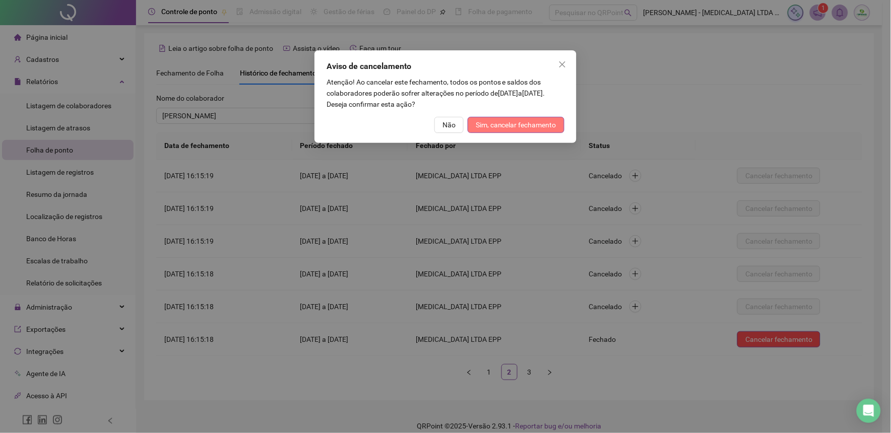
click at [513, 117] on button "Sim, cancelar fechamento" at bounding box center [516, 125] width 97 height 16
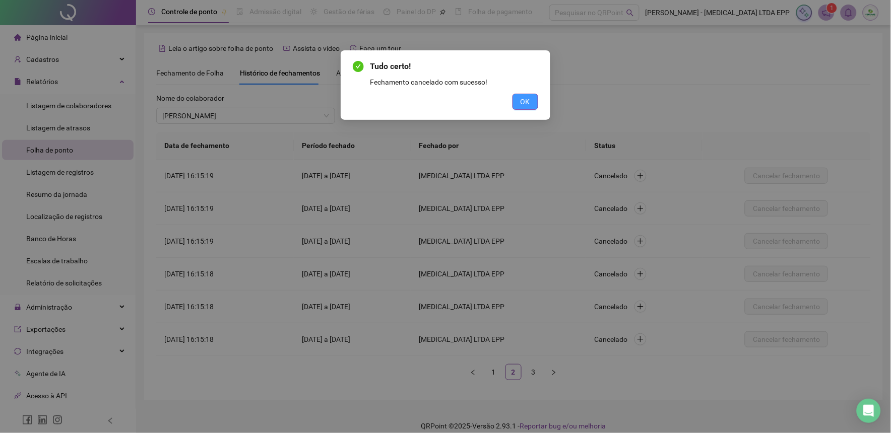
click at [517, 98] on button "OK" at bounding box center [526, 102] width 26 height 16
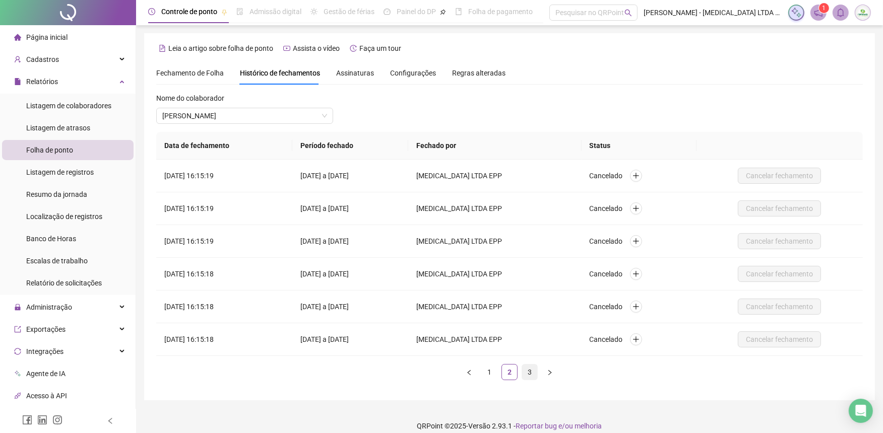
click at [531, 375] on link "3" at bounding box center [529, 372] width 15 height 15
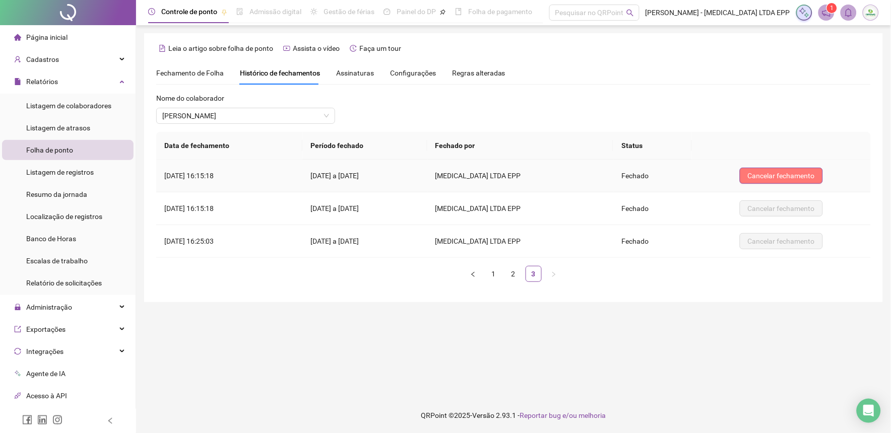
click at [788, 172] on span "Cancelar fechamento" at bounding box center [781, 175] width 67 height 11
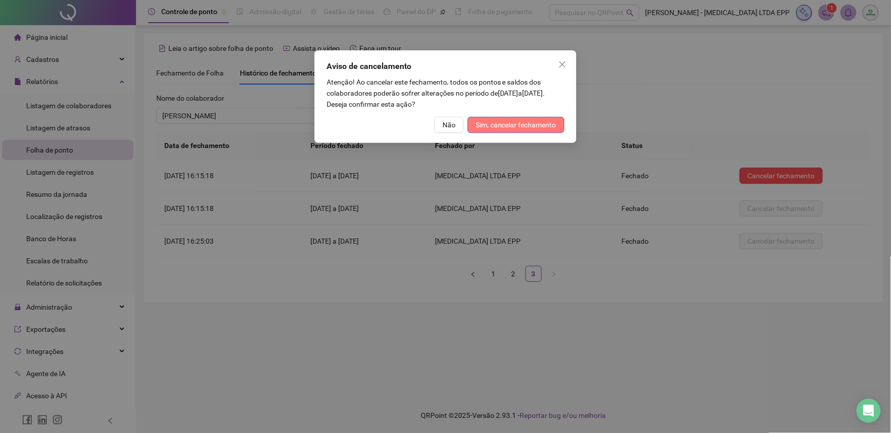
click at [554, 132] on button "Sim, cancelar fechamento" at bounding box center [516, 125] width 97 height 16
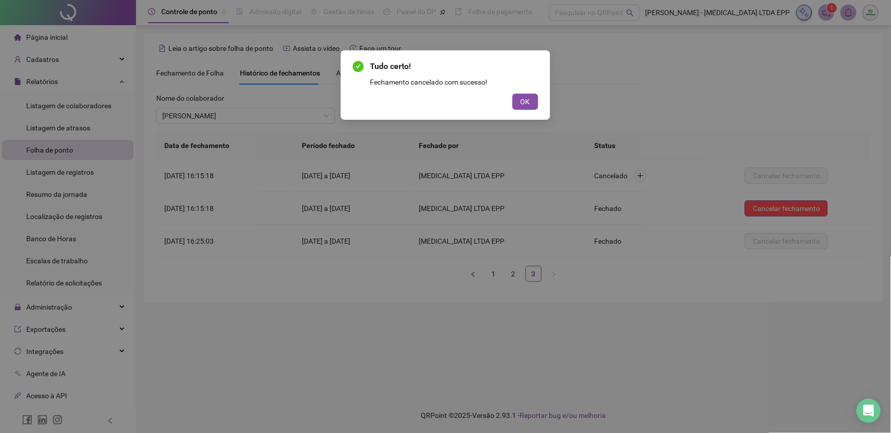
drag, startPoint x: 524, startPoint y: 98, endPoint x: 517, endPoint y: 87, distance: 13.0
click at [523, 97] on span "OK" at bounding box center [526, 101] width 10 height 11
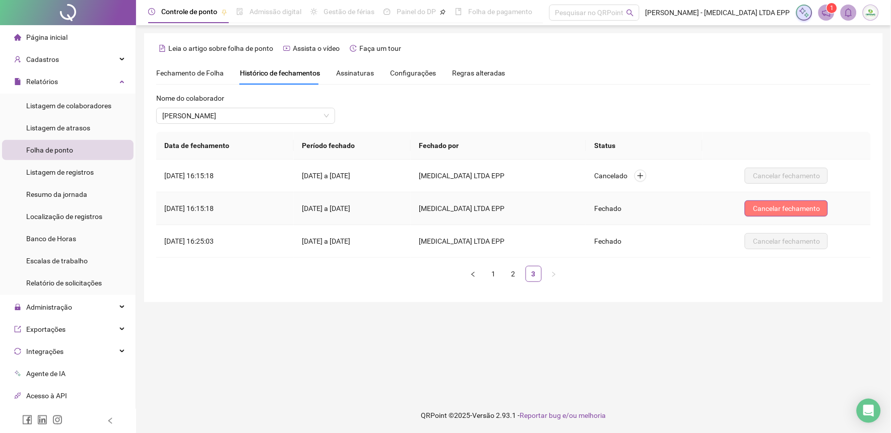
click at [790, 212] on span "Cancelar fechamento" at bounding box center [786, 208] width 67 height 11
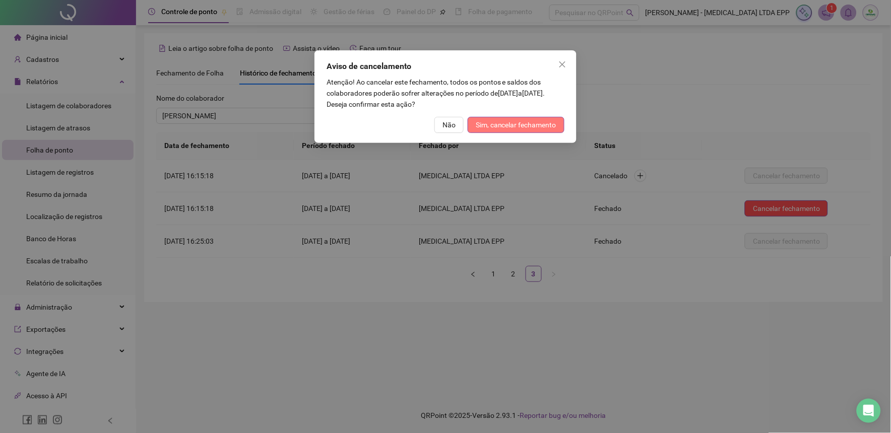
click at [513, 123] on span "Sim, cancelar fechamento" at bounding box center [516, 124] width 81 height 11
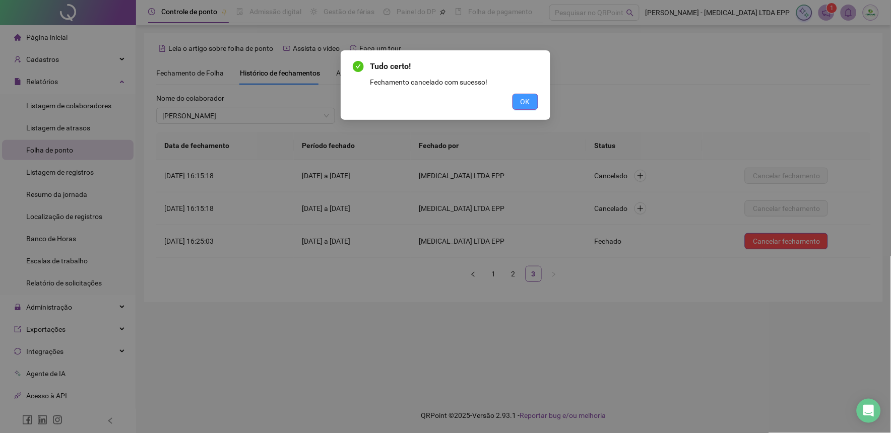
click at [519, 107] on button "OK" at bounding box center [526, 102] width 26 height 16
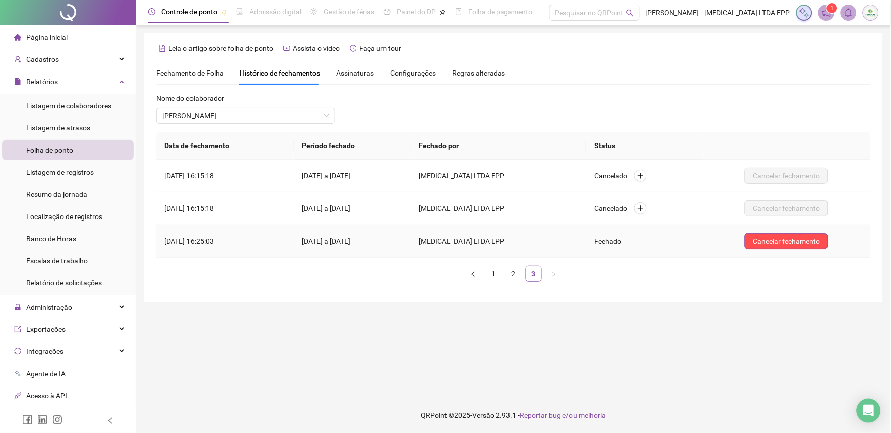
click at [743, 234] on div "Cancelar fechamento" at bounding box center [787, 241] width 152 height 16
click at [765, 243] on span "Cancelar fechamento" at bounding box center [786, 241] width 67 height 11
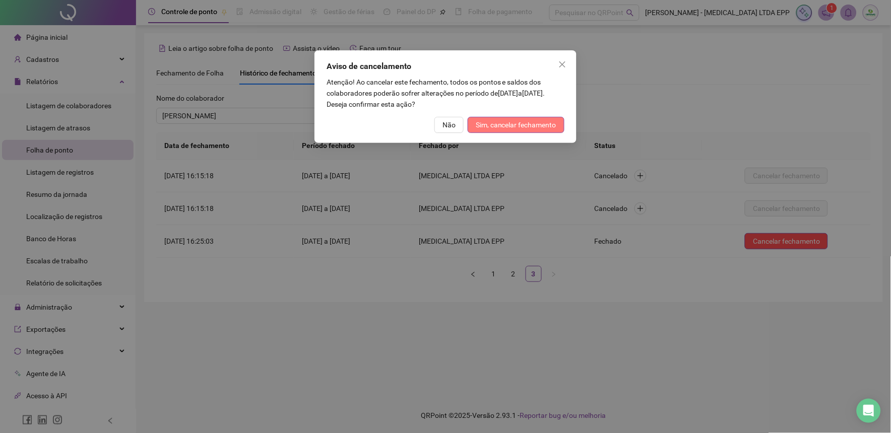
click at [513, 127] on span "Sim, cancelar fechamento" at bounding box center [516, 124] width 81 height 11
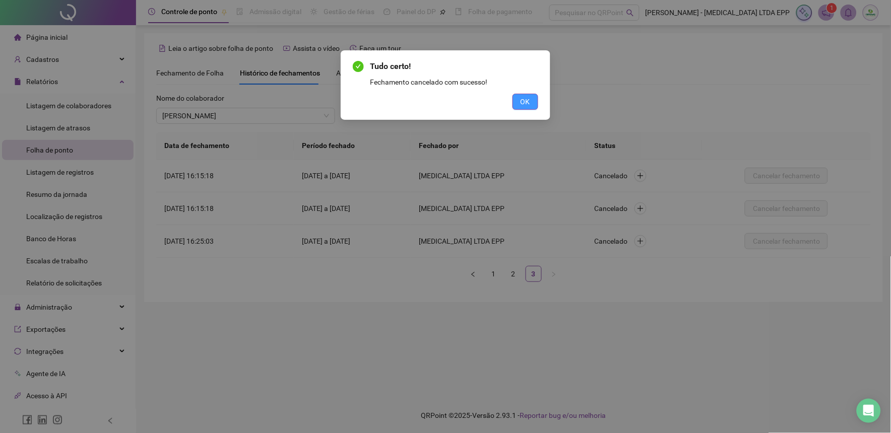
click at [516, 108] on button "OK" at bounding box center [526, 102] width 26 height 16
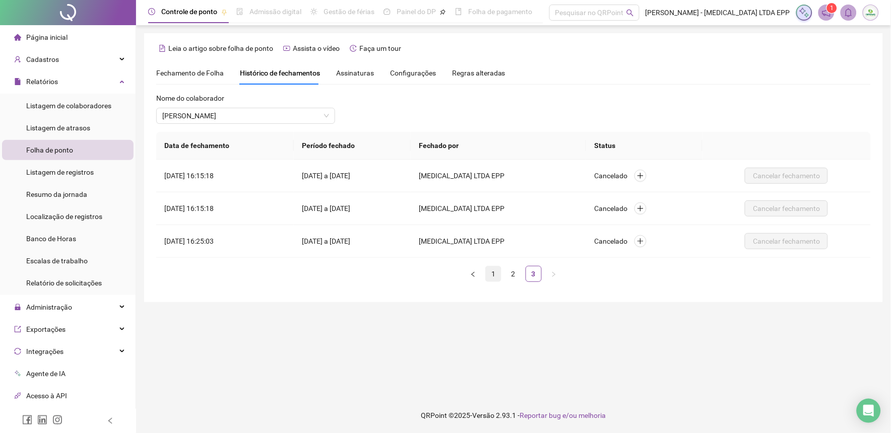
click at [492, 274] on link "1" at bounding box center [493, 274] width 15 height 15
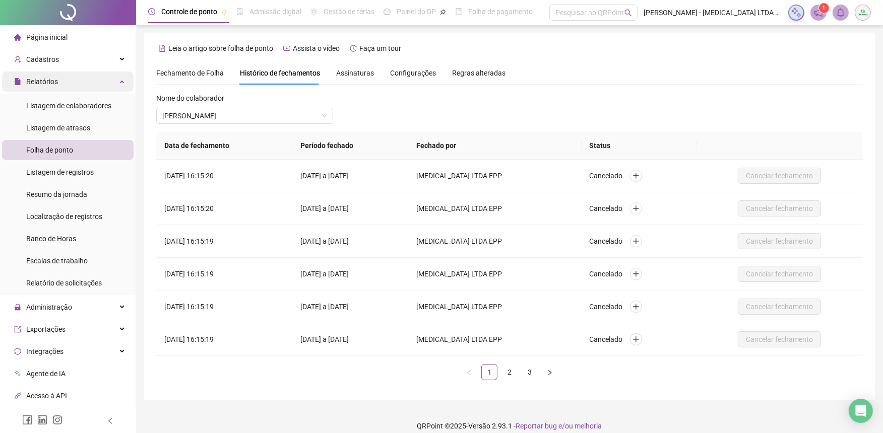
click at [54, 85] on span "Relatórios" at bounding box center [42, 82] width 32 height 8
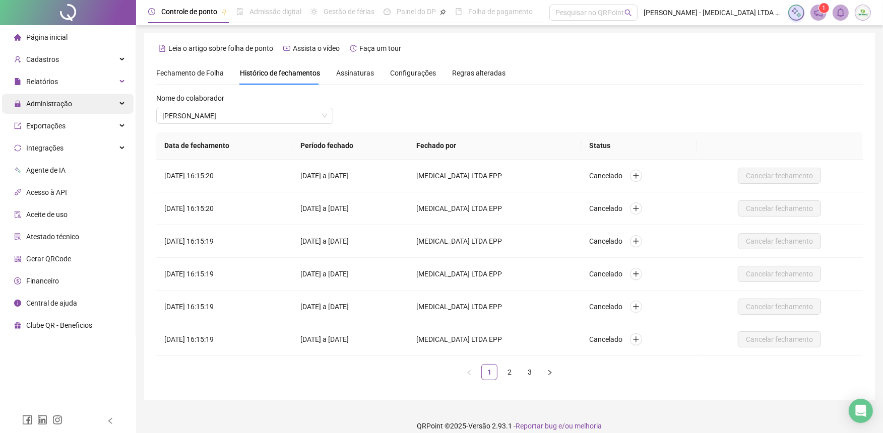
click at [49, 104] on span "Administração" at bounding box center [49, 104] width 46 height 8
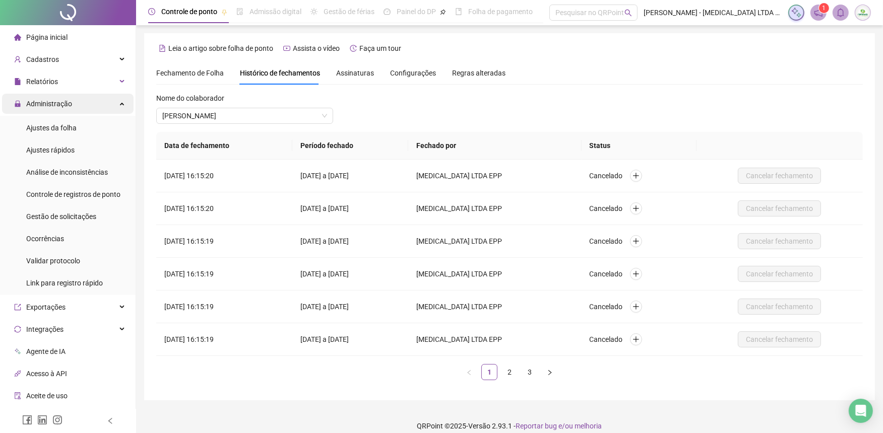
click at [59, 107] on span "Administração" at bounding box center [49, 104] width 46 height 8
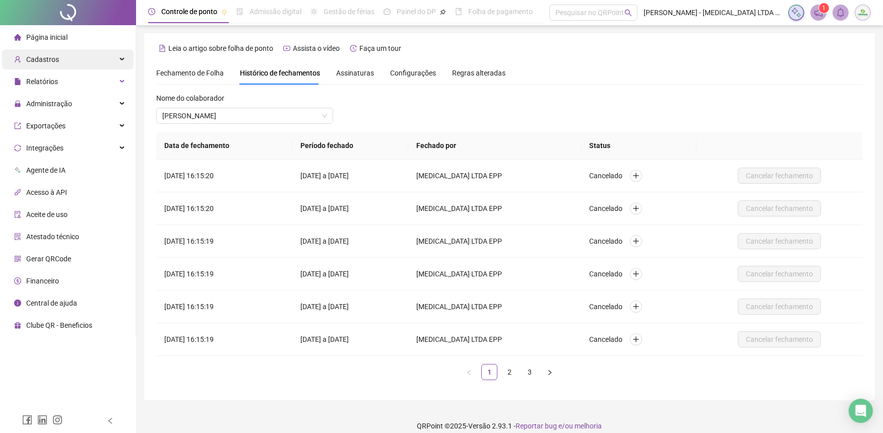
click at [63, 59] on div "Cadastros" at bounding box center [68, 59] width 132 height 20
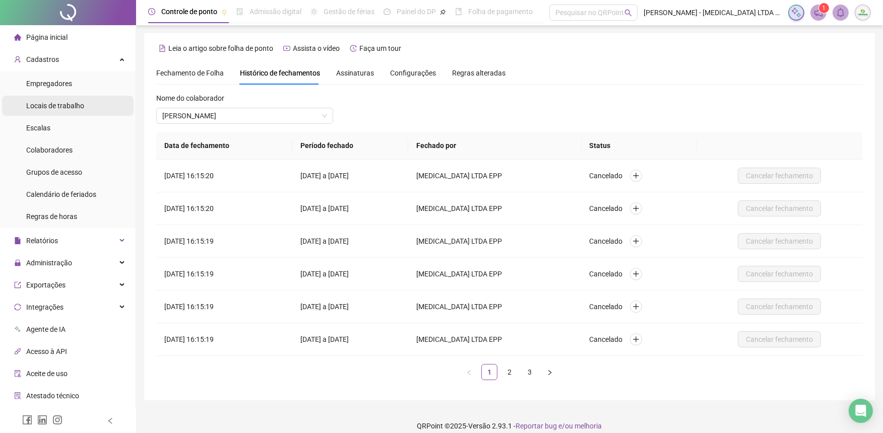
click at [54, 106] on span "Locais de trabalho" at bounding box center [55, 106] width 58 height 8
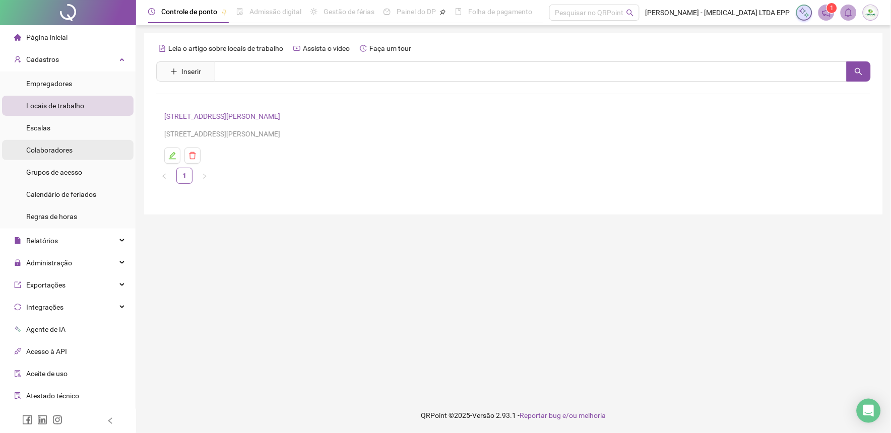
click at [54, 149] on span "Colaboradores" at bounding box center [49, 150] width 46 height 8
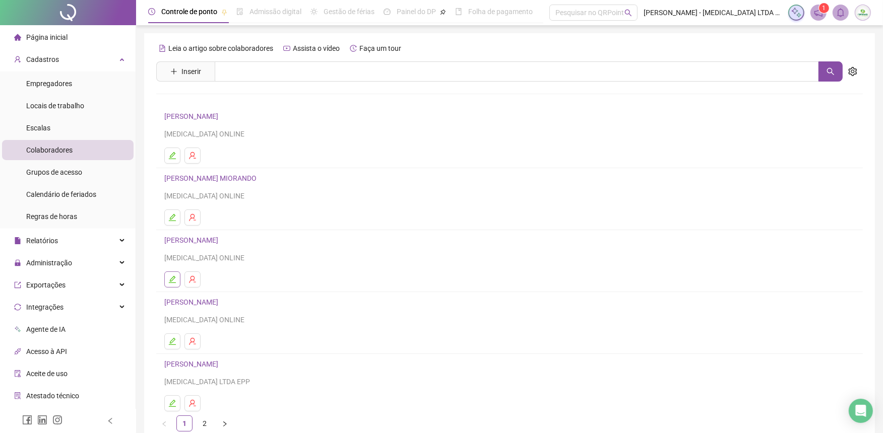
click at [169, 281] on icon "edit" at bounding box center [172, 280] width 8 height 8
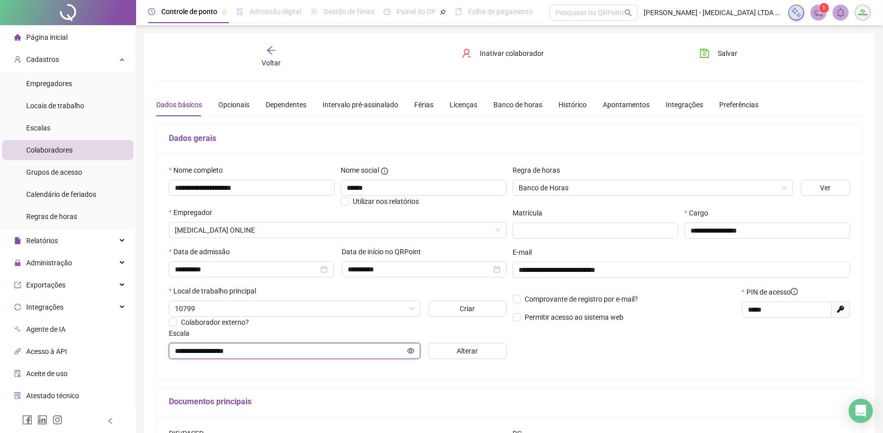
click at [298, 350] on input "**********" at bounding box center [290, 351] width 230 height 11
click at [459, 353] on span "Alterar" at bounding box center [467, 351] width 21 height 11
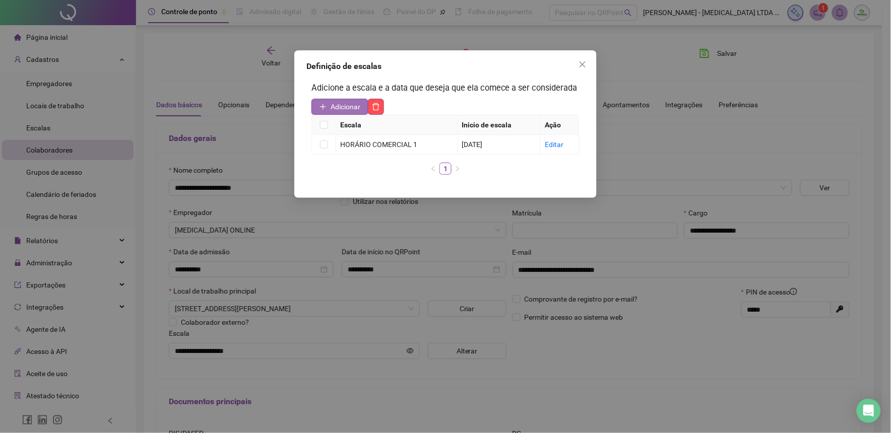
click at [353, 107] on span "Adicionar" at bounding box center [346, 106] width 30 height 11
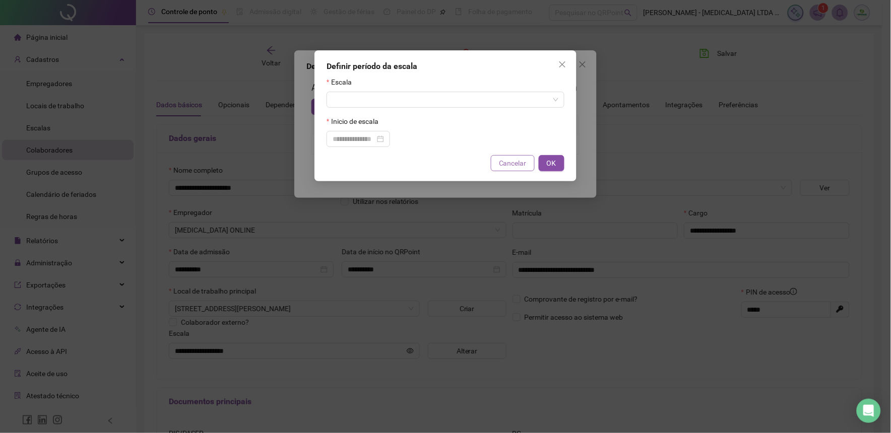
click at [496, 162] on button "Cancelar" at bounding box center [513, 163] width 44 height 16
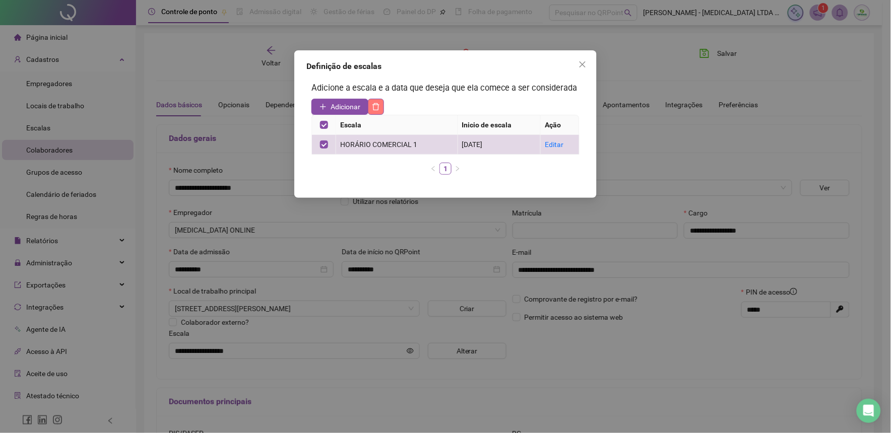
click at [379, 104] on icon "delete" at bounding box center [376, 107] width 8 height 8
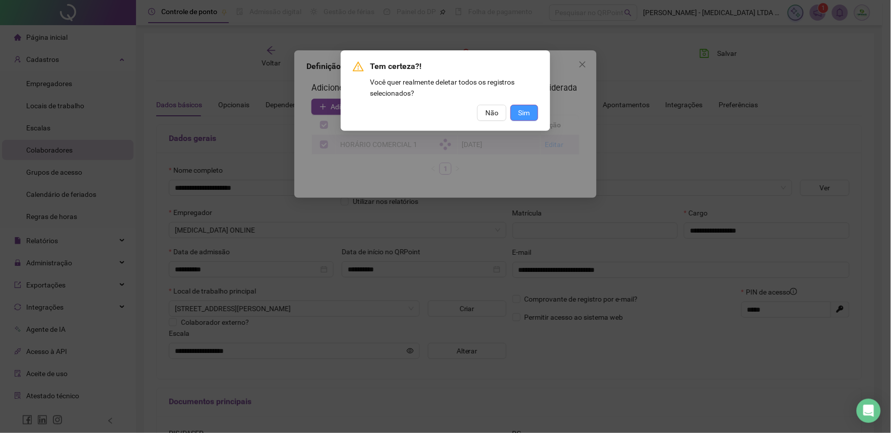
click at [530, 108] on span "Sim" at bounding box center [525, 112] width 12 height 11
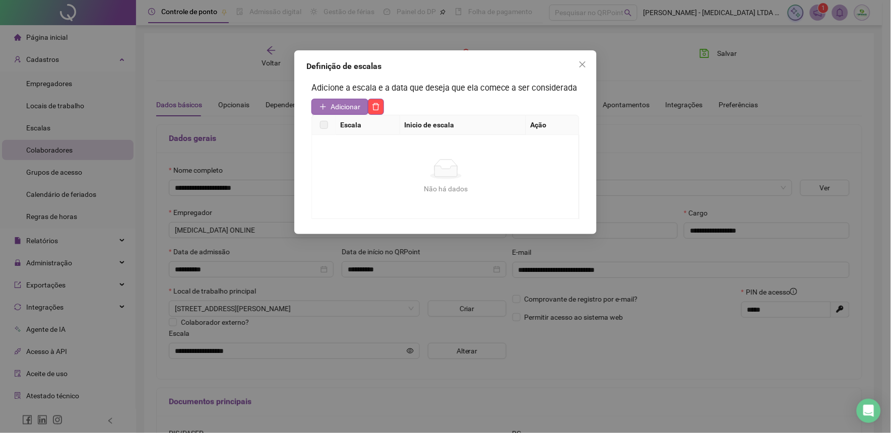
click at [354, 107] on span "Adicionar" at bounding box center [346, 106] width 30 height 11
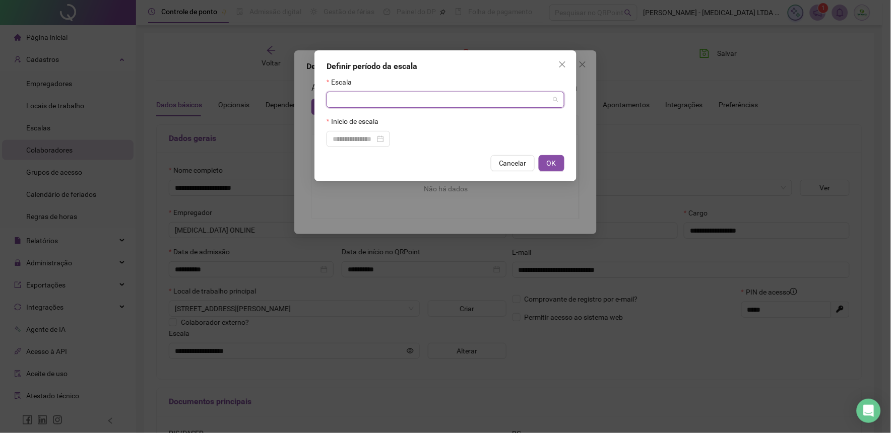
click at [365, 102] on input "search" at bounding box center [441, 99] width 217 height 15
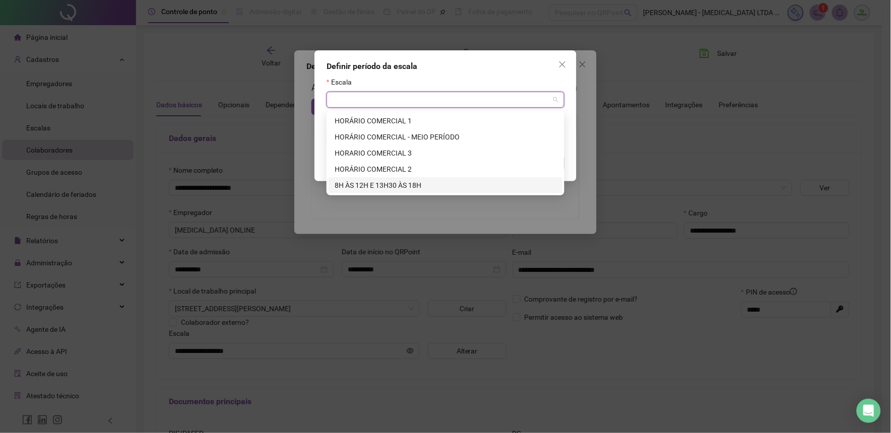
click at [354, 180] on div "8H ÀS 12H E 13H30 ÀS 18H" at bounding box center [446, 185] width 222 height 11
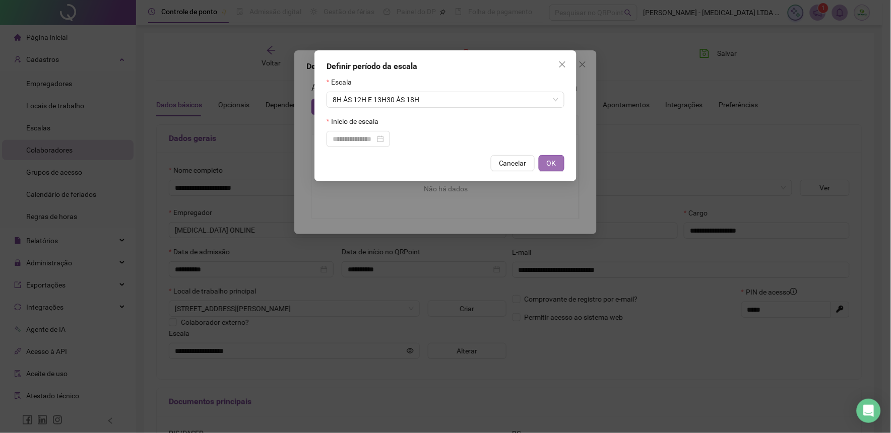
click at [550, 162] on span "OK" at bounding box center [552, 163] width 10 height 11
type input "**********"
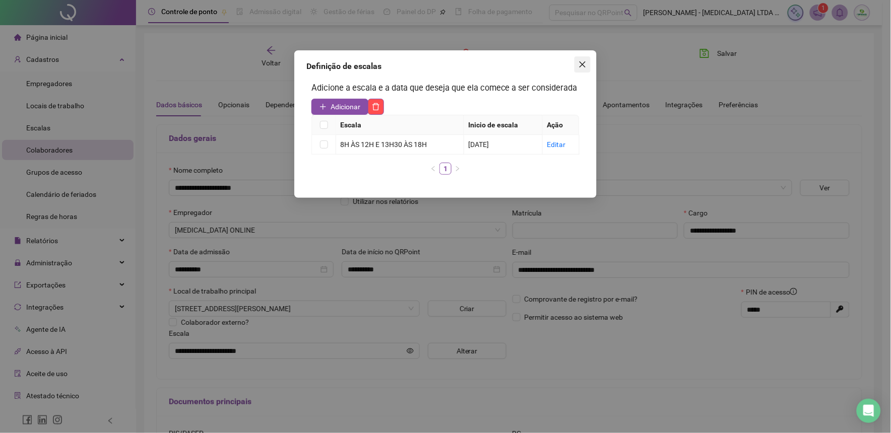
click at [586, 56] on button "Close" at bounding box center [583, 64] width 16 height 16
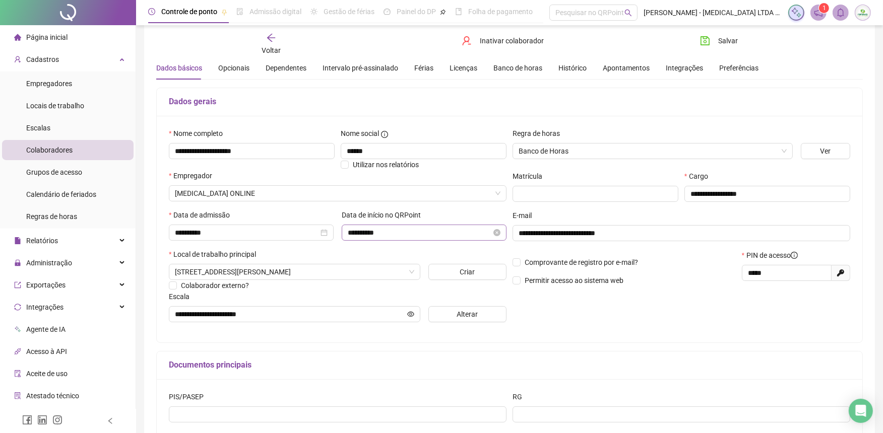
scroll to position [56, 0]
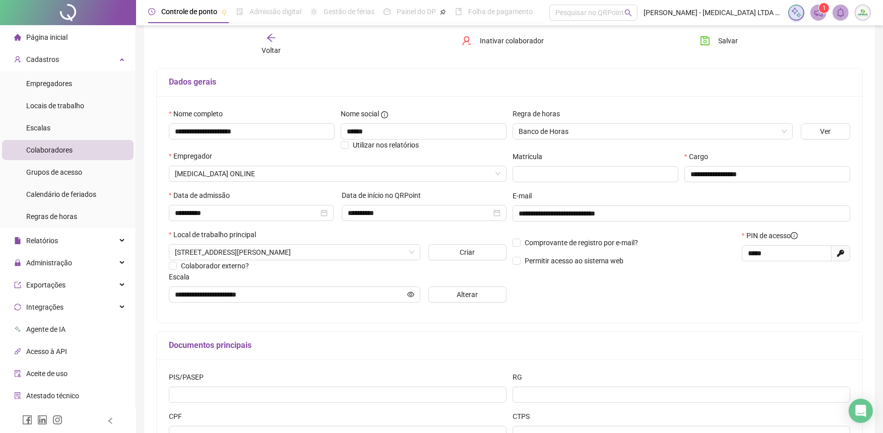
click at [49, 148] on span "Colaboradores" at bounding box center [49, 150] width 46 height 8
click at [45, 80] on span "Empregadores" at bounding box center [49, 84] width 46 height 8
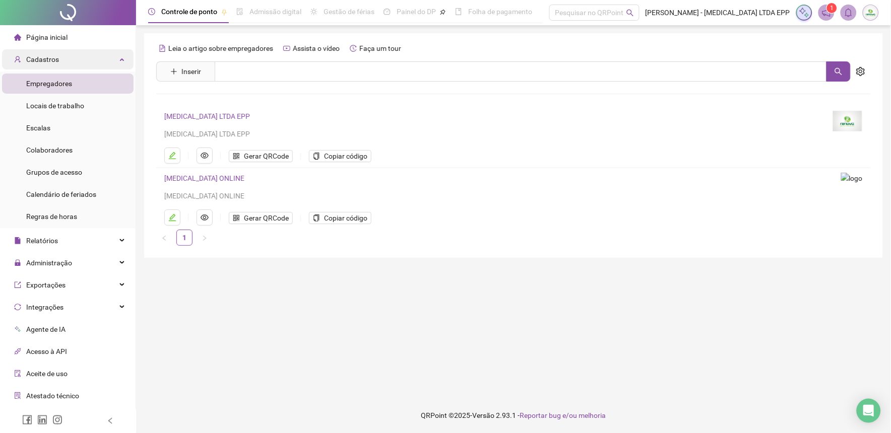
click at [45, 61] on span "Cadastros" at bounding box center [42, 59] width 33 height 8
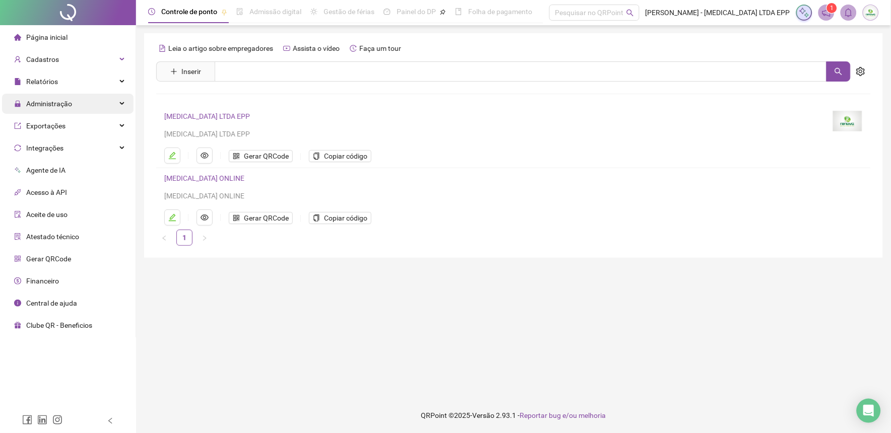
click at [46, 100] on span "Administração" at bounding box center [49, 104] width 46 height 8
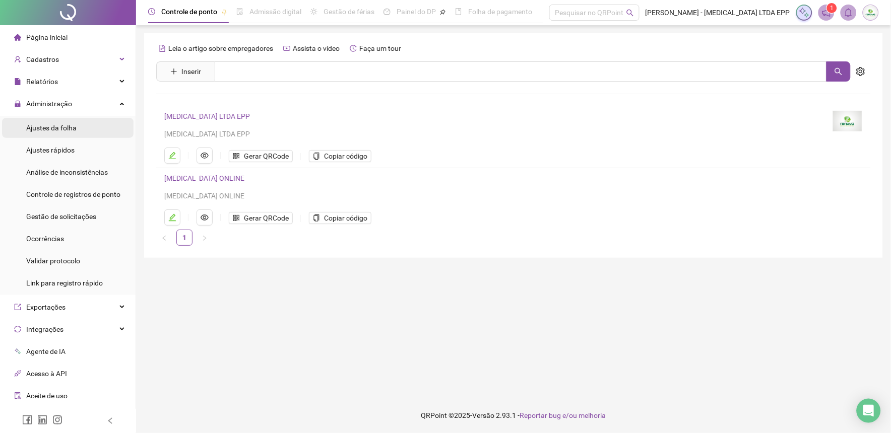
click at [47, 127] on span "Ajustes da folha" at bounding box center [51, 128] width 50 height 8
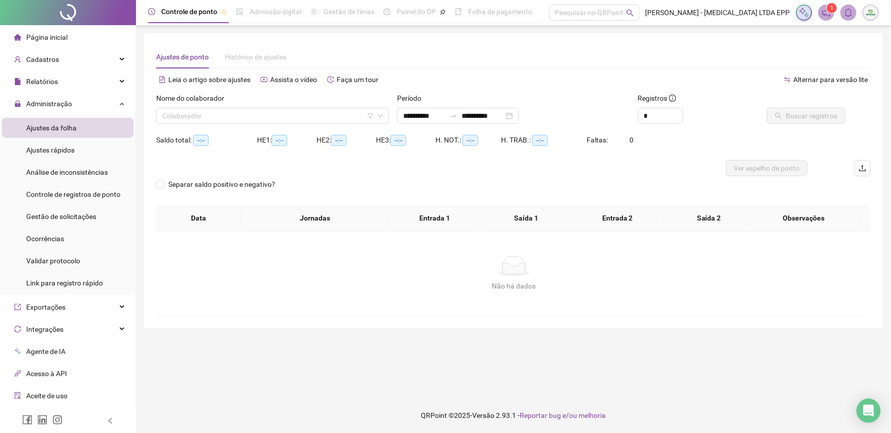
type input "**********"
click at [360, 114] on input "search" at bounding box center [268, 115] width 212 height 15
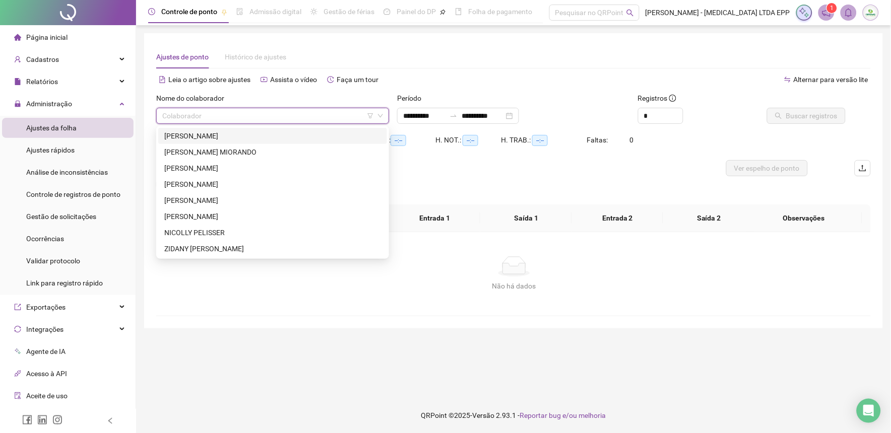
click at [243, 134] on div "[PERSON_NAME]" at bounding box center [272, 136] width 217 height 11
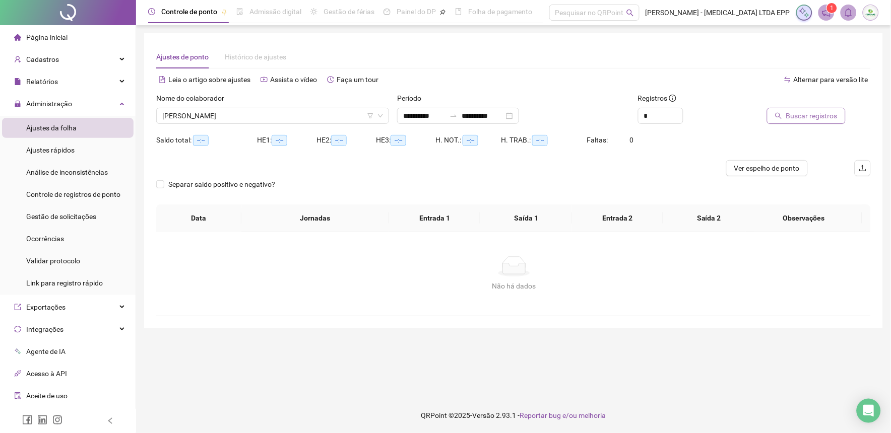
click at [821, 115] on span "Buscar registros" at bounding box center [811, 115] width 51 height 11
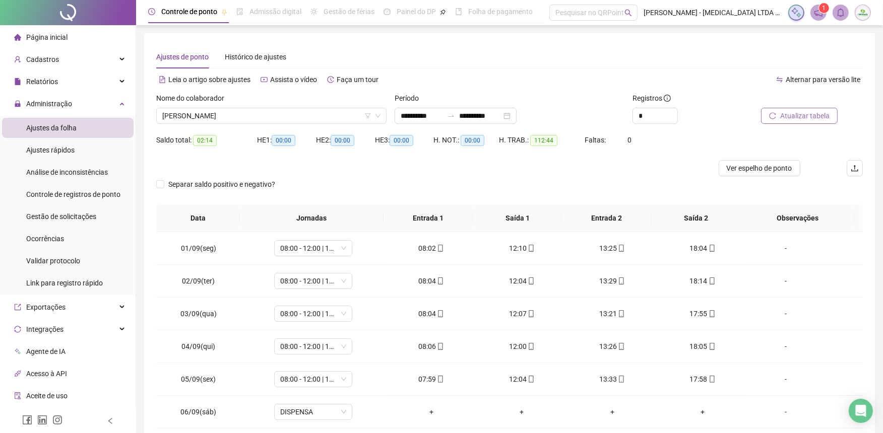
click at [35, 33] on span "Página inicial" at bounding box center [46, 37] width 41 height 8
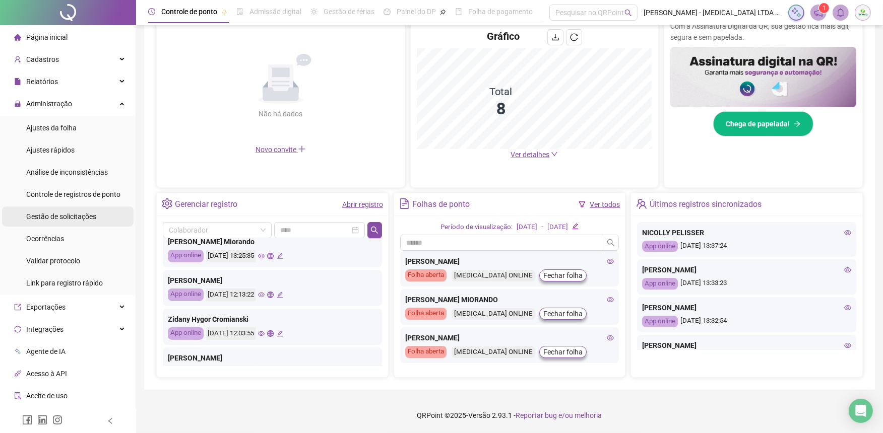
click at [48, 223] on div "Gestão de solicitações" at bounding box center [61, 217] width 70 height 20
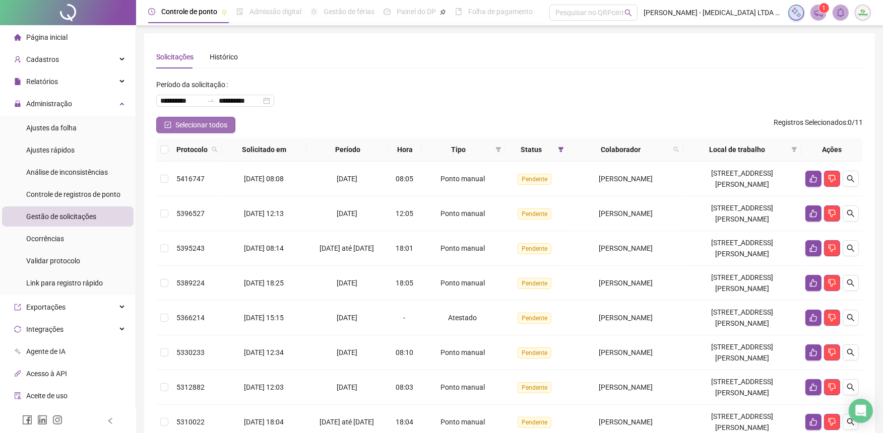
click at [174, 126] on button "Selecionar todos" at bounding box center [195, 125] width 79 height 16
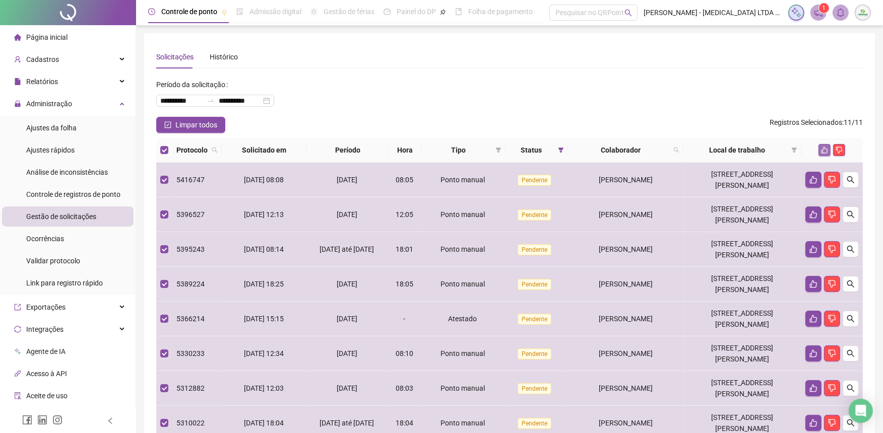
click at [824, 145] on button "button" at bounding box center [824, 150] width 12 height 12
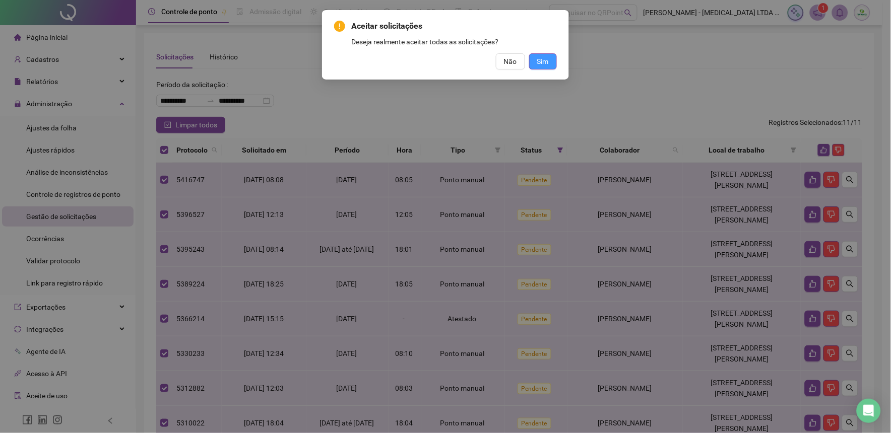
click at [548, 58] on span "Sim" at bounding box center [543, 61] width 12 height 11
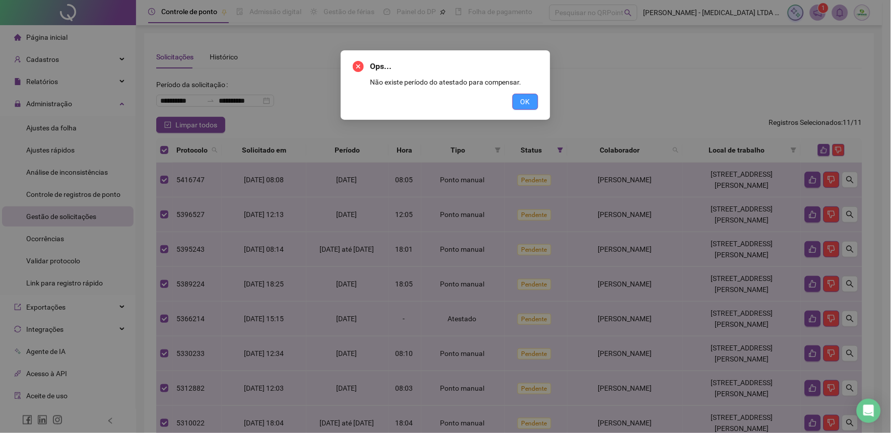
click at [525, 100] on span "OK" at bounding box center [526, 101] width 10 height 11
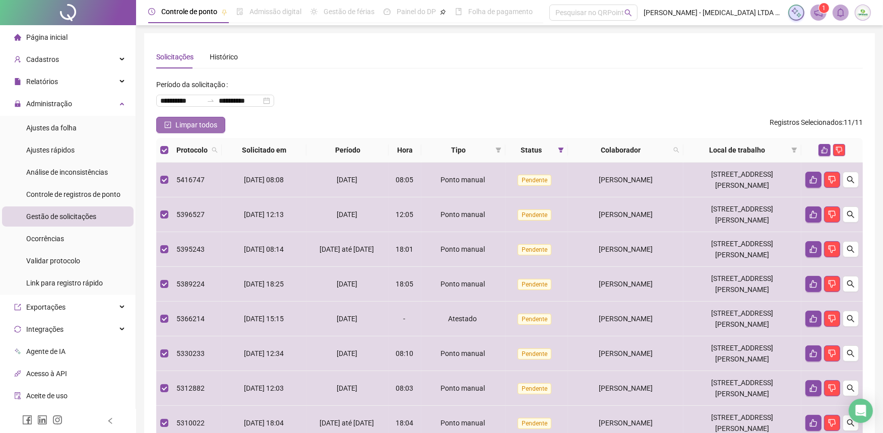
click at [183, 123] on span "Limpar todos" at bounding box center [196, 124] width 42 height 11
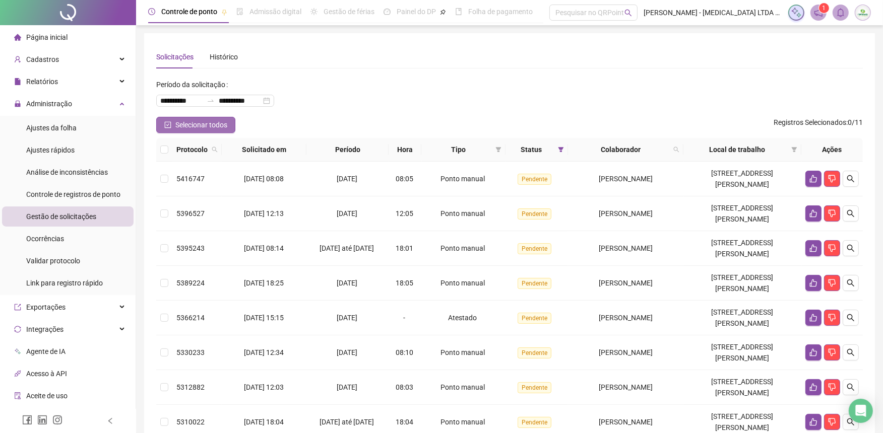
click at [183, 123] on span "Selecionar todos" at bounding box center [201, 124] width 52 height 11
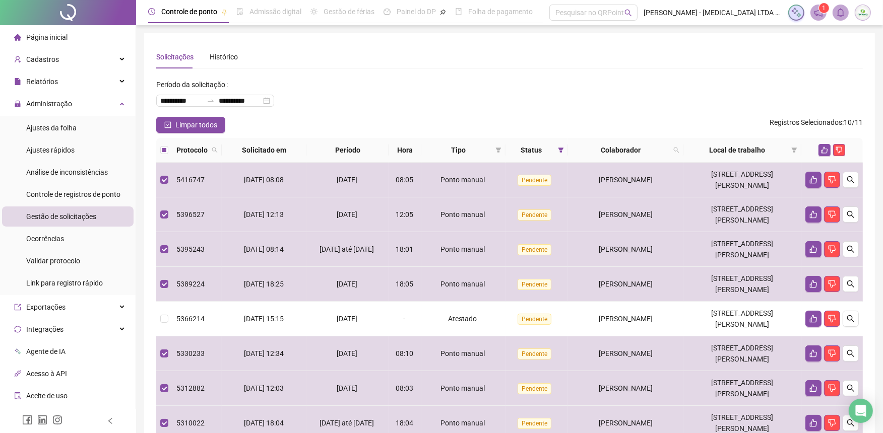
click at [804, 149] on th at bounding box center [831, 150] width 61 height 25
click at [824, 147] on icon "like" at bounding box center [824, 150] width 7 height 7
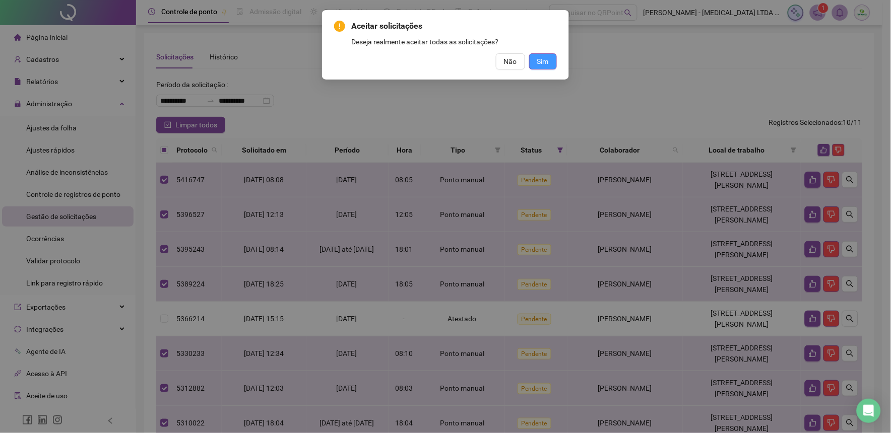
click at [540, 61] on span "Sim" at bounding box center [543, 61] width 12 height 11
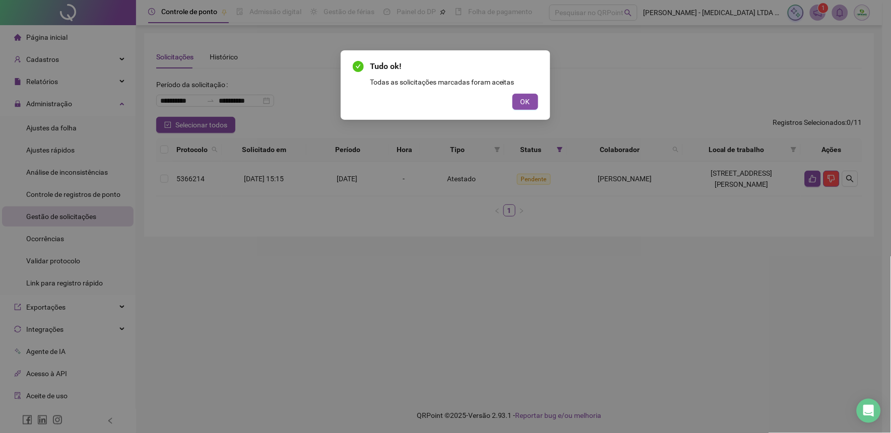
click at [539, 101] on div "Tudo ok! Todas as solicitações marcadas foram aceitas OK" at bounding box center [446, 85] width 210 height 70
click at [534, 98] on button "OK" at bounding box center [526, 102] width 26 height 16
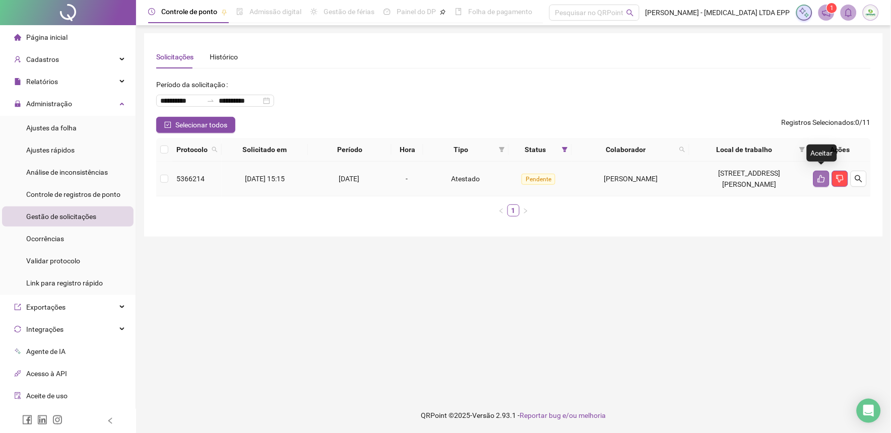
click at [825, 175] on icon "like" at bounding box center [821, 179] width 8 height 8
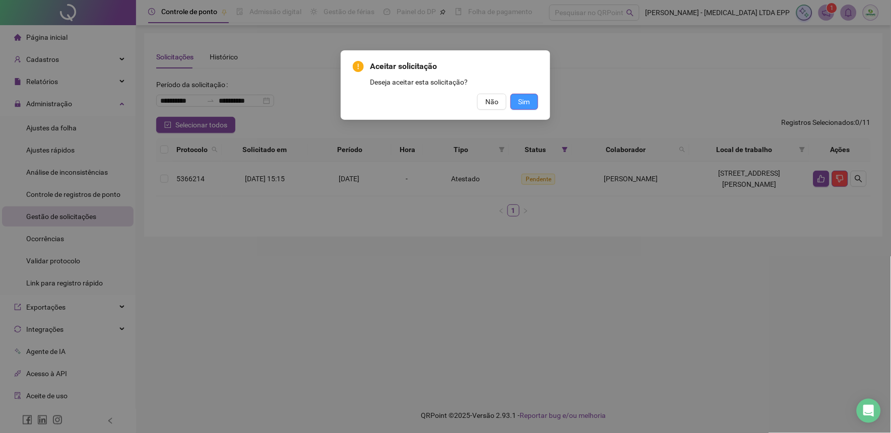
click at [525, 102] on span "Sim" at bounding box center [525, 101] width 12 height 11
click at [195, 186] on div "Aceitar solicitação Deseja aceitar esta solicitação? Não Sim" at bounding box center [445, 216] width 891 height 433
click at [532, 100] on button "Sim" at bounding box center [525, 102] width 28 height 16
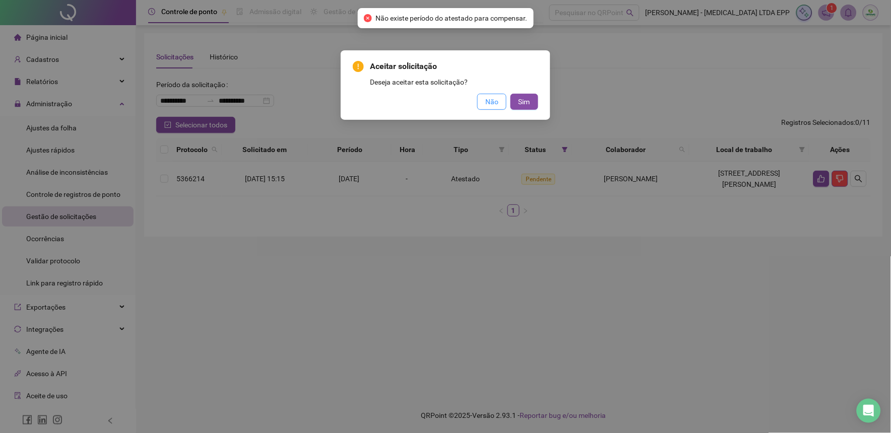
click at [501, 103] on button "Não" at bounding box center [491, 102] width 29 height 16
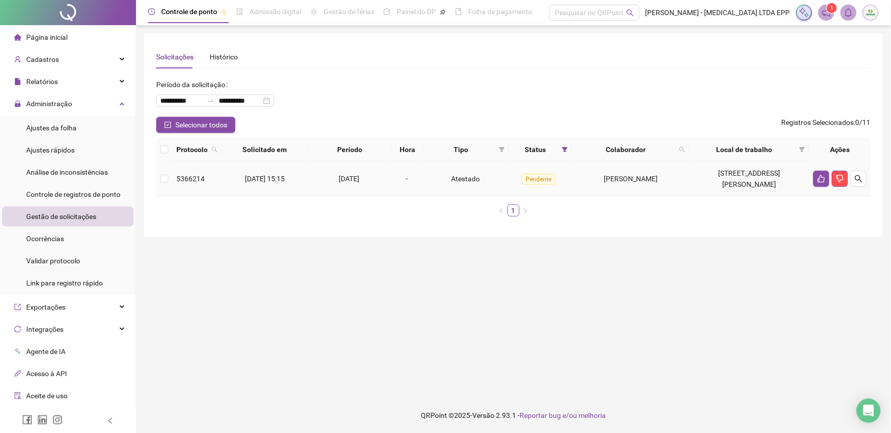
click at [184, 175] on span "5366214" at bounding box center [190, 179] width 28 height 8
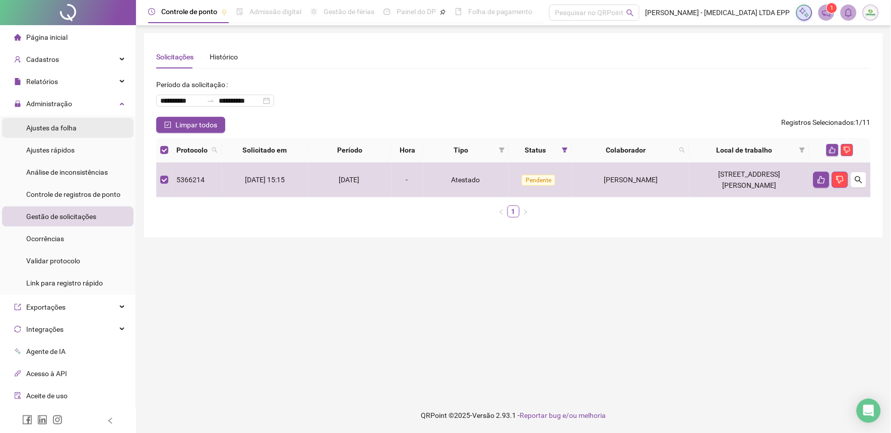
click at [66, 133] on div "Ajustes da folha" at bounding box center [51, 128] width 50 height 20
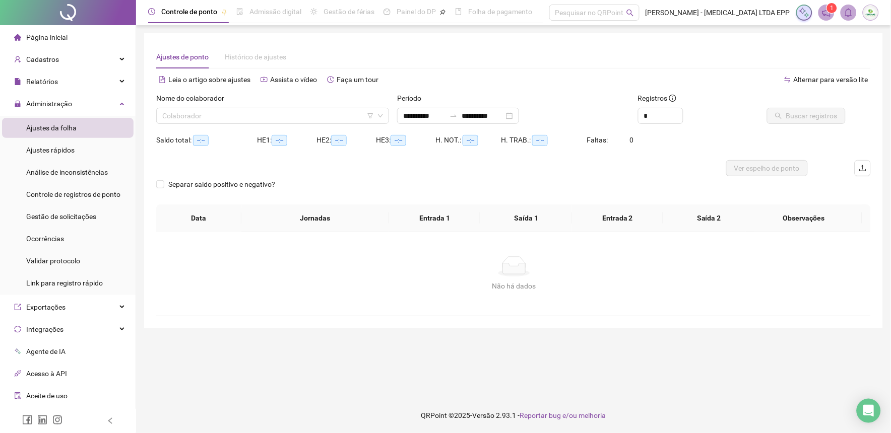
type input "**********"
click at [351, 115] on input "search" at bounding box center [268, 115] width 212 height 15
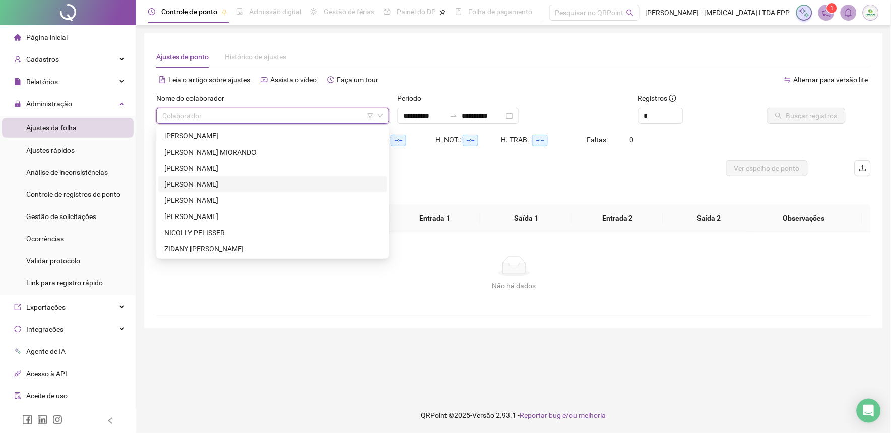
click at [205, 188] on div "[PERSON_NAME]" at bounding box center [272, 184] width 217 height 11
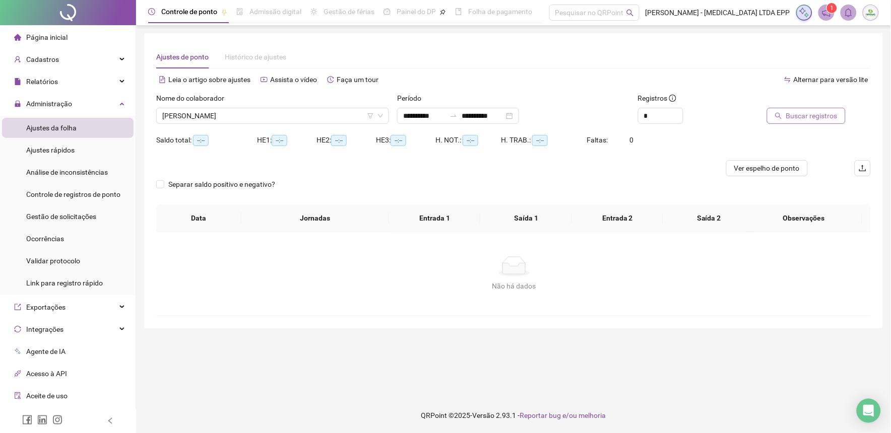
click at [804, 118] on span "Buscar registros" at bounding box center [811, 115] width 51 height 11
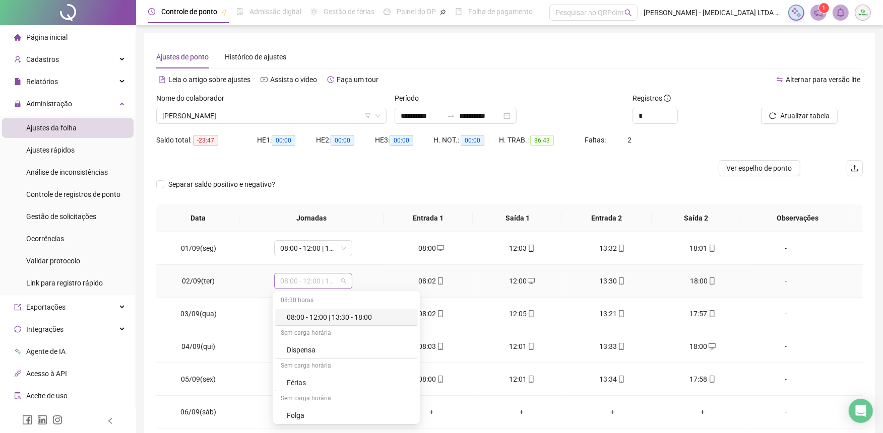
click at [343, 281] on span "08:00 - 12:00 | 13:30 - 18:00" at bounding box center [313, 281] width 66 height 15
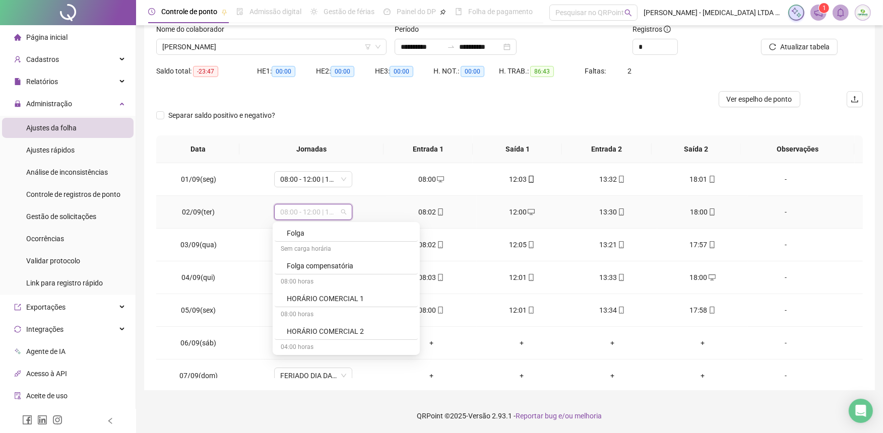
scroll to position [112, 0]
click at [365, 263] on div "Folga compensatória" at bounding box center [349, 267] width 125 height 11
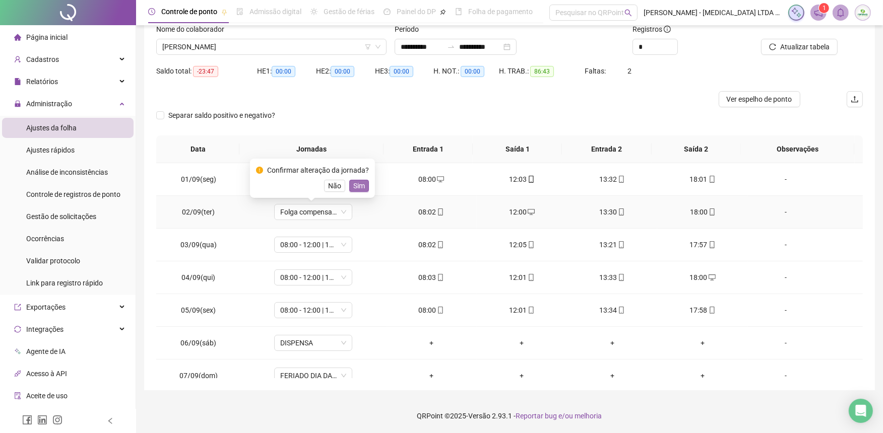
click at [354, 183] on span "Sim" at bounding box center [359, 185] width 12 height 11
drag, startPoint x: 429, startPoint y: 213, endPoint x: 424, endPoint y: 224, distance: 12.0
click at [424, 224] on td "08:02" at bounding box center [431, 212] width 90 height 33
click at [424, 209] on div "08:02" at bounding box center [431, 212] width 74 height 11
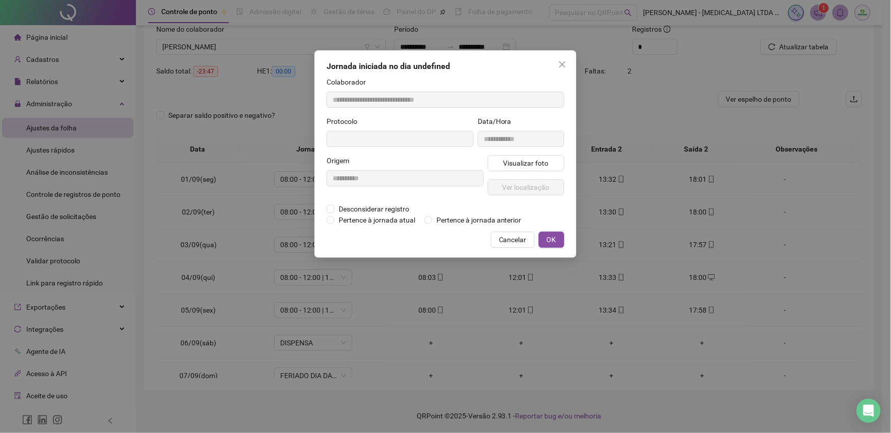
type input "**********"
click at [351, 210] on span "Desconsiderar registro" at bounding box center [374, 210] width 79 height 11
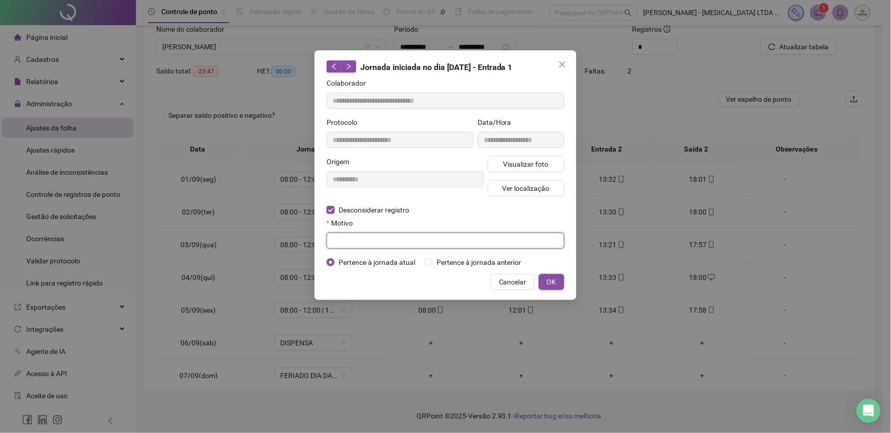
click at [354, 242] on input "text" at bounding box center [446, 241] width 238 height 16
type input "********"
click at [550, 283] on span "OK" at bounding box center [552, 282] width 10 height 11
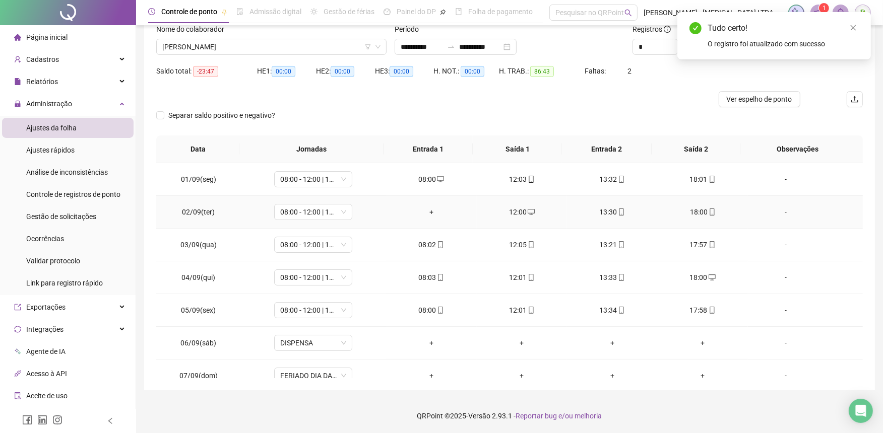
click at [520, 212] on div "12:00" at bounding box center [522, 212] width 74 height 11
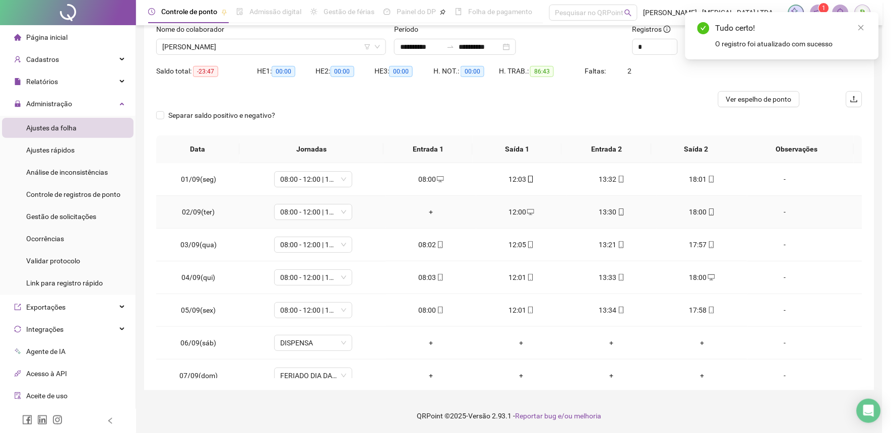
type input "**********"
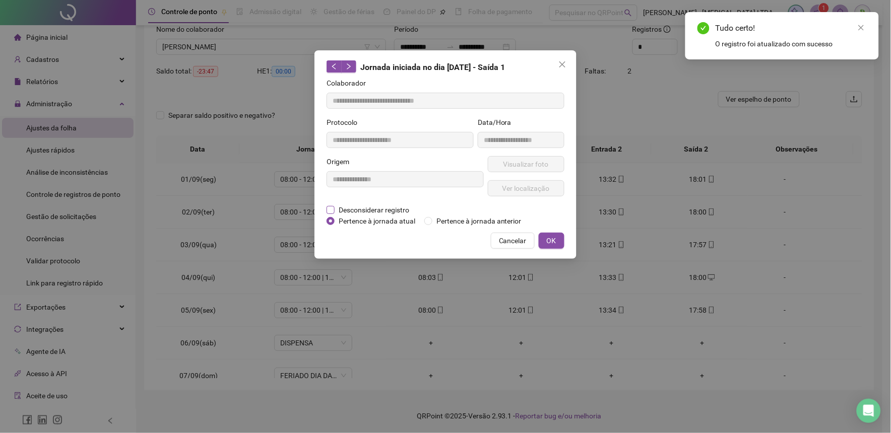
click at [364, 210] on span "Desconsiderar registro" at bounding box center [374, 210] width 79 height 11
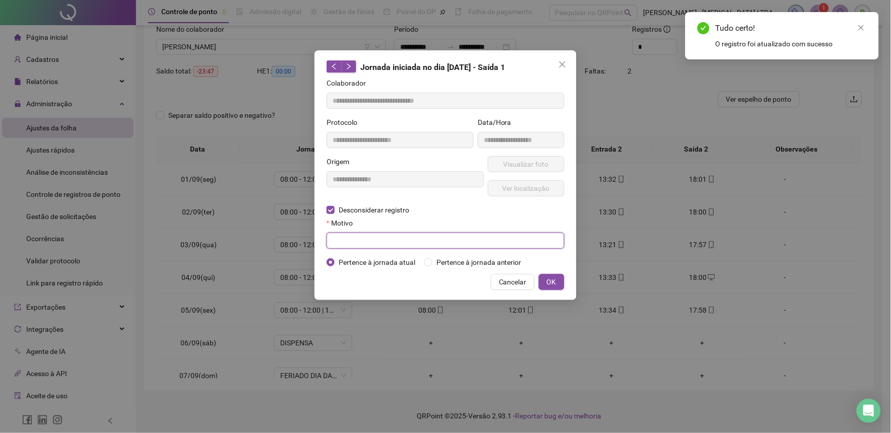
click at [366, 237] on input "text" at bounding box center [446, 241] width 238 height 16
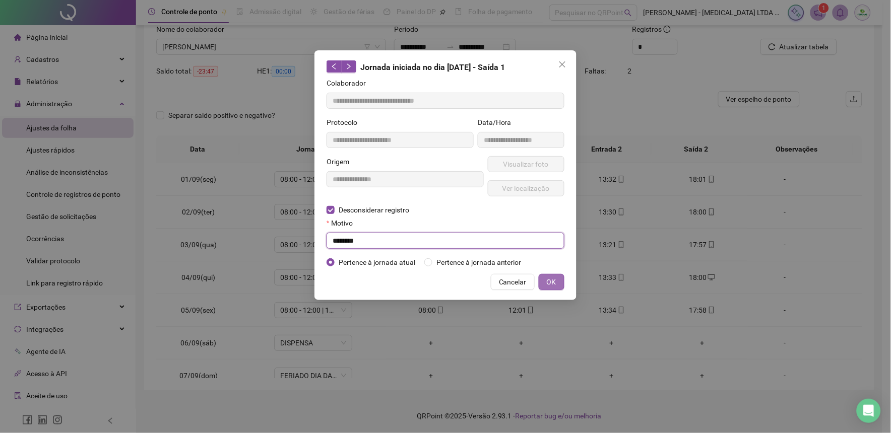
type input "********"
click at [552, 280] on span "OK" at bounding box center [552, 282] width 10 height 11
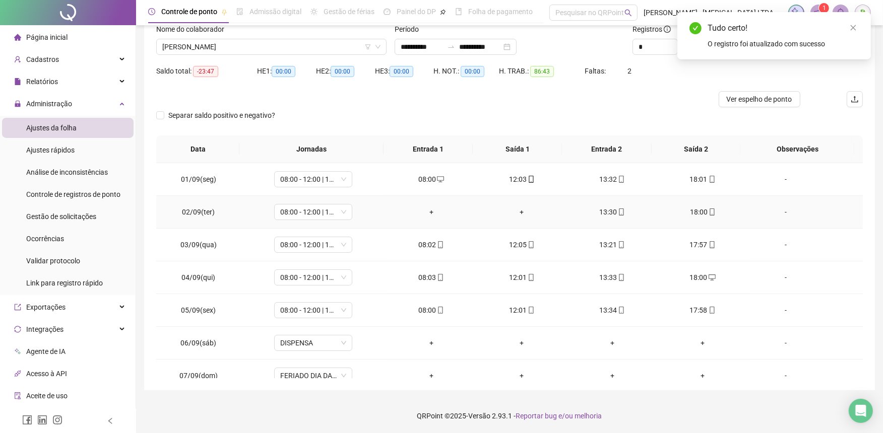
click at [614, 216] on div "13:30" at bounding box center [612, 212] width 74 height 11
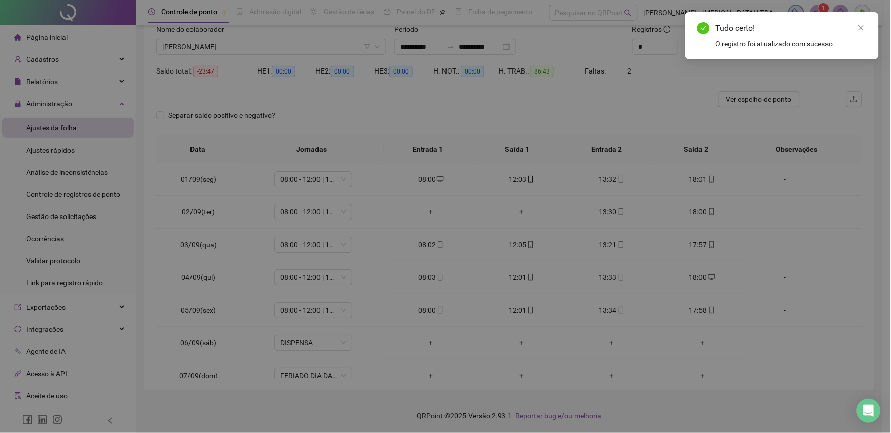
type input "**********"
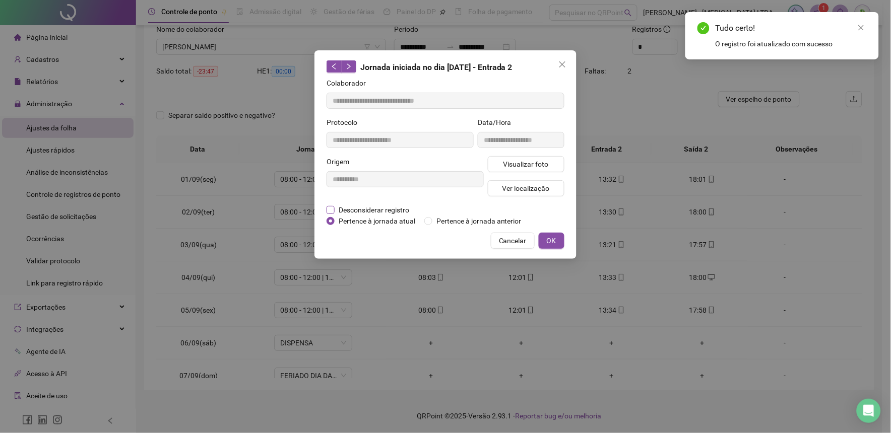
click at [374, 205] on span "Desconsiderar registro" at bounding box center [374, 210] width 79 height 11
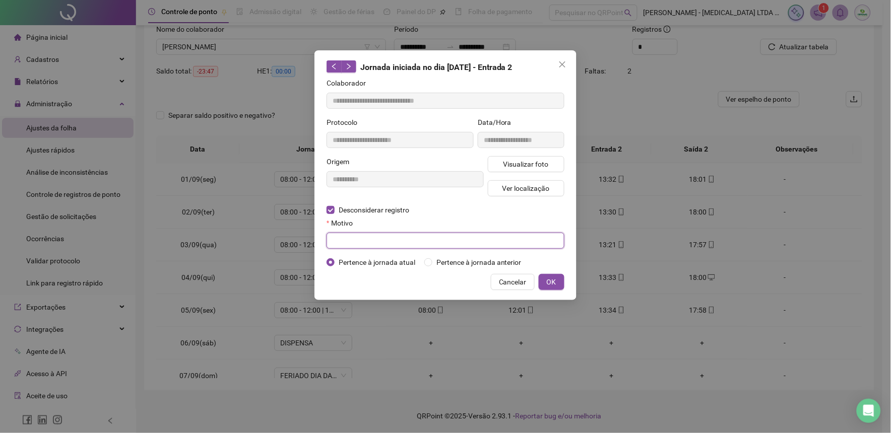
click at [376, 247] on input "text" at bounding box center [446, 241] width 238 height 16
type input "********"
click at [557, 285] on button "OK" at bounding box center [552, 282] width 26 height 16
click at [552, 291] on div "**********" at bounding box center [445, 175] width 262 height 250
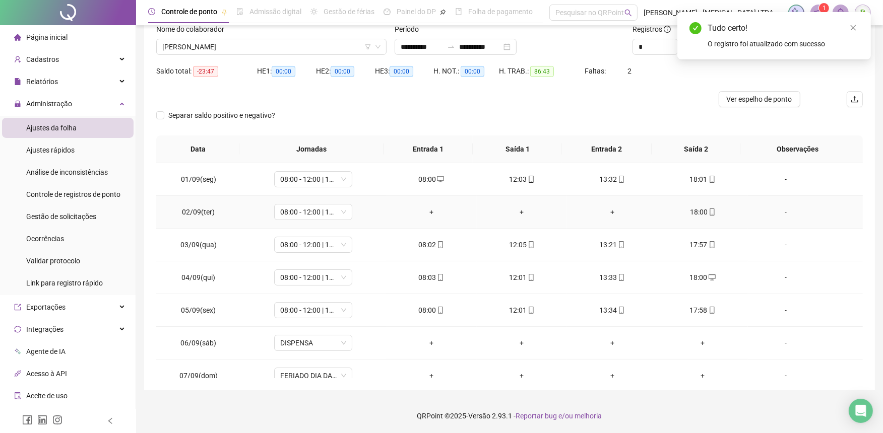
click at [694, 205] on td "18:00" at bounding box center [702, 212] width 90 height 33
click at [694, 213] on div "18:00" at bounding box center [702, 212] width 74 height 11
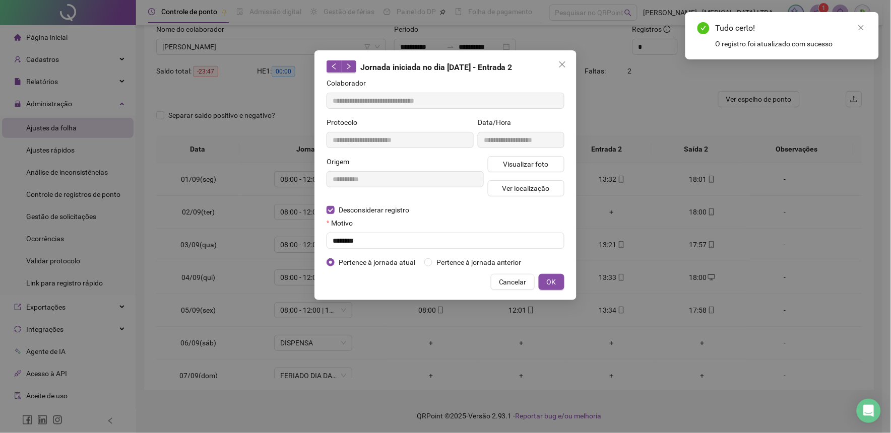
type input "**********"
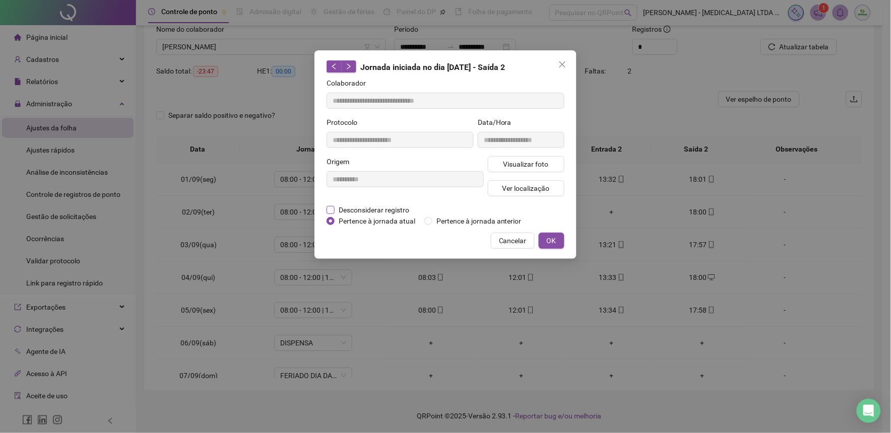
click at [418, 212] on label "Desconsiderar registro" at bounding box center [374, 210] width 94 height 11
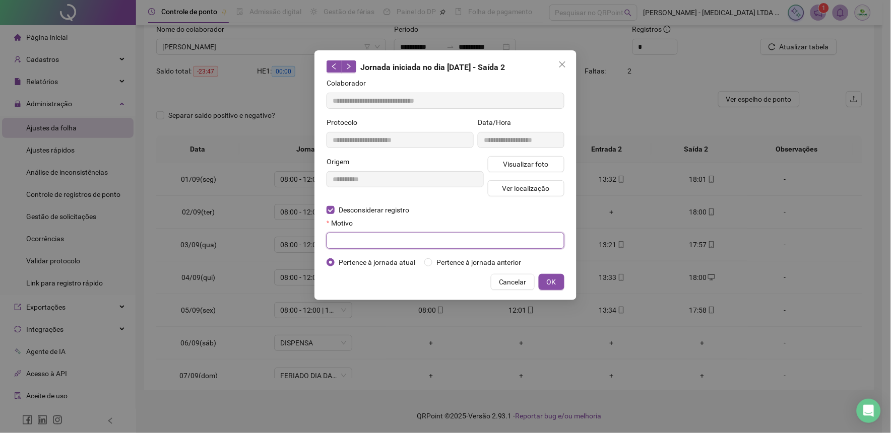
click at [381, 239] on input "text" at bounding box center [446, 241] width 238 height 16
type input "********"
click at [548, 279] on span "OK" at bounding box center [552, 282] width 10 height 11
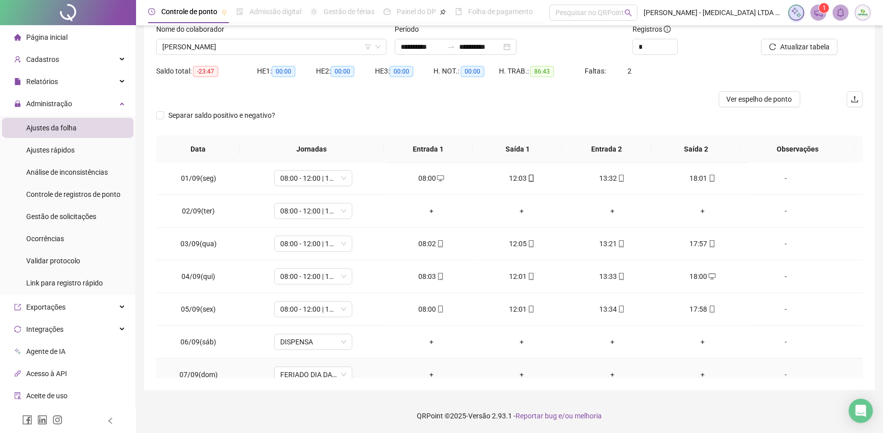
scroll to position [0, 0]
click at [341, 214] on span "08:00 - 12:00 | 13:30 - 18:00" at bounding box center [313, 212] width 66 height 15
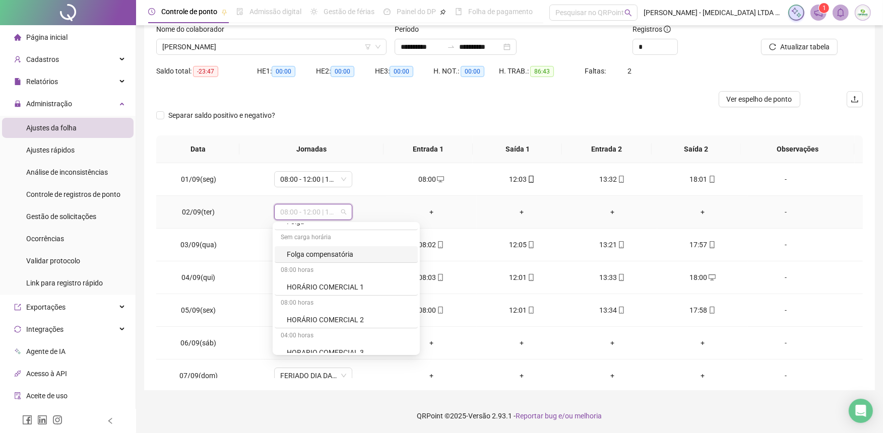
scroll to position [56, 0]
click at [340, 324] on div "Folga compensatória" at bounding box center [349, 323] width 125 height 11
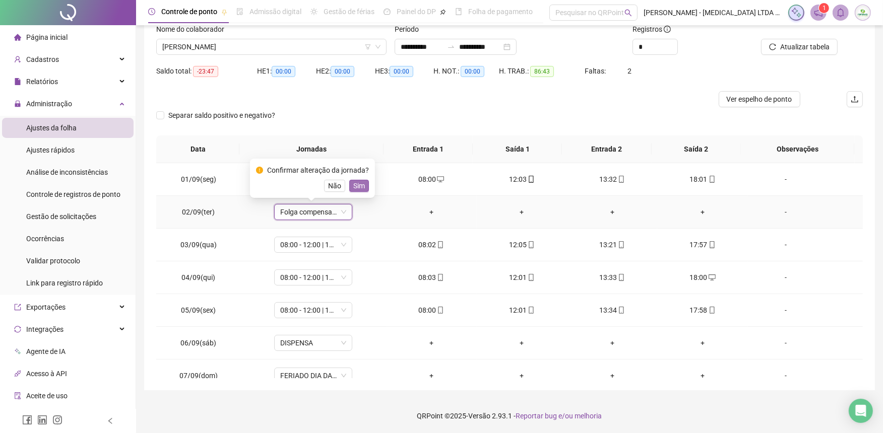
click at [363, 186] on button "Sim" at bounding box center [359, 186] width 20 height 12
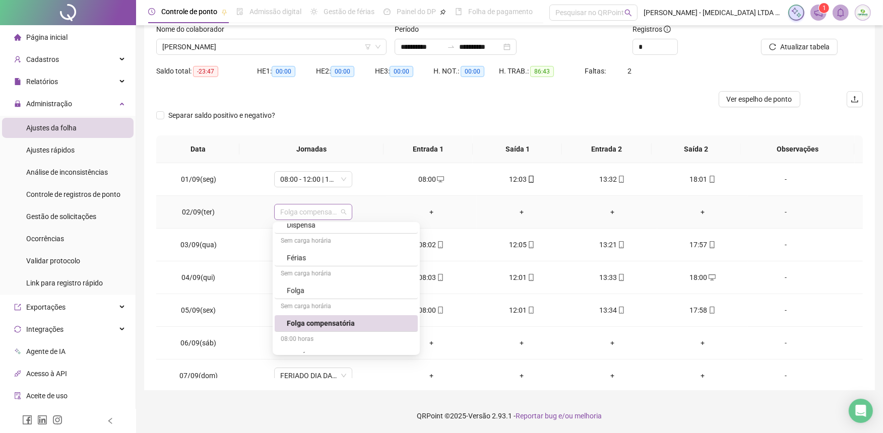
click at [344, 210] on span "Folga compensatória" at bounding box center [313, 212] width 66 height 15
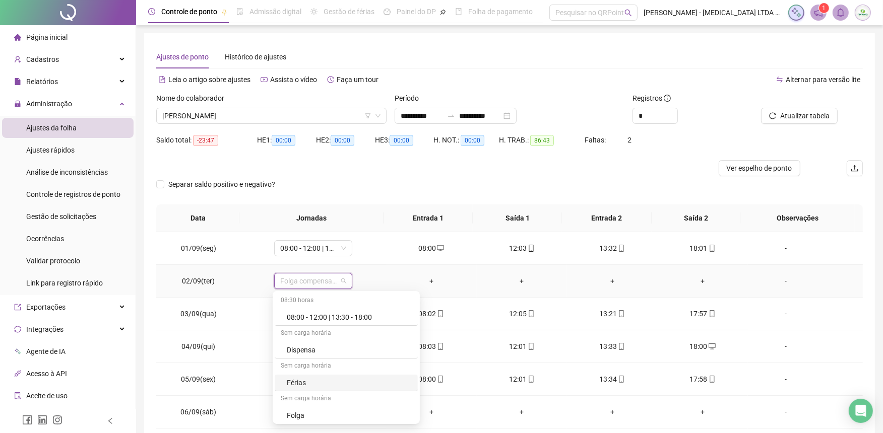
click at [402, 266] on td "+" at bounding box center [431, 281] width 90 height 33
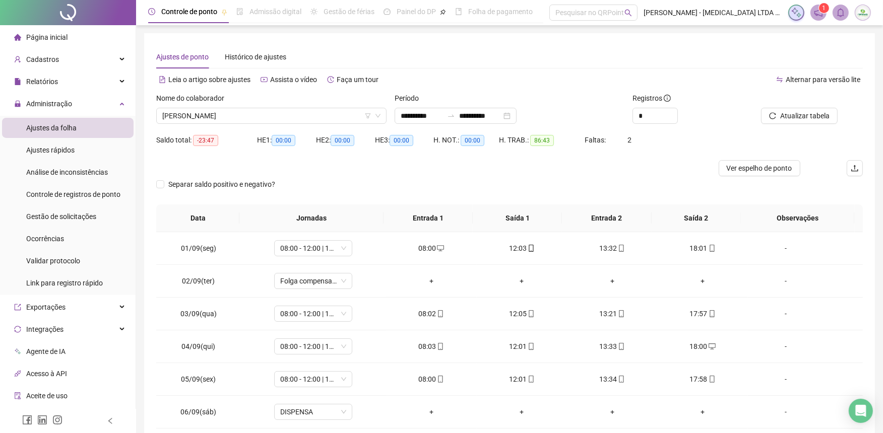
click at [54, 39] on span "Página inicial" at bounding box center [46, 37] width 41 height 8
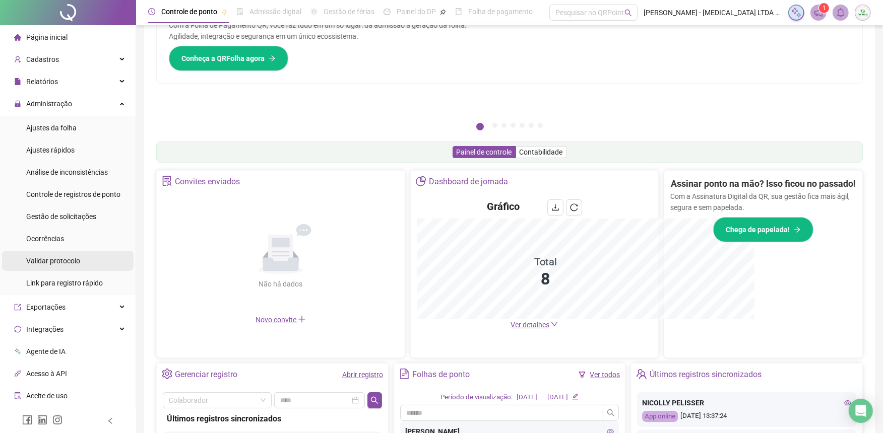
scroll to position [202, 0]
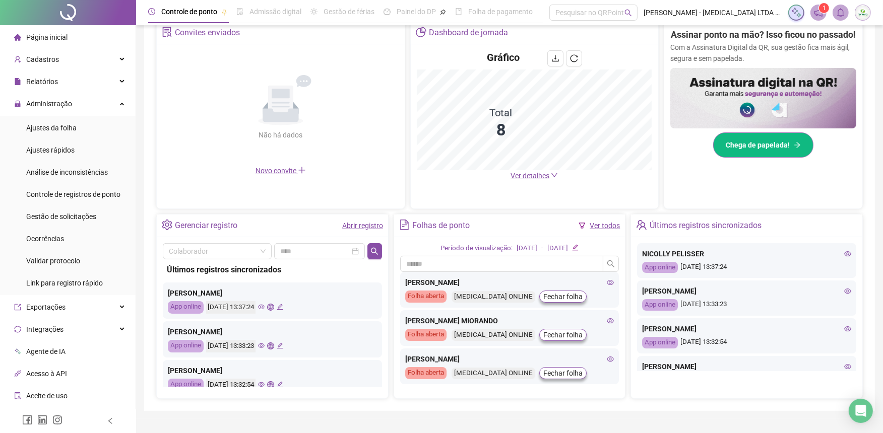
click at [752, 151] on span "Chega de papelada!" at bounding box center [758, 145] width 64 height 11
